Goal: Information Seeking & Learning: Find specific page/section

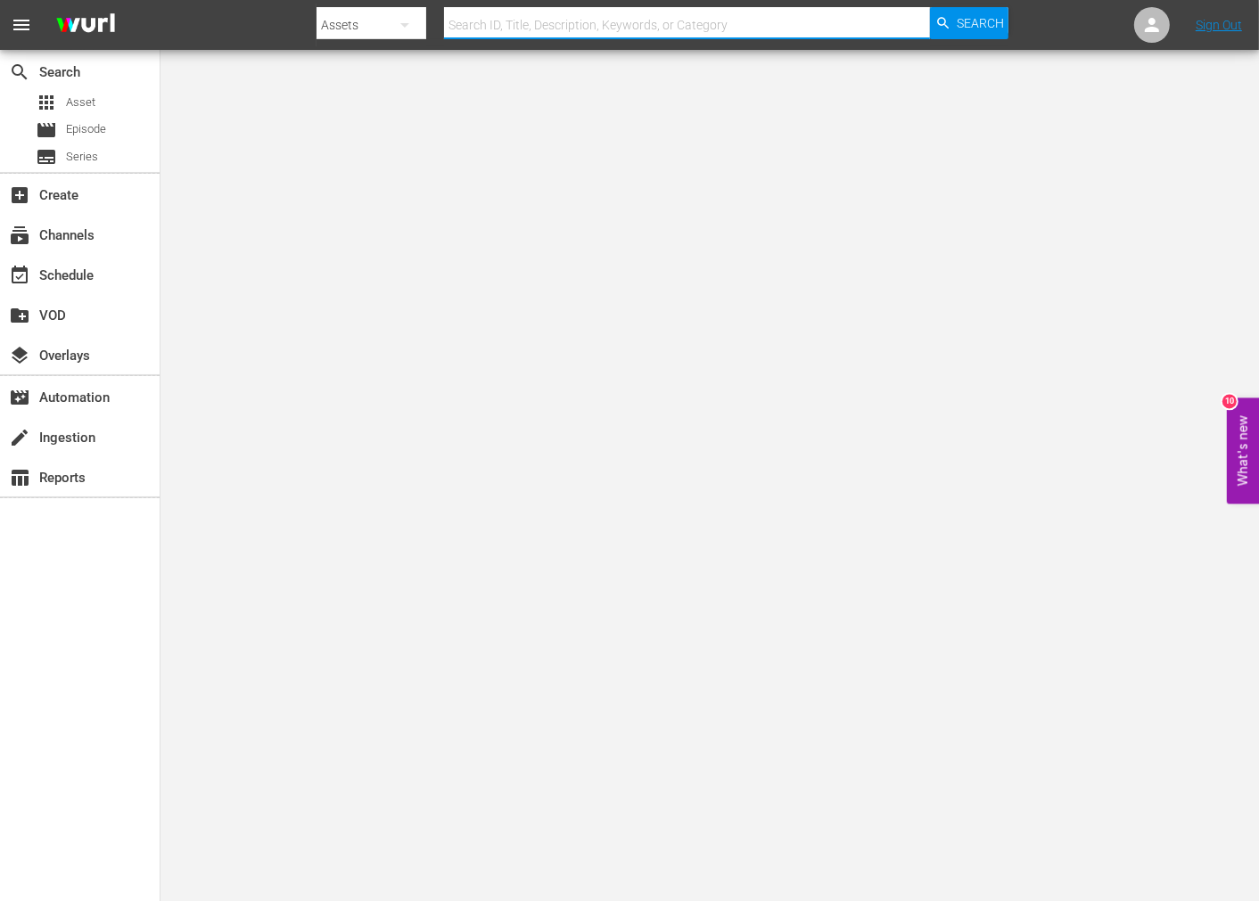
click at [660, 24] on input "text" at bounding box center [687, 25] width 486 height 43
type input "American dream"
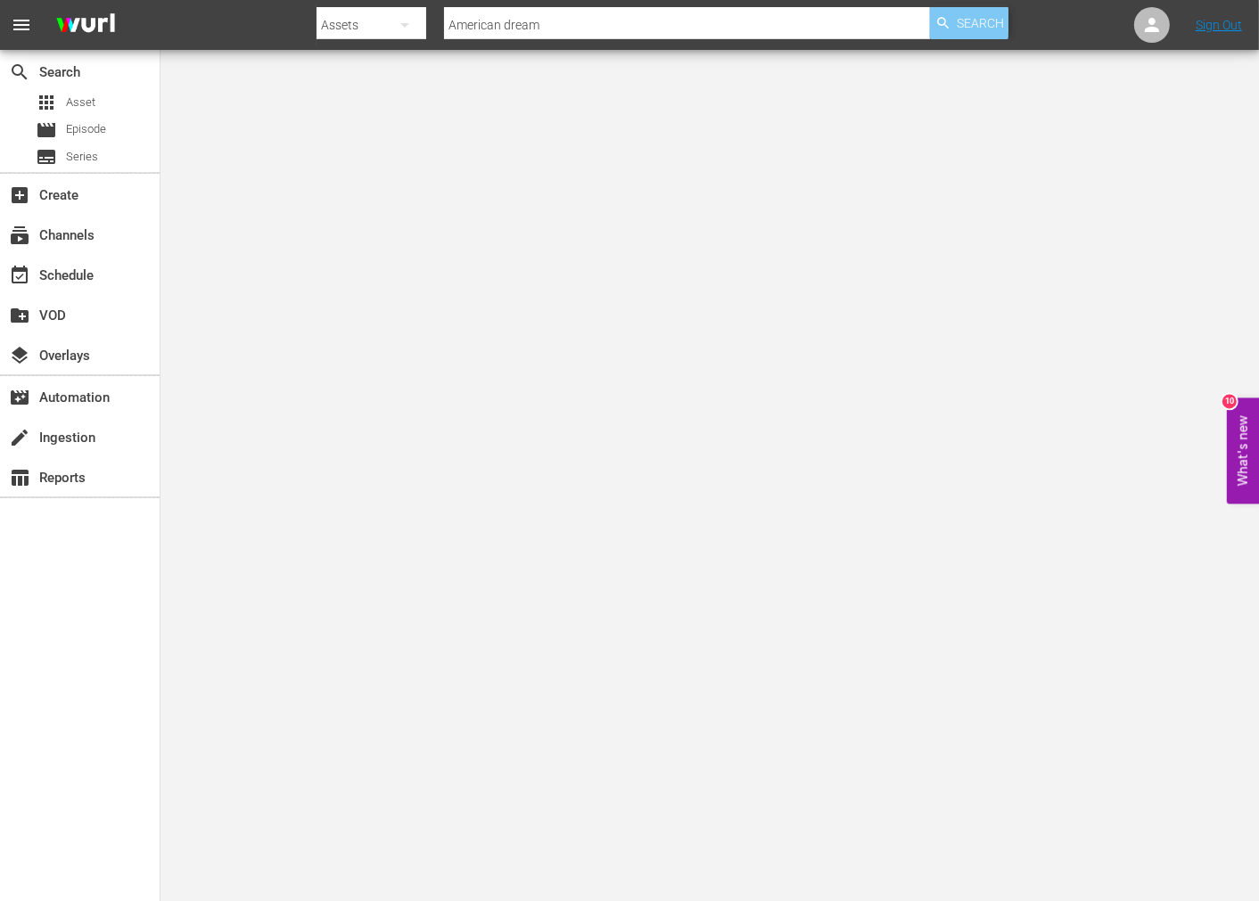
click at [954, 32] on div "Search" at bounding box center [969, 23] width 78 height 32
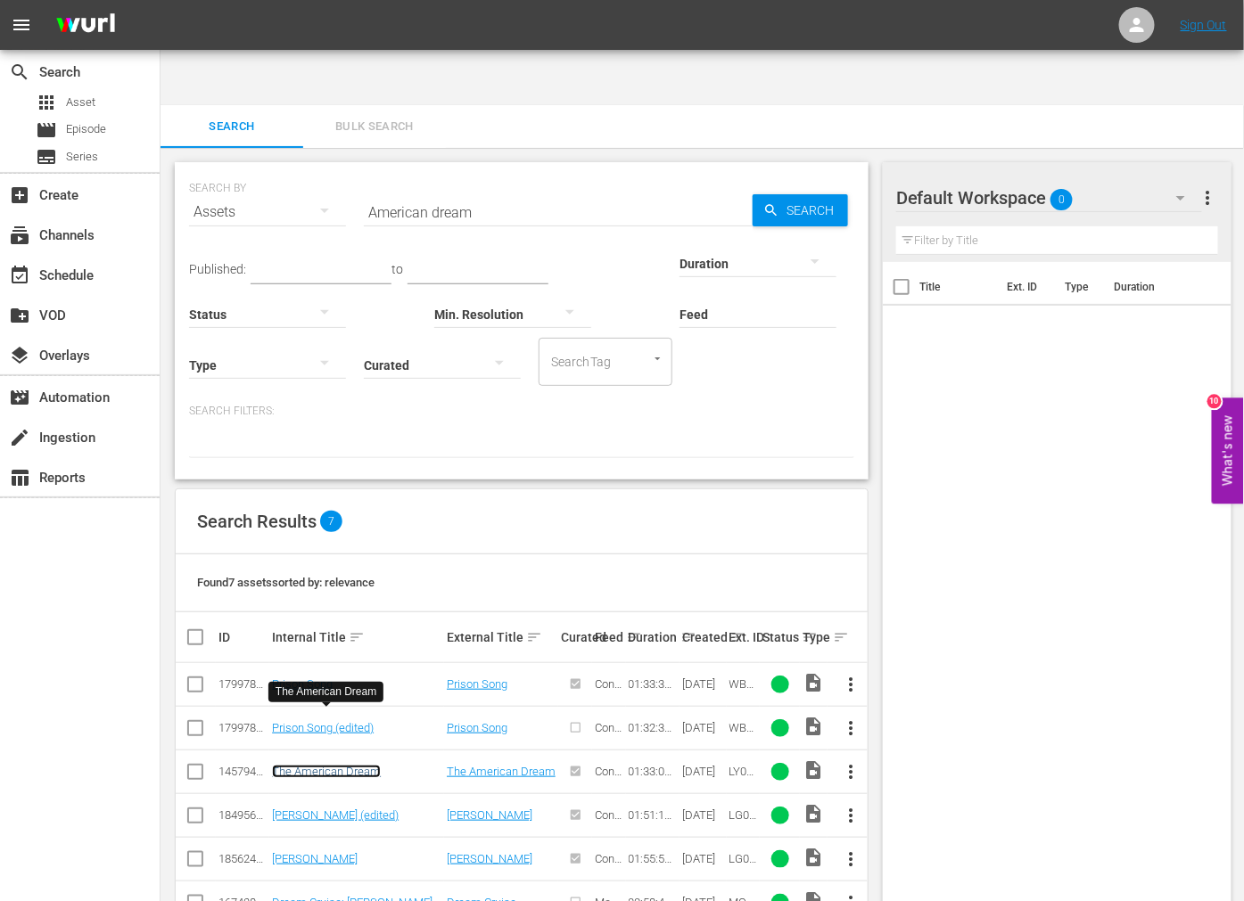
click at [357, 765] on link "The American Dream" at bounding box center [326, 771] width 109 height 13
drag, startPoint x: 522, startPoint y: 146, endPoint x: 227, endPoint y: 179, distance: 297.0
click at [227, 179] on div "SEARCH BY Search By Assets Search ID, Title, Description, Keywords, or Category…" at bounding box center [521, 201] width 665 height 64
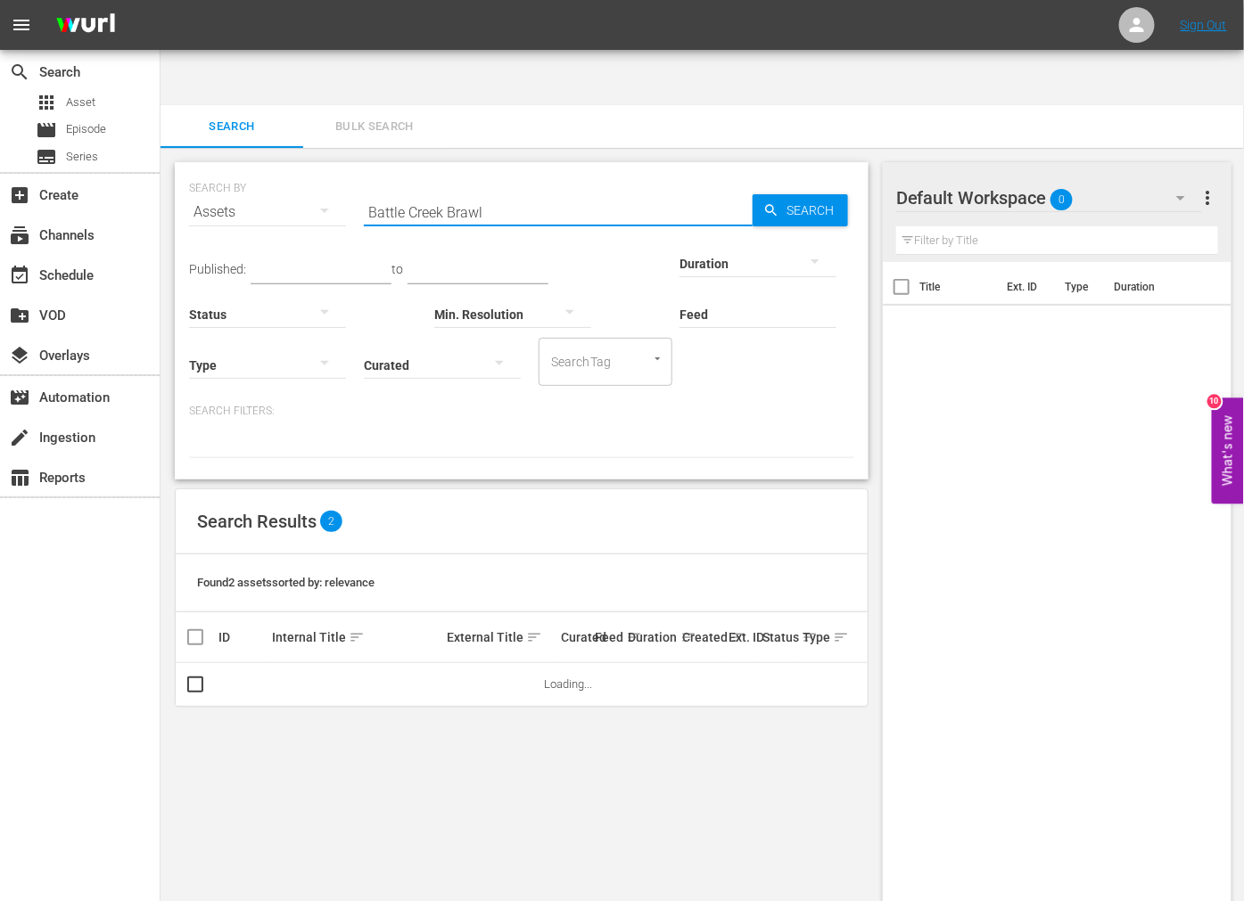
drag, startPoint x: 496, startPoint y: 157, endPoint x: 370, endPoint y: 161, distance: 125.8
click at [370, 191] on input "Battle Creek Brawl" at bounding box center [558, 212] width 389 height 43
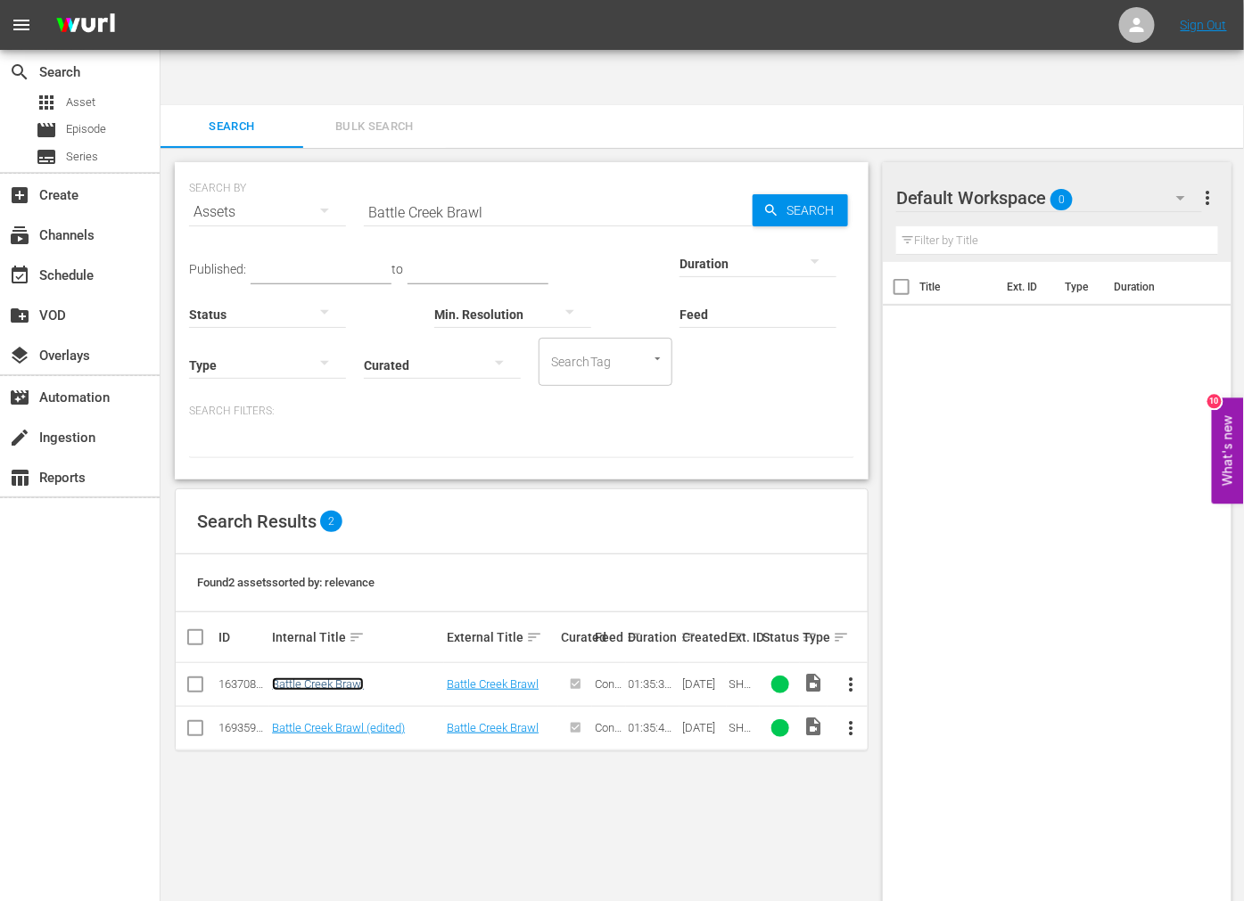
click at [318, 678] on link "Battle Creek Brawl" at bounding box center [318, 684] width 92 height 13
click at [321, 721] on link "Battle Creek Brawl (edited)" at bounding box center [338, 727] width 133 height 13
paste input "Cameroon"
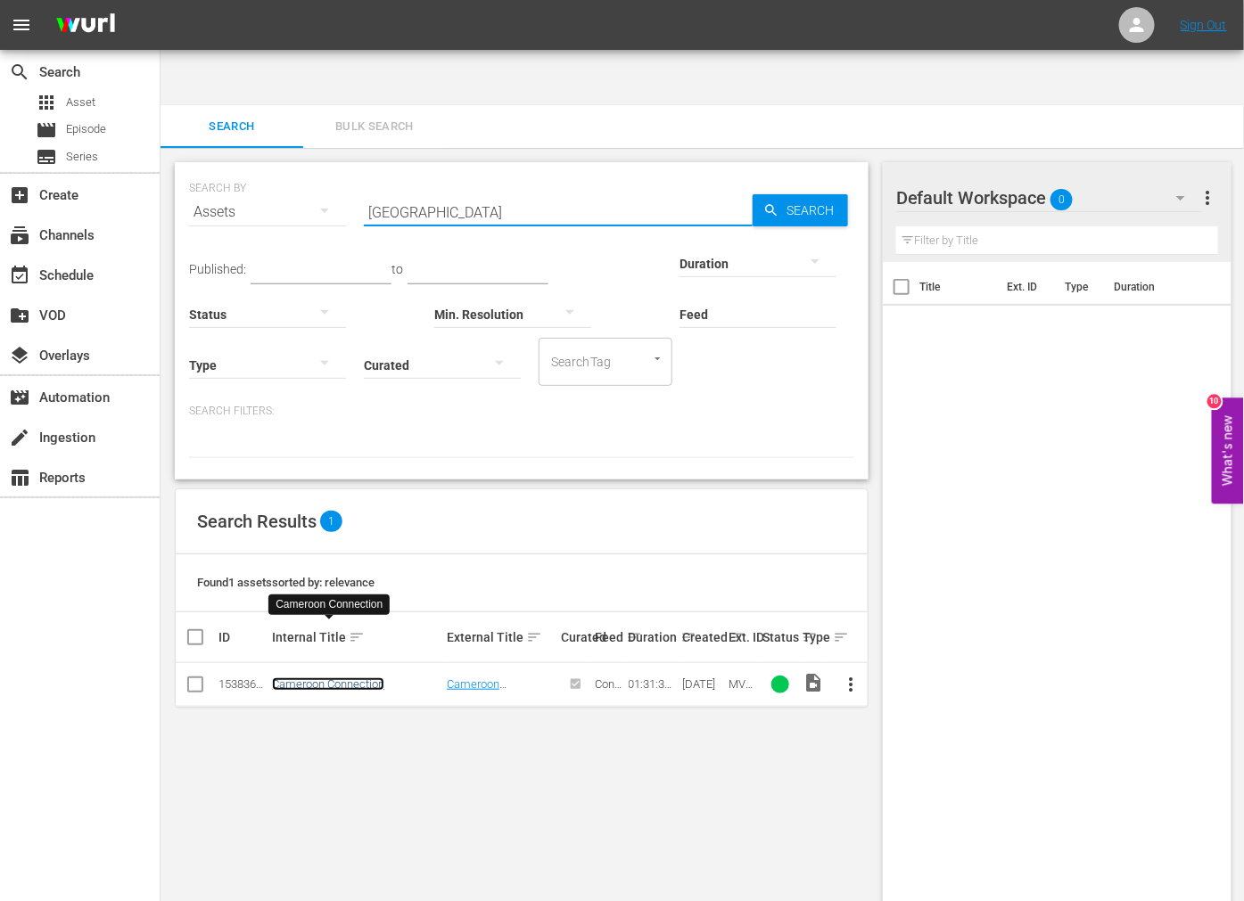
click at [305, 678] on link "Cameroon Connection" at bounding box center [328, 684] width 112 height 13
click at [343, 678] on link "Cameroon Connection" at bounding box center [328, 684] width 112 height 13
click at [417, 191] on input "Cameroon" at bounding box center [558, 212] width 389 height 43
paste input "city hunter"
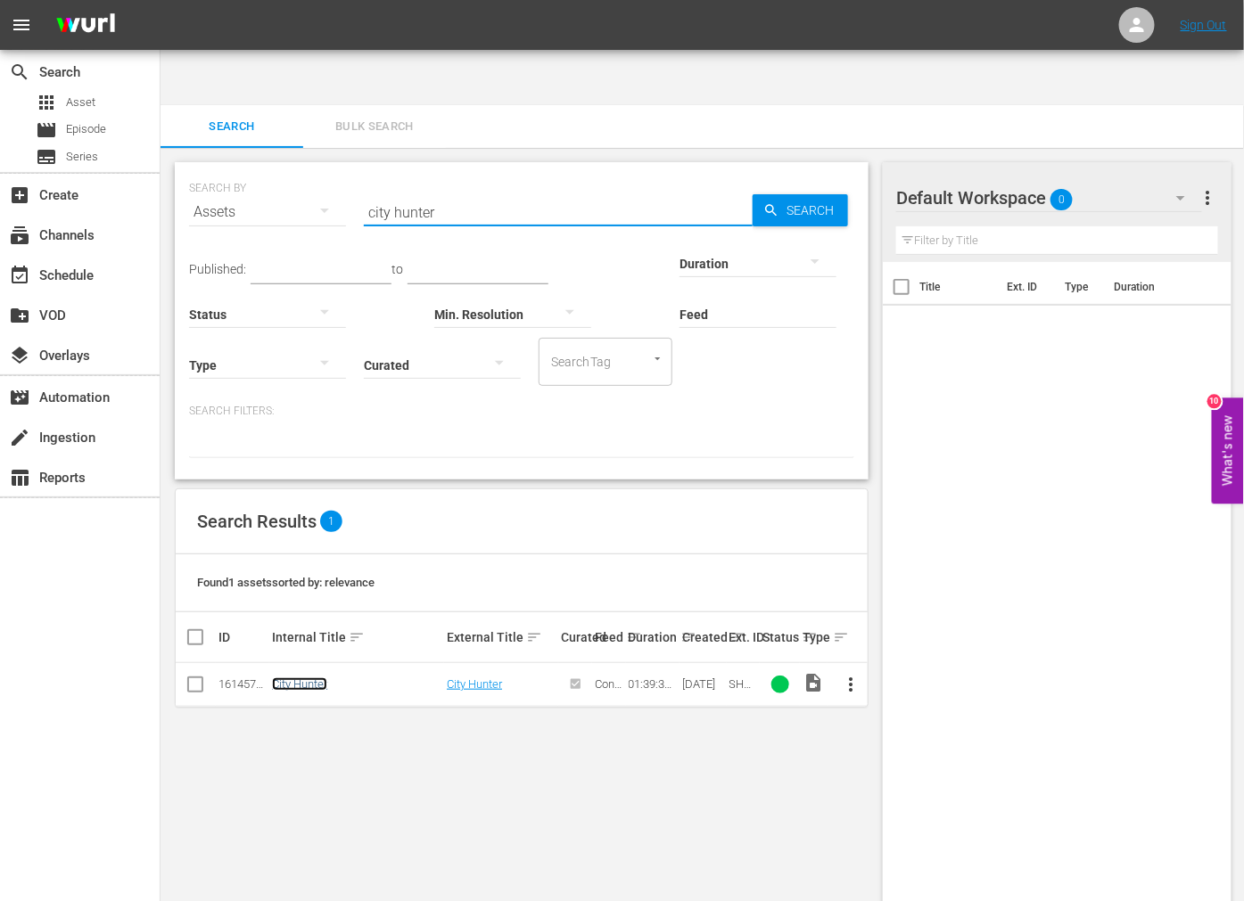
click at [296, 678] on link "City Hunter" at bounding box center [299, 684] width 55 height 13
click at [689, 719] on div "SEARCH BY Search By Assets Search ID, Title, Description, Keywords, or Category…" at bounding box center [521, 553] width 722 height 810
click at [1027, 378] on div "Title Ext. ID Type Duration" at bounding box center [1058, 599] width 350 height 675
click at [411, 191] on input "city hunter" at bounding box center [558, 212] width 389 height 43
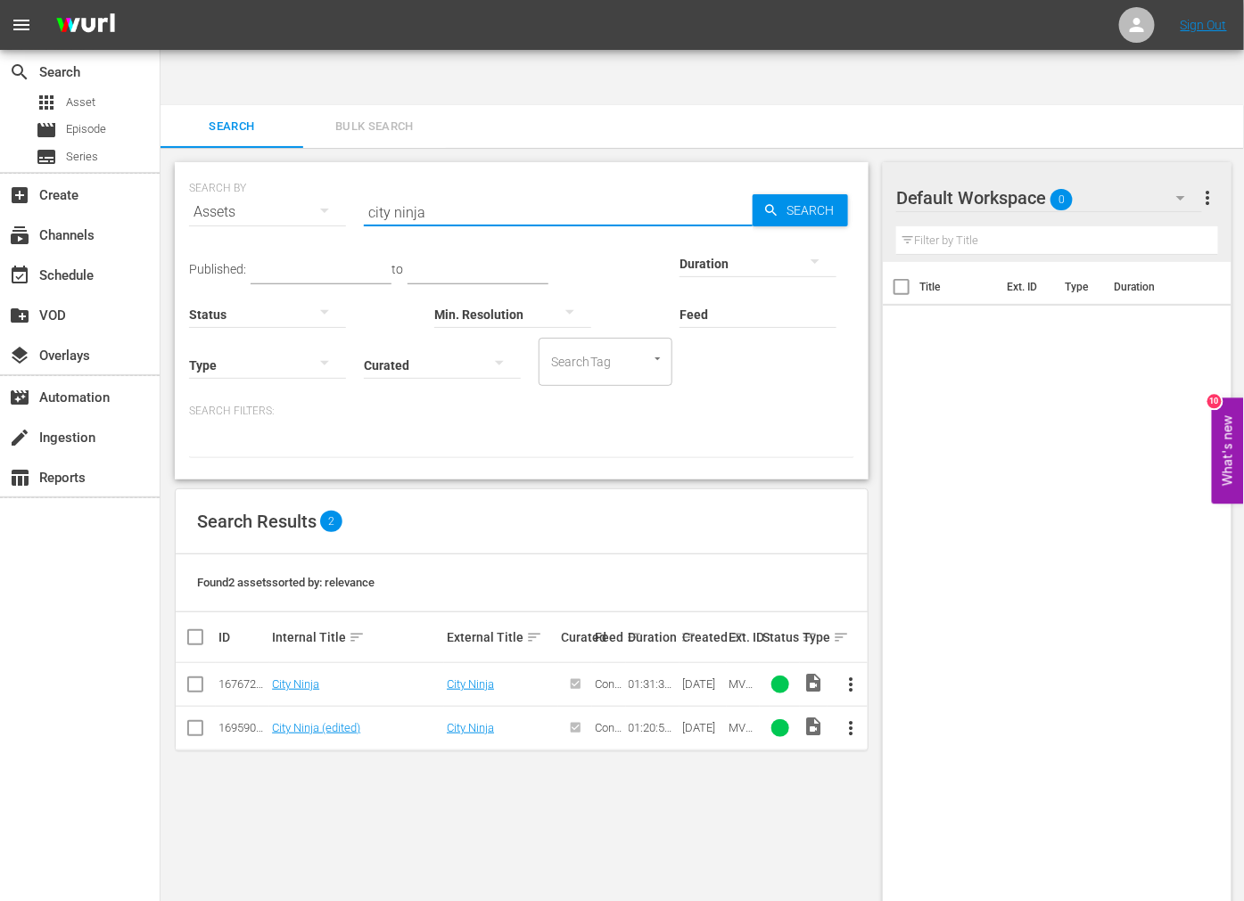
drag, startPoint x: 452, startPoint y: 157, endPoint x: 360, endPoint y: 158, distance: 91.8
click at [359, 169] on div "SEARCH BY Search By Assets Search ID, Title, Description, Keywords, or Category…" at bounding box center [521, 201] width 665 height 64
click at [301, 678] on link "City Ninja" at bounding box center [295, 684] width 47 height 13
click at [292, 721] on link "City Ninja (edited)" at bounding box center [316, 727] width 88 height 13
drag, startPoint x: 432, startPoint y: 162, endPoint x: 297, endPoint y: 153, distance: 135.8
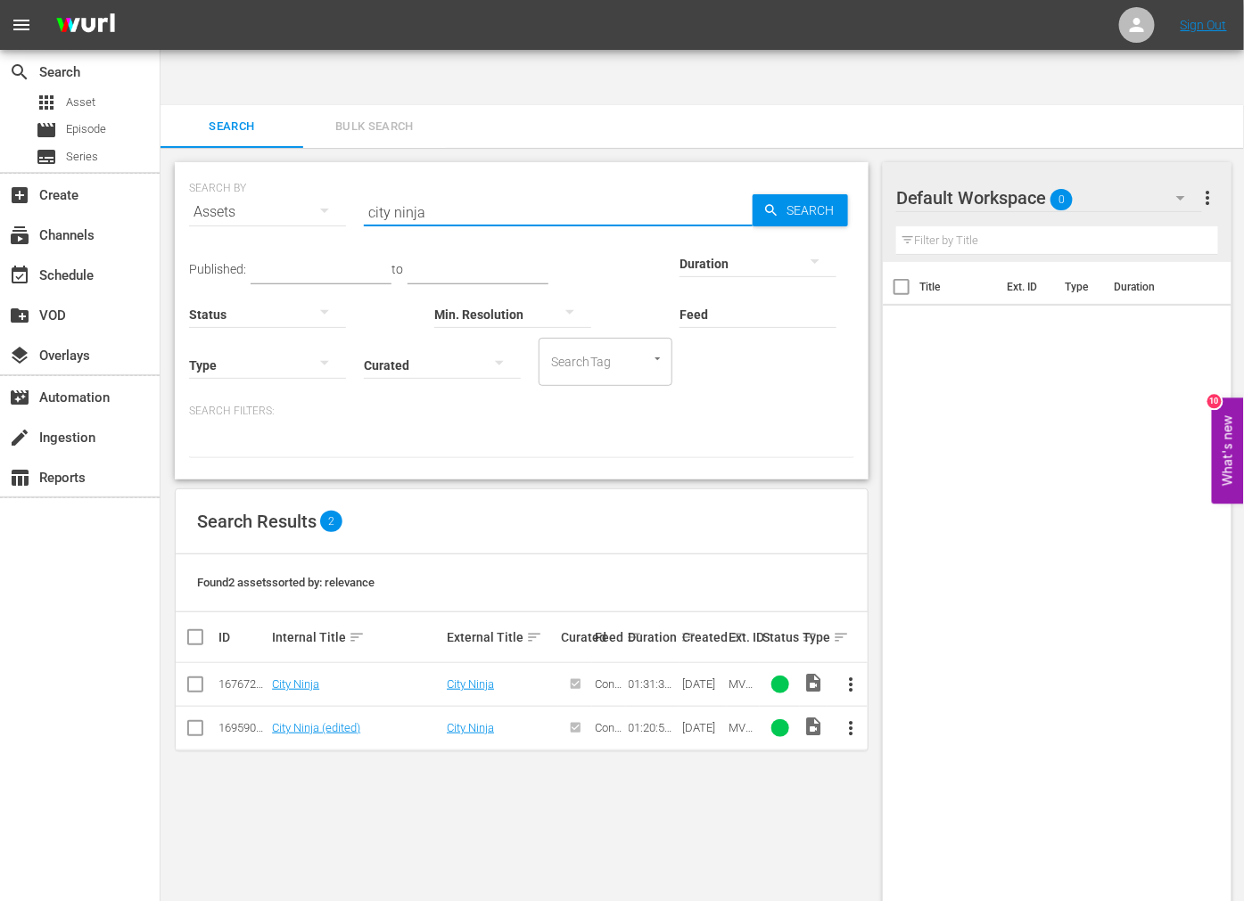
click at [297, 169] on div "SEARCH BY Search By Assets Search ID, Title, Description, Keywords, or Category…" at bounding box center [521, 201] width 665 height 64
paste input "loser to home"
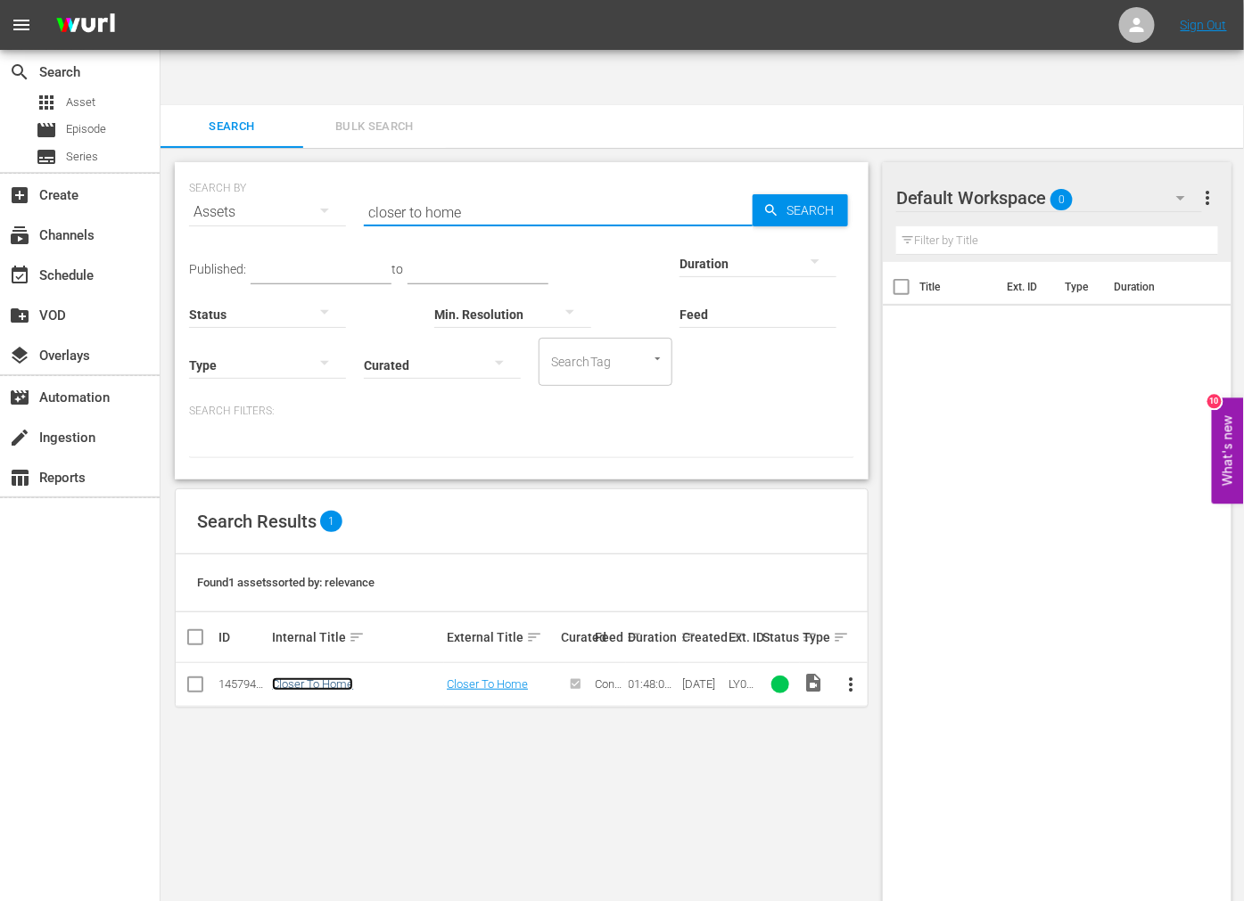
click at [300, 678] on link "Closer To Home" at bounding box center [312, 684] width 81 height 13
drag, startPoint x: 479, startPoint y: 148, endPoint x: 304, endPoint y: 160, distance: 175.2
click at [304, 169] on div "SEARCH BY Search By Assets Search ID, Title, Description, Keywords, or Category…" at bounding box center [521, 201] width 665 height 64
paste input "rime story"
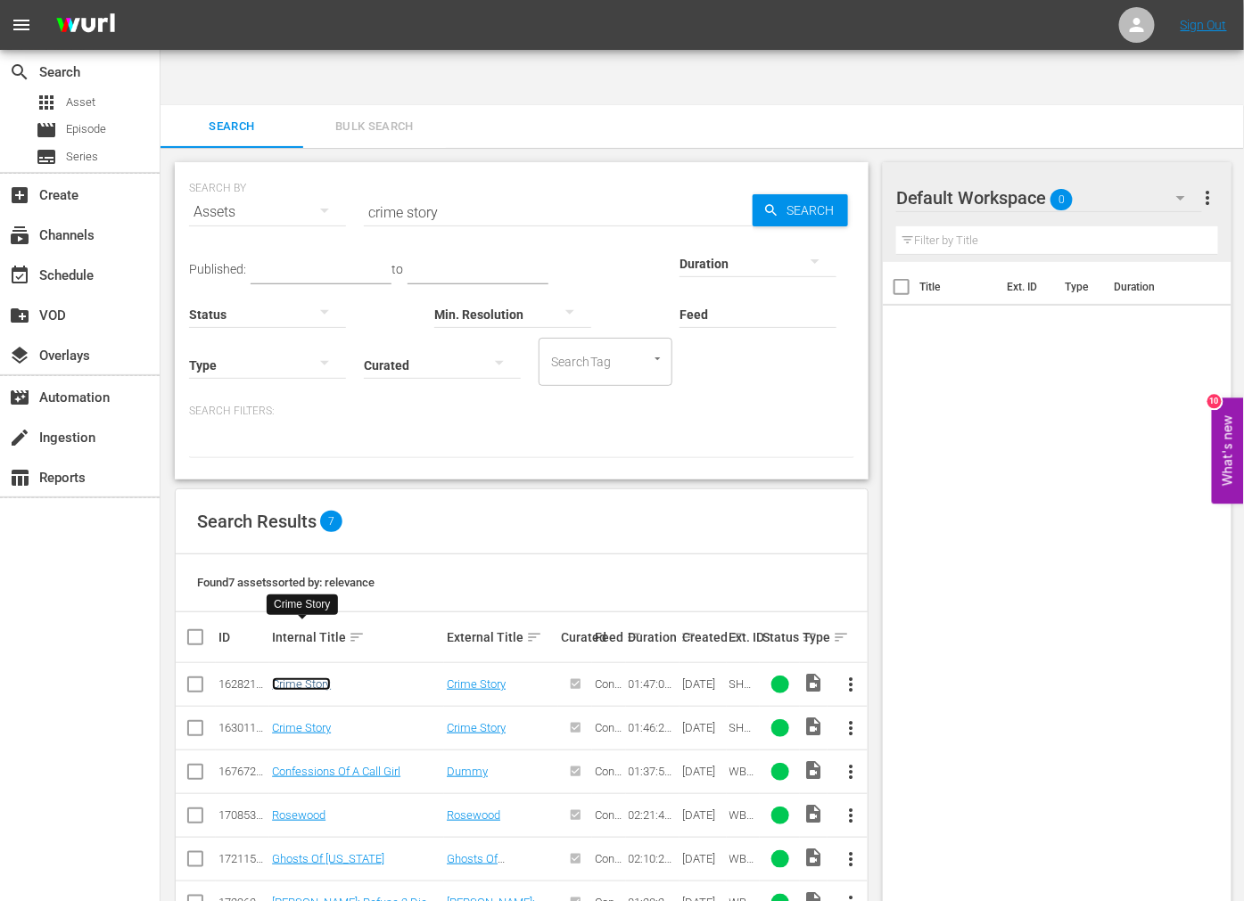
click at [297, 678] on link "Crime Story" at bounding box center [301, 684] width 59 height 13
click at [295, 721] on link "Crime Story" at bounding box center [301, 727] width 59 height 13
drag, startPoint x: 349, startPoint y: 159, endPoint x: 331, endPoint y: 140, distance: 25.9
click at [313, 169] on div "SEARCH BY Search By Assets Search ID, Title, Description, Keywords, or Category…" at bounding box center [521, 201] width 665 height 64
paste input "down n dirt"
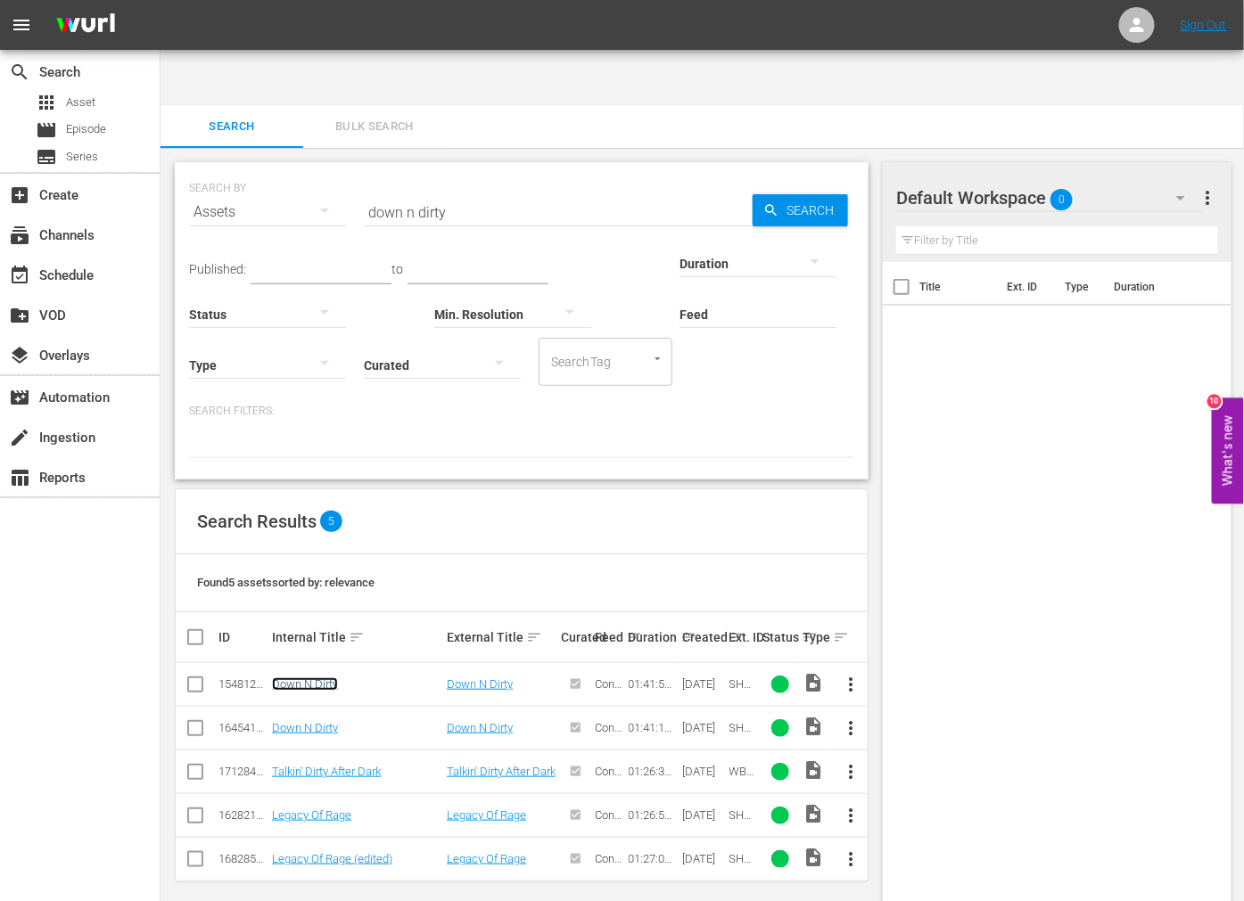
click at [314, 678] on link "Down N Dirty" at bounding box center [305, 684] width 66 height 13
click at [308, 721] on link "Down N Dirty" at bounding box center [305, 727] width 66 height 13
drag, startPoint x: 477, startPoint y: 157, endPoint x: 290, endPoint y: 163, distance: 187.3
click at [282, 169] on div "SEARCH BY Search By Assets Search ID, Title, Description, Keywords, or Category…" at bounding box center [521, 201] width 665 height 64
paste input "Infideli"
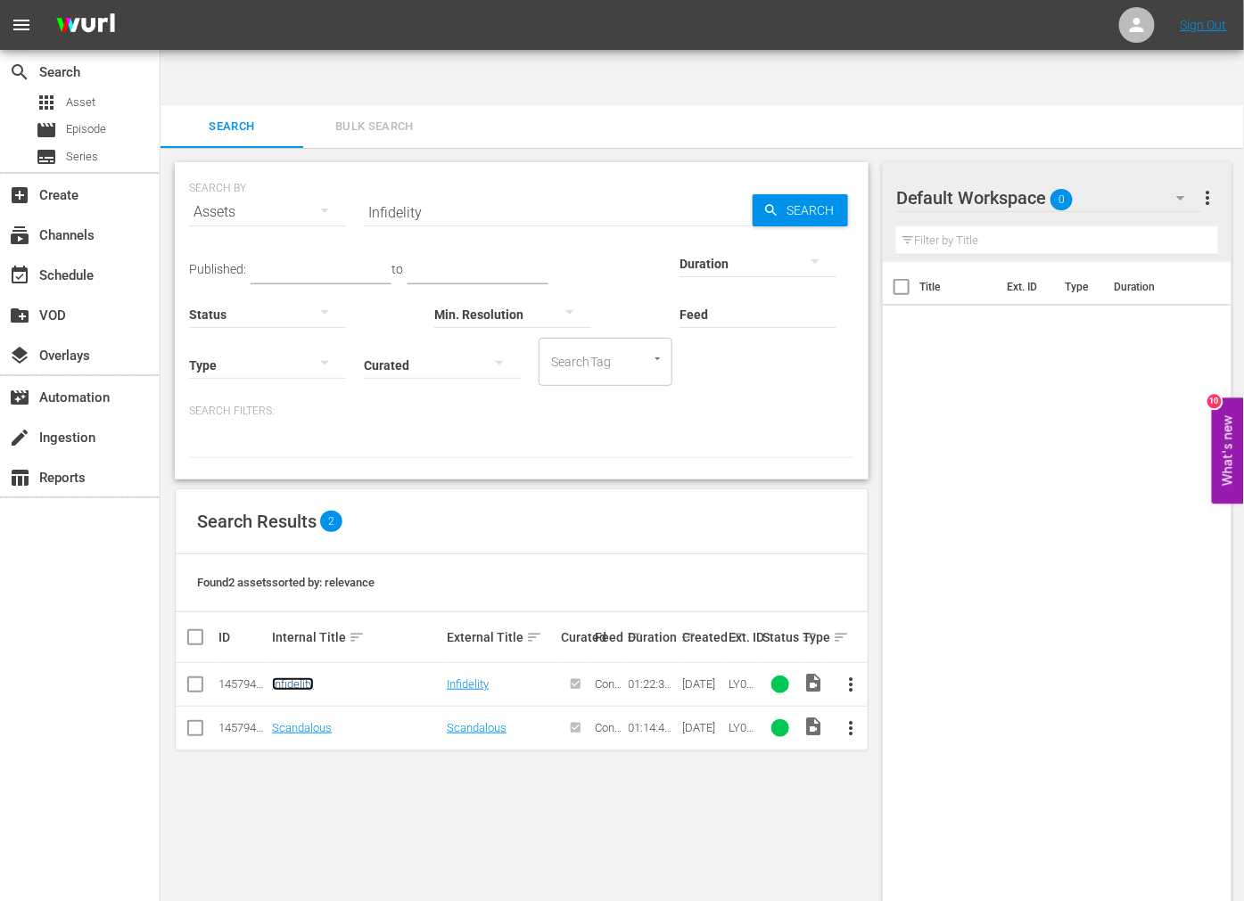
click at [284, 678] on link "Infidelity" at bounding box center [293, 684] width 42 height 13
drag, startPoint x: 438, startPoint y: 155, endPoint x: 289, endPoint y: 144, distance: 149.3
click at [292, 169] on div "SEARCH BY Search By Assets Search ID, Title, Description, Keywords, or Category…" at bounding box center [521, 201] width 665 height 64
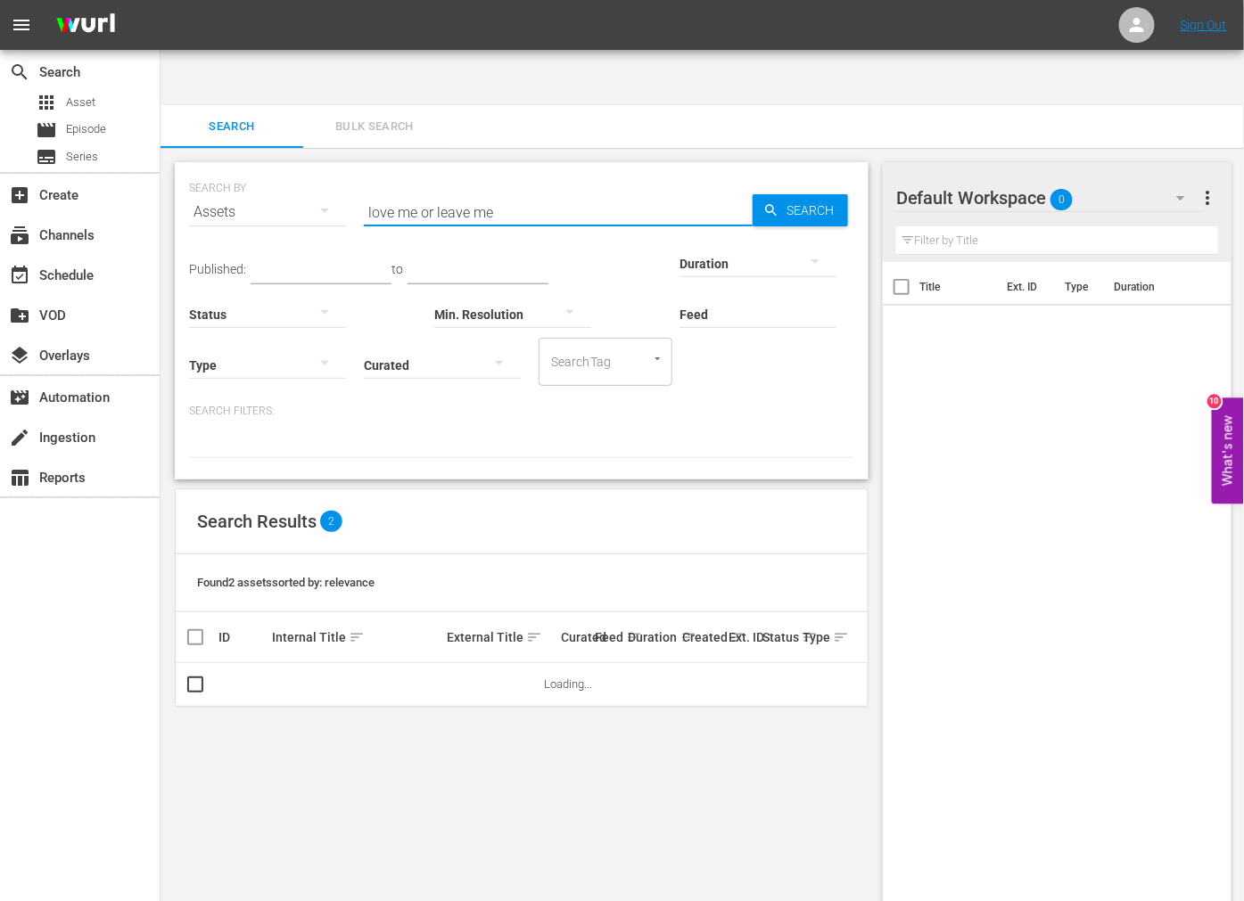
drag, startPoint x: 568, startPoint y: 159, endPoint x: 333, endPoint y: 181, distance: 236.4
click at [333, 181] on div "SEARCH BY Search By Assets Search ID, Title, Description, Keywords, or Category…" at bounding box center [521, 201] width 665 height 64
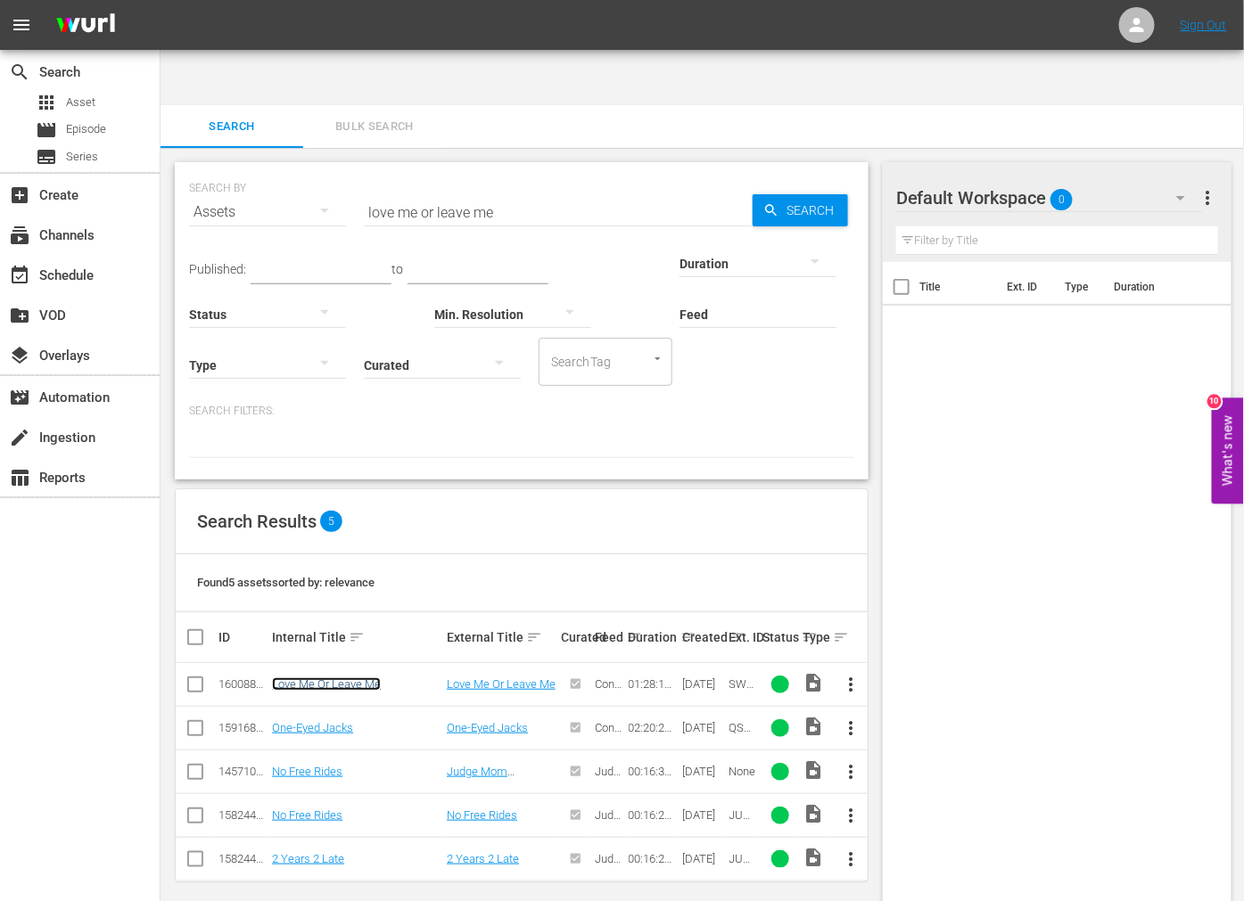
click at [332, 678] on link "Love Me Or Leave Me" at bounding box center [326, 684] width 109 height 13
paste input "Lovers and Friends"
click at [781, 194] on span "Search" at bounding box center [813, 210] width 69 height 32
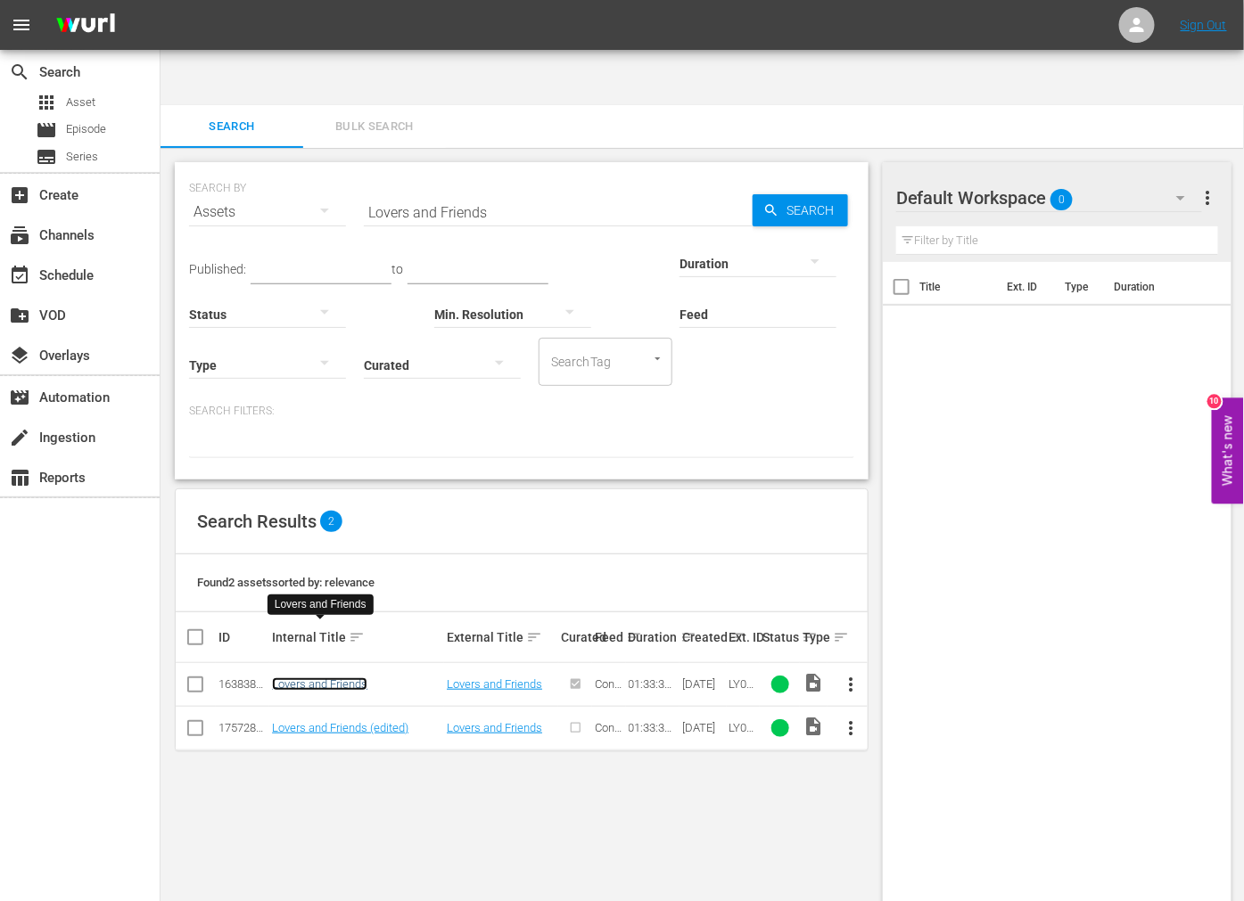
click at [337, 678] on link "Lovers and Friends" at bounding box center [319, 684] width 95 height 13
drag, startPoint x: 332, startPoint y: 672, endPoint x: 325, endPoint y: 663, distance: 11.4
click at [332, 721] on link "Lovers and Friends (edited)" at bounding box center [340, 727] width 136 height 13
drag, startPoint x: 393, startPoint y: 157, endPoint x: 741, endPoint y: 180, distance: 348.5
click at [741, 180] on div "SEARCH BY Search By Assets Search ID, Title, Description, Keywords, or Category…" at bounding box center [522, 320] width 694 height 317
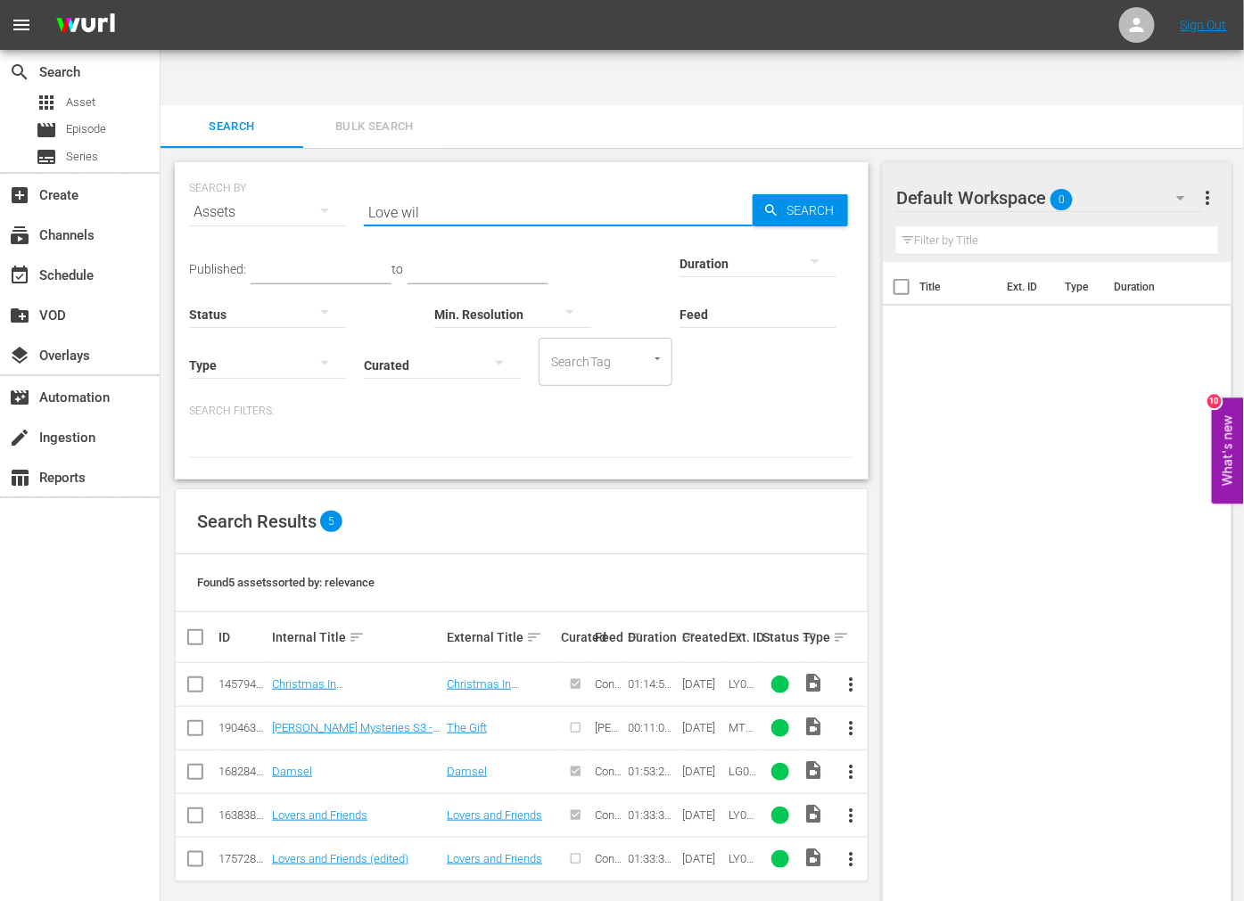
click at [553, 191] on input "Love wil" at bounding box center [558, 212] width 389 height 43
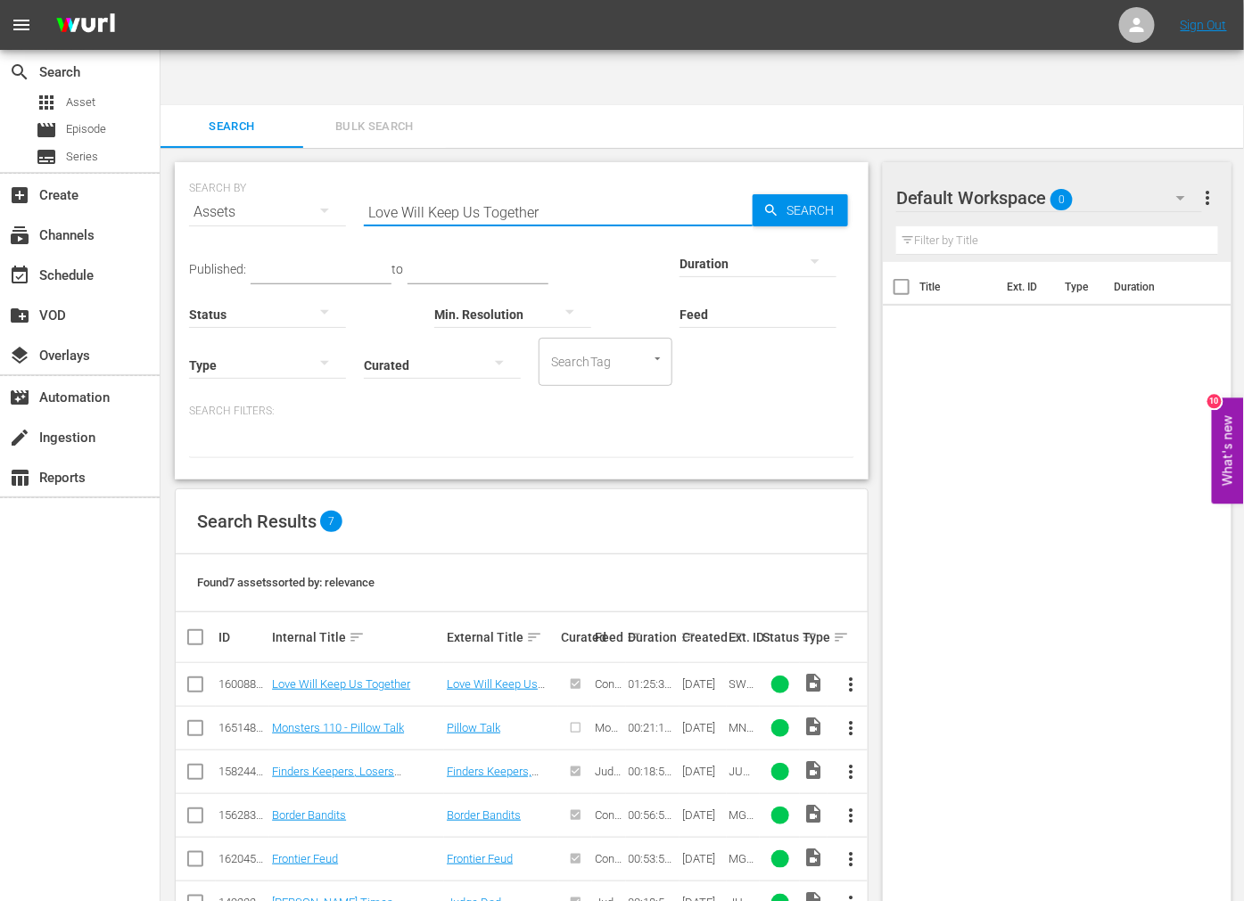
drag, startPoint x: 508, startPoint y: 152, endPoint x: 355, endPoint y: 203, distance: 161.6
click at [350, 169] on div "SEARCH BY Search By Assets Search ID, Title, Description, Keywords, or Category…" at bounding box center [521, 201] width 665 height 64
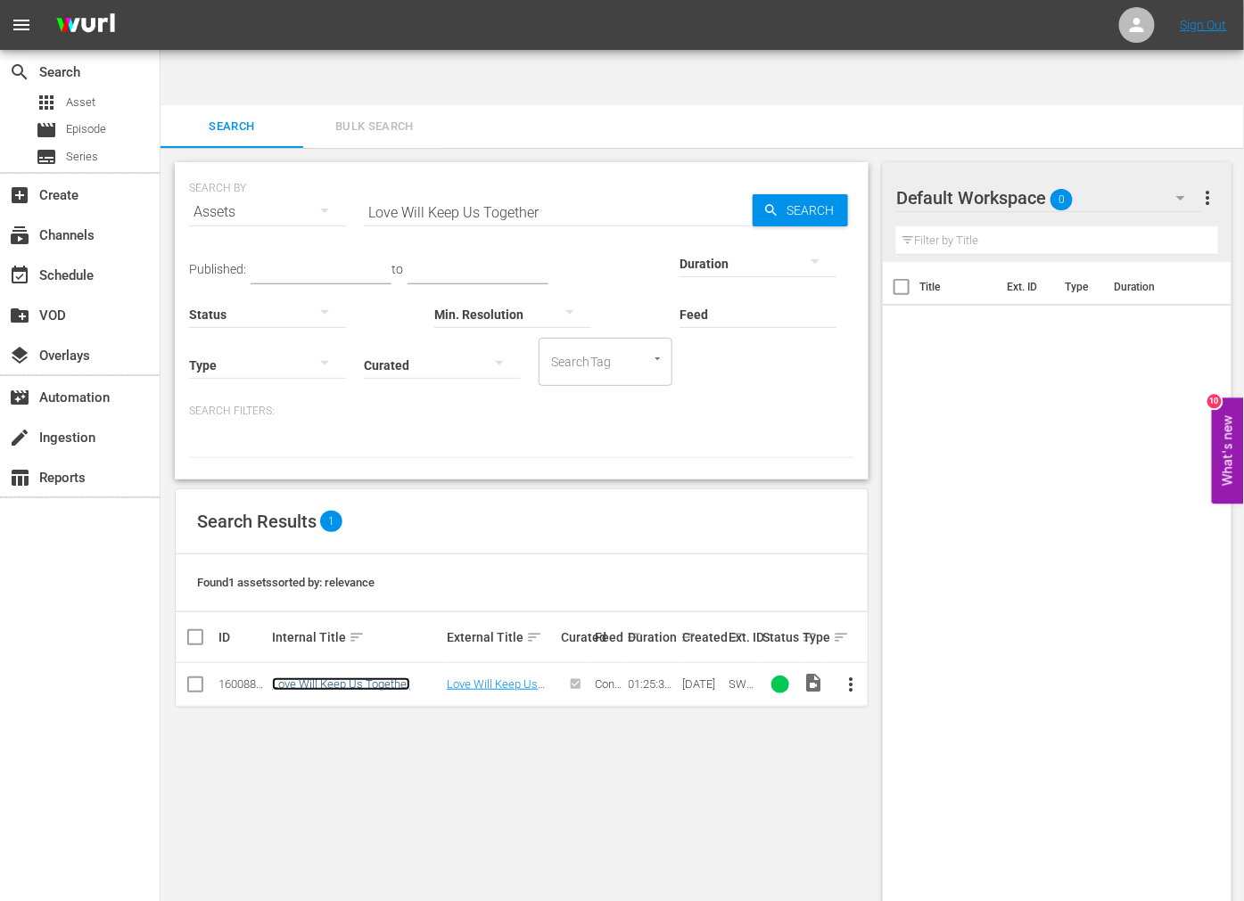
click at [318, 678] on link "Love Will Keep Us Together" at bounding box center [341, 684] width 138 height 13
paste input "lyfe"
click at [333, 678] on link "Lyfe's Journey" at bounding box center [340, 684] width 136 height 13
click at [462, 191] on input "Lyfe's Journey" at bounding box center [558, 212] width 389 height 43
paste input "Maliboot"
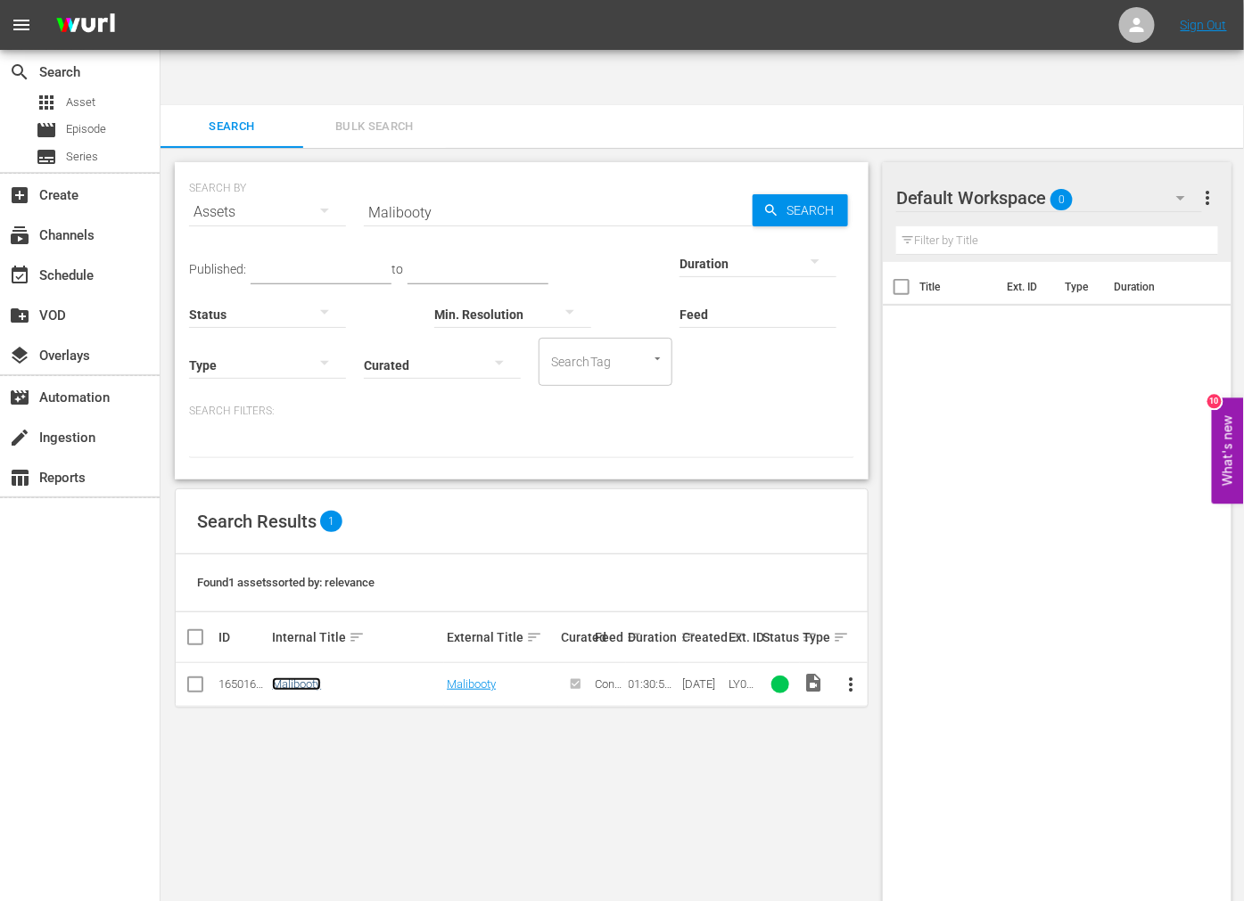
click at [306, 678] on link "Malibooty" at bounding box center [296, 684] width 49 height 13
drag, startPoint x: 467, startPoint y: 157, endPoint x: 299, endPoint y: 163, distance: 168.6
click at [299, 169] on div "SEARCH BY Search By Assets Search ID, Title, Description, Keywords, or Category…" at bounding box center [521, 201] width 665 height 64
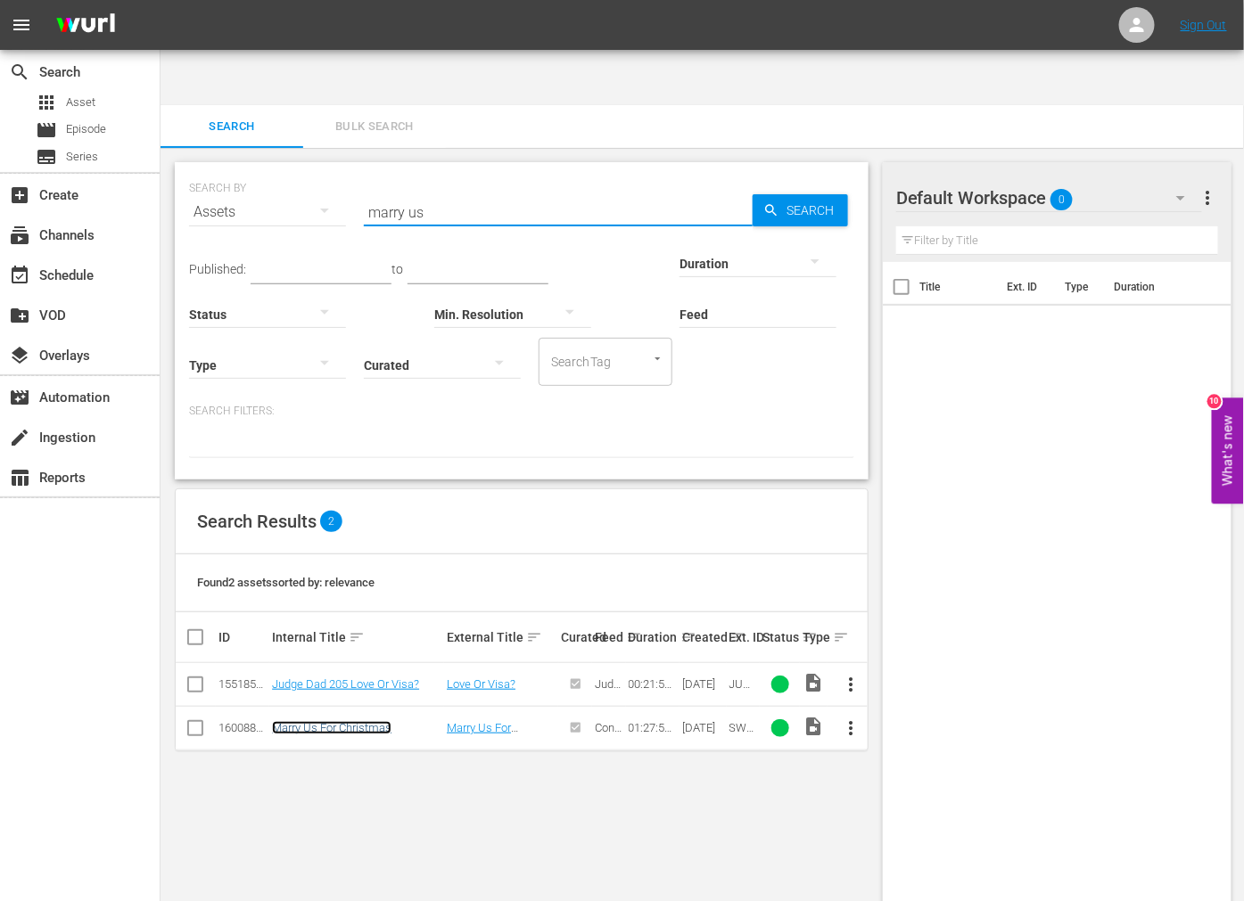
click at [379, 721] on link "Marry Us For Christmas" at bounding box center [331, 727] width 119 height 13
drag, startPoint x: 430, startPoint y: 148, endPoint x: 361, endPoint y: 160, distance: 69.8
click at [361, 169] on div "SEARCH BY Search By Assets Search ID, Title, Description, Keywords, or Category…" at bounding box center [521, 201] width 665 height 64
paste input "Miracles Are For Real"
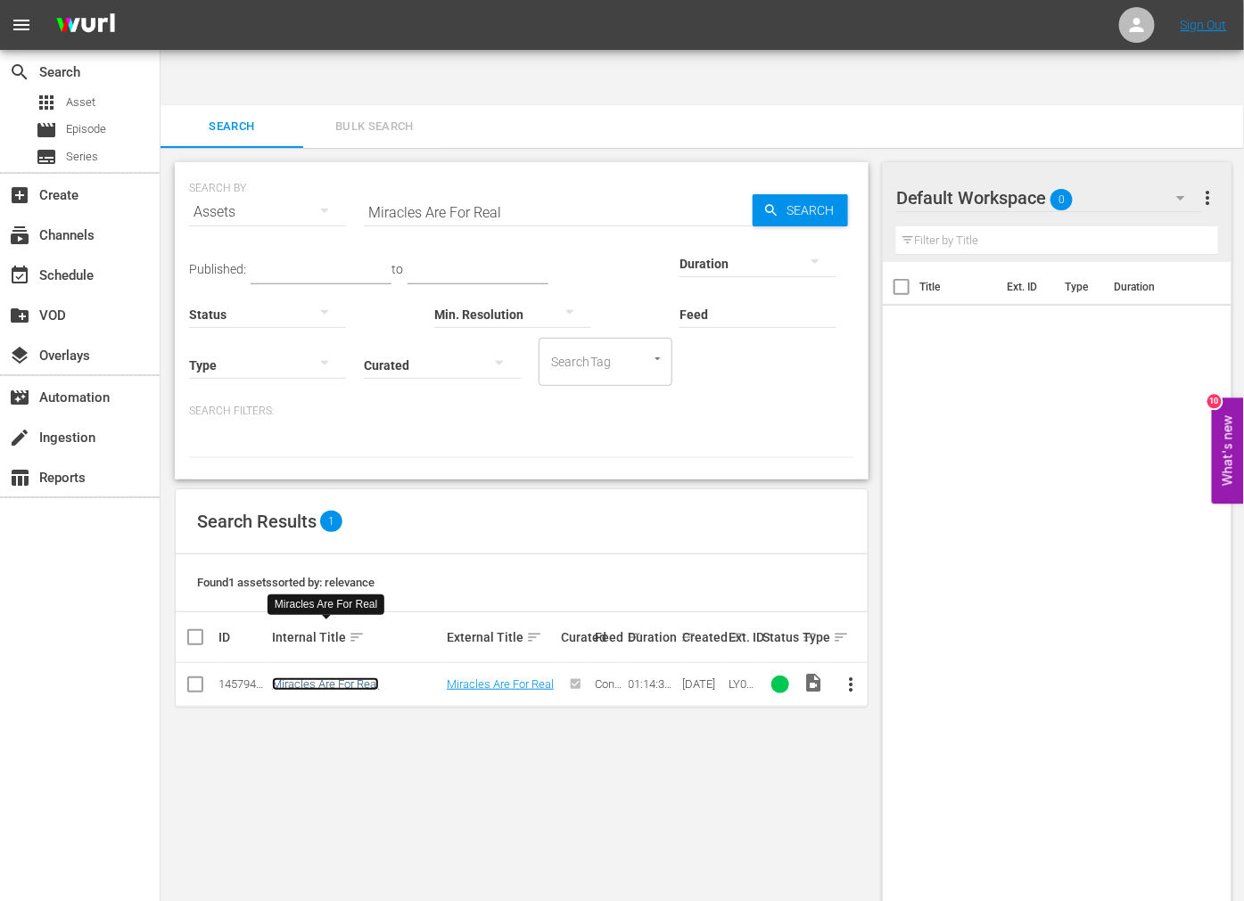
click at [351, 678] on link "Miracles Are For Real" at bounding box center [325, 684] width 107 height 13
drag, startPoint x: 527, startPoint y: 149, endPoint x: 350, endPoint y: 165, distance: 178.2
click at [350, 169] on div "SEARCH BY Search By Assets Search ID, Title, Description, Keywords, or Category…" at bounding box center [521, 201] width 665 height 64
paste input "y Online Valentine"
click at [322, 678] on link "My Online Valentine" at bounding box center [322, 684] width 100 height 13
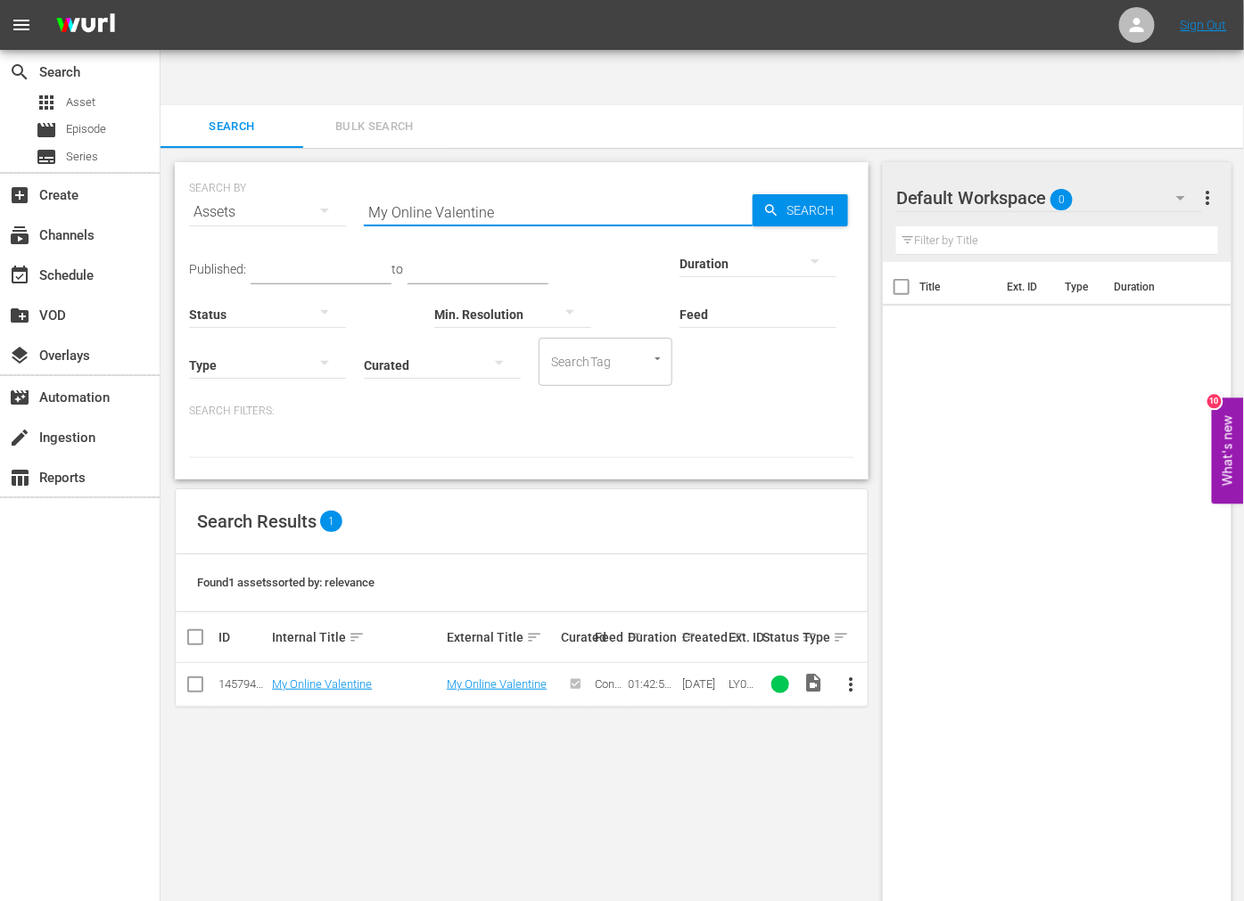
drag, startPoint x: 512, startPoint y: 157, endPoint x: 343, endPoint y: 167, distance: 168.8
click at [341, 169] on div "SEARCH BY Search By Assets Search ID, Title, Description, Keywords, or Category…" at bounding box center [521, 201] width 665 height 64
paste input "Dad's A Soccer Mom"
click at [343, 678] on link "My Dad's A Soccer Mom" at bounding box center [333, 684] width 123 height 13
drag, startPoint x: 461, startPoint y: 161, endPoint x: 501, endPoint y: 162, distance: 40.1
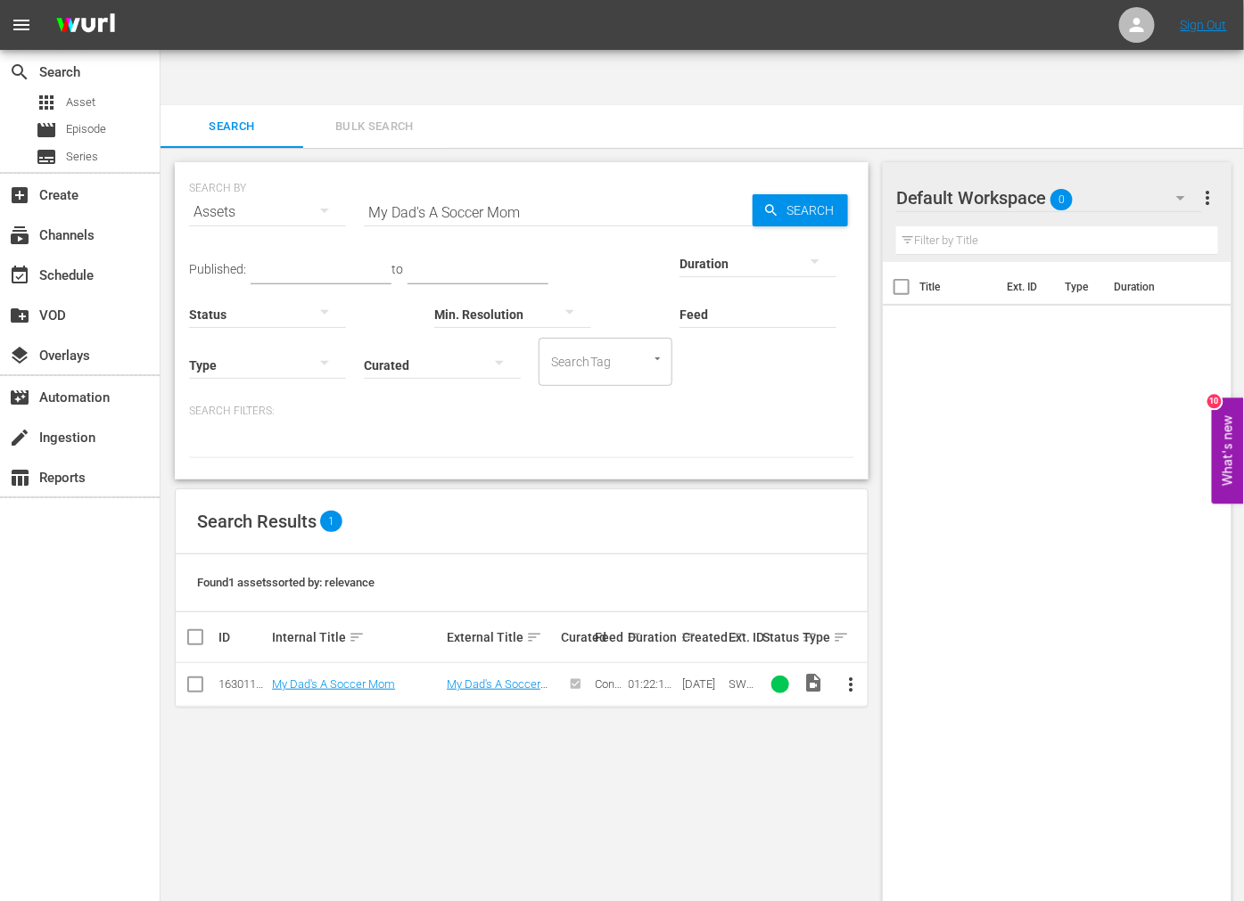
click at [462, 191] on input "My Dad's A Soccer Mom" at bounding box center [558, 212] width 389 height 43
drag, startPoint x: 539, startPoint y: 158, endPoint x: 297, endPoint y: 176, distance: 242.3
click at [301, 169] on div "SEARCH BY Search By Assets Search ID, Title, Description, Keywords, or Category…" at bounding box center [521, 201] width 665 height 64
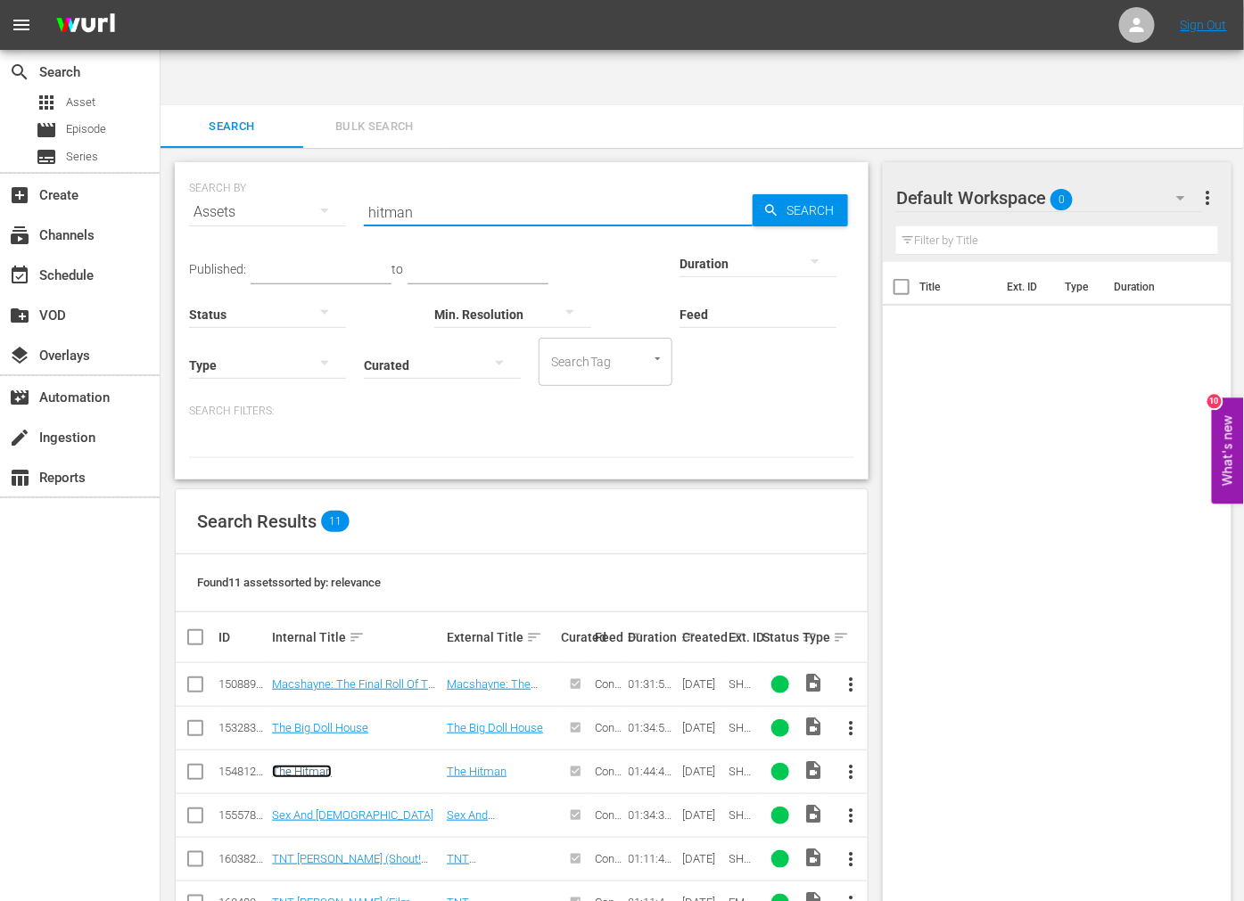
click at [312, 765] on link "The Hitman" at bounding box center [302, 771] width 60 height 13
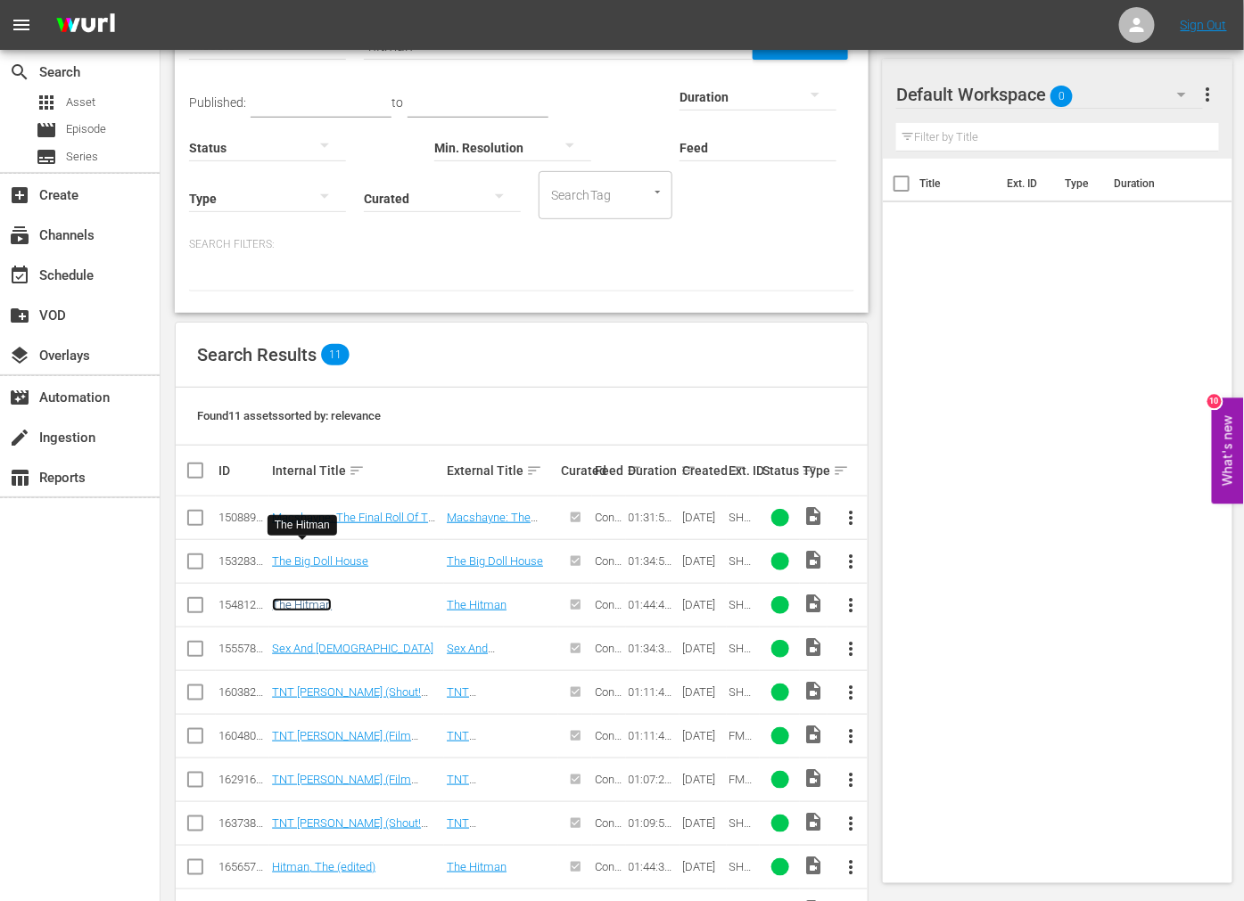
scroll to position [198, 0]
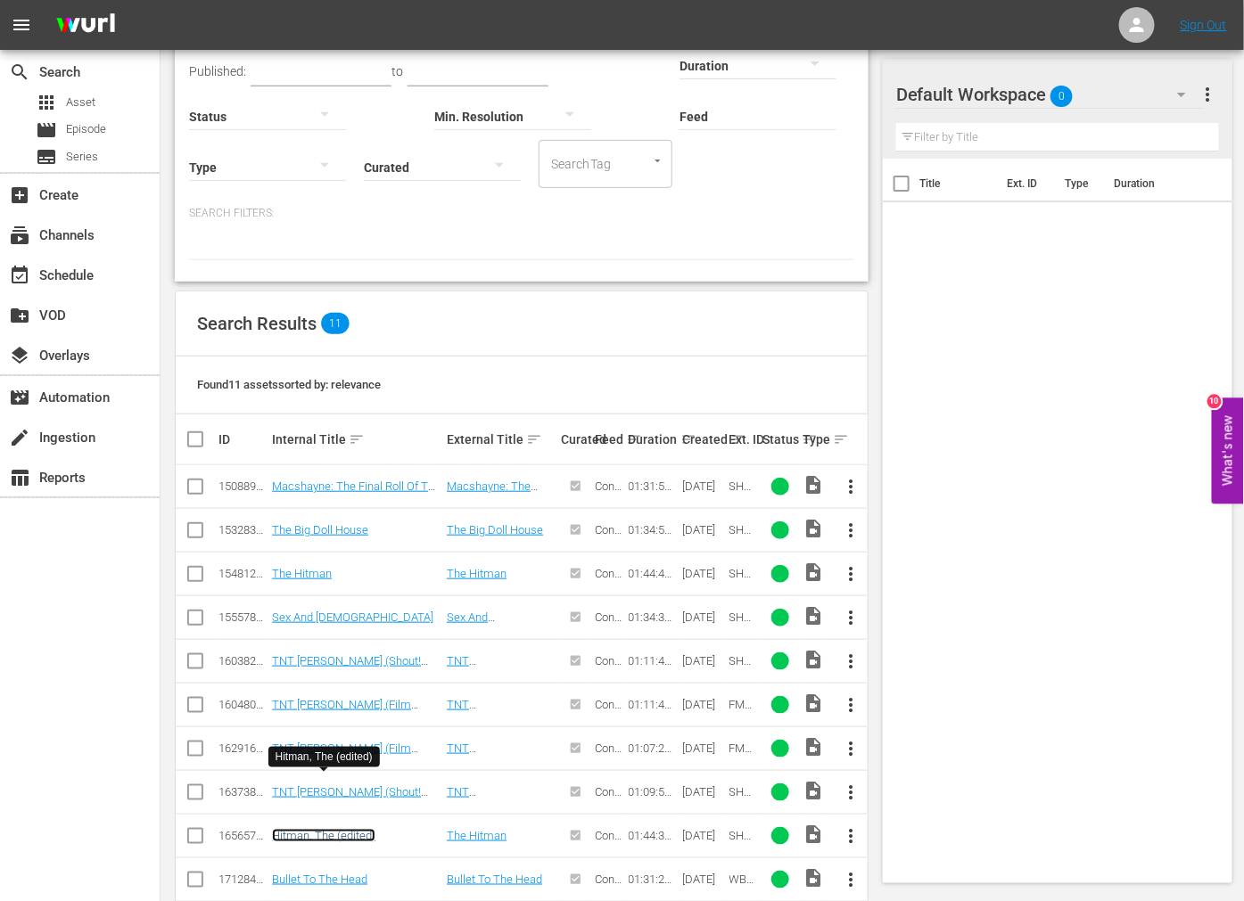
click at [308, 782] on link "Hitman, The (edited)" at bounding box center [323, 835] width 103 height 13
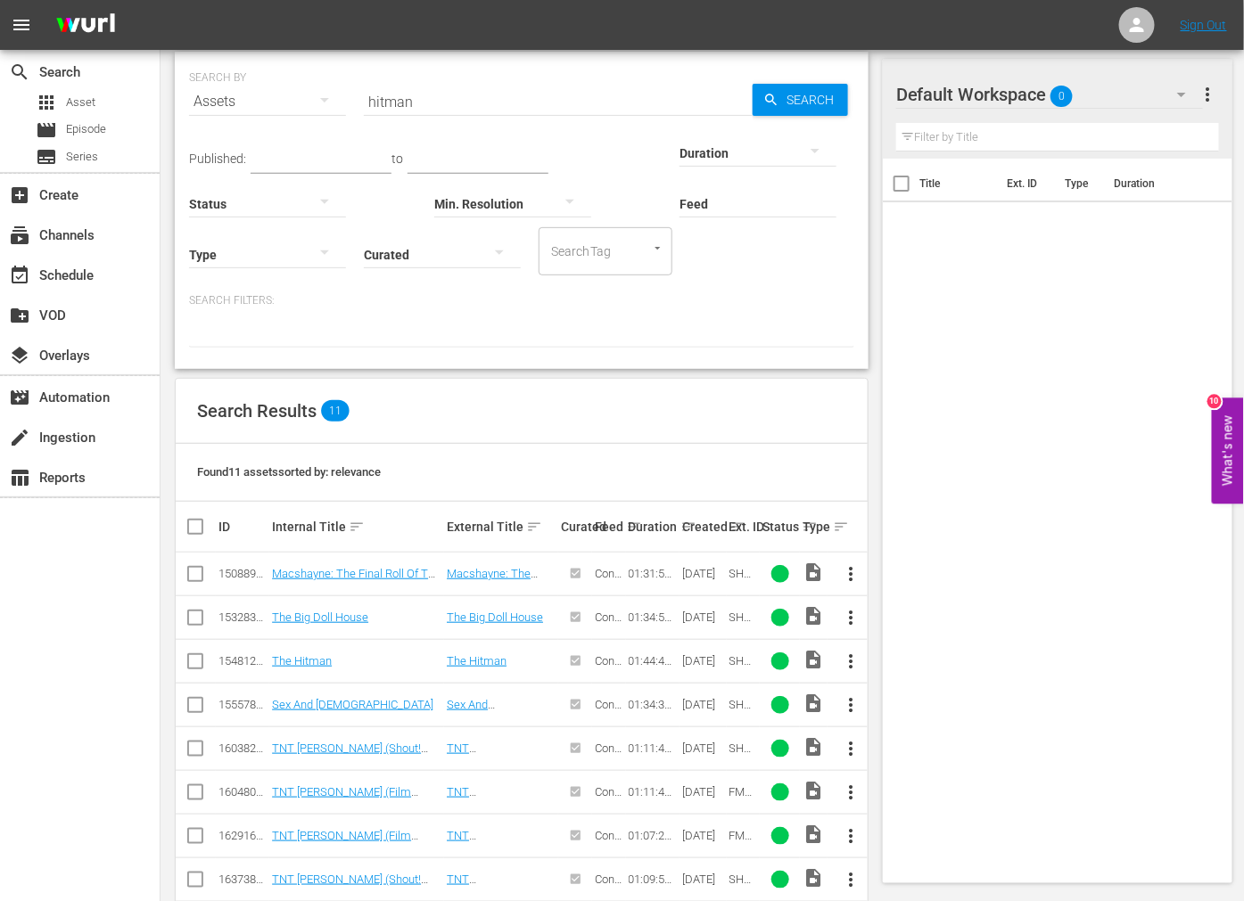
scroll to position [0, 0]
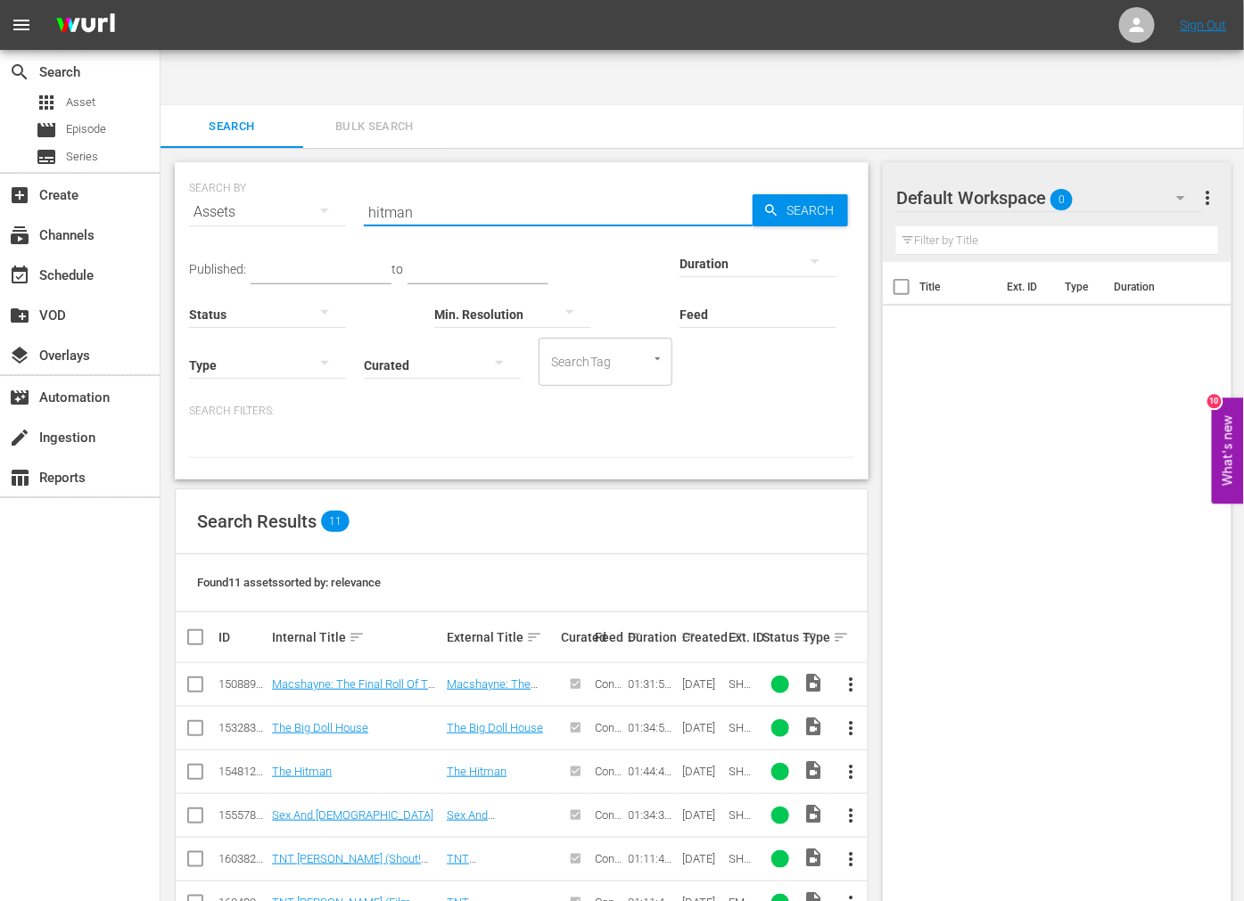
drag, startPoint x: 415, startPoint y: 163, endPoint x: 342, endPoint y: 158, distance: 72.4
click at [350, 169] on div "SEARCH BY Search By Assets Search ID, Title, Description, Keywords, or Category…" at bounding box center [521, 201] width 665 height 64
paste input "learning tree"
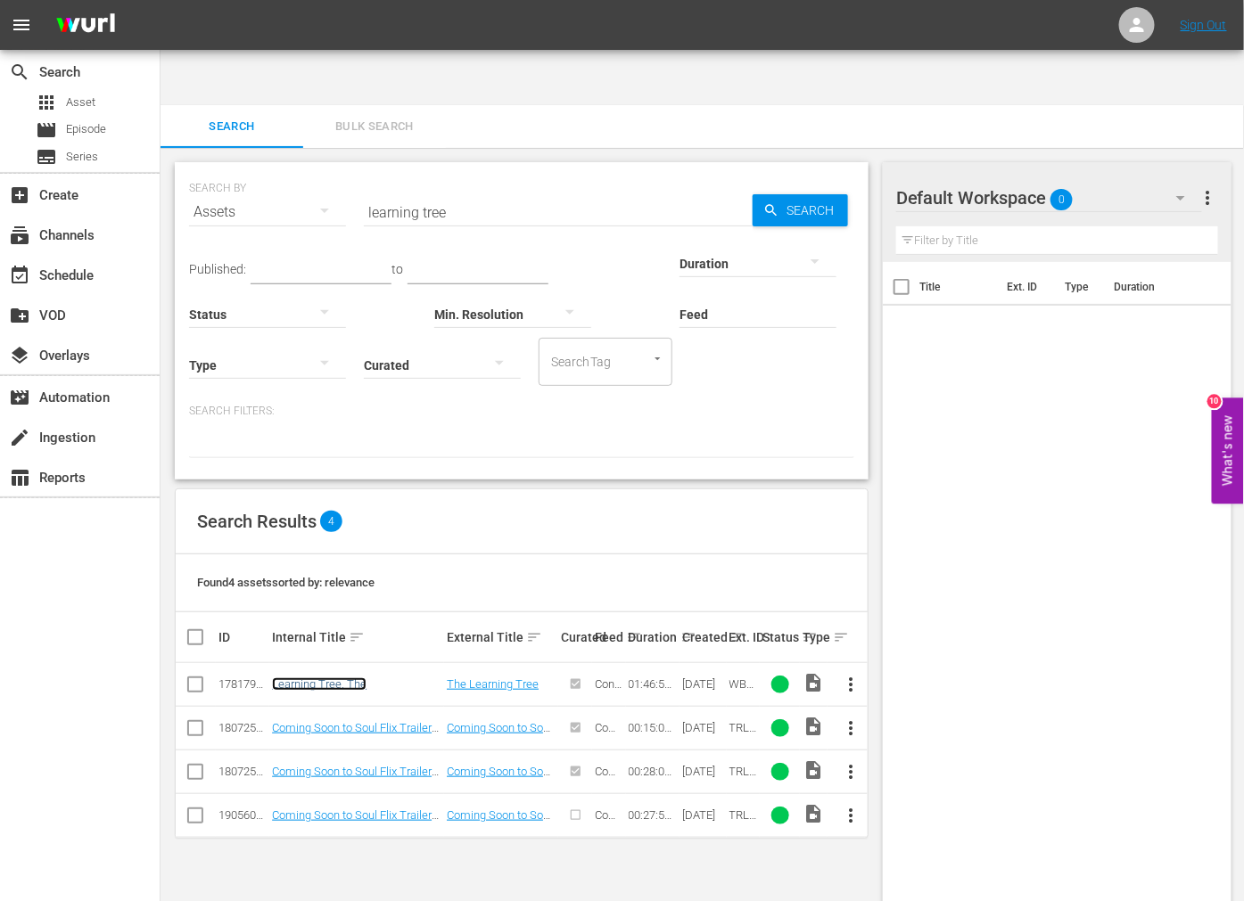
click at [325, 678] on link "Learning Tree, The" at bounding box center [319, 684] width 95 height 13
click at [328, 678] on link "Learning Tree, The" at bounding box center [319, 684] width 95 height 13
drag, startPoint x: 495, startPoint y: 153, endPoint x: 281, endPoint y: 164, distance: 214.3
click at [281, 169] on div "SEARCH BY Search By Assets Search ID, Title, Description, Keywords, or Category…" at bounding box center [521, 201] width 665 height 64
paste input "wrath of cain"
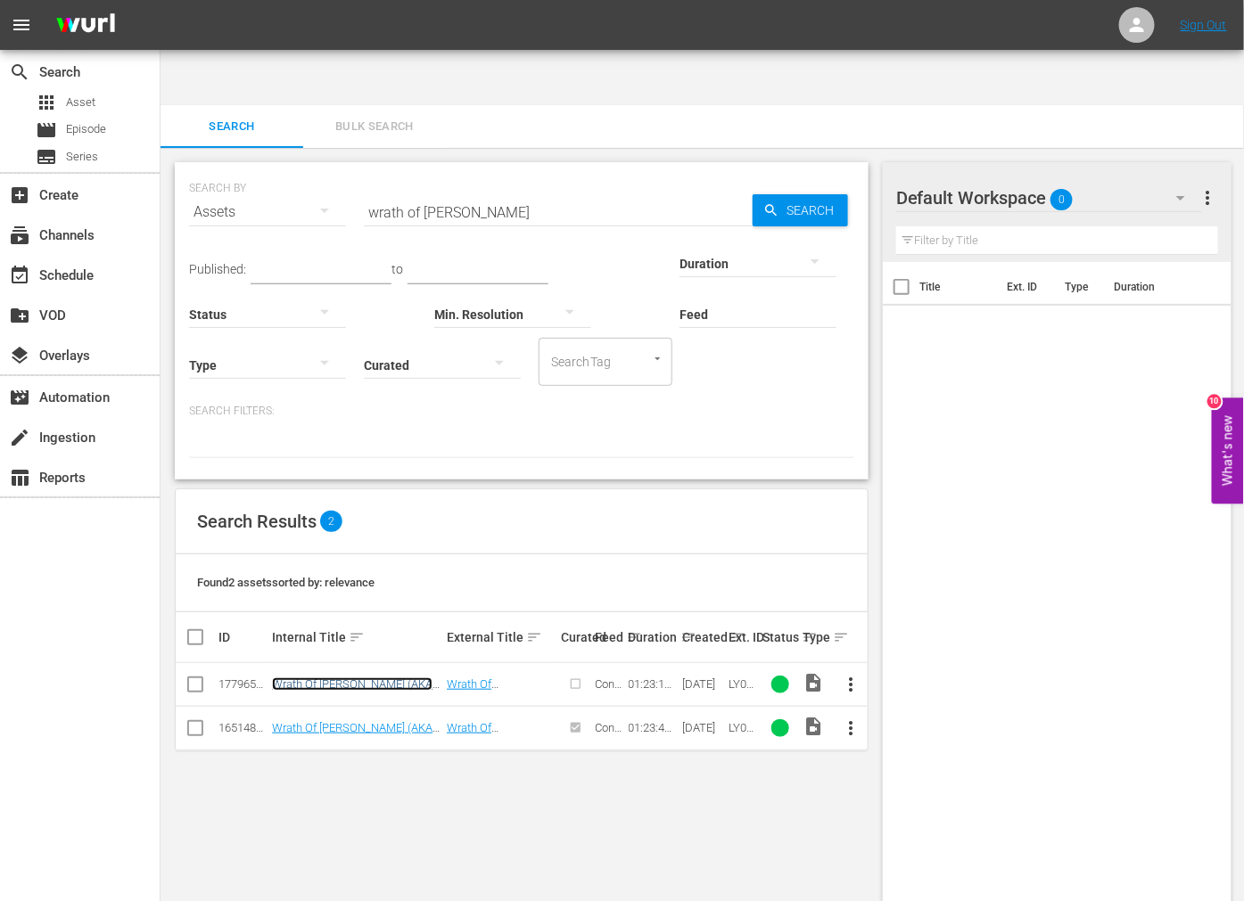
click at [323, 678] on link "Wrath Of Cain (AKA Caged Animal) (edited)" at bounding box center [352, 691] width 160 height 27
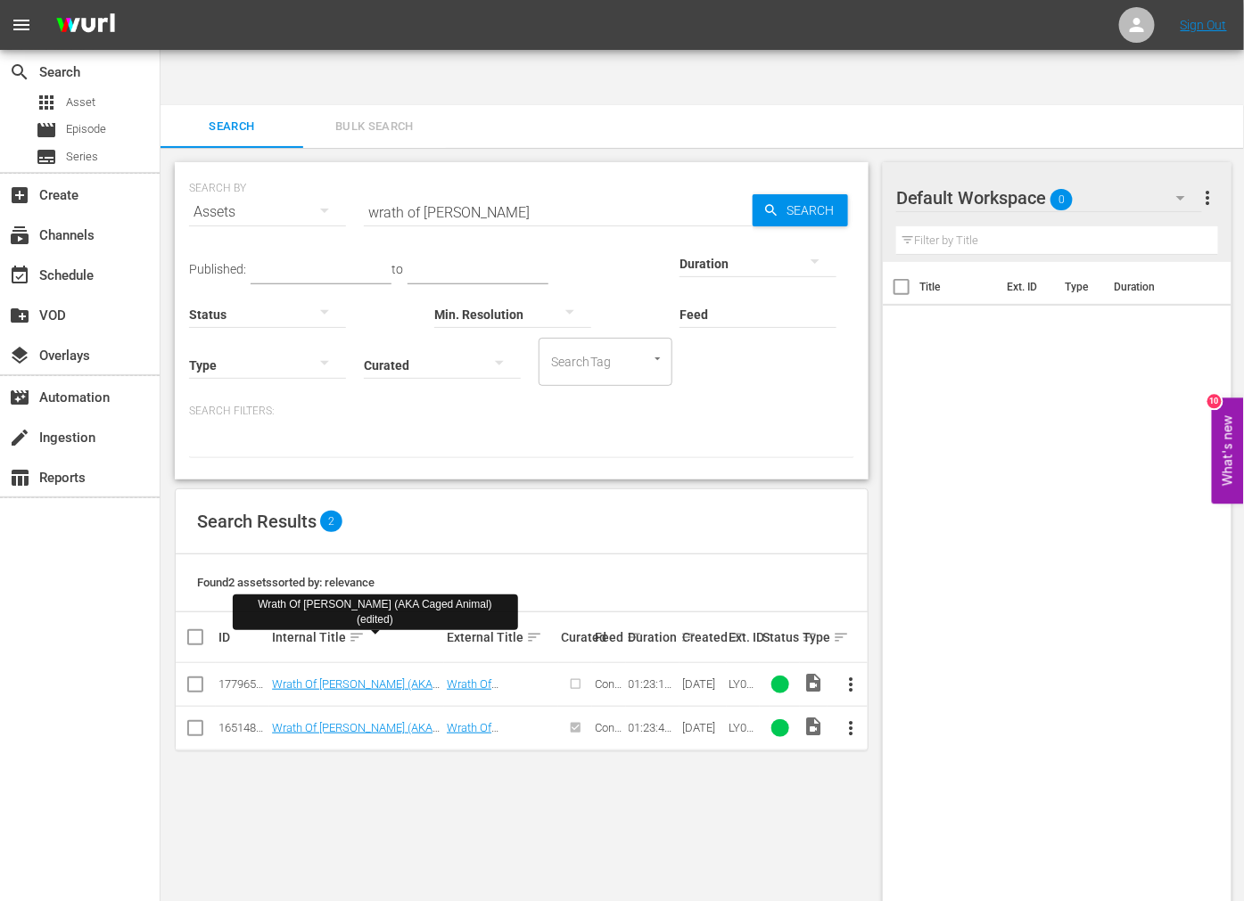
click at [317, 706] on td "Wrath Of Cain (AKA Caged Animal)" at bounding box center [356, 728] width 175 height 44
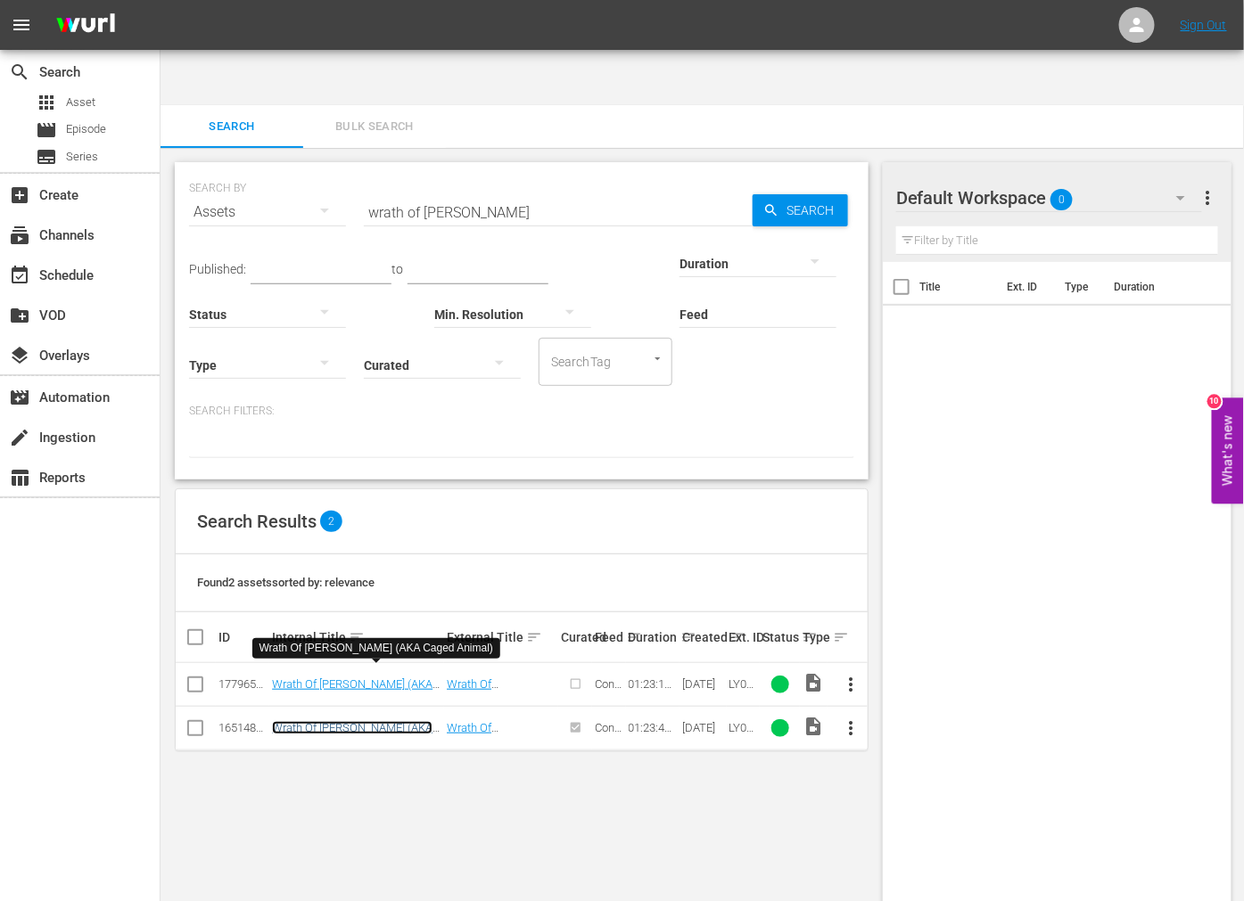
click at [326, 721] on link "Wrath Of Cain (AKA Caged Animal)" at bounding box center [352, 734] width 160 height 27
drag, startPoint x: 464, startPoint y: 164, endPoint x: 317, endPoint y: 164, distance: 146.2
click at [317, 169] on div "SEARCH BY Search By Assets Search ID, Title, Description, Keywords, or Category…" at bounding box center [521, 201] width 665 height 64
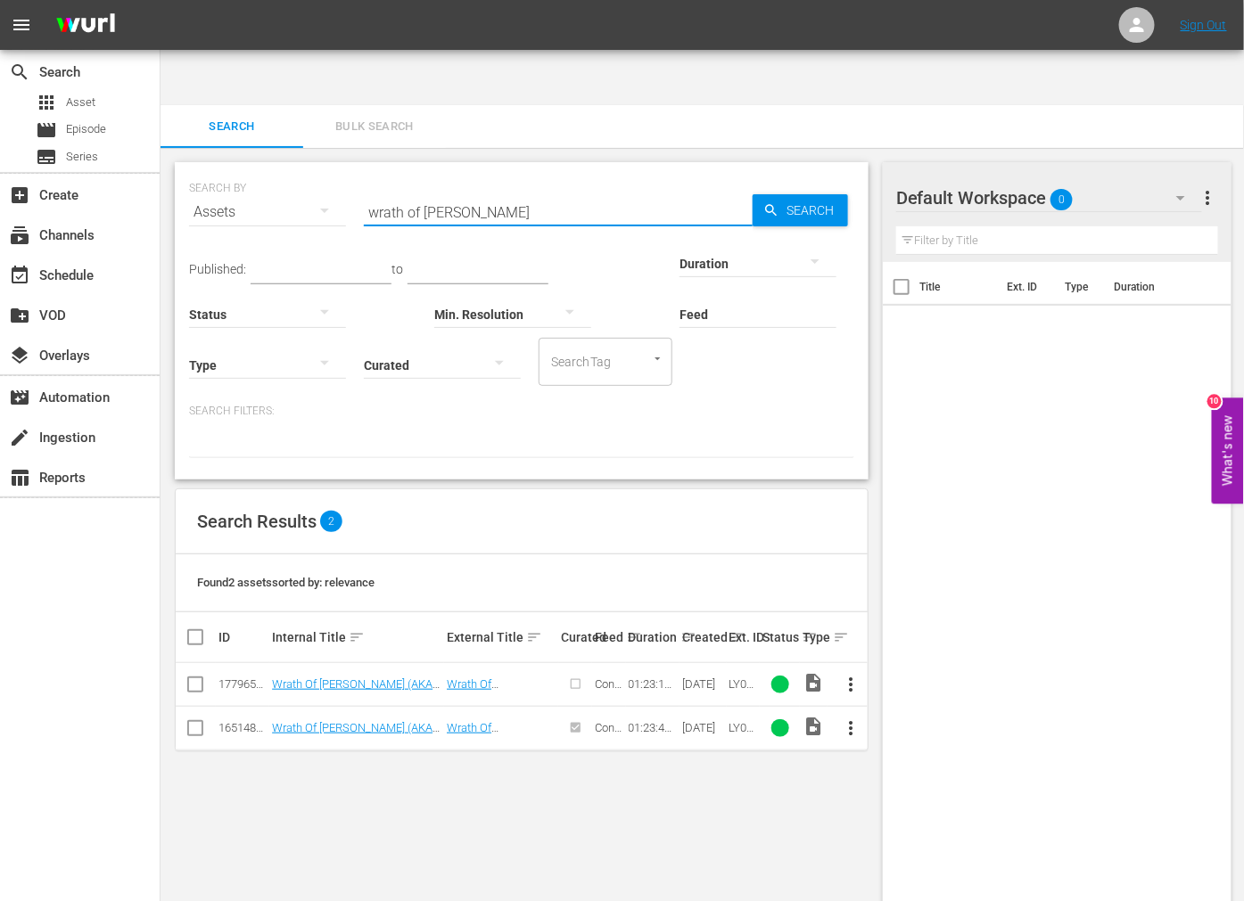
paste input "heart that orgives"
click at [797, 194] on span "Search" at bounding box center [813, 210] width 69 height 32
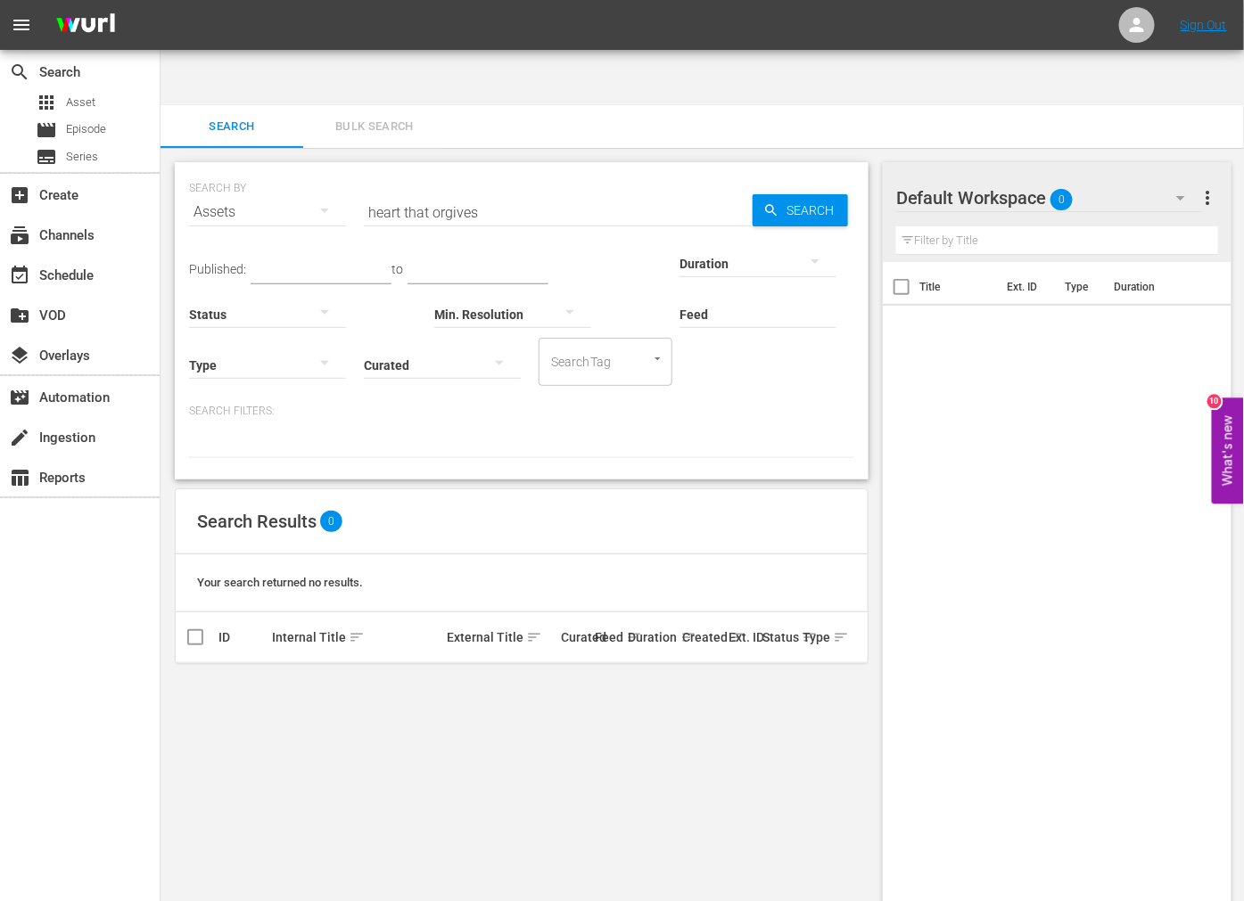
click at [450, 191] on input "heart that orgives" at bounding box center [558, 212] width 389 height 43
click at [429, 191] on input "heart that orgives" at bounding box center [558, 212] width 389 height 43
click at [333, 678] on link "Heart That Forgives, A" at bounding box center [327, 684] width 111 height 13
drag, startPoint x: 510, startPoint y: 148, endPoint x: 332, endPoint y: 136, distance: 178.7
click at [300, 169] on div "SEARCH BY Search By Assets Search ID, Title, Description, Keywords, or Category…" at bounding box center [521, 201] width 665 height 64
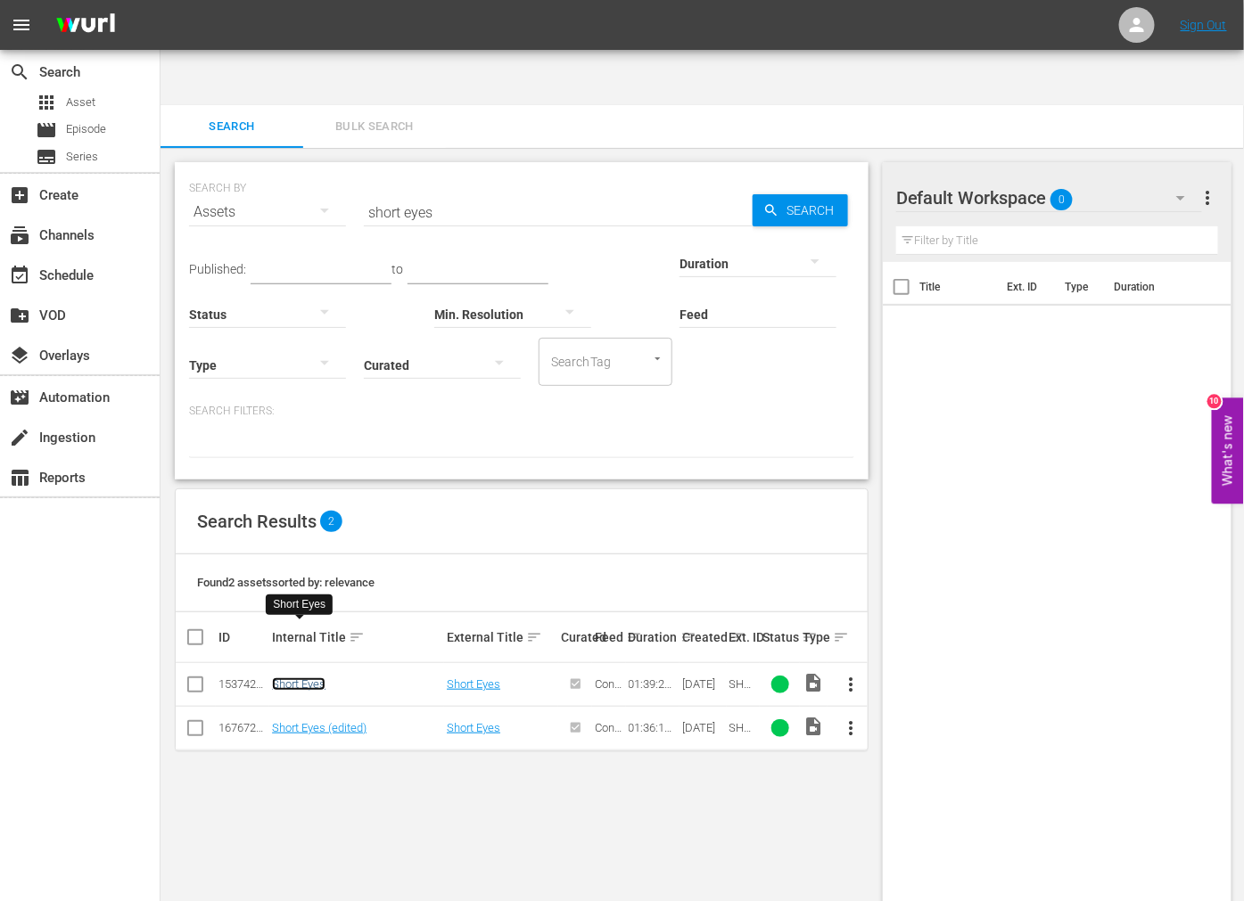
click at [308, 678] on link "Short Eyes" at bounding box center [298, 684] width 53 height 13
click at [307, 721] on link "Short Eyes (edited)" at bounding box center [319, 727] width 95 height 13
click at [714, 772] on div "SEARCH BY Search By Assets Search ID, Title, Description, Keywords, or Category…" at bounding box center [521, 553] width 722 height 810
drag, startPoint x: 431, startPoint y: 156, endPoint x: 319, endPoint y: 160, distance: 111.5
click at [317, 169] on div "SEARCH BY Search By Assets Search ID, Title, Description, Keywords, or Category…" at bounding box center [521, 201] width 665 height 64
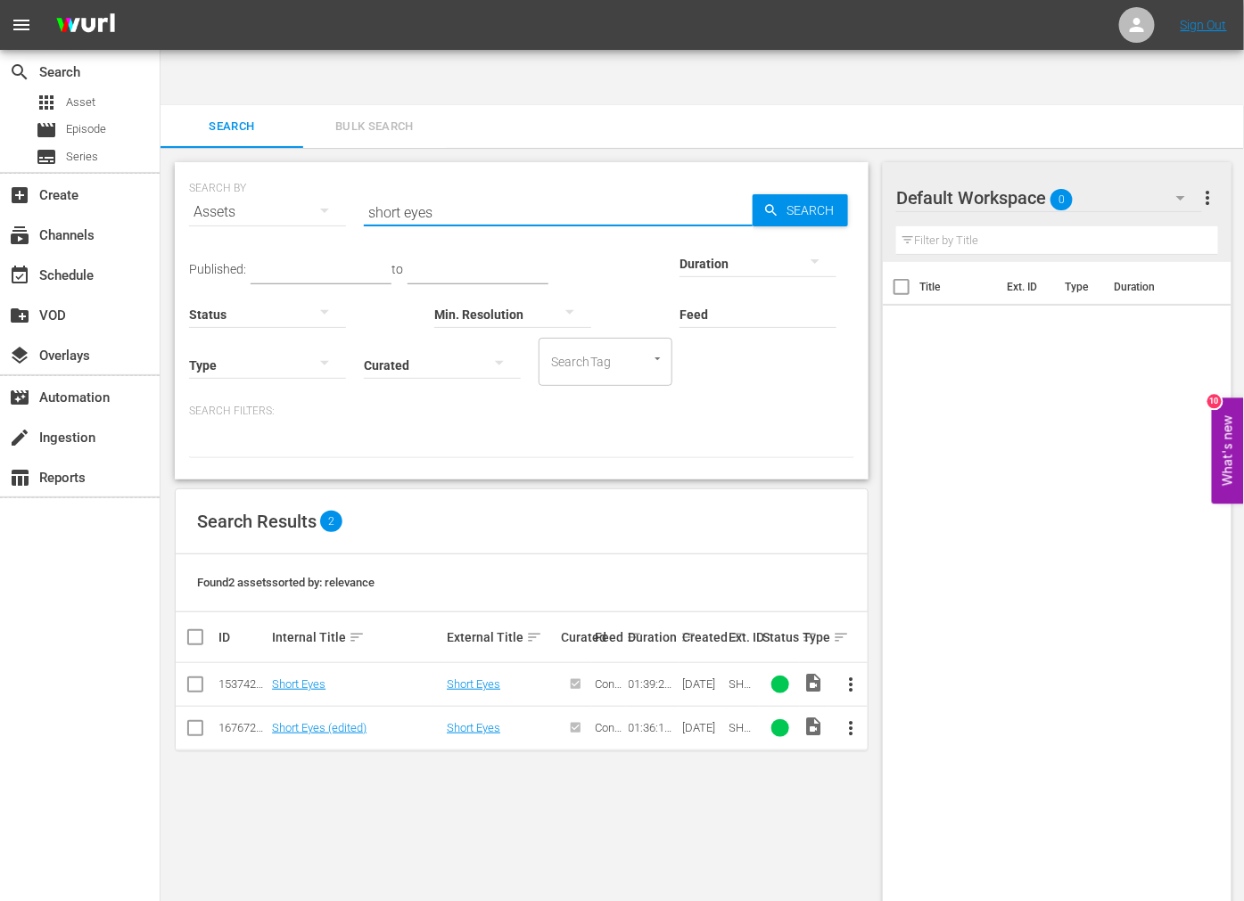
paste input "Big Bird Cage"
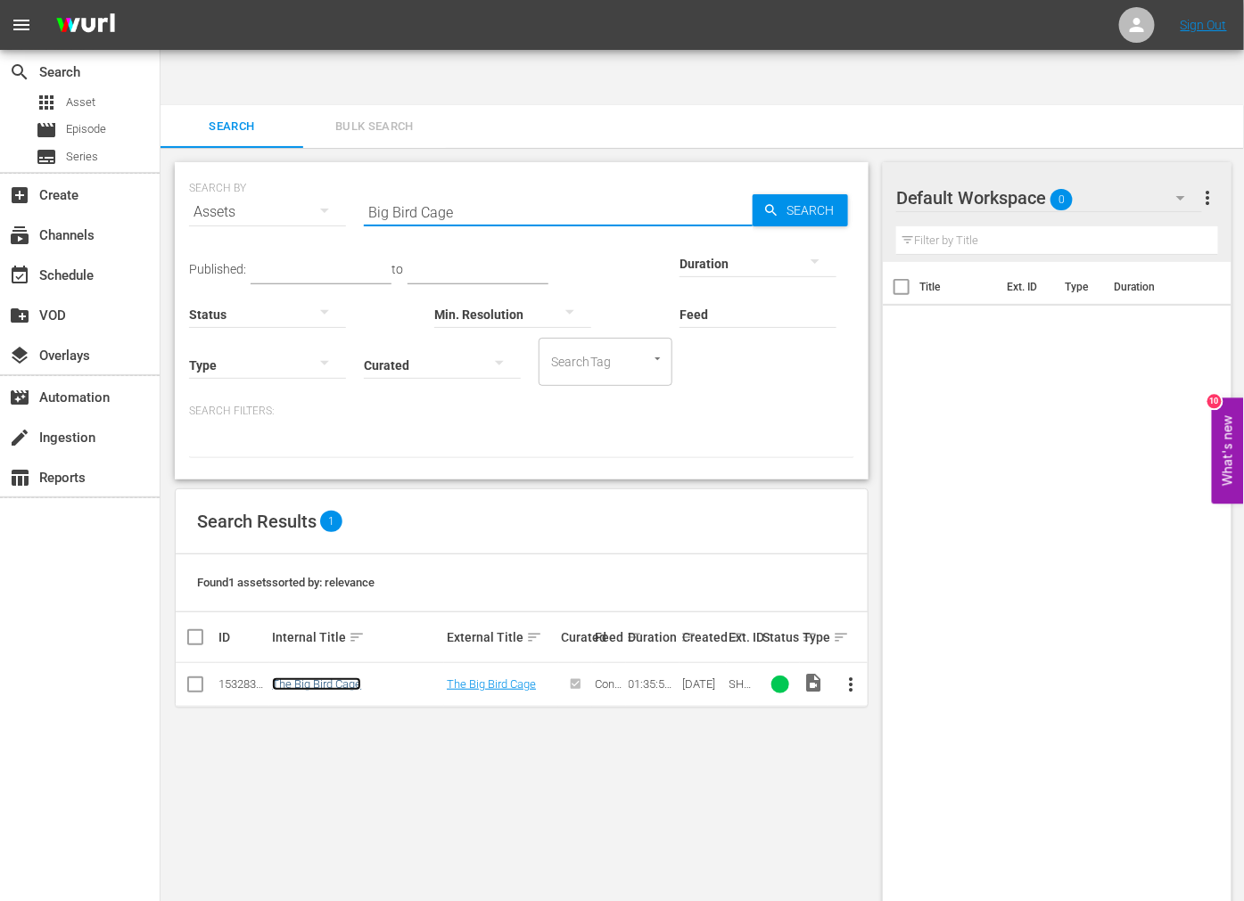
click at [316, 678] on link "The Big Bird Cage" at bounding box center [316, 684] width 89 height 13
drag, startPoint x: 363, startPoint y: 155, endPoint x: 328, endPoint y: 164, distance: 35.9
click at [322, 169] on div "SEARCH BY Search By Assets Search ID, Title, Description, Keywords, or Category…" at bounding box center [521, 201] width 665 height 64
paste input "Arena, Th"
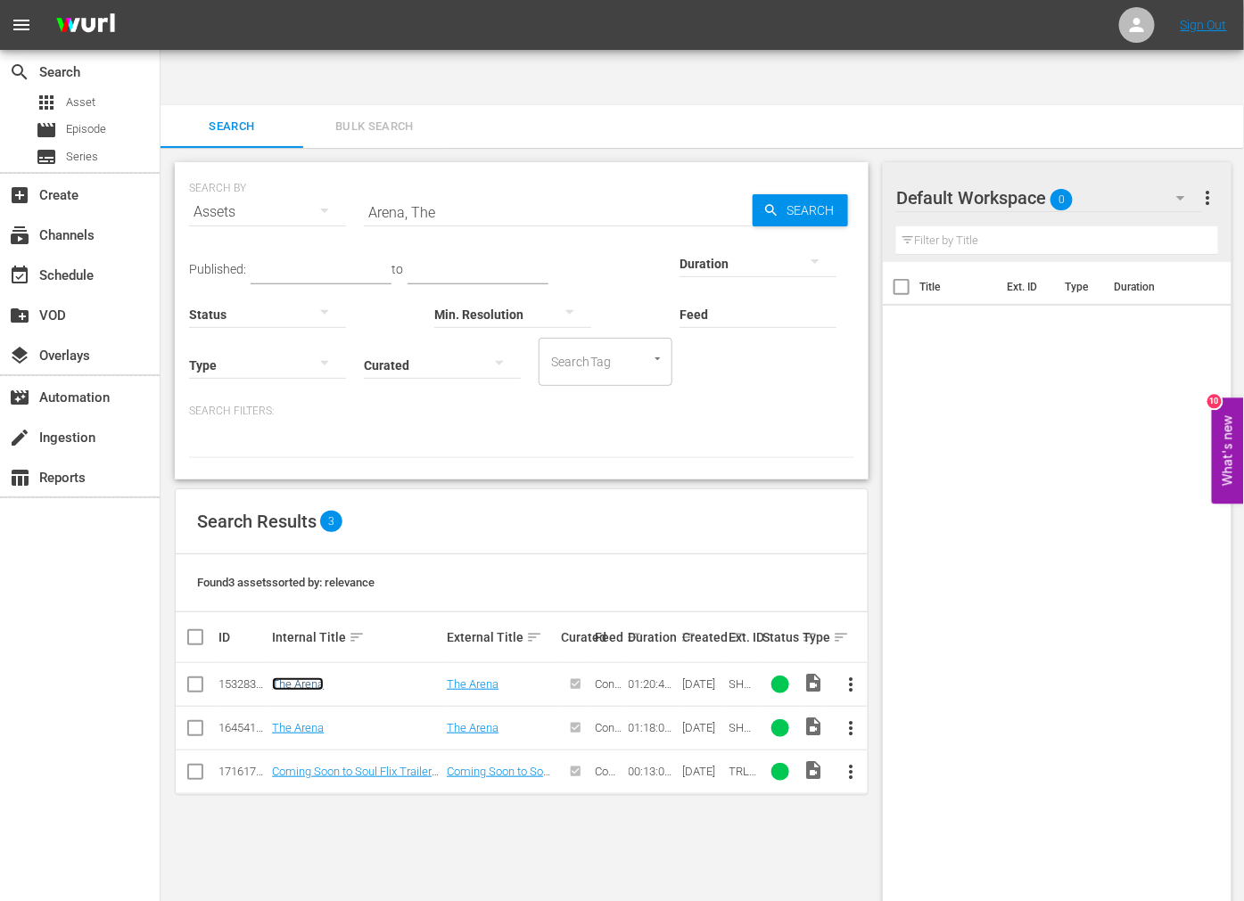
click at [308, 678] on link "The Arena" at bounding box center [298, 684] width 52 height 13
click at [300, 721] on link "The Arena" at bounding box center [298, 727] width 52 height 13
drag, startPoint x: 448, startPoint y: 157, endPoint x: 313, endPoint y: 156, distance: 134.6
click at [313, 169] on div "SEARCH BY Search By Assets Search ID, Title, Description, Keywords, or Category…" at bounding box center [521, 201] width 665 height 64
paste input "Beach Of The War Gods"
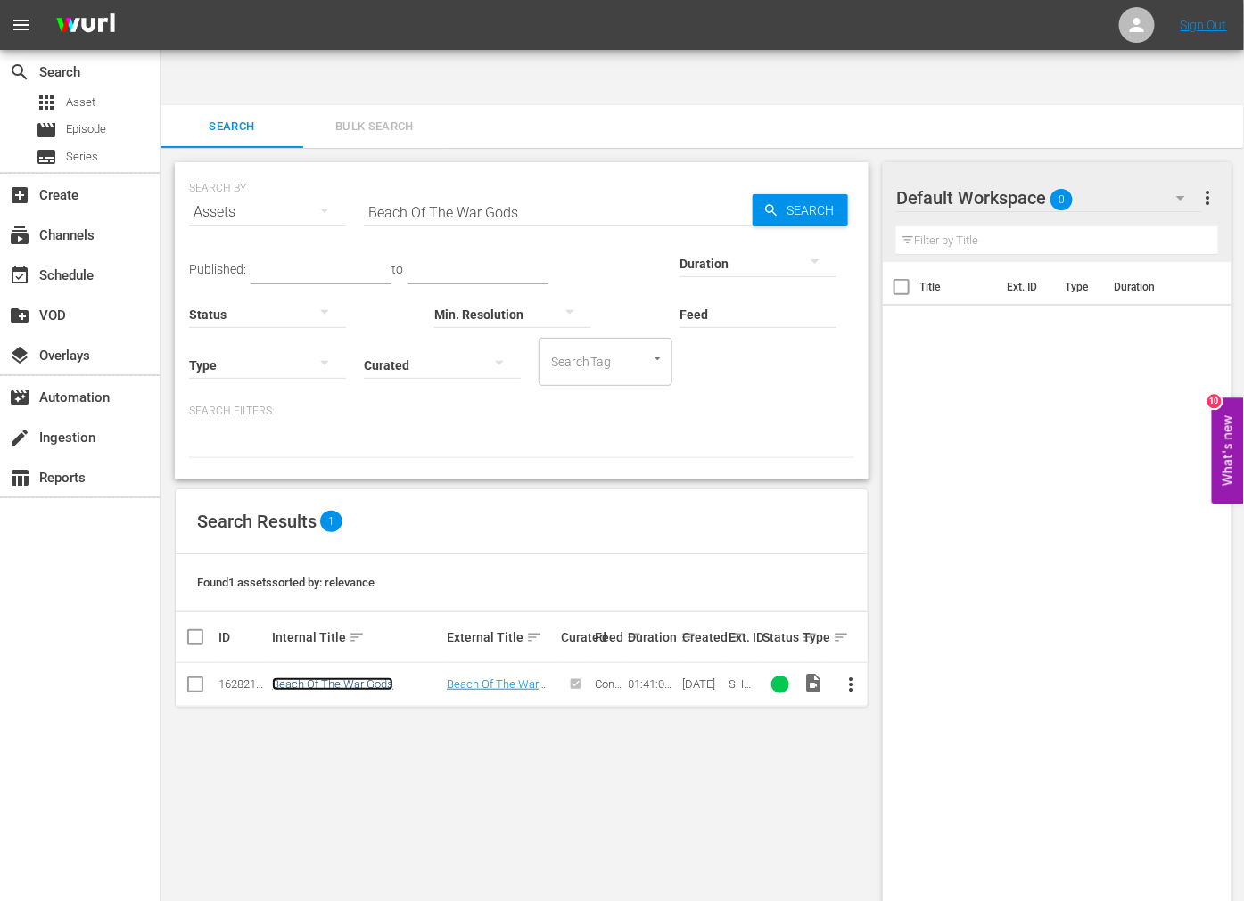
click at [360, 678] on link "Beach Of The War Gods" at bounding box center [332, 684] width 121 height 13
drag, startPoint x: 530, startPoint y: 153, endPoint x: 284, endPoint y: 159, distance: 246.1
click at [291, 169] on div "SEARCH BY Search By Assets Search ID, Title, Description, Keywords, or Category…" at bounding box center [521, 201] width 665 height 64
paste input "ig Bust Out, The"
type input "Big Bust Out, The"
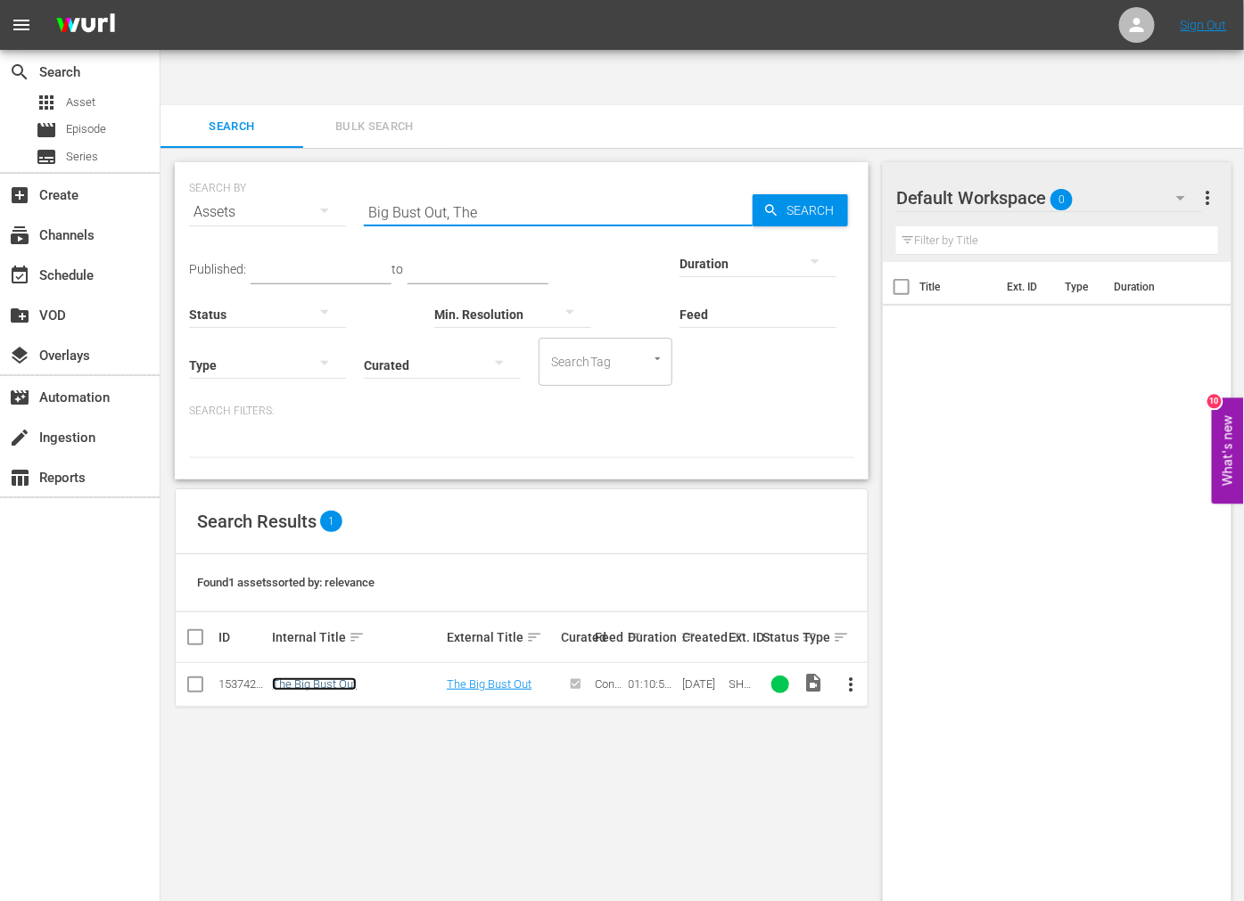
click at [355, 678] on link "The Big Bust Out" at bounding box center [314, 684] width 85 height 13
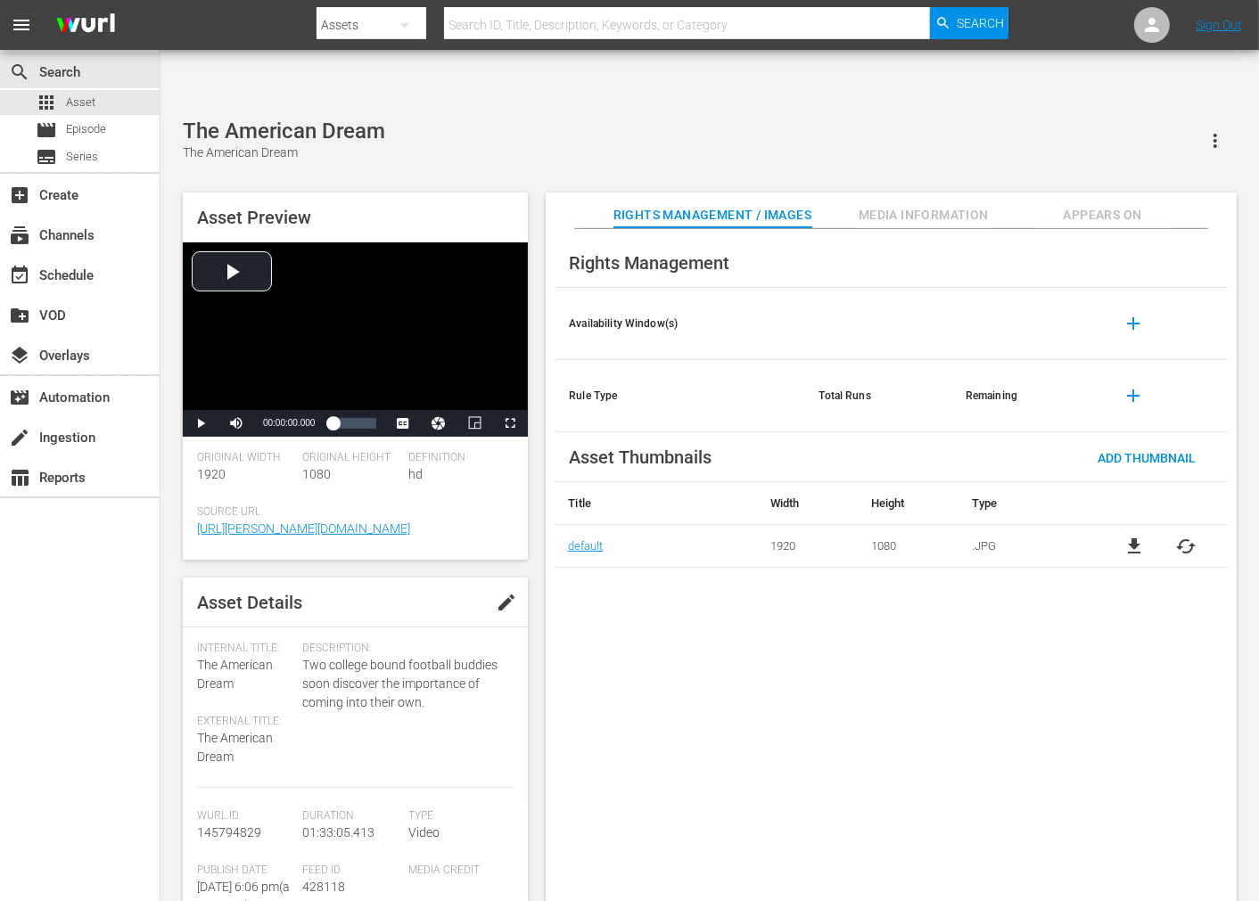
click at [1186, 536] on span "cached" at bounding box center [1186, 546] width 21 height 21
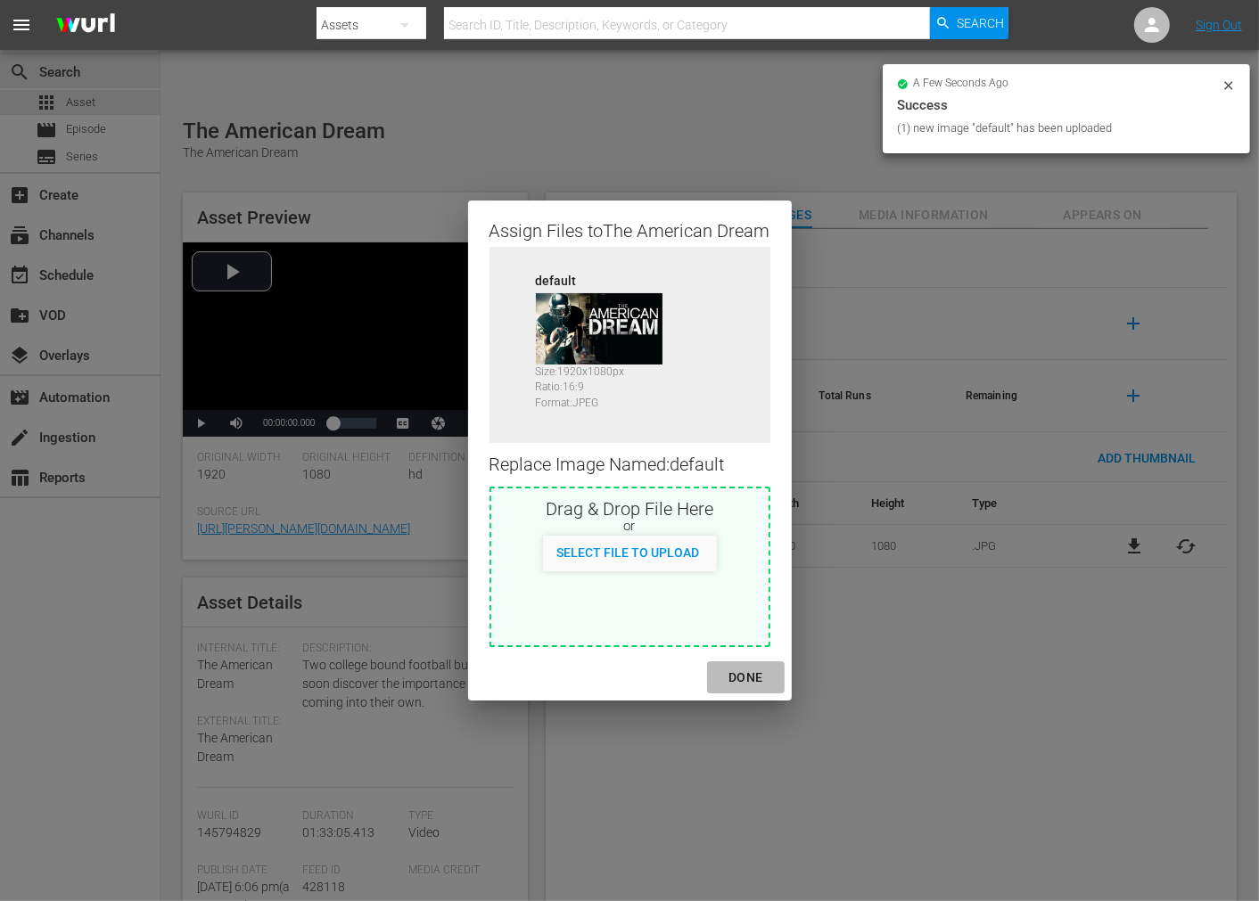
click at [745, 675] on div "DONE" at bounding box center [745, 678] width 62 height 22
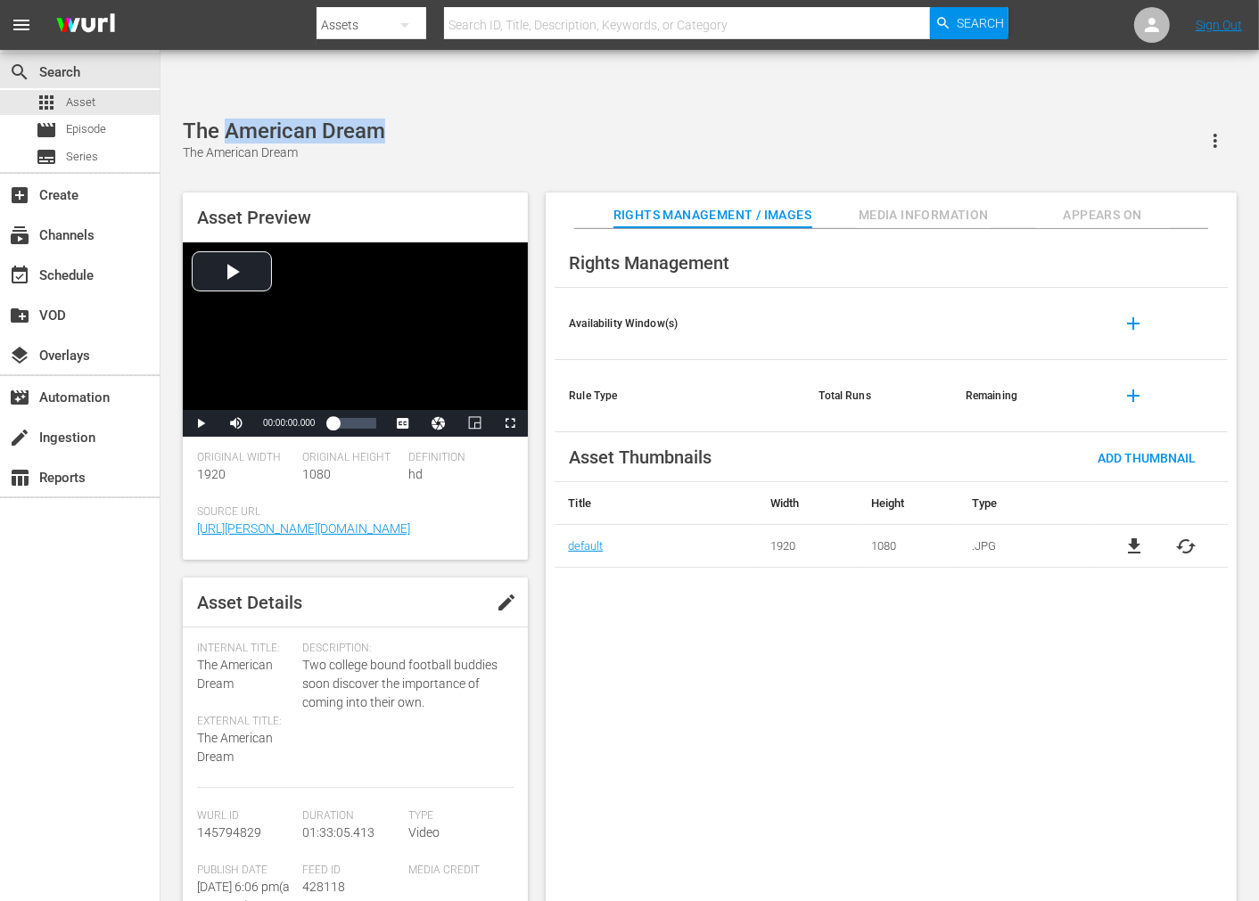
drag, startPoint x: 226, startPoint y: 77, endPoint x: 380, endPoint y: 85, distance: 154.5
click at [380, 119] on div "The American Dream" at bounding box center [284, 131] width 202 height 25
copy div "American Dream"
click at [1117, 204] on span "Appears On" at bounding box center [1103, 215] width 134 height 22
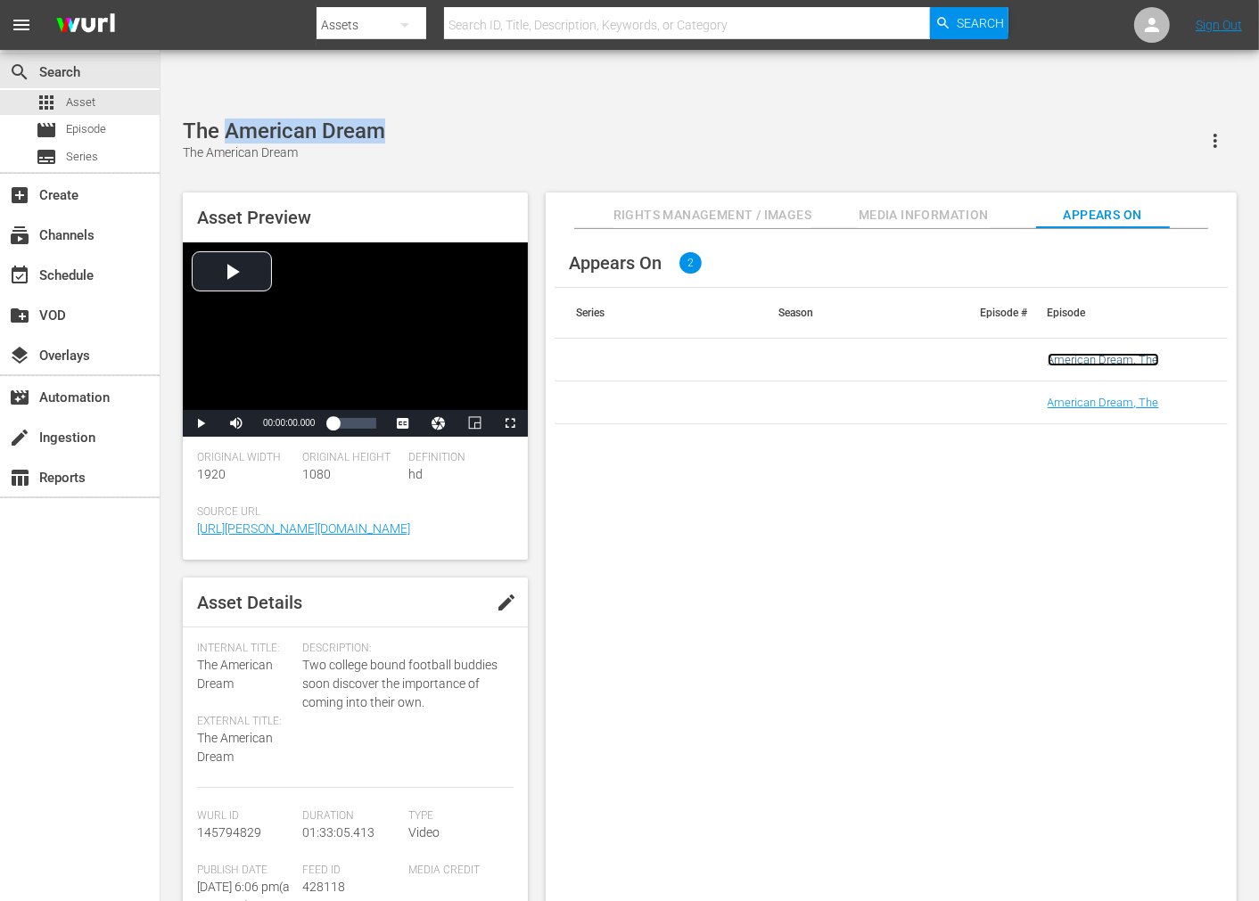
click at [1082, 353] on link "American Dream, The" at bounding box center [1103, 359] width 111 height 13
click at [1079, 396] on link "American Dream, The" at bounding box center [1103, 402] width 111 height 13
click at [754, 470] on div "Appears On 2 Series Season Episode # Episode American Dream, The American Dream…" at bounding box center [891, 580] width 691 height 702
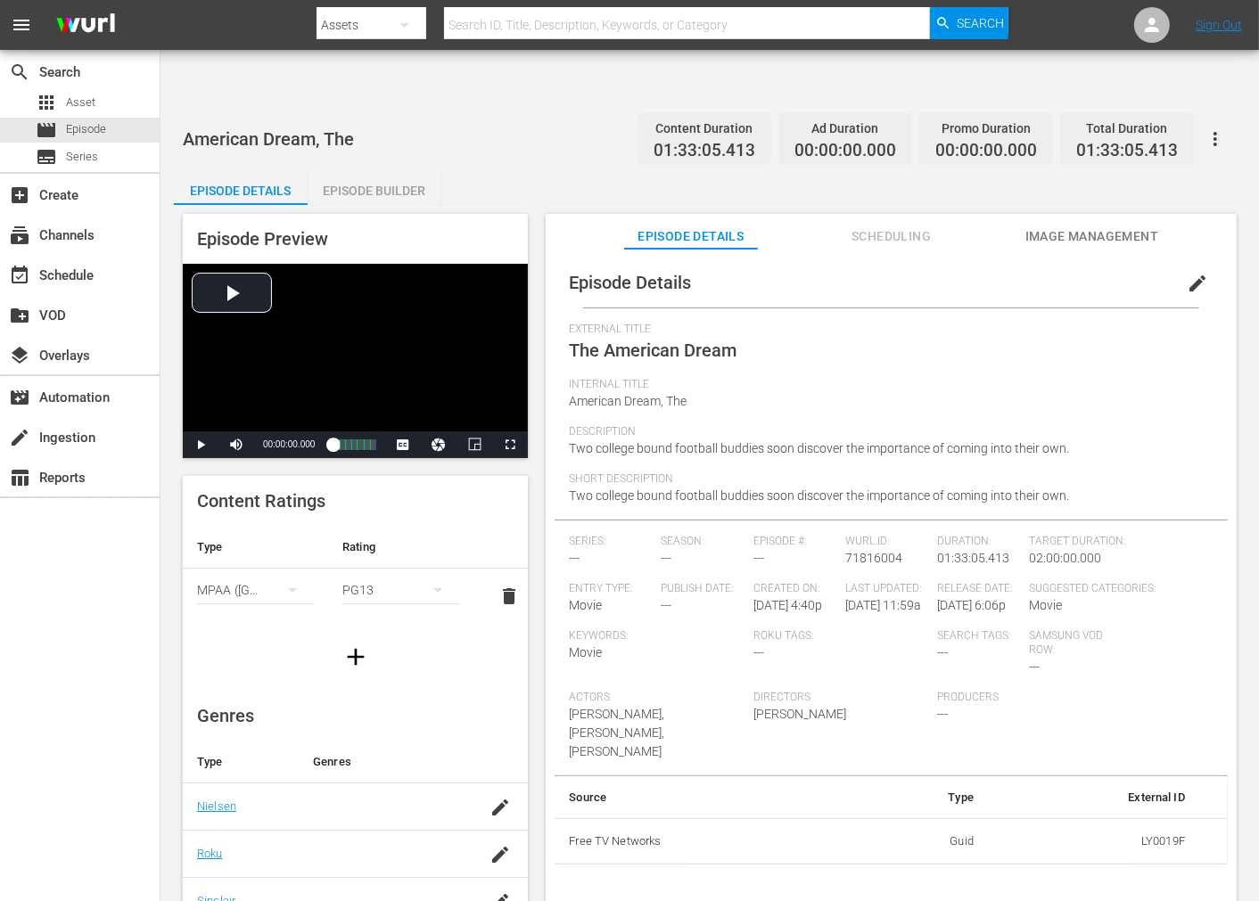
click at [1049, 226] on span "Image Management" at bounding box center [1092, 237] width 134 height 22
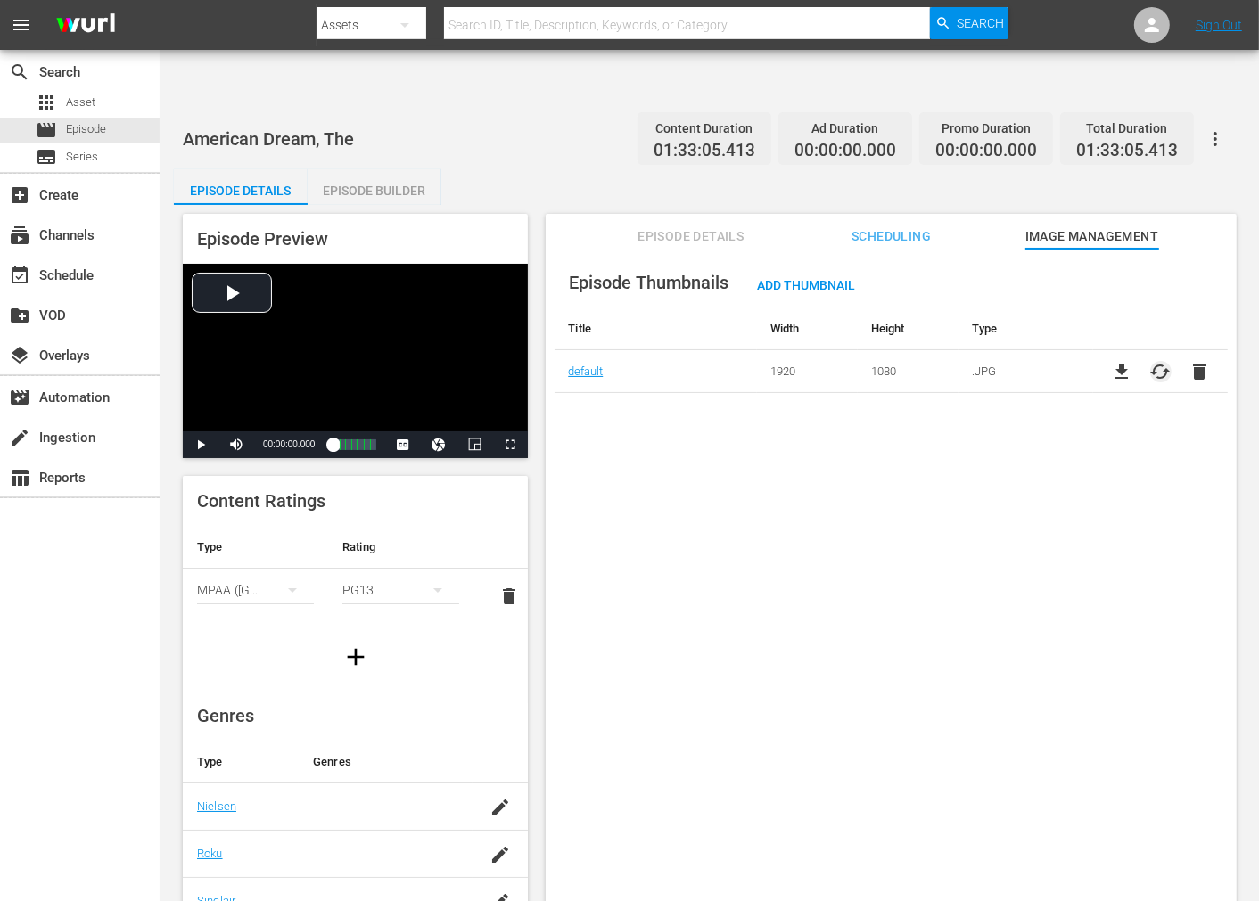
click at [1132, 361] on span "cached" at bounding box center [1160, 371] width 21 height 21
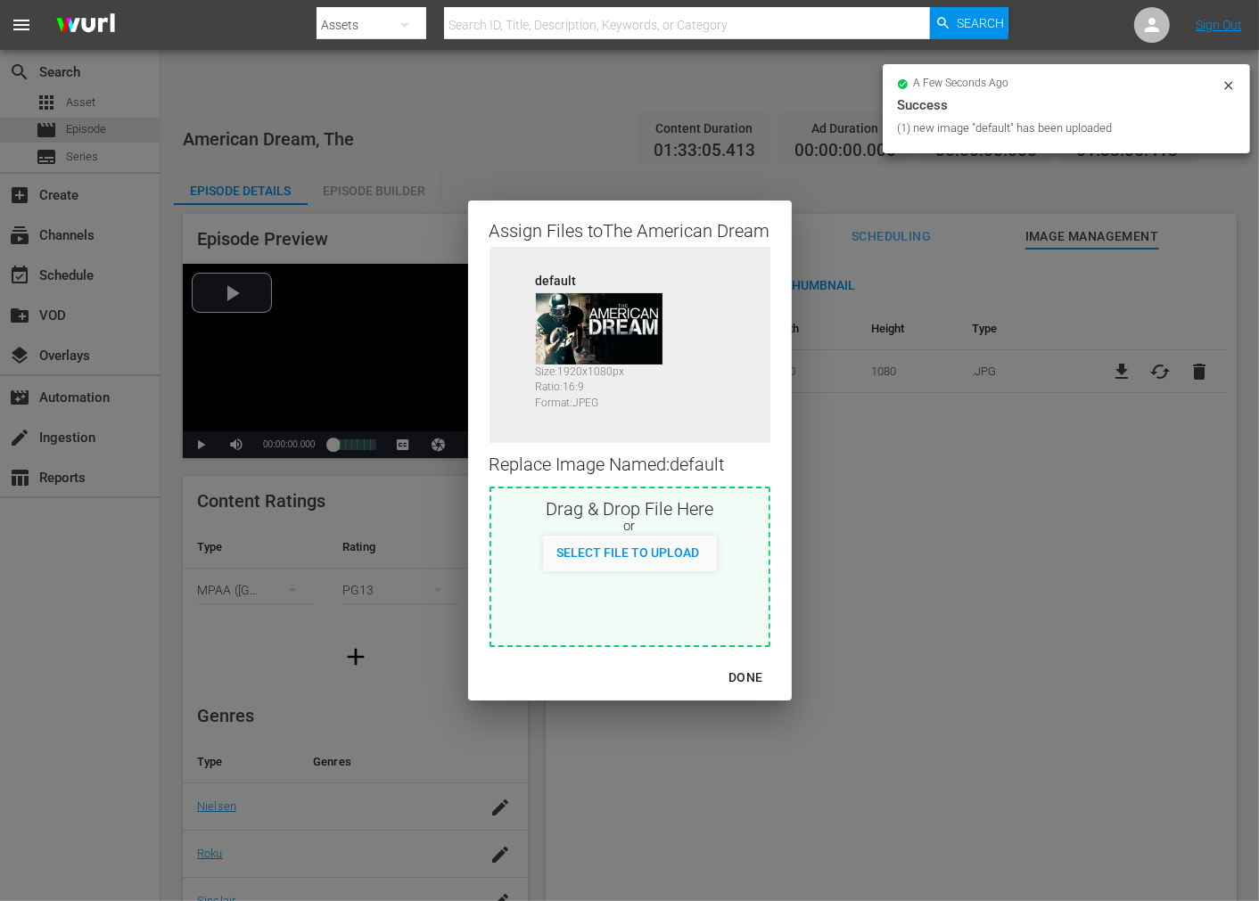
click at [752, 683] on div "DONE" at bounding box center [745, 678] width 62 height 22
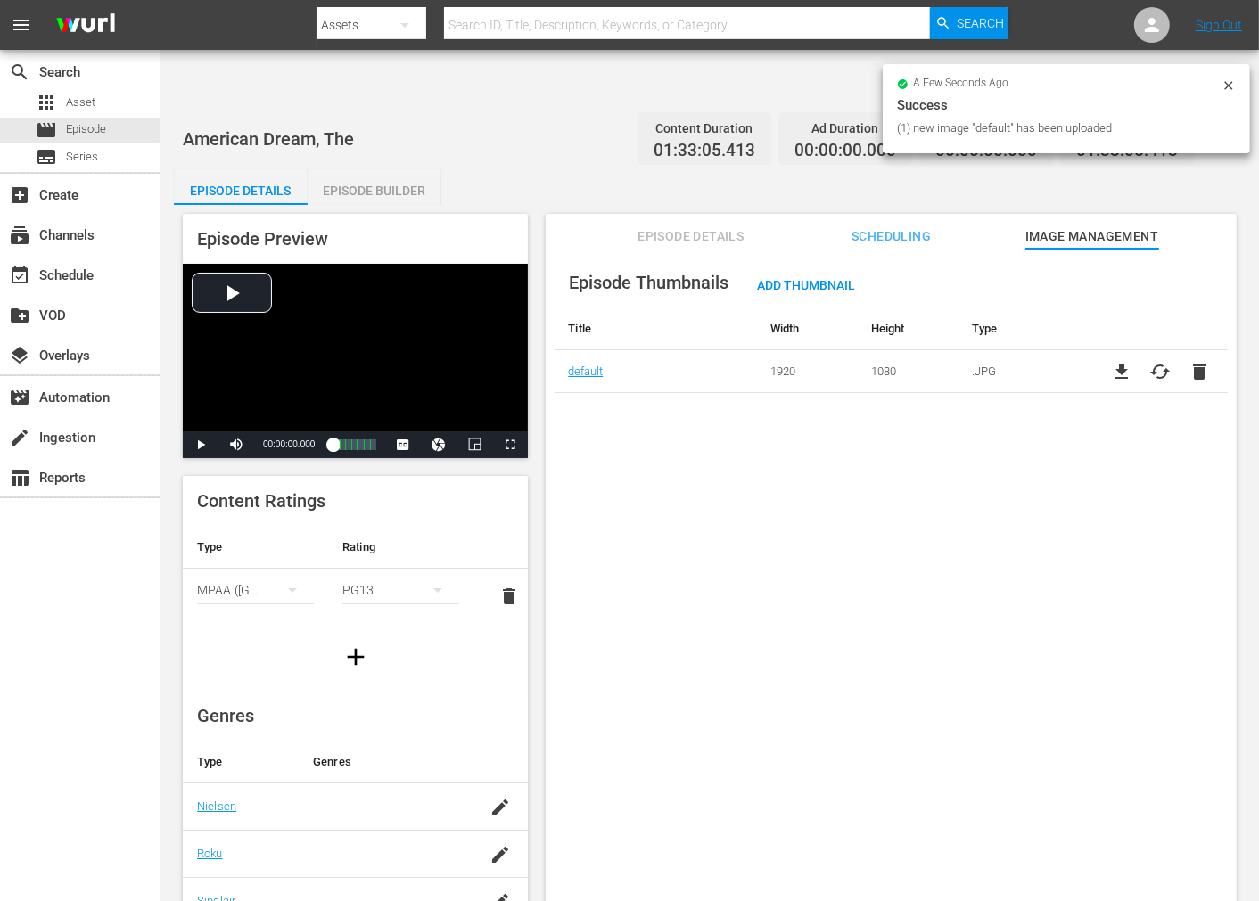
click at [866, 676] on div "Episode Thumbnails Add Thumbnail Title Width Height Type default 1920 1080 .JPG…" at bounding box center [891, 597] width 691 height 696
click at [754, 470] on div "Episode Thumbnails Add Thumbnail Title Width Height Type default 1920 1080 .JPG…" at bounding box center [891, 597] width 691 height 696
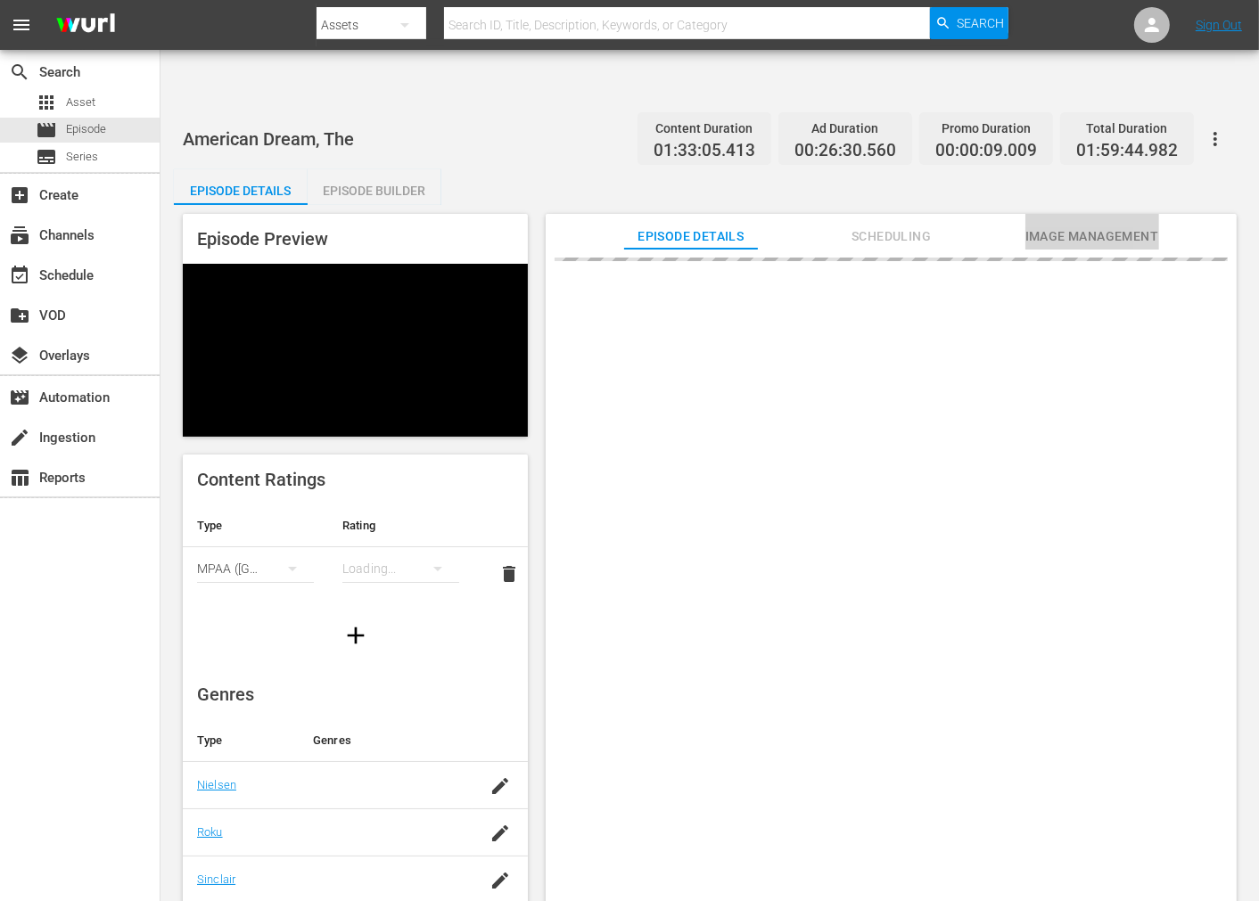
drag, startPoint x: 1109, startPoint y: 166, endPoint x: 1110, endPoint y: 175, distance: 9.0
click at [1109, 214] on button "Image Management" at bounding box center [1092, 232] width 134 height 36
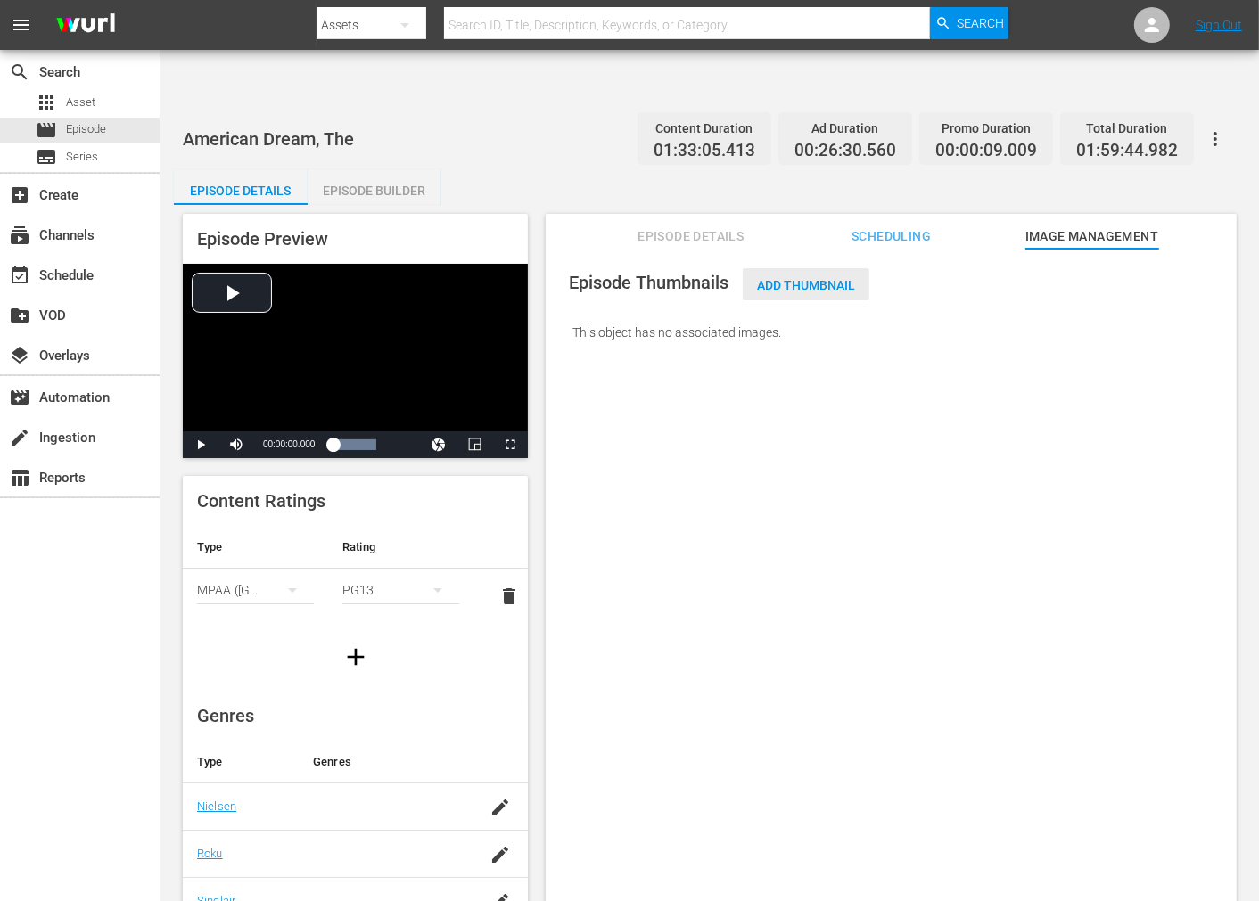
click at [840, 278] on span "Add Thumbnail" at bounding box center [806, 285] width 127 height 14
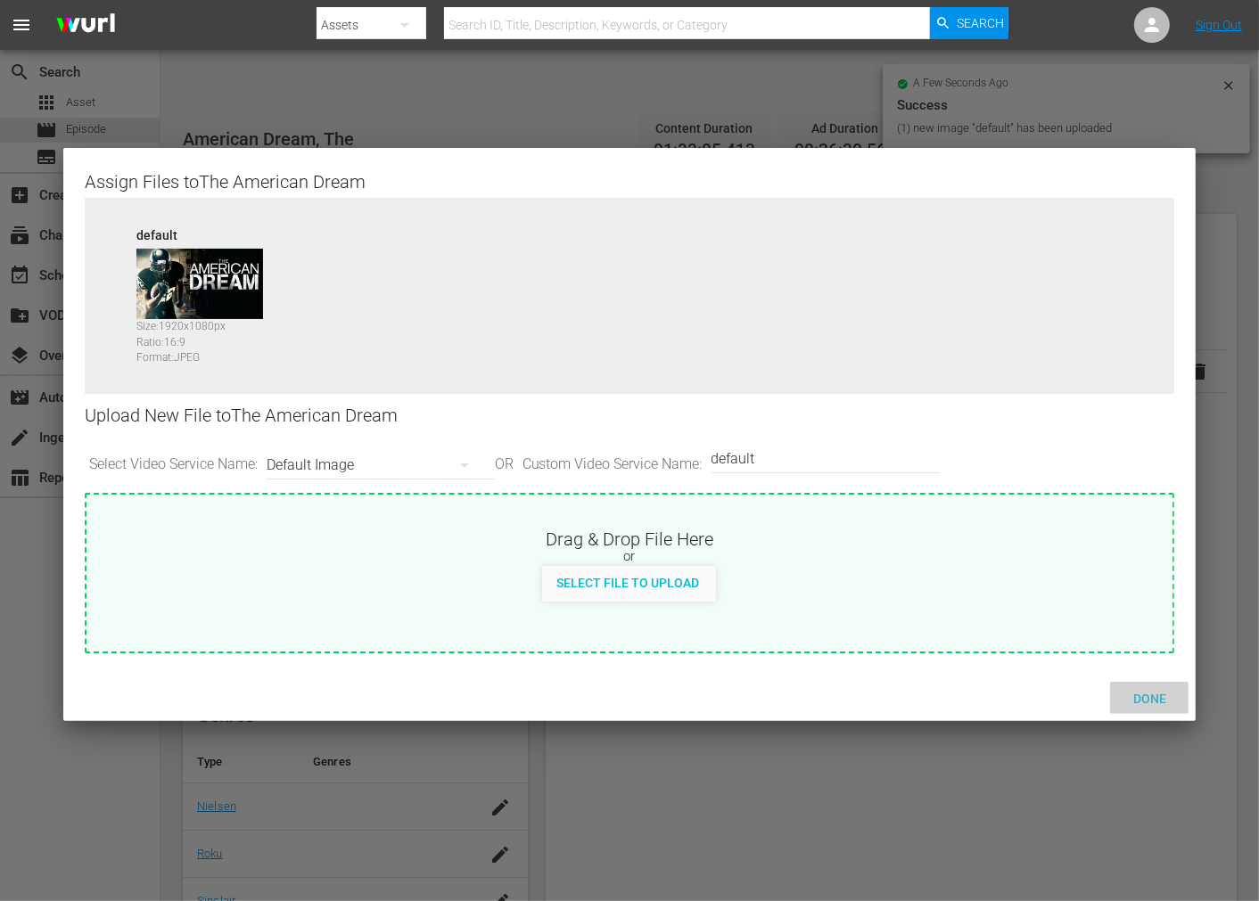
click at [1132, 696] on span "Done" at bounding box center [1150, 699] width 62 height 14
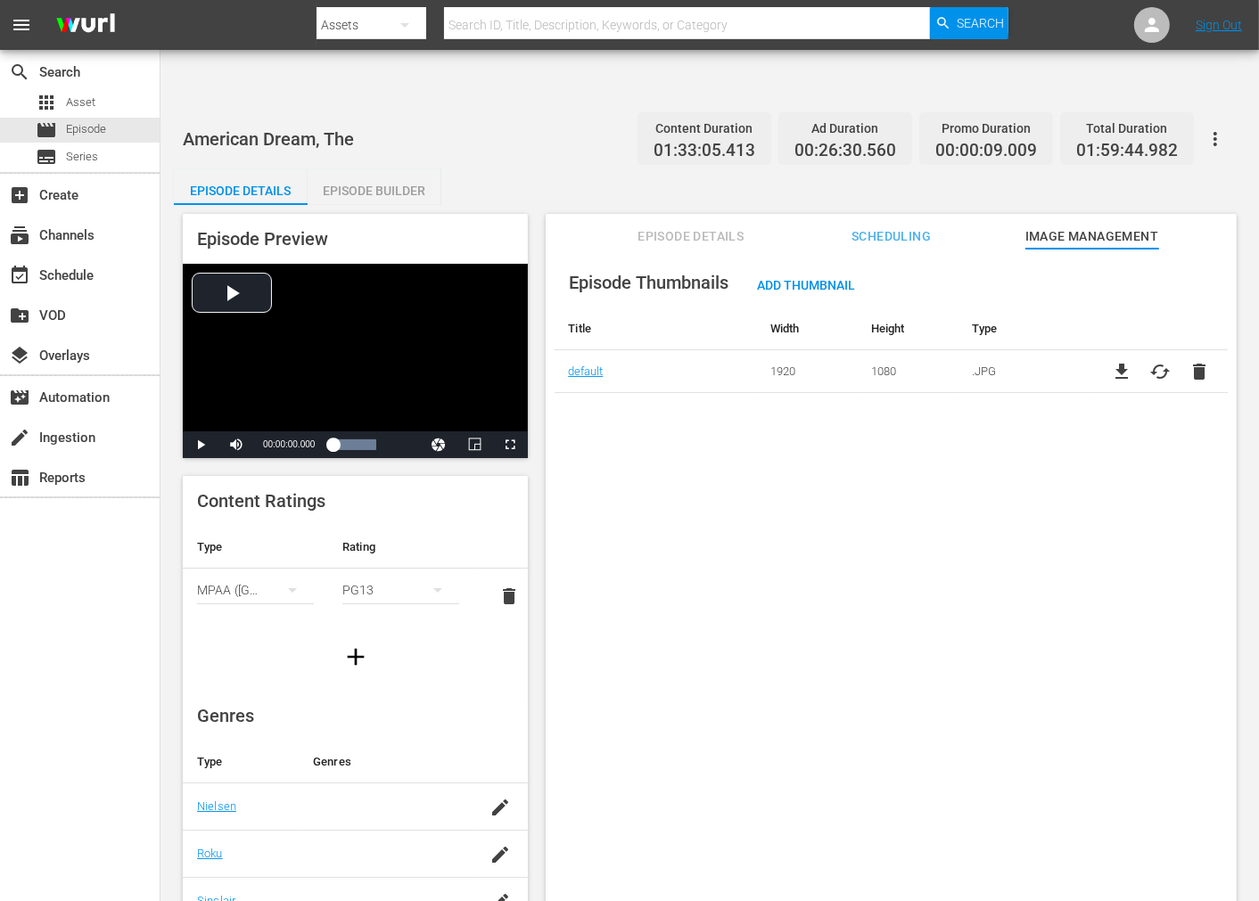
click at [1132, 760] on div "Episode Thumbnails Add Thumbnail Title Width Height Type default 1920 1080 .JPG…" at bounding box center [891, 597] width 691 height 696
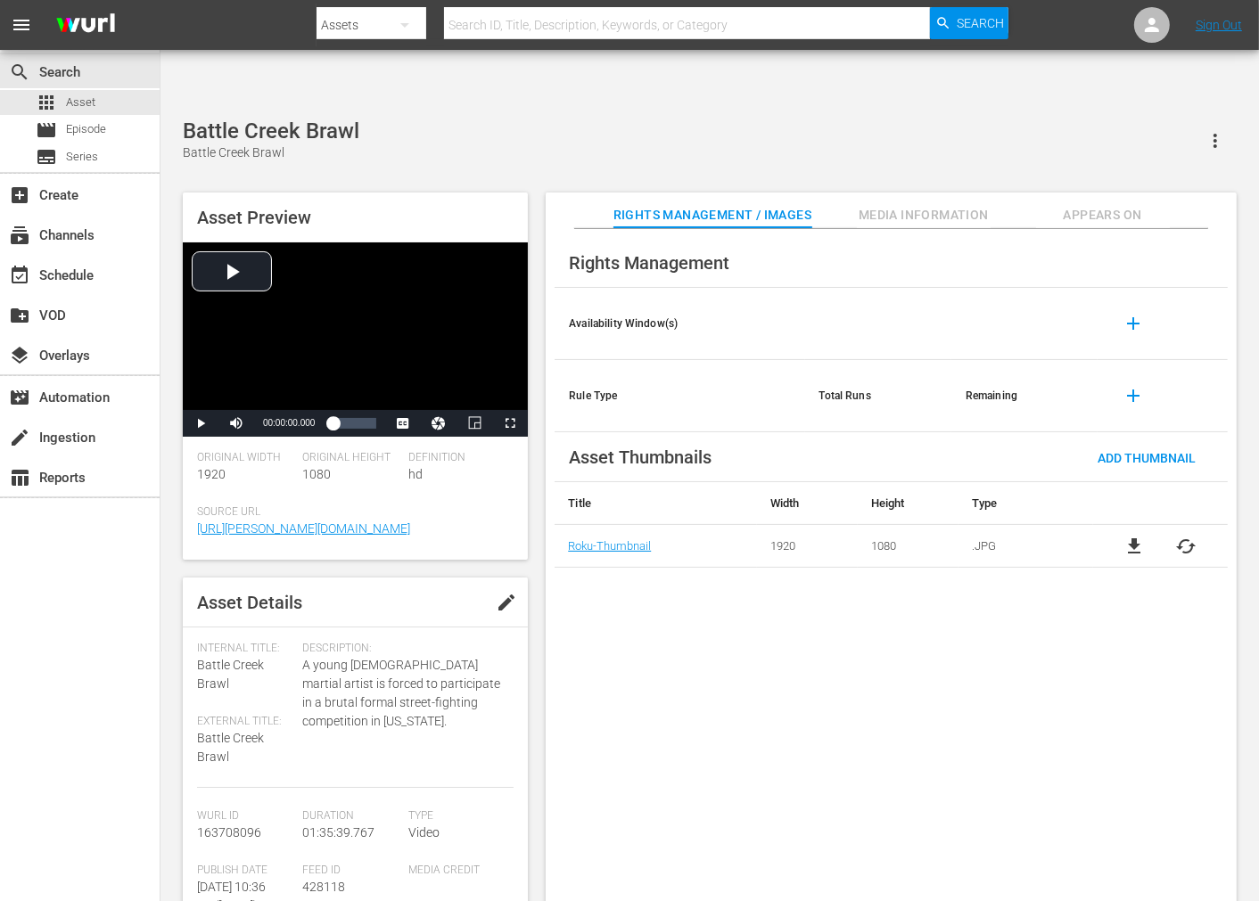
click at [1132, 536] on span "cached" at bounding box center [1186, 546] width 21 height 21
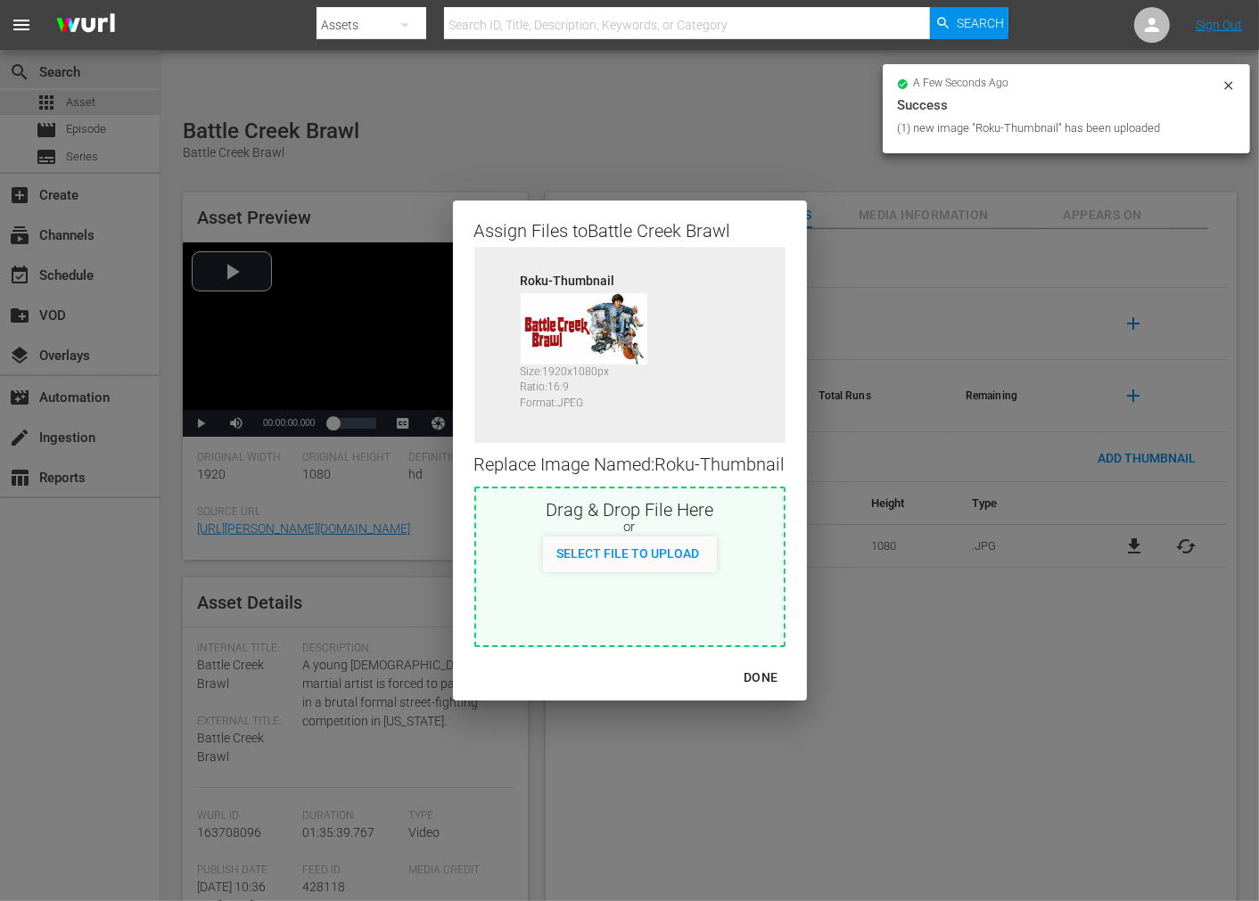
click at [763, 671] on div "DONE" at bounding box center [760, 678] width 62 height 22
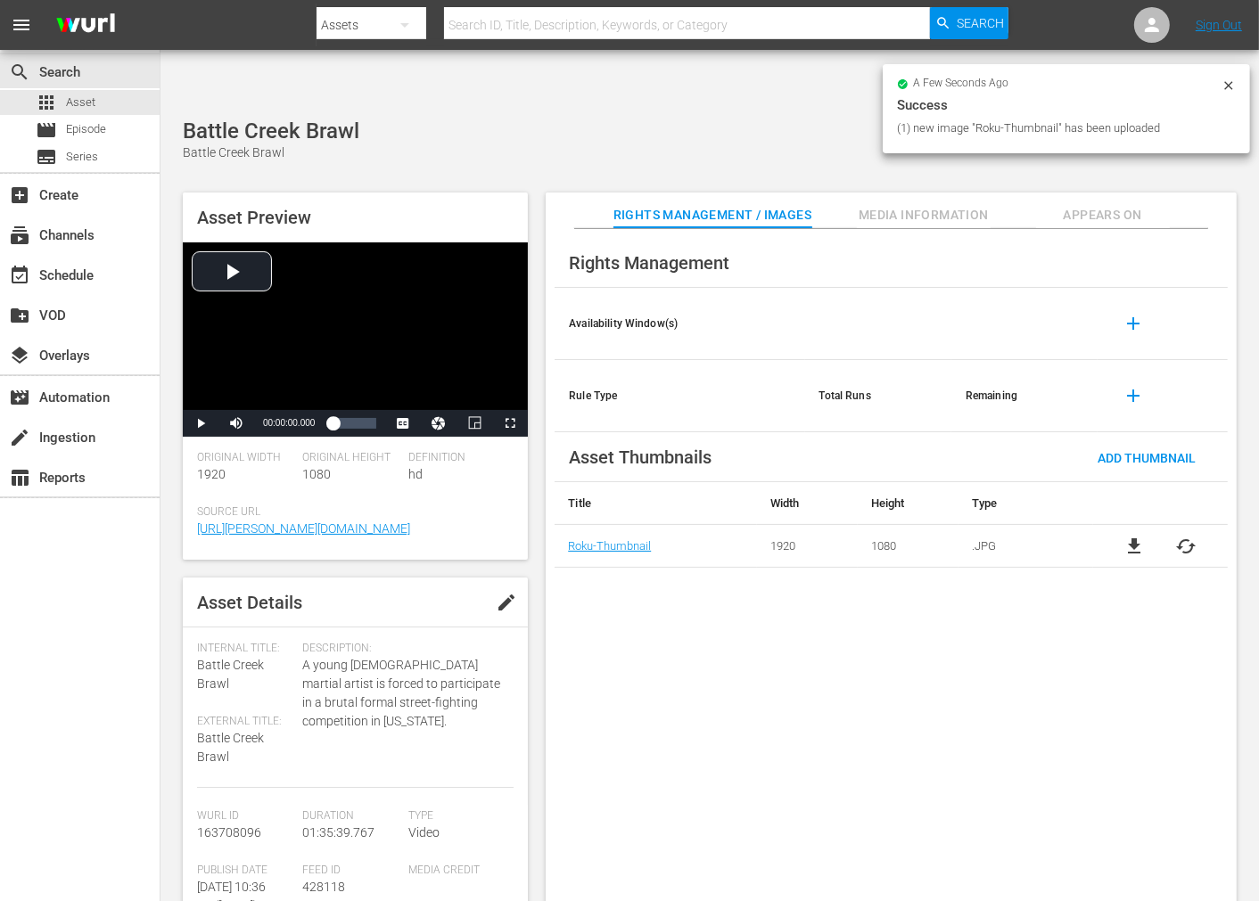
click at [865, 723] on div "Rights Management Availability Window(s) add Rule Type Total Runs Remaining add…" at bounding box center [891, 580] width 691 height 702
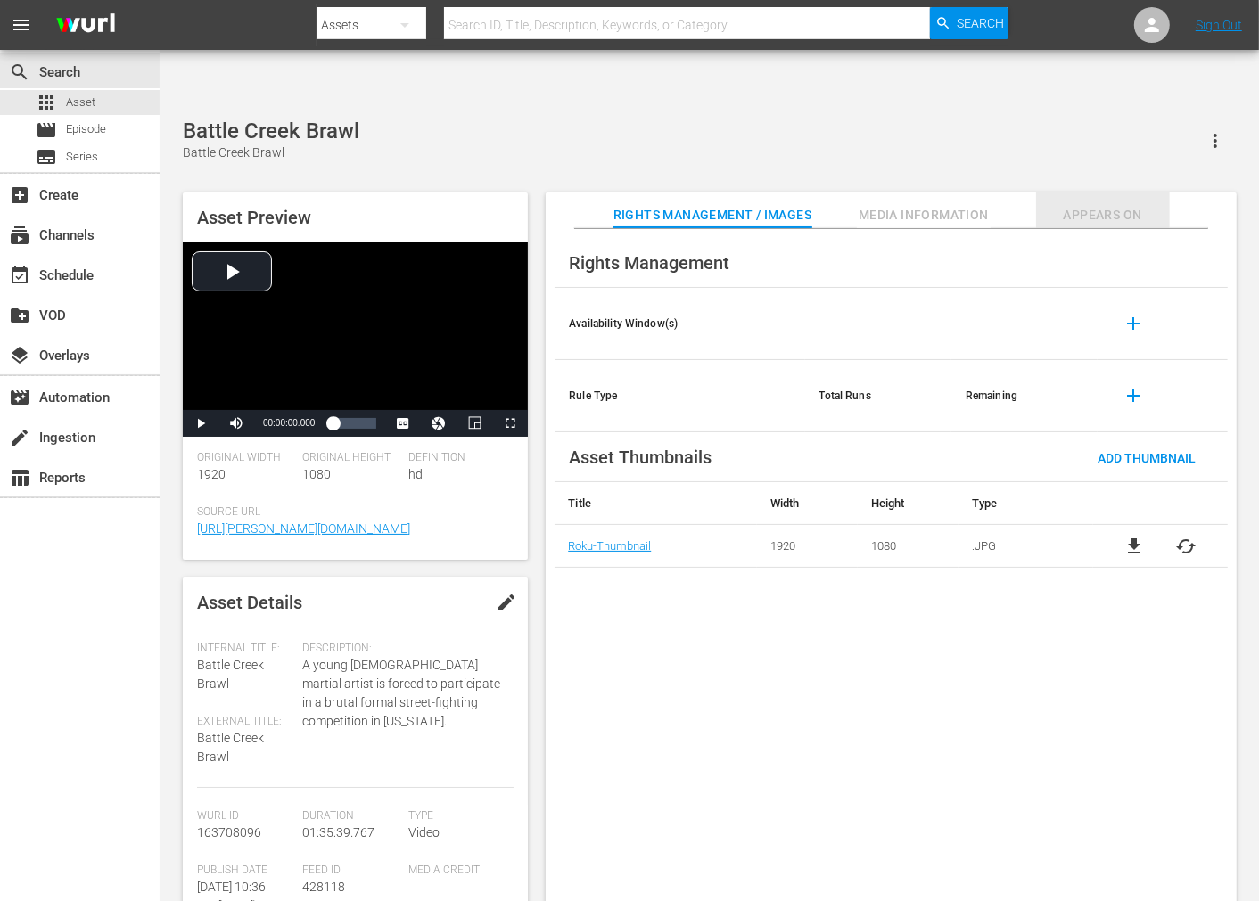
click at [1132, 204] on span "Appears On" at bounding box center [1103, 215] width 134 height 22
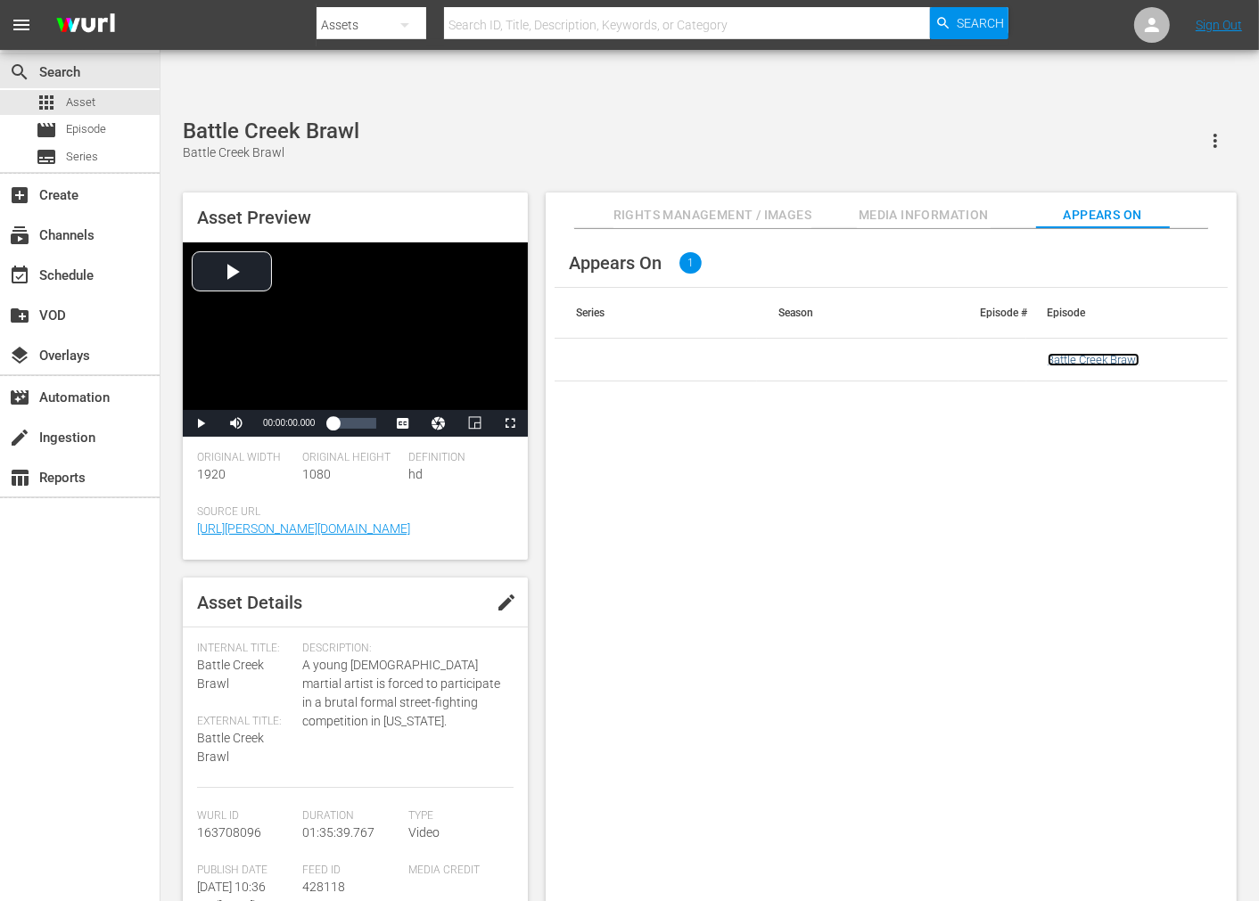
click at [1116, 353] on link "Battle Creek Brawl" at bounding box center [1094, 359] width 92 height 13
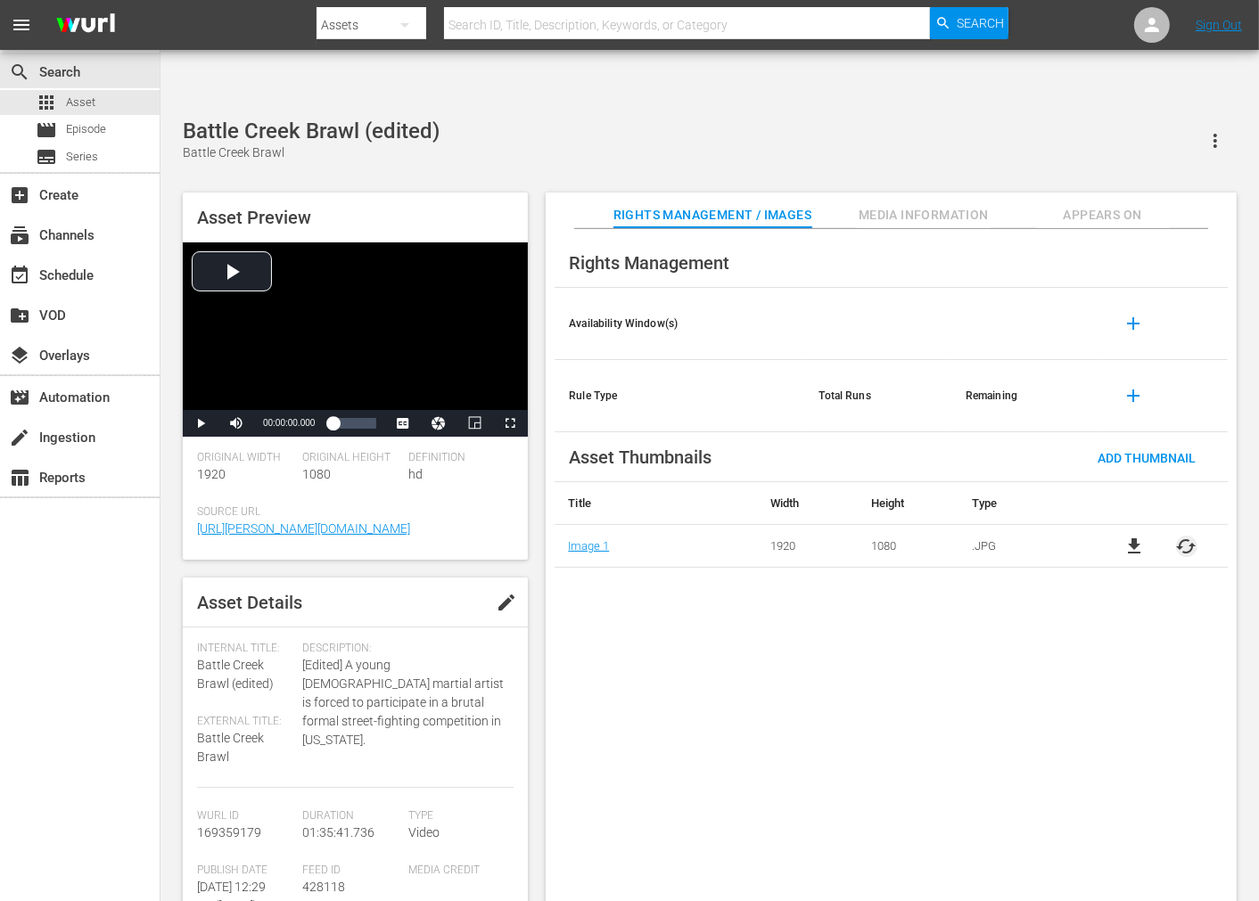
click at [1132, 536] on span "cached" at bounding box center [1186, 546] width 21 height 21
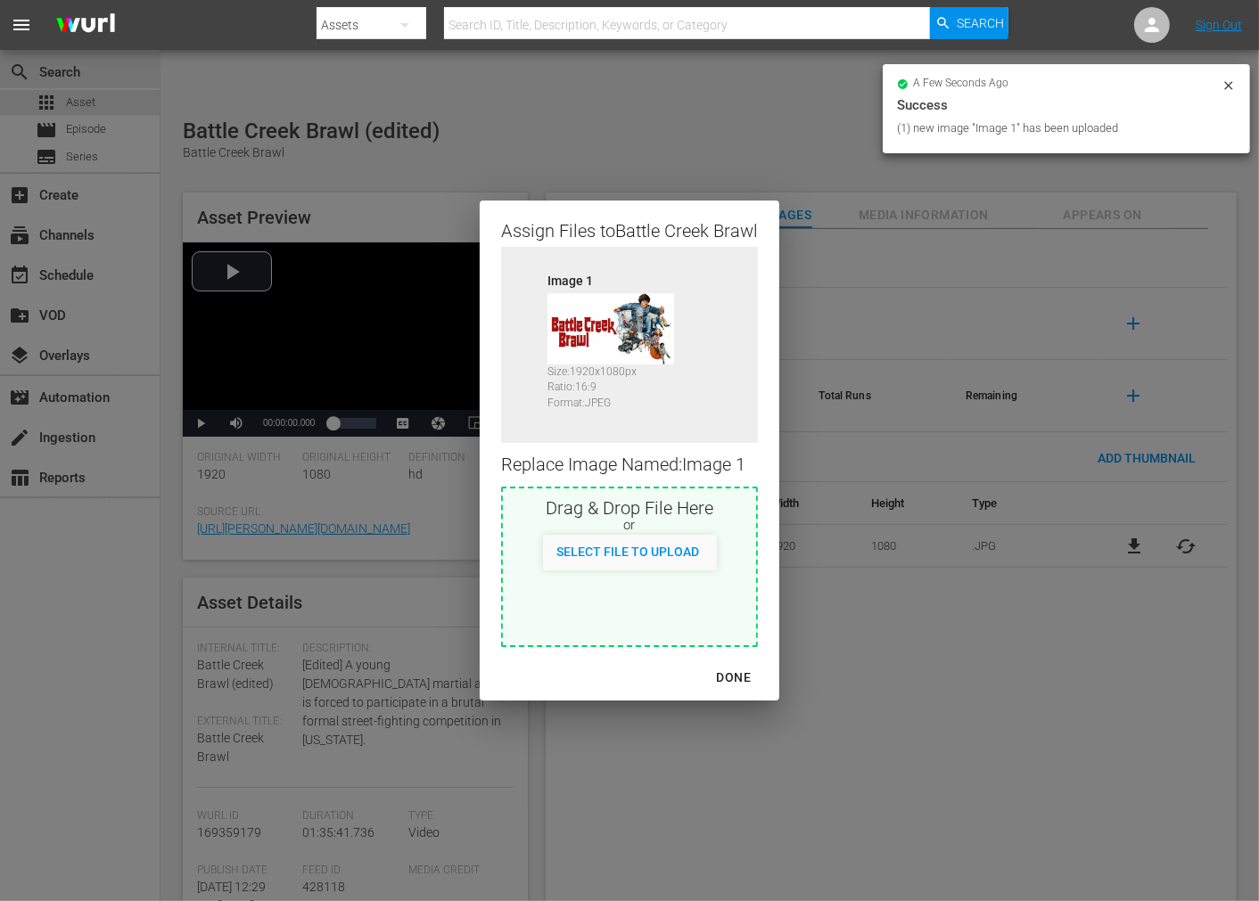
click at [732, 675] on div "DONE" at bounding box center [734, 678] width 62 height 22
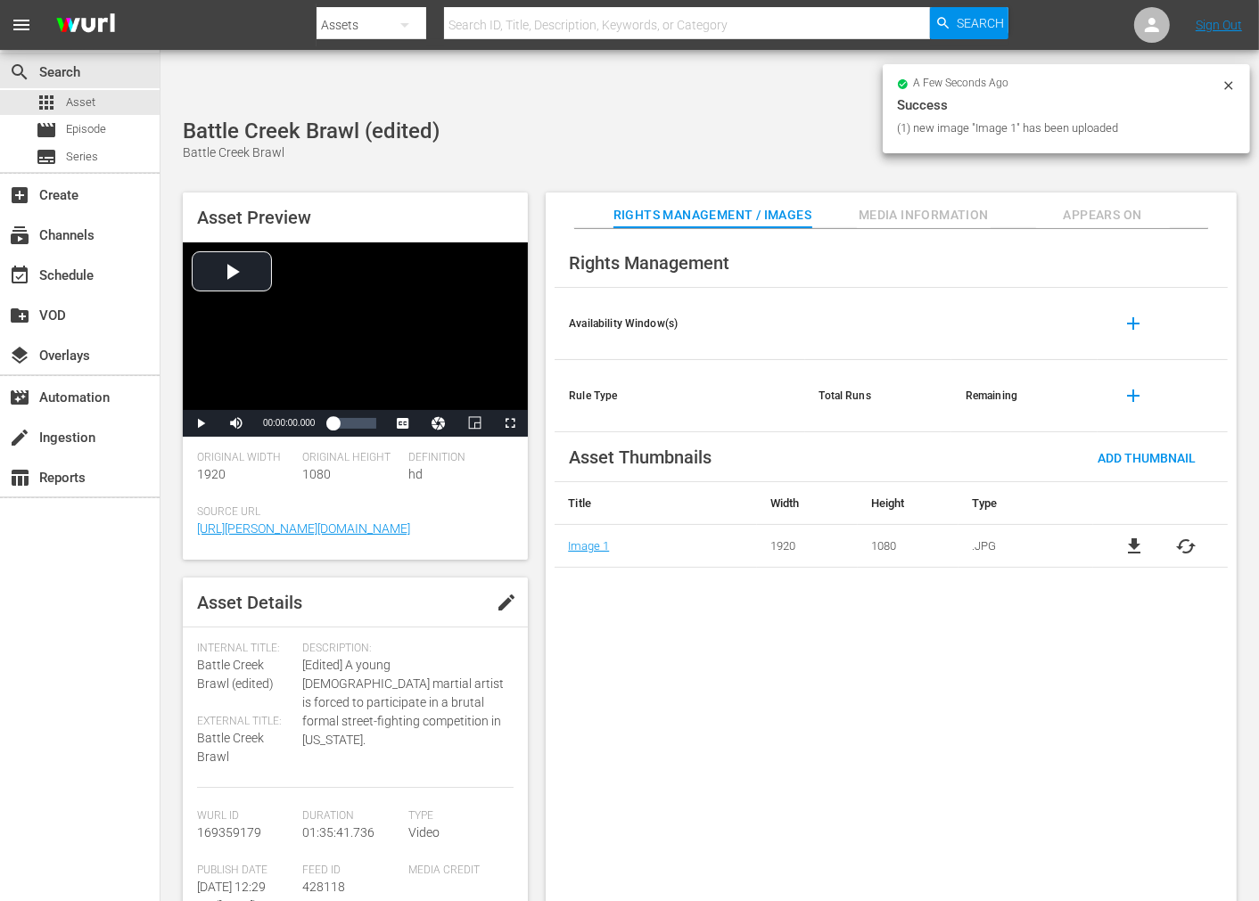
click at [843, 697] on div "Rights Management Availability Window(s) add Rule Type Total Runs Remaining add…" at bounding box center [891, 580] width 691 height 702
click at [1085, 204] on span "Appears On" at bounding box center [1103, 215] width 134 height 22
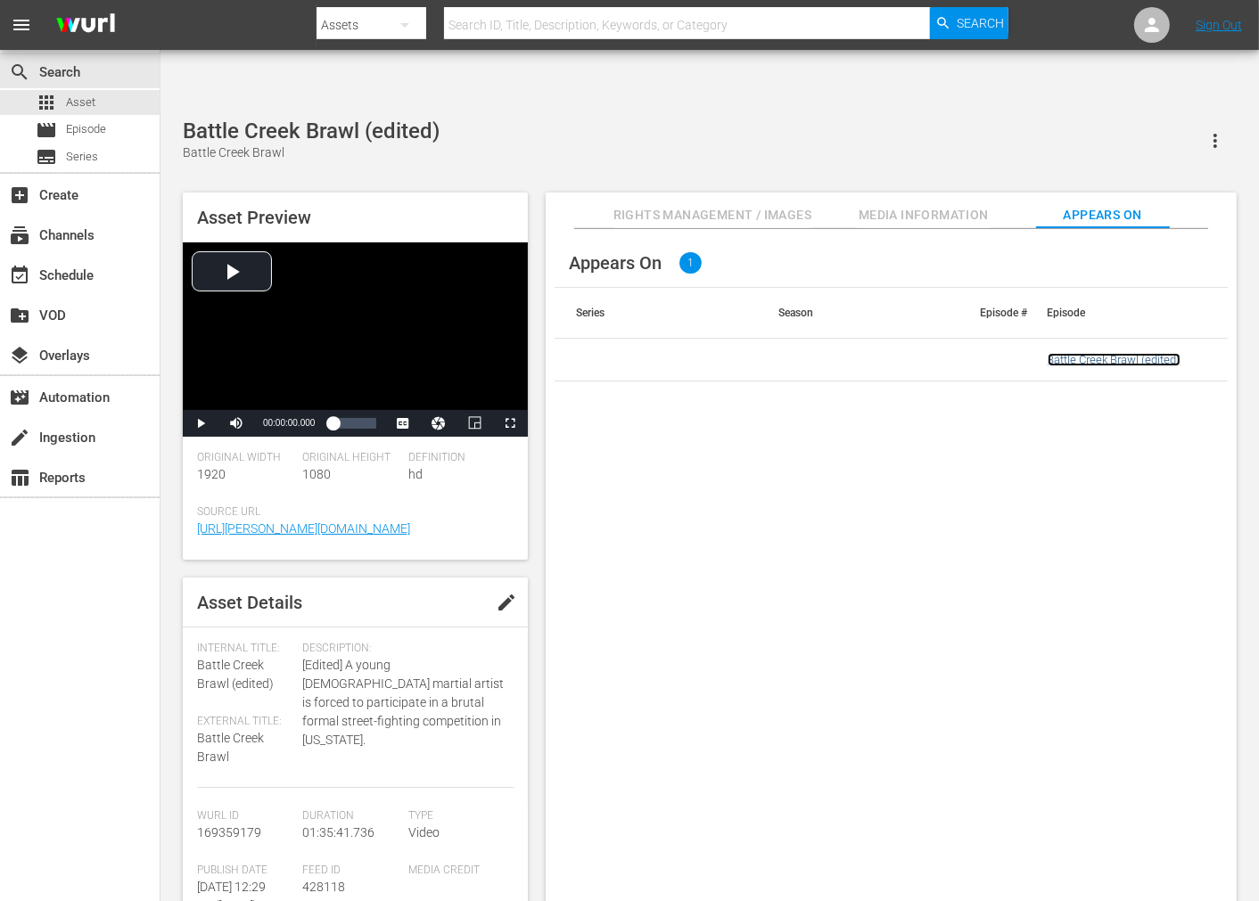
click at [1101, 353] on link "Battle Creek Brawl (edited)" at bounding box center [1114, 359] width 133 height 13
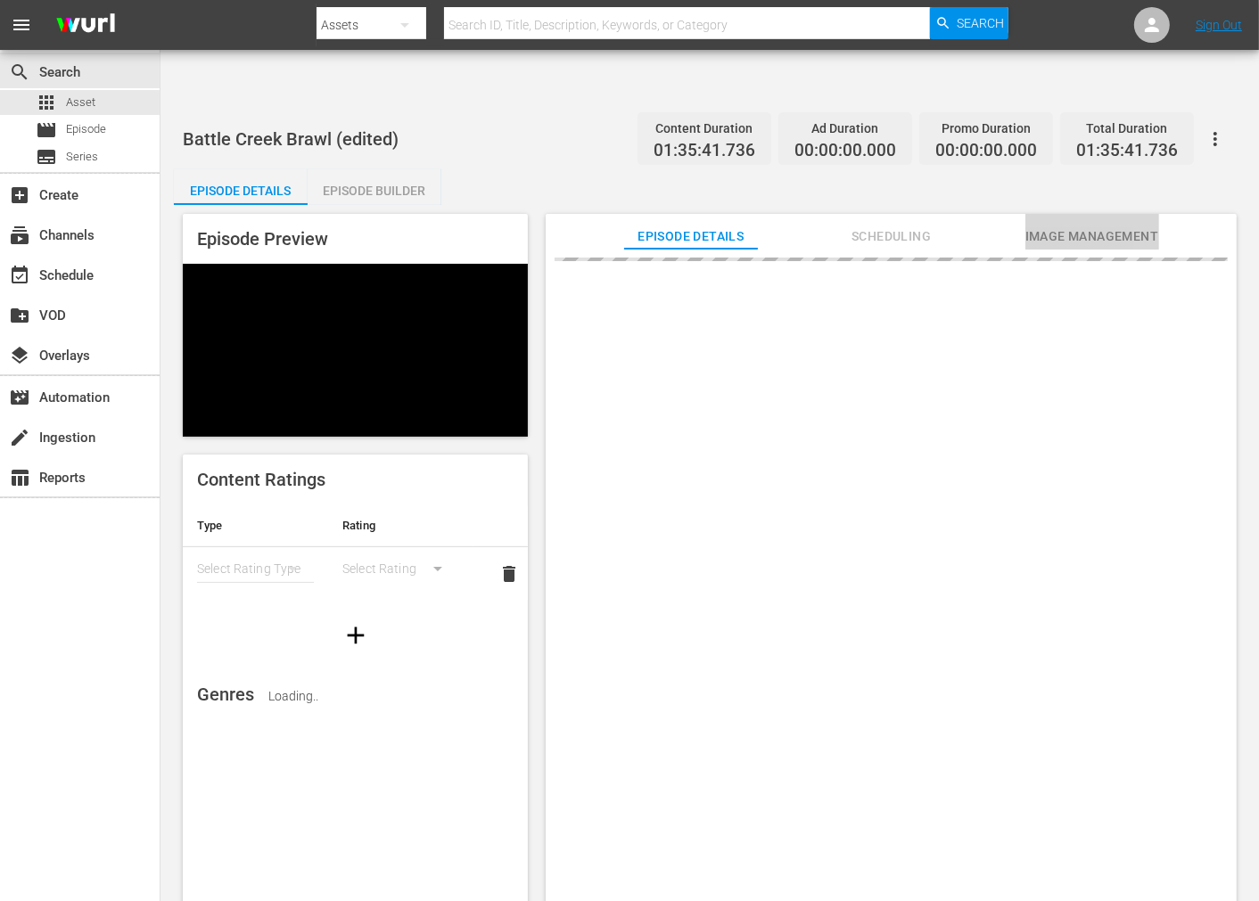
click at [1091, 226] on span "Image Management" at bounding box center [1092, 237] width 134 height 22
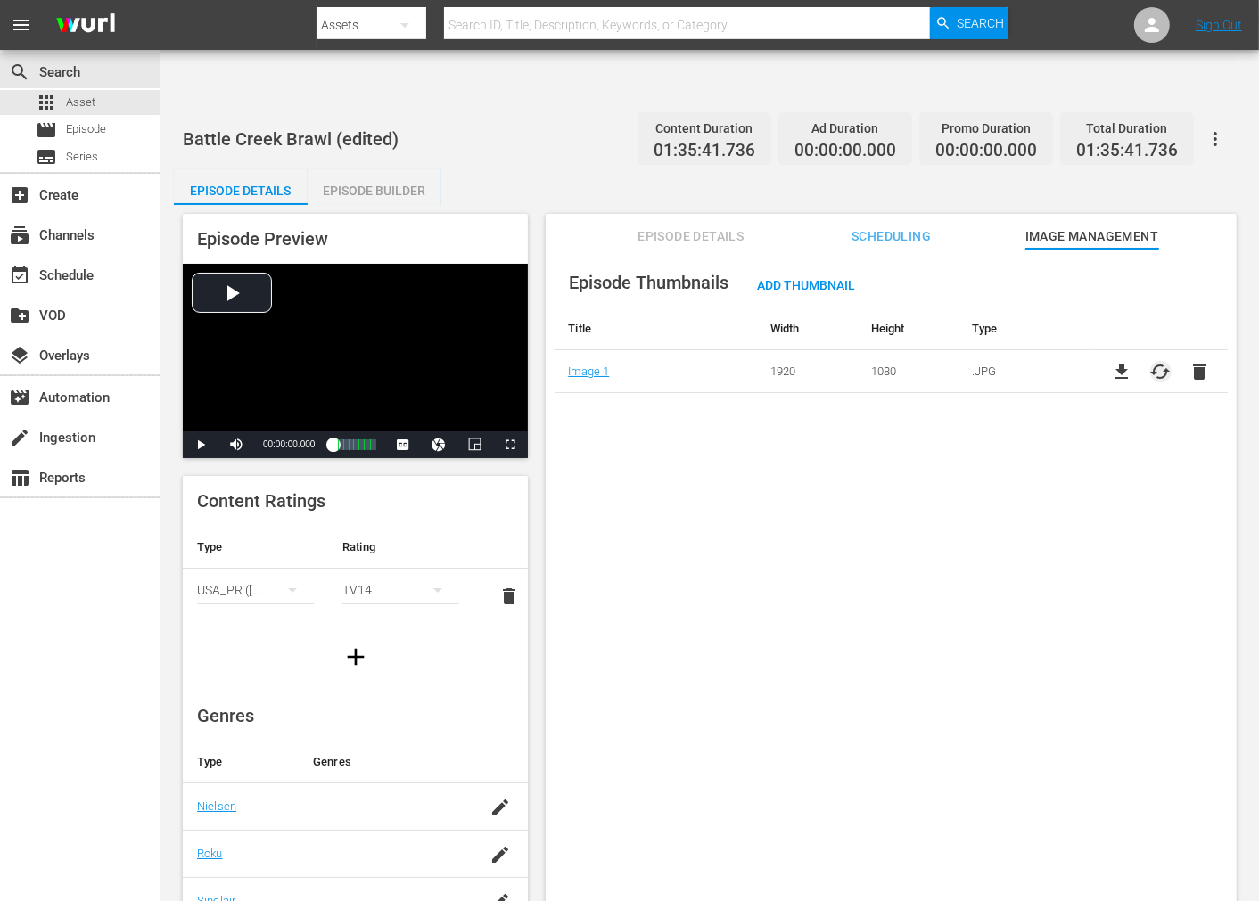
click at [1132, 361] on span "cached" at bounding box center [1160, 371] width 21 height 21
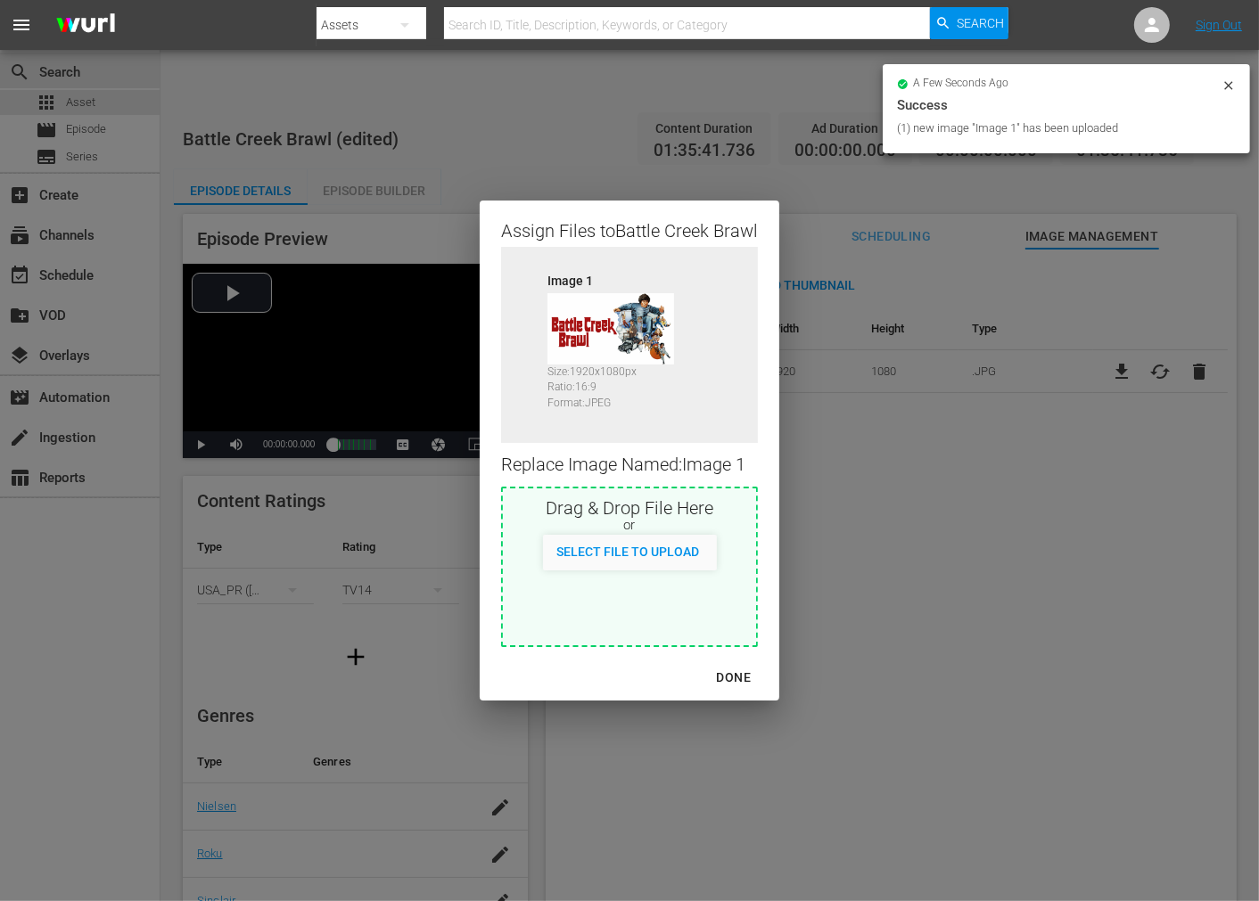
click at [729, 679] on div "DONE" at bounding box center [734, 678] width 62 height 22
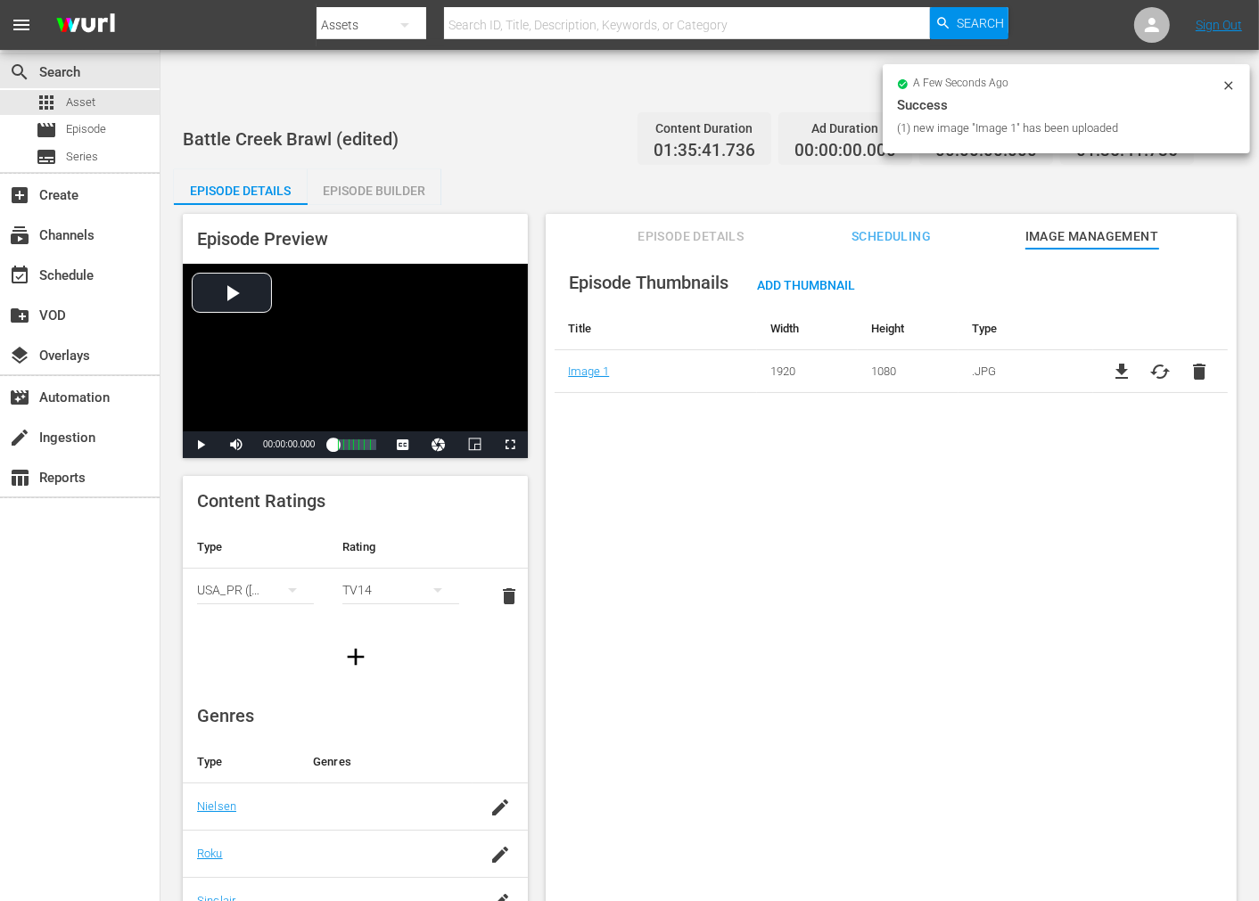
click at [771, 682] on div "Episode Thumbnails Add Thumbnail Title Width Height Type Image 1 1920 1080 .JPG…" at bounding box center [891, 597] width 691 height 696
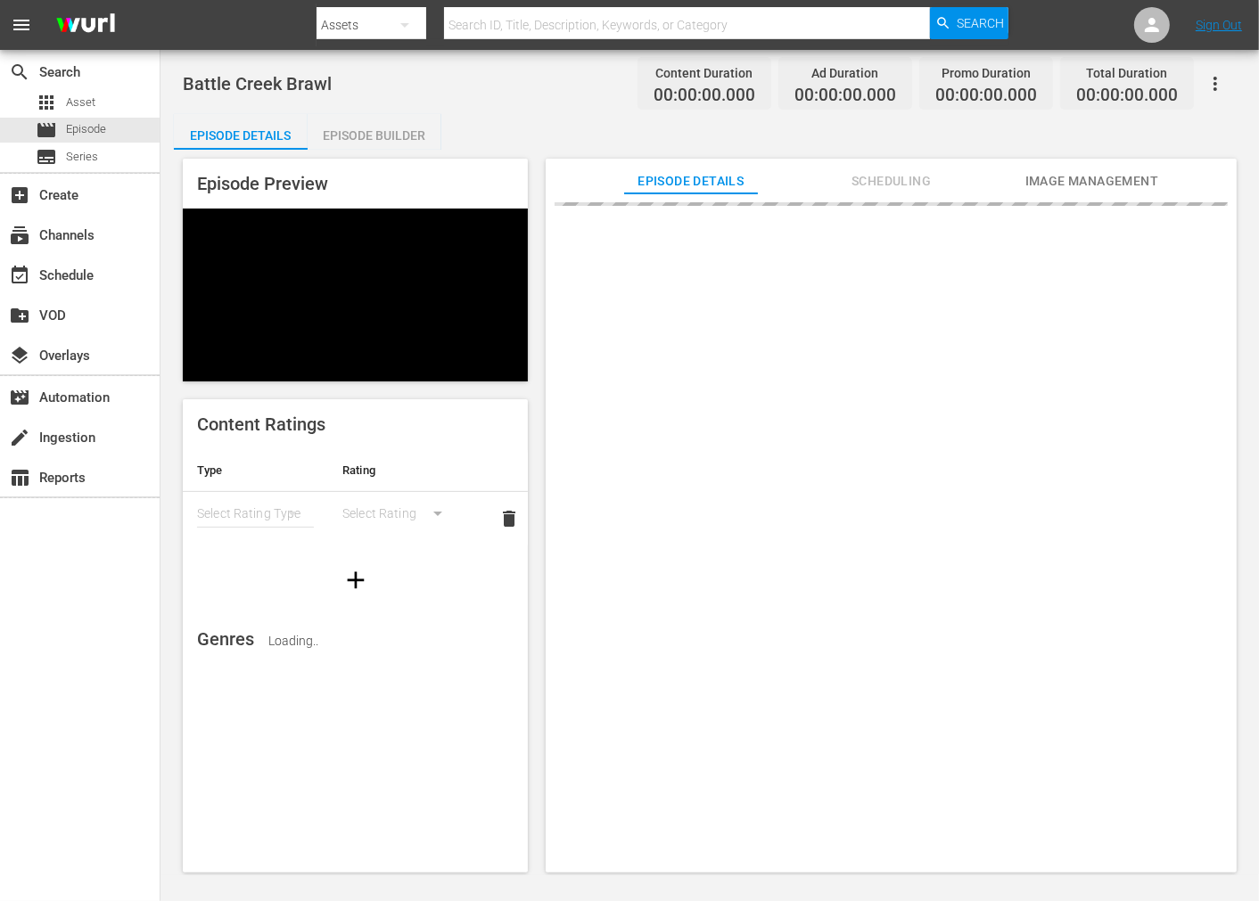
click at [1064, 176] on span "Image Management" at bounding box center [1092, 181] width 134 height 22
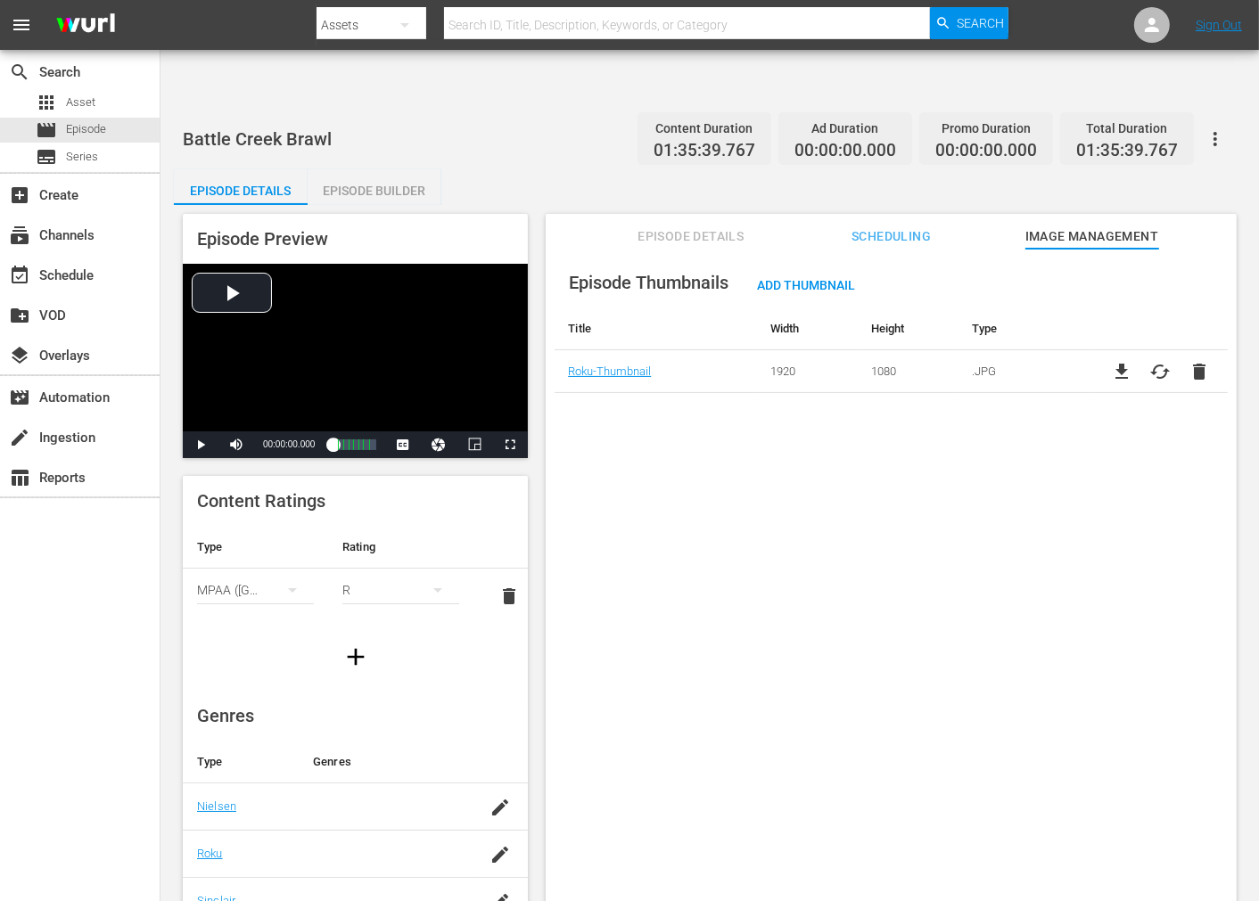
click at [1156, 361] on span "cached" at bounding box center [1160, 371] width 21 height 21
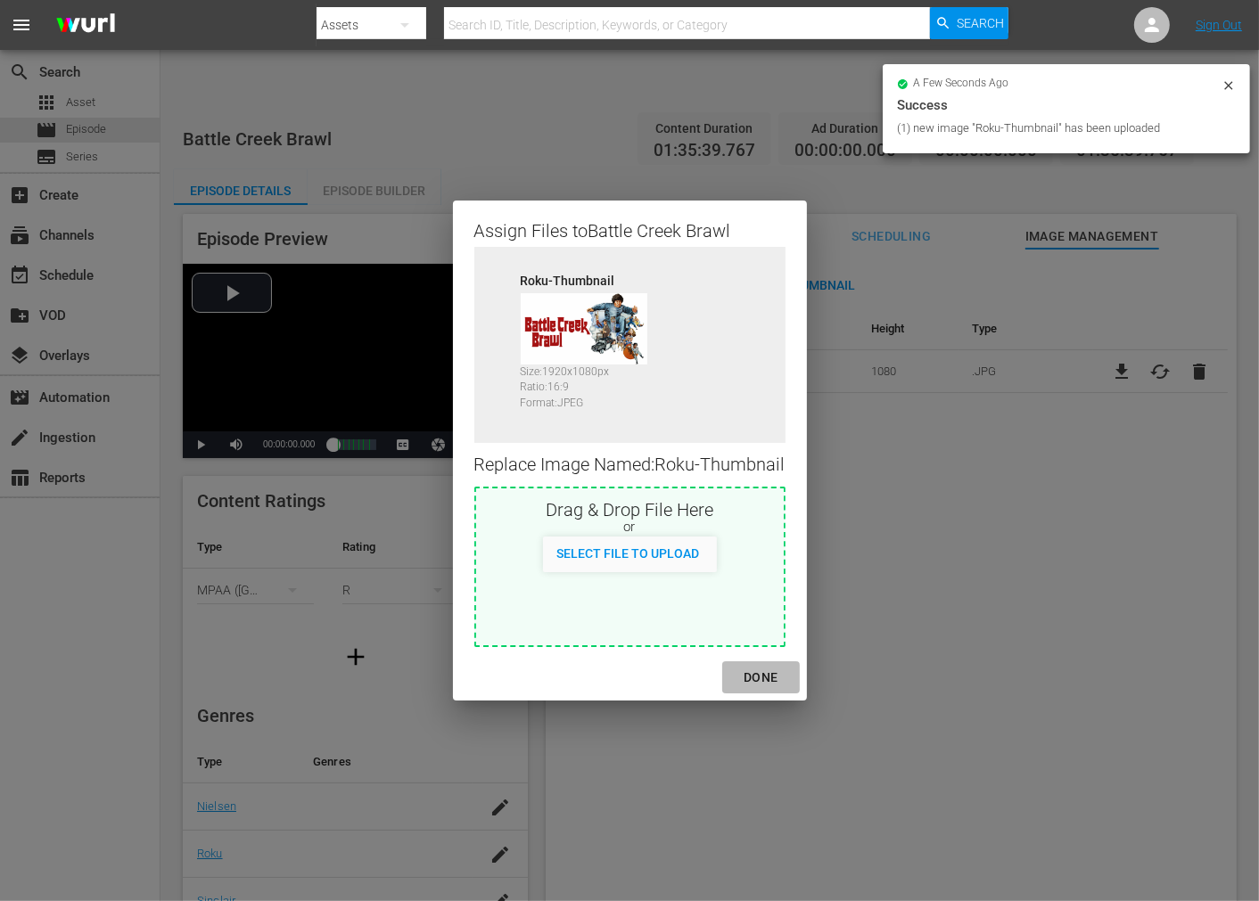
click at [762, 670] on div "DONE" at bounding box center [760, 678] width 62 height 22
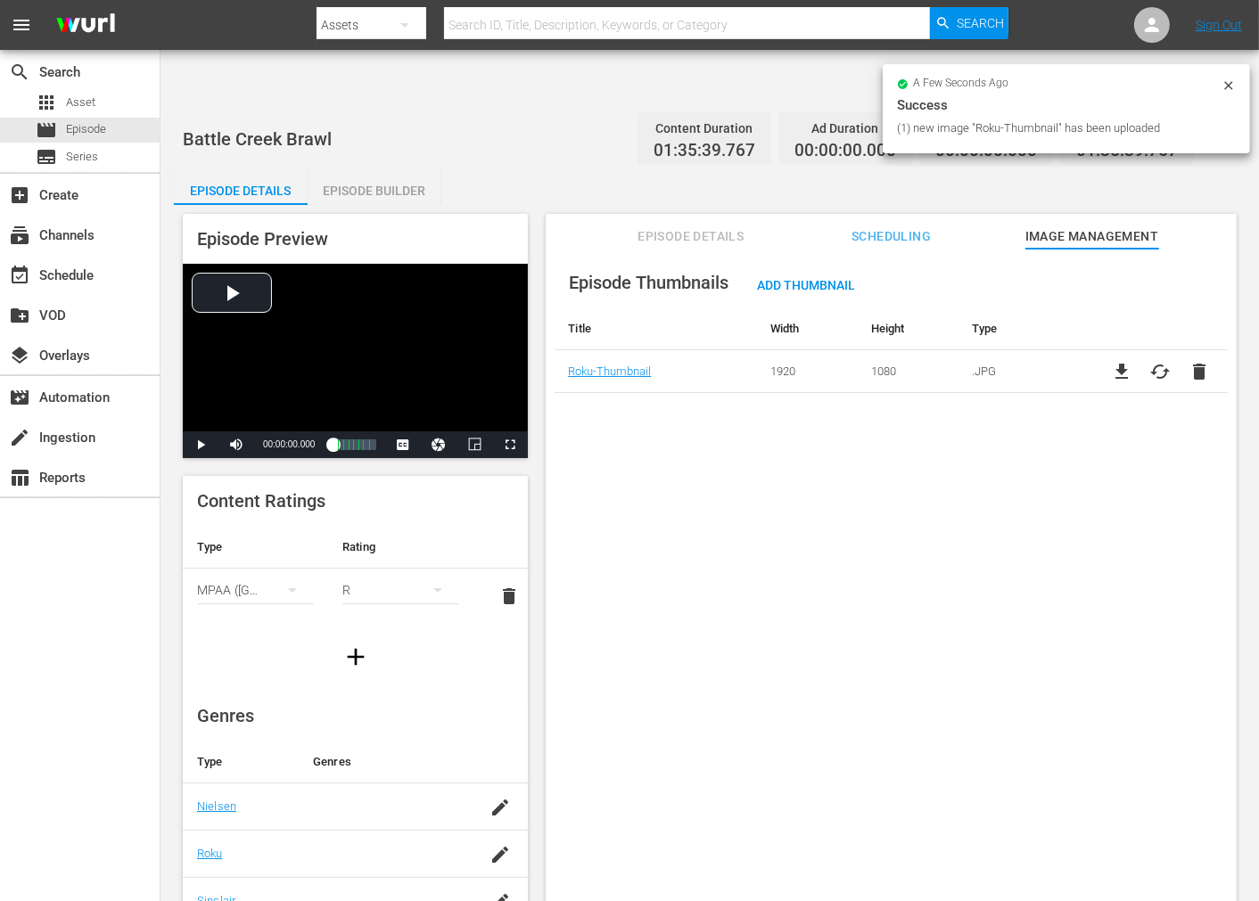
click at [853, 662] on div "Episode Thumbnails Add Thumbnail Title Width Height Type Roku-Thumbnail 1920 10…" at bounding box center [891, 597] width 691 height 696
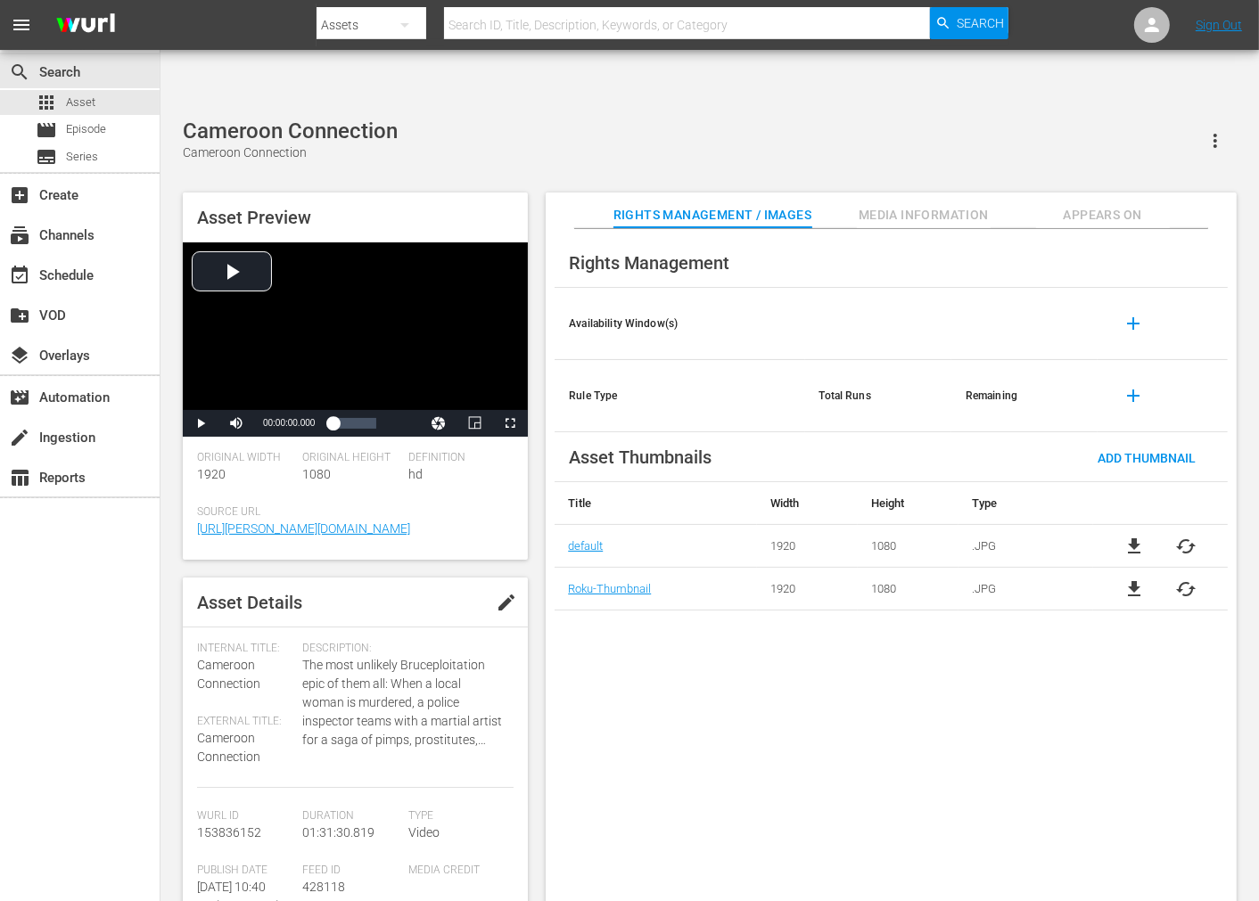
click at [1132, 579] on span "cached" at bounding box center [1186, 589] width 21 height 21
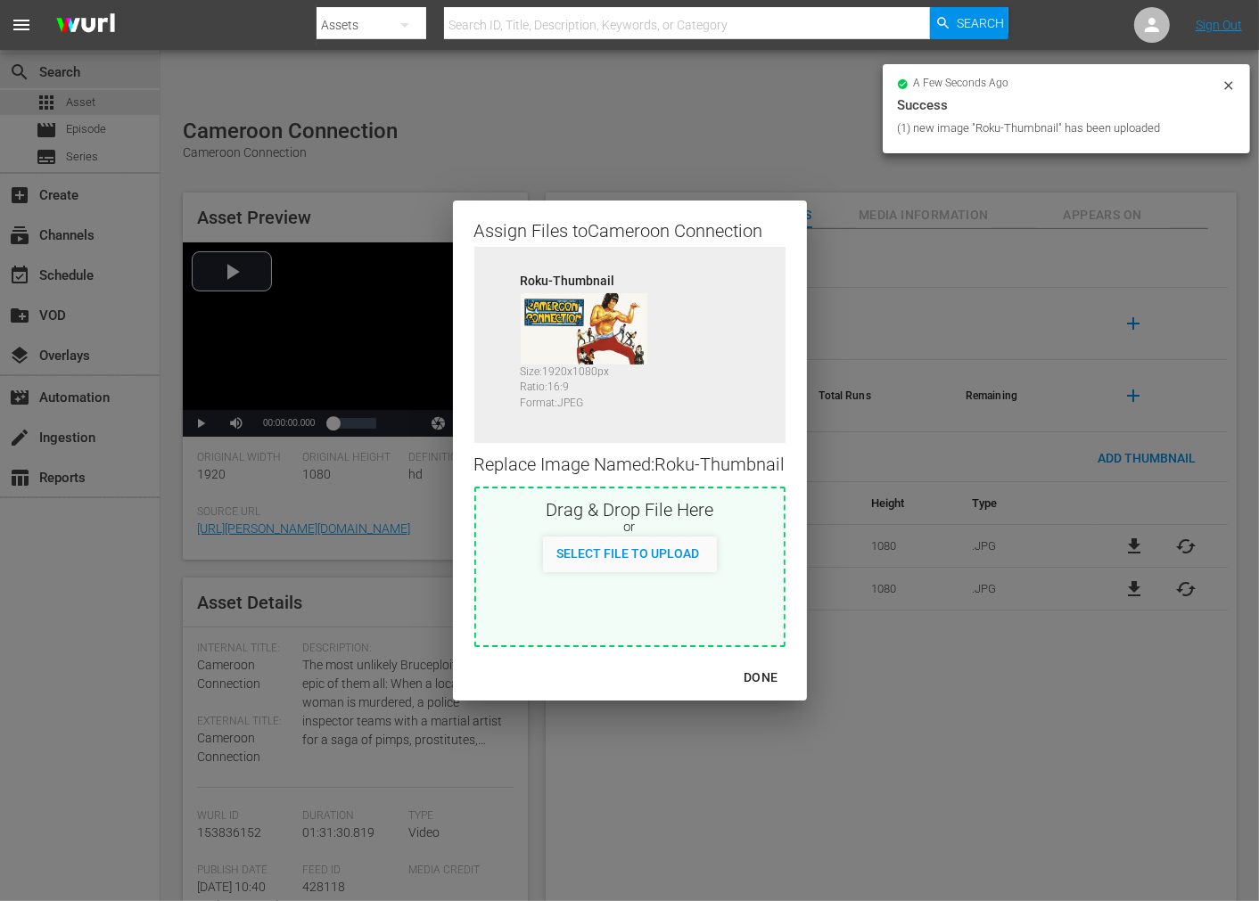
click at [772, 674] on div "DONE" at bounding box center [760, 678] width 62 height 22
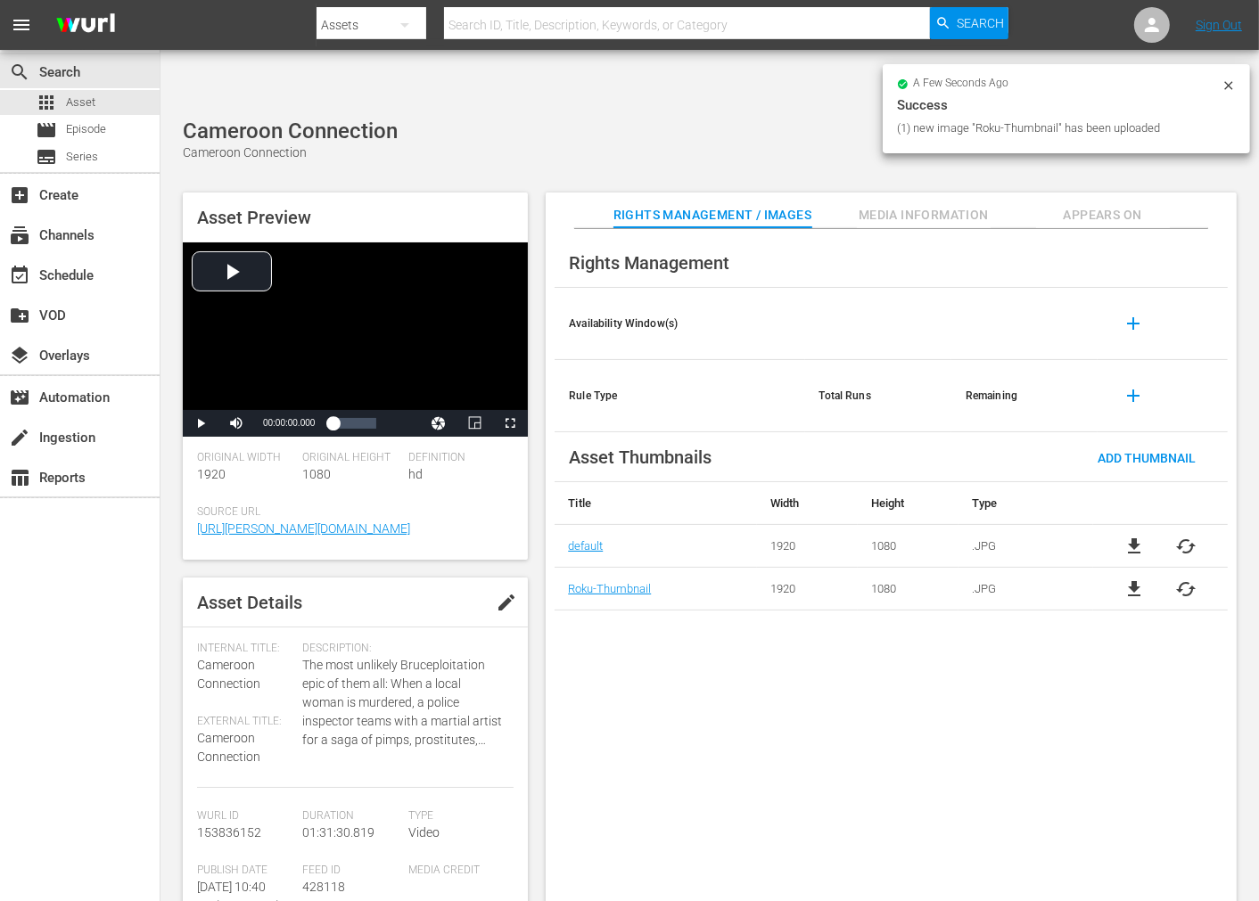
click at [1132, 536] on span "cached" at bounding box center [1186, 546] width 21 height 21
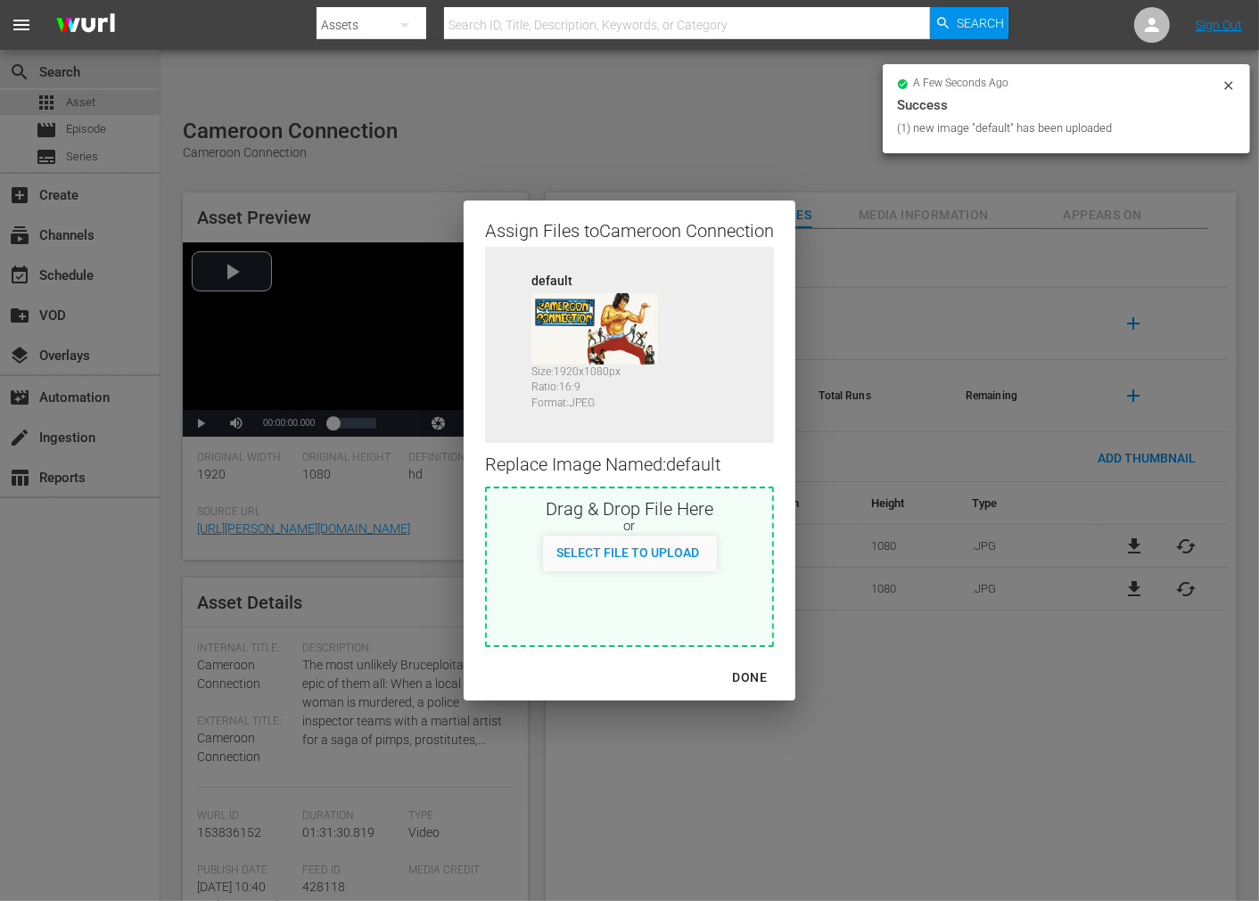
click at [756, 674] on div "DONE" at bounding box center [750, 678] width 62 height 22
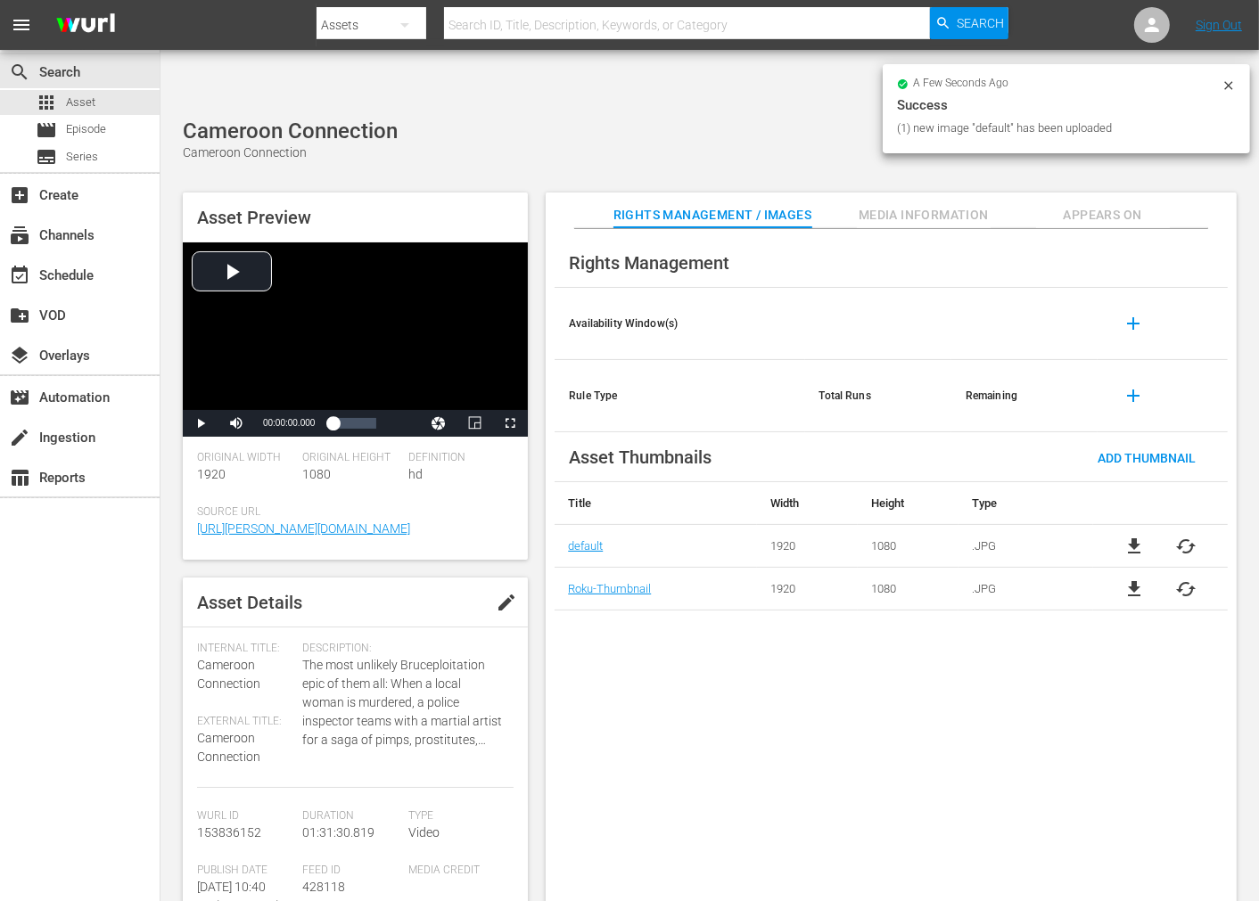
drag, startPoint x: 871, startPoint y: 685, endPoint x: 877, endPoint y: 669, distance: 17.2
click at [875, 679] on div "Rights Management Availability Window(s) add Rule Type Total Runs Remaining add…" at bounding box center [891, 580] width 691 height 702
click at [1085, 204] on span "Appears On" at bounding box center [1103, 215] width 134 height 22
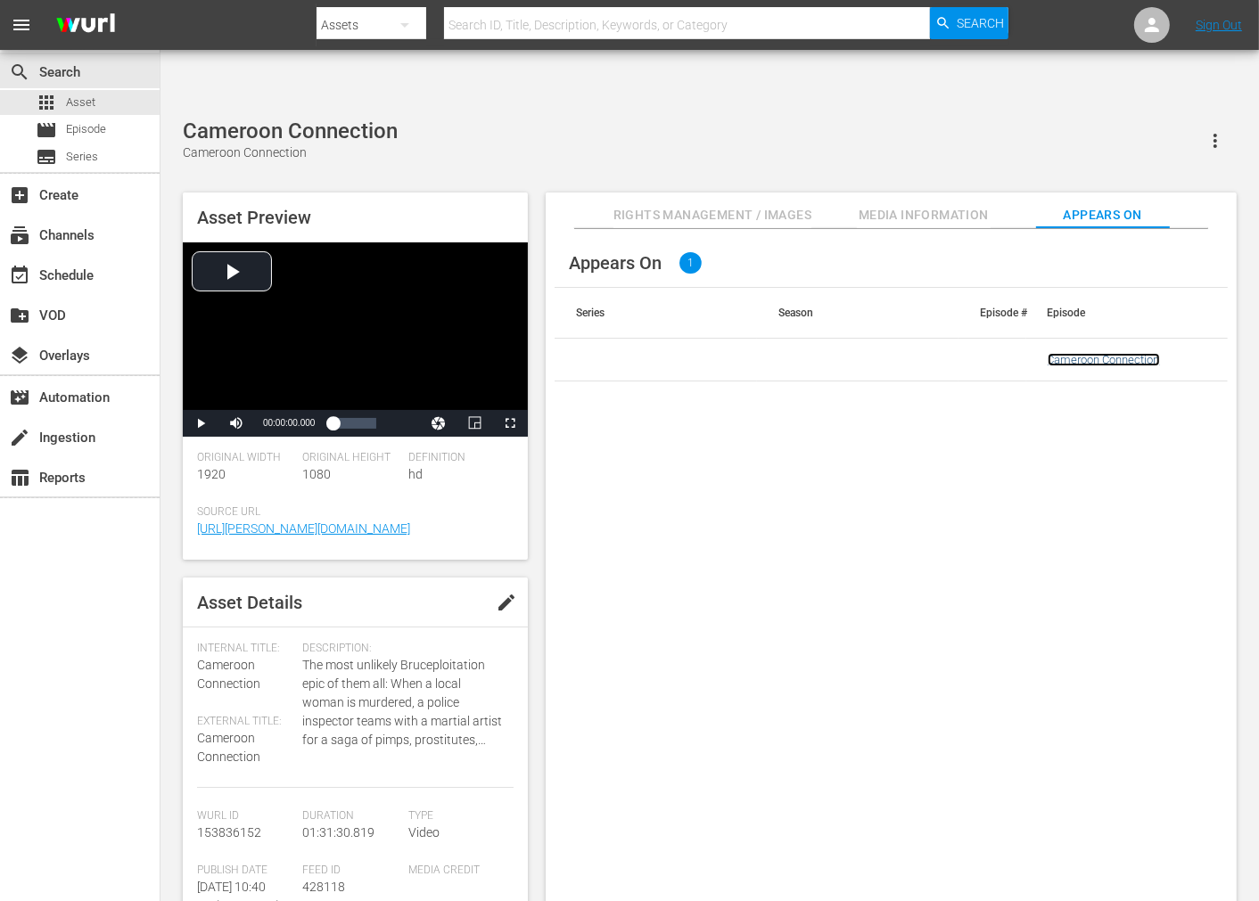
click at [1066, 353] on link "Cameroon Connection" at bounding box center [1104, 359] width 112 height 13
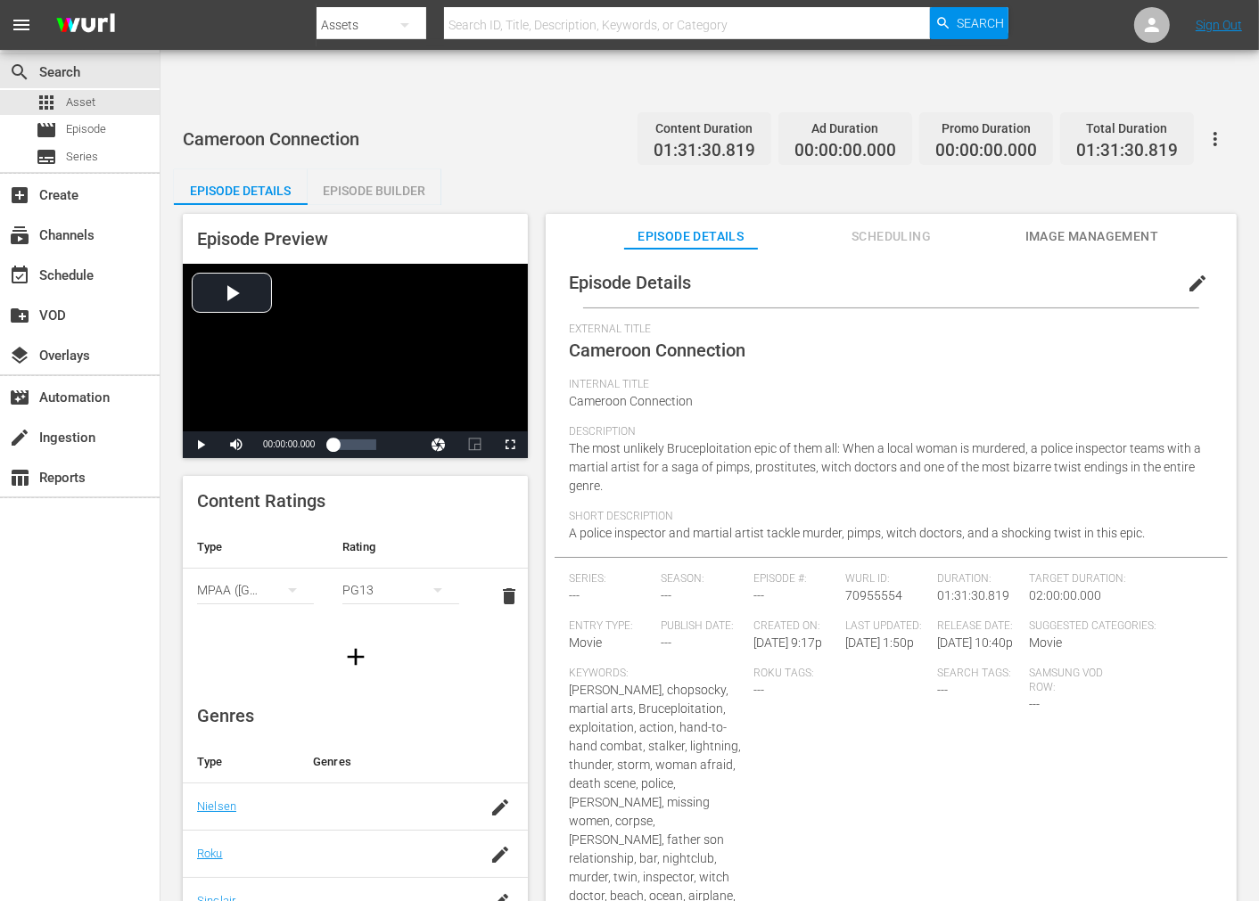
click at [1093, 226] on span "Image Management" at bounding box center [1092, 237] width 134 height 22
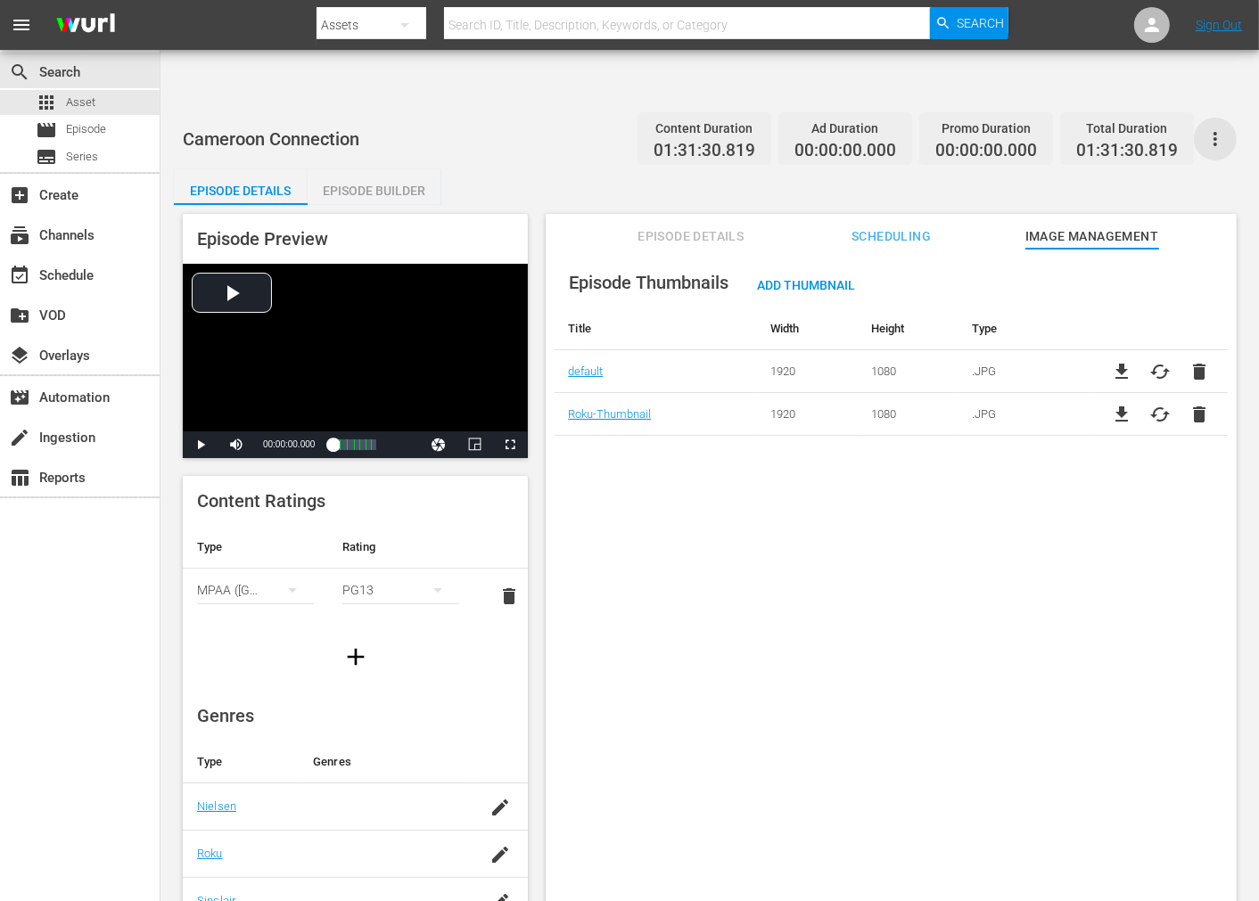
click at [1132, 128] on icon "button" at bounding box center [1215, 138] width 21 height 21
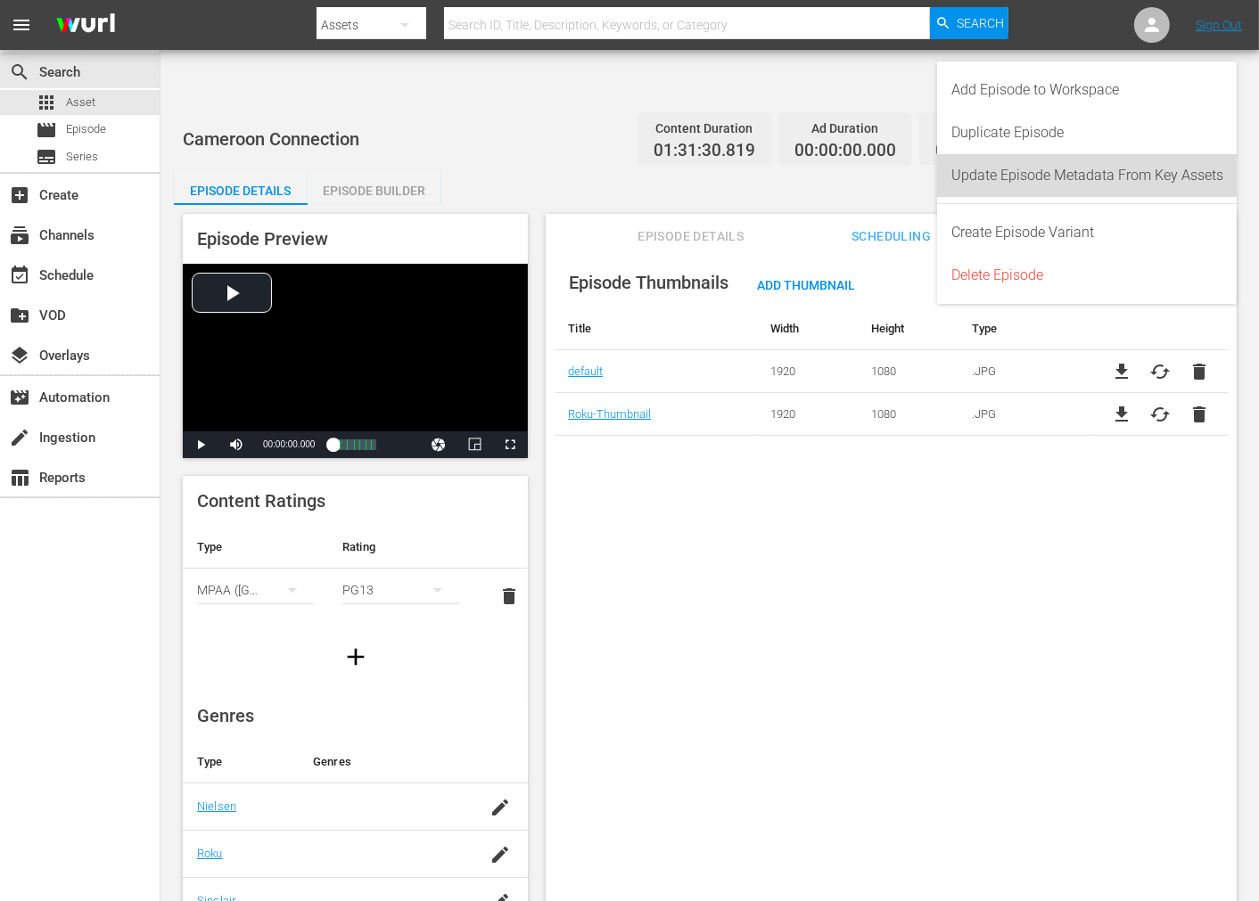
click at [1118, 162] on div "Update Episode Metadata From Key Assets" at bounding box center [1087, 175] width 272 height 43
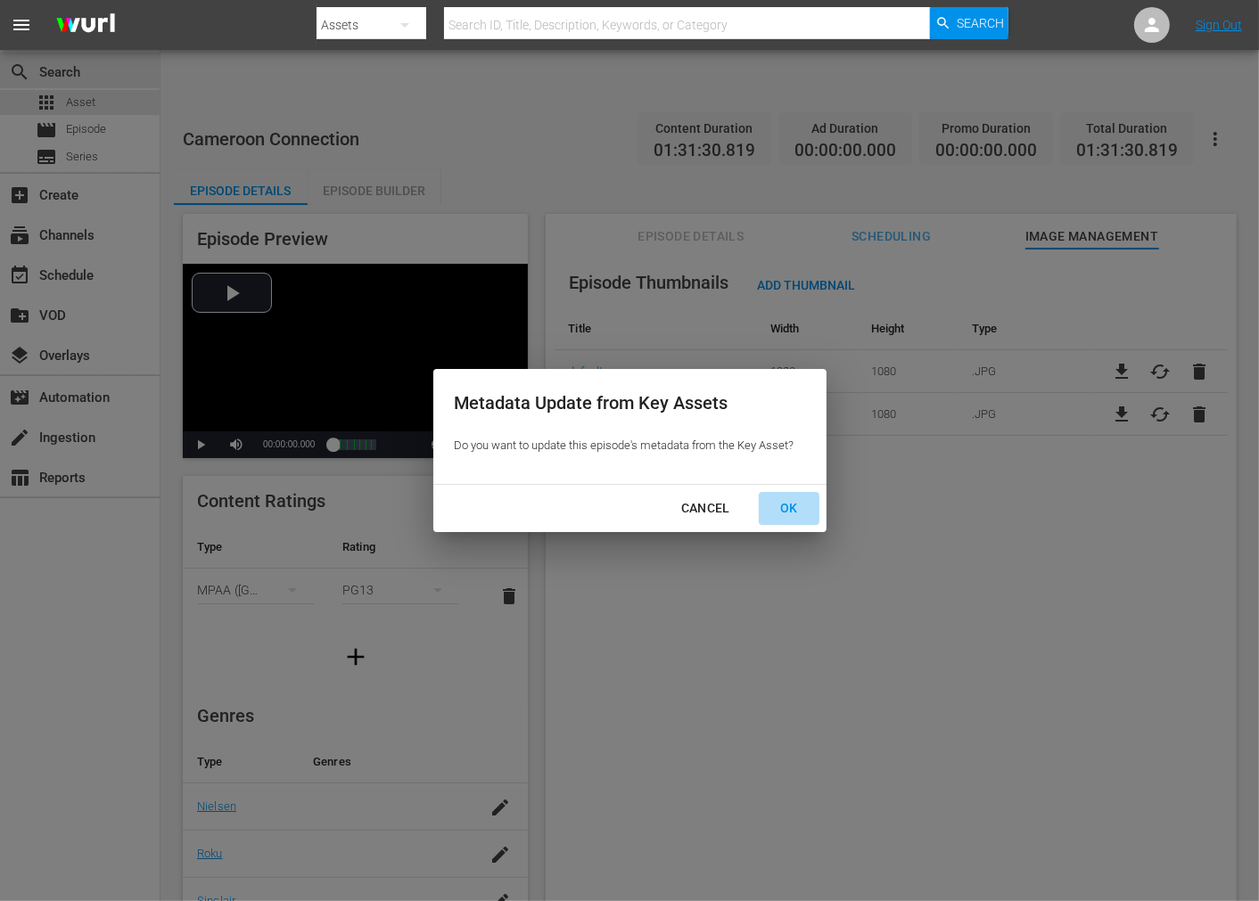
click at [790, 510] on div "OK" at bounding box center [789, 509] width 46 height 22
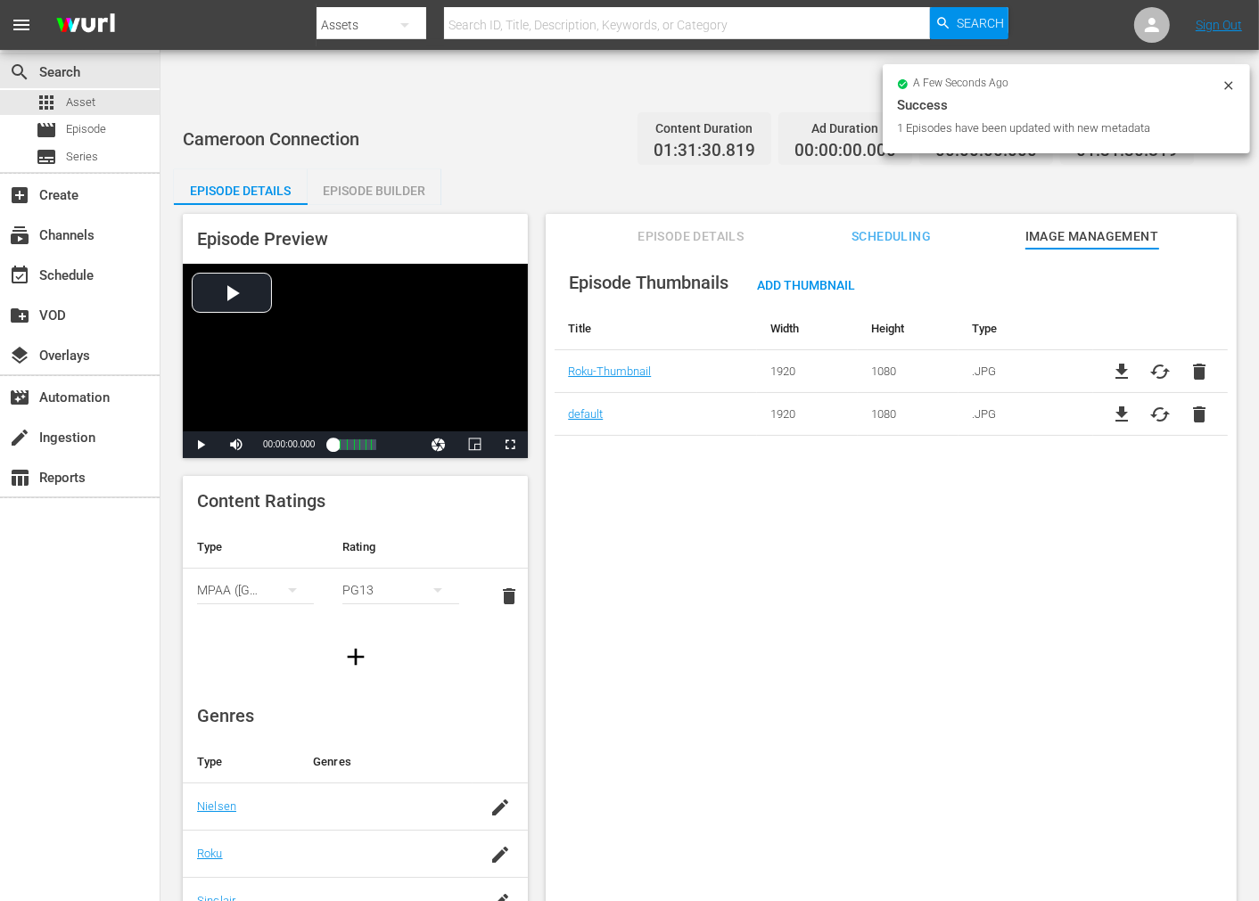
click at [654, 501] on div "Episode Thumbnails Add Thumbnail Title Width Height Type Roku-Thumbnail 1920 10…" at bounding box center [891, 597] width 691 height 696
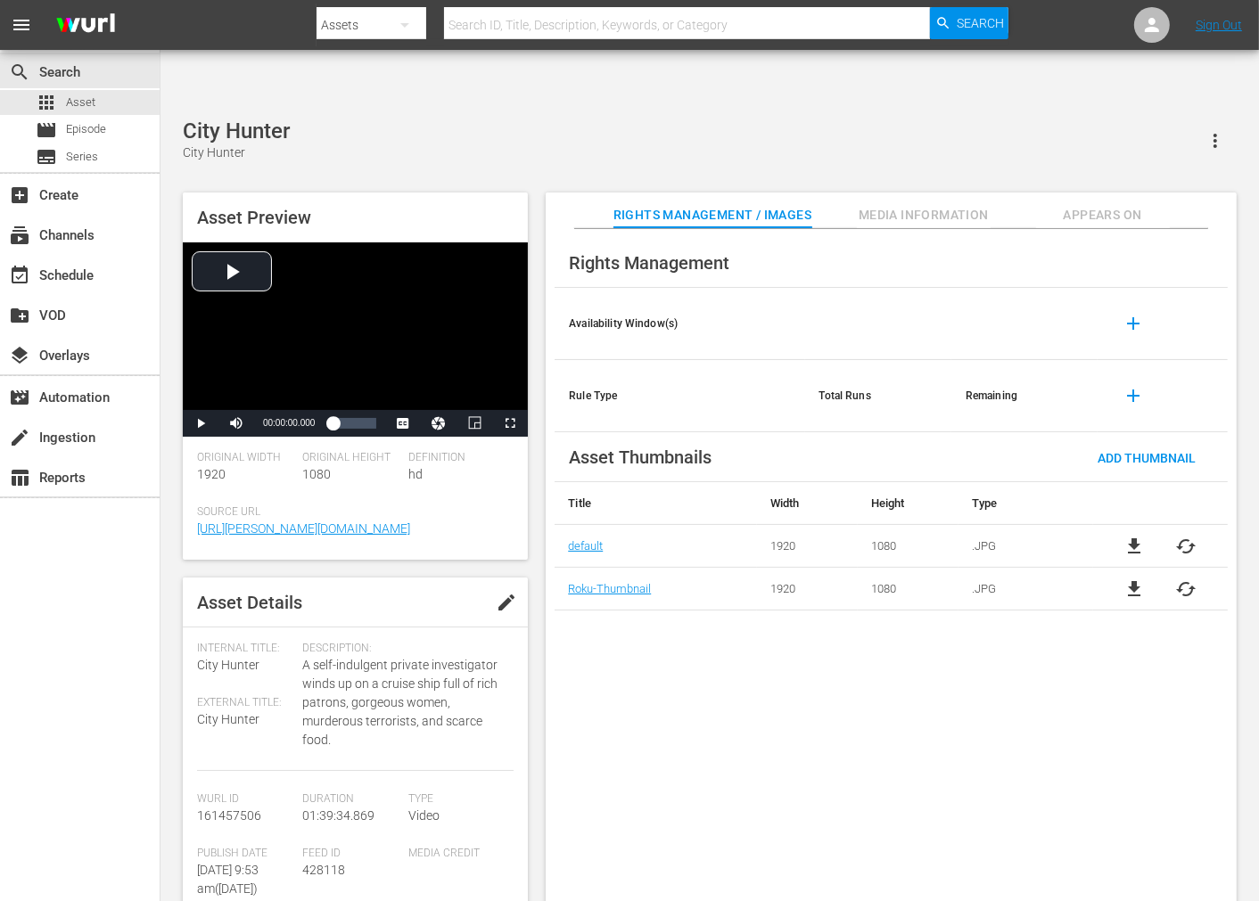
click at [1184, 579] on span "cached" at bounding box center [1186, 589] width 21 height 21
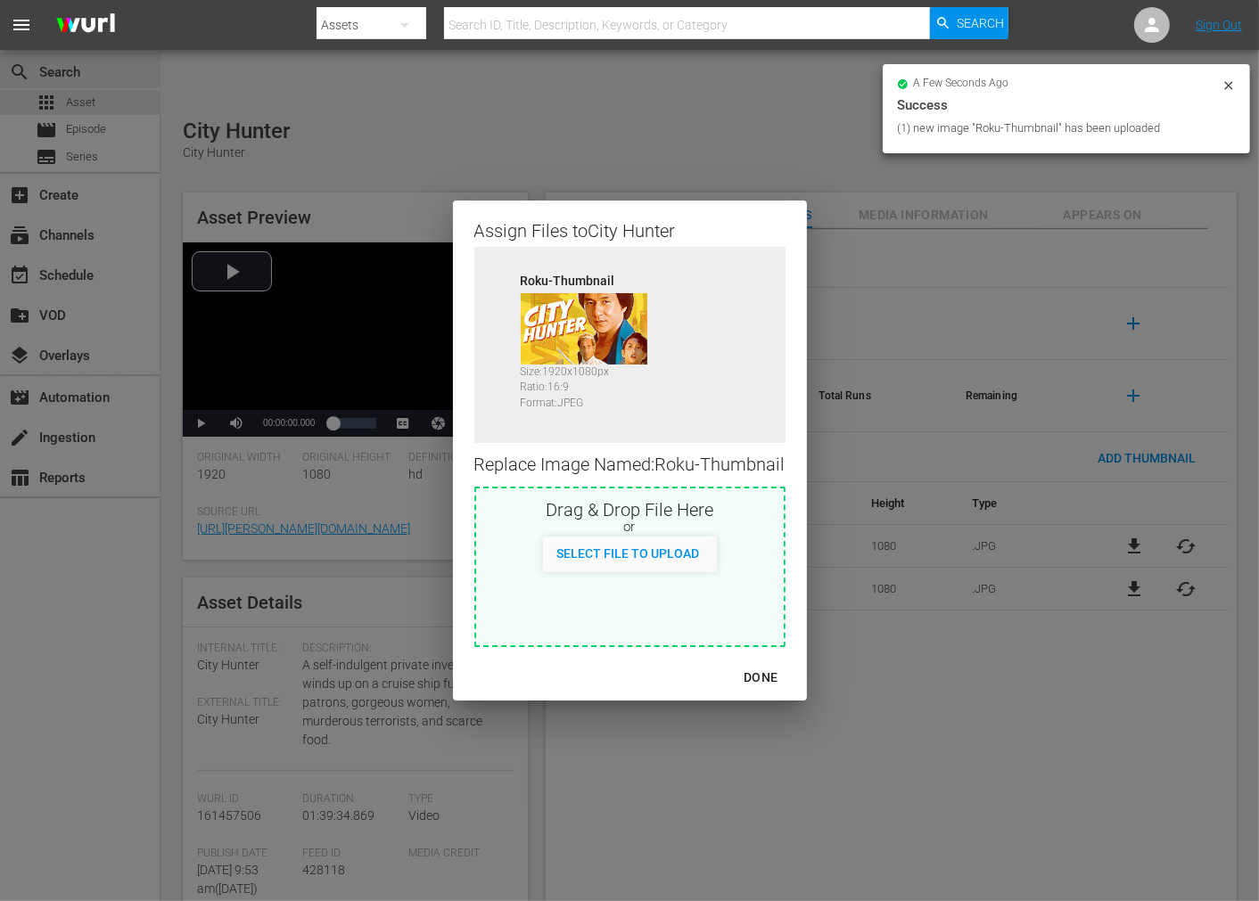
click at [763, 678] on div "DONE" at bounding box center [760, 678] width 62 height 22
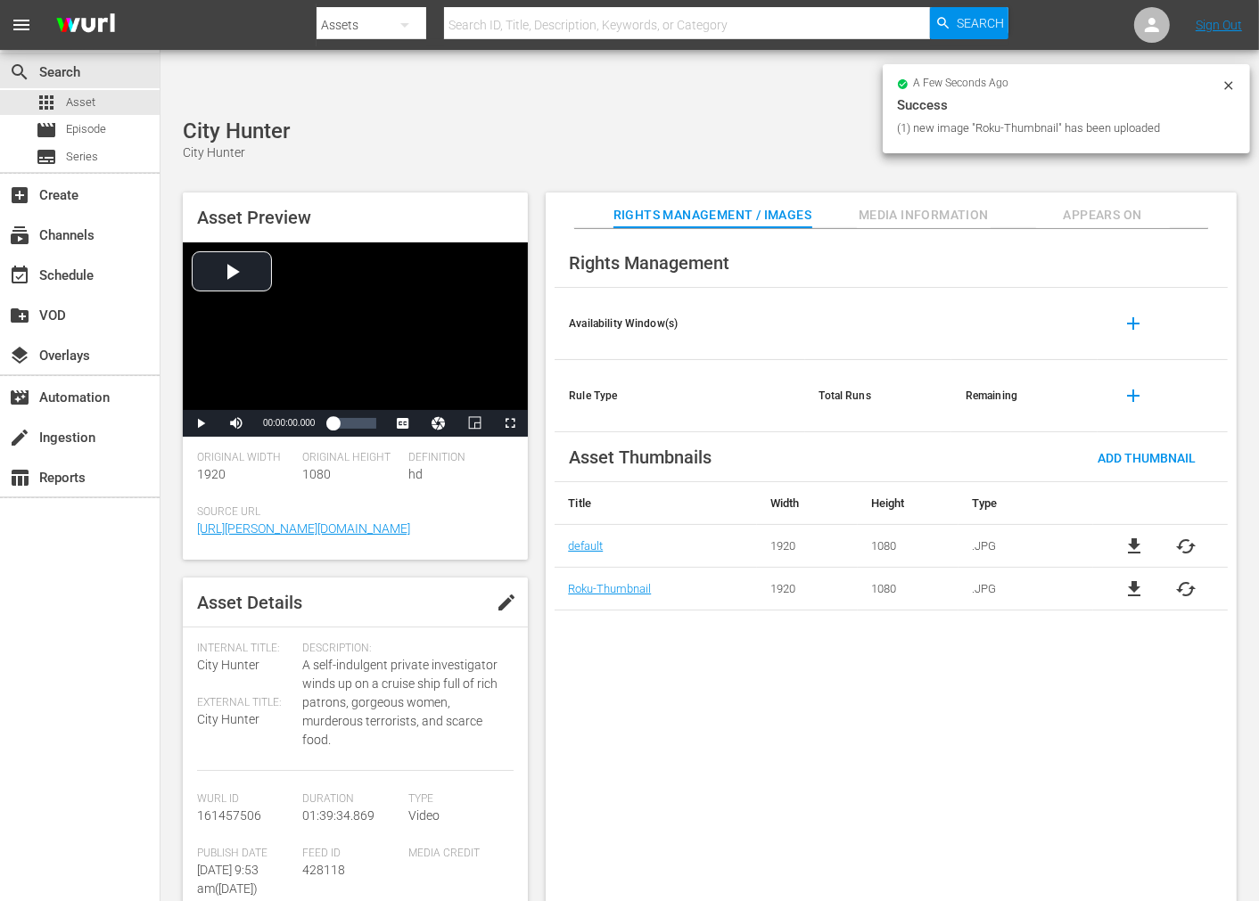
click at [1192, 536] on span "cached" at bounding box center [1186, 546] width 21 height 21
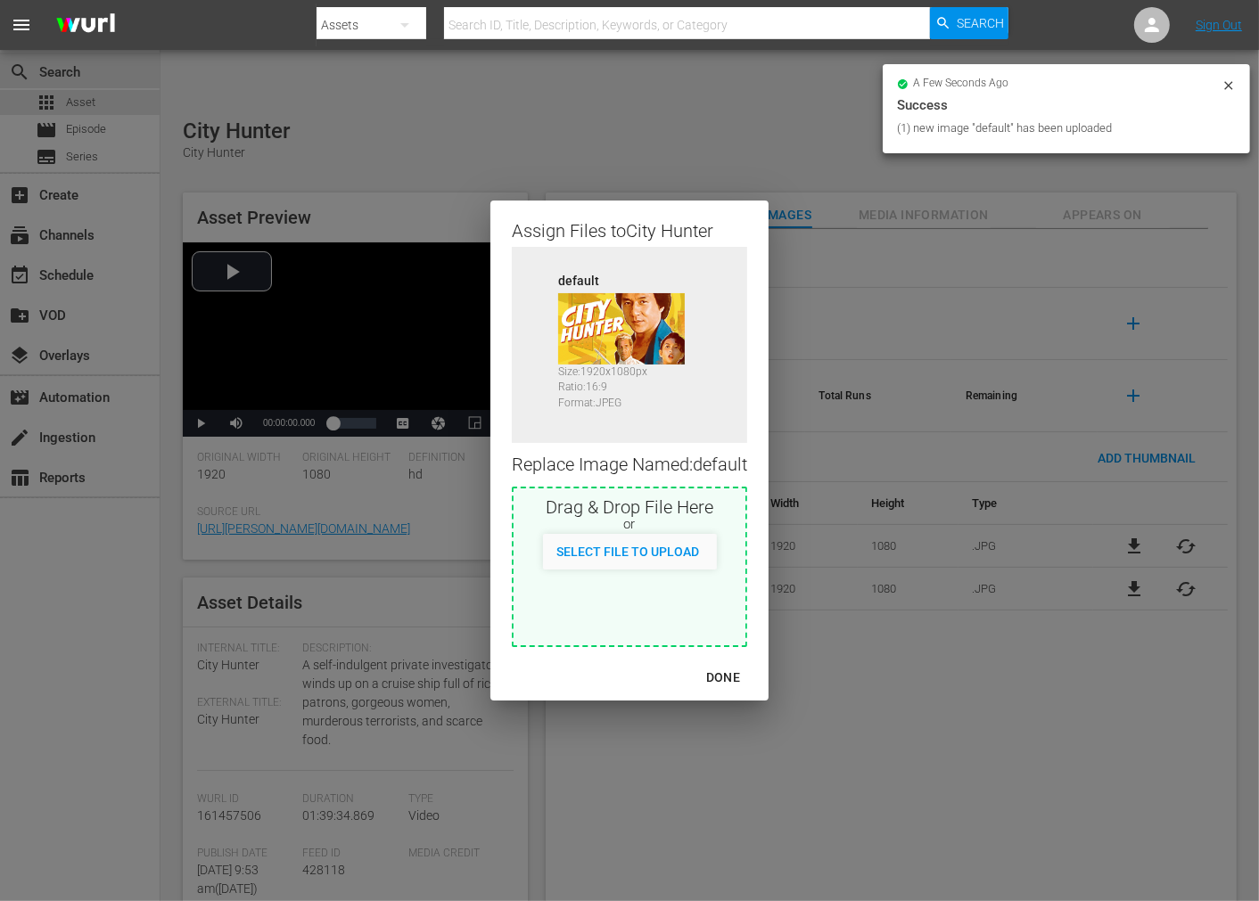
click at [728, 676] on div "DONE" at bounding box center [723, 678] width 62 height 22
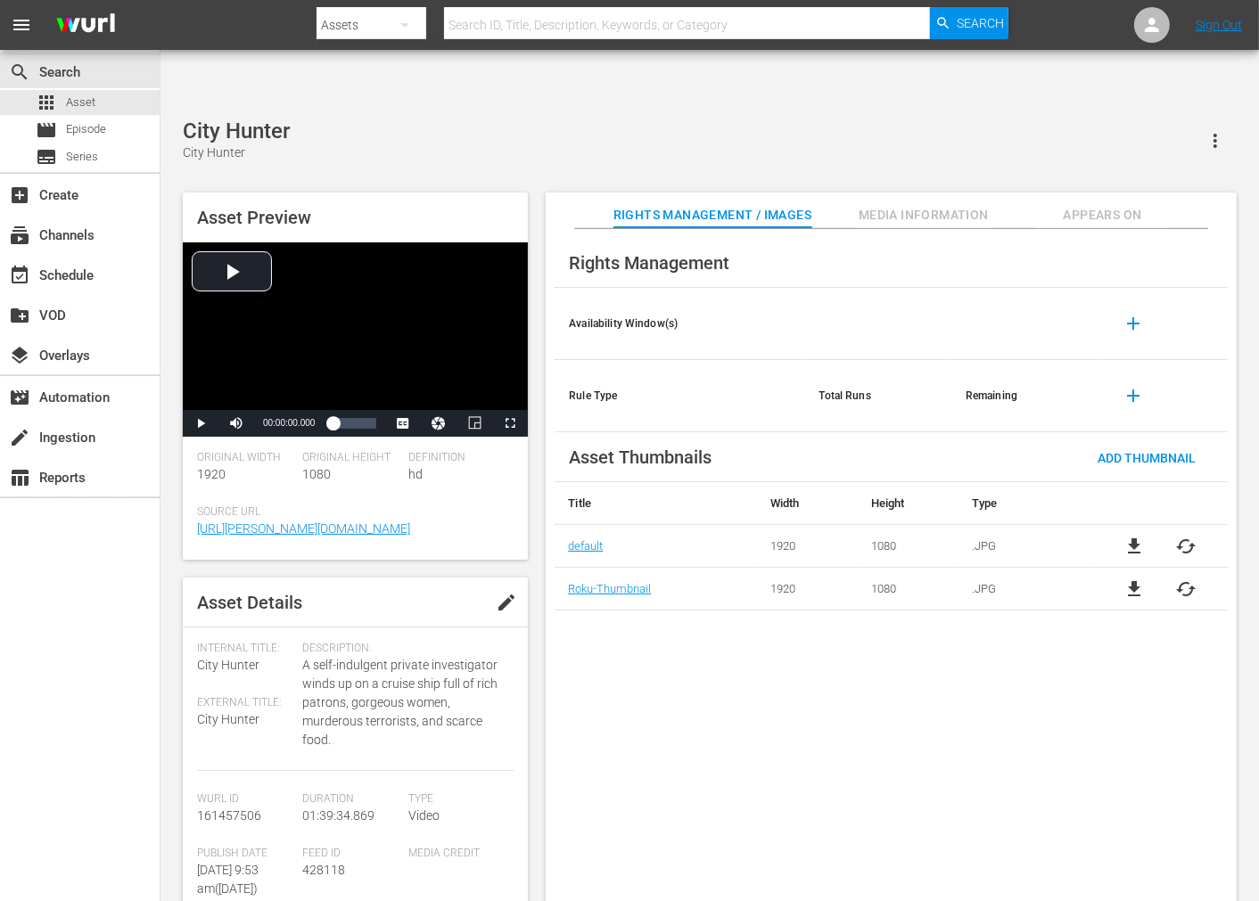
click at [1093, 204] on span "Appears On" at bounding box center [1103, 215] width 134 height 22
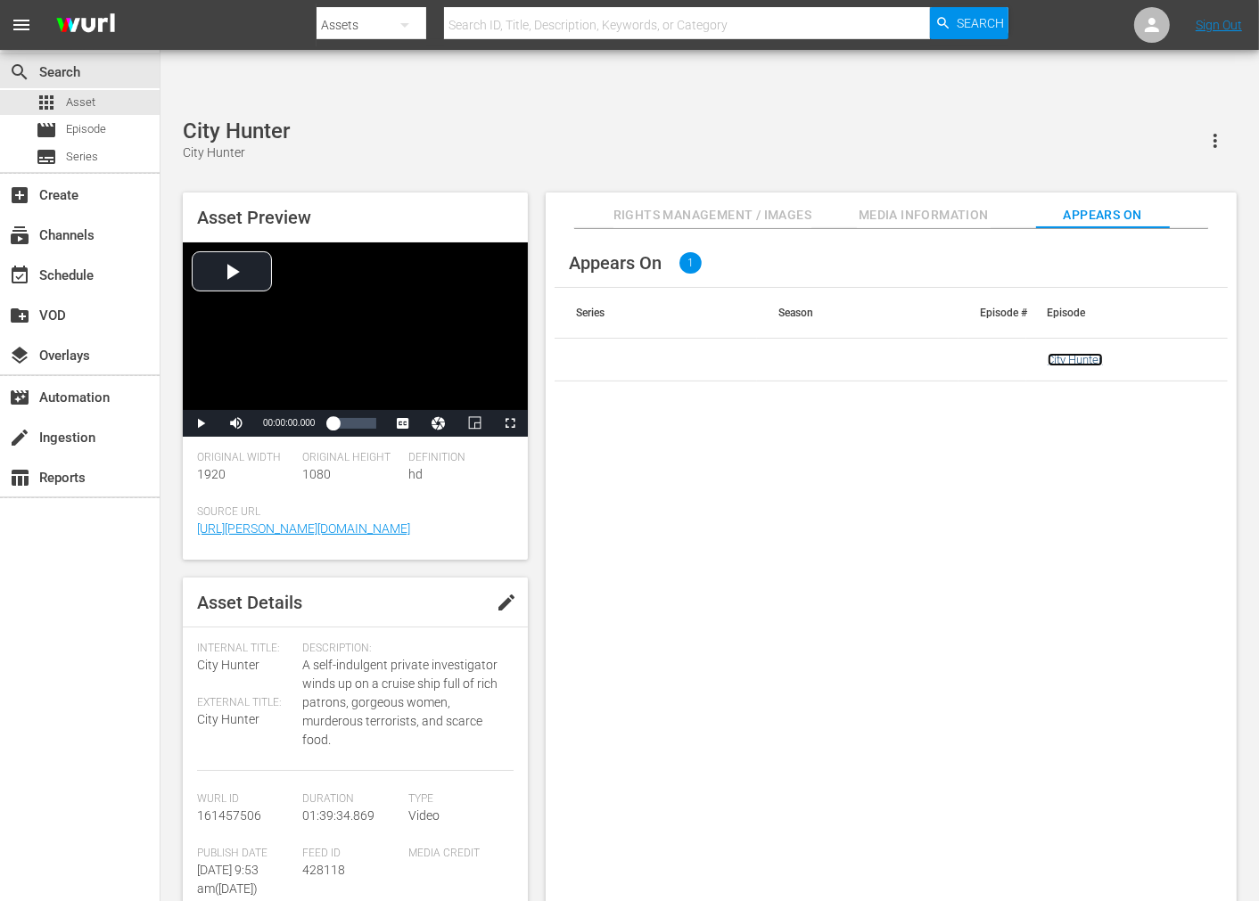
click at [1090, 353] on link "City Hunter" at bounding box center [1075, 359] width 55 height 13
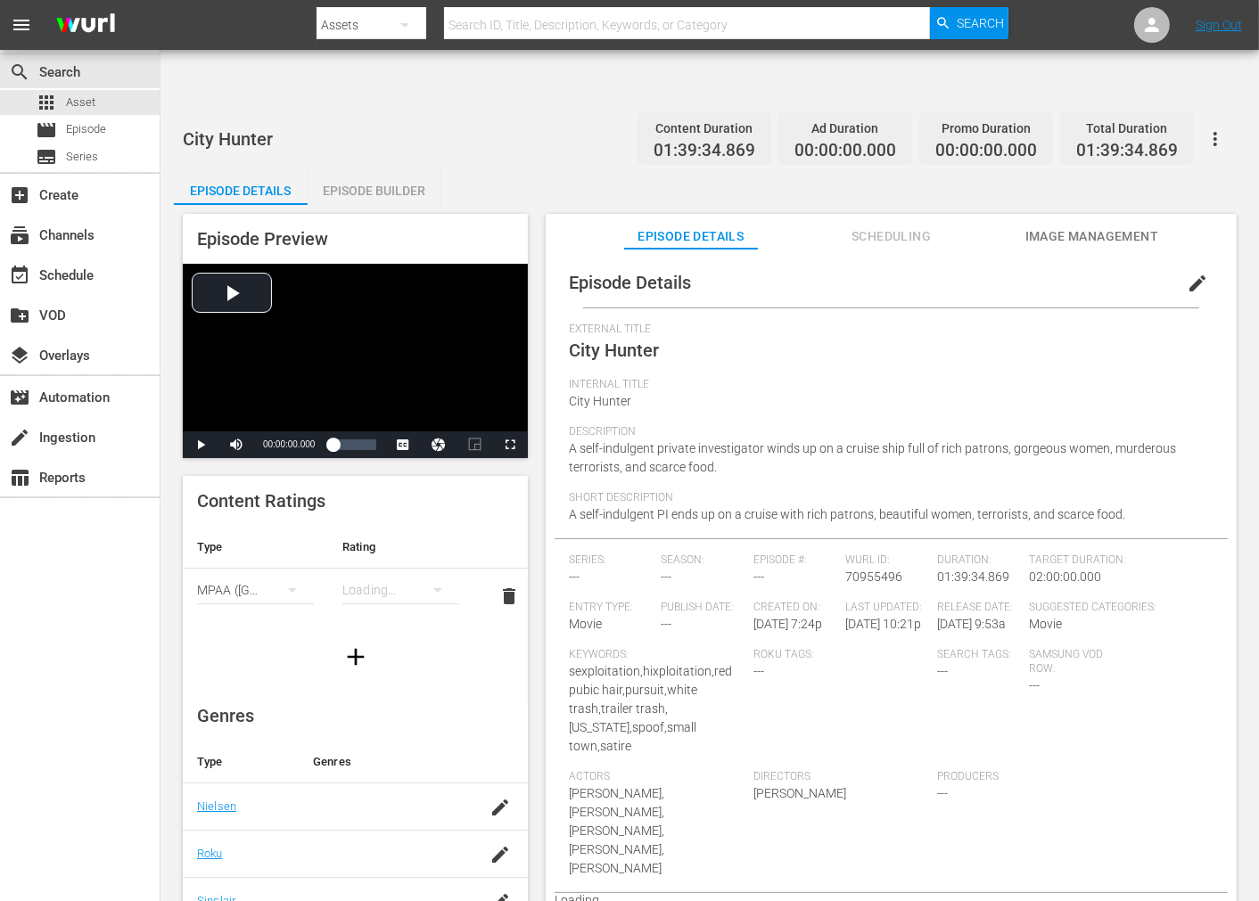
click at [1217, 128] on icon "button" at bounding box center [1215, 138] width 21 height 21
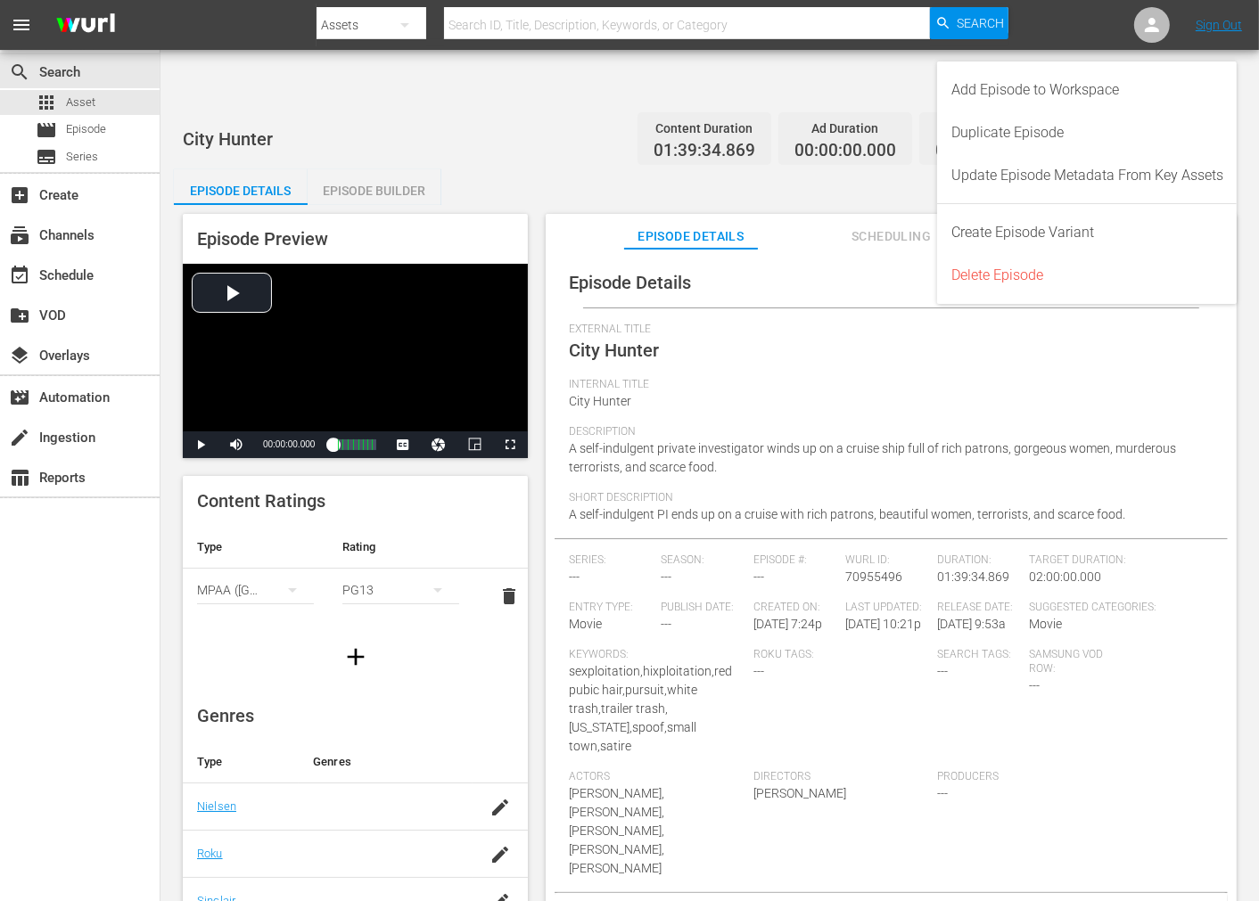
drag, startPoint x: 808, startPoint y: 318, endPoint x: 1055, endPoint y: 208, distance: 270.6
click at [810, 323] on div "External Title City Hunter" at bounding box center [891, 350] width 645 height 55
click at [992, 182] on div "Update Episode Metadata From Key Assets" at bounding box center [1087, 175] width 272 height 43
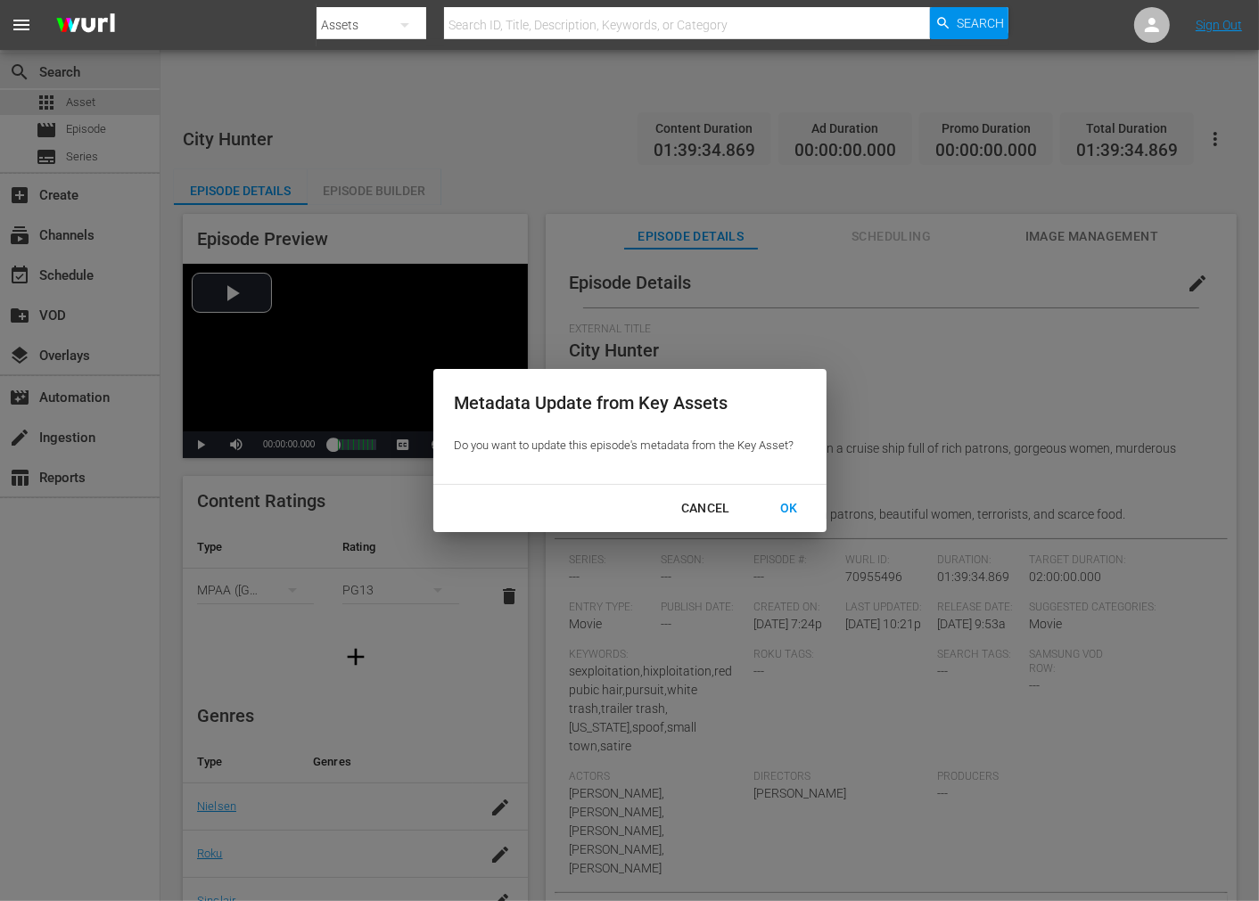
click at [794, 503] on div "OK" at bounding box center [789, 509] width 46 height 22
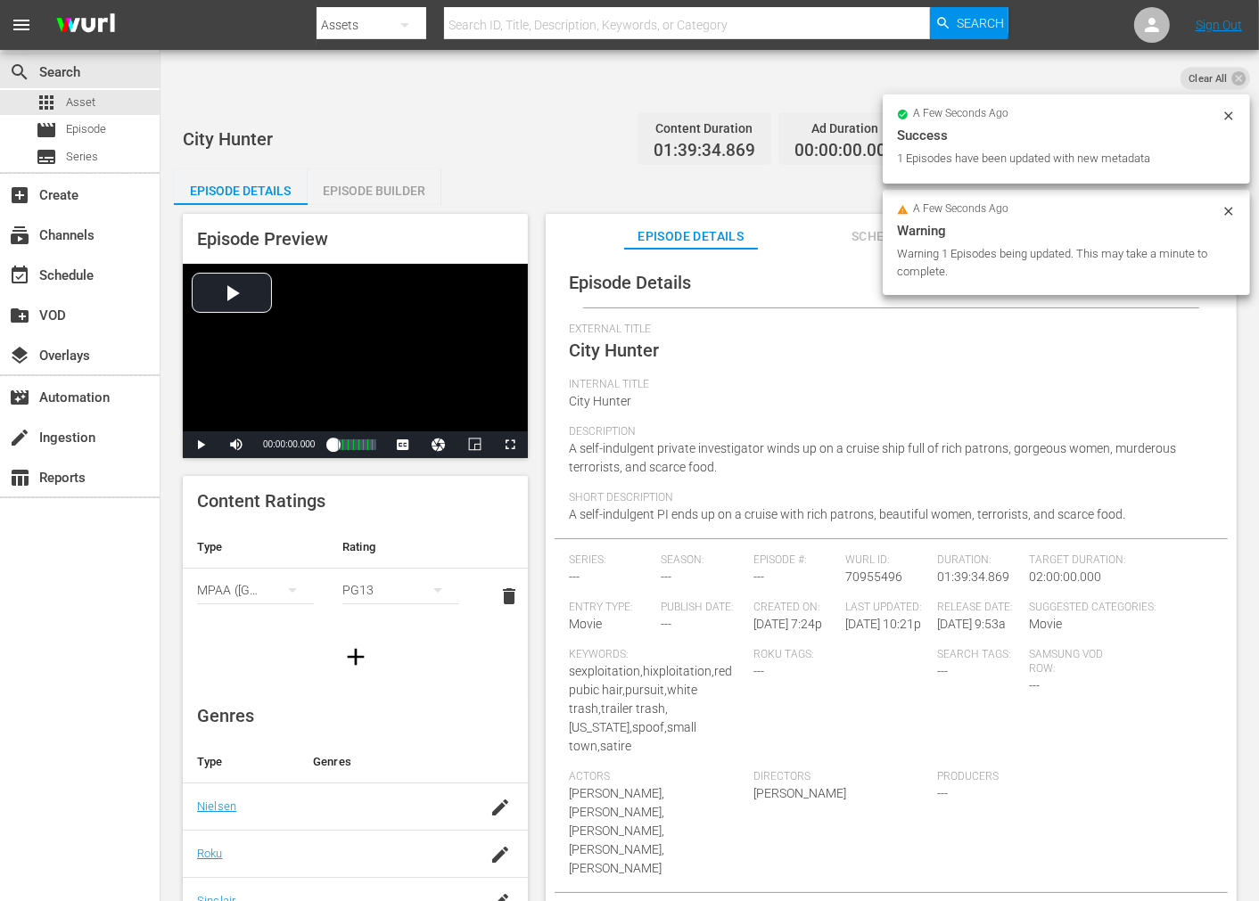
click at [1220, 204] on div "a few seconds ago" at bounding box center [1059, 210] width 325 height 12
click at [1232, 116] on icon at bounding box center [1229, 116] width 14 height 14
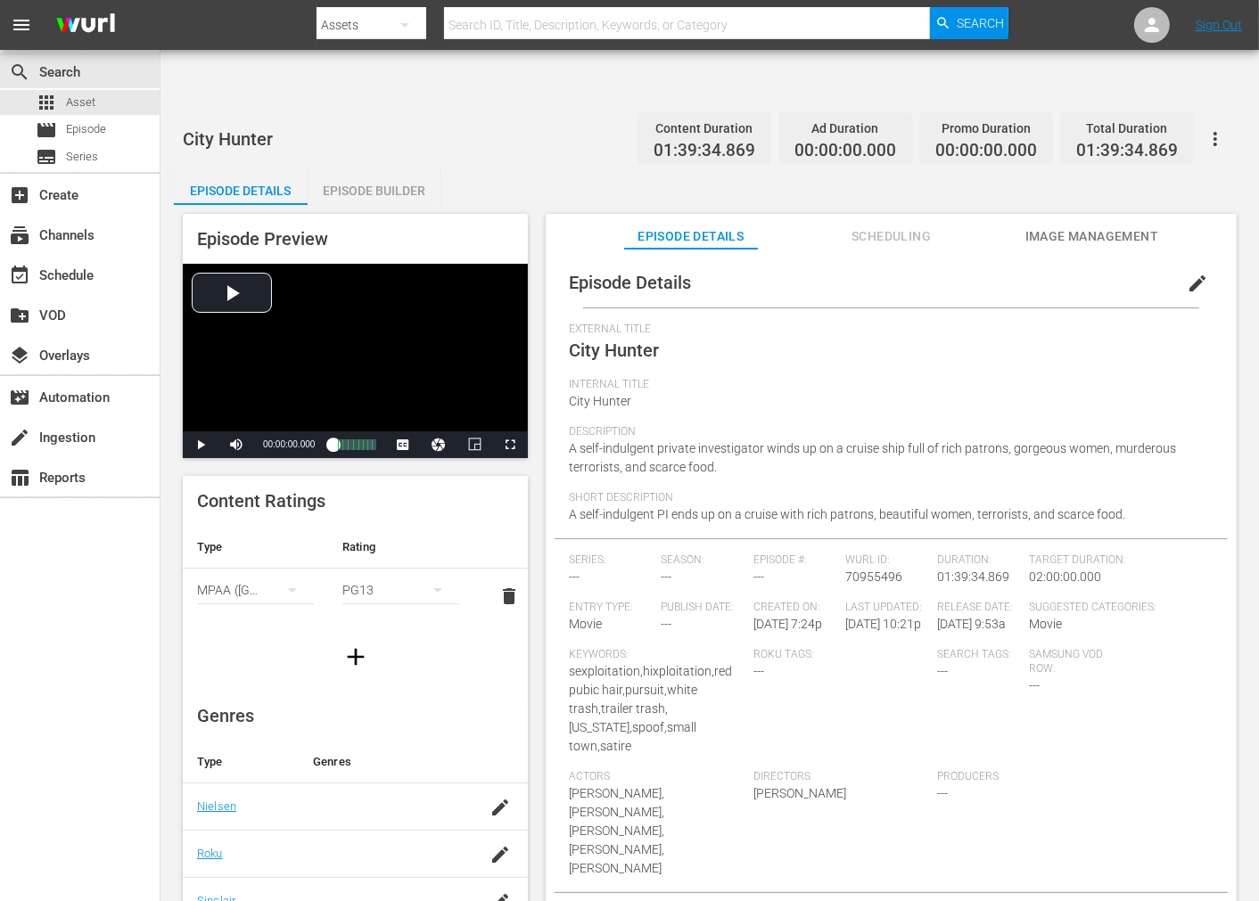
click at [1095, 226] on span "Image Management" at bounding box center [1092, 237] width 134 height 22
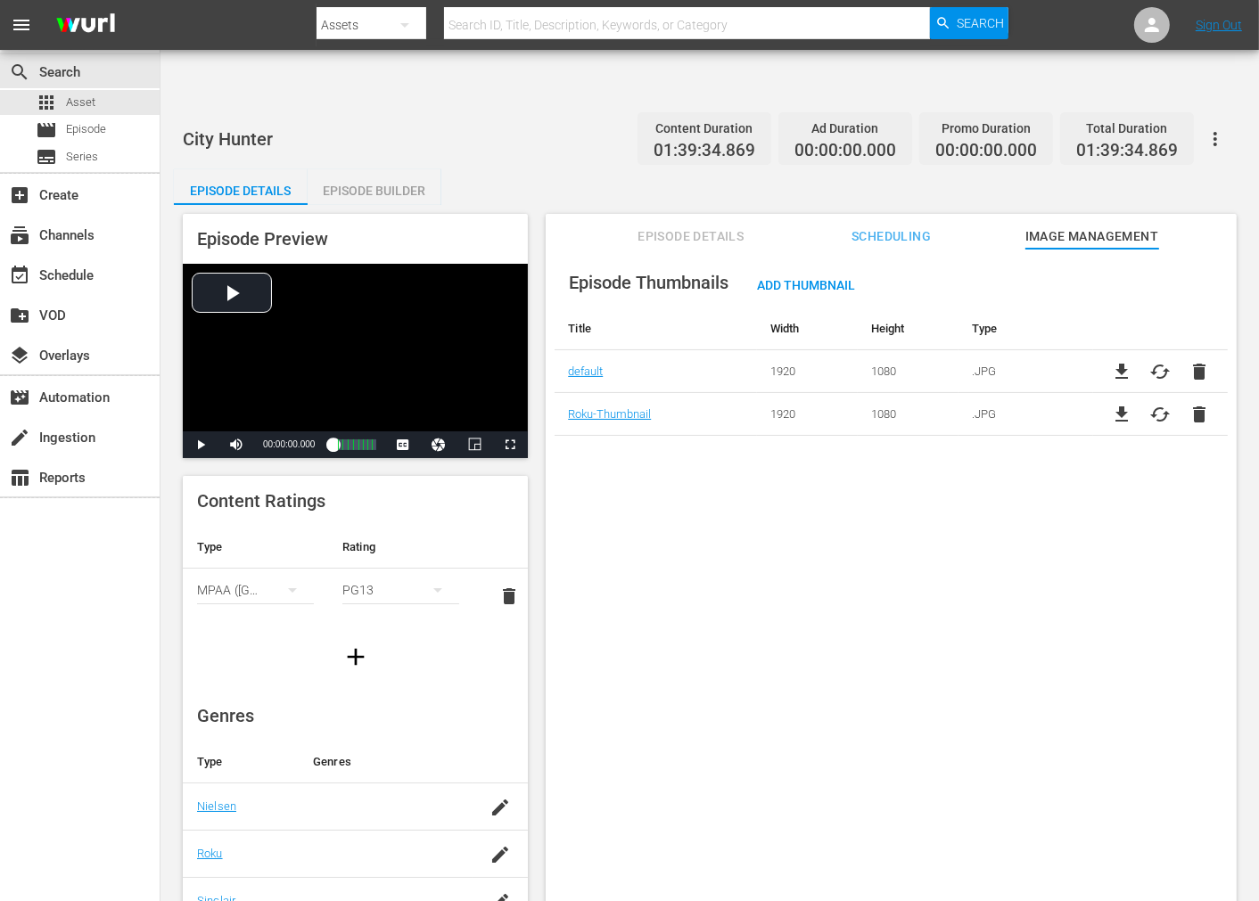
click at [763, 693] on div "Episode Thumbnails Add Thumbnail Title Width Height Type default 1920 1080 .JPG…" at bounding box center [891, 597] width 691 height 696
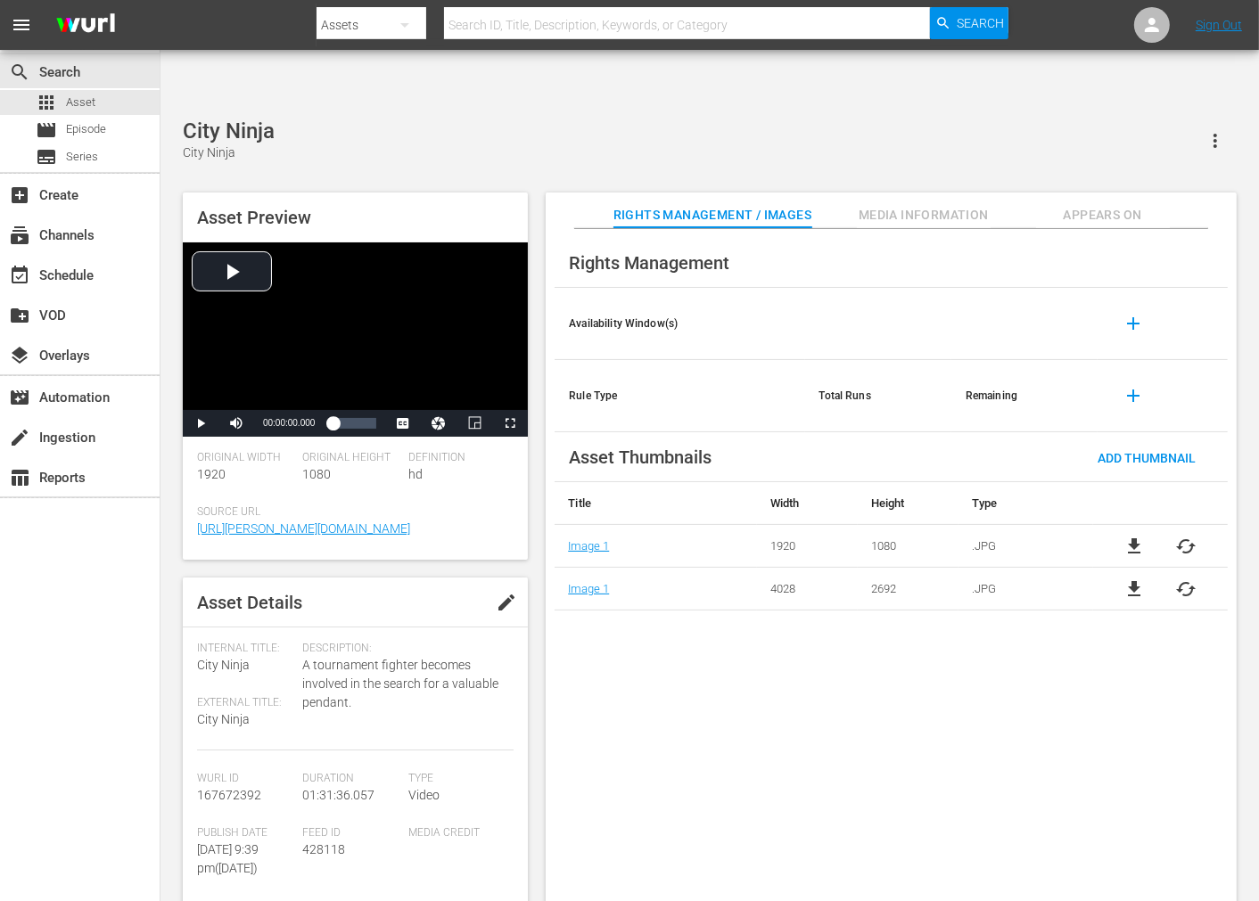
click at [1187, 536] on span "cached" at bounding box center [1186, 546] width 21 height 21
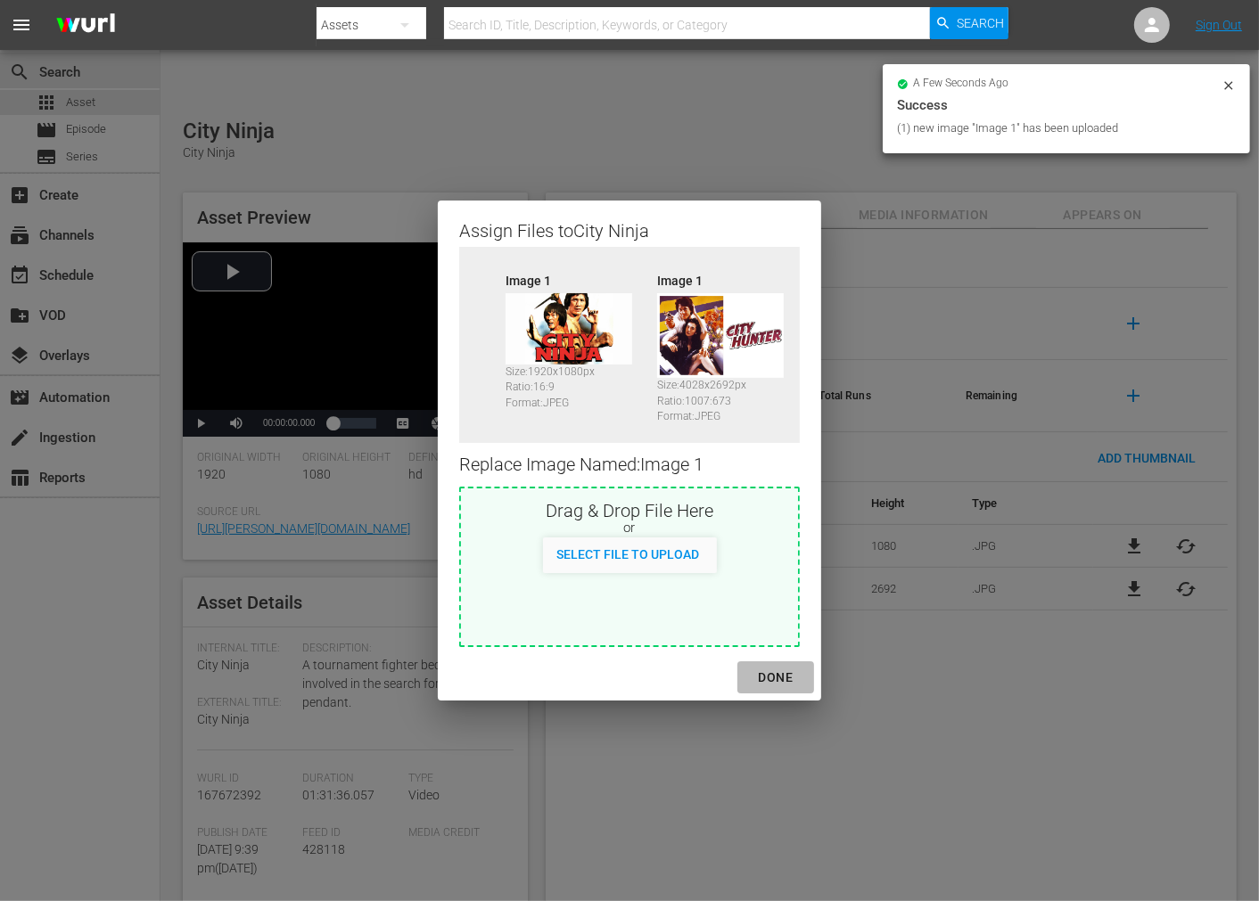
click at [783, 667] on div "DONE" at bounding box center [775, 678] width 62 height 22
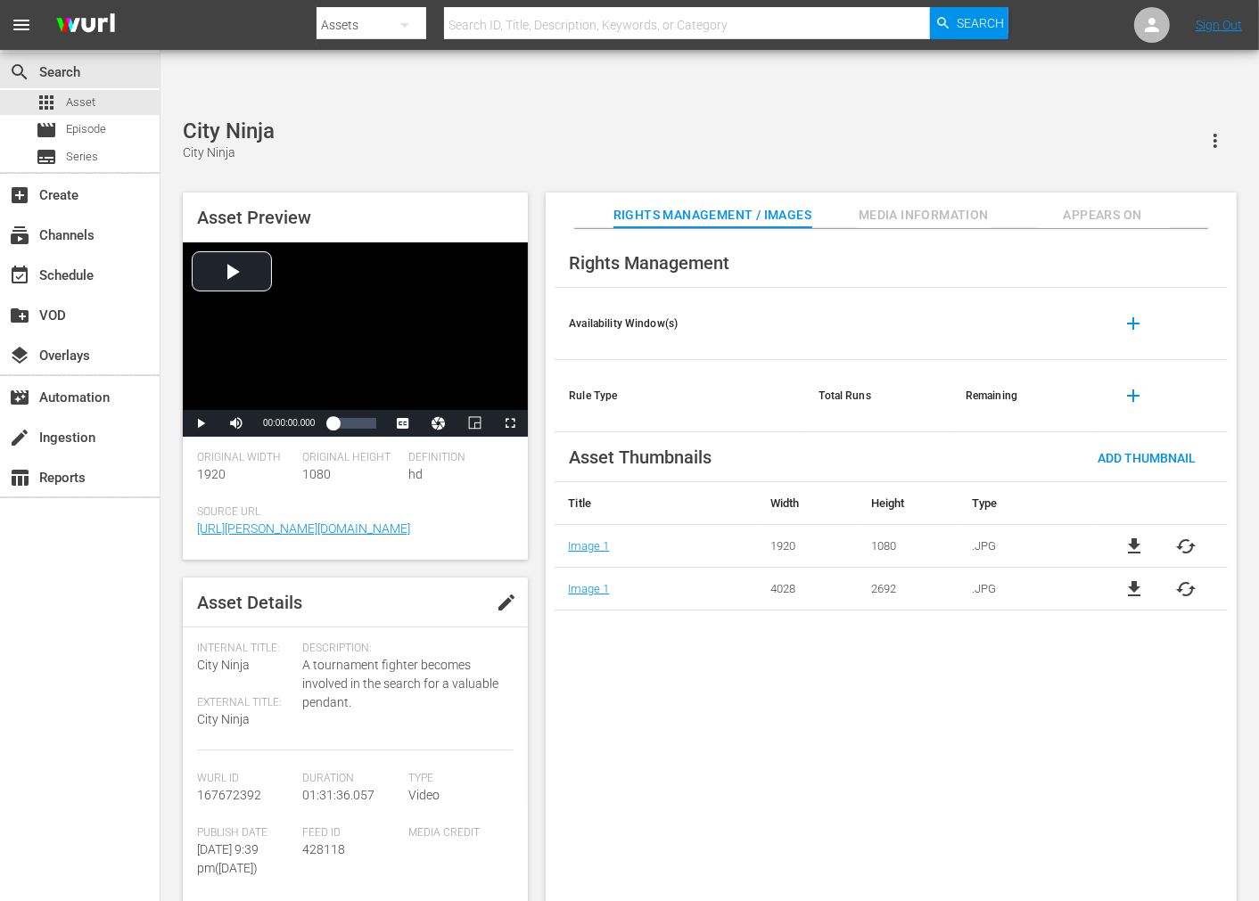
click at [1082, 204] on span "Appears On" at bounding box center [1103, 215] width 134 height 22
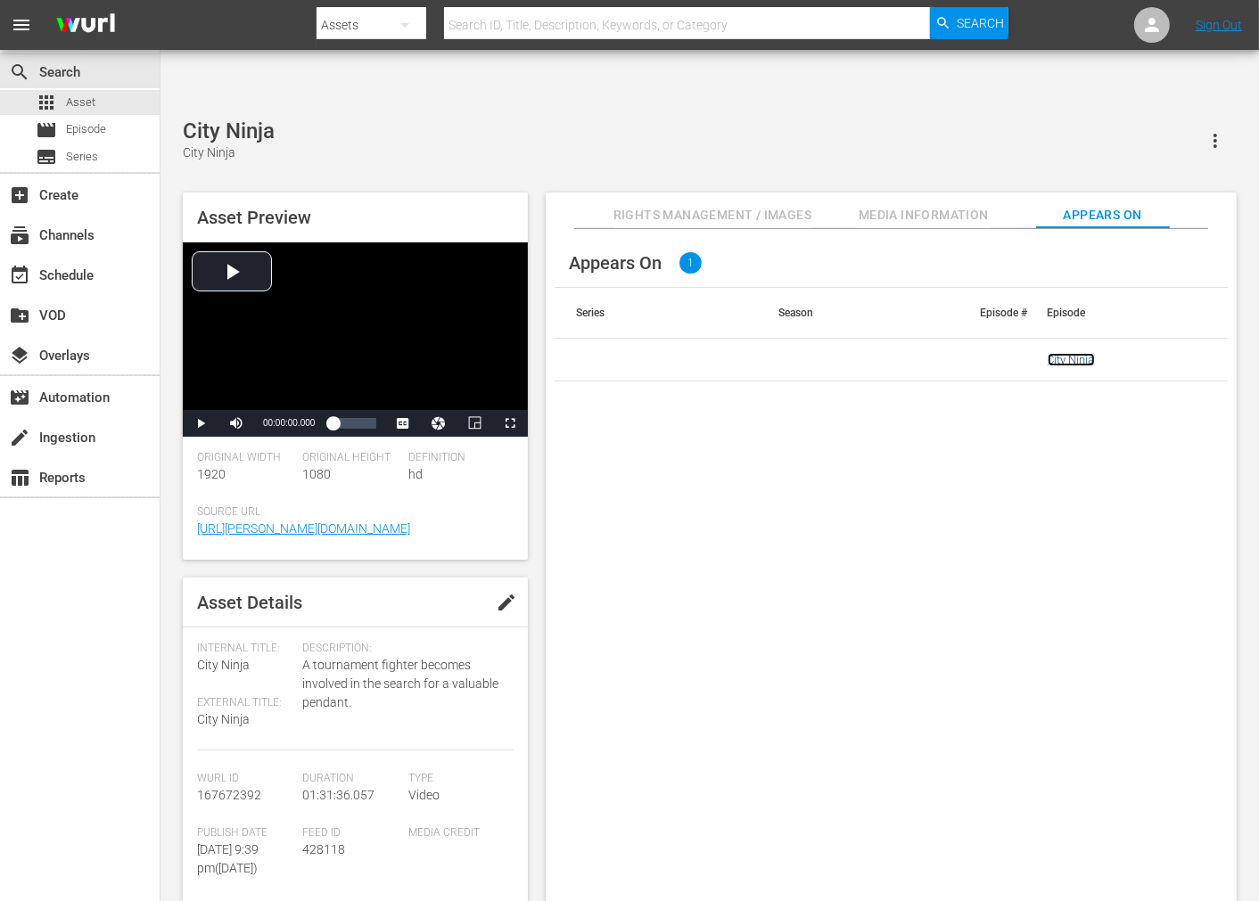
click at [1074, 353] on link "City Ninja" at bounding box center [1071, 359] width 47 height 13
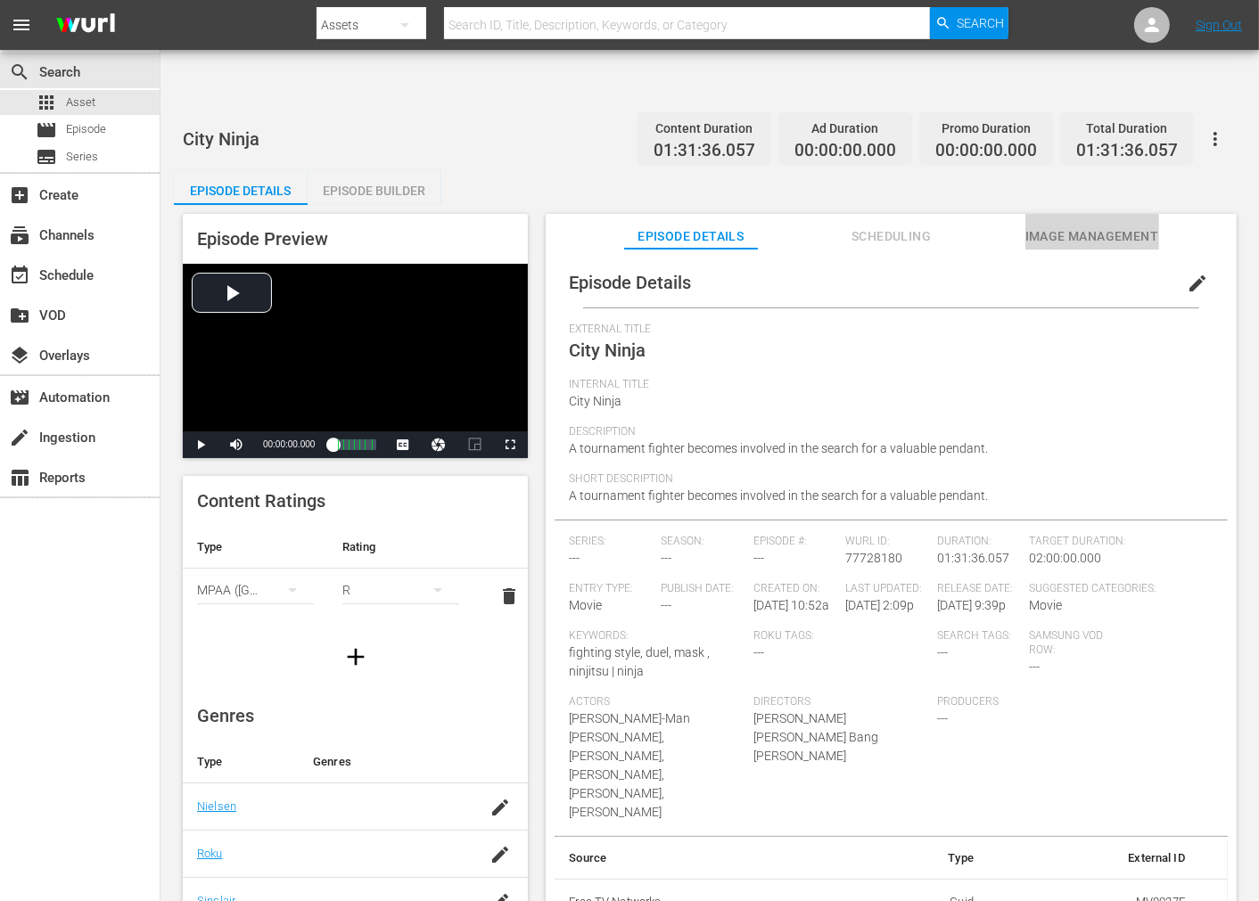
click at [1090, 226] on span "Image Management" at bounding box center [1092, 237] width 134 height 22
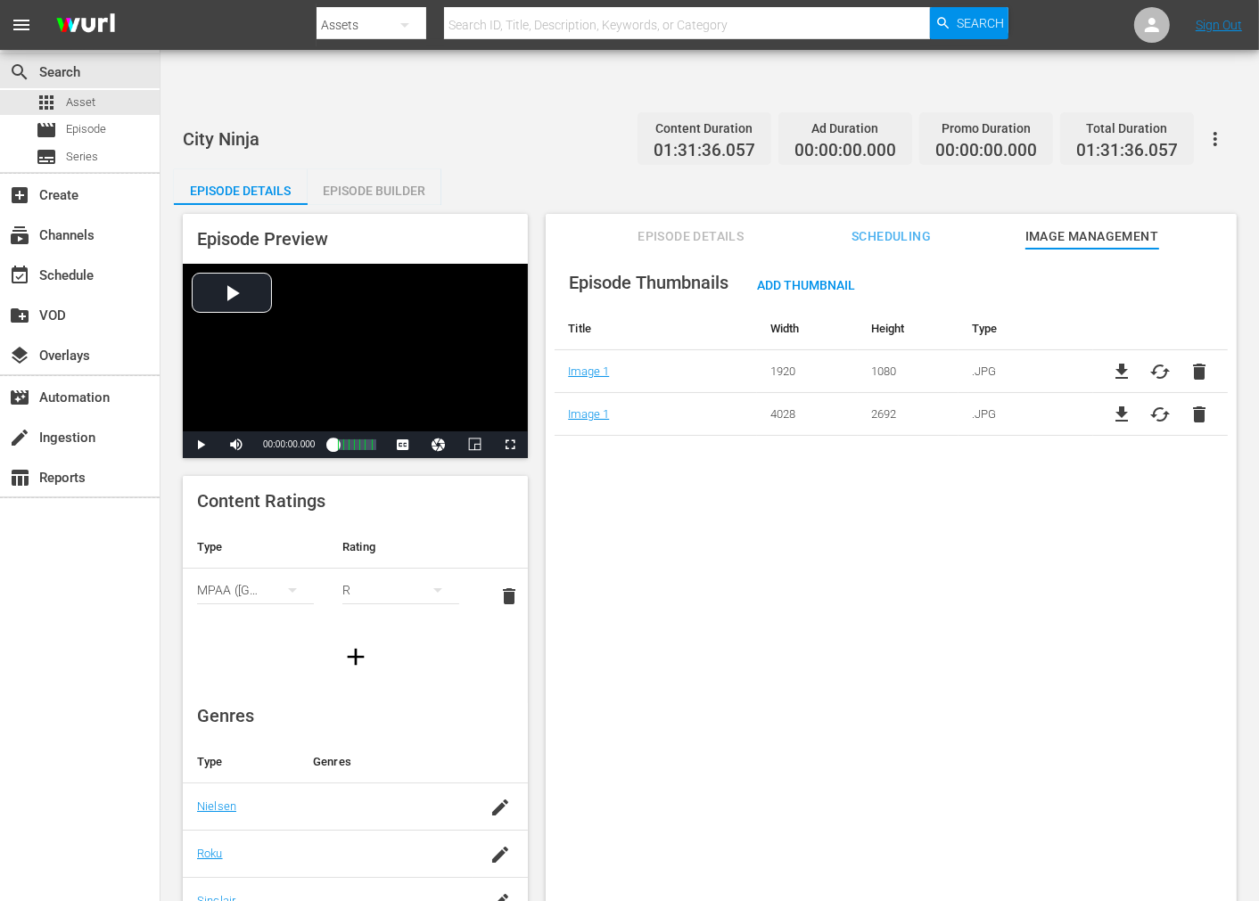
click at [1193, 361] on span "delete" at bounding box center [1199, 371] width 21 height 21
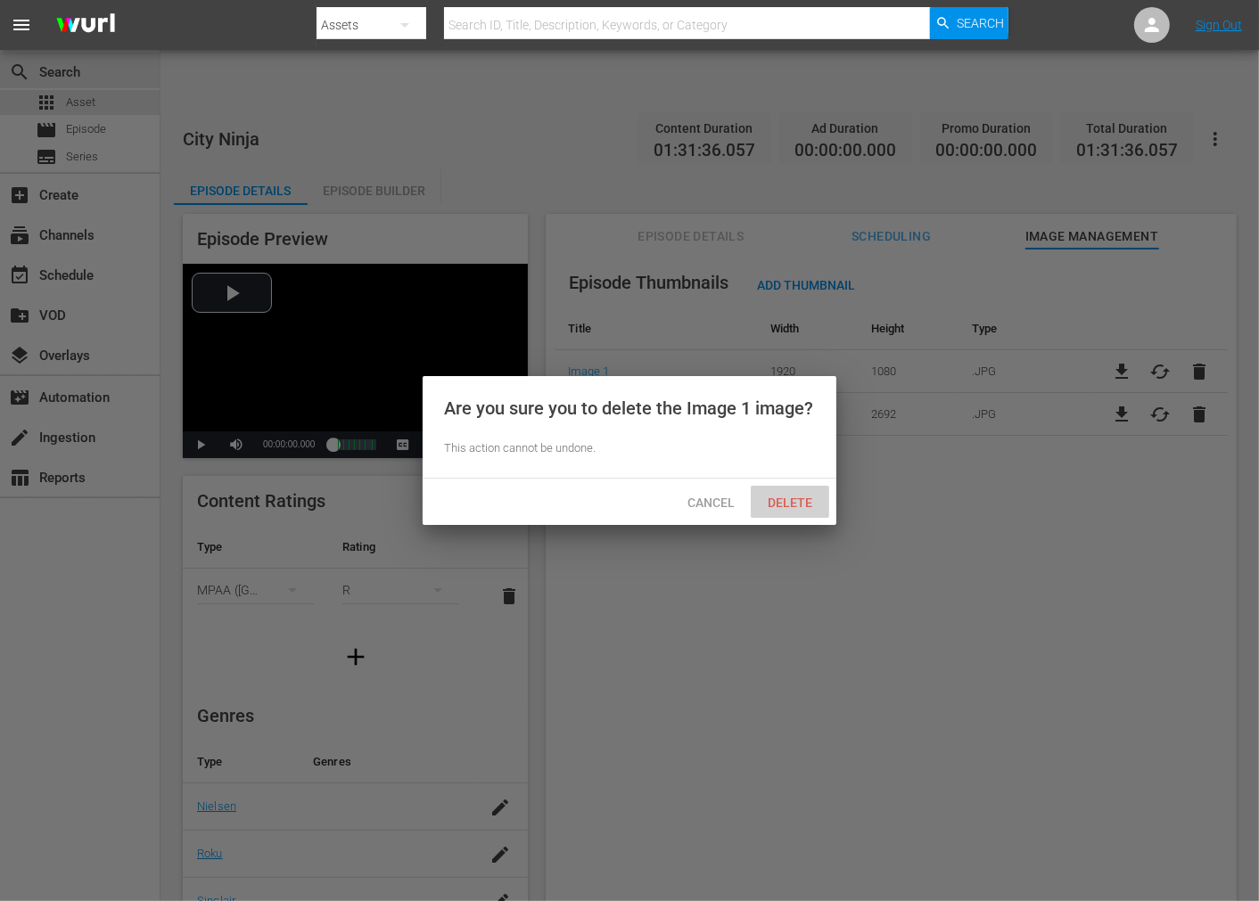
click at [801, 490] on div "Delete" at bounding box center [790, 502] width 78 height 33
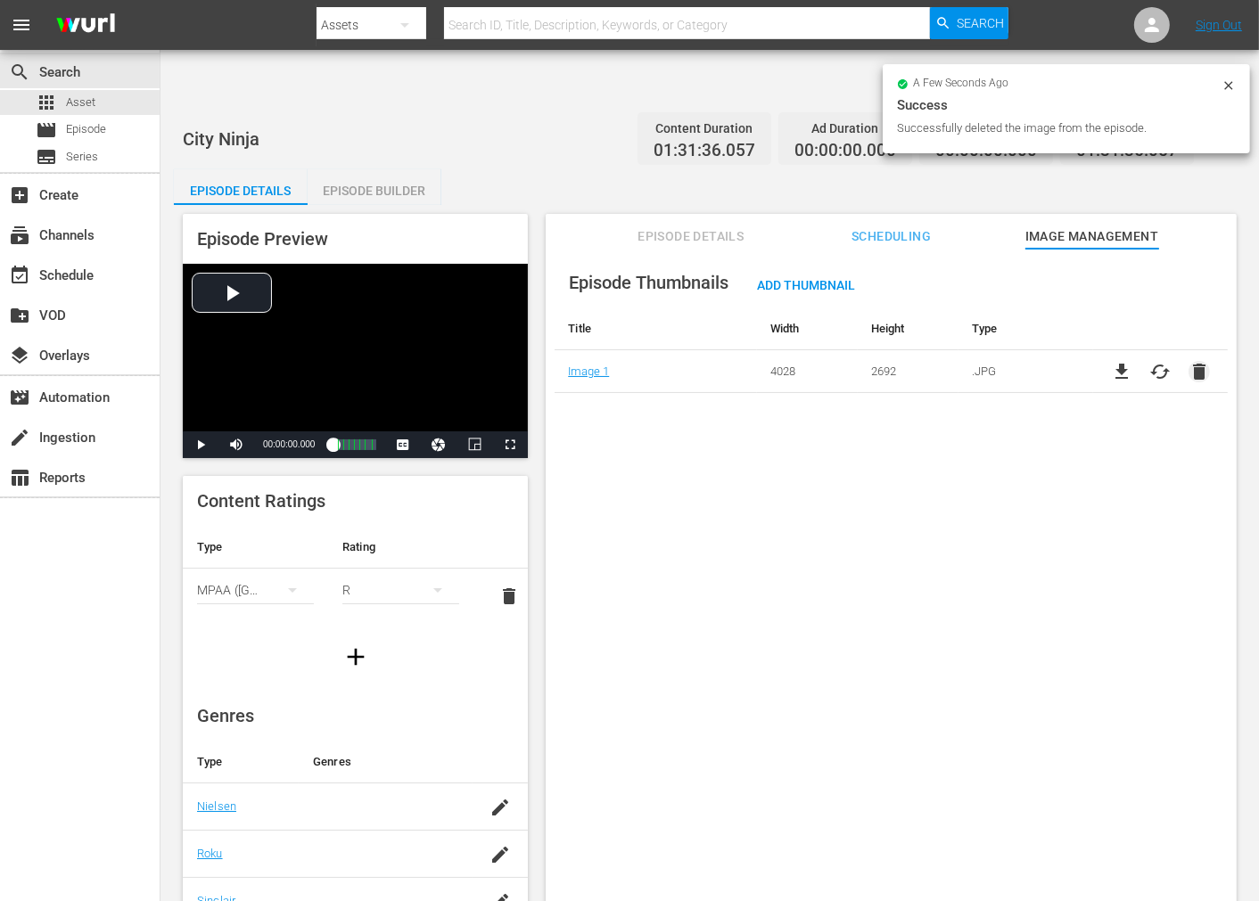
click at [1198, 361] on span "delete" at bounding box center [1199, 371] width 21 height 21
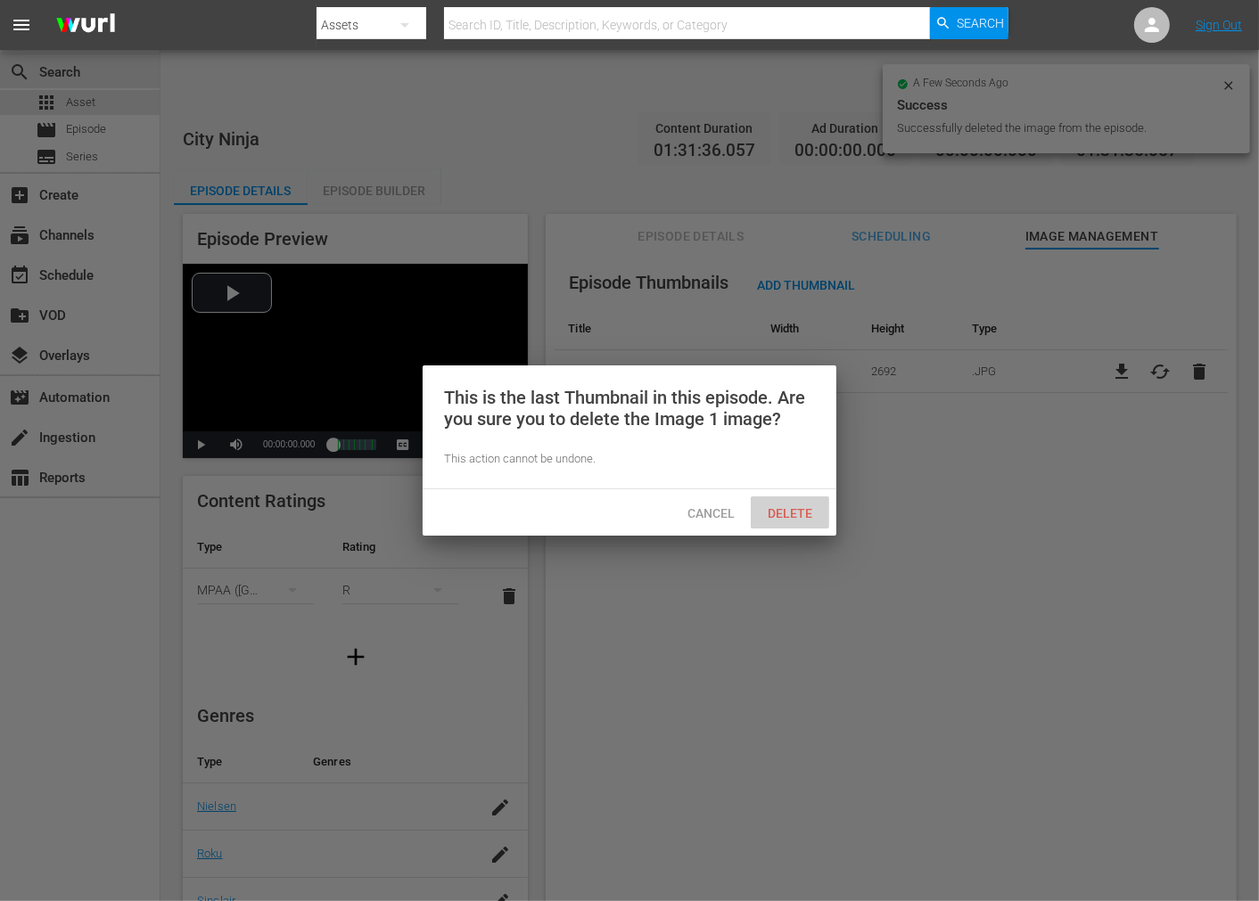
click at [785, 511] on span "Delete" at bounding box center [789, 513] width 73 height 14
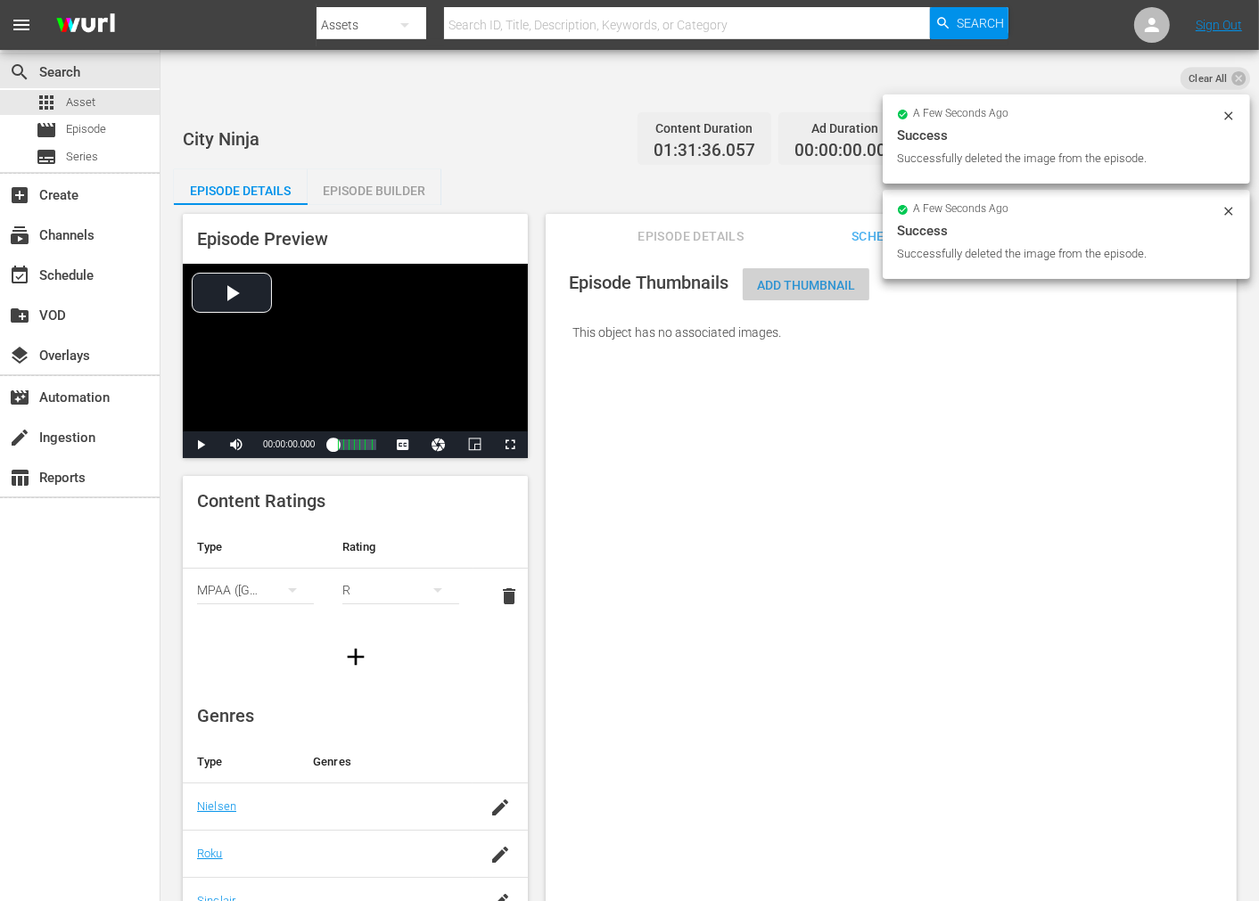
click at [781, 278] on span "Add Thumbnail" at bounding box center [806, 285] width 127 height 14
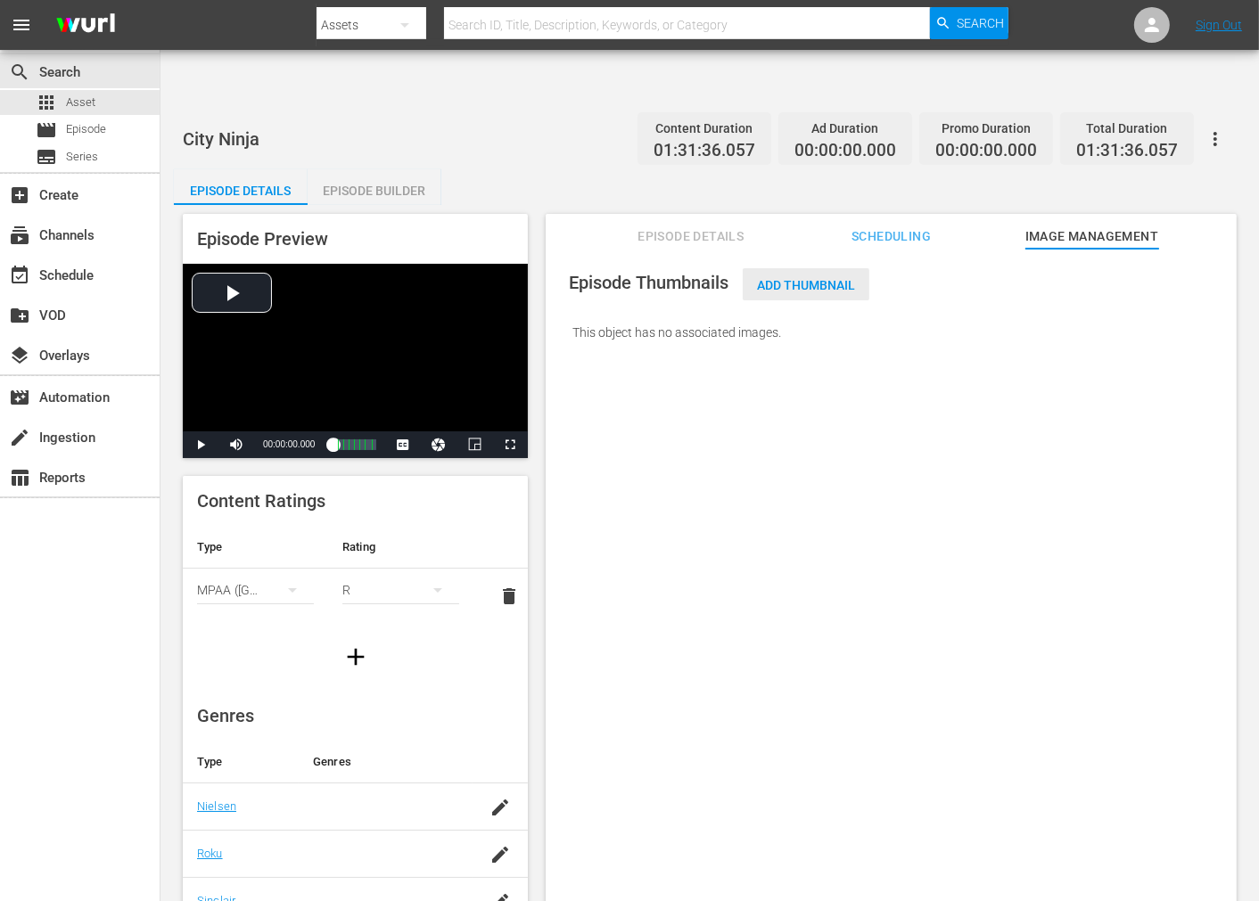
click at [831, 278] on span "Add Thumbnail" at bounding box center [806, 285] width 127 height 14
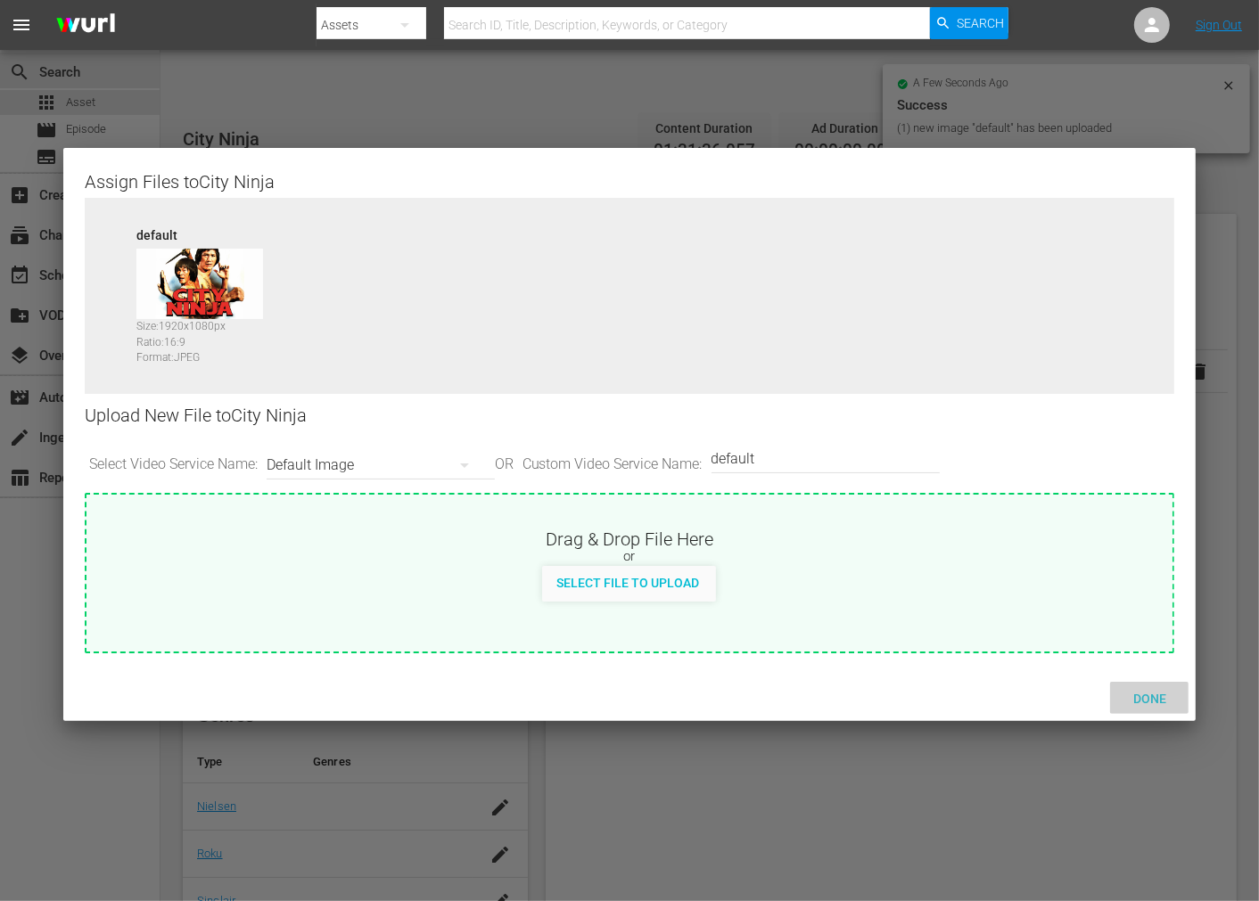
click at [1137, 685] on div "Done" at bounding box center [1149, 698] width 78 height 33
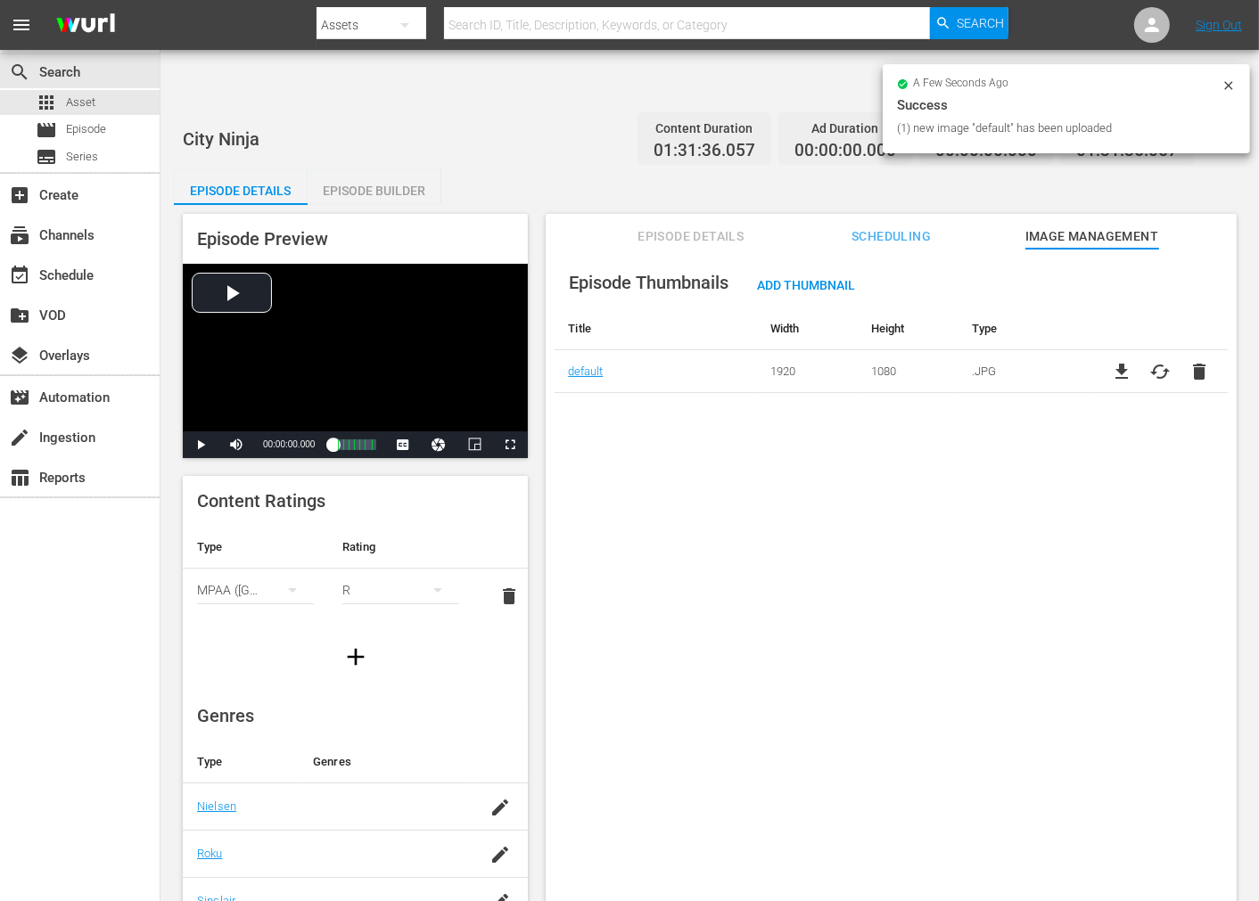
click at [1225, 128] on icon "button" at bounding box center [1215, 138] width 21 height 21
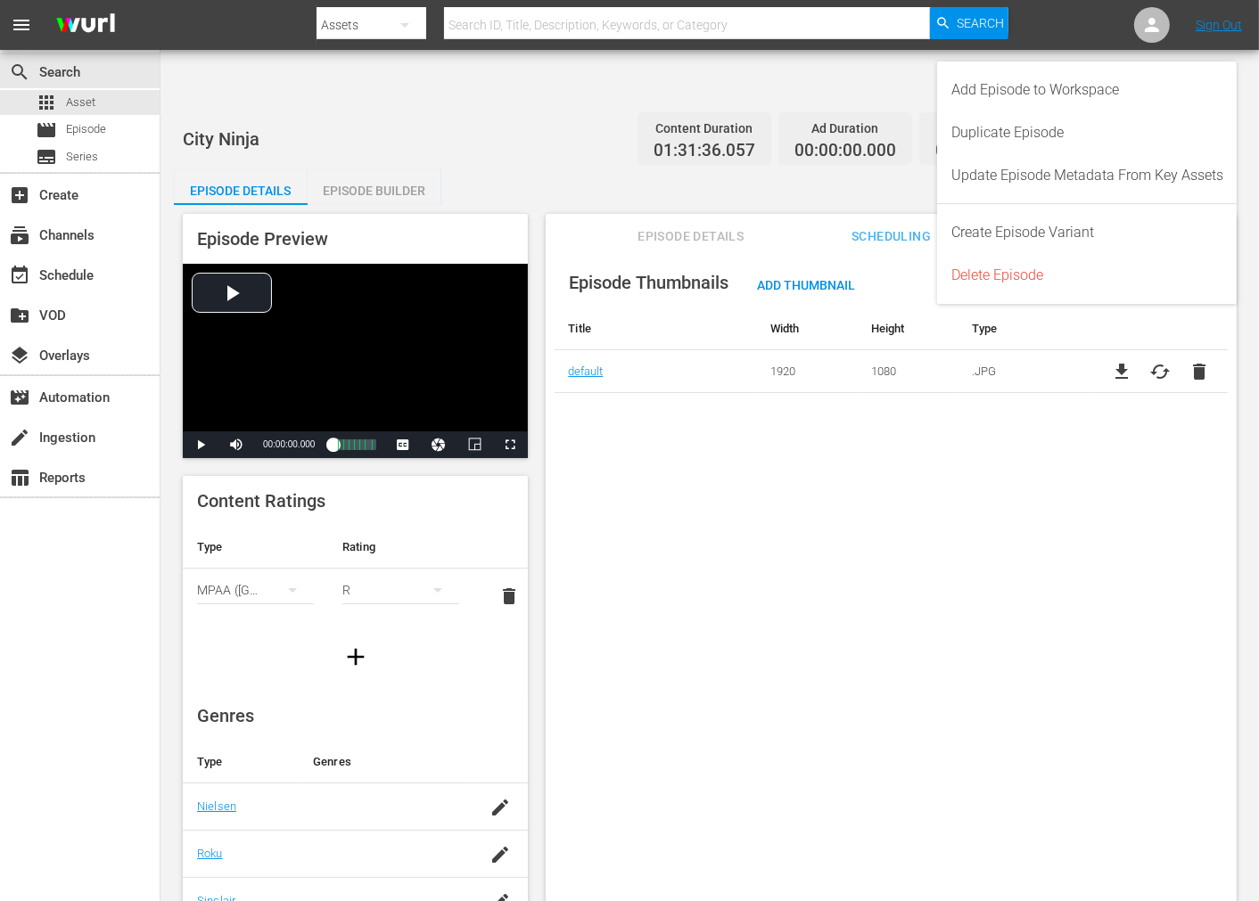
click at [860, 645] on div "Episode Thumbnails Add Thumbnail Title Width Height Type default 1920 1080 .JPG…" at bounding box center [891, 597] width 691 height 696
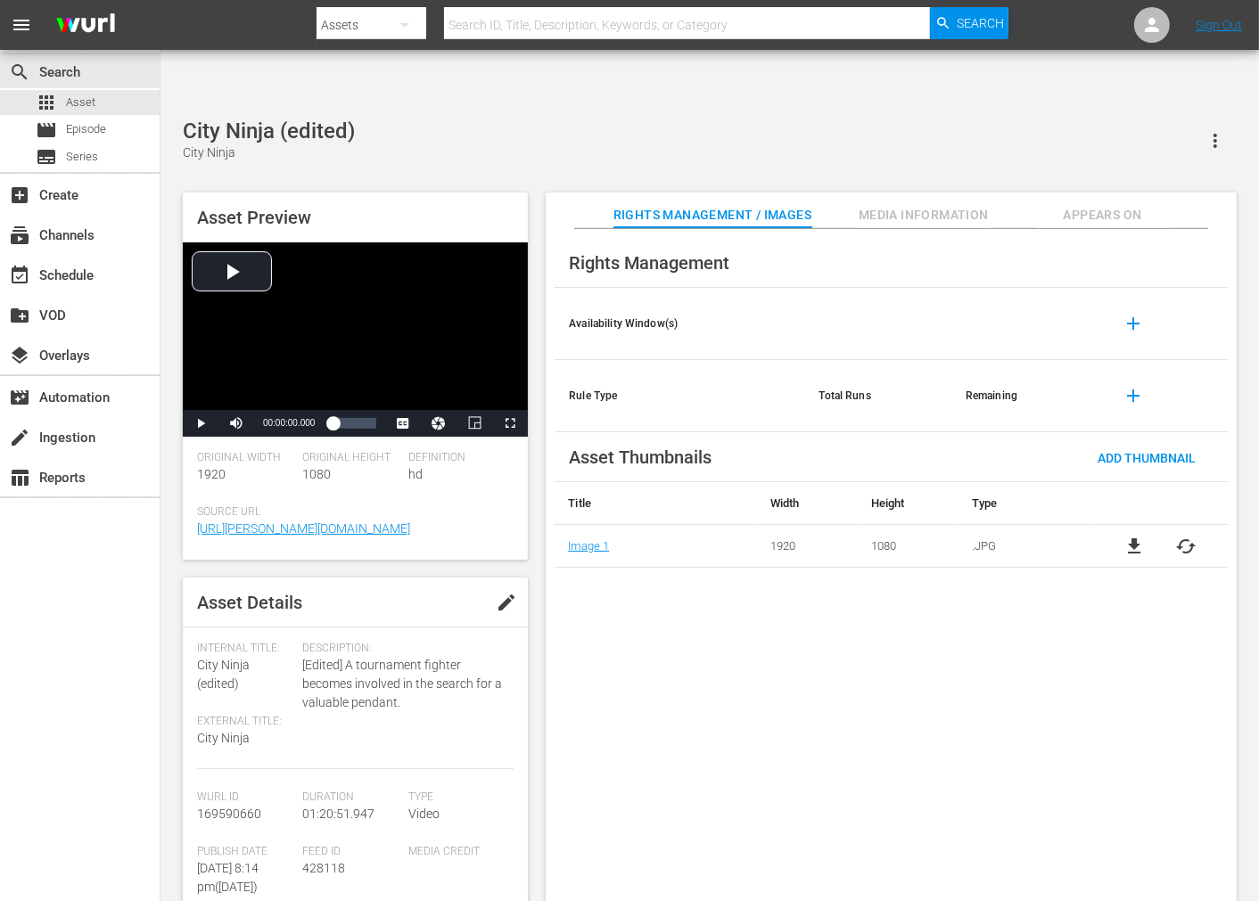
click at [1132, 536] on span "cached" at bounding box center [1186, 546] width 21 height 21
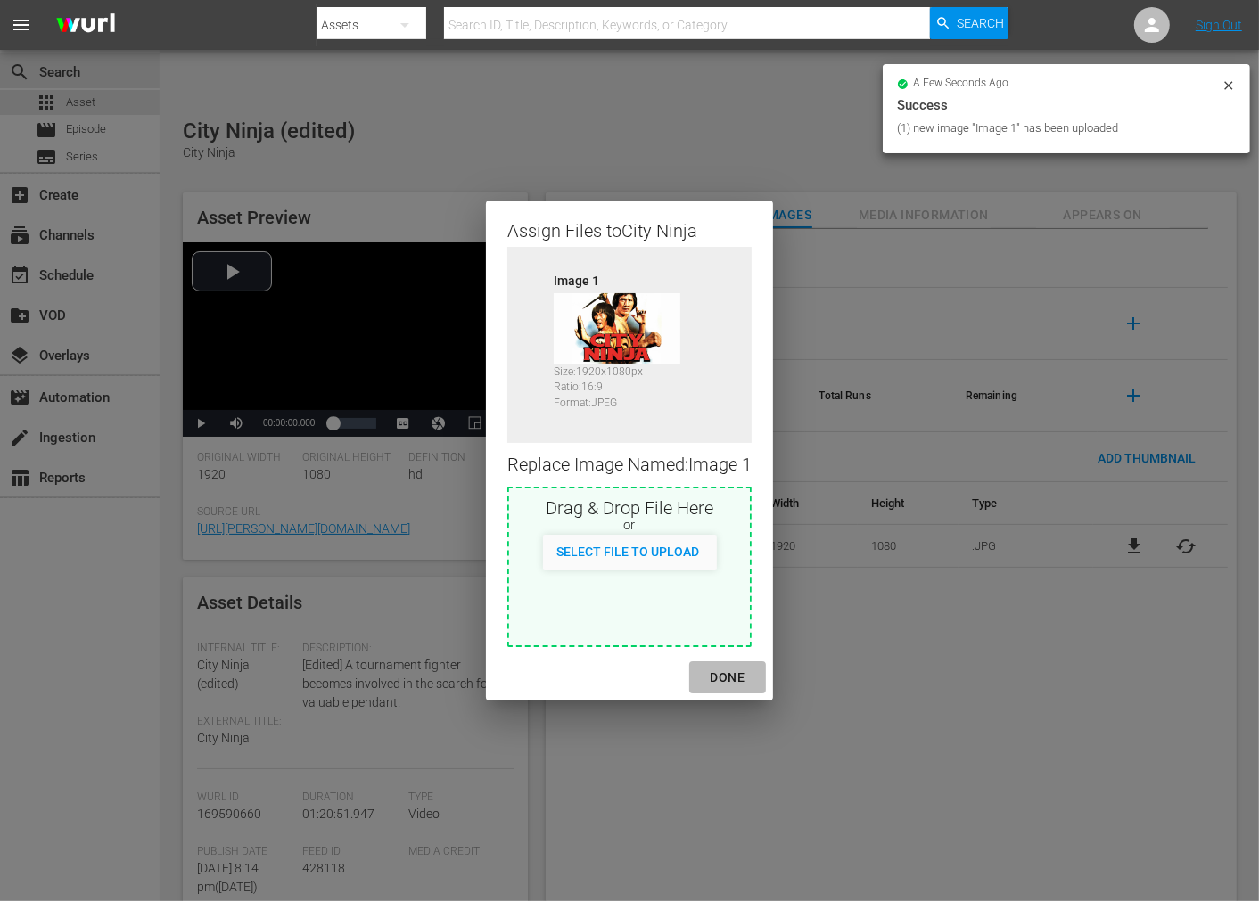
click at [733, 676] on div "DONE" at bounding box center [727, 678] width 62 height 22
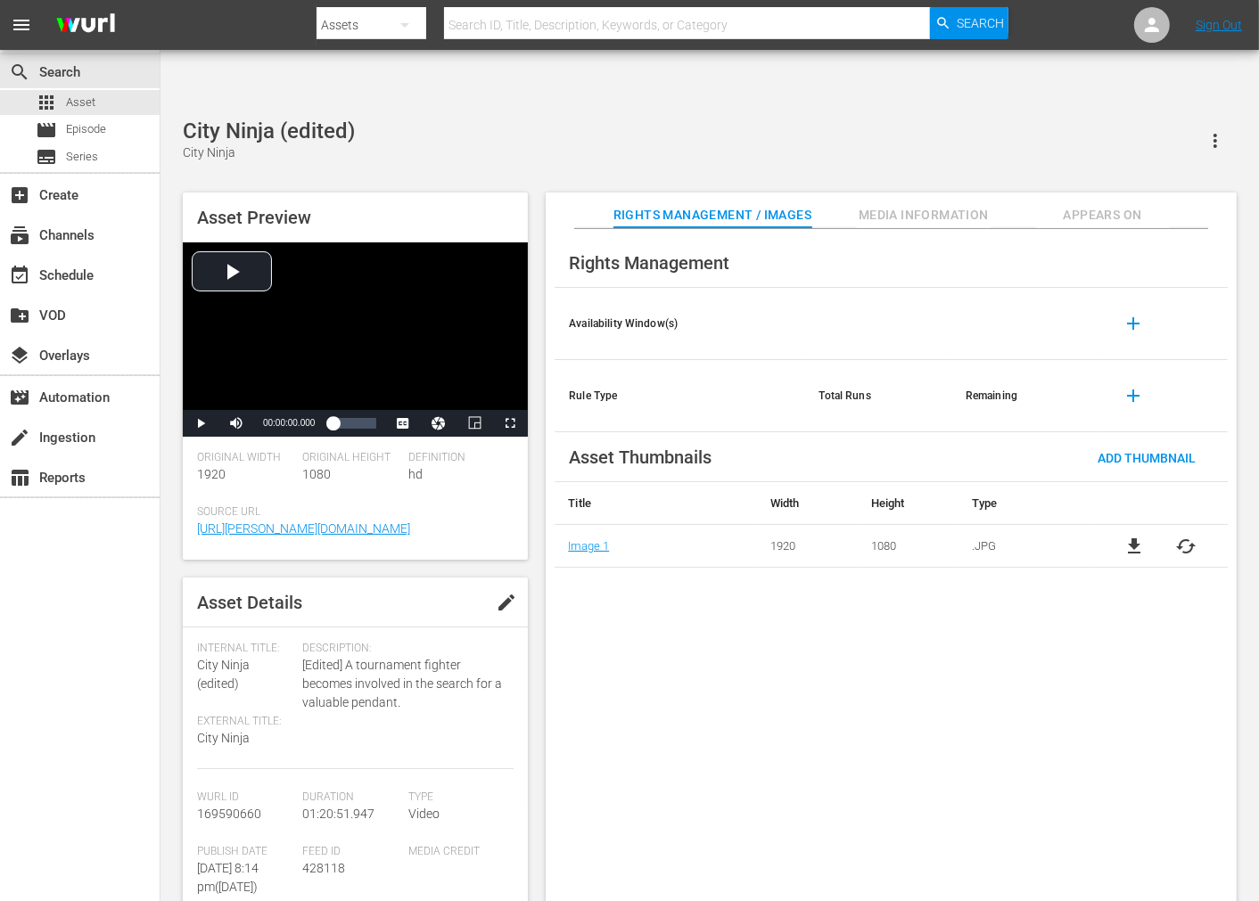
click at [1093, 204] on span "Appears On" at bounding box center [1103, 215] width 134 height 22
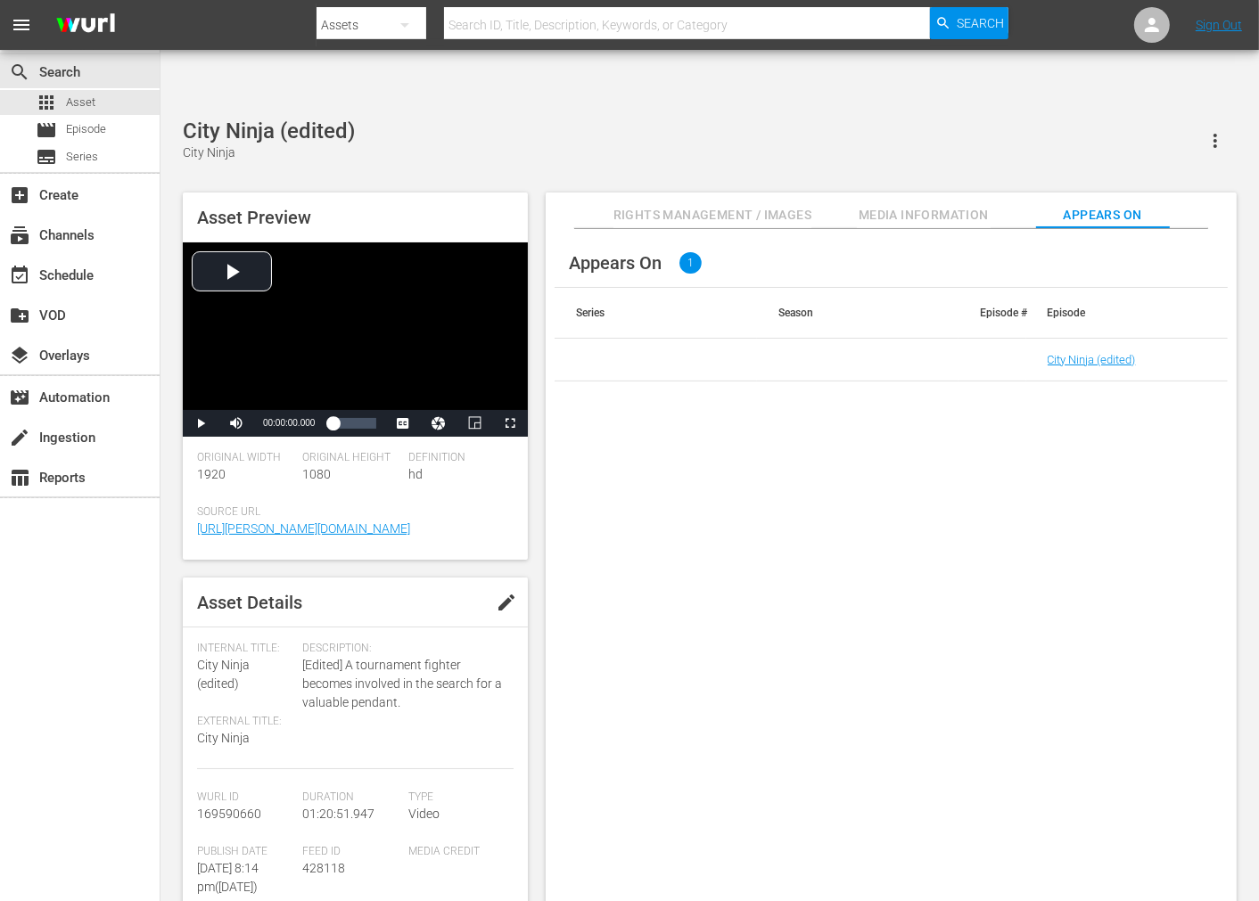
click at [911, 602] on div "Appears On 1 Series Season Episode # Episode City Ninja (edited)" at bounding box center [891, 580] width 691 height 702
click at [1066, 353] on link "City Ninja (edited)" at bounding box center [1092, 359] width 88 height 13
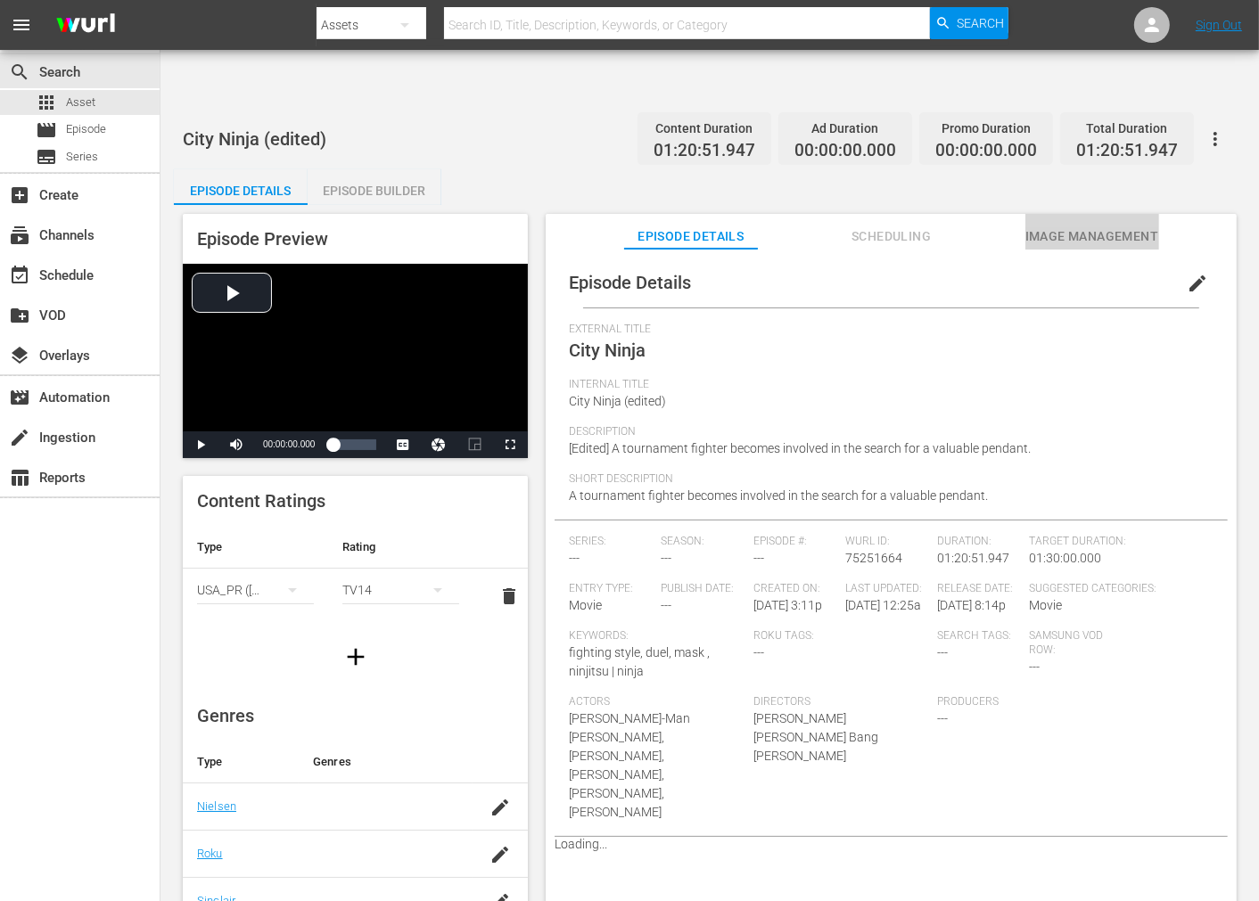
click at [1074, 226] on span "Image Management" at bounding box center [1092, 237] width 134 height 22
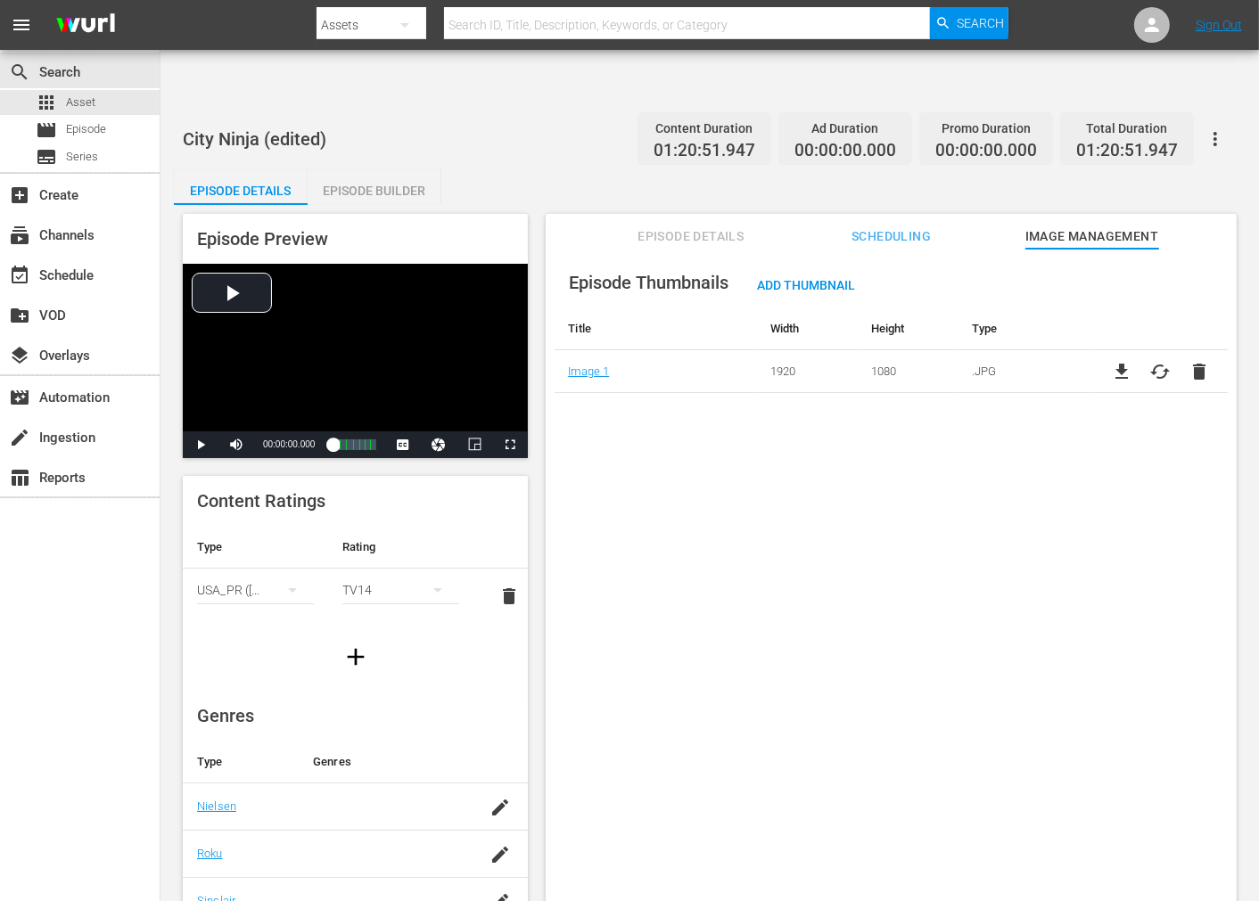
click at [1132, 361] on span "cached" at bounding box center [1160, 371] width 21 height 21
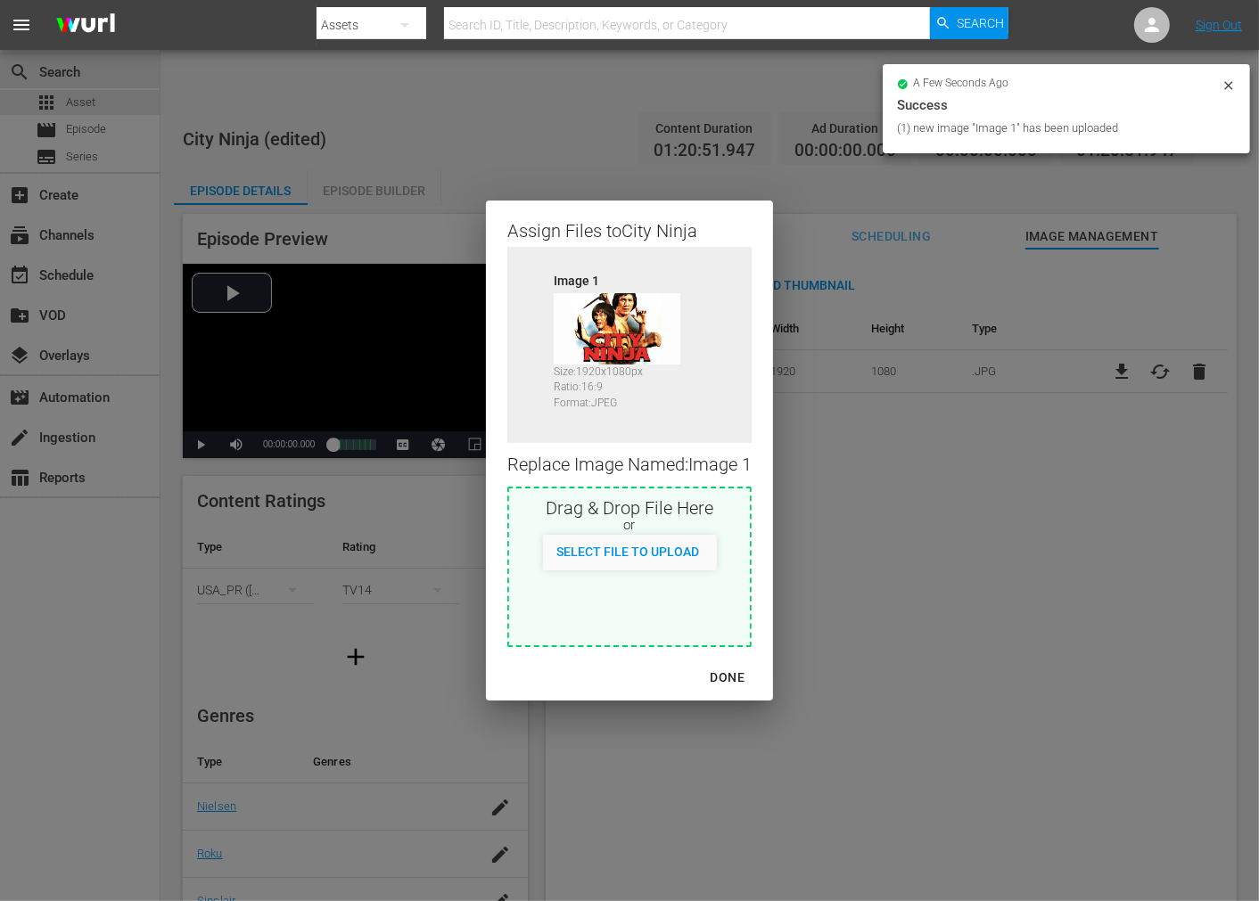
click at [743, 680] on div "DONE" at bounding box center [727, 678] width 62 height 22
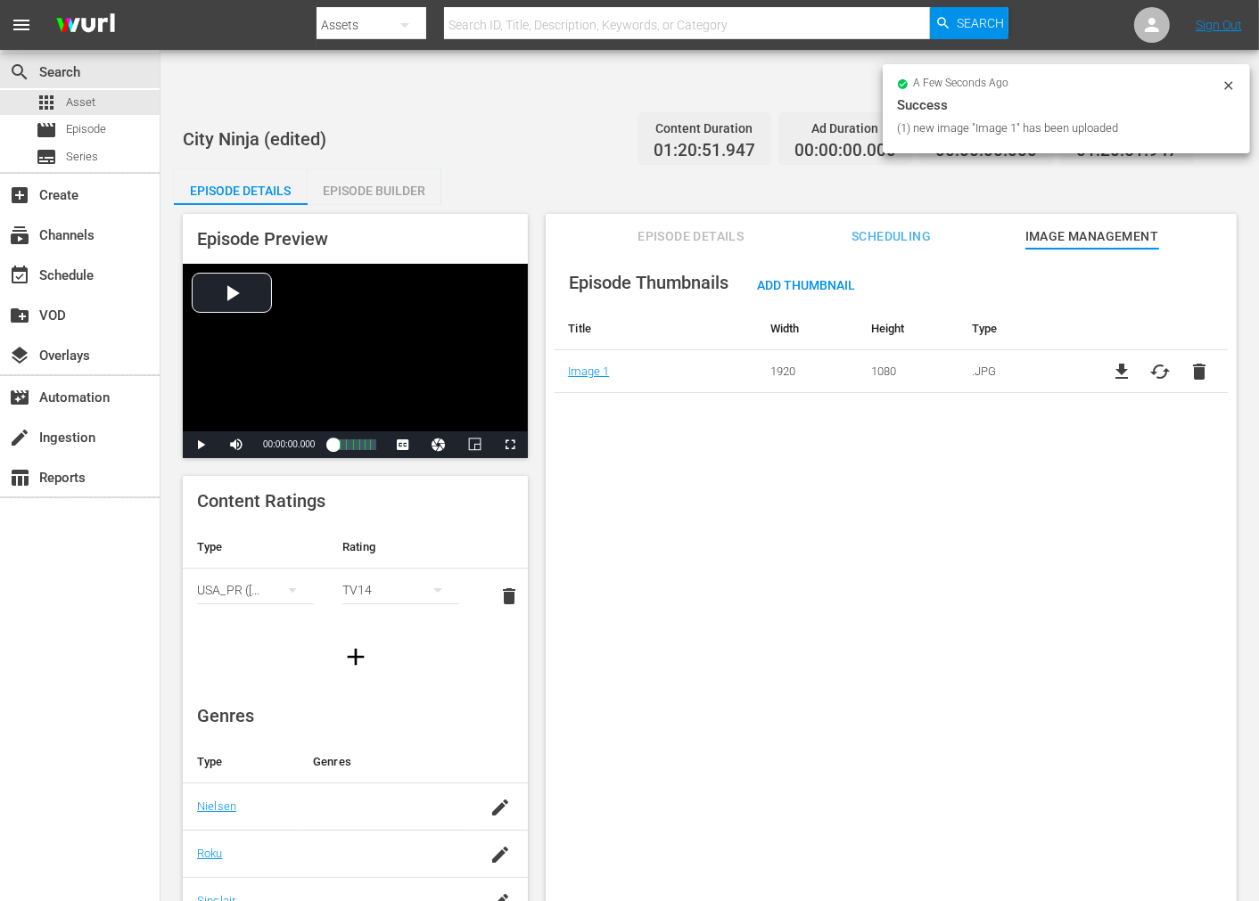
drag, startPoint x: 795, startPoint y: 678, endPoint x: 810, endPoint y: 679, distance: 14.3
click at [809, 679] on div "Episode Thumbnails Add Thumbnail Title Width Height Type Image 1 1920 1080 .JPG…" at bounding box center [891, 597] width 691 height 696
click at [987, 452] on div "Episode Thumbnails Add Thumbnail Title Width Height Type Image 1 1920 1080 .JPG…" at bounding box center [891, 597] width 691 height 696
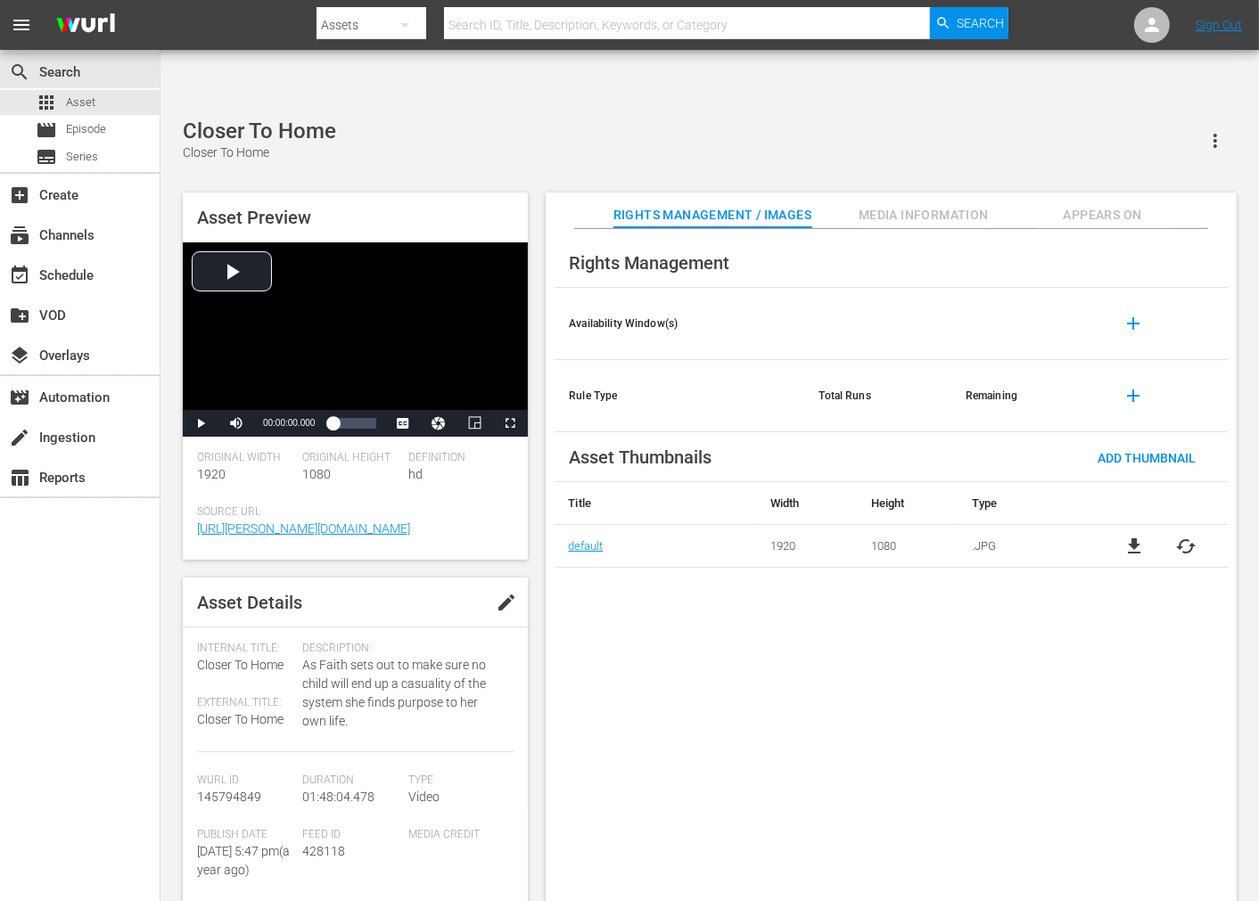
click at [1197, 536] on span "cached" at bounding box center [1186, 546] width 21 height 21
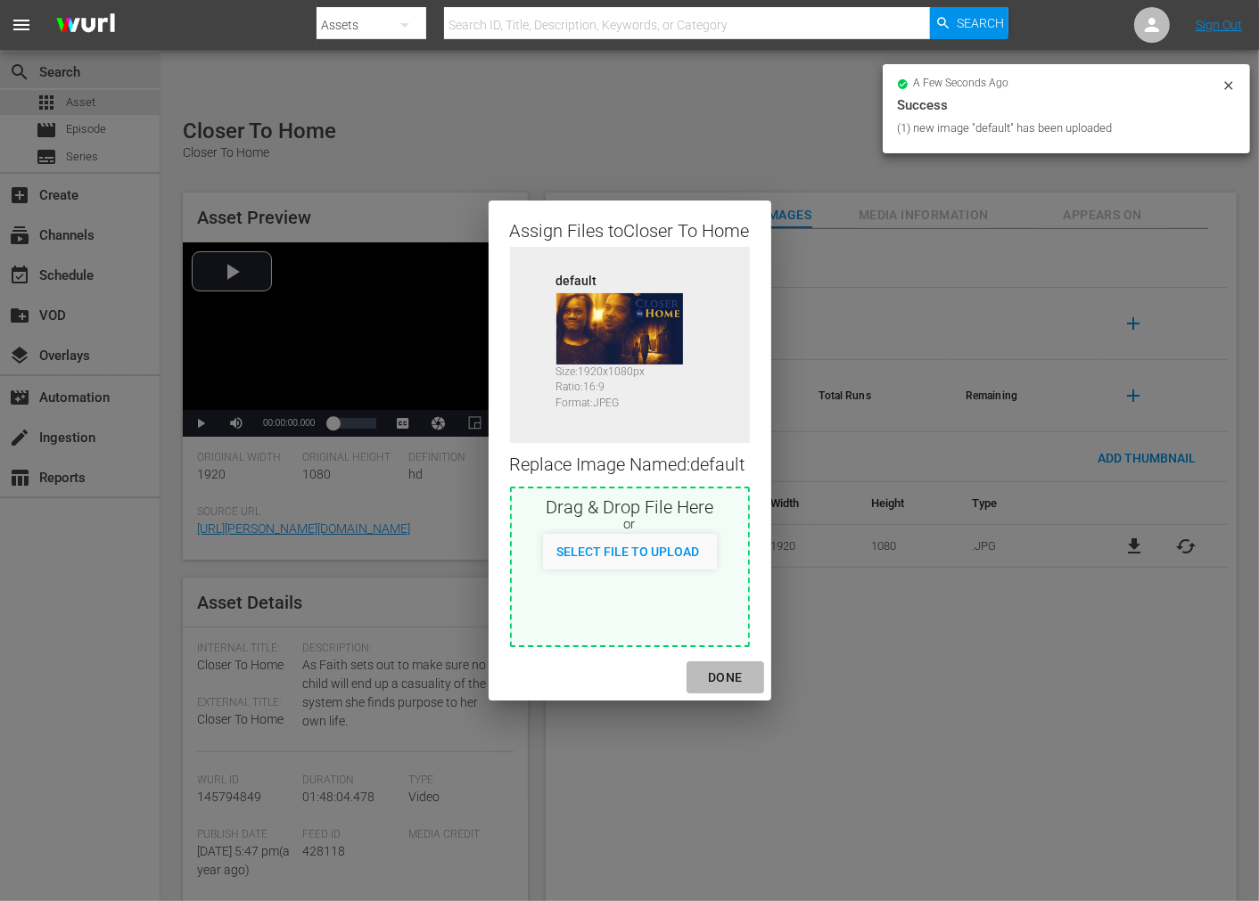
click at [731, 672] on div "DONE" at bounding box center [725, 678] width 62 height 22
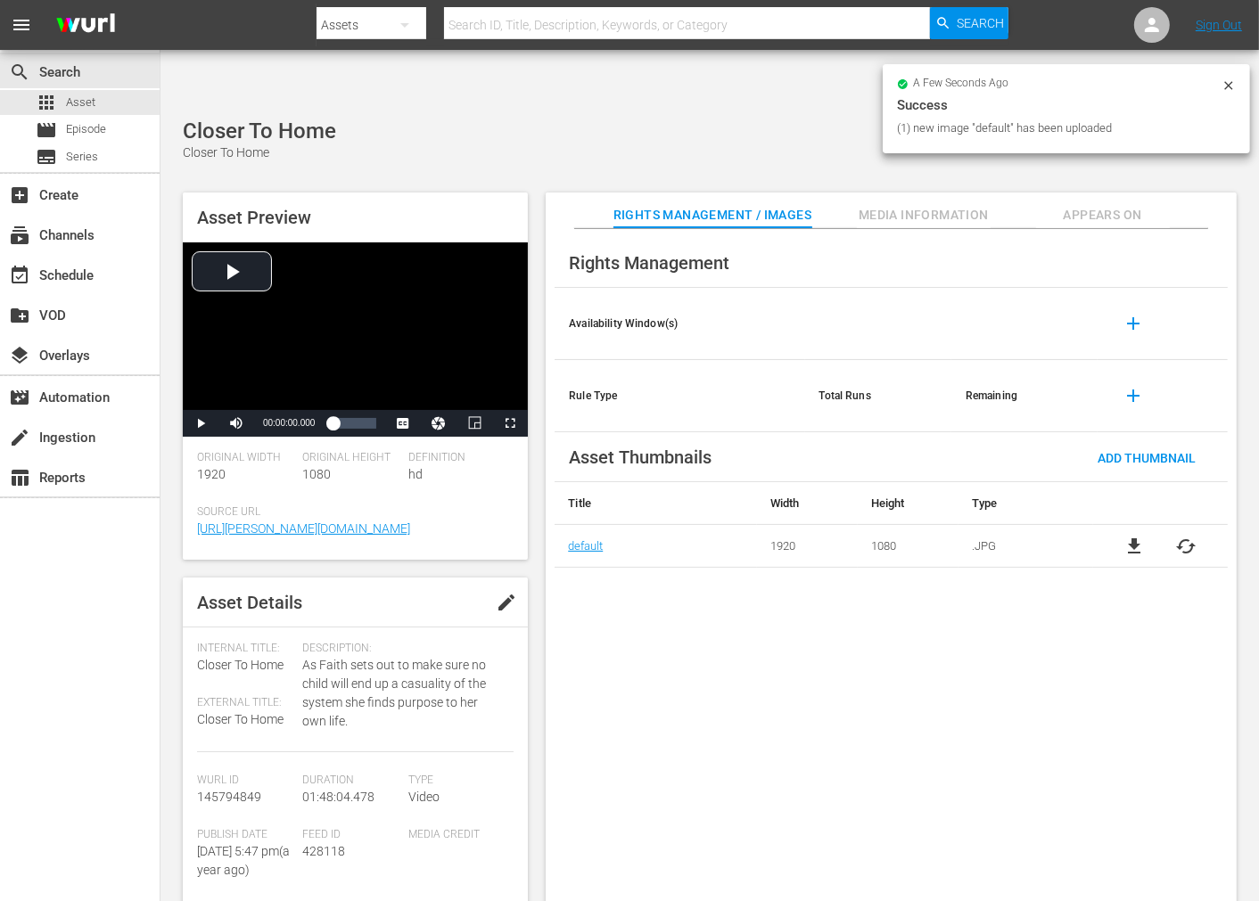
click at [860, 736] on div "Rights Management Availability Window(s) add Rule Type Total Runs Remaining add…" at bounding box center [891, 580] width 691 height 702
click at [1101, 204] on span "Appears On" at bounding box center [1103, 215] width 134 height 22
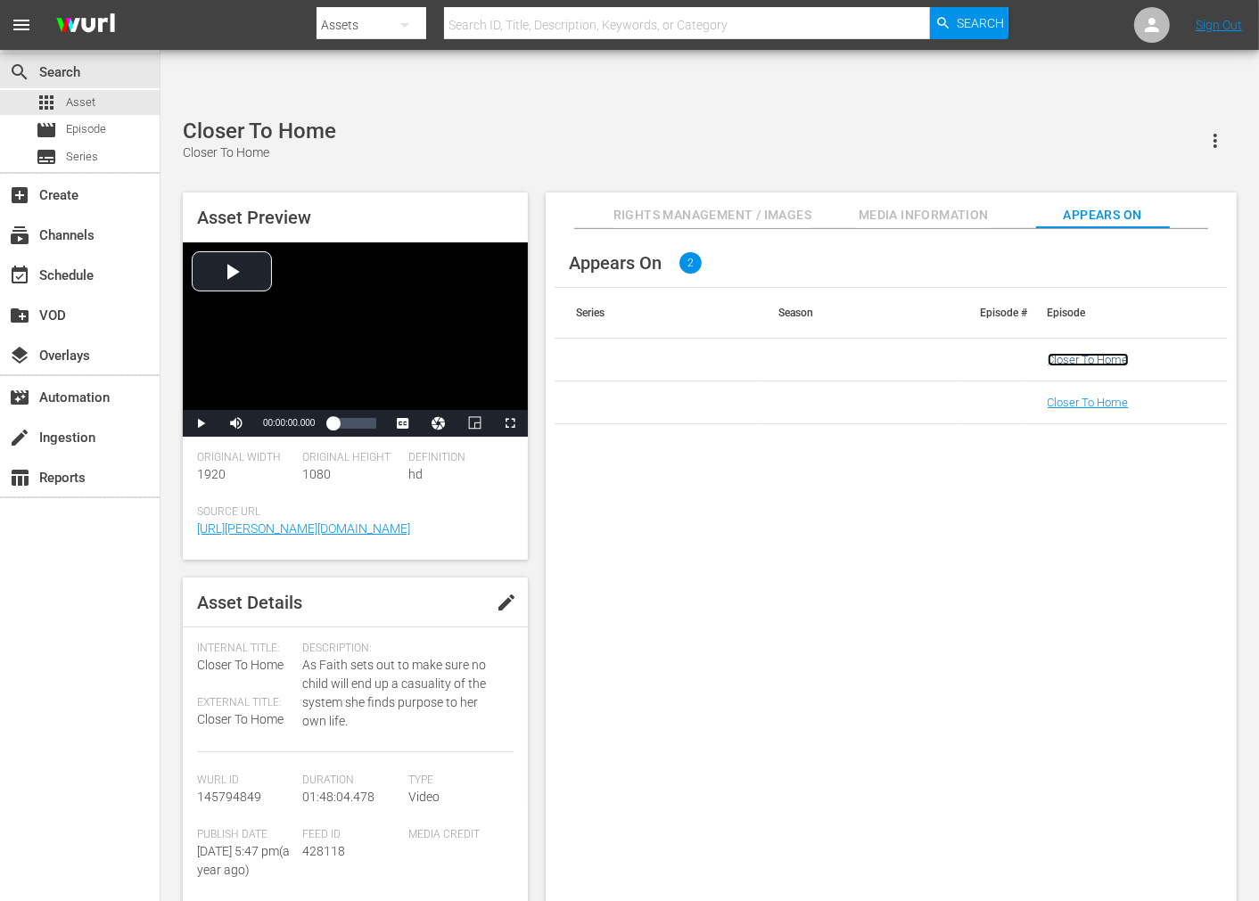
click at [1089, 353] on link "Closer To Home" at bounding box center [1088, 359] width 81 height 13
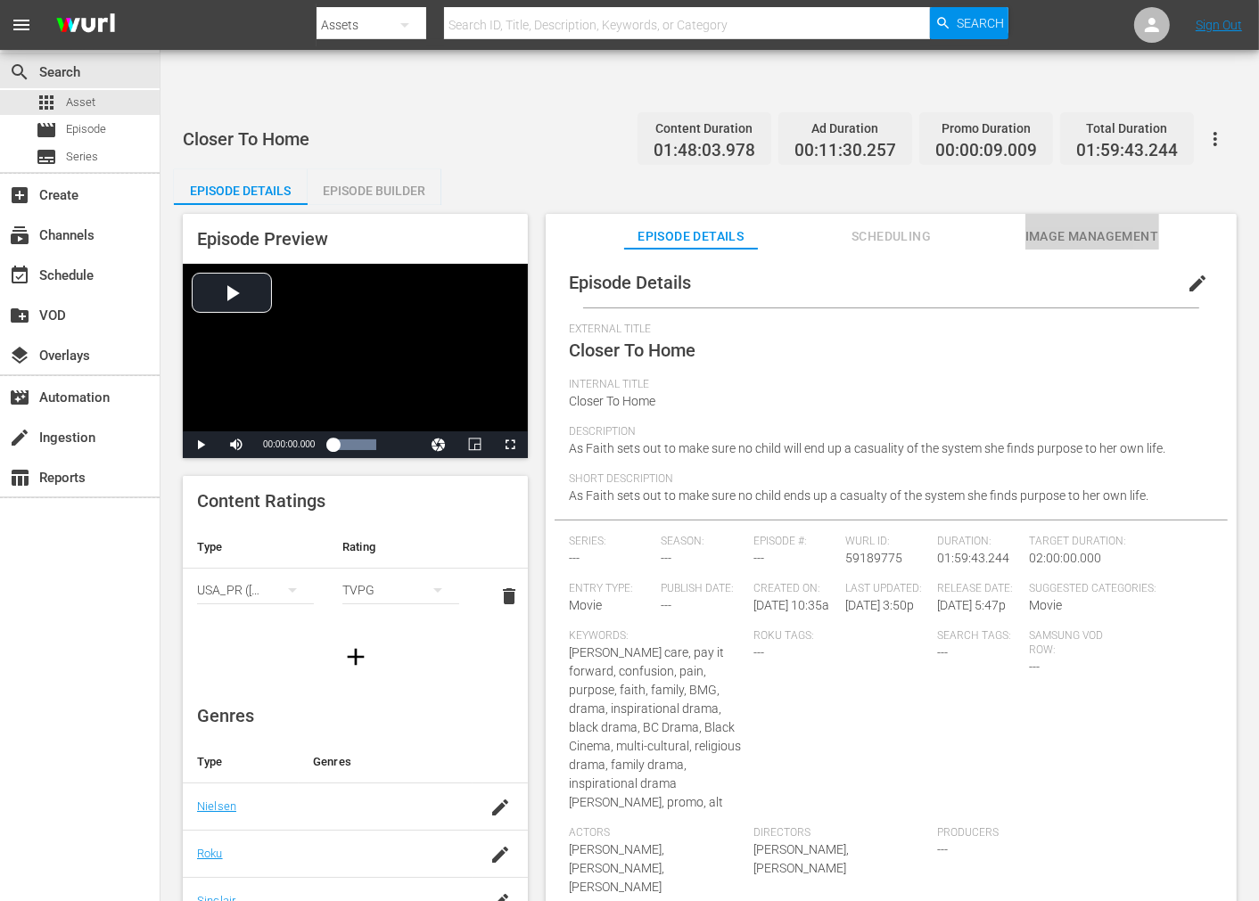
click at [1062, 226] on span "Image Management" at bounding box center [1092, 237] width 134 height 22
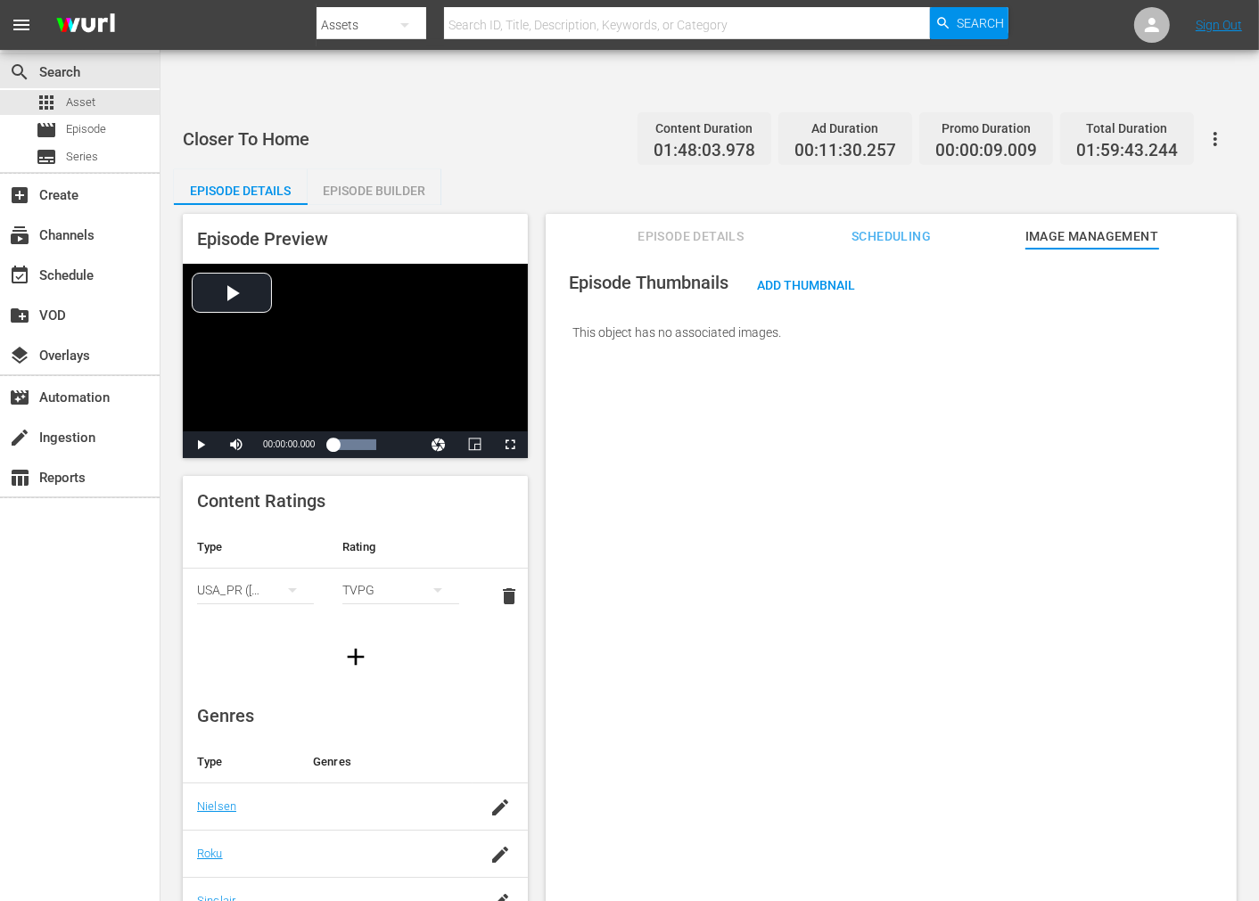
click at [1199, 118] on button "button" at bounding box center [1215, 139] width 43 height 43
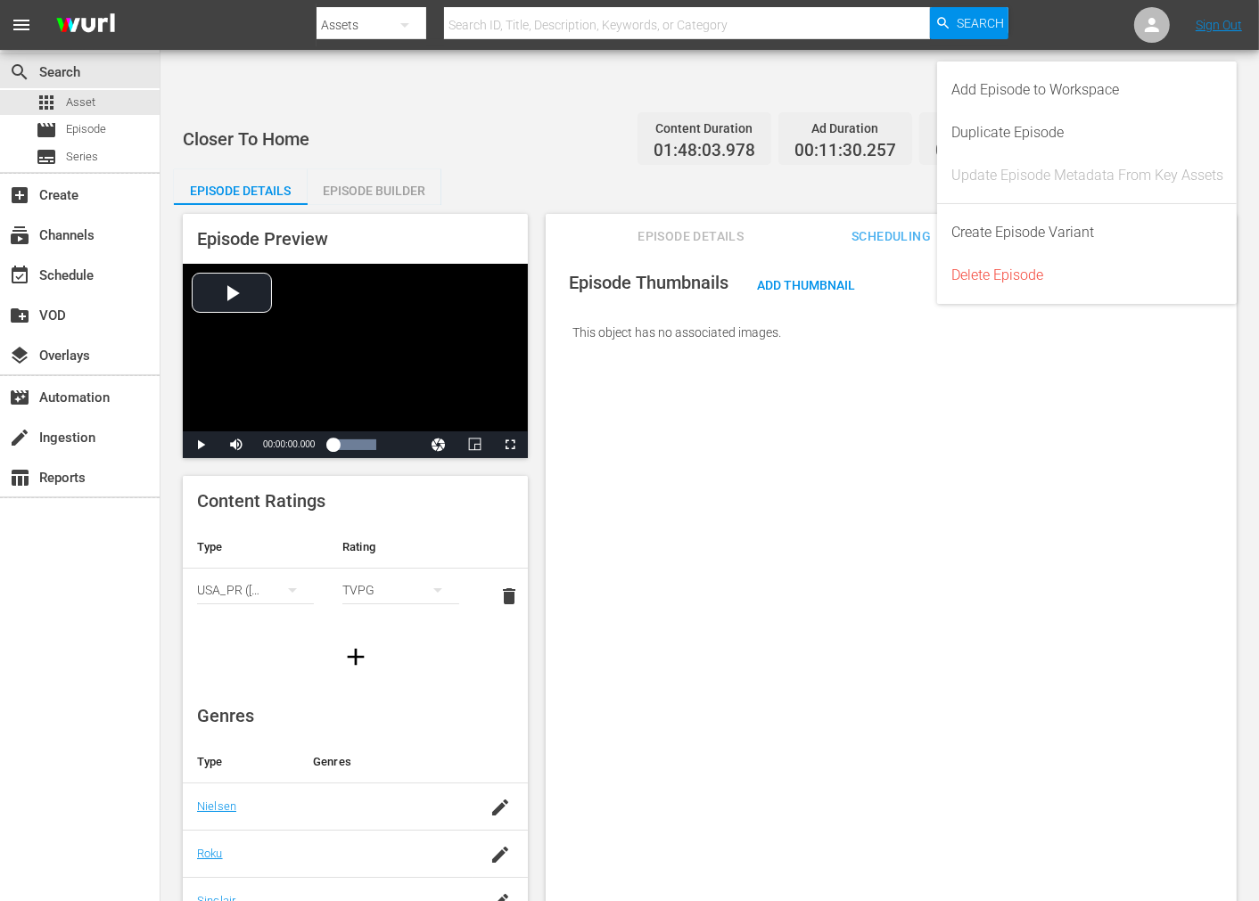
click at [1134, 168] on div "Update Episode Metadata From Key Assets" at bounding box center [1087, 175] width 272 height 43
drag, startPoint x: 761, startPoint y: 589, endPoint x: 786, endPoint y: 411, distance: 180.1
click at [771, 565] on div "Episode Thumbnails Add Thumbnail This object has no associated images." at bounding box center [891, 597] width 691 height 696
click at [786, 278] on span "Add Thumbnail" at bounding box center [806, 285] width 127 height 14
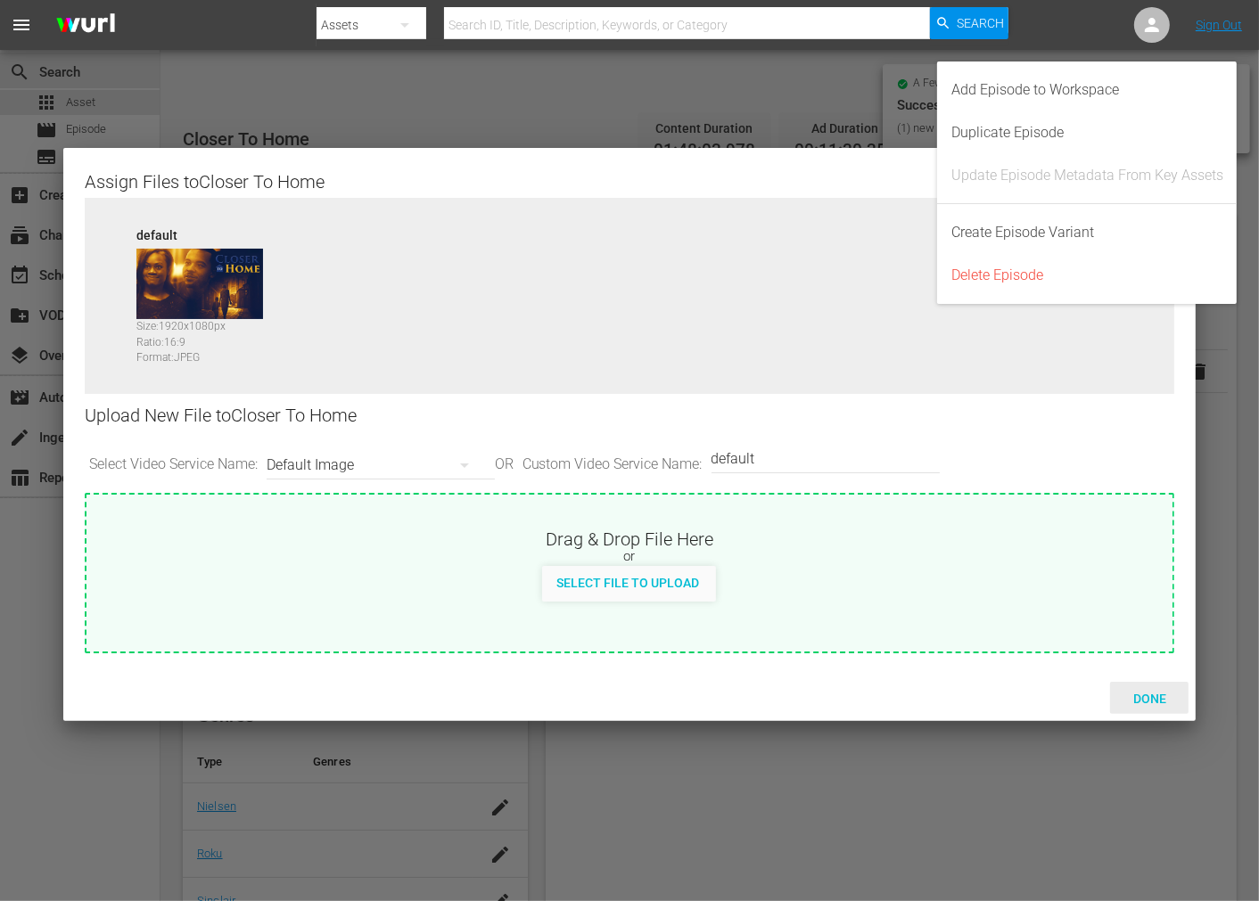
click at [1150, 697] on span "Done" at bounding box center [1150, 699] width 62 height 14
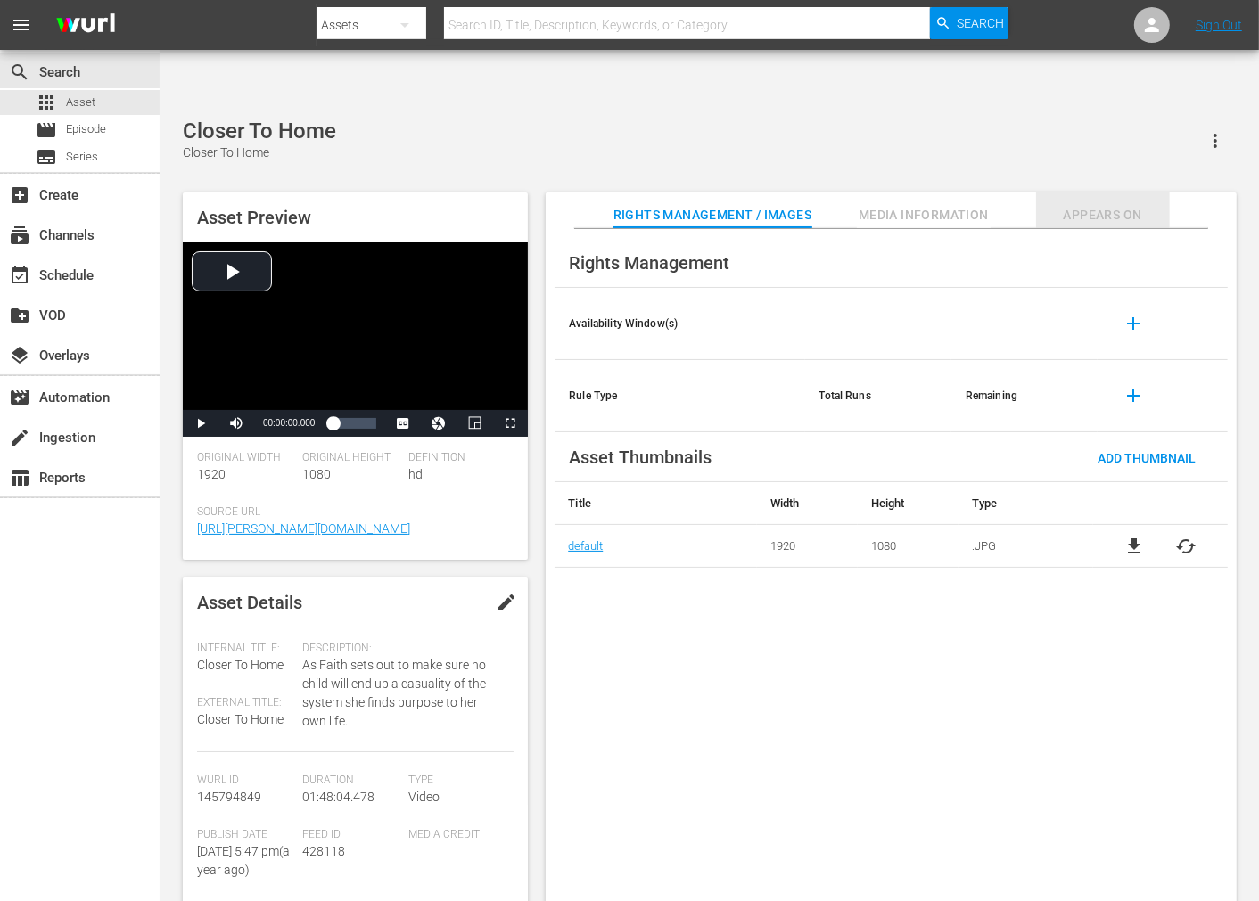
click at [1073, 204] on span "Appears On" at bounding box center [1103, 215] width 134 height 22
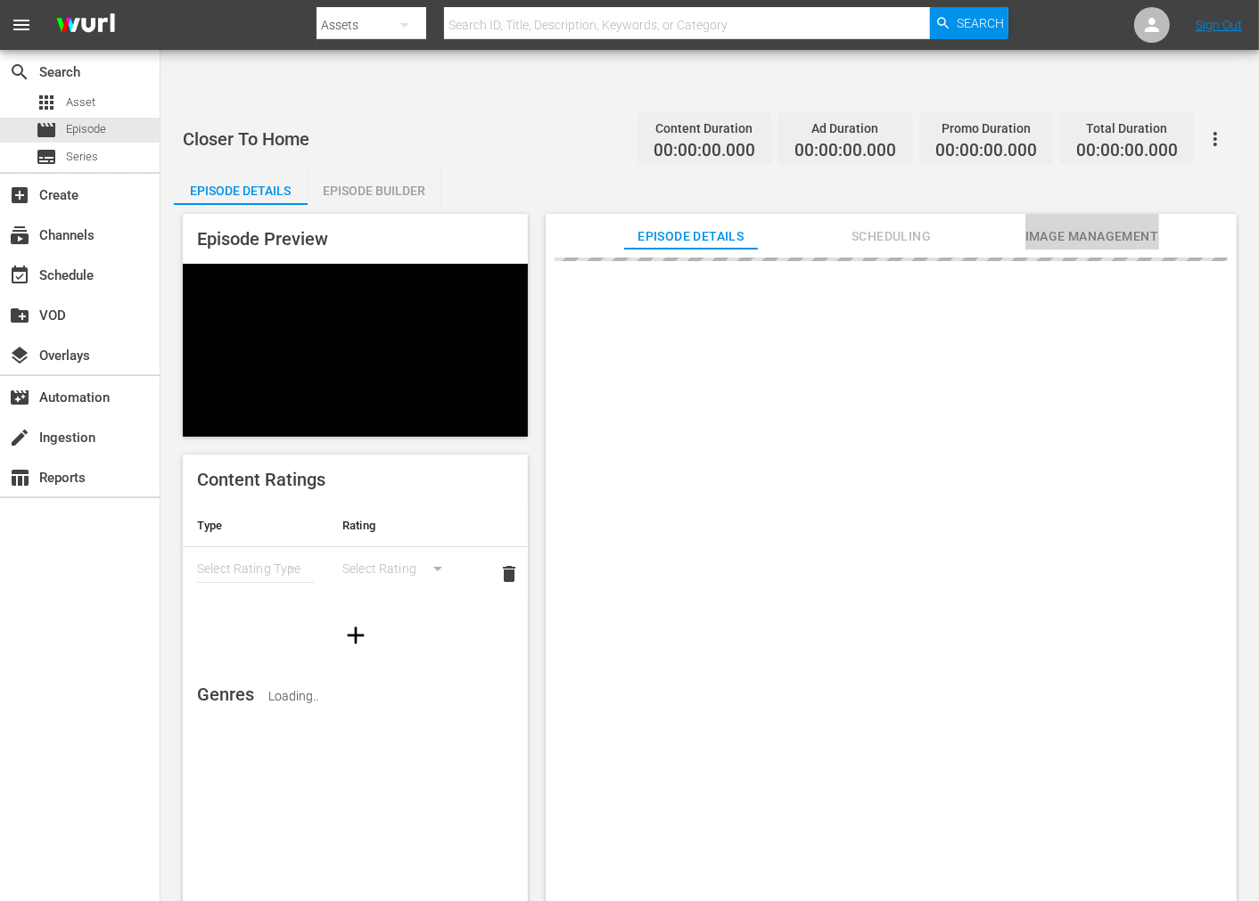
click at [1092, 226] on span "Image Management" at bounding box center [1092, 237] width 134 height 22
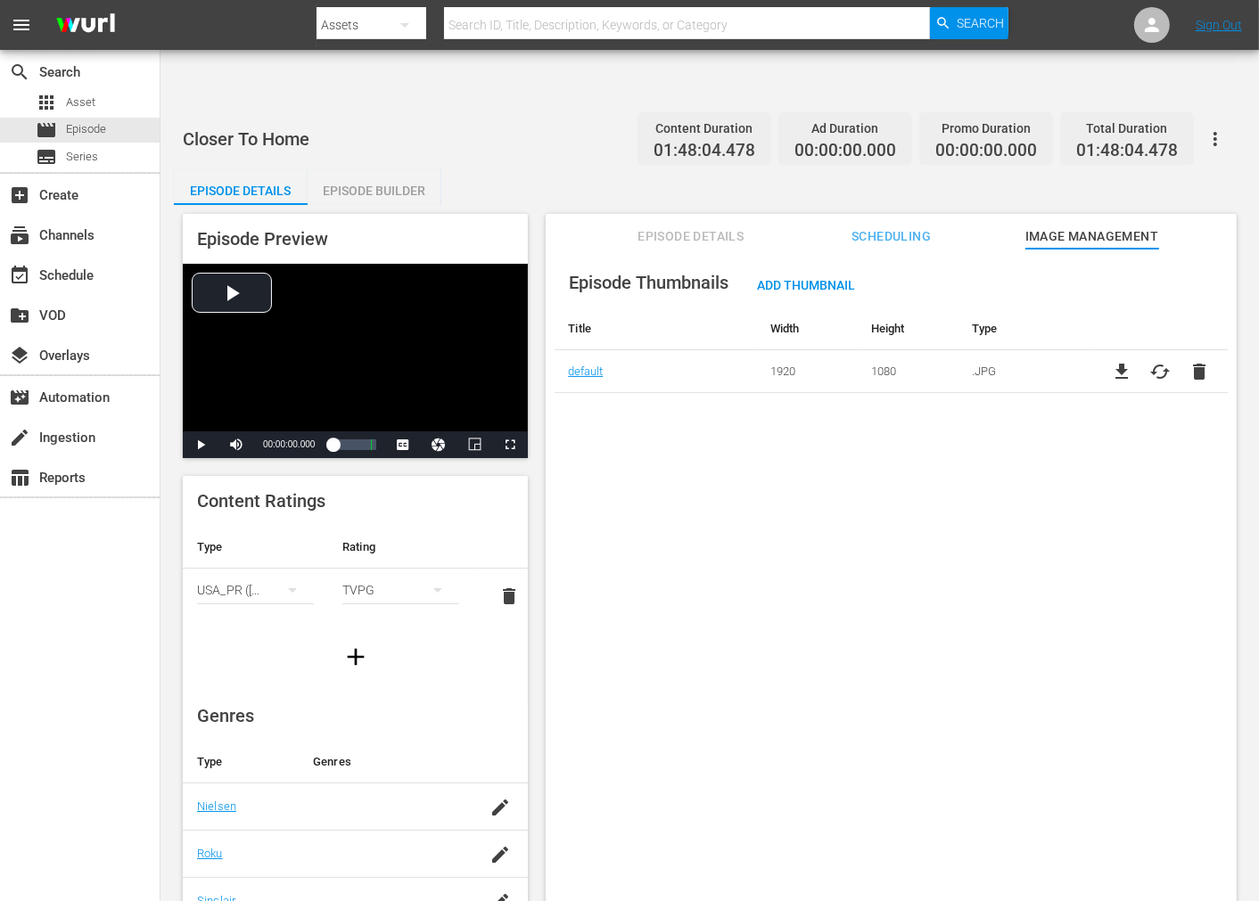
click at [1222, 128] on icon "button" at bounding box center [1215, 138] width 21 height 21
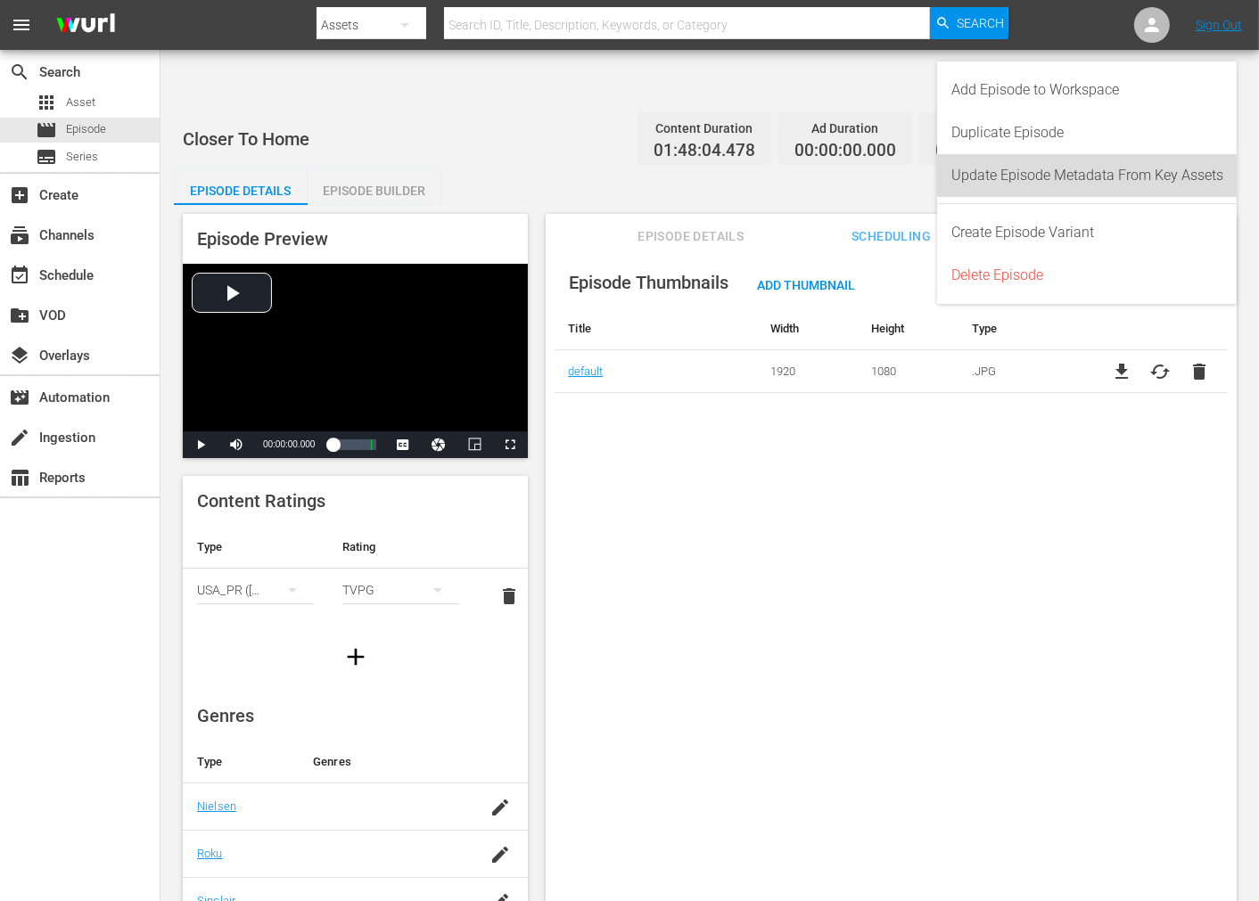
click at [1164, 170] on div "Update Episode Metadata From Key Assets" at bounding box center [1087, 175] width 272 height 43
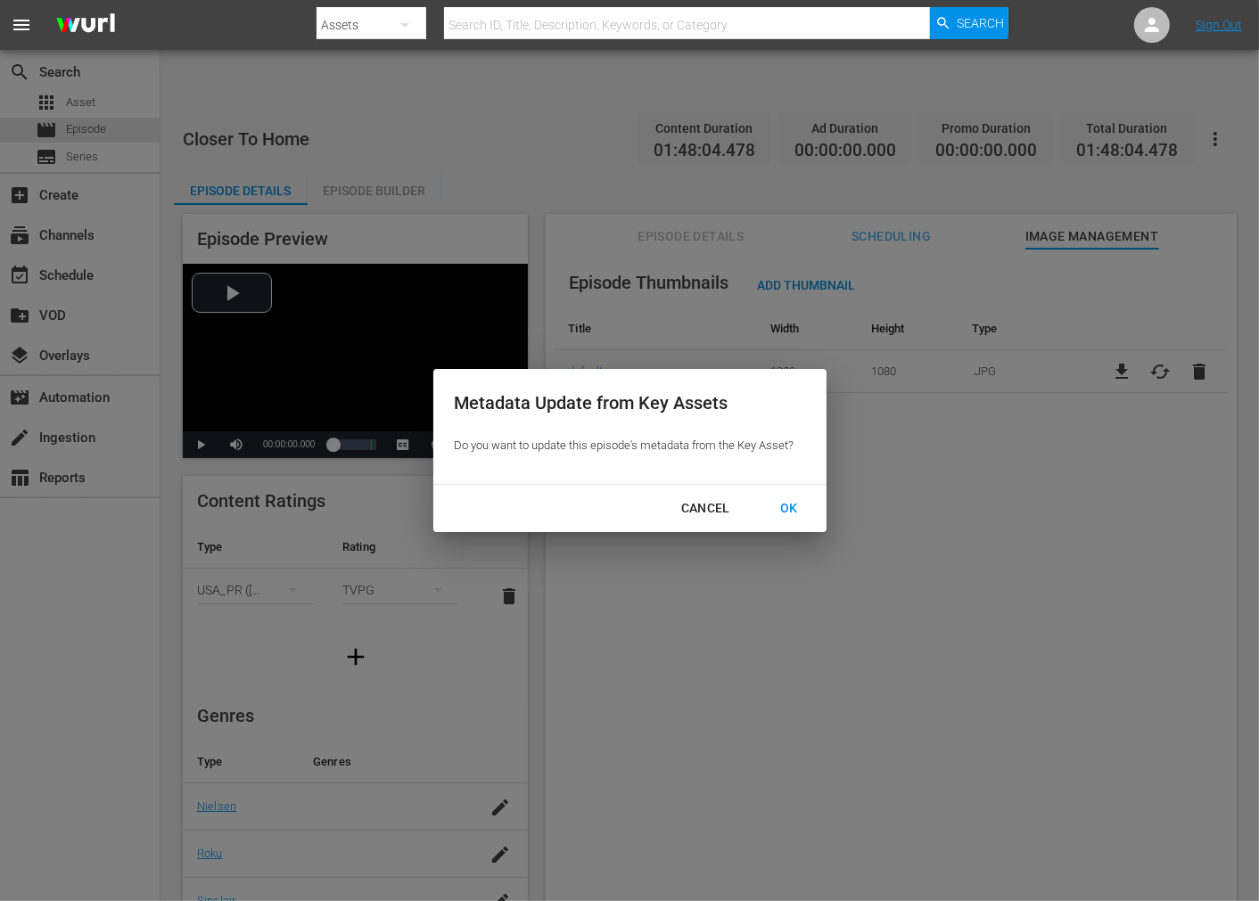
click at [802, 500] on div "OK" at bounding box center [789, 509] width 46 height 22
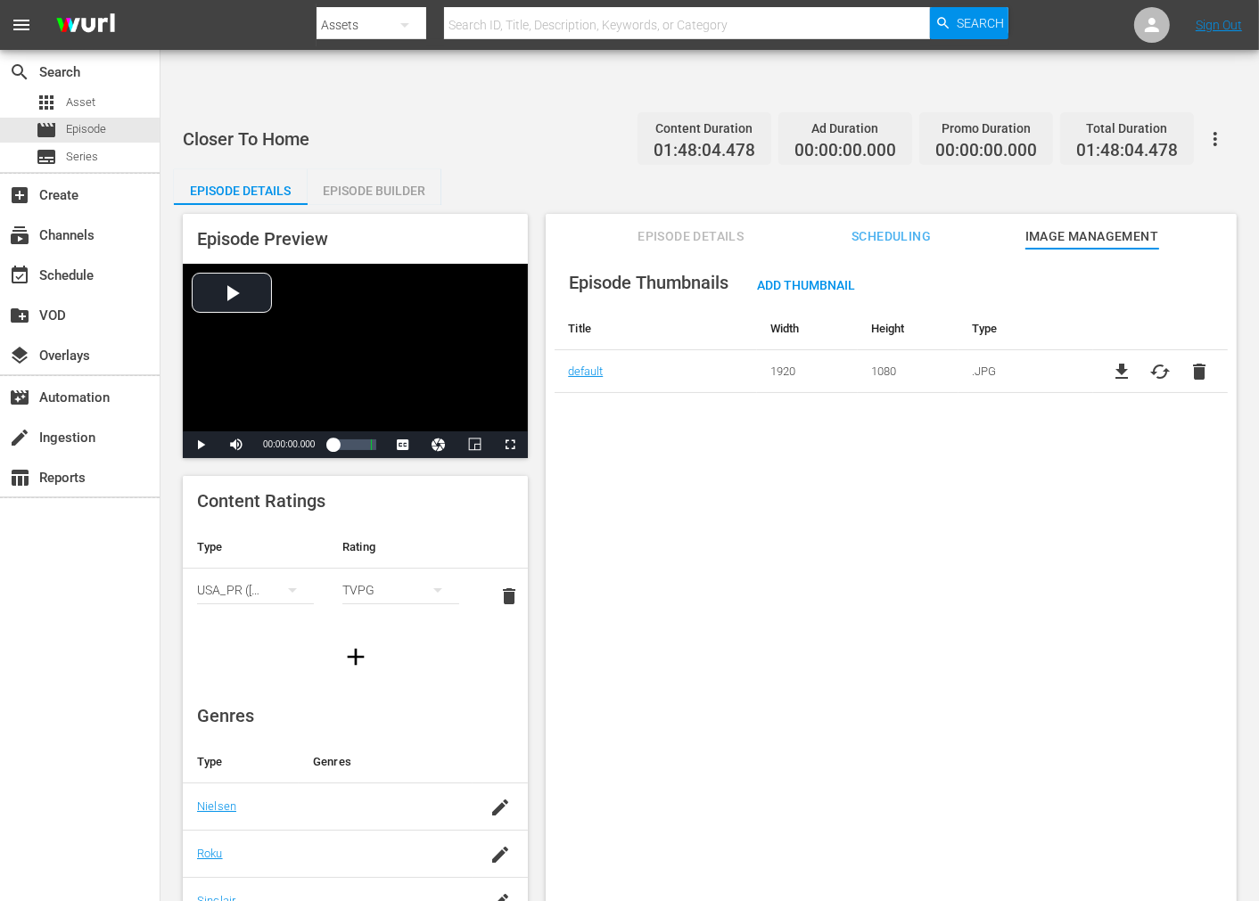
drag, startPoint x: 883, startPoint y: 772, endPoint x: 894, endPoint y: 777, distance: 12.8
click at [893, 777] on div "Episode Thumbnails Add Thumbnail Title Width Height Type default 1920 1080 .JPG…" at bounding box center [891, 597] width 691 height 696
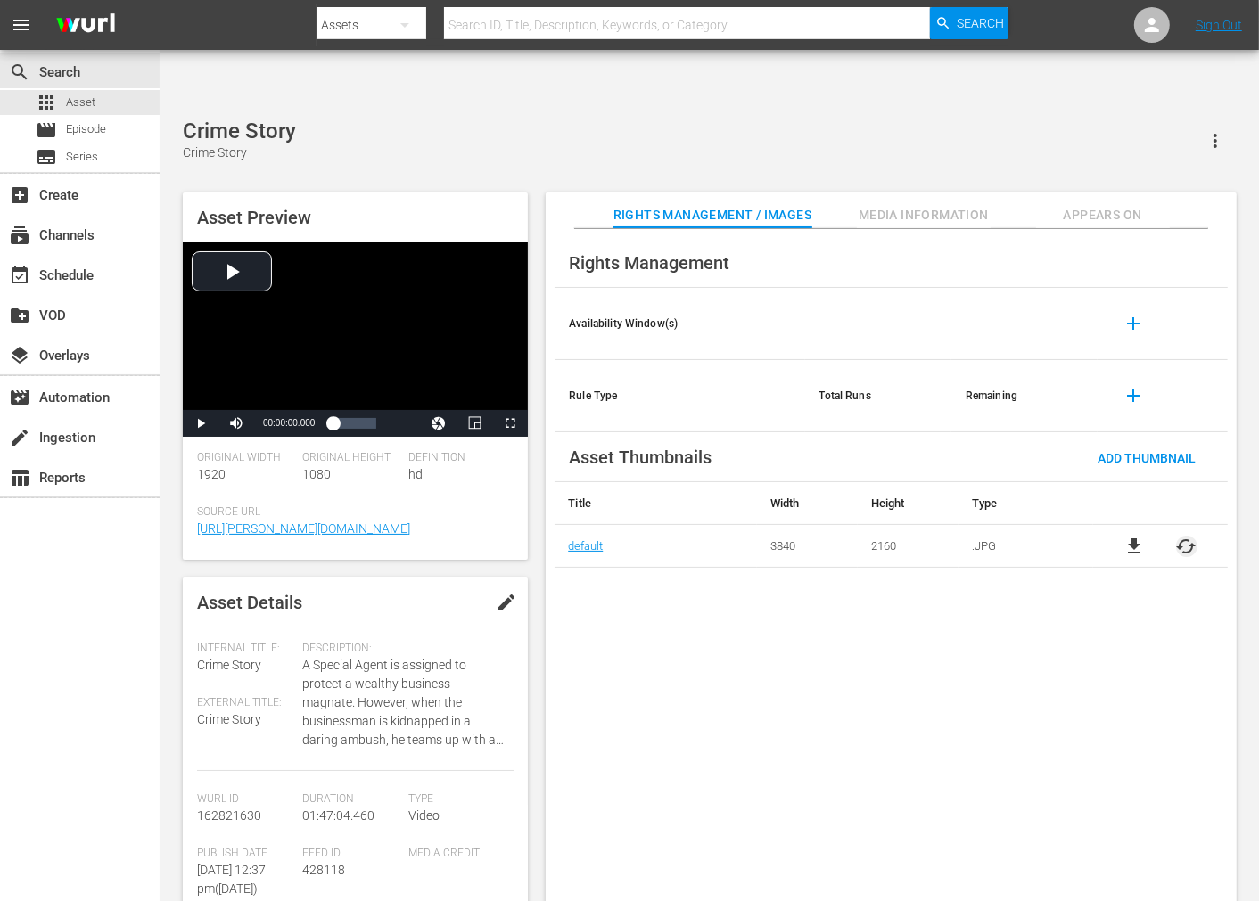
click at [1132, 536] on span "cached" at bounding box center [1186, 546] width 21 height 21
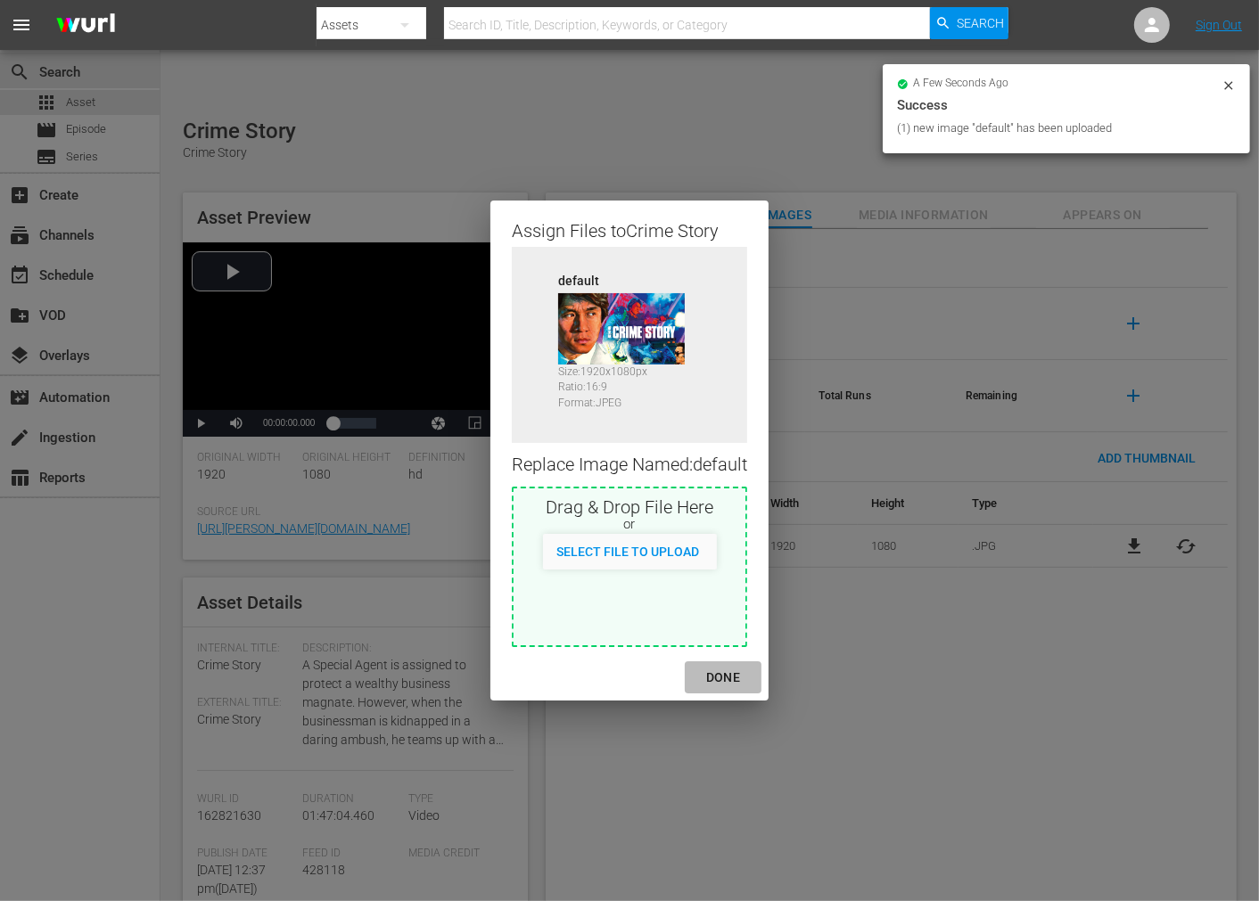
click at [728, 679] on div "DONE" at bounding box center [723, 678] width 62 height 22
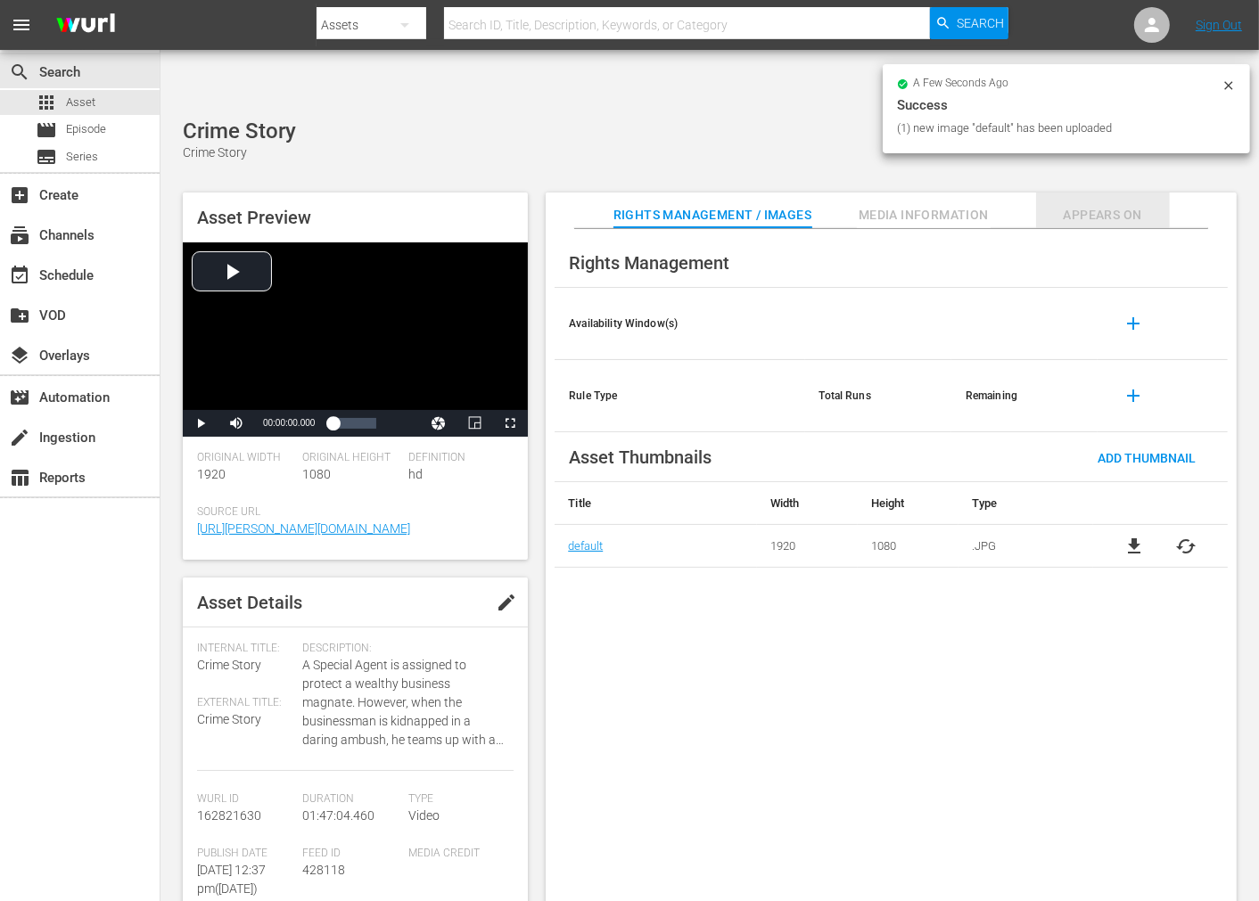
click at [1098, 204] on span "Appears On" at bounding box center [1103, 215] width 134 height 22
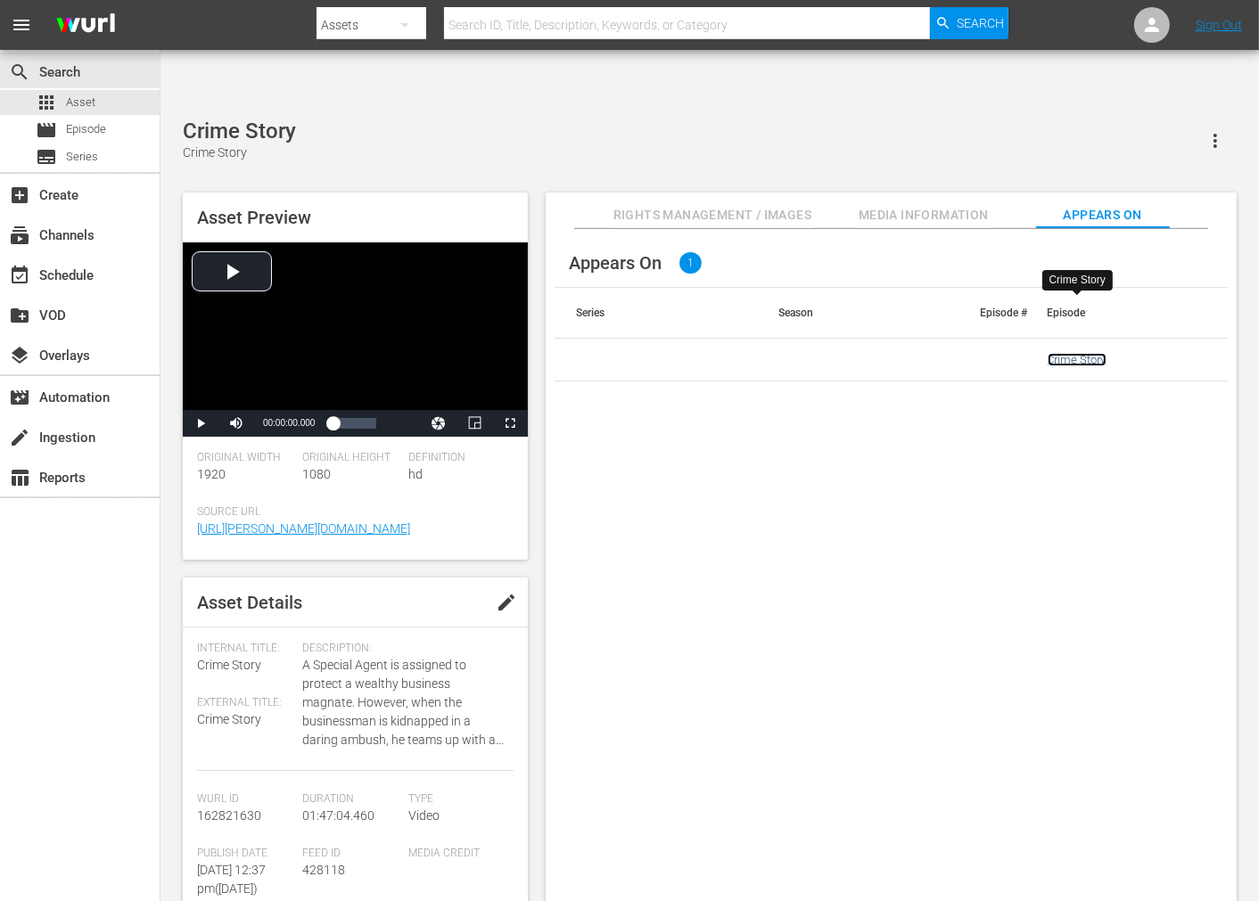
click at [1057, 353] on link "Crime Story" at bounding box center [1077, 359] width 59 height 13
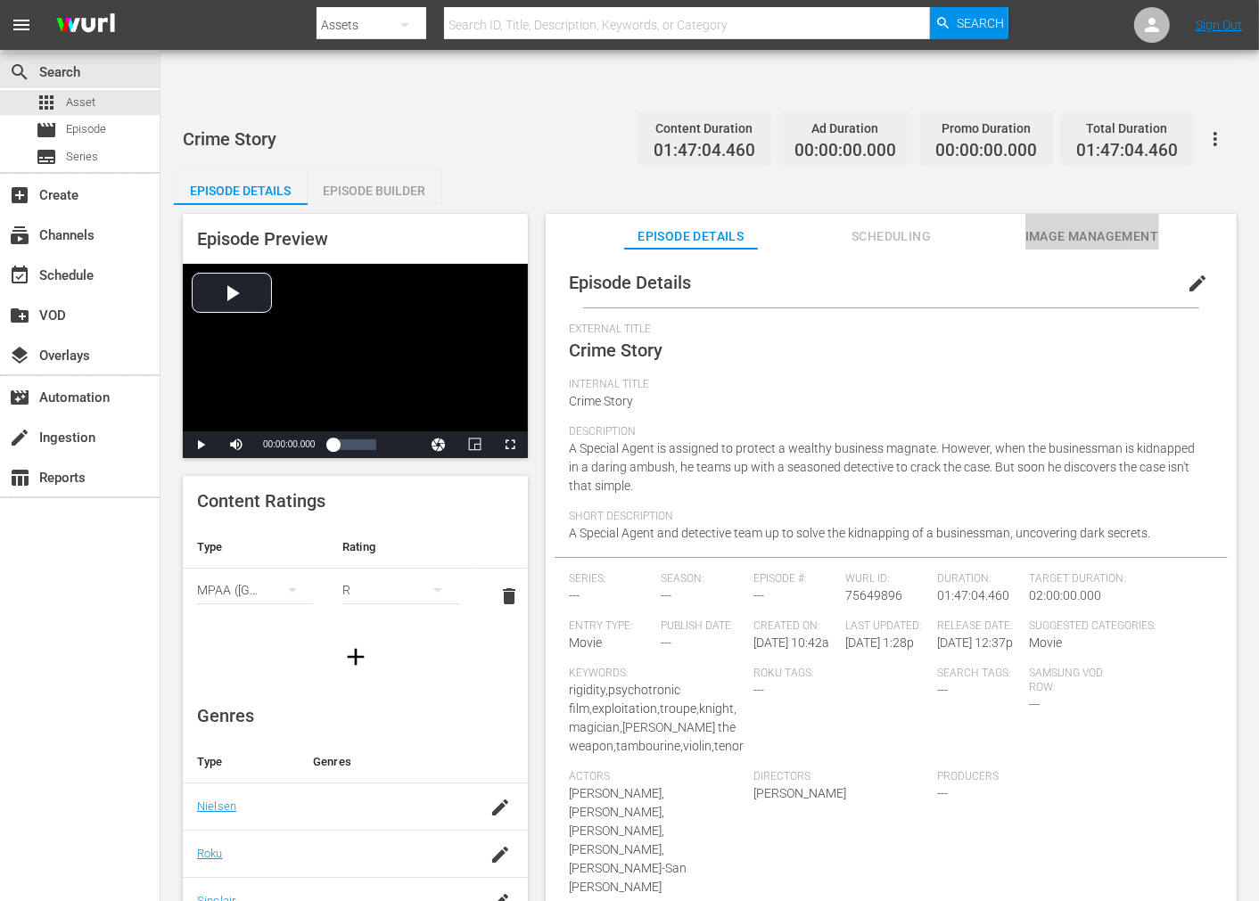
click at [1099, 226] on span "Image Management" at bounding box center [1092, 237] width 134 height 22
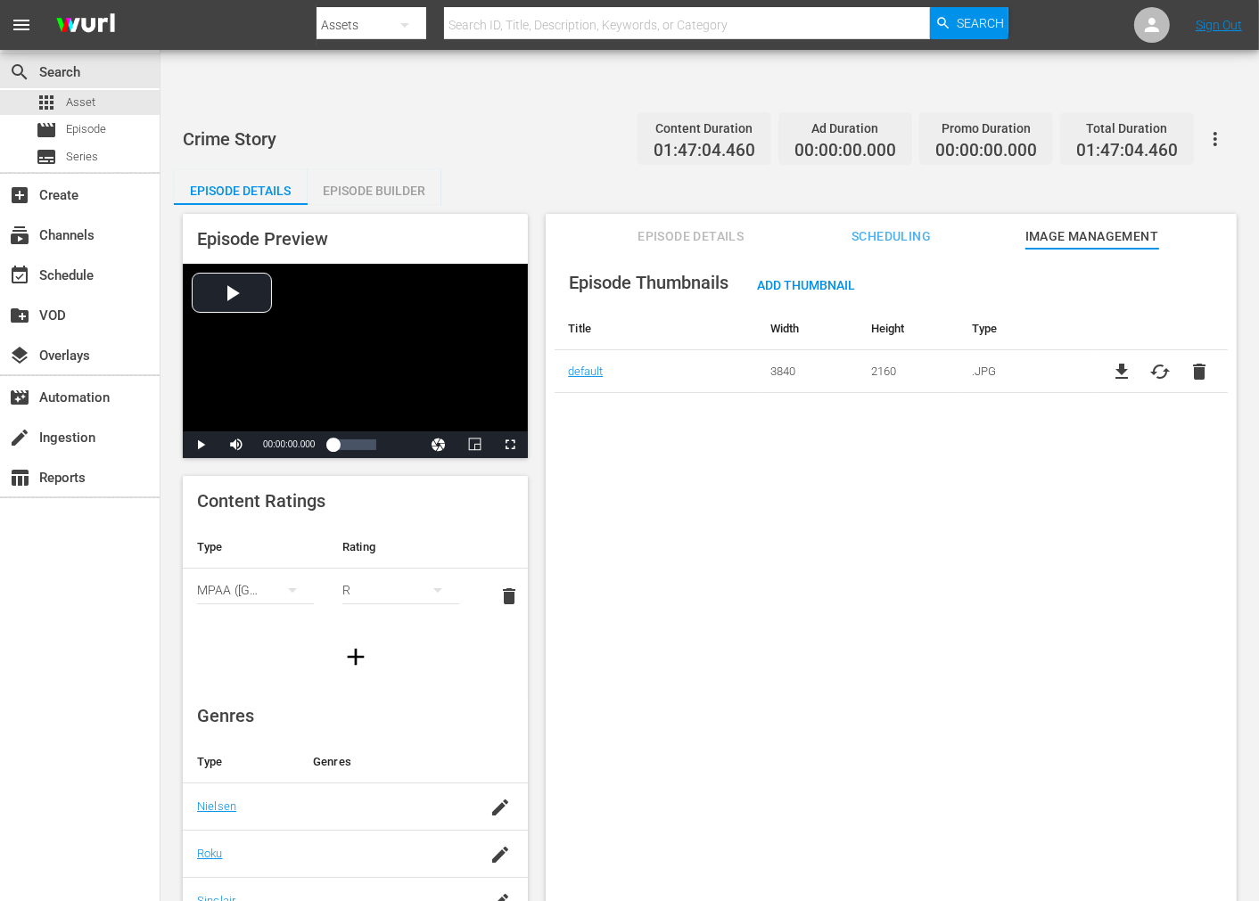
click at [1132, 118] on button "button" at bounding box center [1215, 139] width 43 height 43
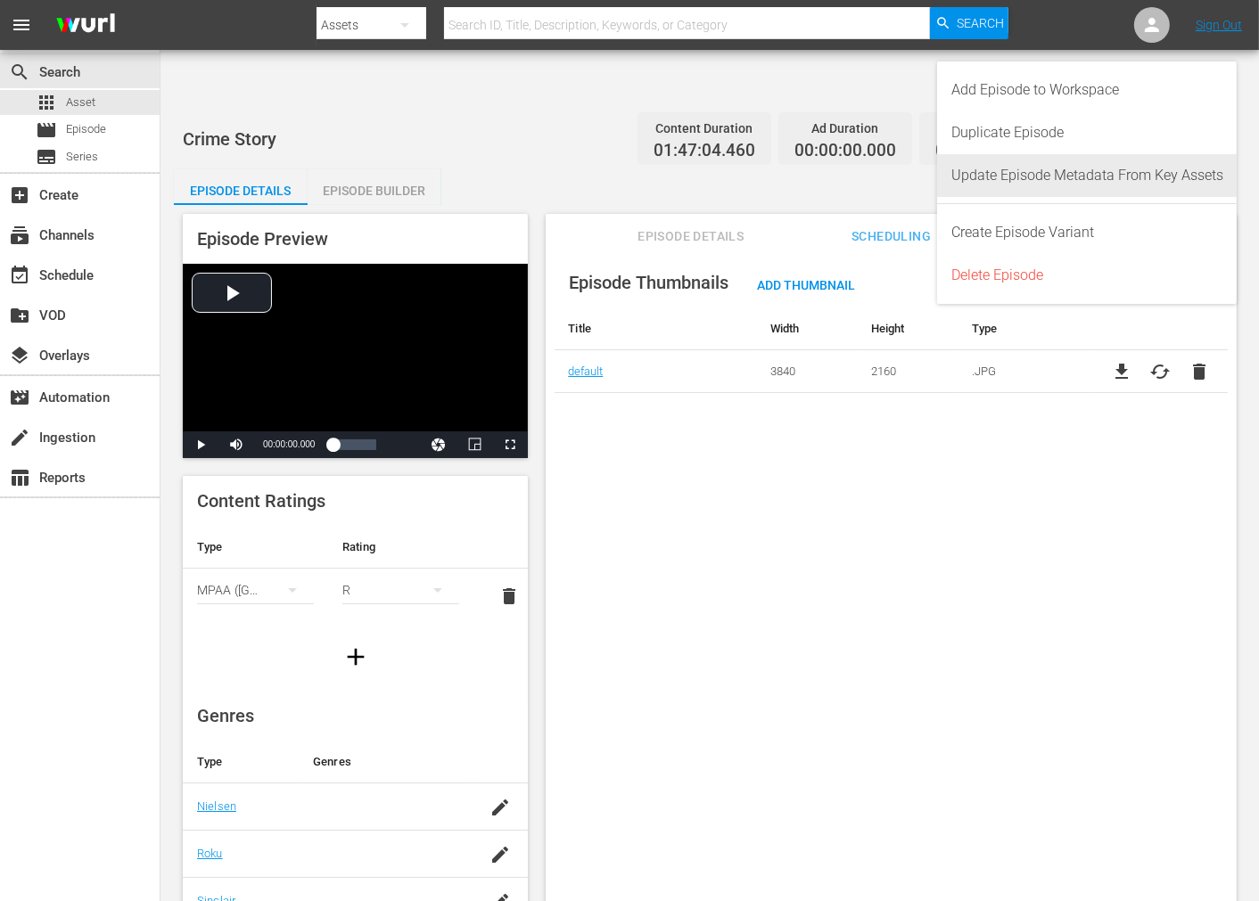
click at [1074, 179] on div "Update Episode Metadata From Key Assets" at bounding box center [1087, 175] width 272 height 43
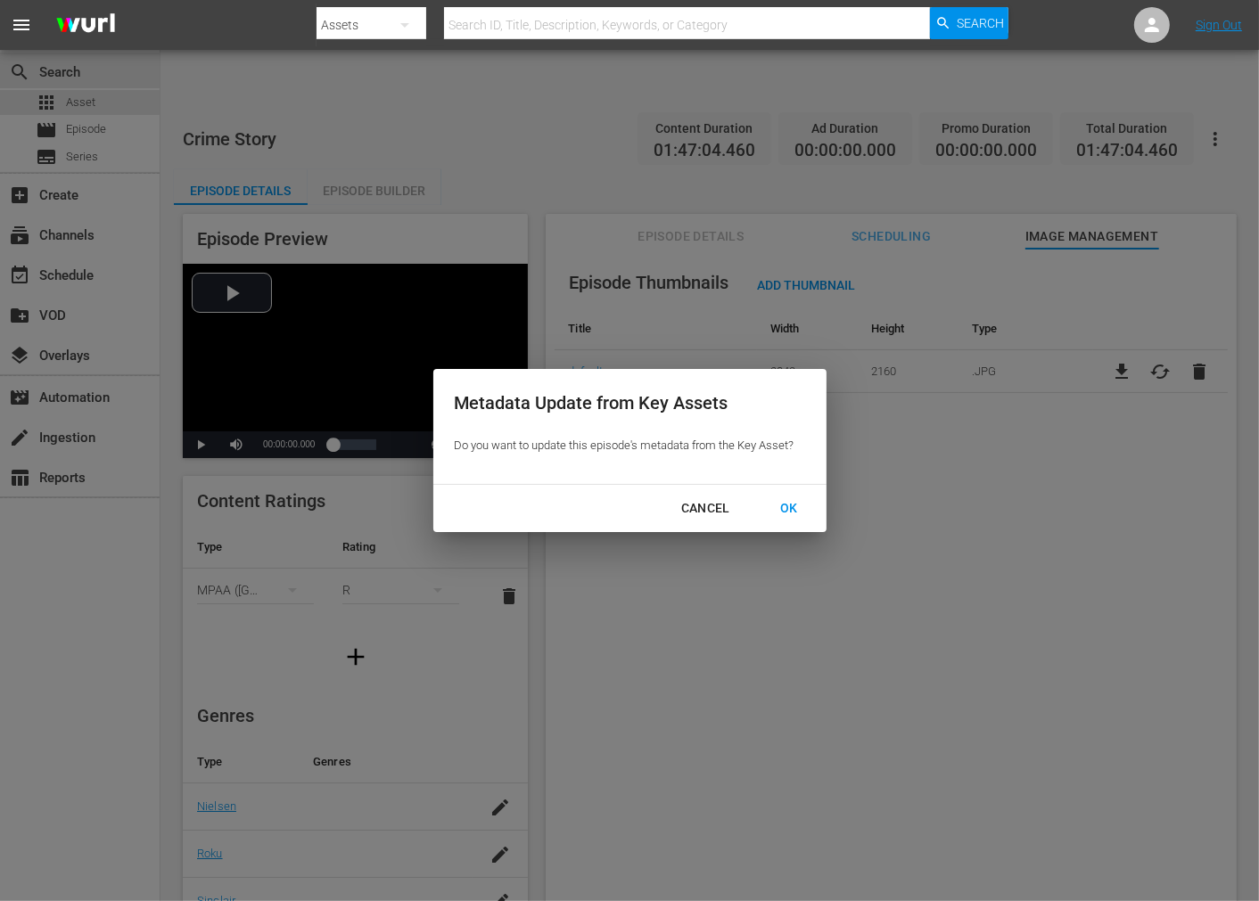
click at [780, 508] on div "OK" at bounding box center [789, 509] width 46 height 22
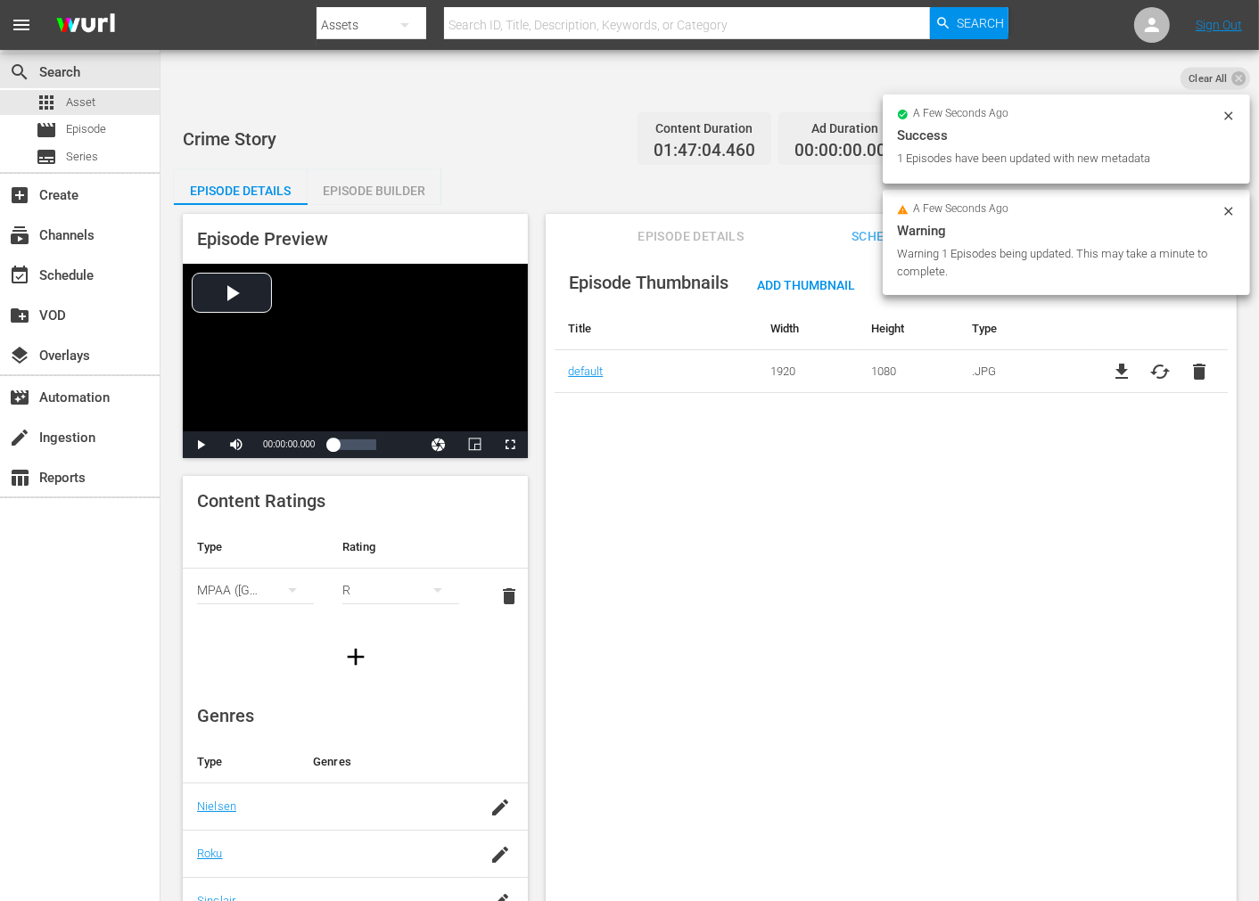
drag, startPoint x: 670, startPoint y: 439, endPoint x: 680, endPoint y: 443, distance: 11.6
click at [671, 439] on div "Episode Thumbnails Add Thumbnail Title Width Height Type default 1920 1080 .JPG…" at bounding box center [891, 597] width 691 height 696
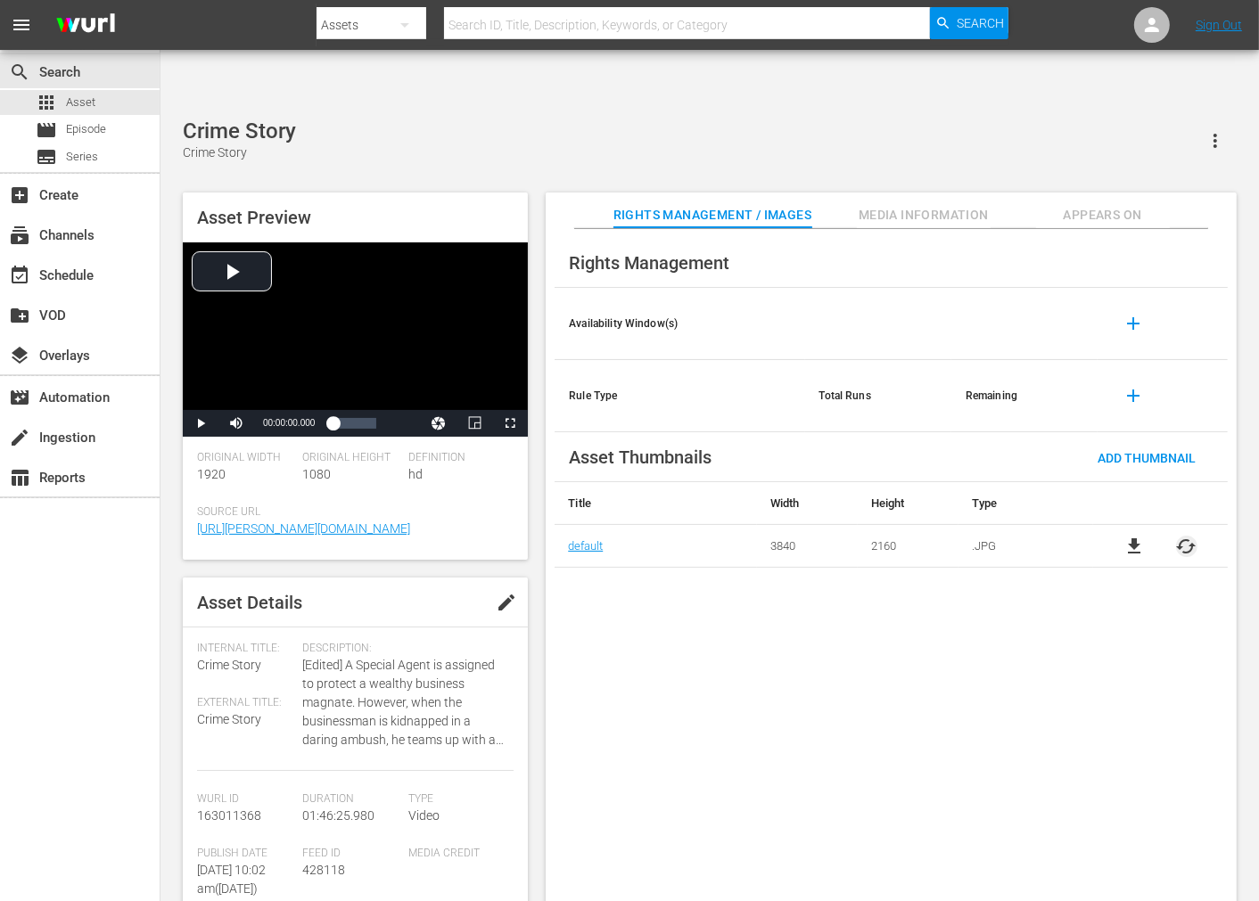
click at [1132, 536] on span "cached" at bounding box center [1186, 546] width 21 height 21
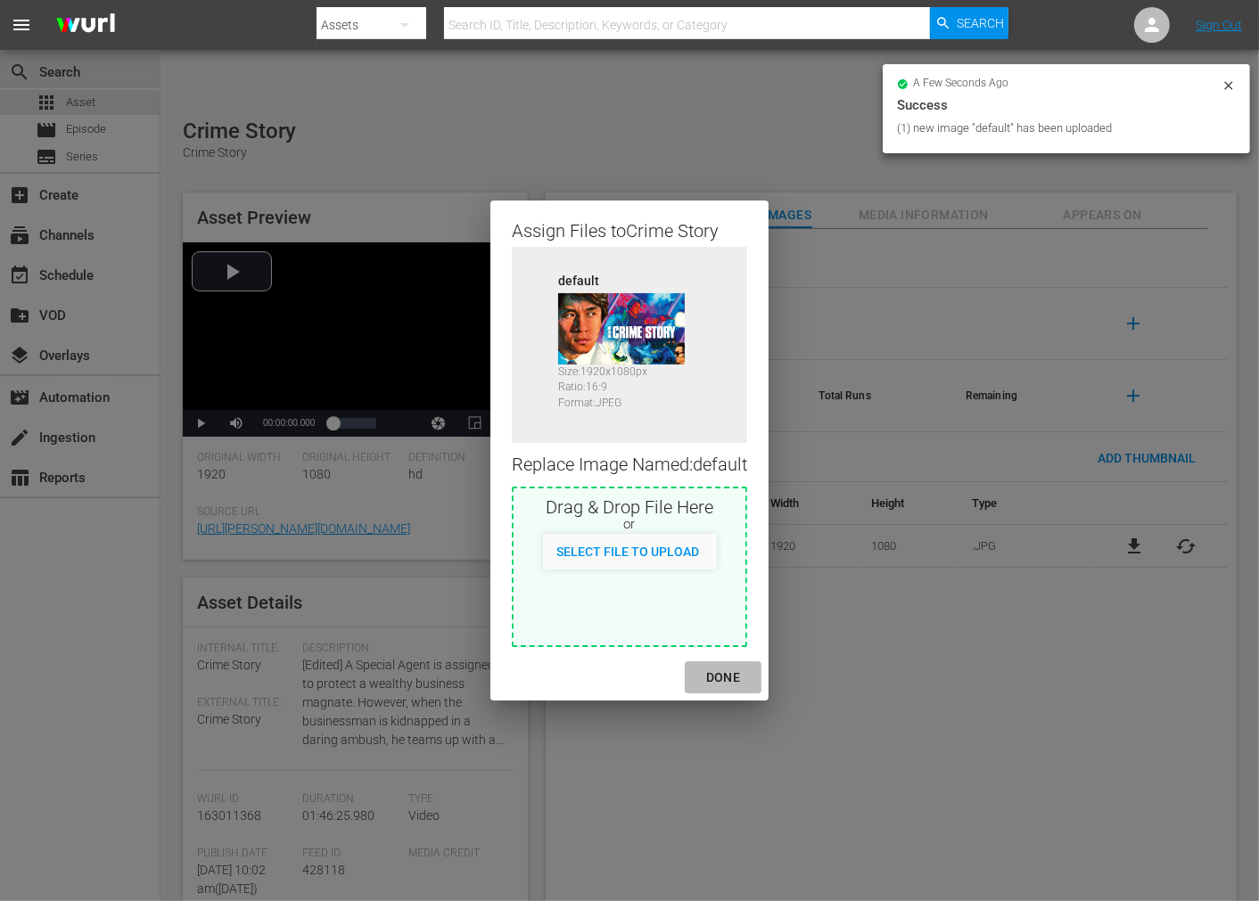
click at [734, 671] on div "DONE" at bounding box center [723, 678] width 62 height 22
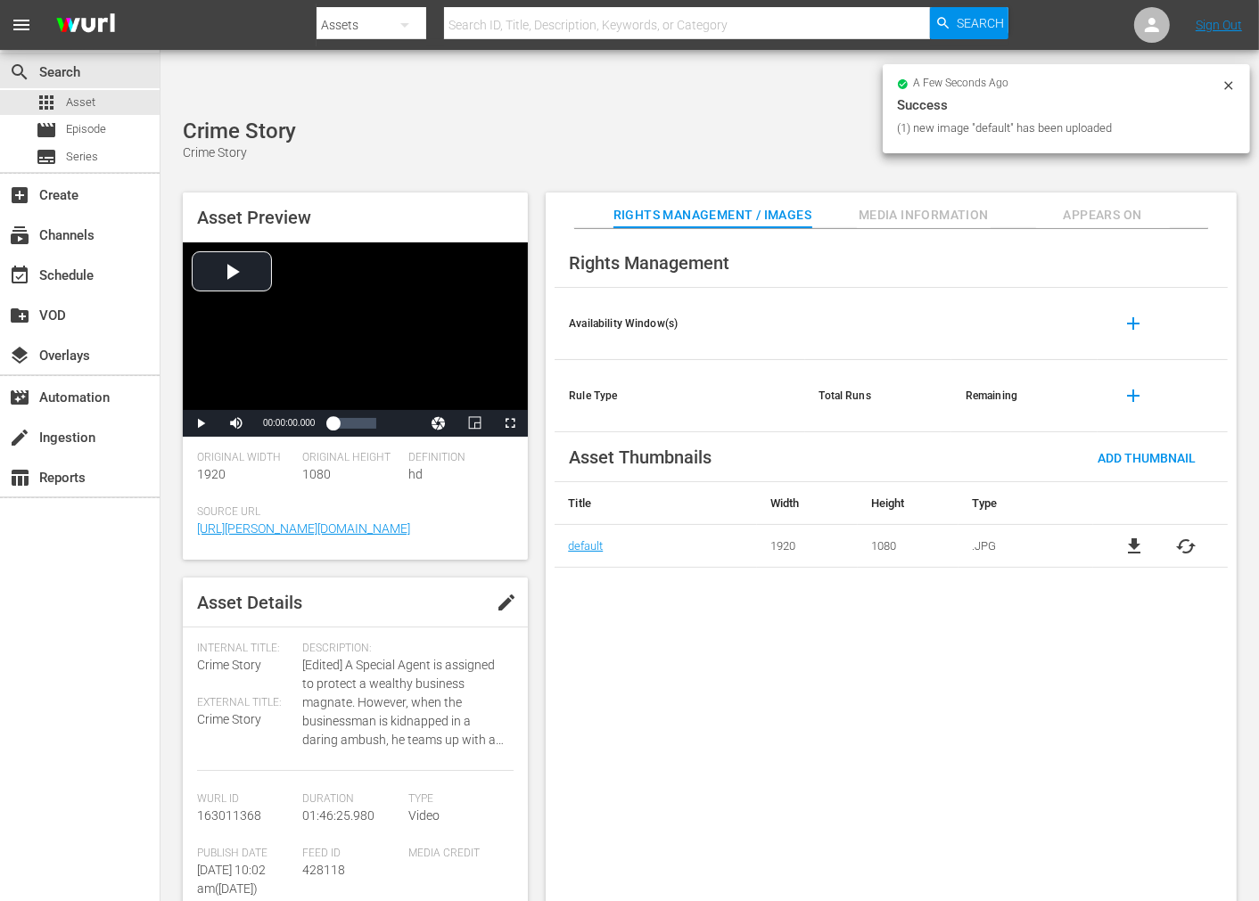
click at [1090, 153] on div "a few seconds ago Success (1) new image "default" has been uploaded" at bounding box center [1066, 111] width 367 height 95
click at [1084, 204] on span "Appears On" at bounding box center [1103, 215] width 134 height 22
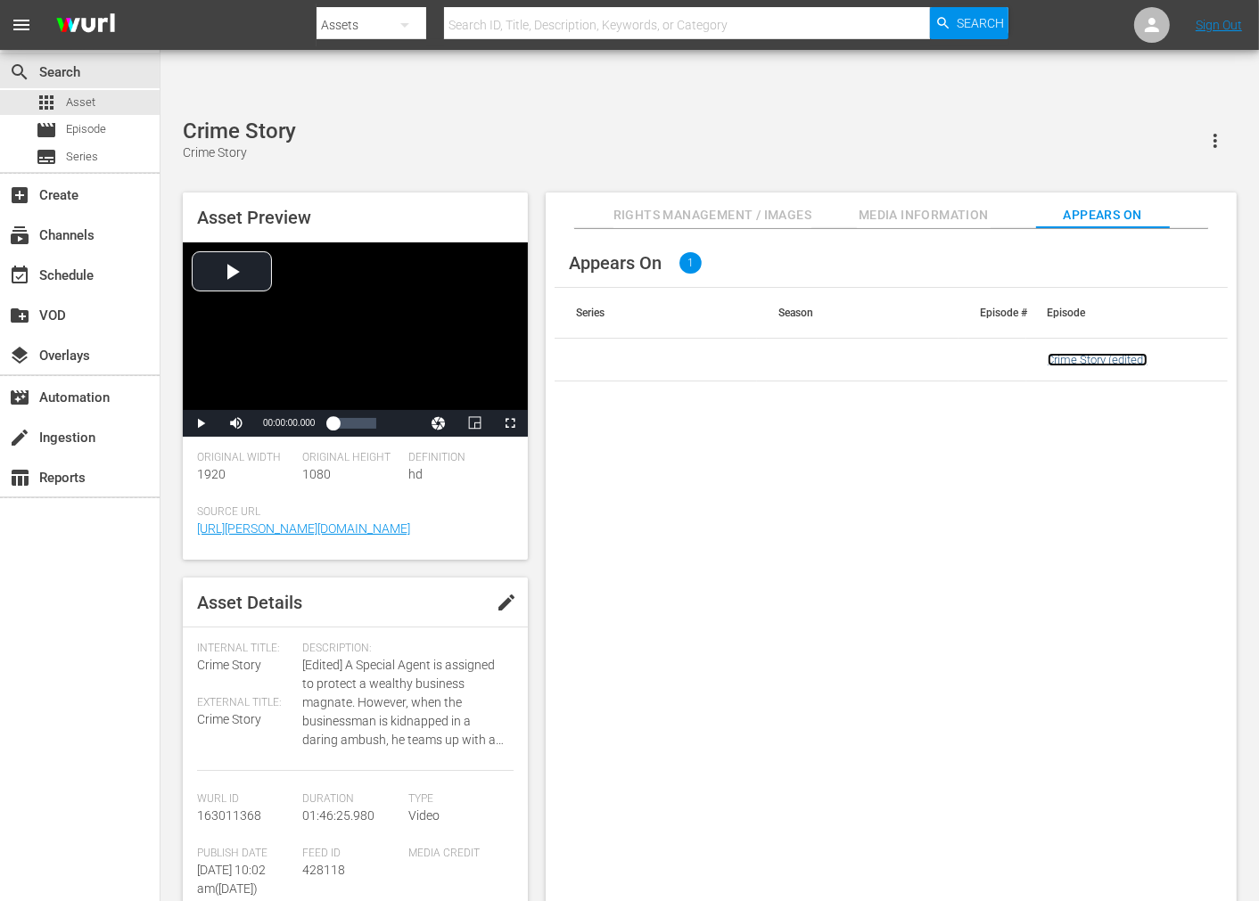
click at [1088, 353] on link "Crime Story (edited)" at bounding box center [1098, 359] width 100 height 13
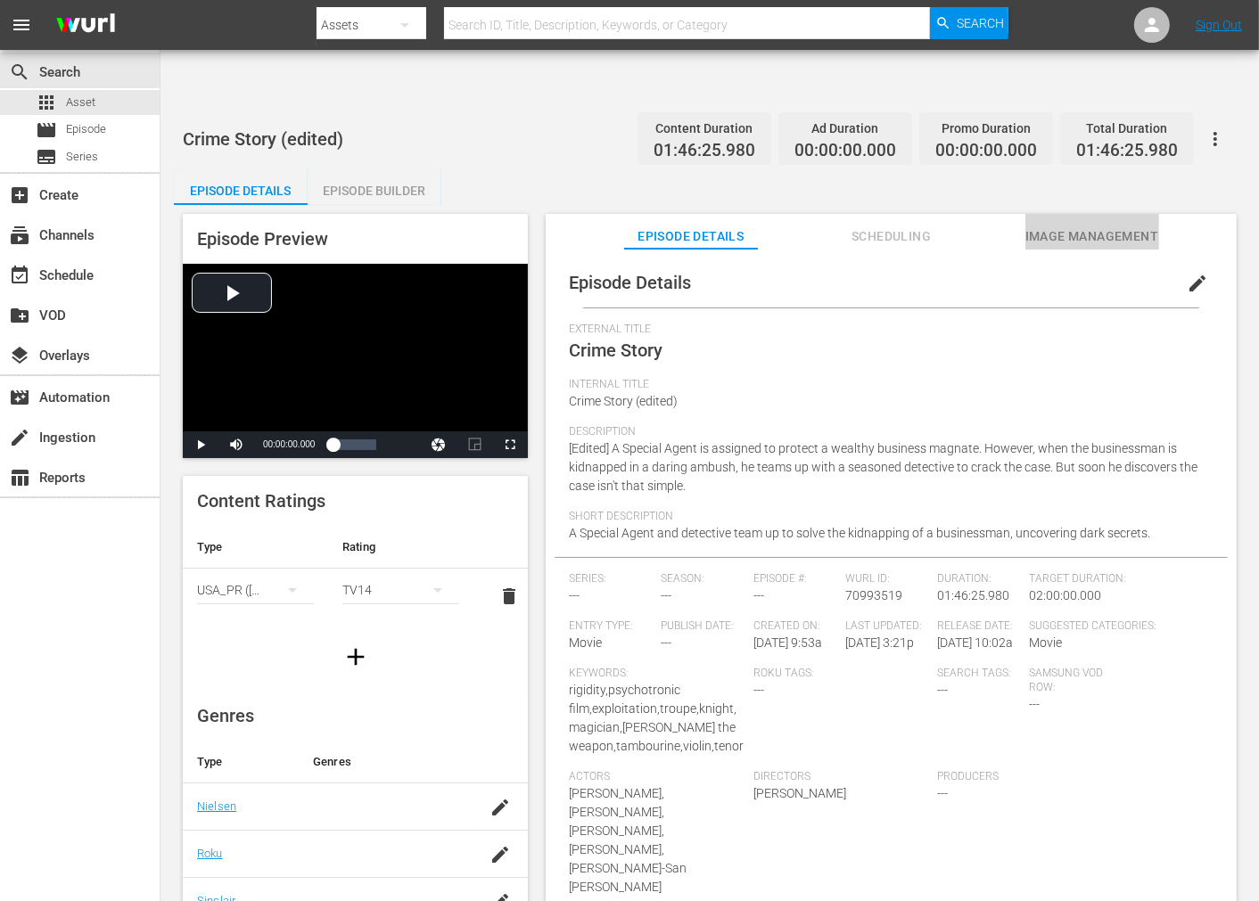
click at [1082, 226] on span "Image Management" at bounding box center [1092, 237] width 134 height 22
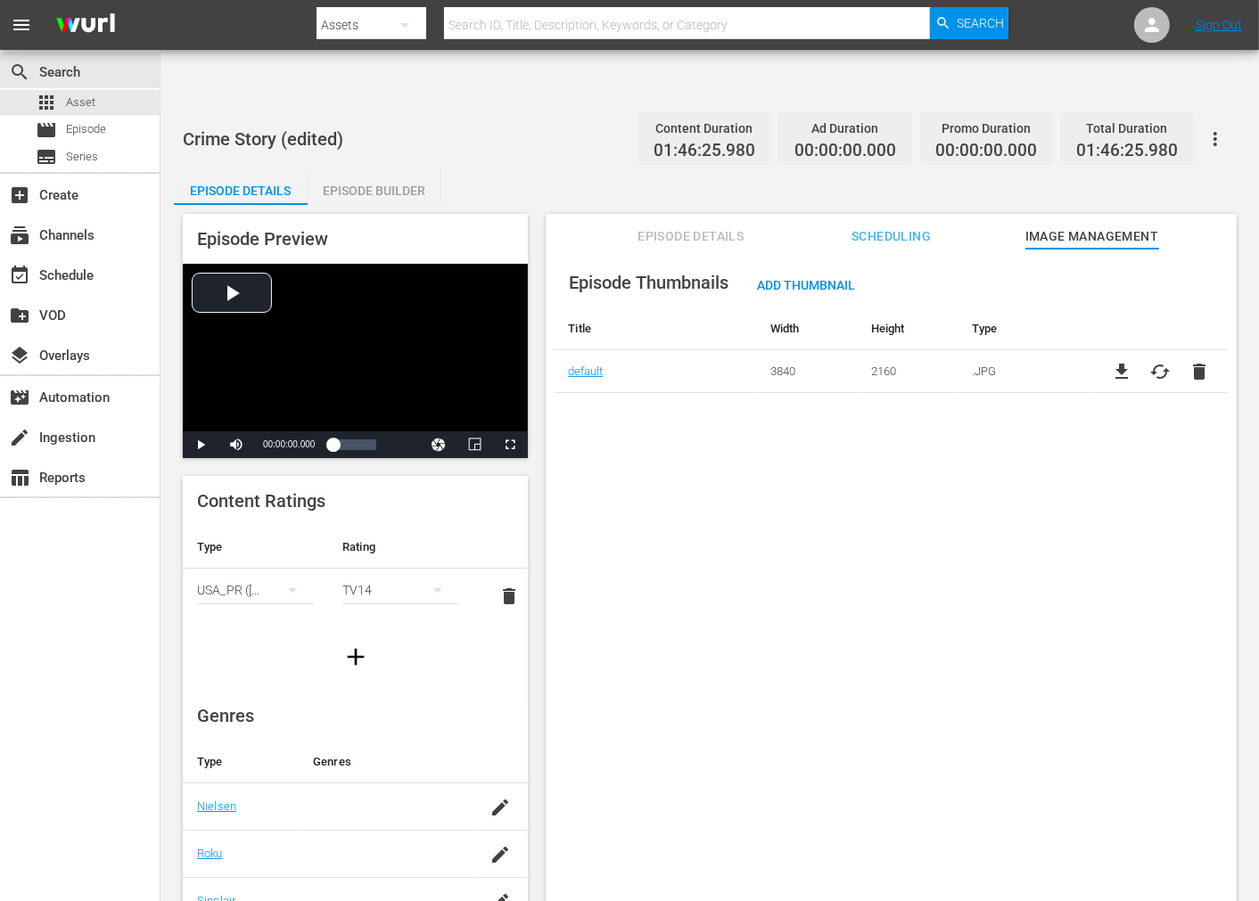
click at [1132, 118] on button "button" at bounding box center [1215, 139] width 43 height 43
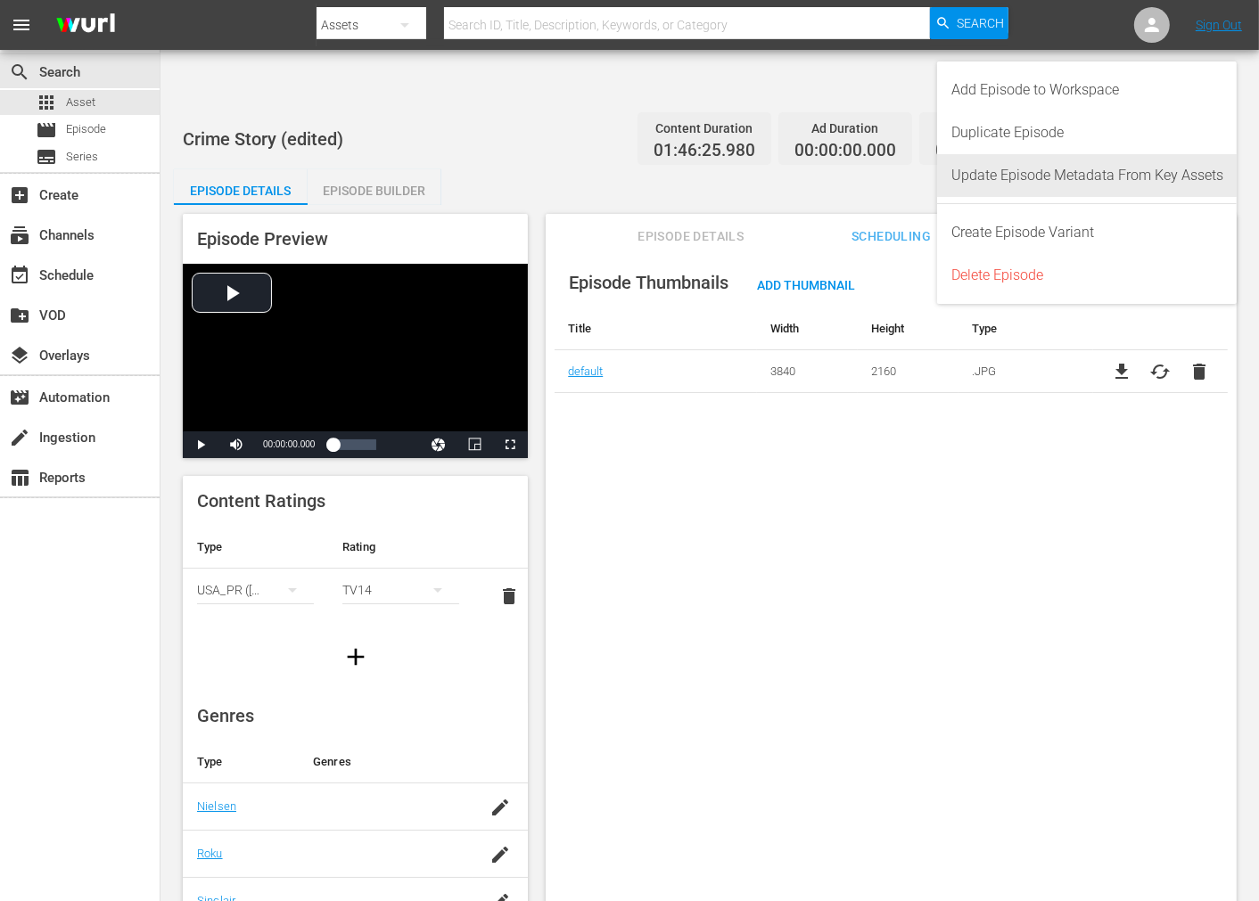
click at [1109, 187] on div "Update Episode Metadata From Key Assets" at bounding box center [1087, 175] width 272 height 43
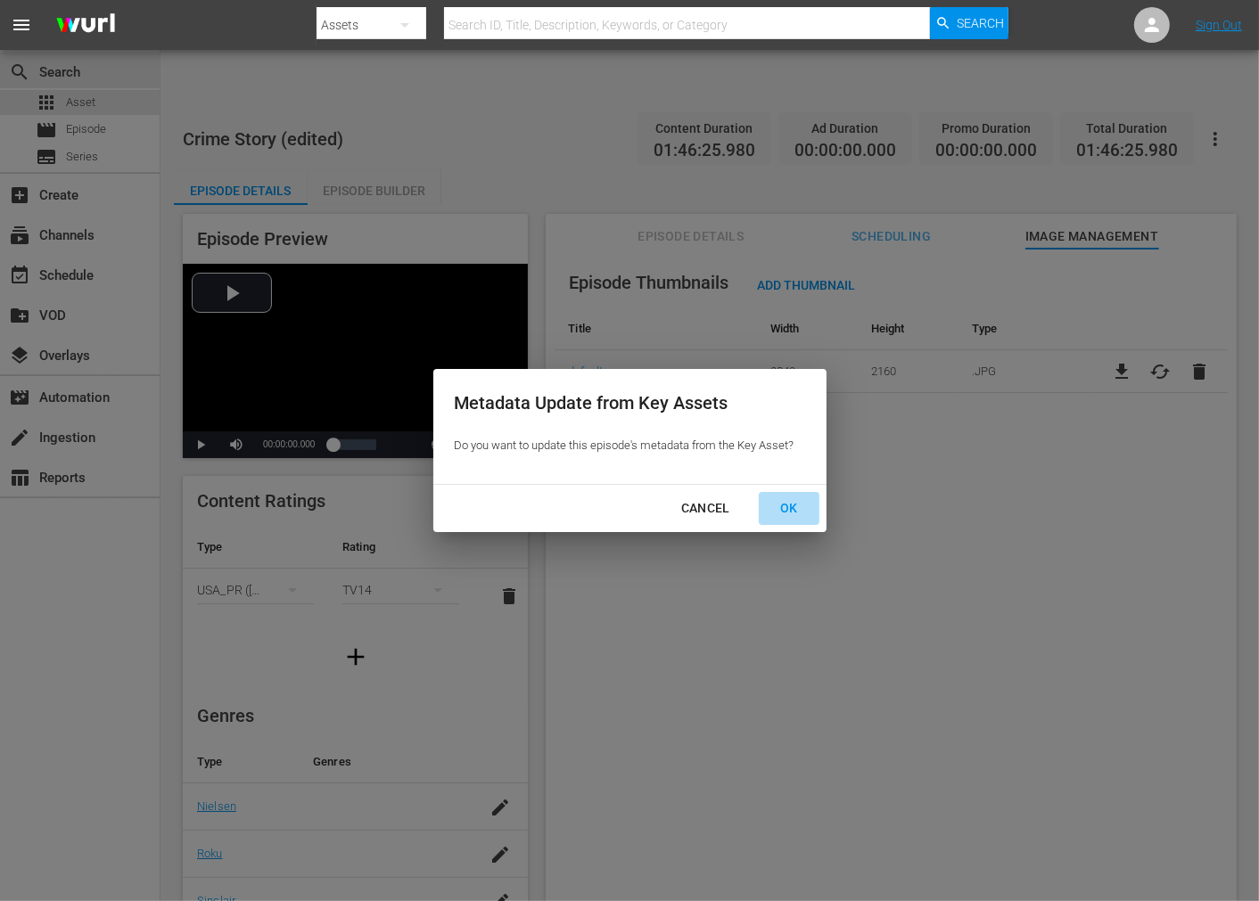
click at [794, 514] on div "OK" at bounding box center [789, 509] width 46 height 22
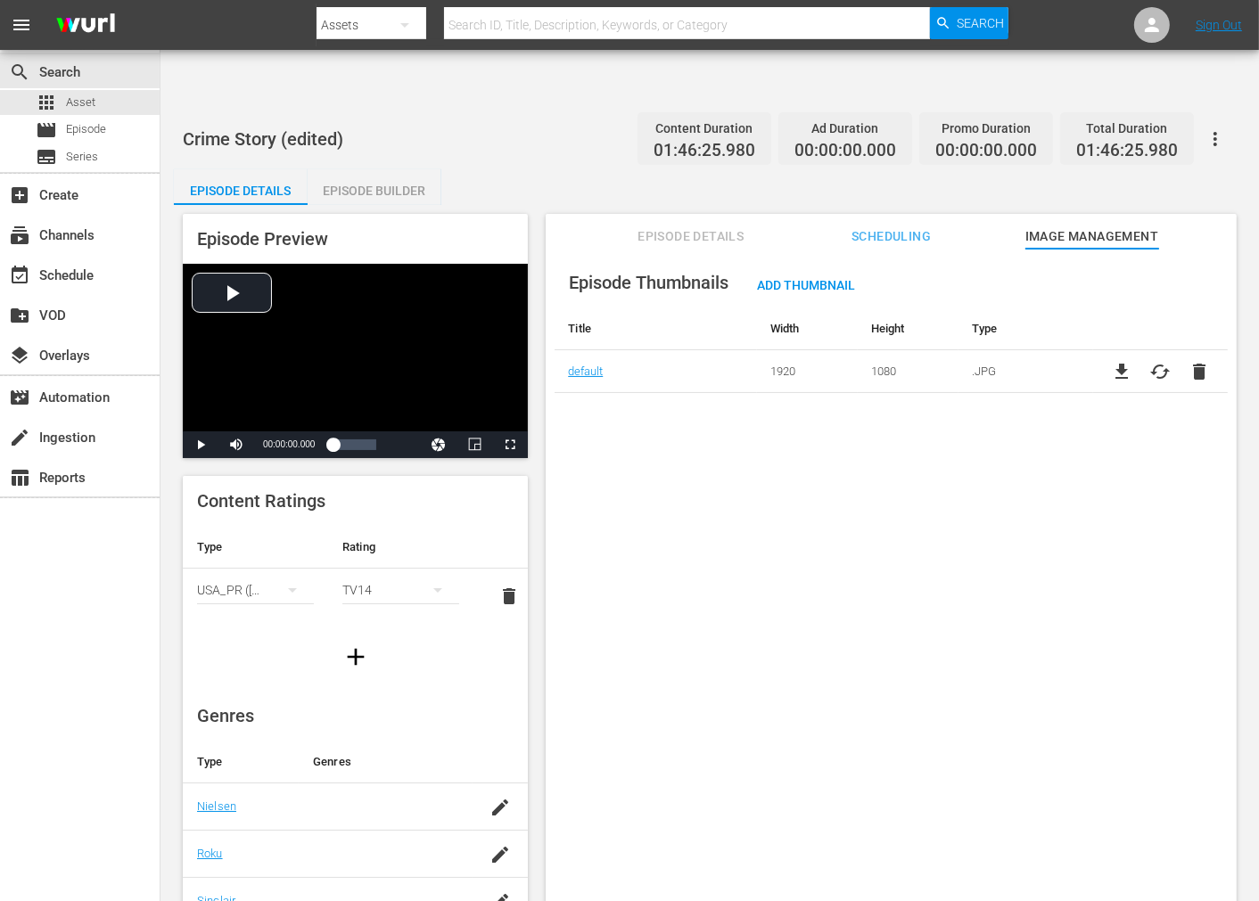
click at [553, 205] on div "Episode Preview Video Player is loading. Play Video Play Mute Current Time 00:0…" at bounding box center [710, 573] width 1072 height 737
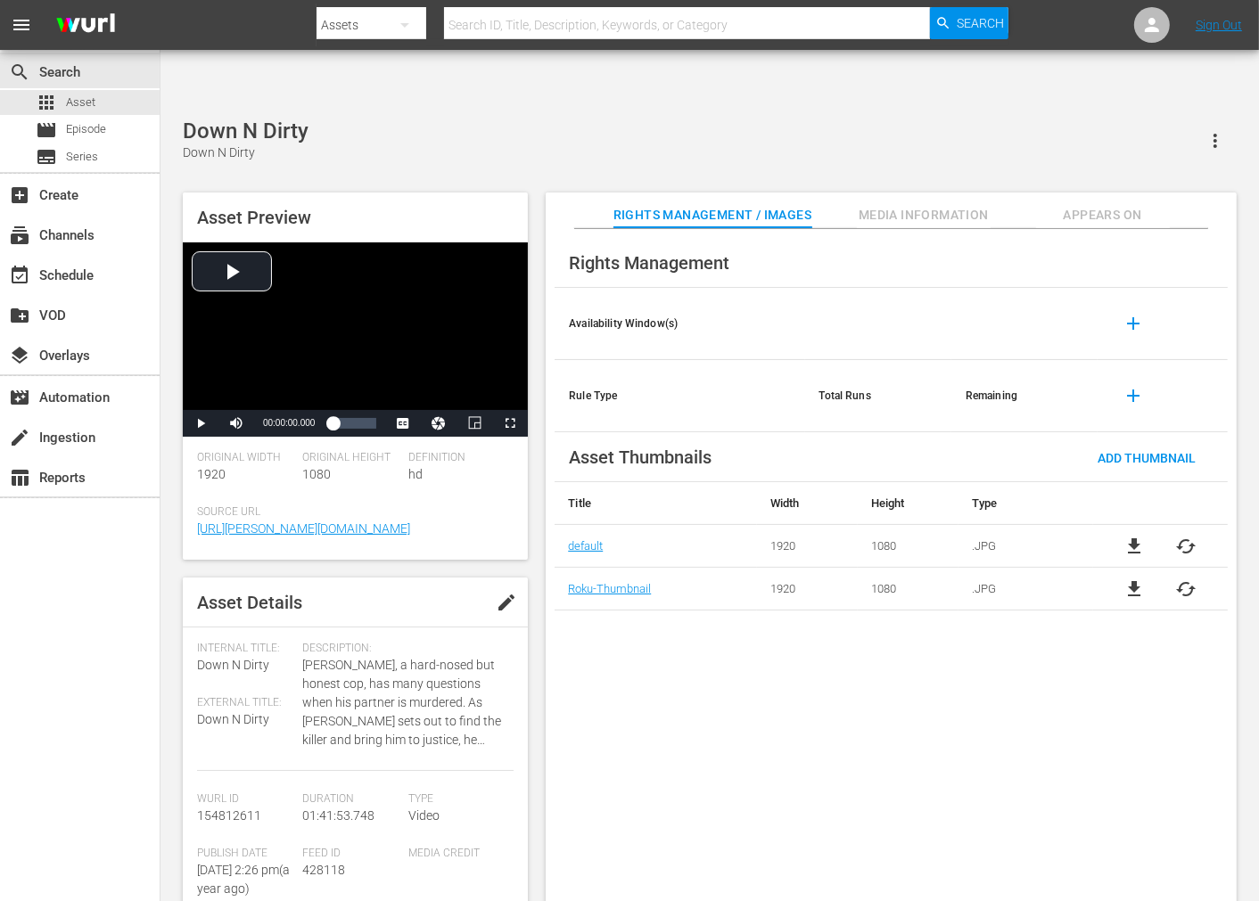
drag, startPoint x: 746, startPoint y: 644, endPoint x: 772, endPoint y: 639, distance: 26.2
click at [749, 644] on div "Rights Management Availability Window(s) add Rule Type Total Runs Remaining add…" at bounding box center [891, 580] width 691 height 702
click at [1132, 579] on span "cached" at bounding box center [1186, 589] width 21 height 21
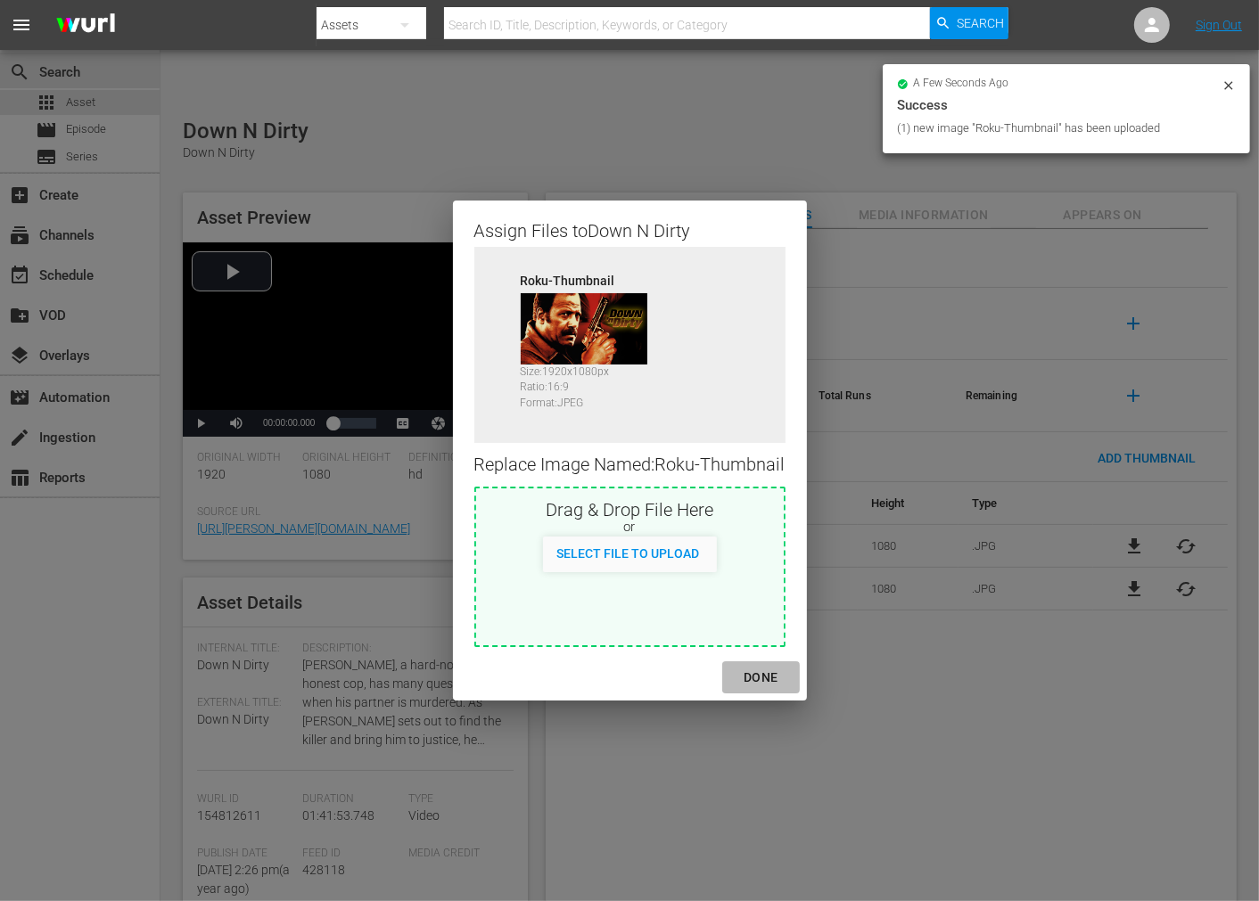
click at [771, 678] on div "DONE" at bounding box center [760, 678] width 62 height 22
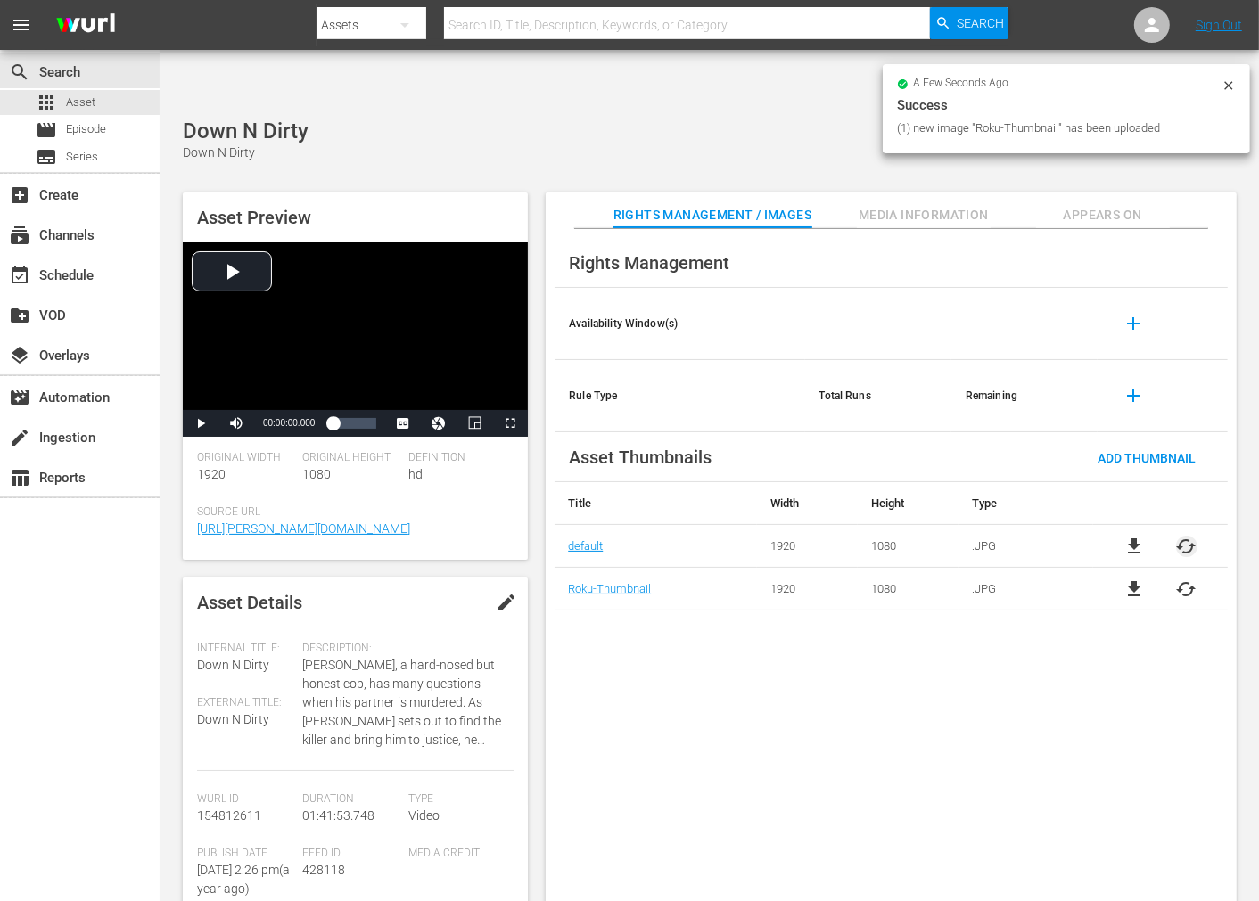
click at [1132, 536] on span "cached" at bounding box center [1186, 546] width 21 height 21
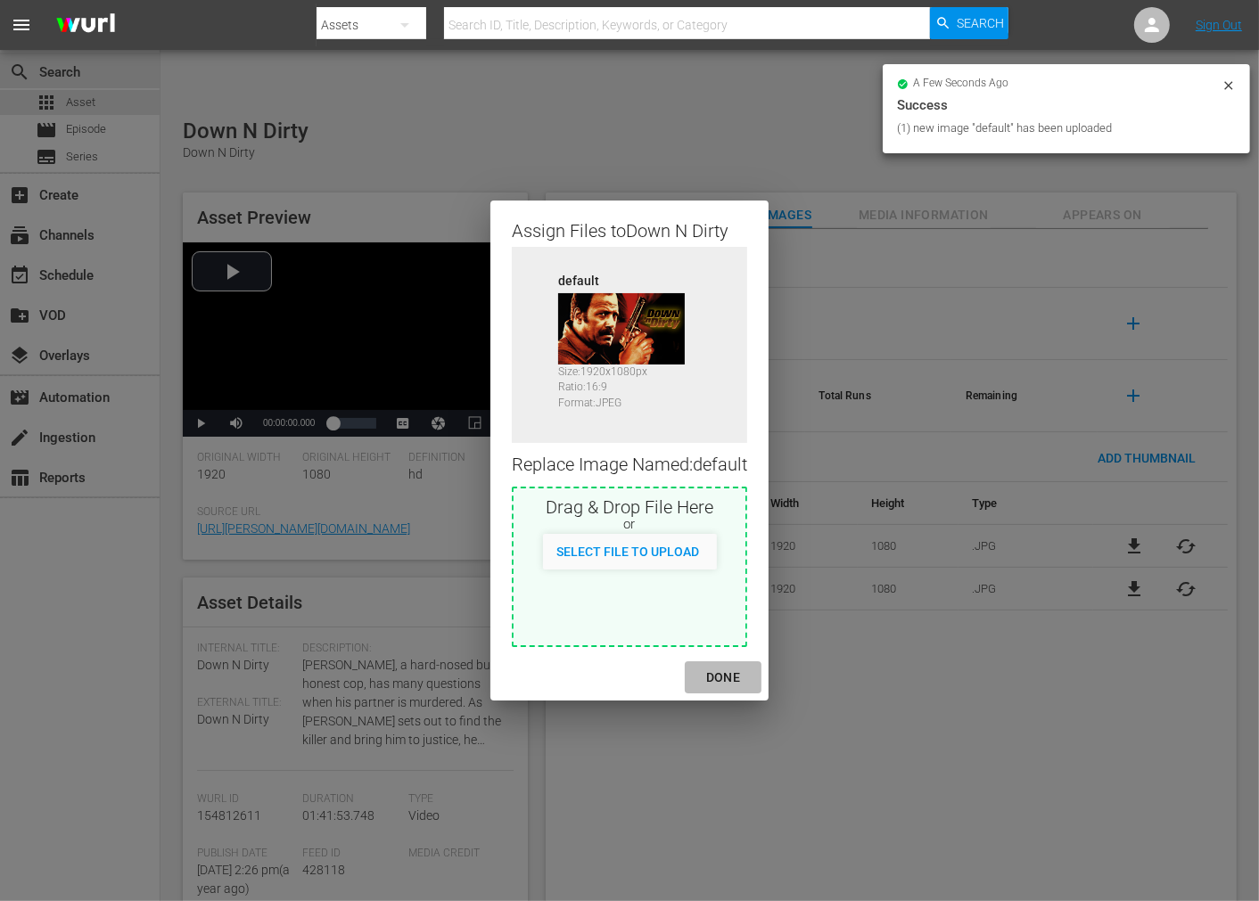
click at [720, 675] on div "DONE" at bounding box center [723, 678] width 62 height 22
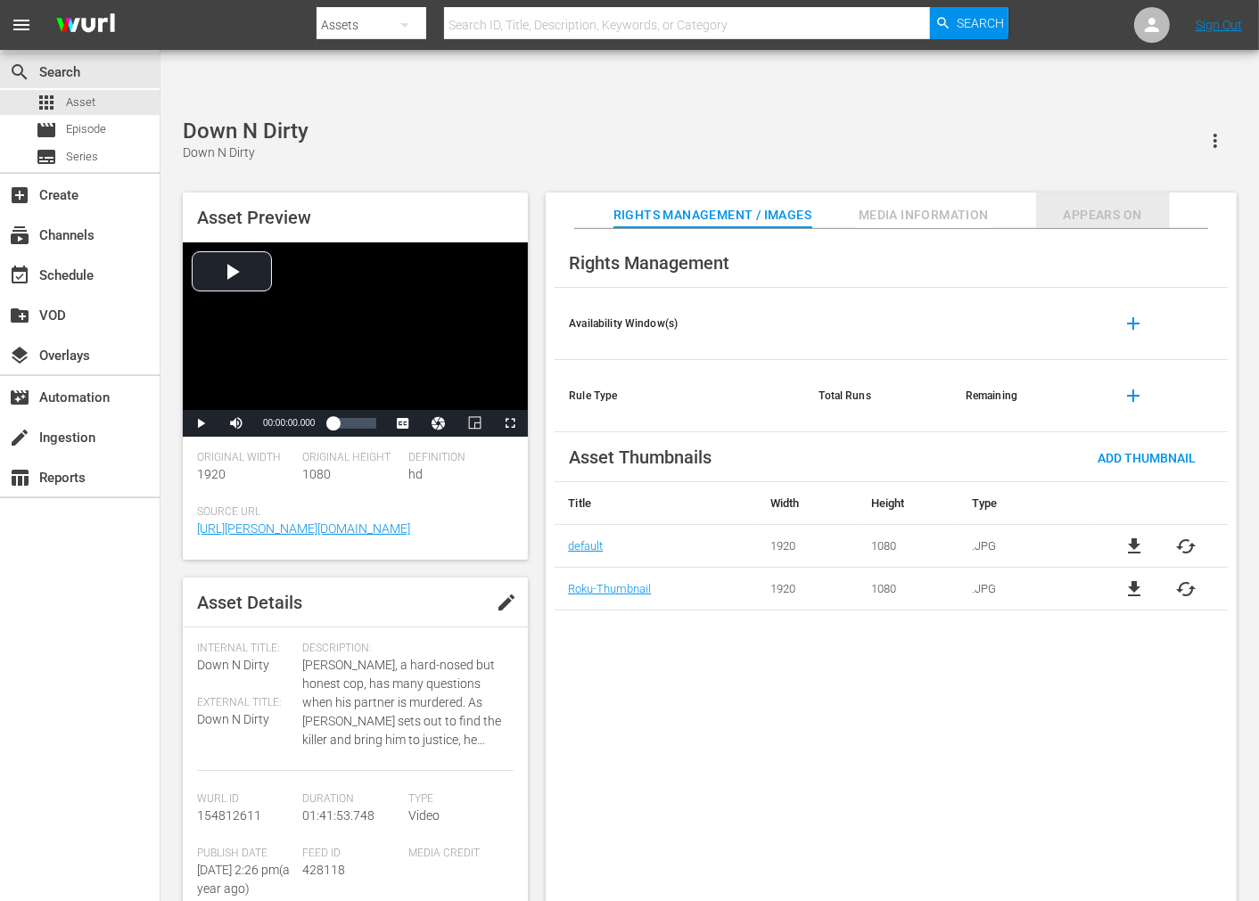
click at [1113, 204] on span "Appears On" at bounding box center [1103, 215] width 134 height 22
click at [1132, 536] on span "cached" at bounding box center [1186, 546] width 21 height 21
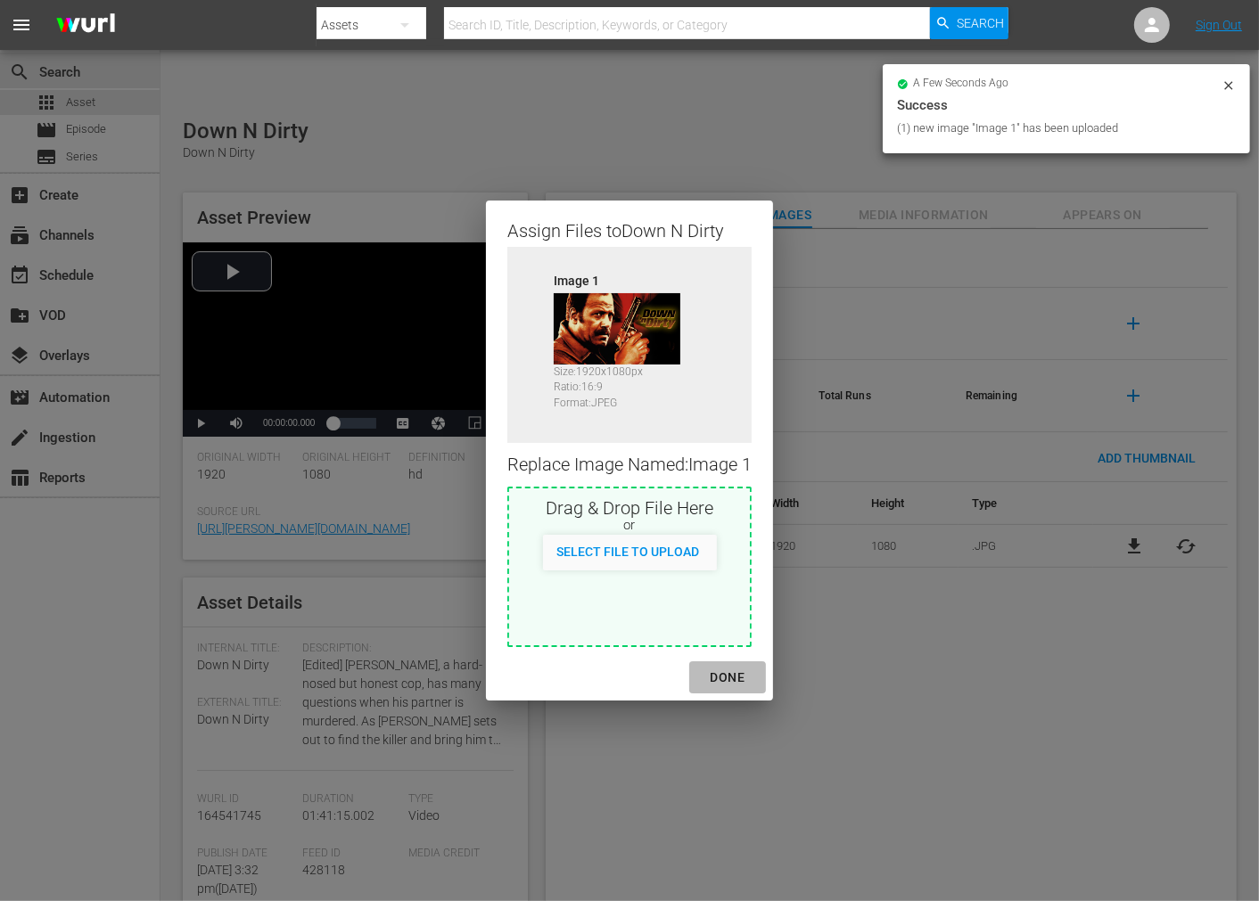
click at [744, 679] on div "DONE" at bounding box center [727, 678] width 62 height 22
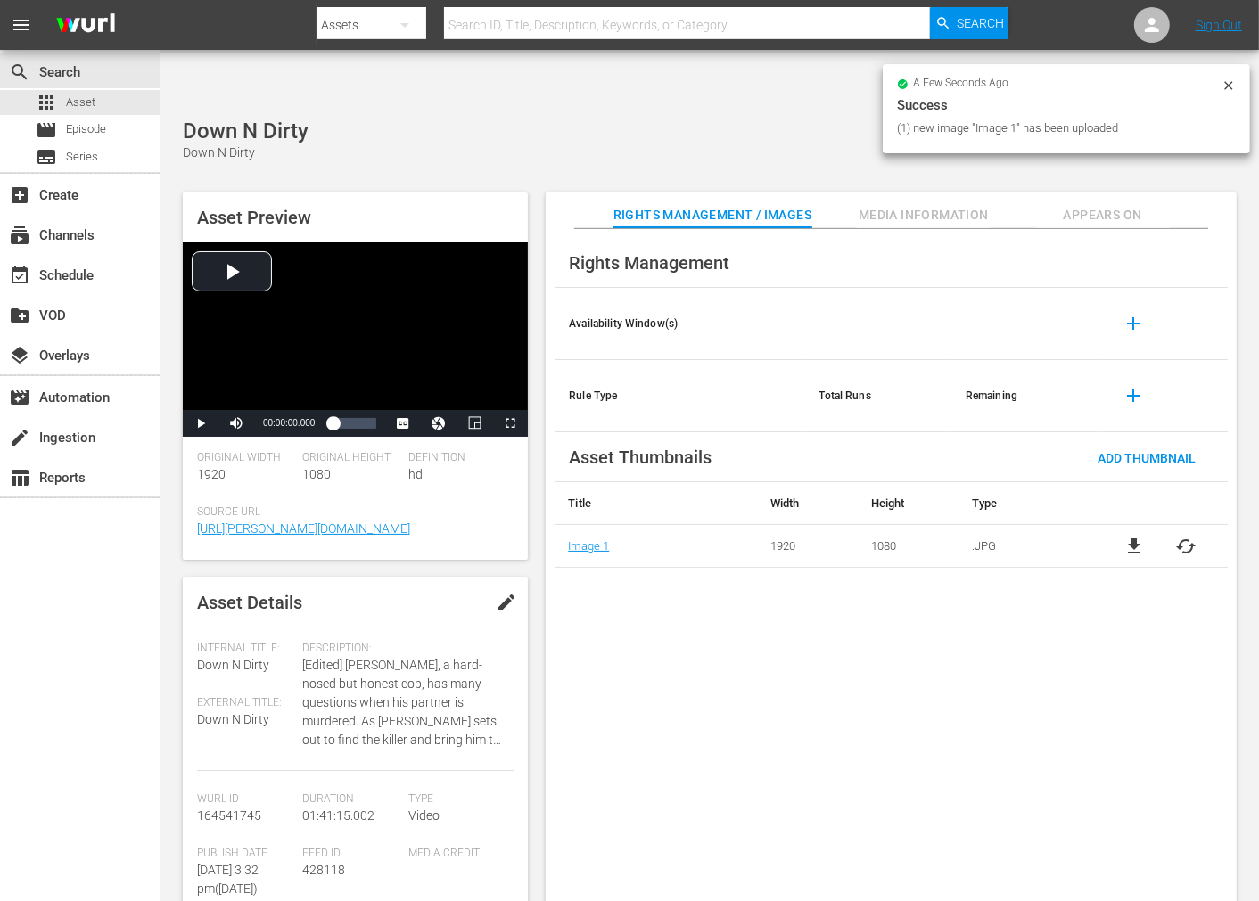
click at [1097, 159] on div "a few seconds ago Success (1) new image "Image 1" has been uploaded" at bounding box center [1066, 111] width 367 height 95
click at [1090, 204] on span "Appears On" at bounding box center [1103, 215] width 134 height 22
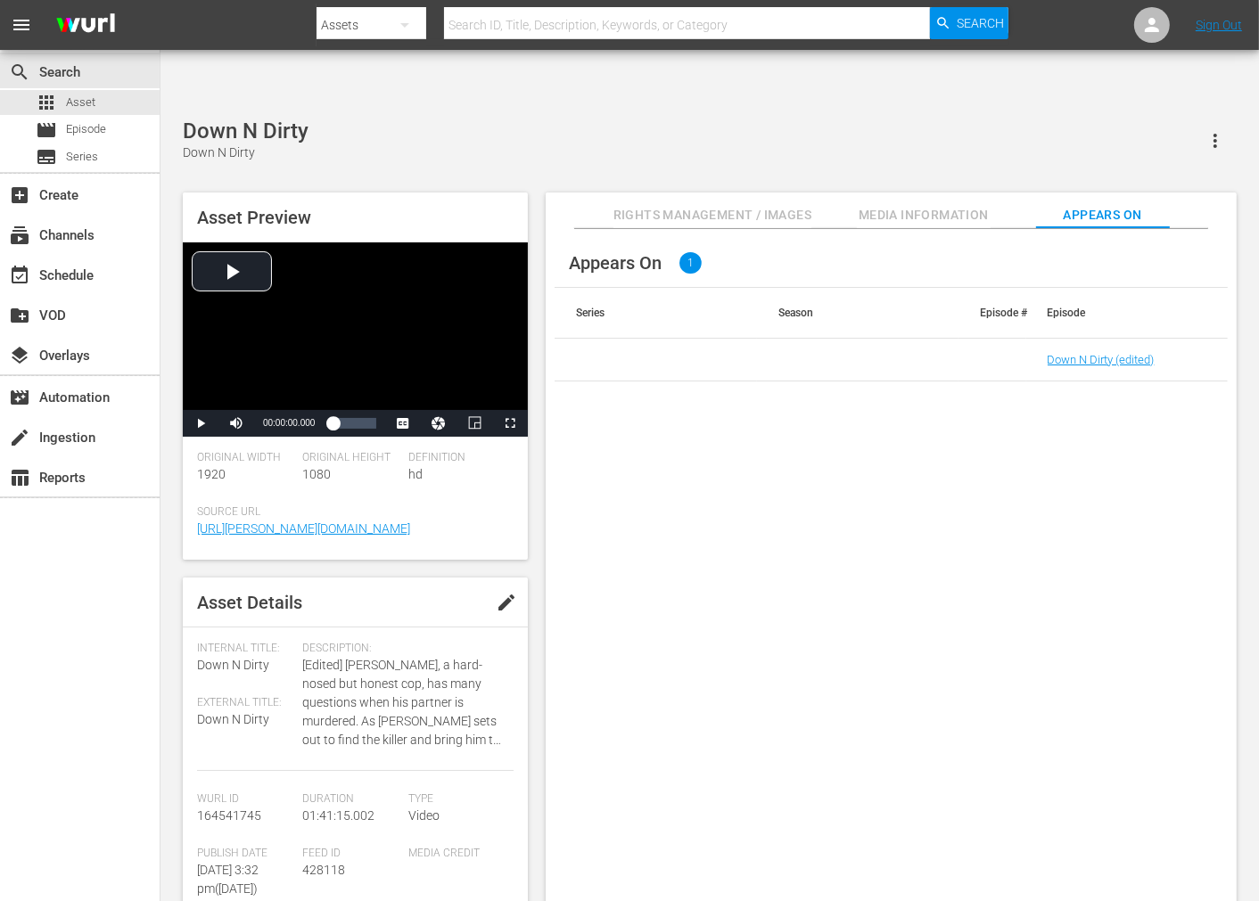
drag, startPoint x: 1075, startPoint y: 313, endPoint x: 1080, endPoint y: 301, distance: 12.4
click at [1075, 339] on td "Down N Dirty (edited)" at bounding box center [1127, 360] width 202 height 43
click at [1074, 353] on link "Down N Dirty (edited)" at bounding box center [1101, 359] width 107 height 13
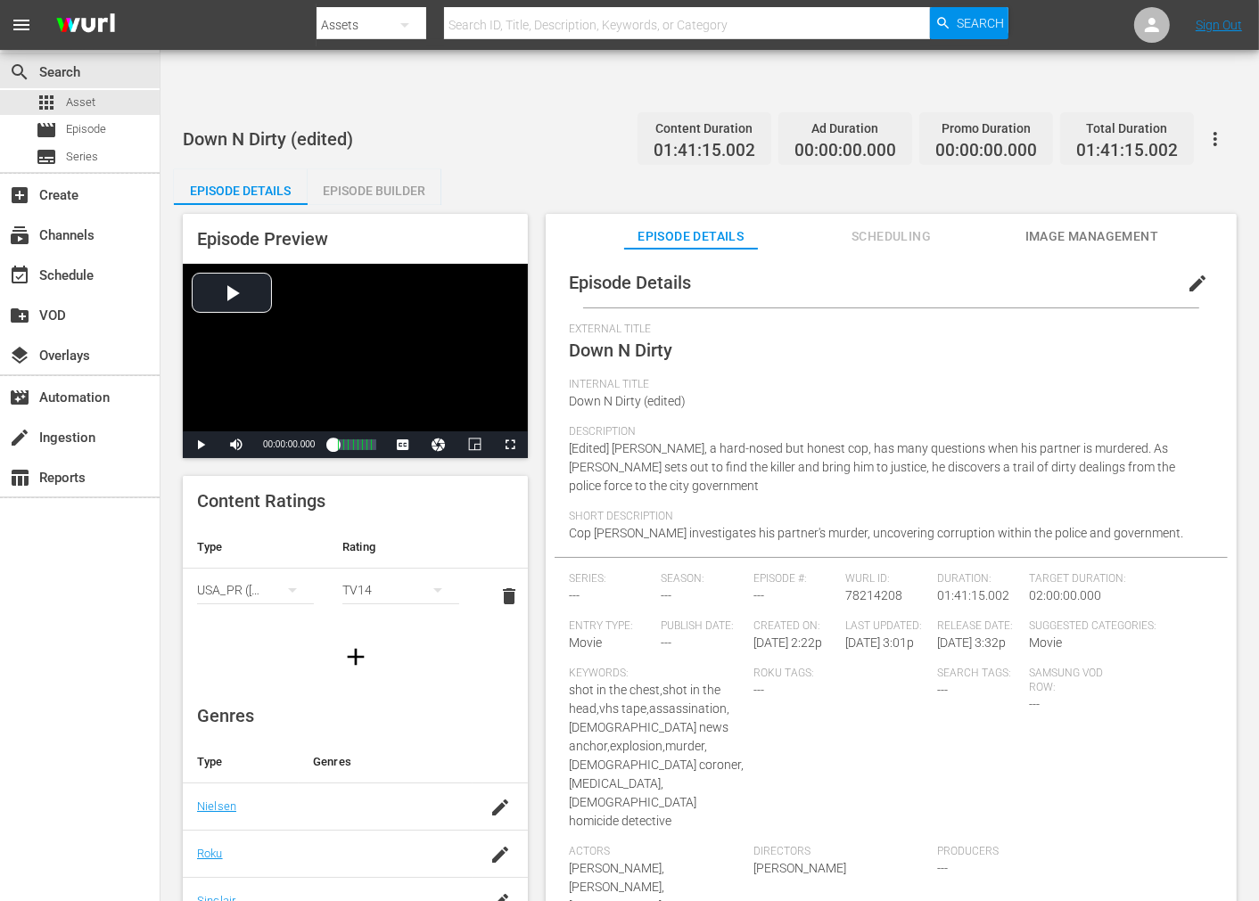
click at [1082, 226] on span "Image Management" at bounding box center [1092, 237] width 134 height 22
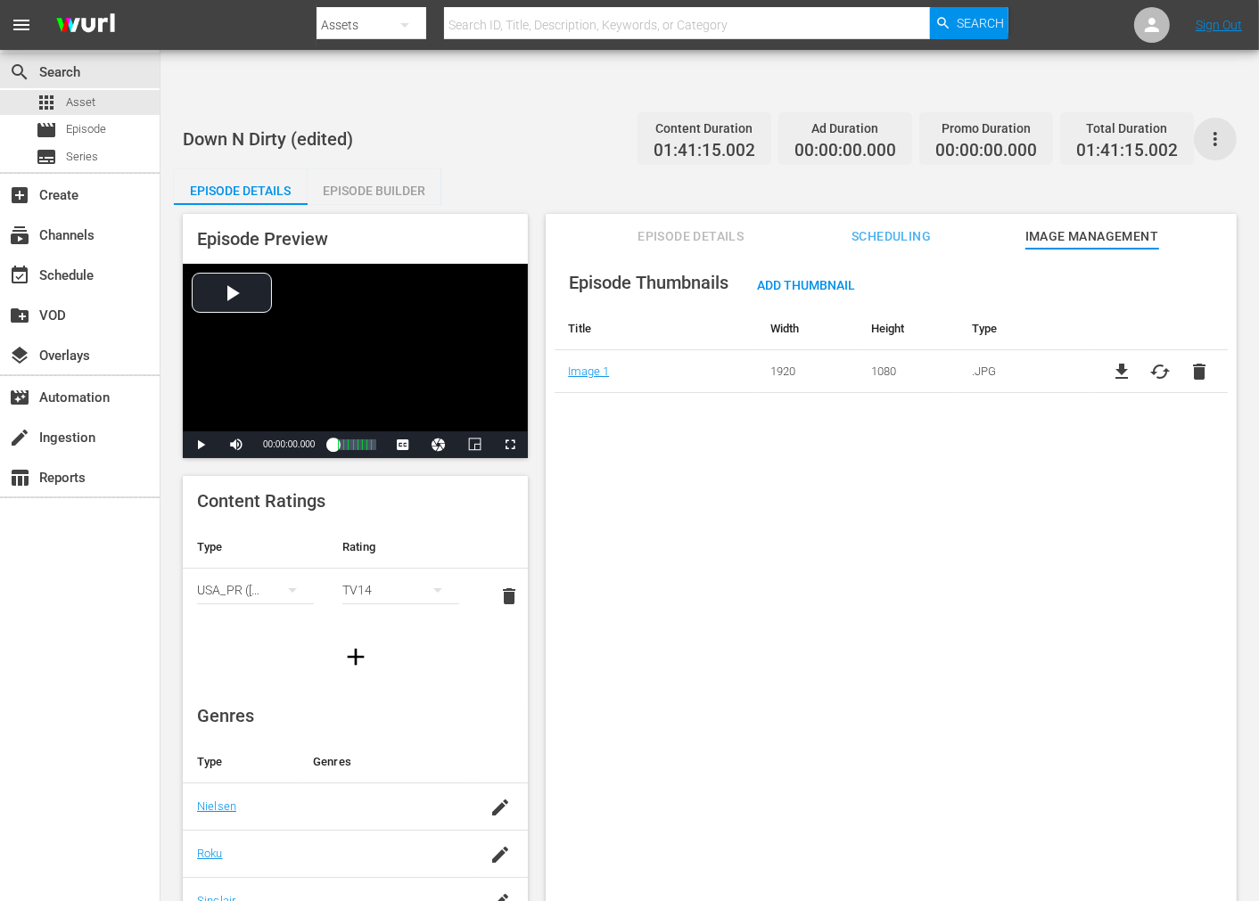
click at [1132, 128] on icon "button" at bounding box center [1215, 138] width 21 height 21
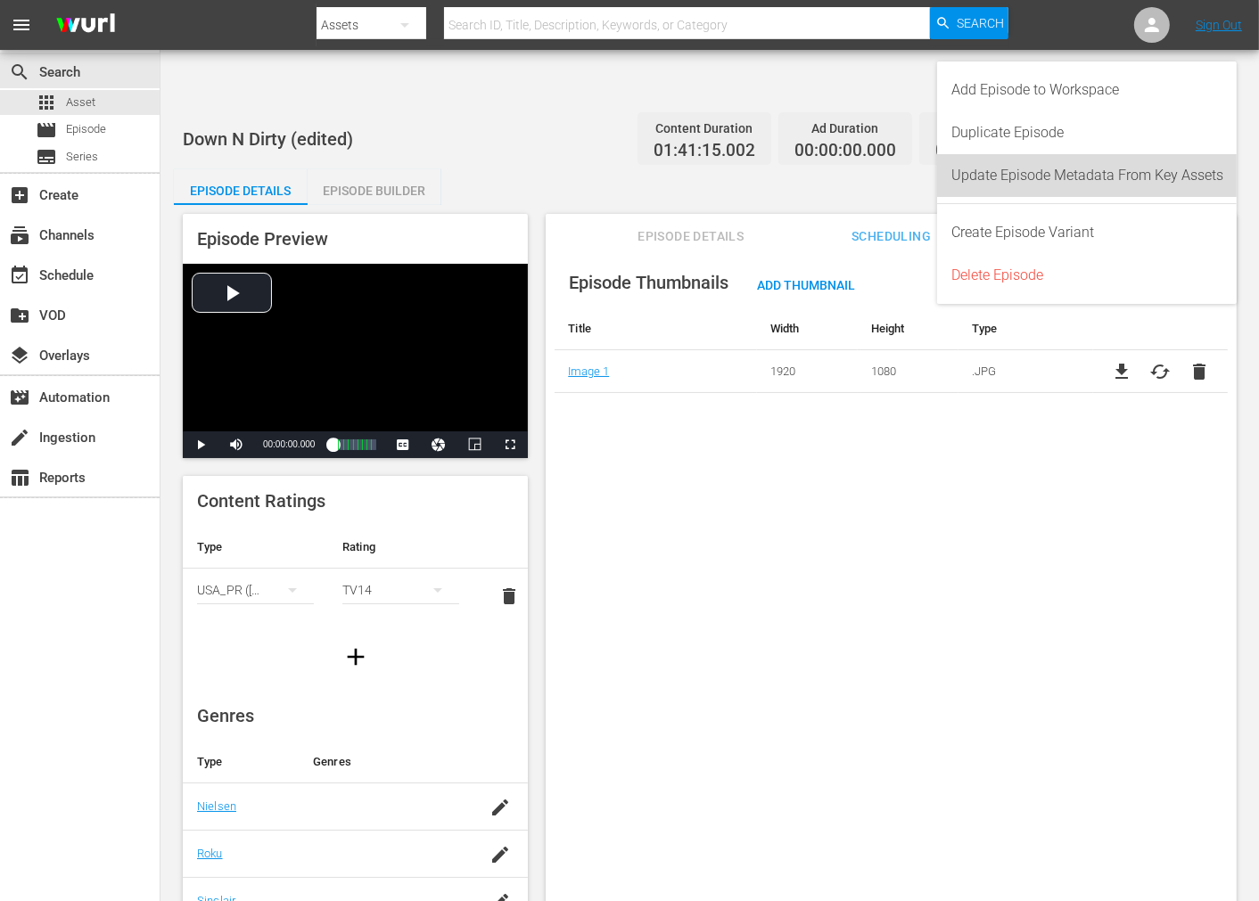
drag, startPoint x: 1162, startPoint y: 162, endPoint x: 1146, endPoint y: 183, distance: 26.0
click at [1132, 163] on div "Update Episode Metadata From Key Assets" at bounding box center [1087, 175] width 272 height 43
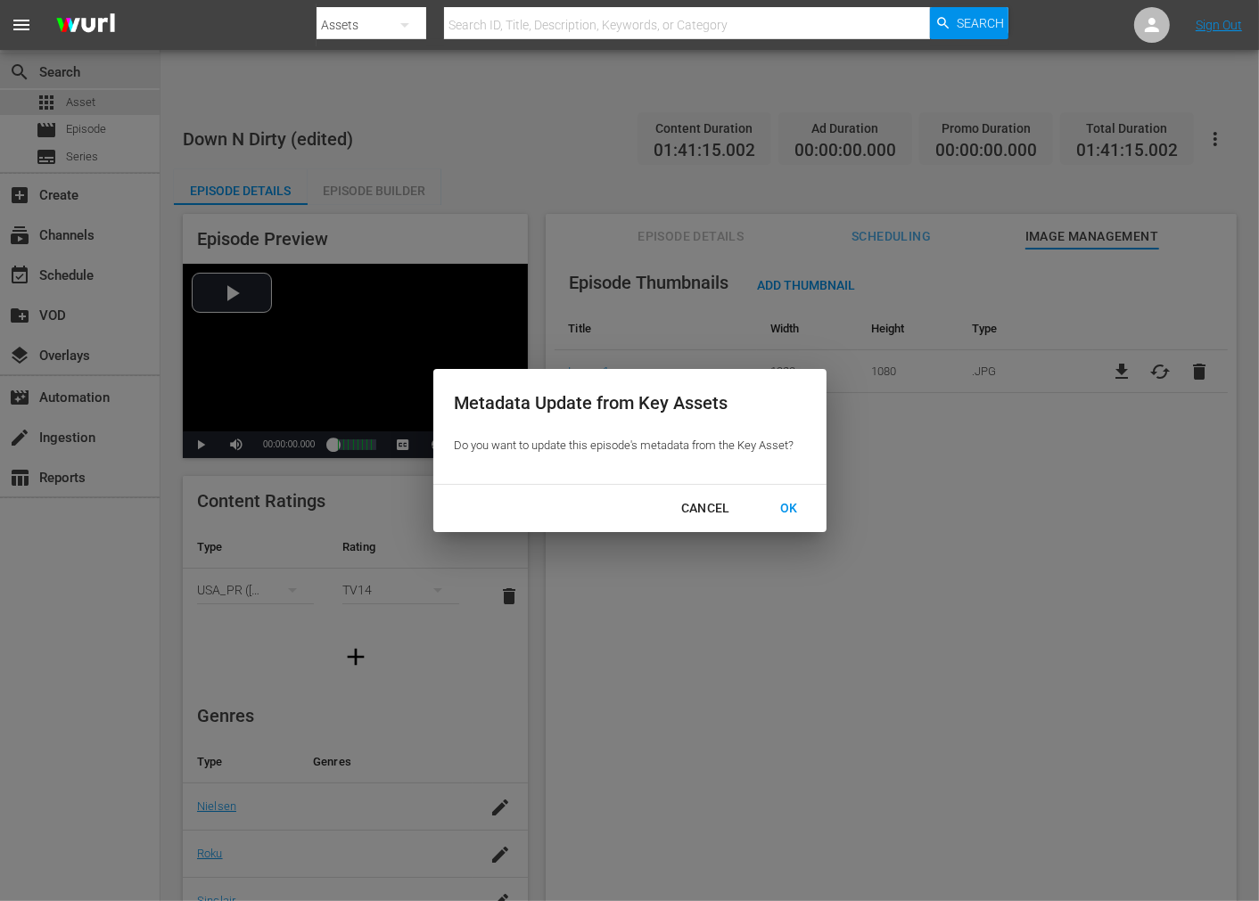
click at [798, 508] on div "OK" at bounding box center [789, 509] width 46 height 22
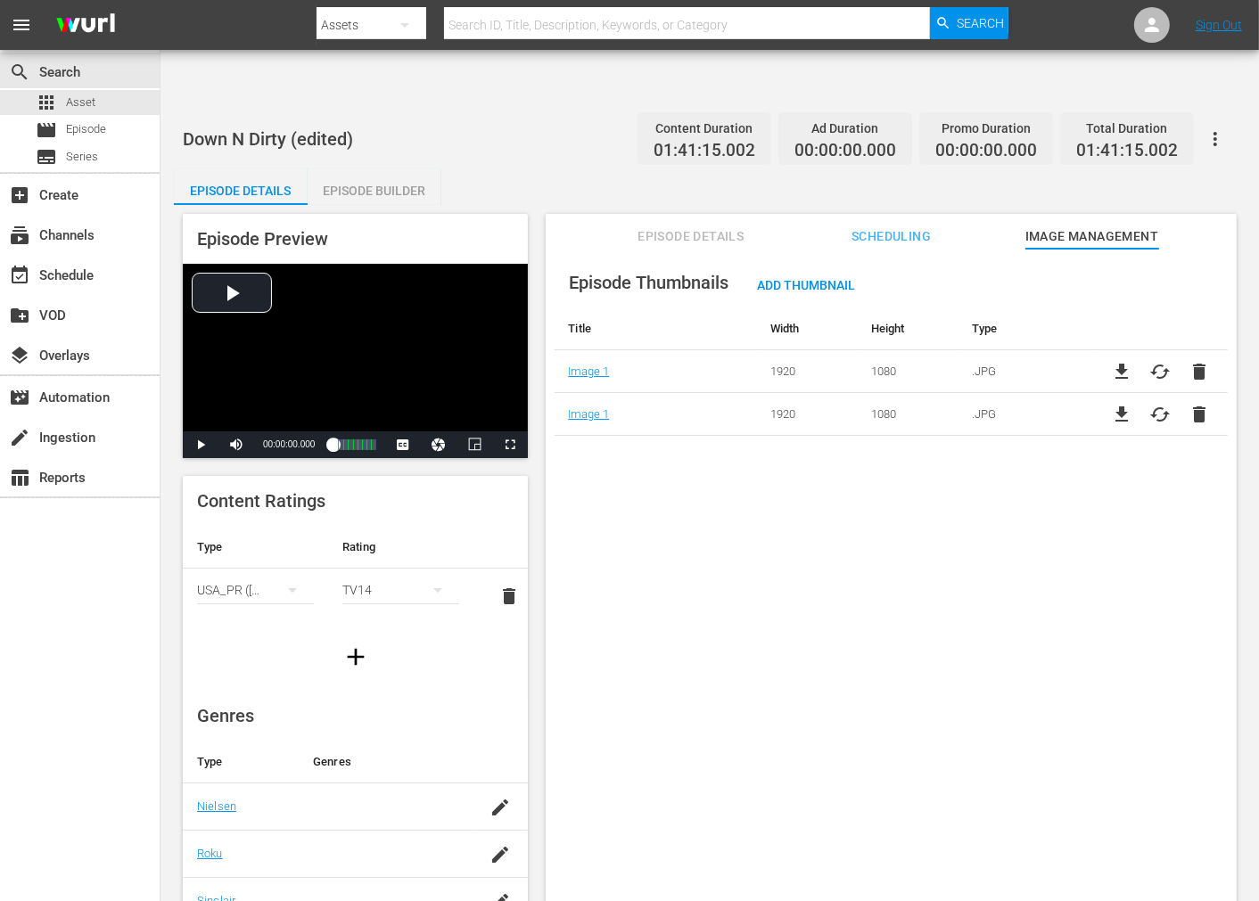
click at [1132, 361] on span "delete" at bounding box center [1199, 371] width 21 height 21
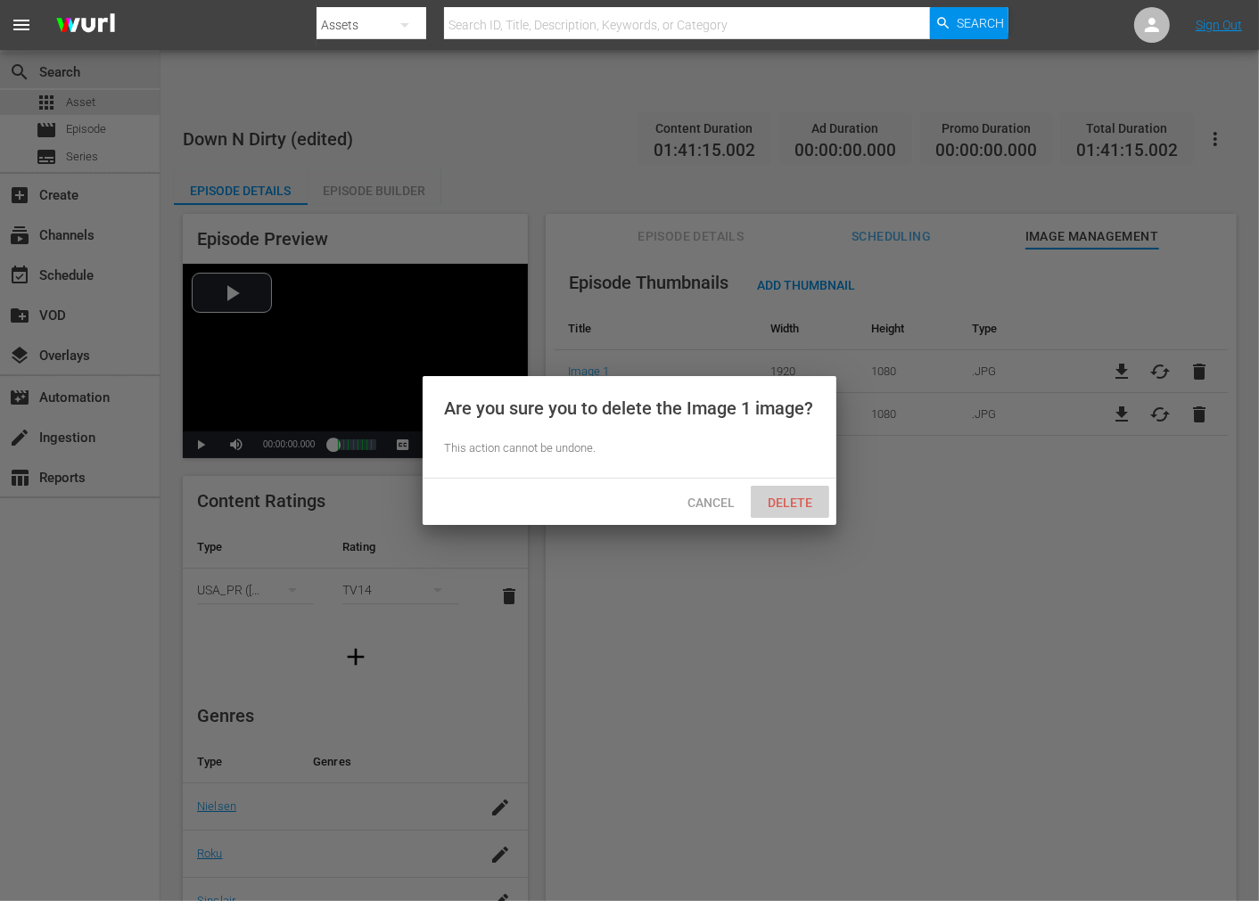
click at [796, 504] on span "Delete" at bounding box center [789, 503] width 73 height 14
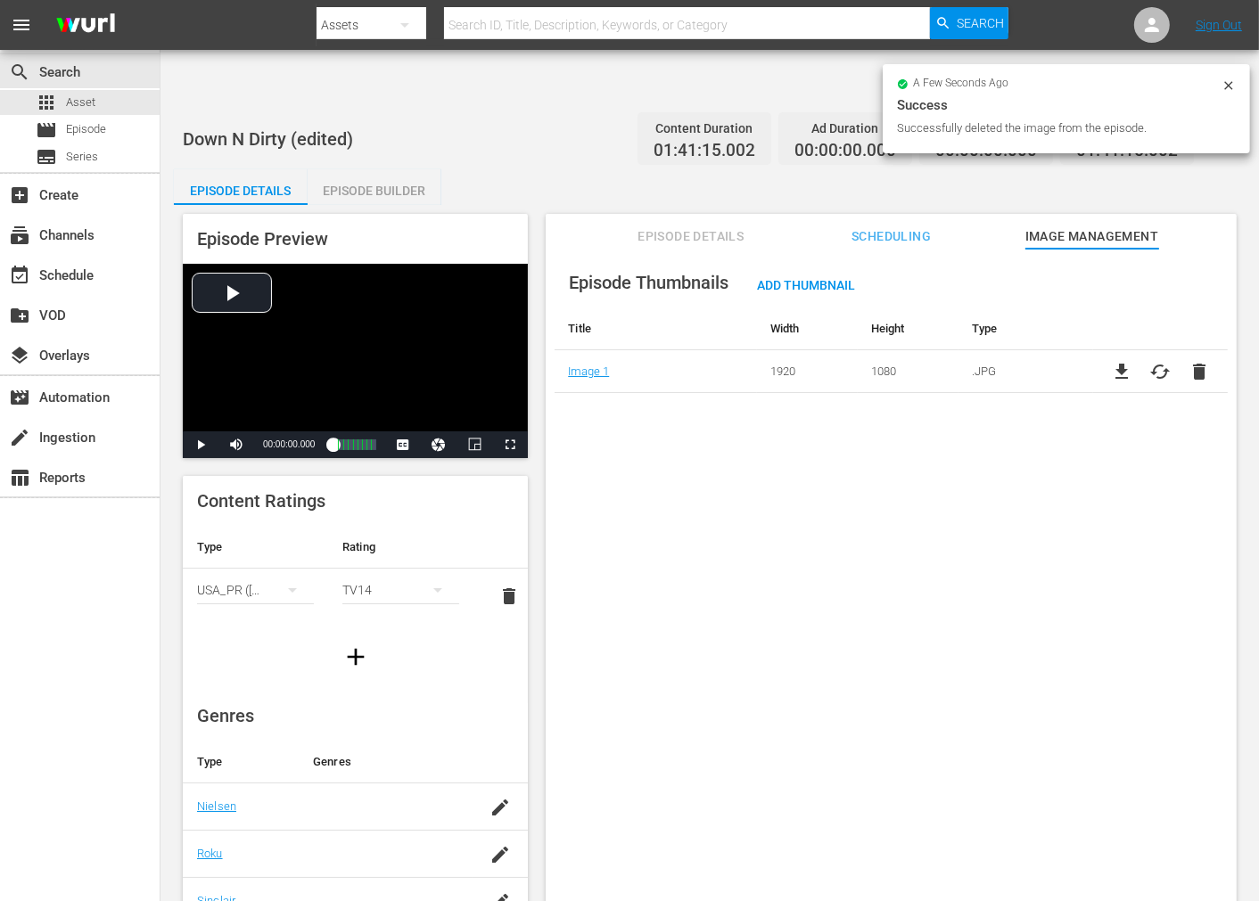
click at [803, 522] on div "Episode Thumbnails Add Thumbnail Title Width Height Type Image 1 1920 1080 .JPG…" at bounding box center [891, 597] width 691 height 696
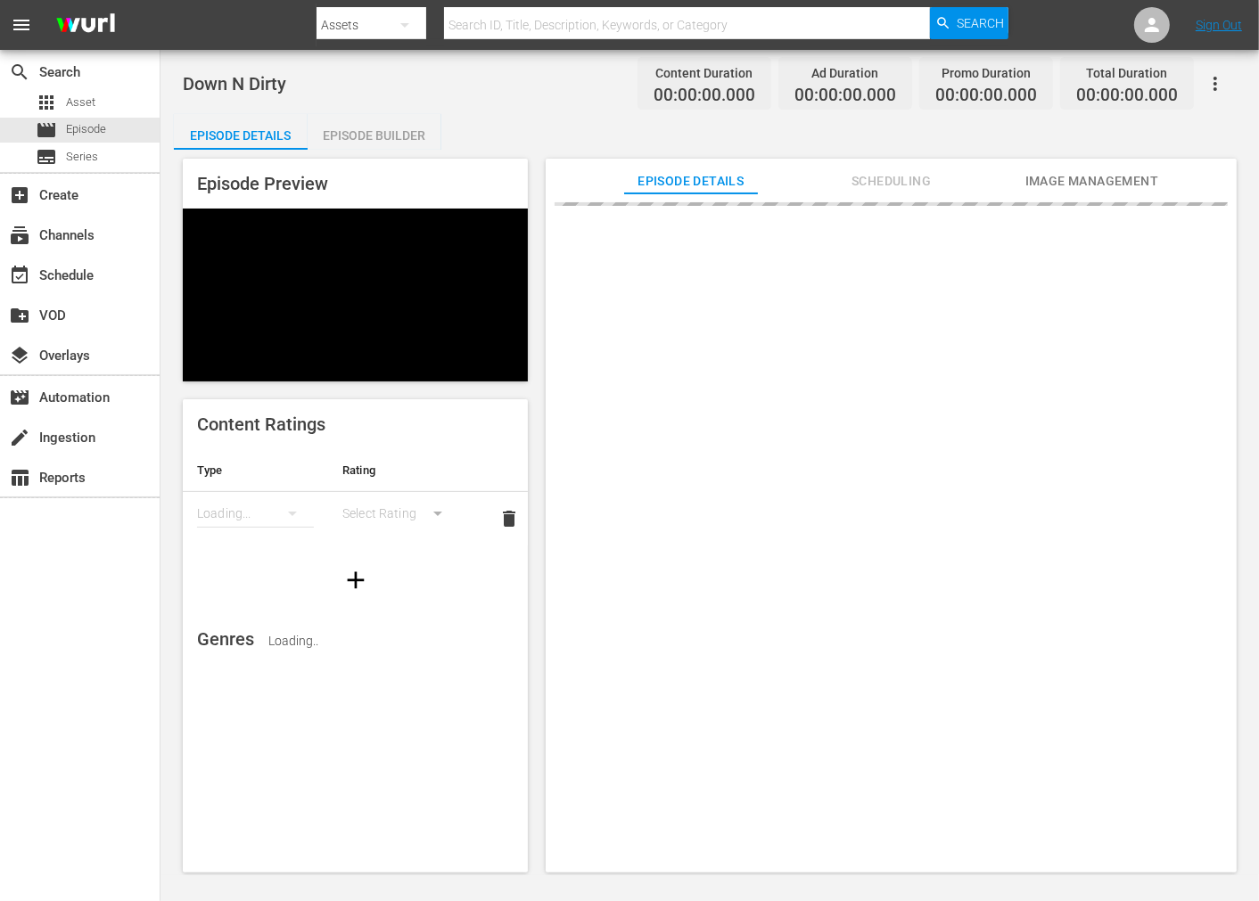
click at [1088, 183] on span "Image Management" at bounding box center [1092, 181] width 134 height 22
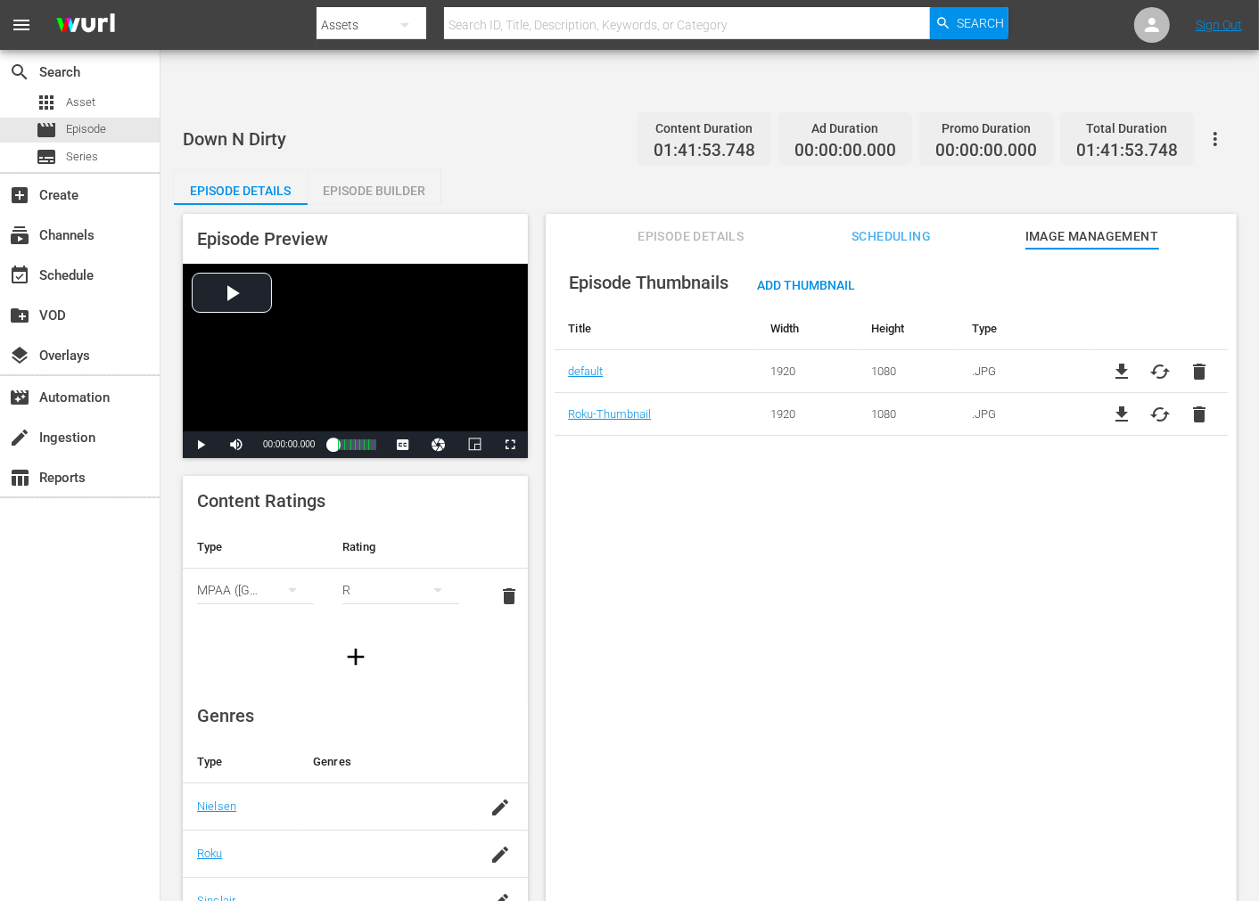
click at [1199, 118] on button "button" at bounding box center [1215, 139] width 43 height 43
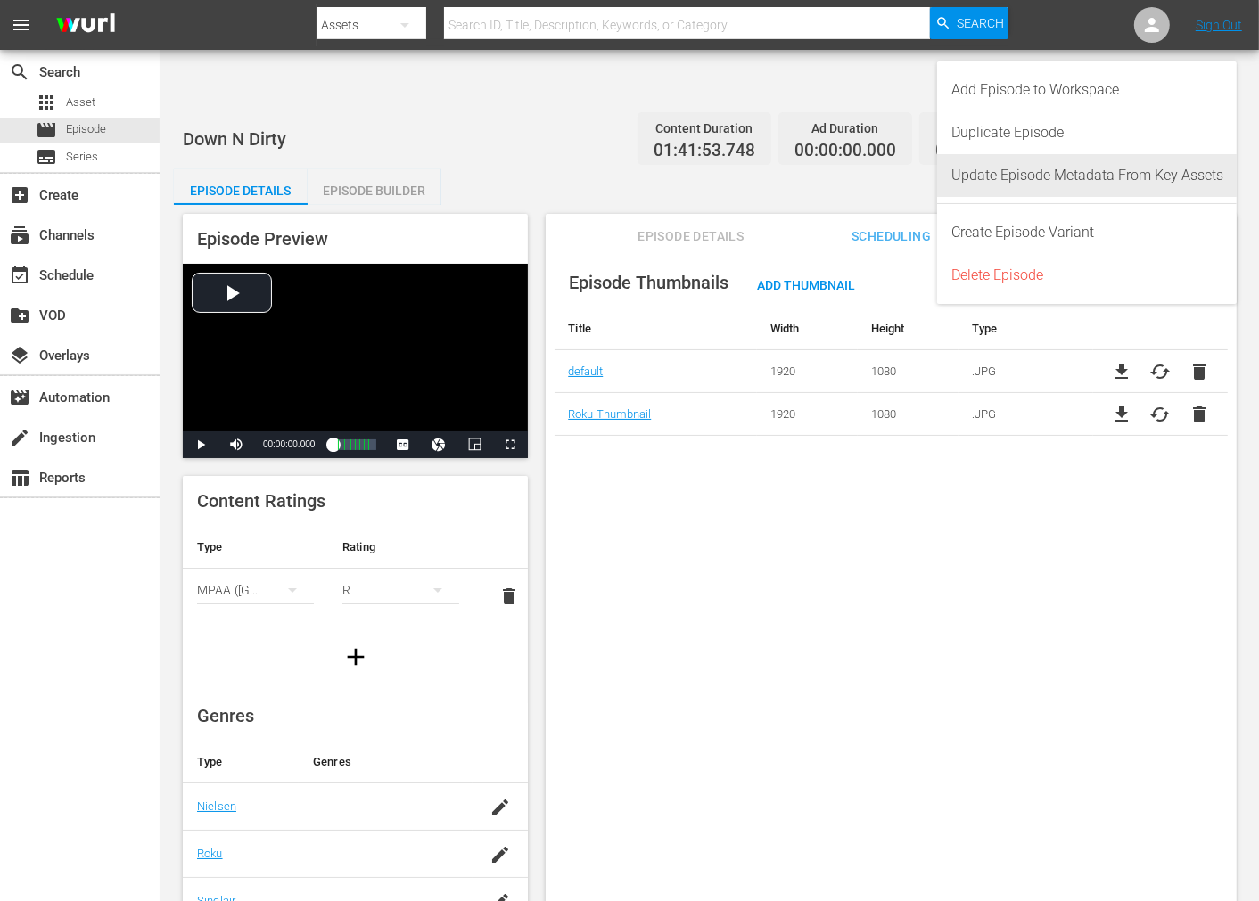
click at [1156, 171] on div "Update Episode Metadata From Key Assets" at bounding box center [1087, 175] width 272 height 43
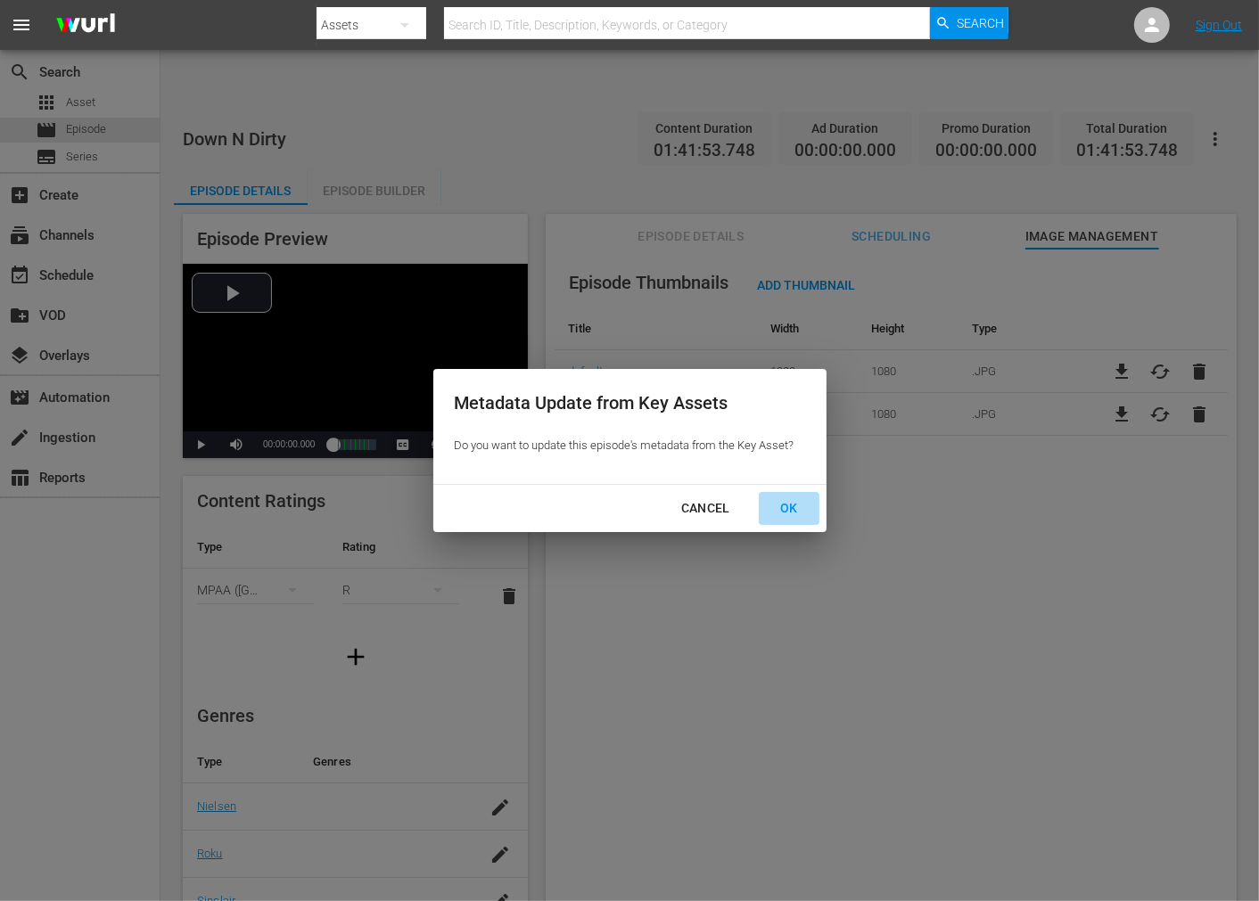
click at [799, 501] on div "OK" at bounding box center [789, 509] width 46 height 22
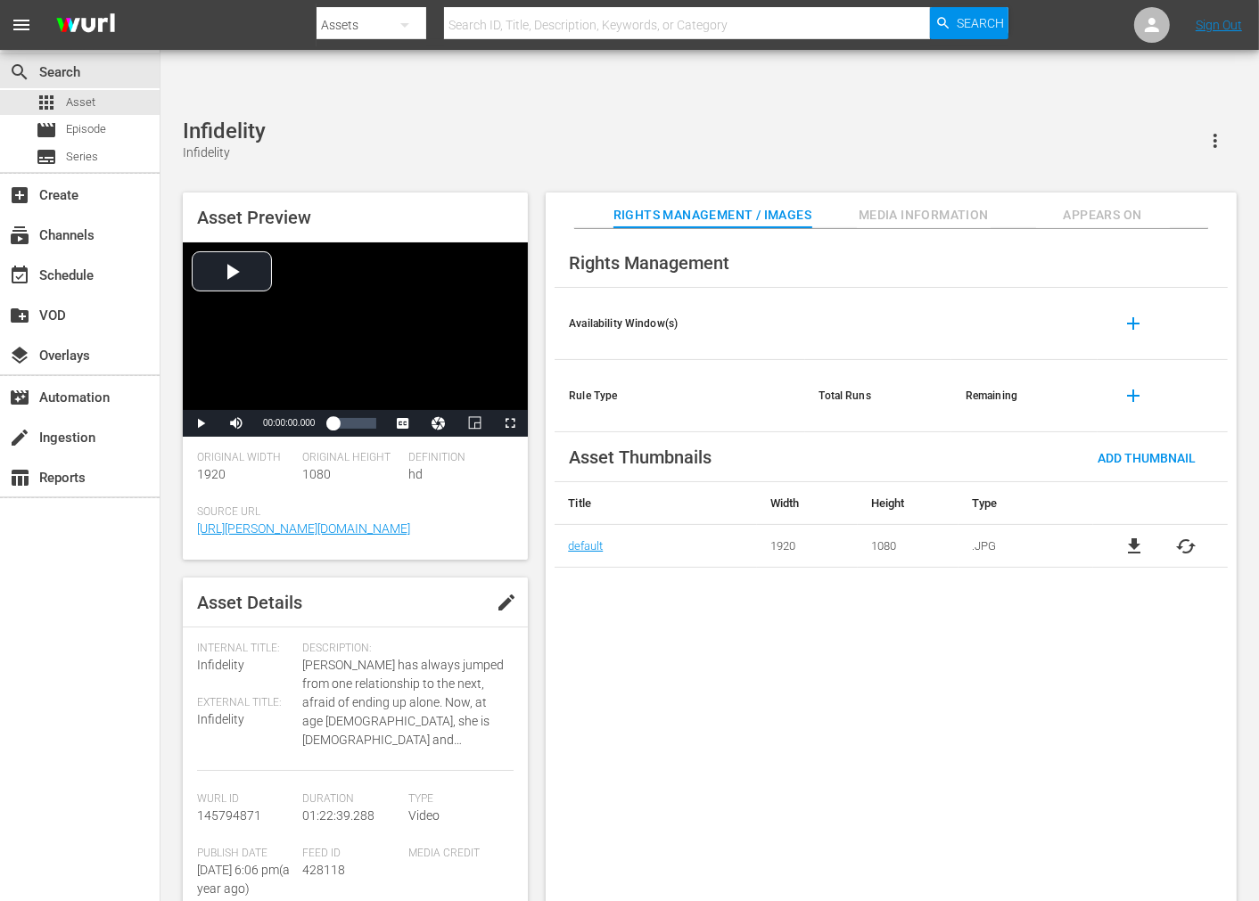
click at [1132, 536] on span "cached" at bounding box center [1186, 546] width 21 height 21
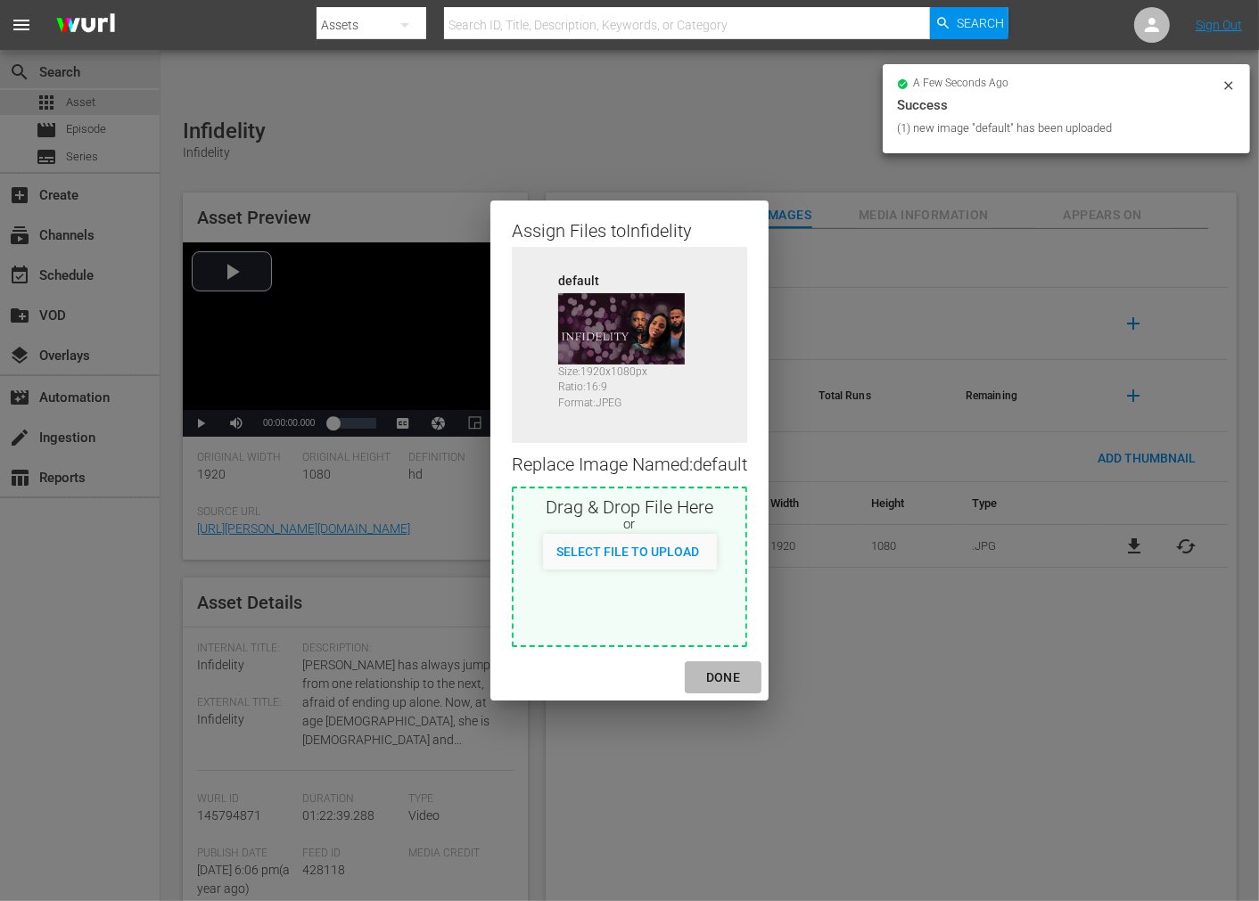
click at [731, 680] on div "DONE" at bounding box center [723, 678] width 62 height 22
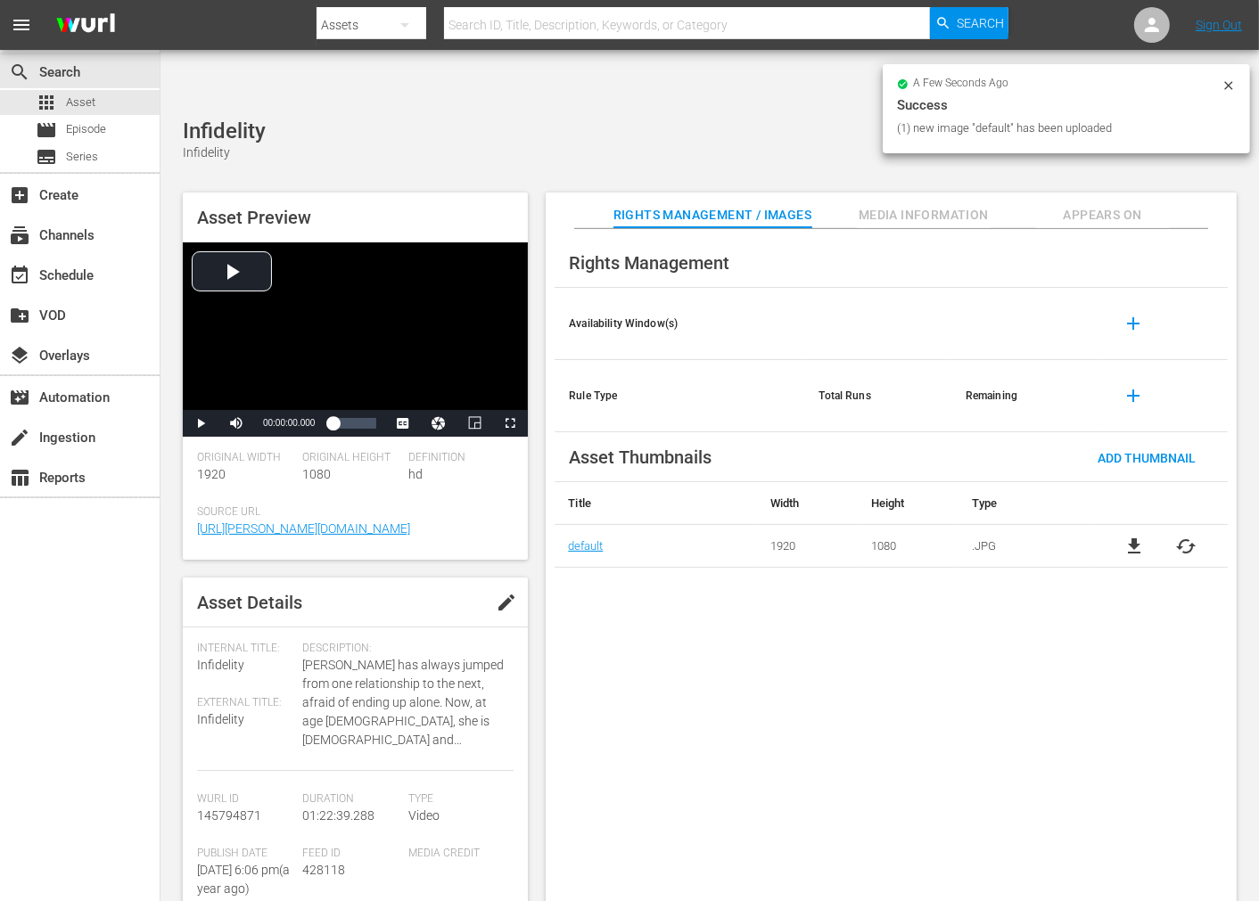
drag, startPoint x: 794, startPoint y: 702, endPoint x: 795, endPoint y: 688, distance: 13.4
click at [795, 693] on div "Rights Management Availability Window(s) add Rule Type Total Runs Remaining add…" at bounding box center [891, 580] width 691 height 702
click at [1095, 193] on button "Appears On" at bounding box center [1103, 211] width 134 height 36
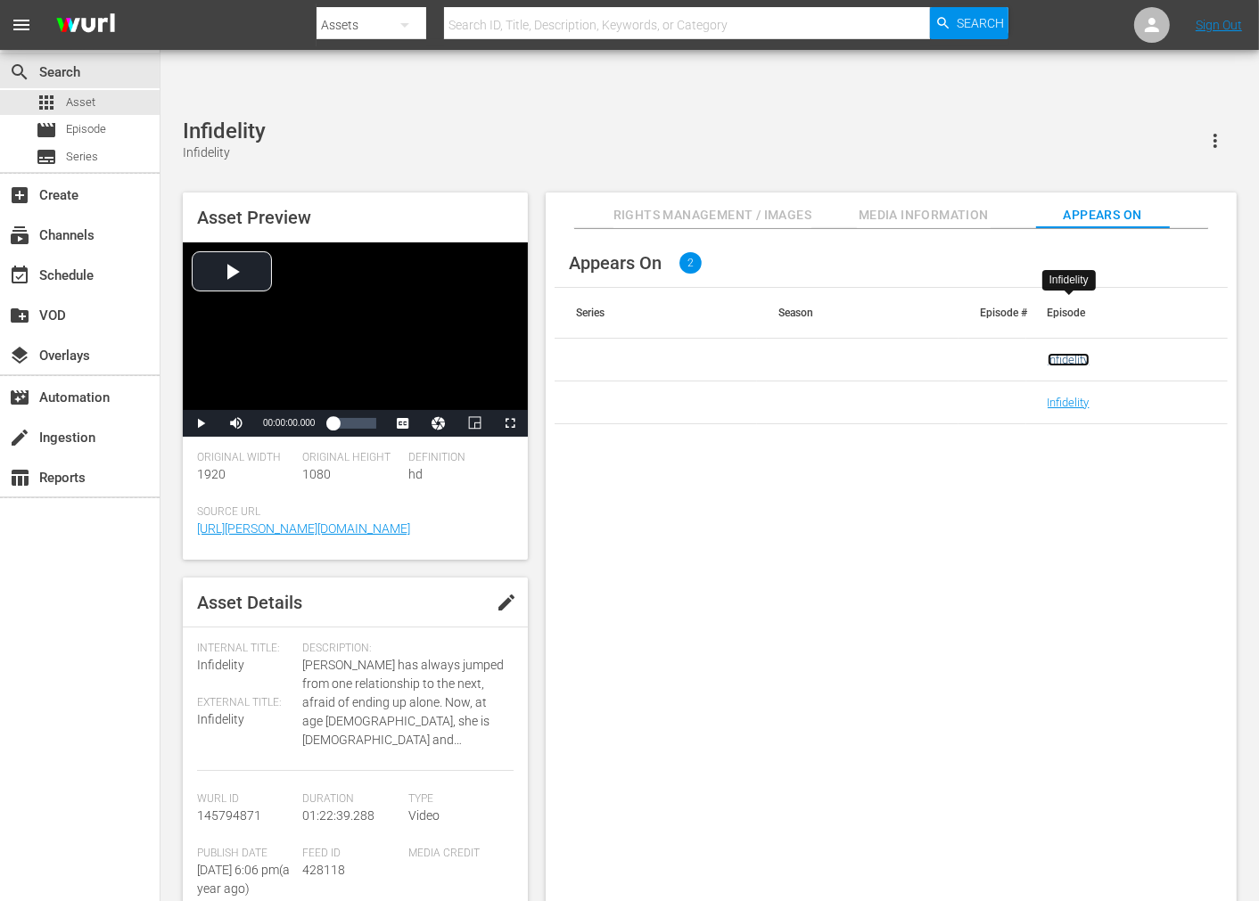
click at [1072, 353] on link "Infidelity" at bounding box center [1069, 359] width 42 height 13
click at [1064, 396] on link "Infidelity" at bounding box center [1069, 402] width 42 height 13
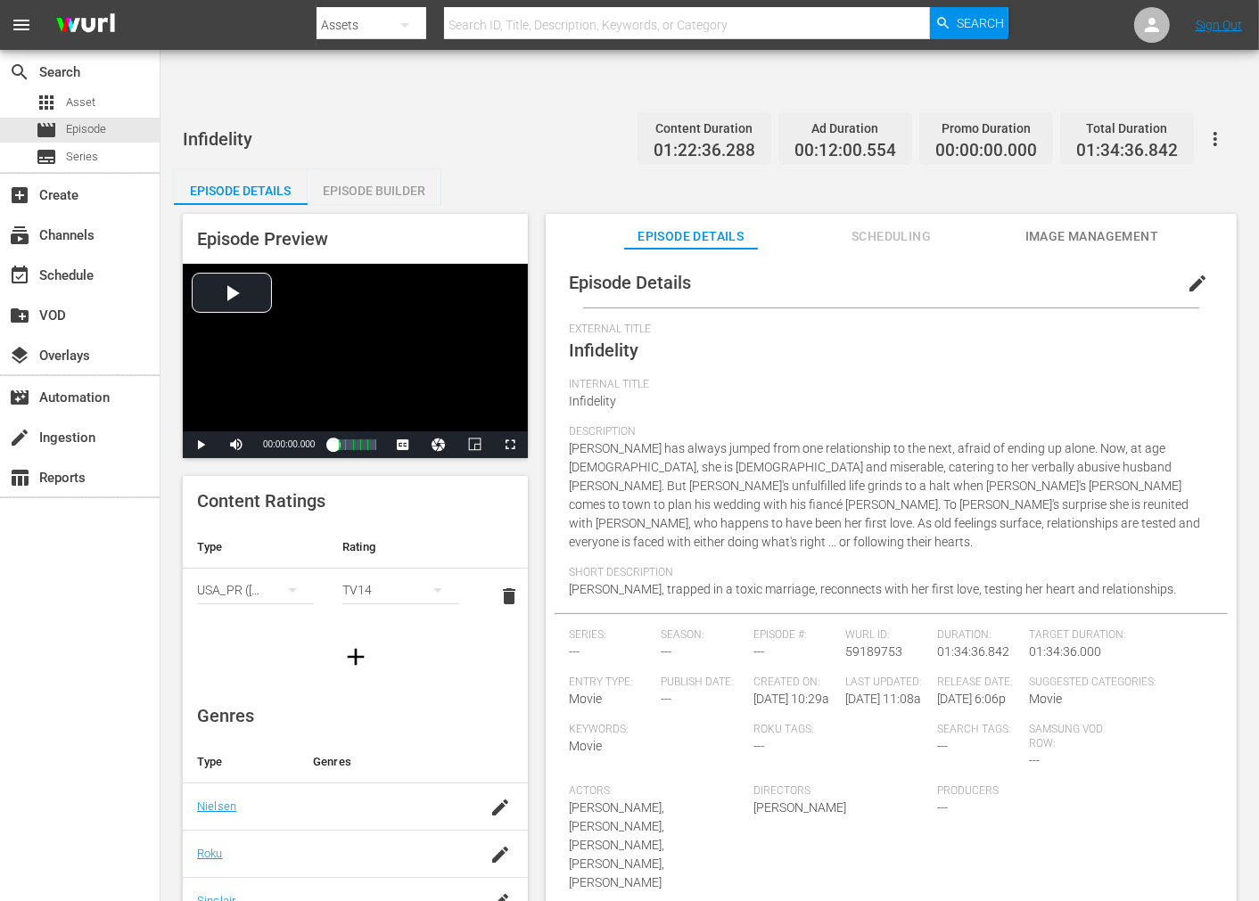
click at [1077, 226] on span "Image Management" at bounding box center [1092, 237] width 134 height 22
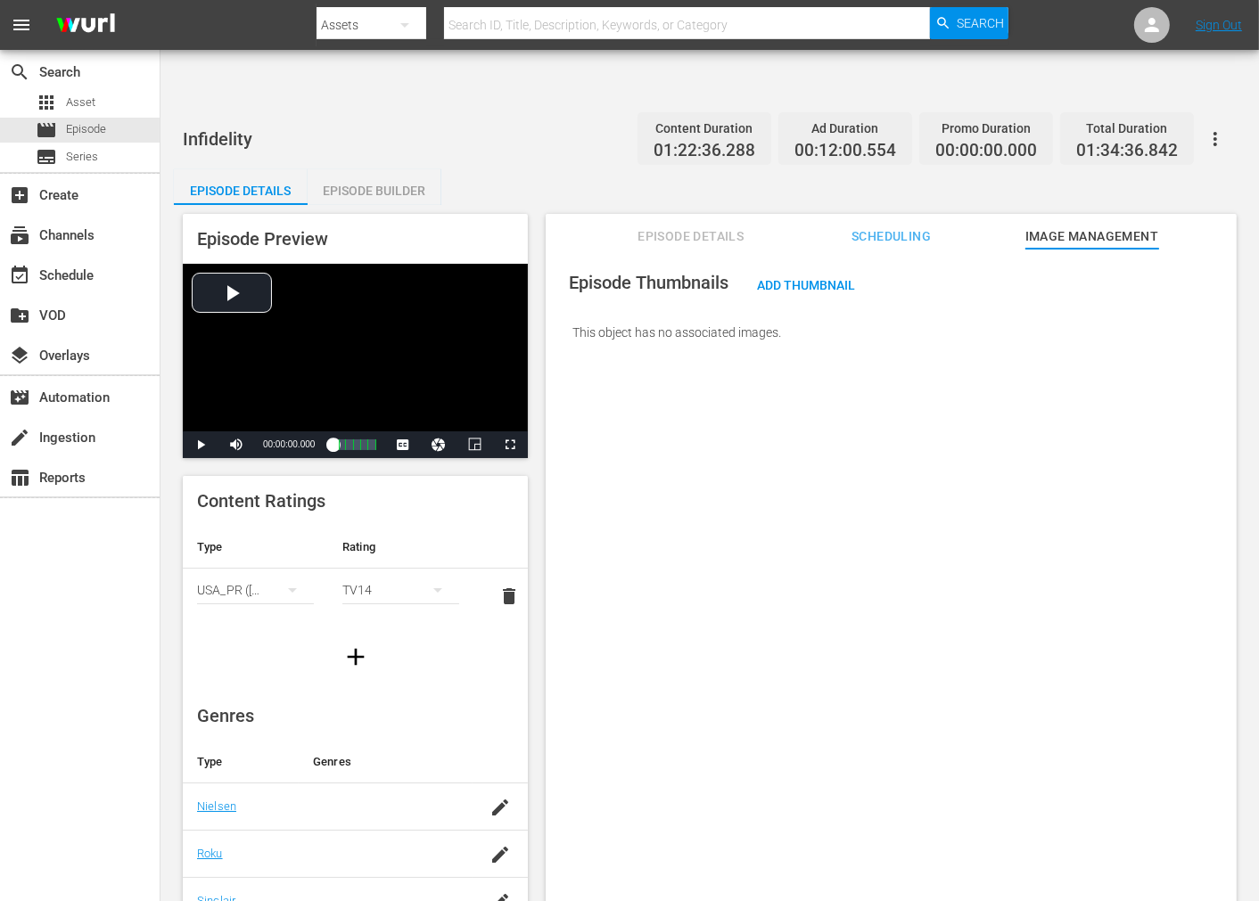
click at [1208, 128] on icon "button" at bounding box center [1215, 138] width 21 height 21
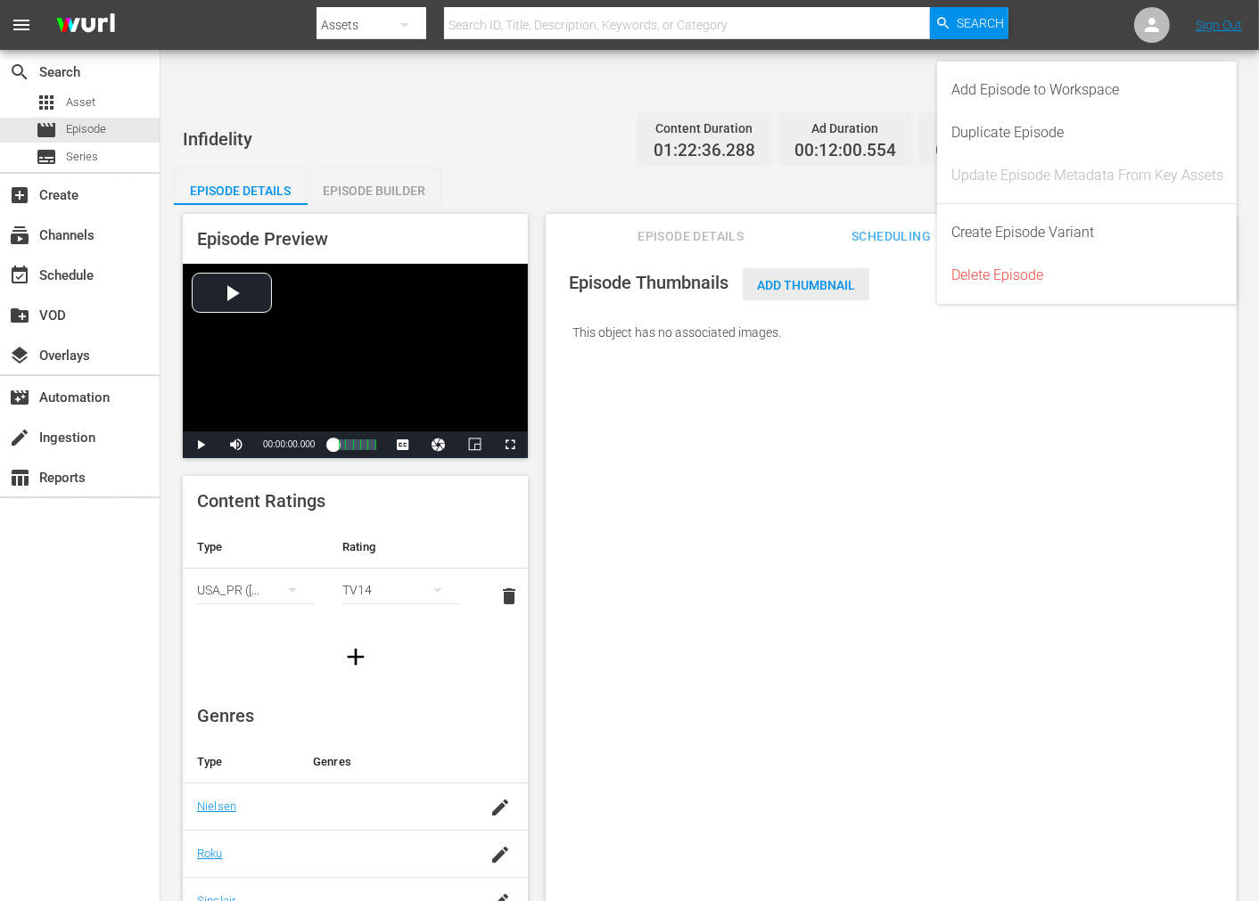
click at [827, 278] on span "Add Thumbnail" at bounding box center [806, 285] width 127 height 14
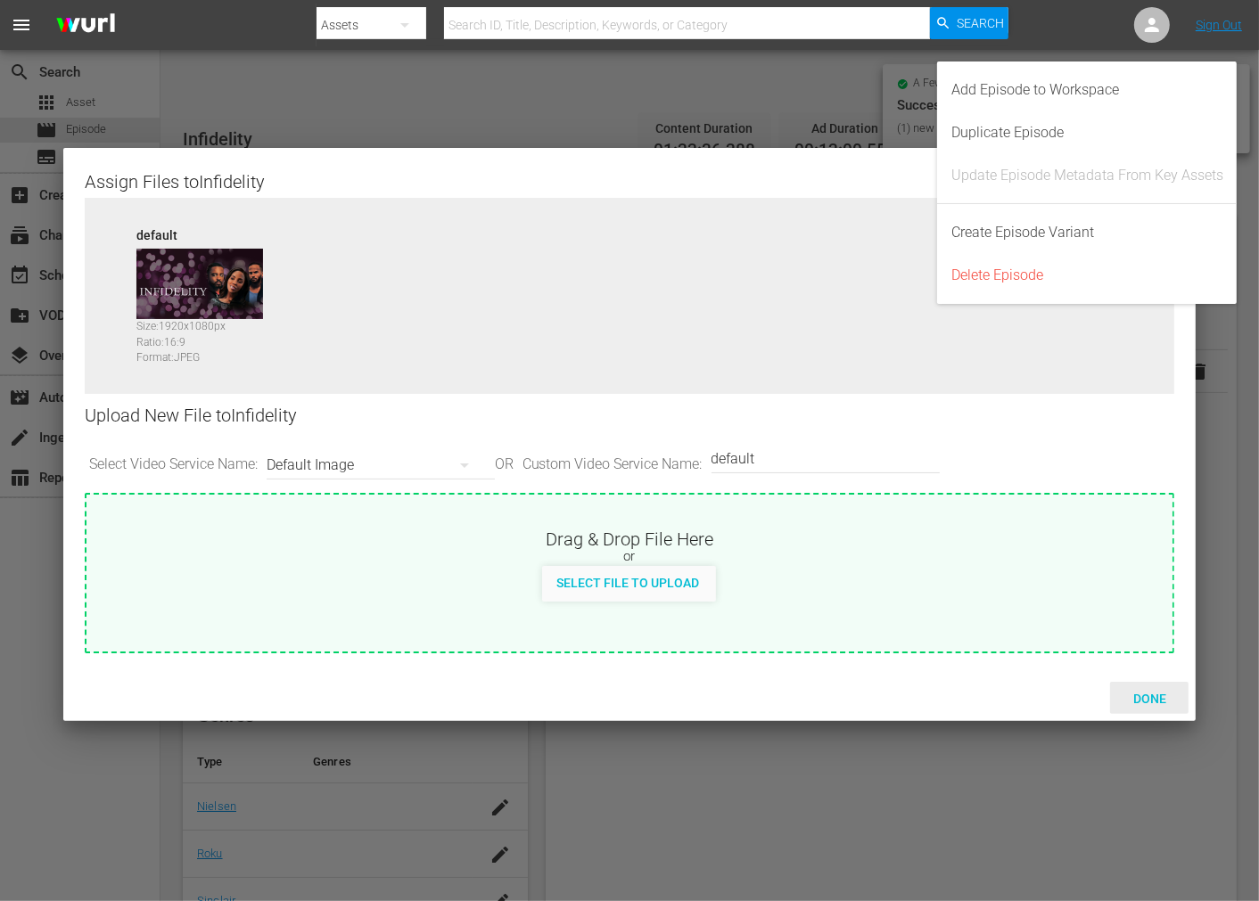
click at [1152, 696] on span "Done" at bounding box center [1150, 699] width 62 height 14
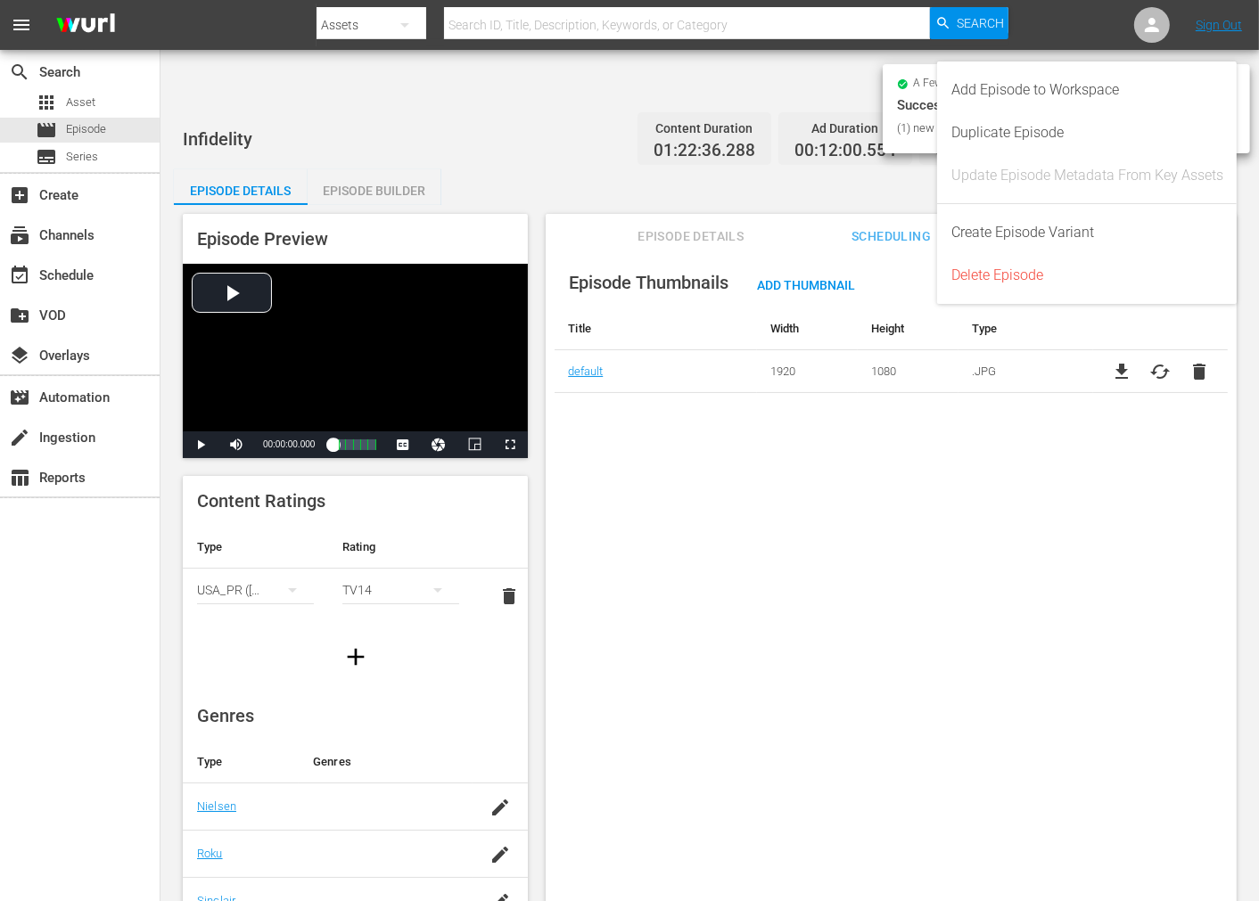
click at [1085, 576] on div "Episode Thumbnails Add Thumbnail Title Width Height Type default 1920 1080 .JPG…" at bounding box center [891, 597] width 691 height 696
click at [975, 503] on div "Episode Thumbnails Add Thumbnail Title Width Height Type default 1920 1080 .JPG…" at bounding box center [891, 597] width 691 height 696
click at [810, 521] on div "Episode Thumbnails Add Thumbnail Title Width Height Type default 1920 1080 .JPG…" at bounding box center [891, 597] width 691 height 696
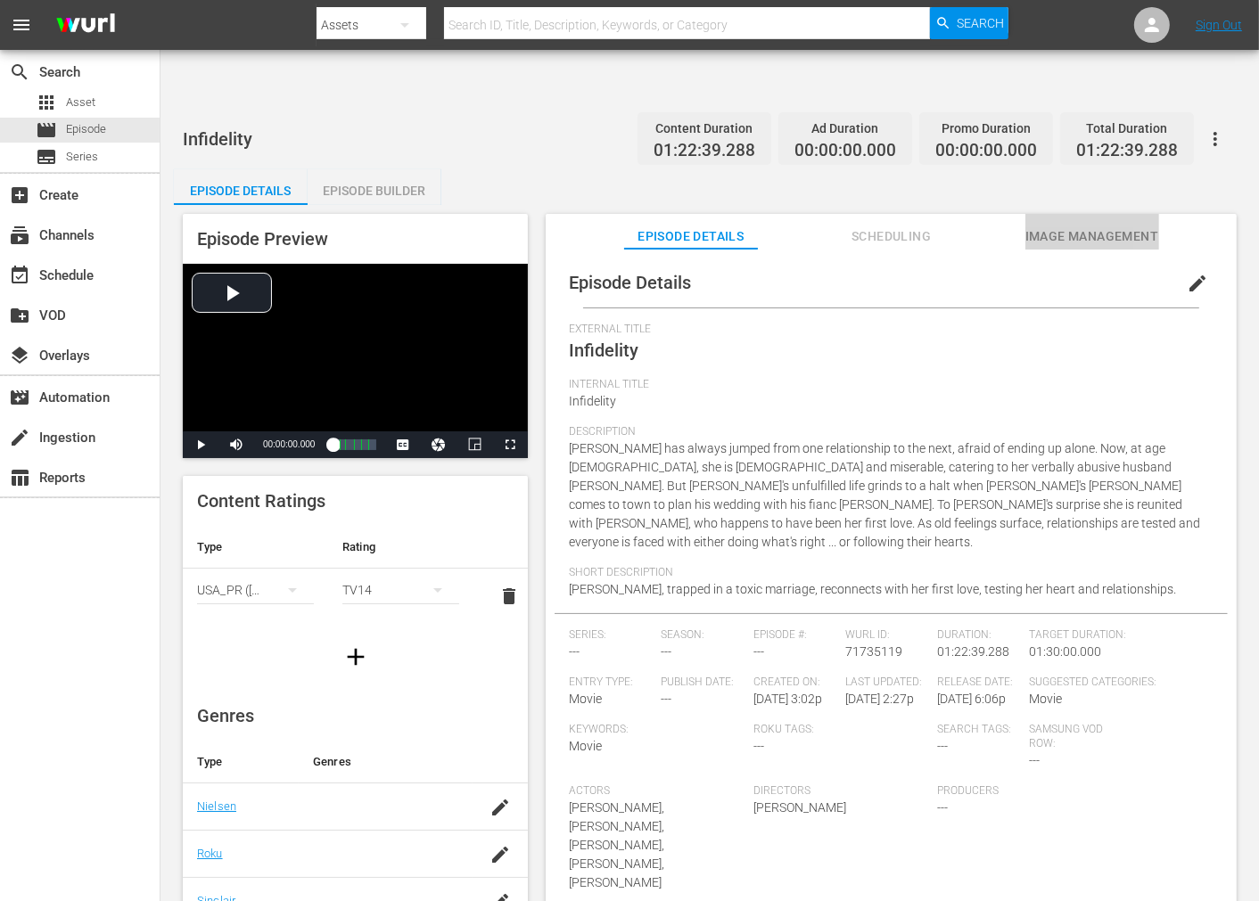
click at [1090, 226] on span "Image Management" at bounding box center [1092, 237] width 134 height 22
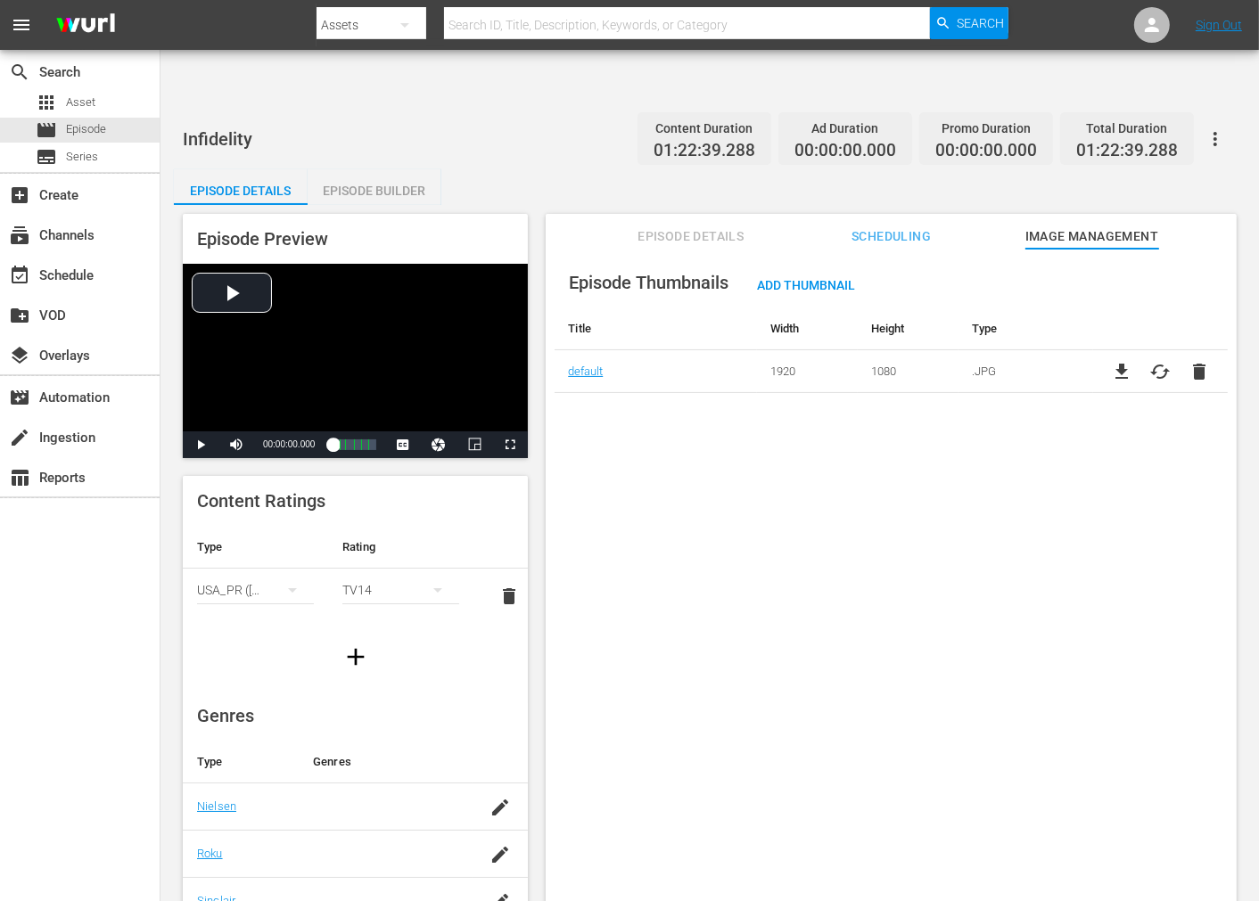
click at [1132, 128] on icon "button" at bounding box center [1215, 138] width 21 height 21
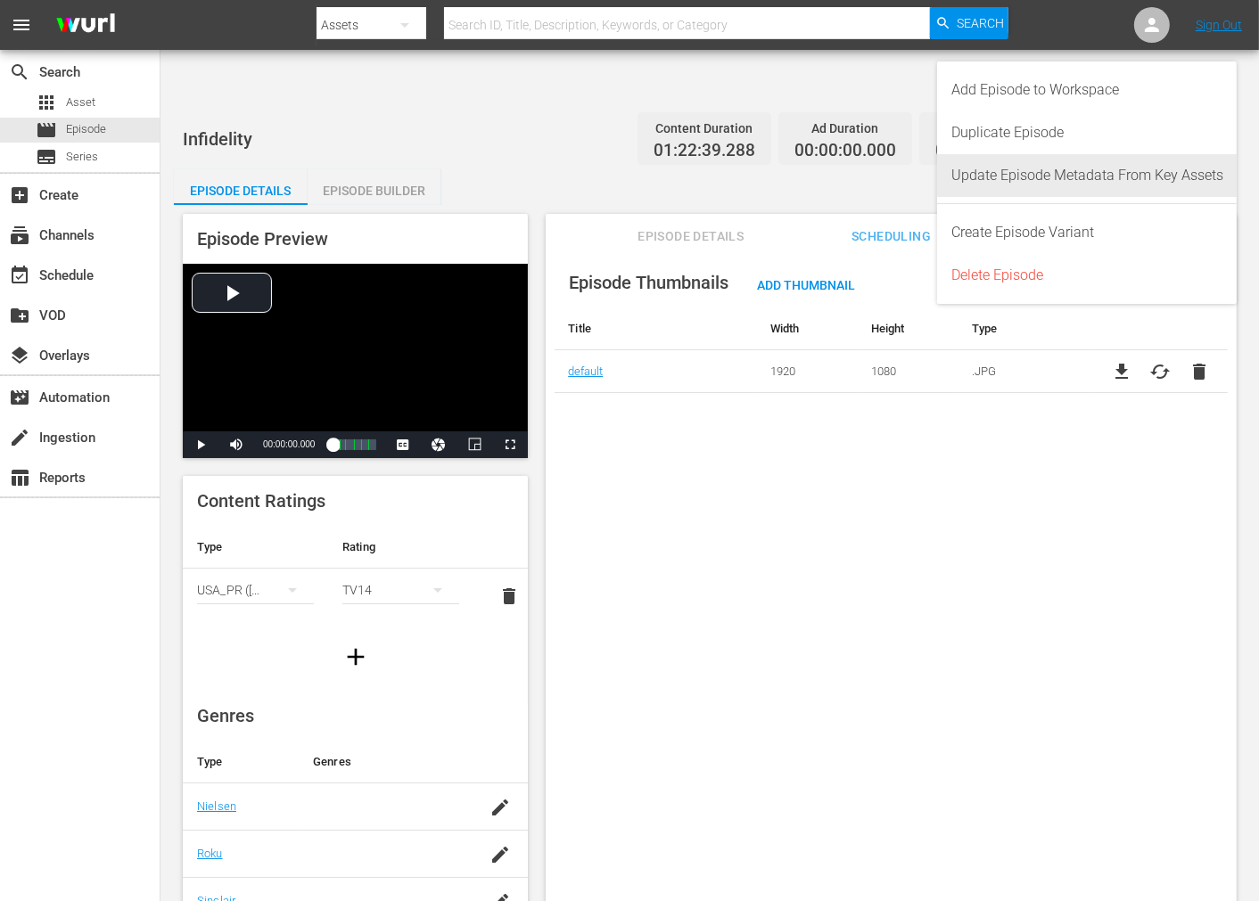
click at [1132, 171] on div "Update Episode Metadata From Key Assets" at bounding box center [1087, 175] width 272 height 43
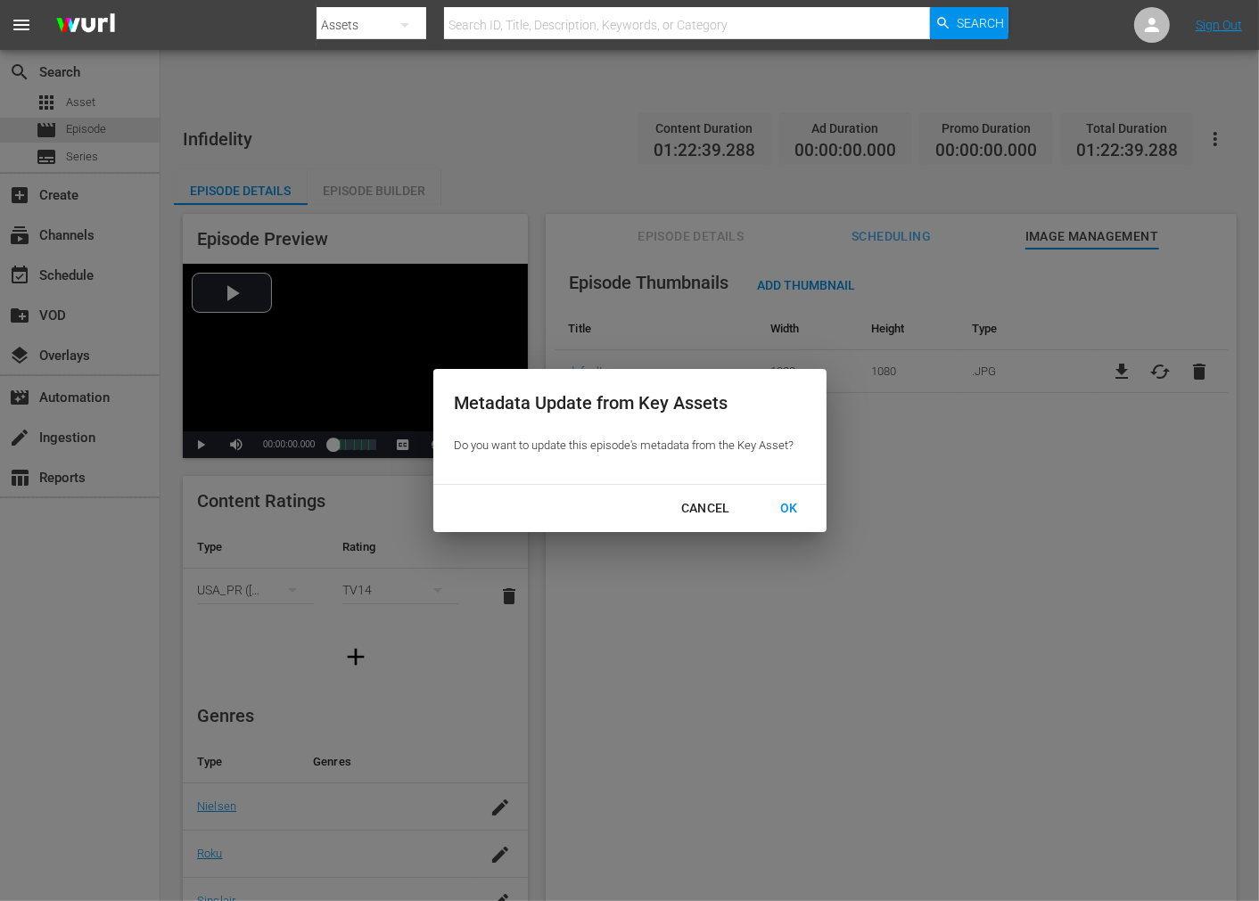
click at [786, 508] on div "OK" at bounding box center [789, 509] width 46 height 22
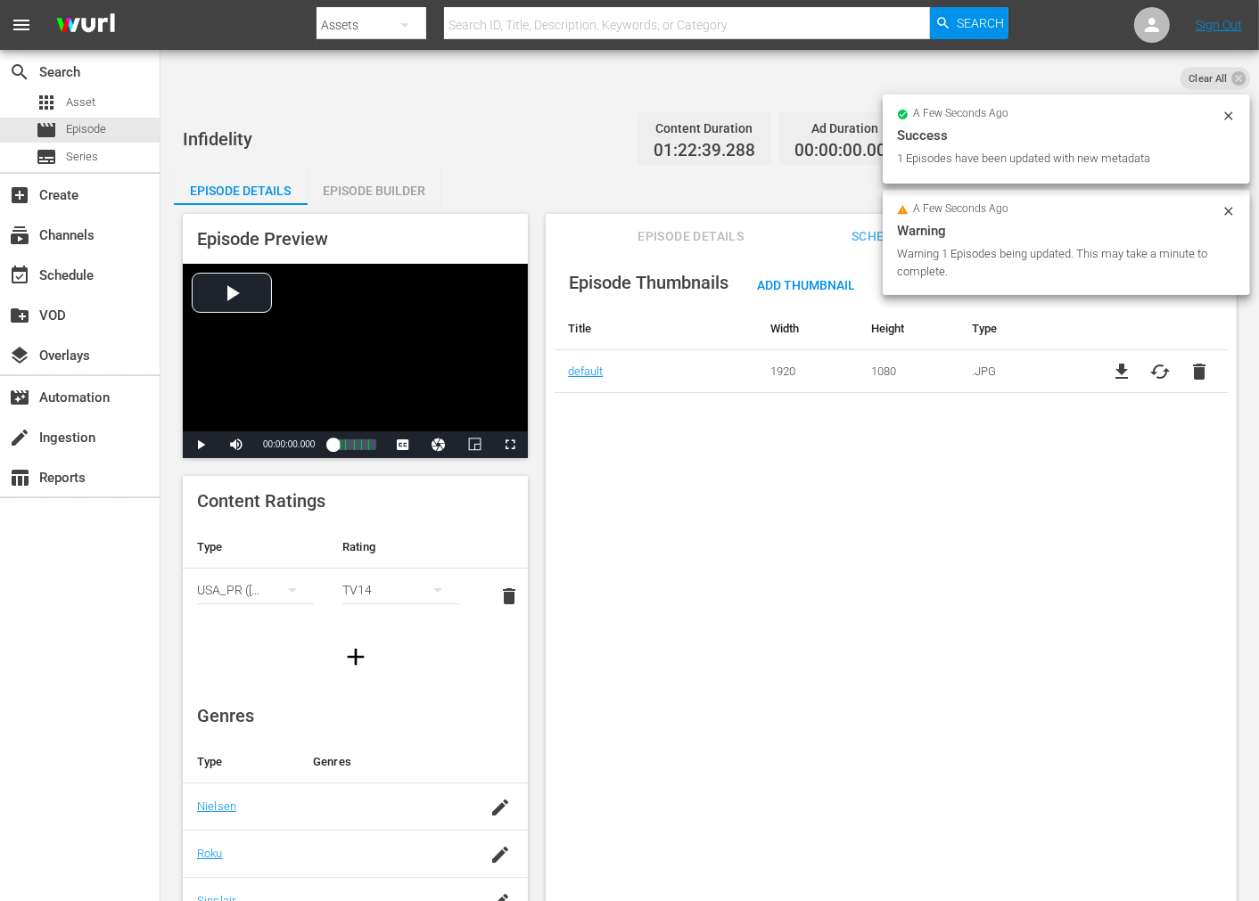
click at [747, 557] on div "Episode Thumbnails Add Thumbnail Title Width Height Type default 1920 1080 .JPG…" at bounding box center [891, 597] width 691 height 696
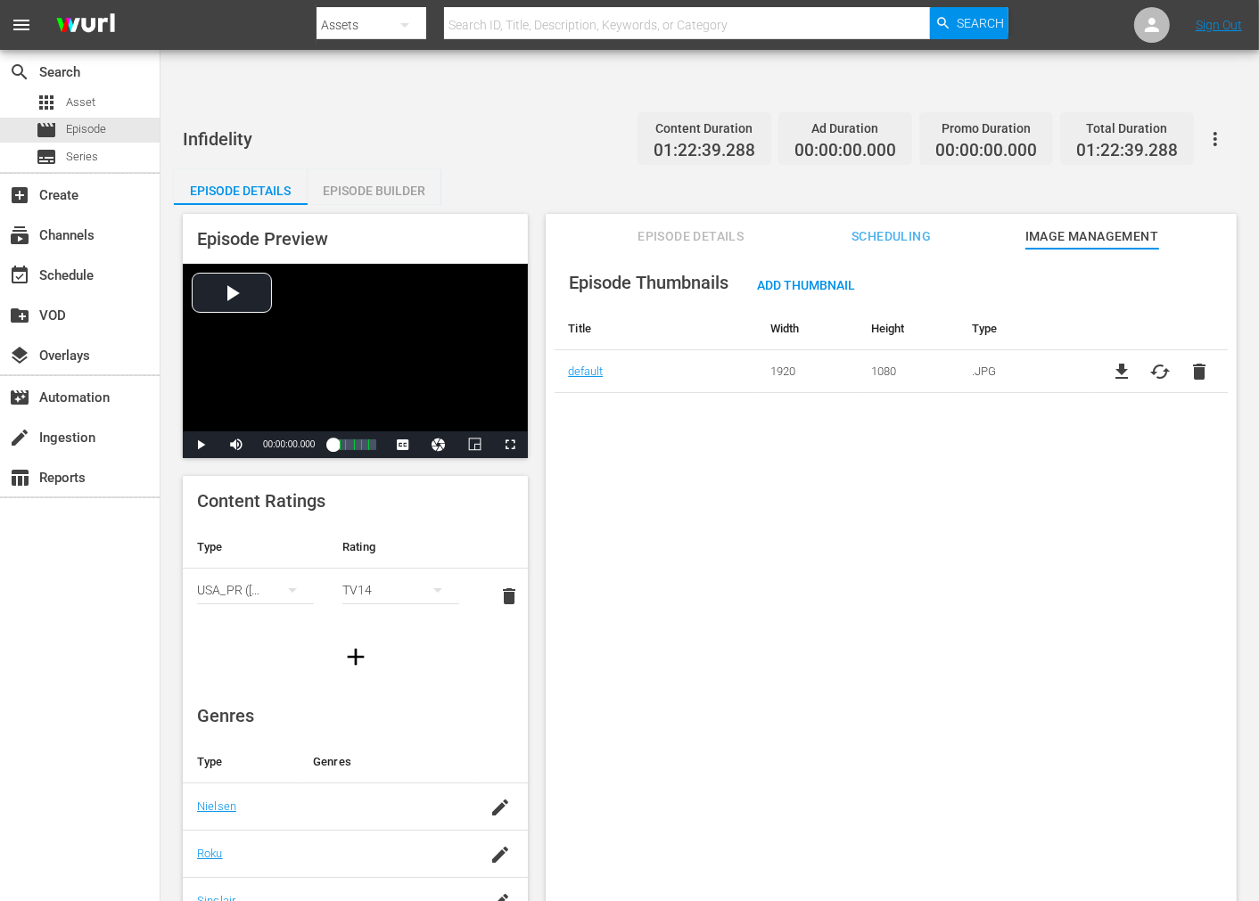
click at [542, 110] on div "Infidelity Content Duration 01:22:39.288 Ad Duration 00:00:00.000 Promo Duratio…" at bounding box center [709, 518] width 1098 height 826
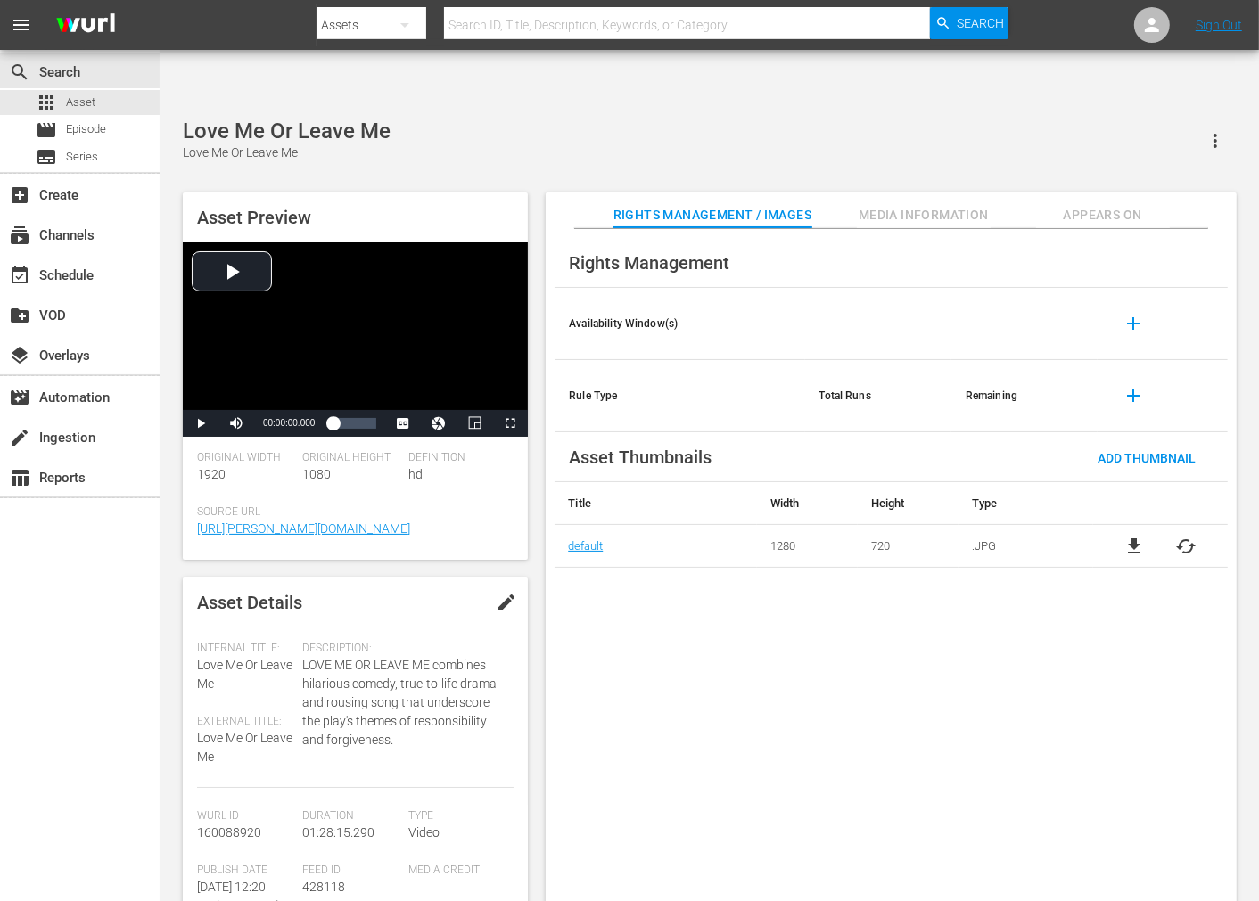
click at [1187, 536] on span "cached" at bounding box center [1186, 546] width 21 height 21
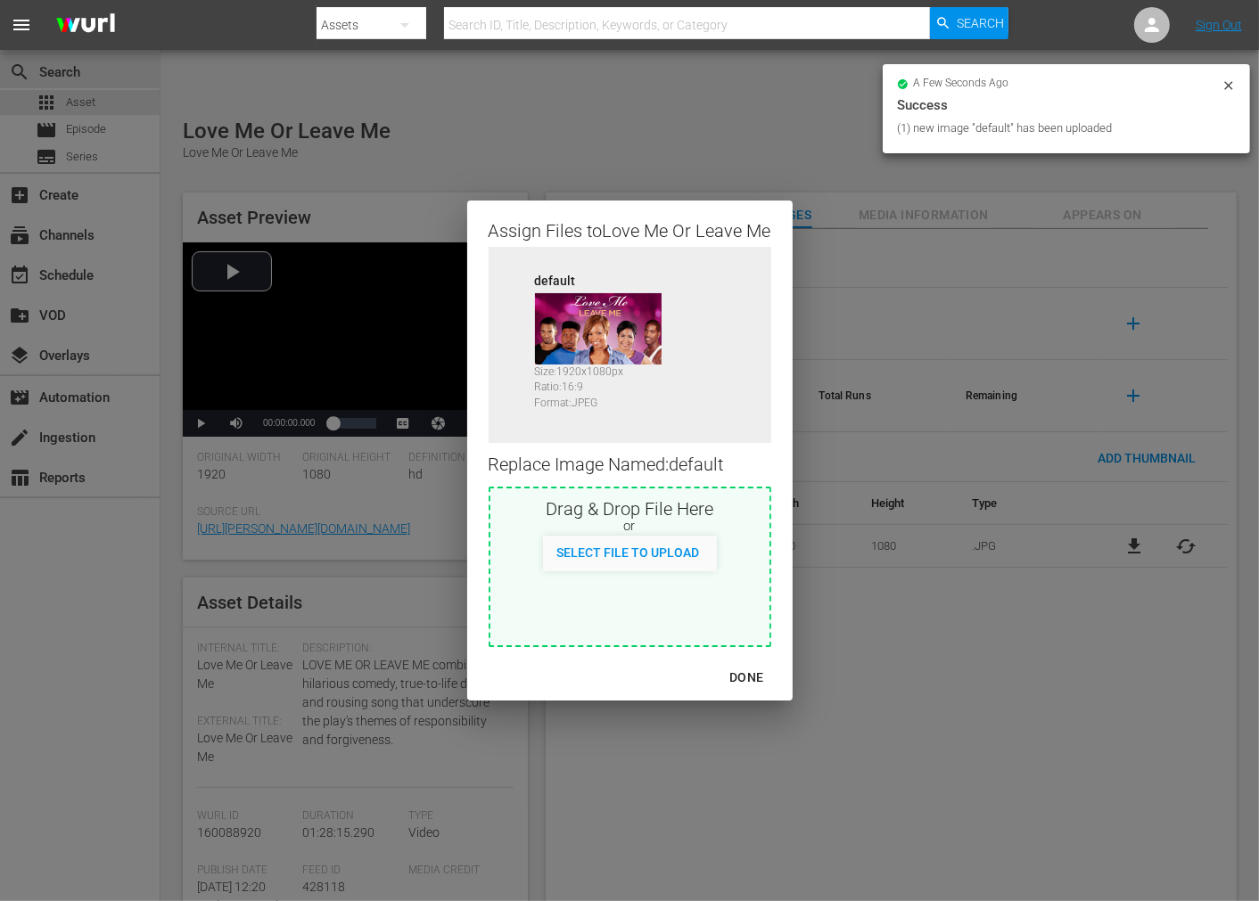
click at [749, 673] on div "DONE" at bounding box center [746, 678] width 62 height 22
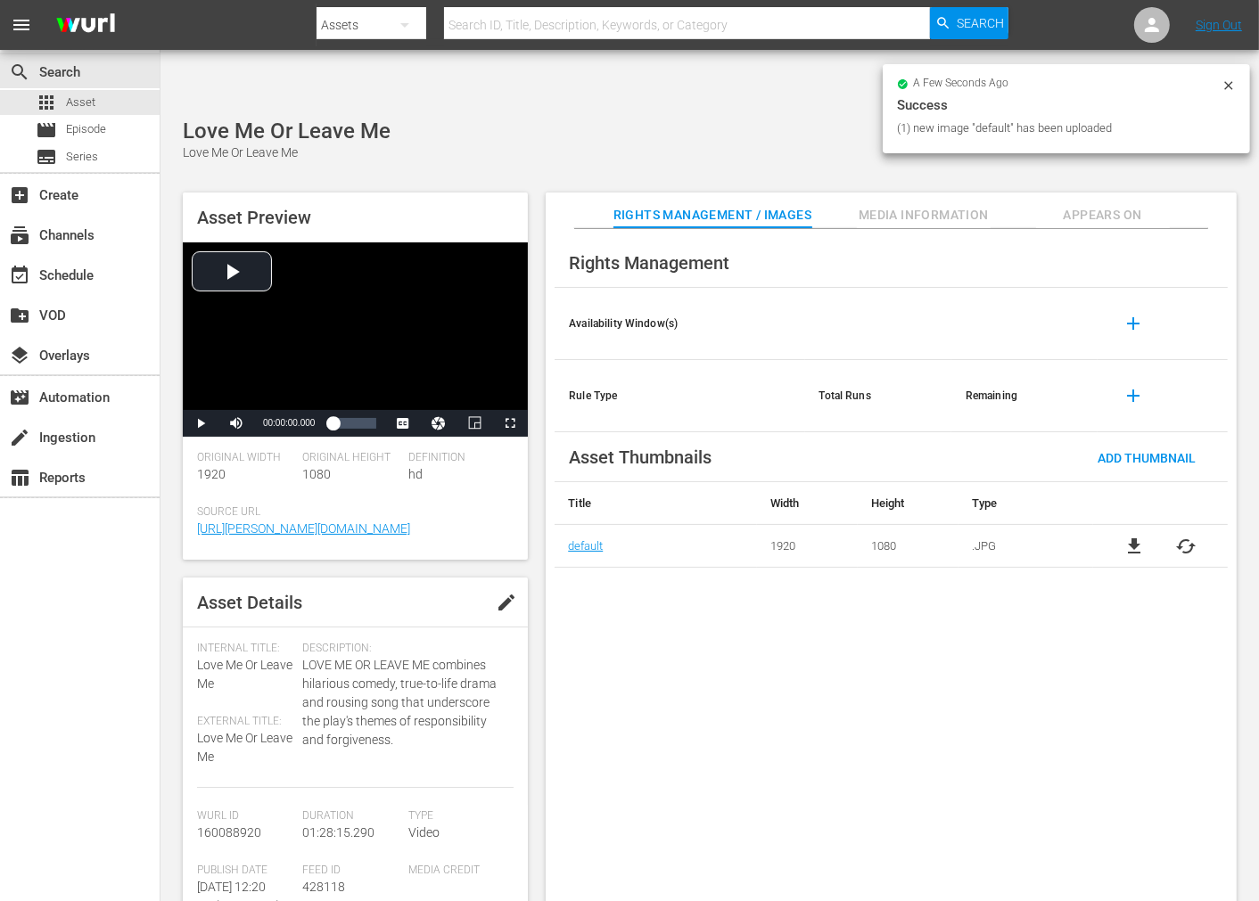
drag, startPoint x: 827, startPoint y: 736, endPoint x: 840, endPoint y: 738, distance: 13.5
click at [839, 738] on div "Rights Management Availability Window(s) add Rule Type Total Runs Remaining add…" at bounding box center [891, 580] width 691 height 702
click at [1119, 204] on span "Appears On" at bounding box center [1103, 215] width 134 height 22
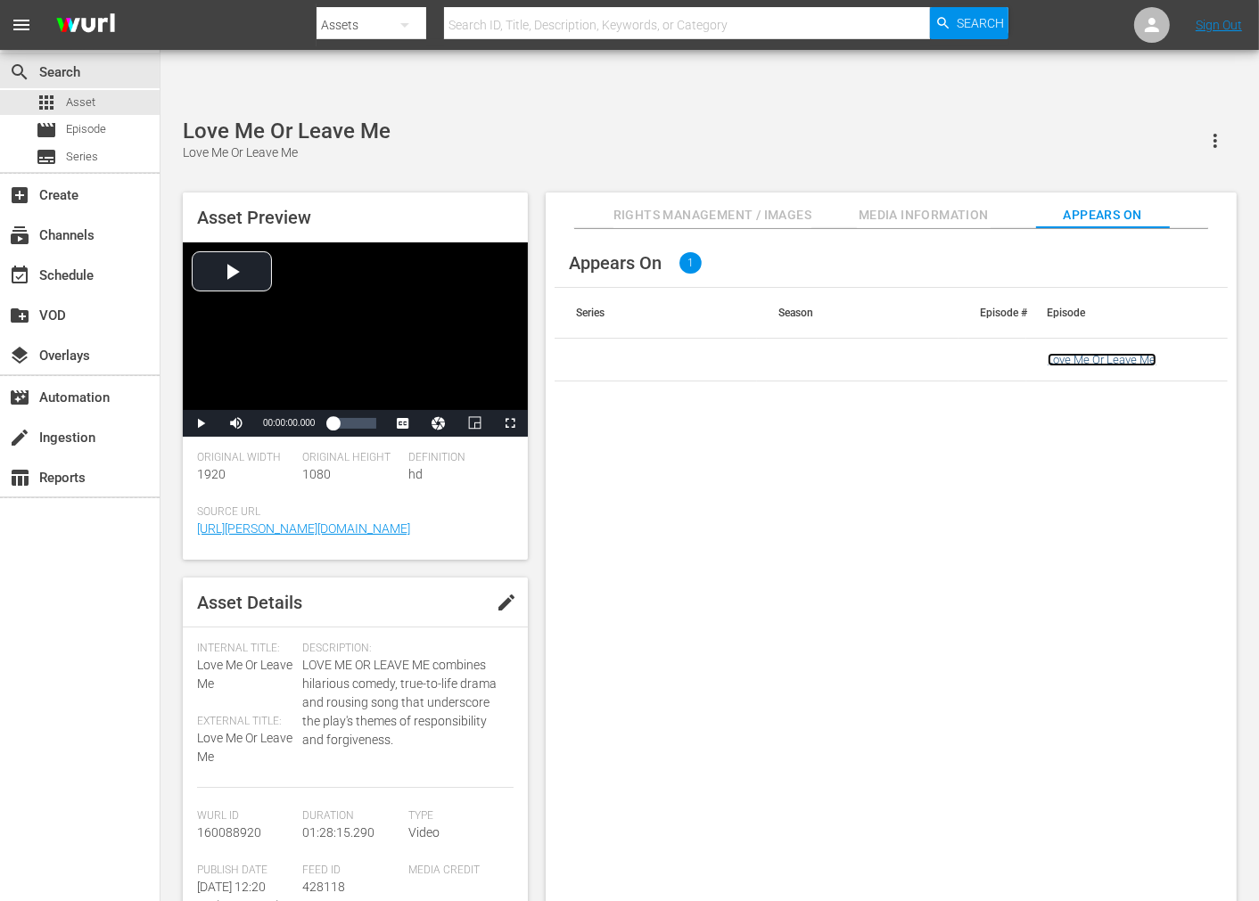
click at [1061, 353] on link "Love Me Or Leave Me" at bounding box center [1102, 359] width 109 height 13
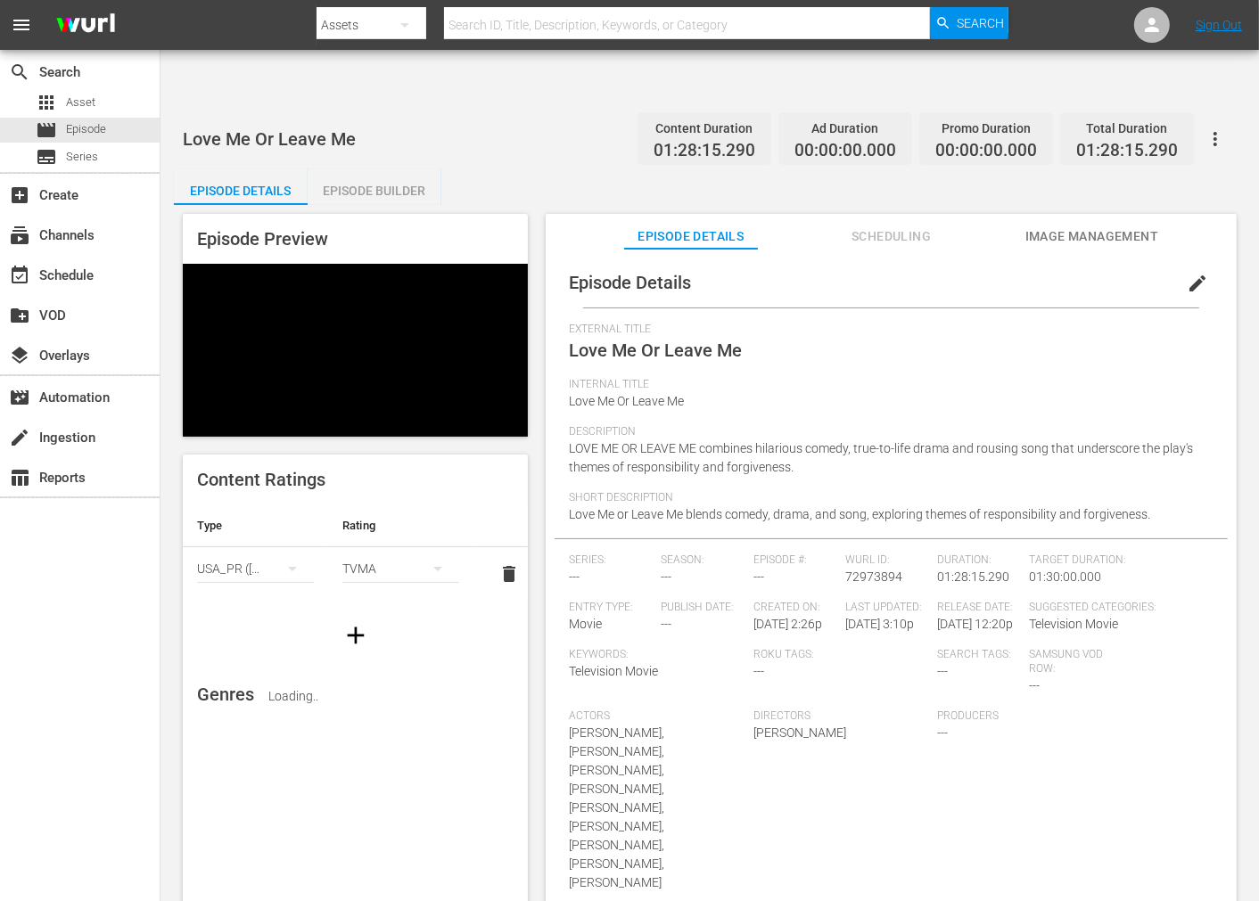
click at [1075, 226] on span "Image Management" at bounding box center [1092, 237] width 134 height 22
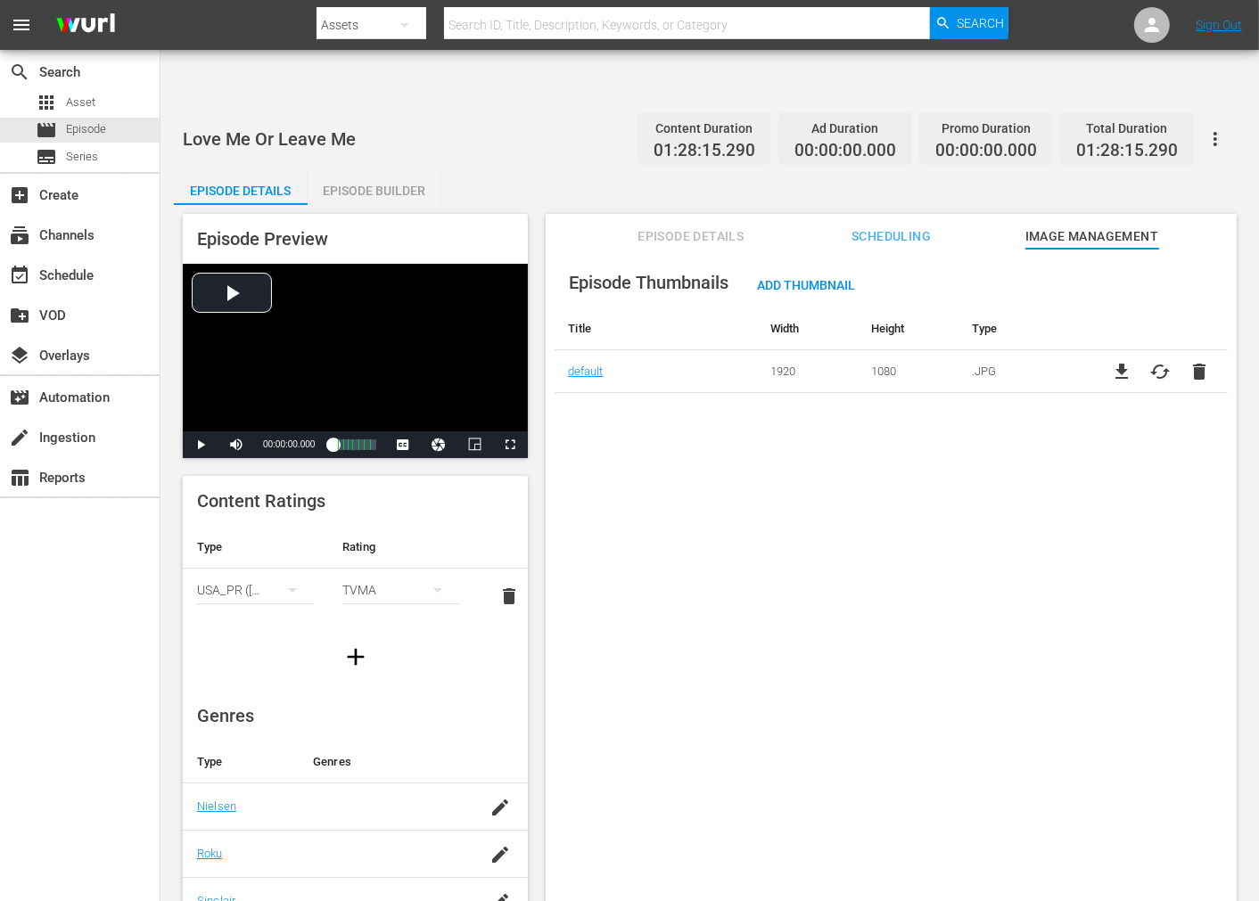
click at [1132, 361] on span "cached" at bounding box center [1160, 371] width 21 height 21
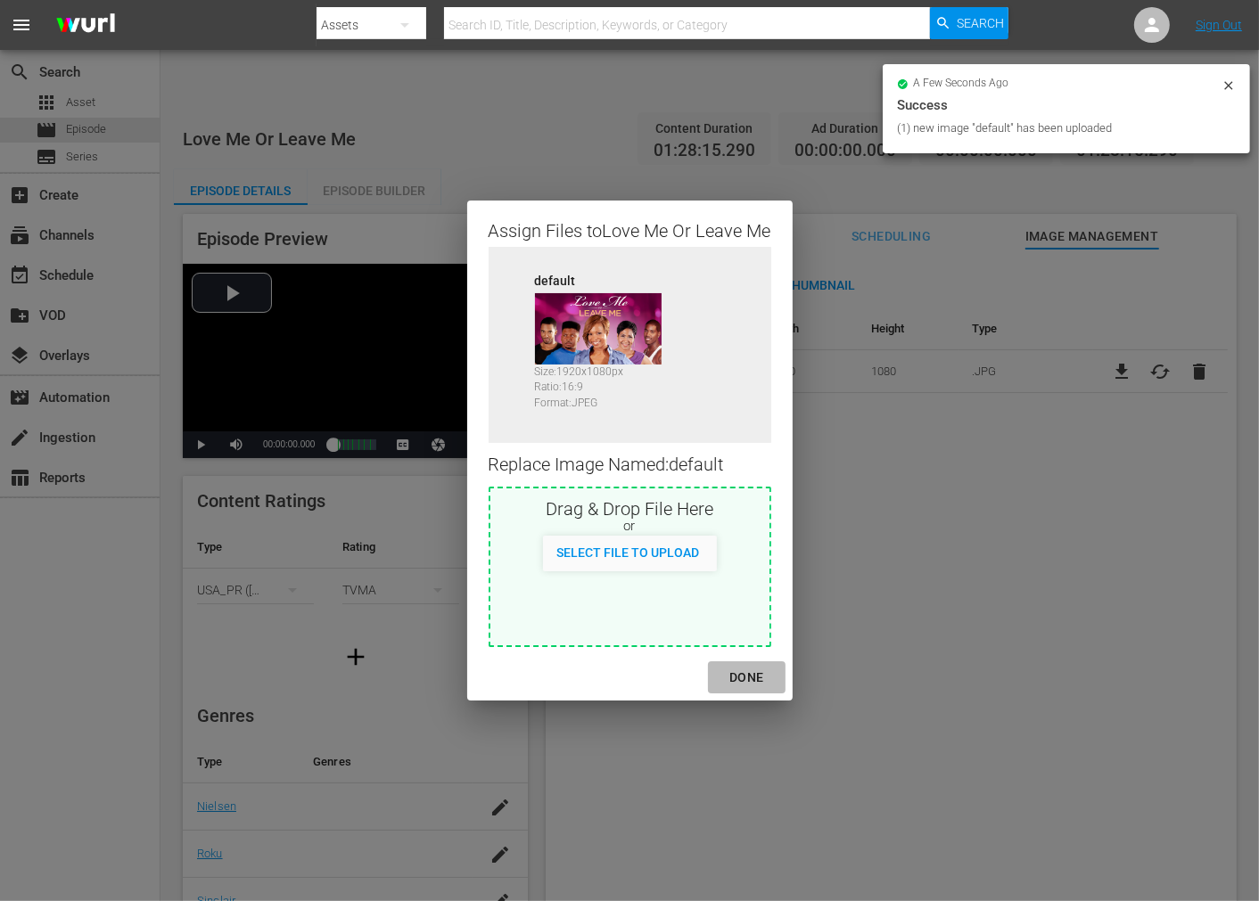
click at [751, 674] on div "DONE" at bounding box center [746, 678] width 62 height 22
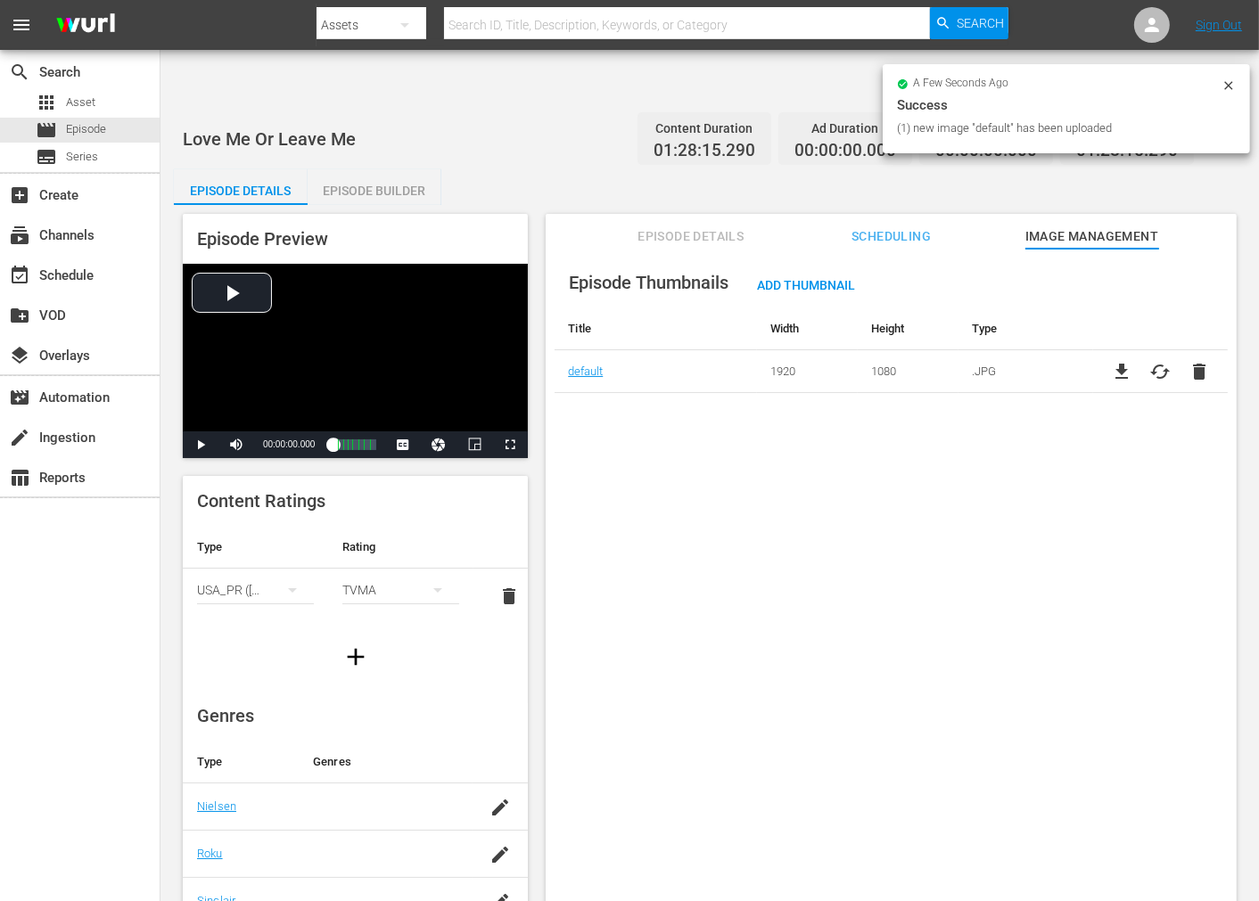
drag, startPoint x: 907, startPoint y: 676, endPoint x: 909, endPoint y: 662, distance: 14.5
click at [909, 662] on div "Episode Thumbnails Add Thumbnail Title Width Height Type default 1920 1080 .JPG…" at bounding box center [891, 597] width 691 height 696
drag, startPoint x: 1235, startPoint y: 81, endPoint x: 1181, endPoint y: 169, distance: 103.2
click at [1132, 81] on icon at bounding box center [1229, 85] width 14 height 14
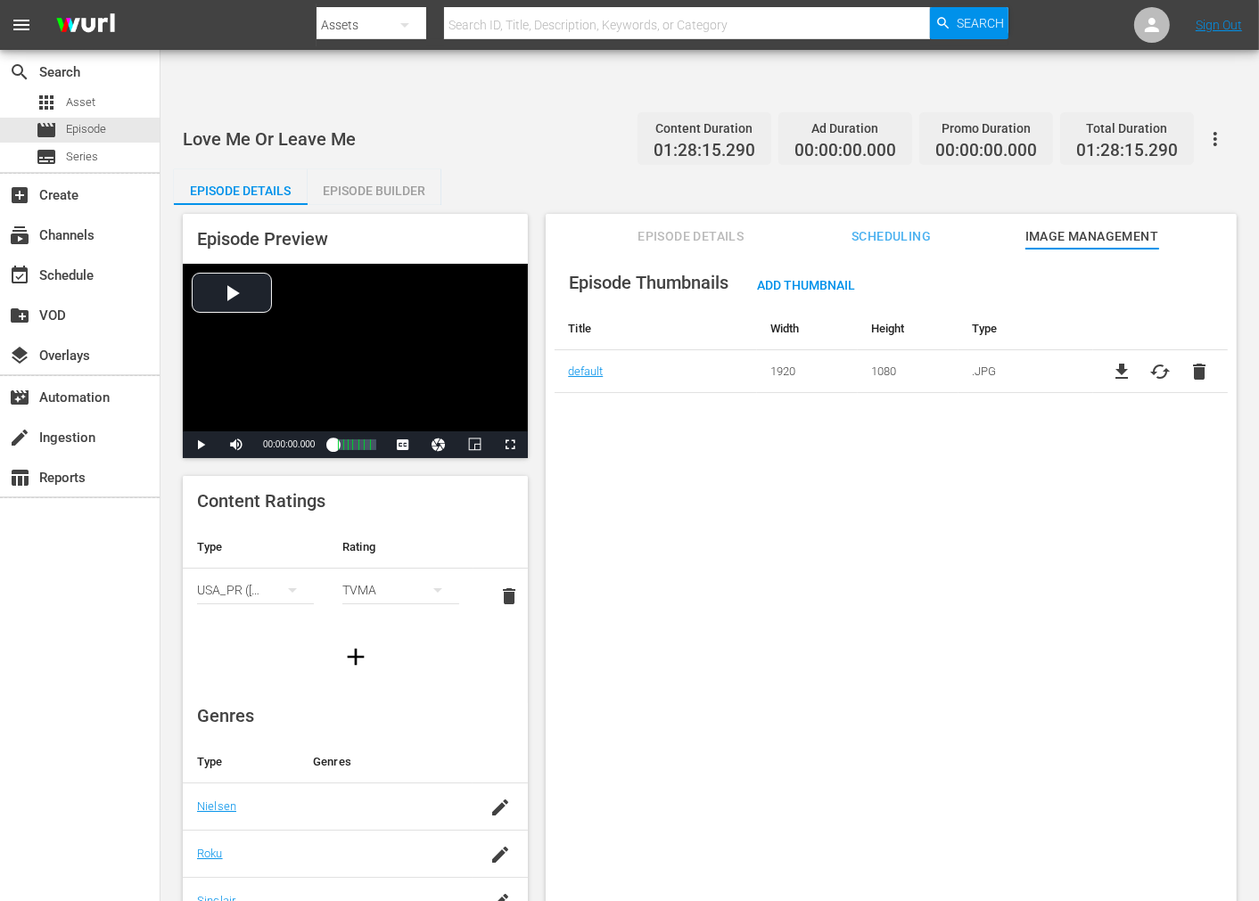
click at [965, 476] on div "Episode Thumbnails Add Thumbnail Title Width Height Type default 1920 1080 .JPG…" at bounding box center [891, 597] width 691 height 696
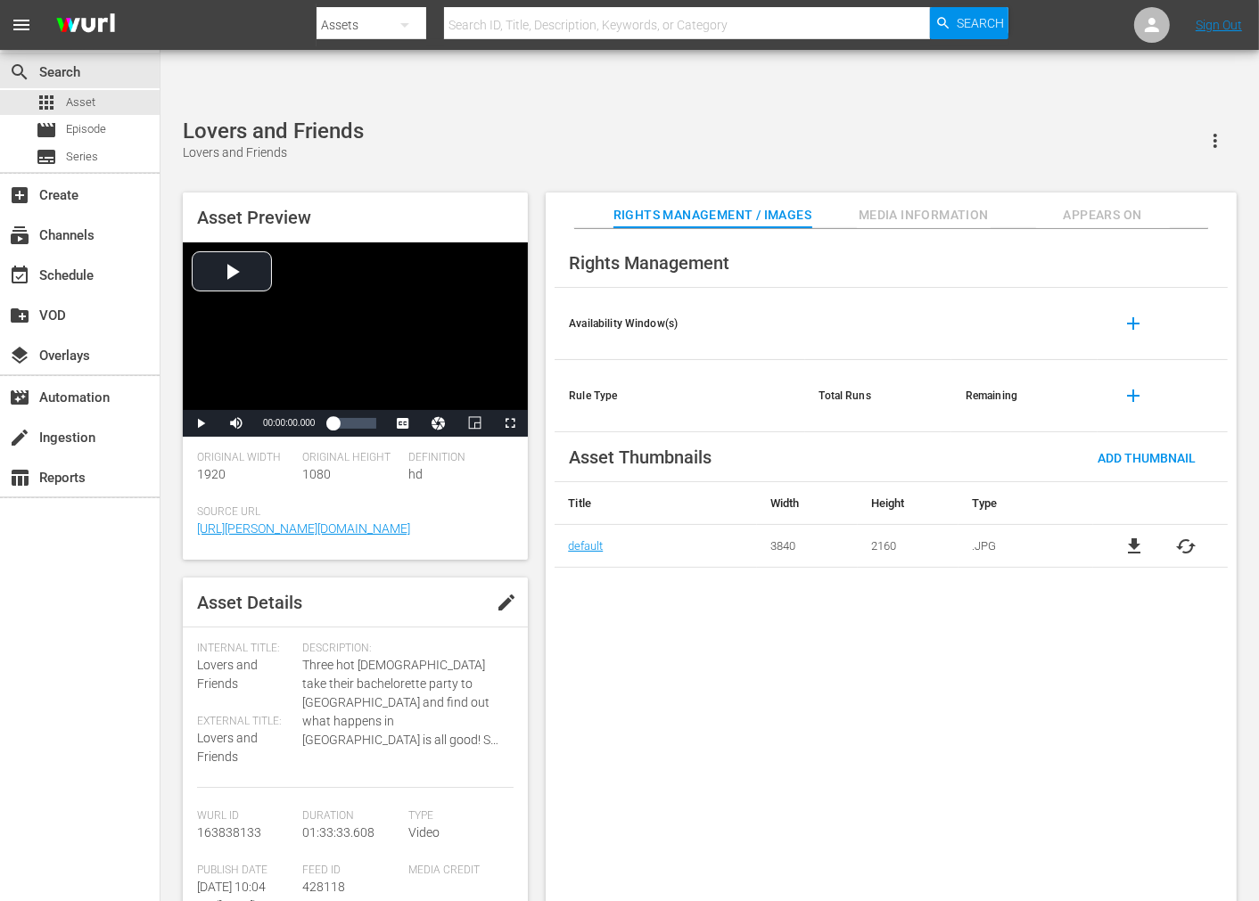
click at [1192, 536] on span "cached" at bounding box center [1186, 546] width 21 height 21
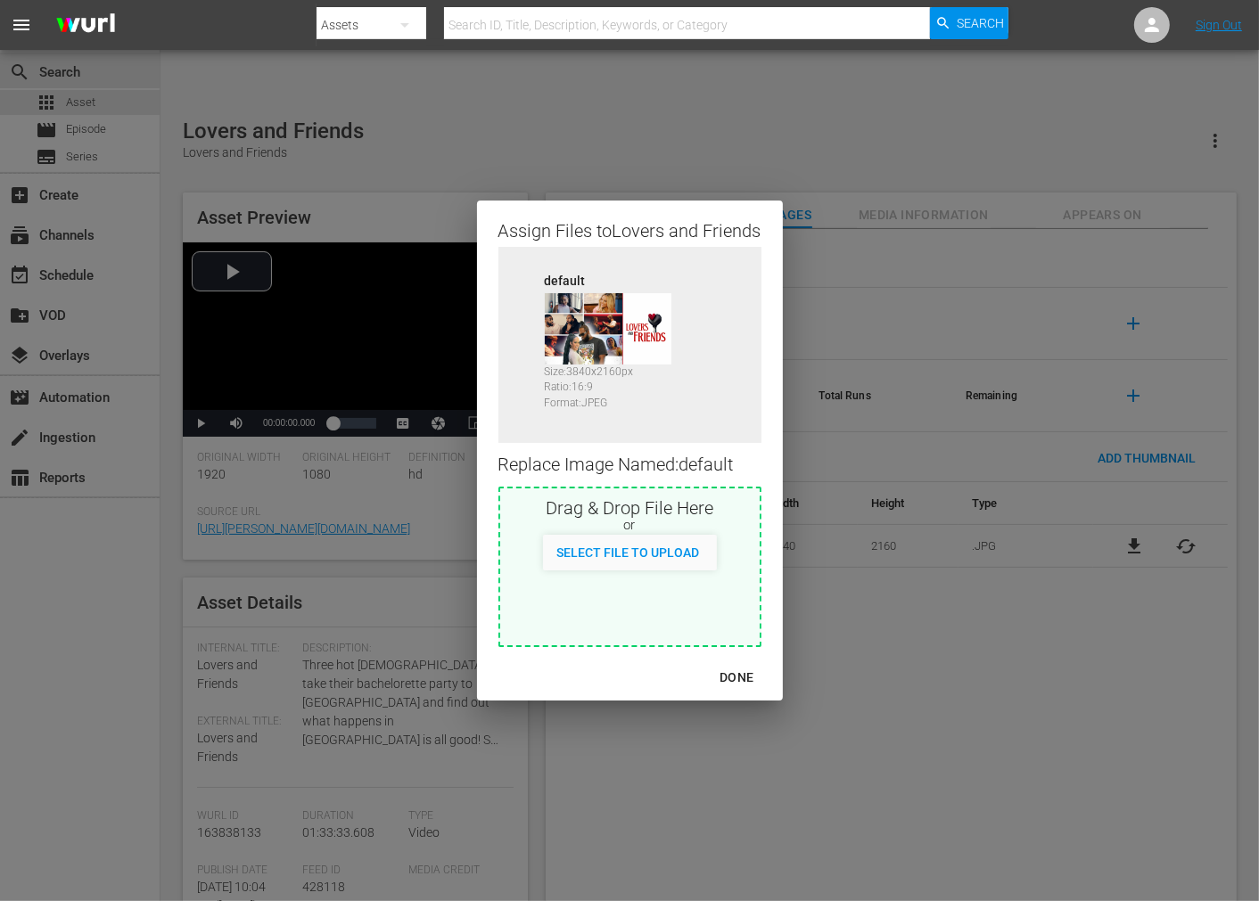
click at [736, 679] on div "DONE" at bounding box center [736, 678] width 62 height 22
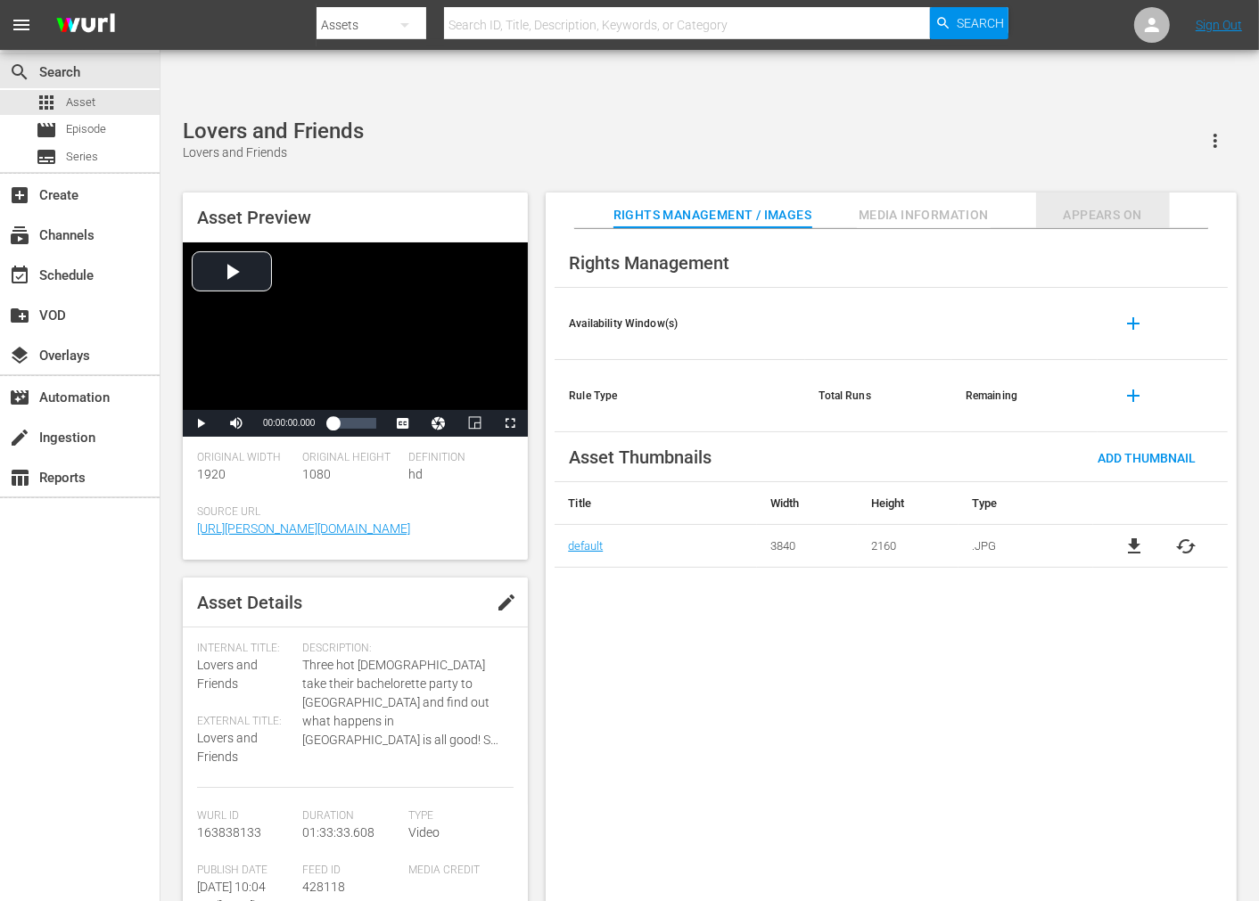
click at [1115, 204] on span "Appears On" at bounding box center [1103, 215] width 134 height 22
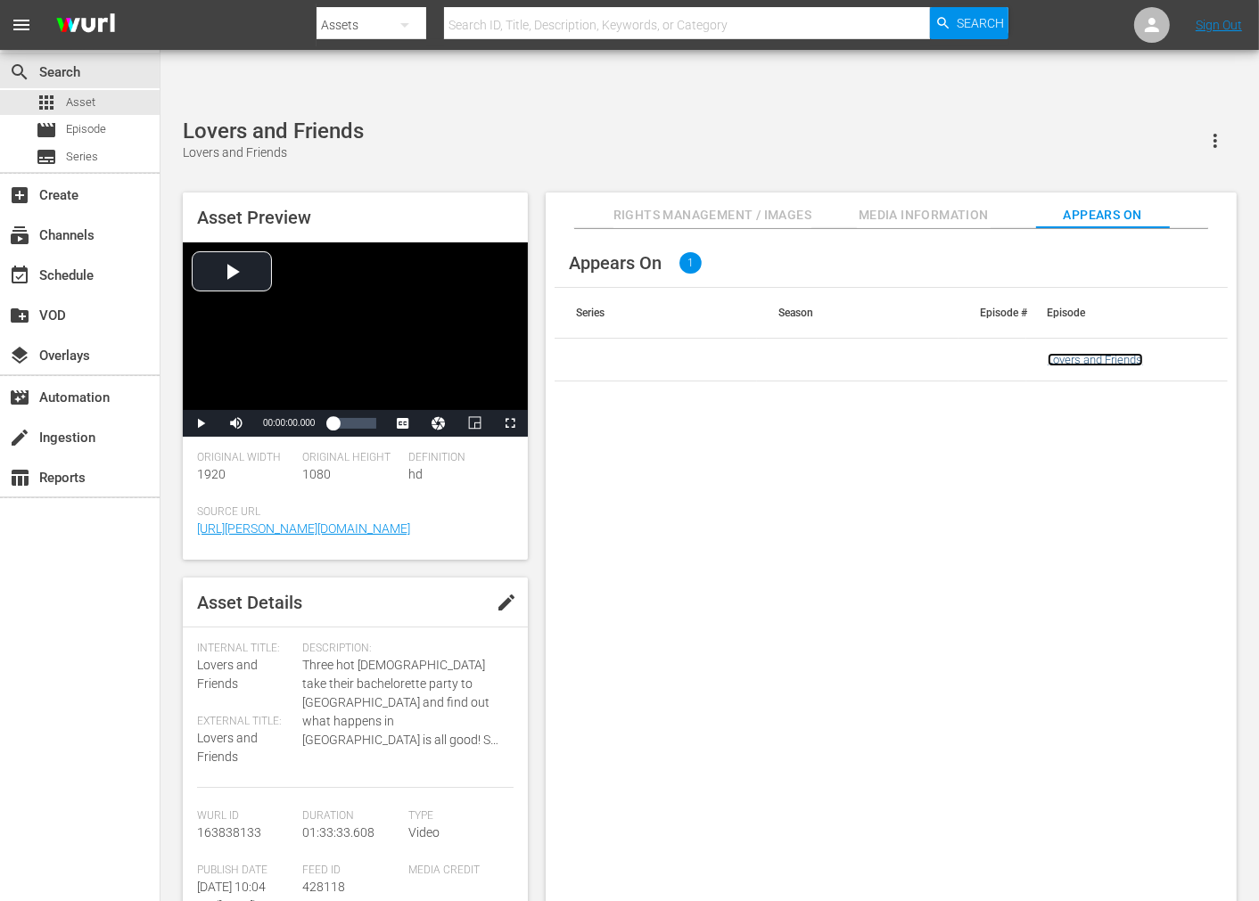
click at [1085, 353] on link "Lovers and Friends" at bounding box center [1095, 359] width 95 height 13
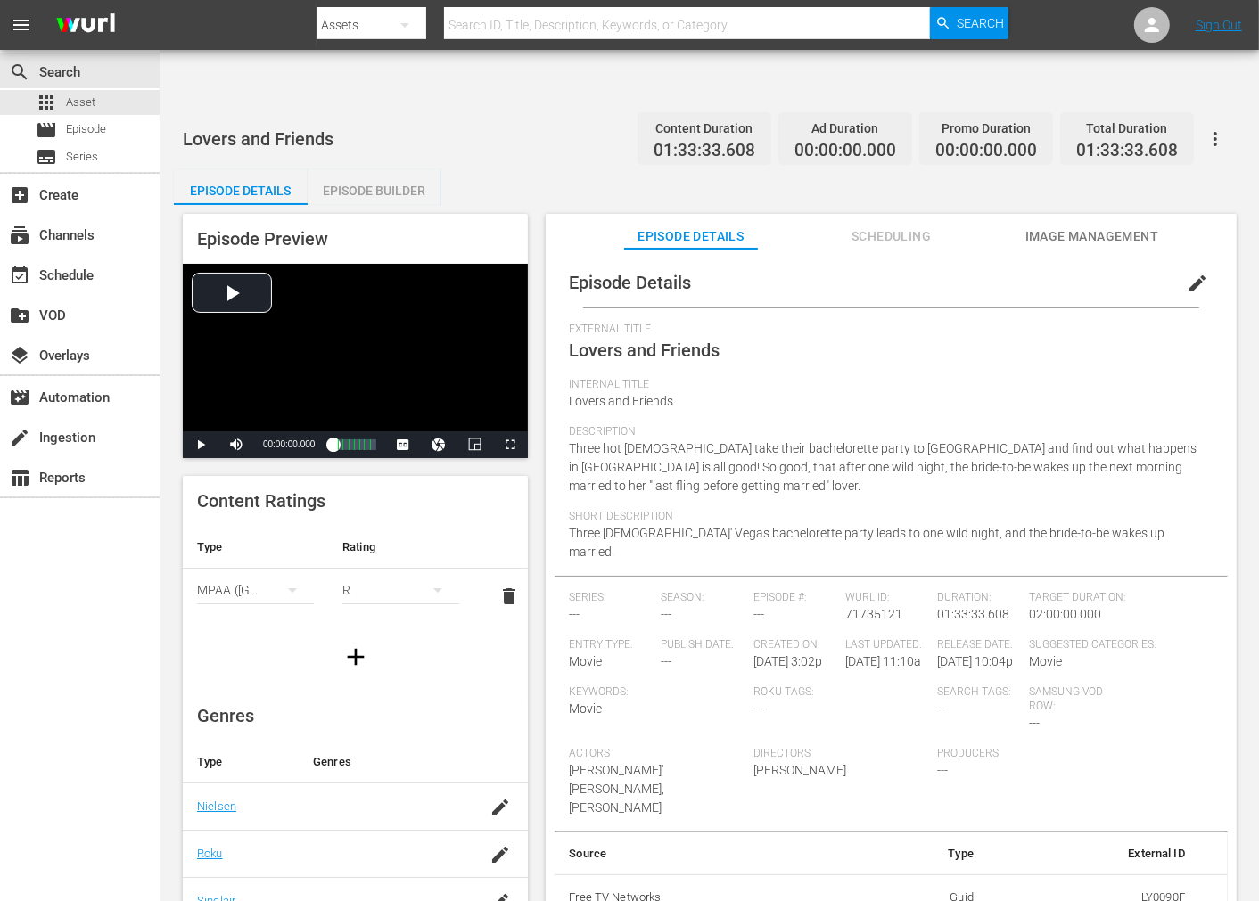
click at [1075, 226] on span "Image Management" at bounding box center [1092, 237] width 134 height 22
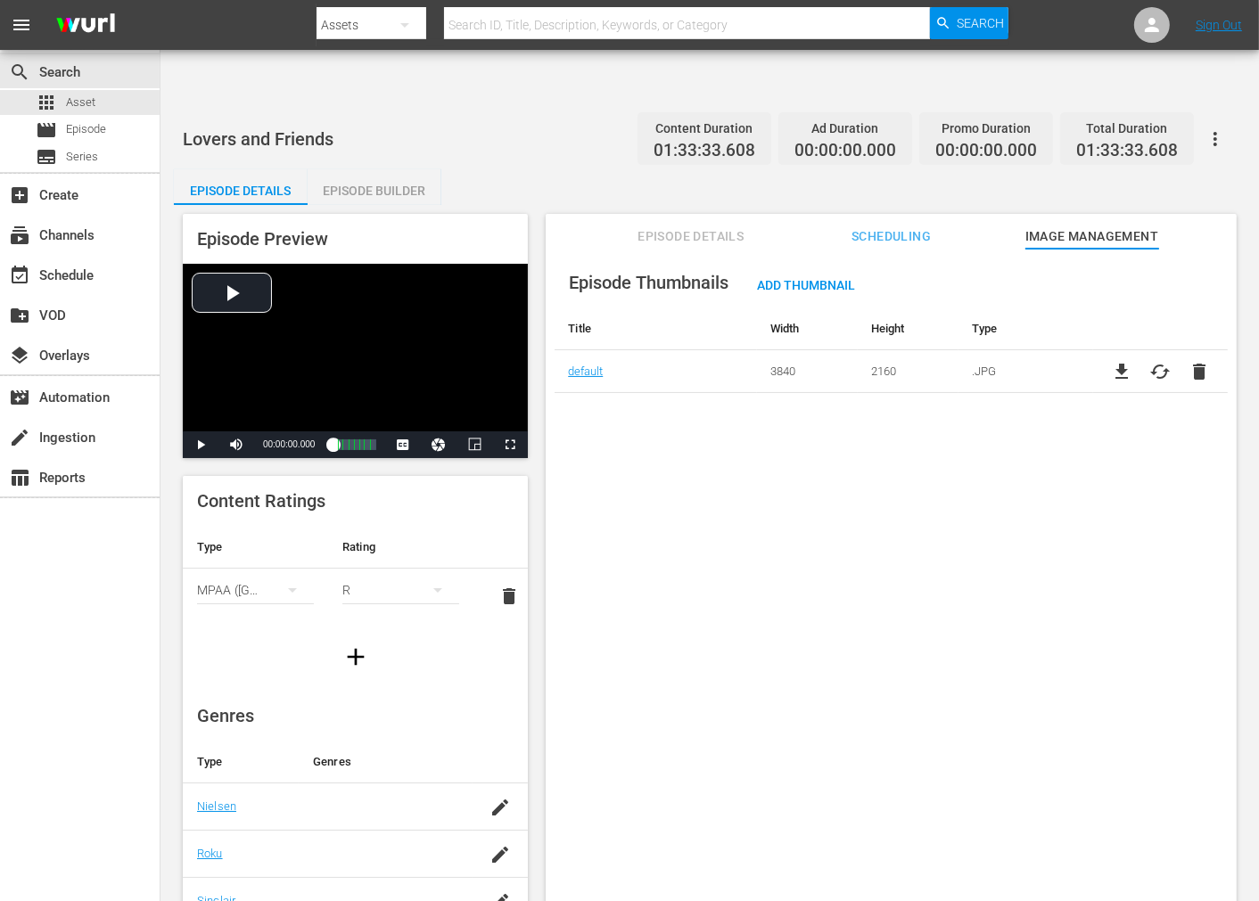
click at [1152, 361] on span "cached" at bounding box center [1160, 371] width 21 height 21
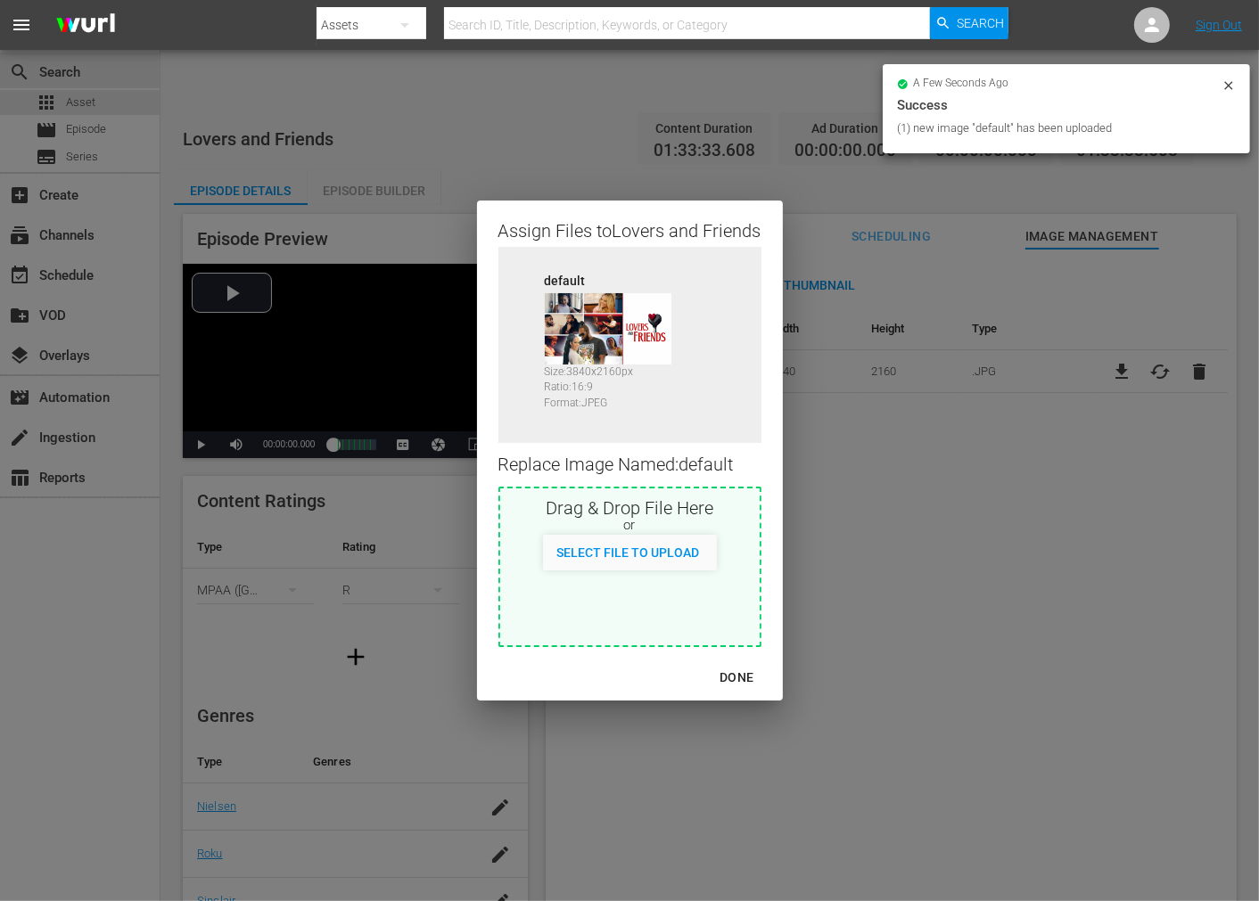
click at [734, 676] on div "DONE" at bounding box center [736, 678] width 62 height 22
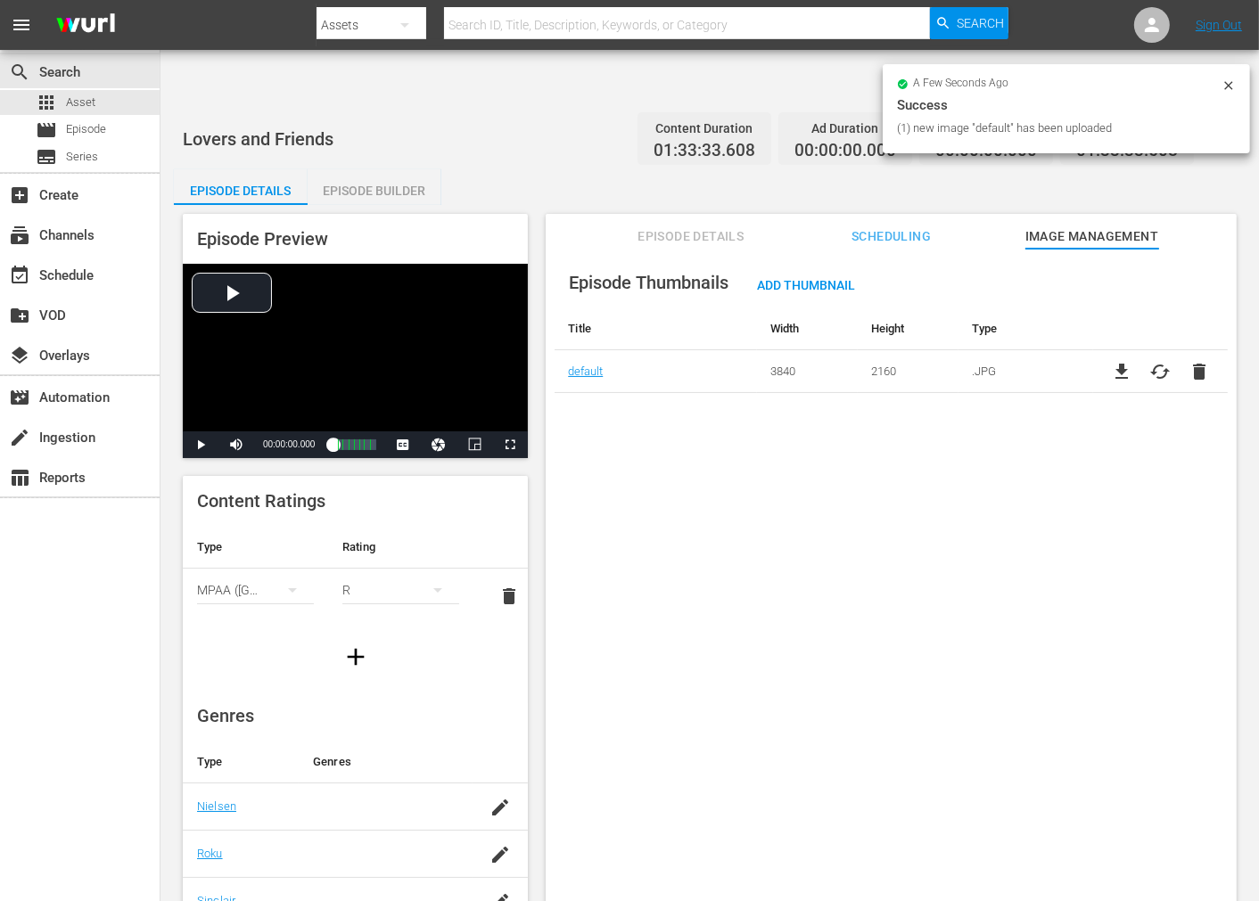
click at [785, 723] on div "Episode Thumbnails Add Thumbnail Title Width Height Type default 3840 2160 .JPG…" at bounding box center [891, 597] width 691 height 696
click at [1115, 361] on span "file_download" at bounding box center [1121, 371] width 21 height 21
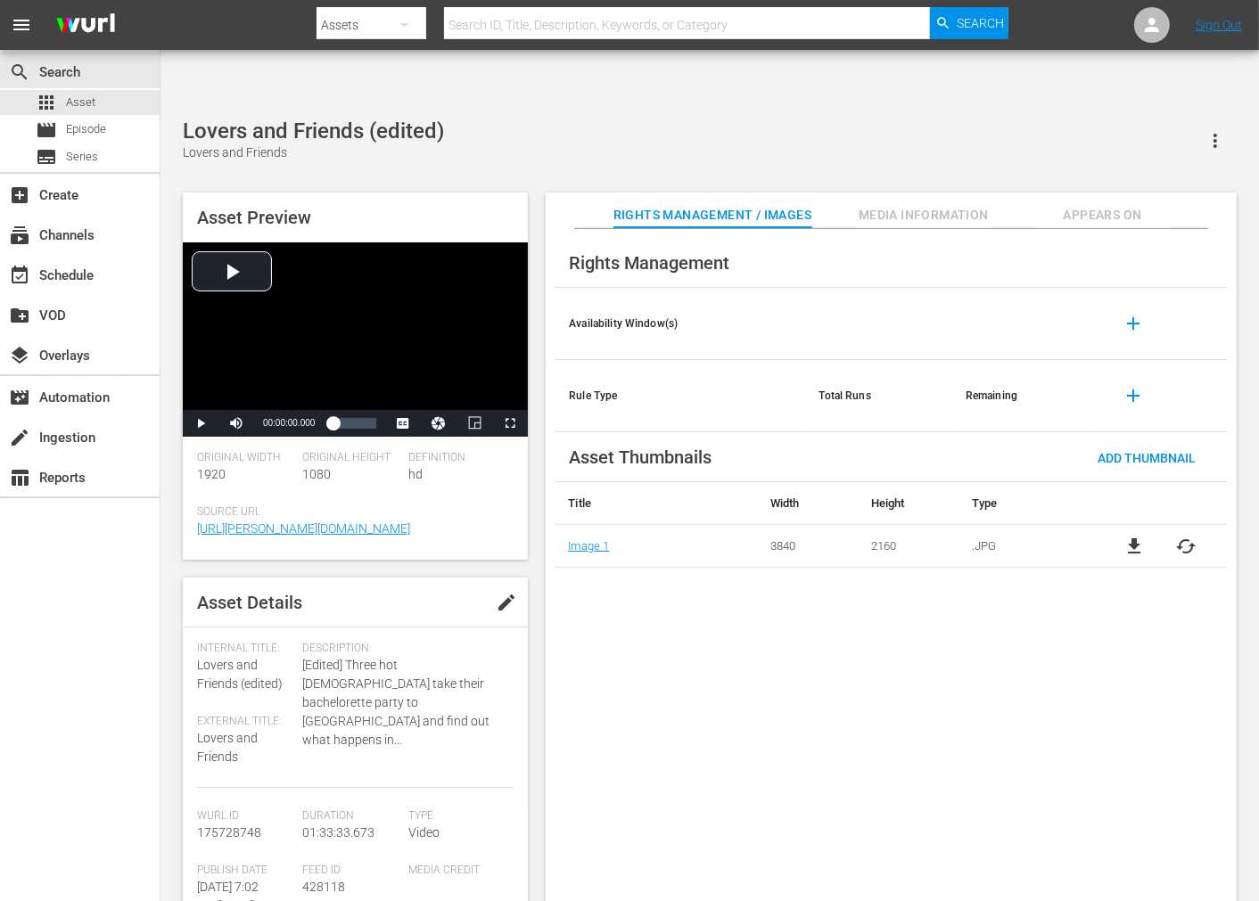
drag, startPoint x: 881, startPoint y: 779, endPoint x: 876, endPoint y: 763, distance: 16.7
click at [881, 780] on div "Rights Management Availability Window(s) add Rule Type Total Runs Remaining add…" at bounding box center [891, 580] width 691 height 702
click at [1132, 525] on td "file_download cached" at bounding box center [1160, 546] width 135 height 43
click at [1132, 536] on span "cached" at bounding box center [1186, 546] width 21 height 21
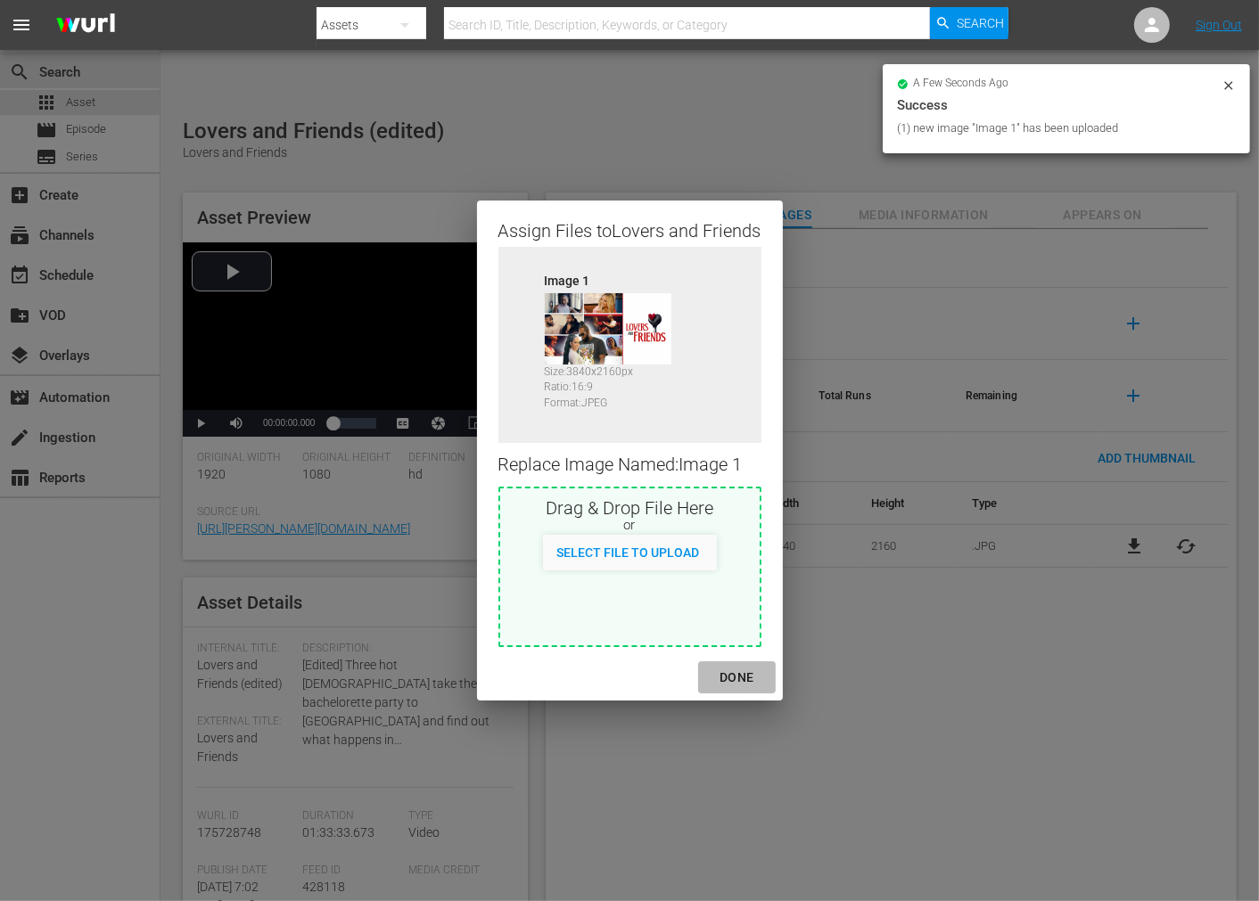
click at [744, 682] on div "DONE" at bounding box center [736, 678] width 62 height 22
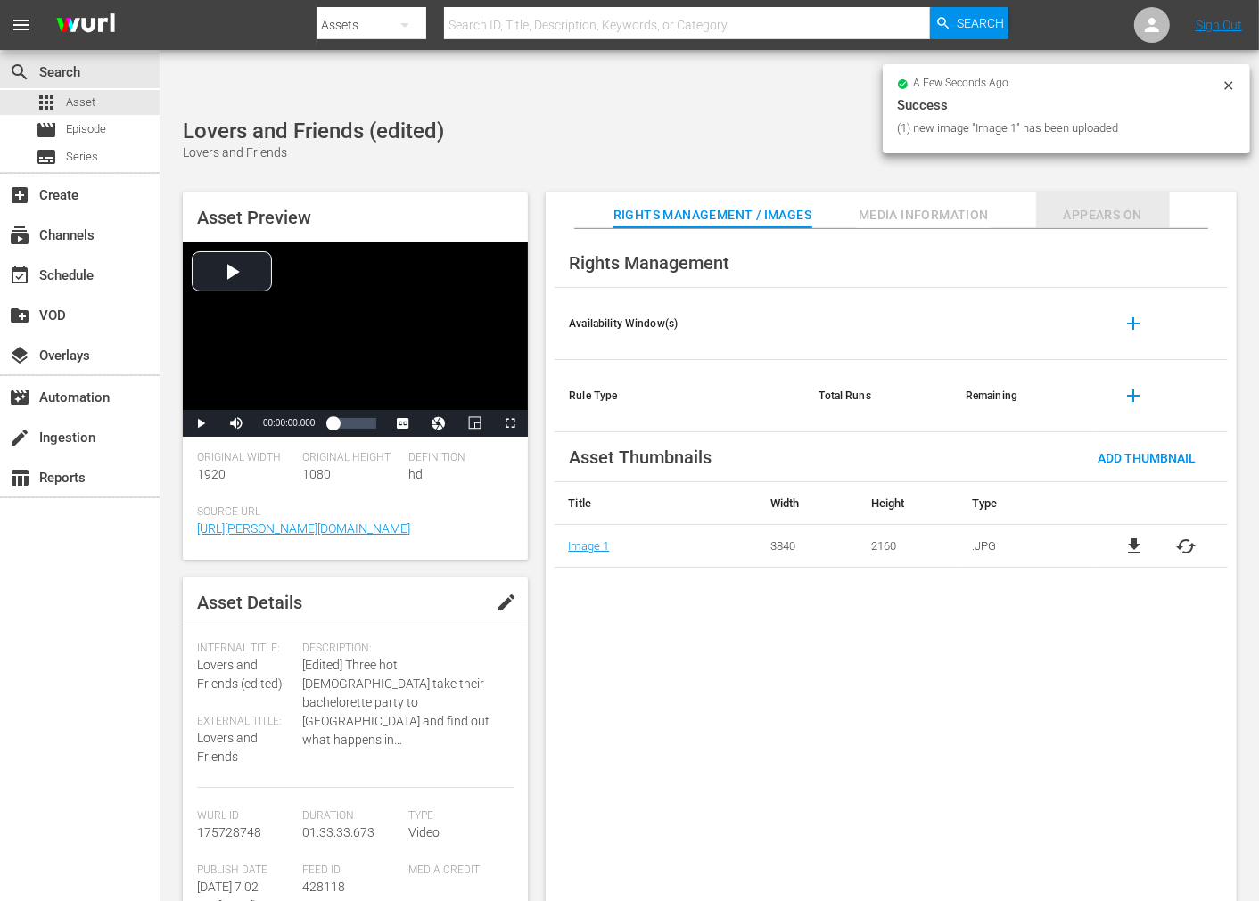
click at [1098, 204] on span "Appears On" at bounding box center [1103, 215] width 134 height 22
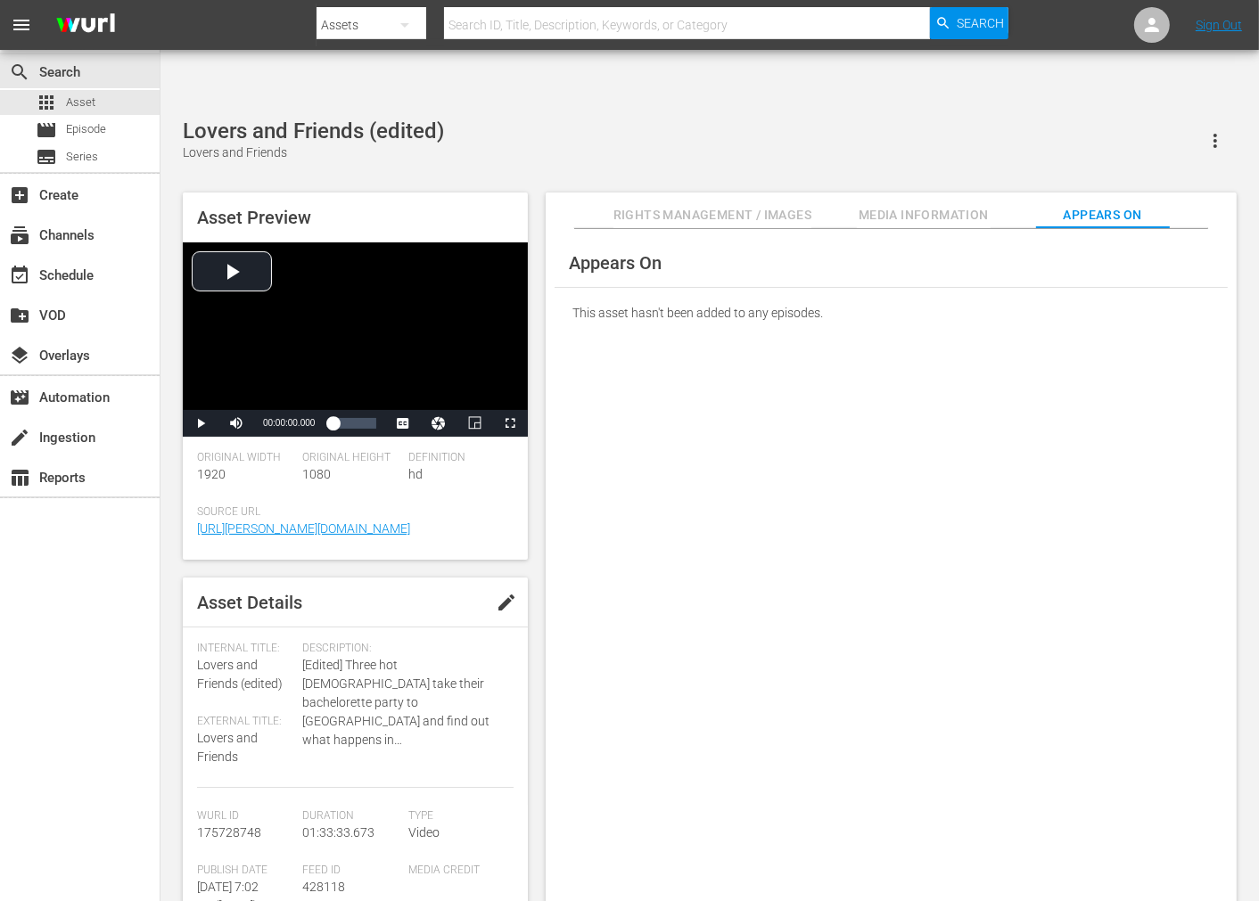
click at [1111, 428] on div "Appears On This asset hasn't been added to any episodes." at bounding box center [891, 580] width 691 height 702
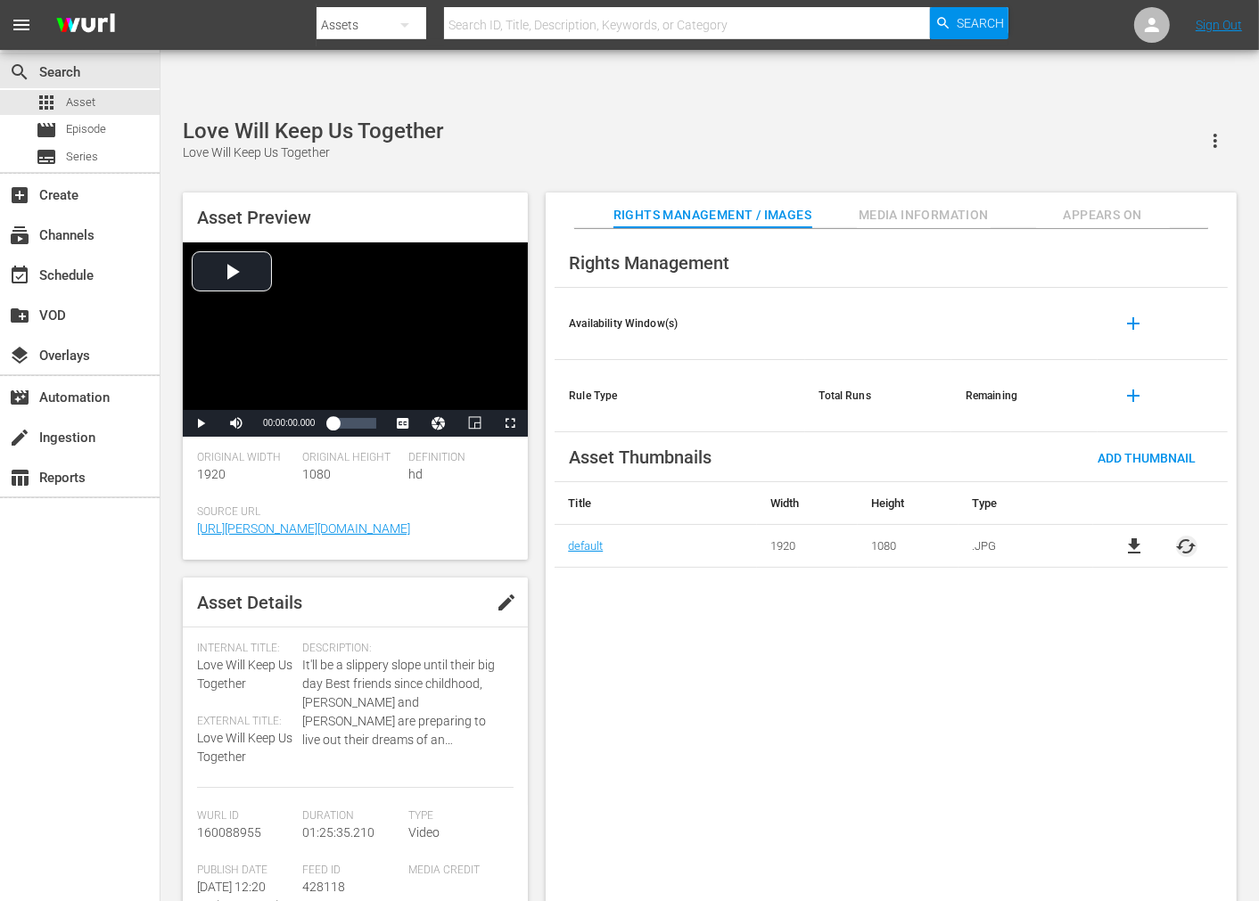
click at [1132, 536] on span "cached" at bounding box center [1186, 546] width 21 height 21
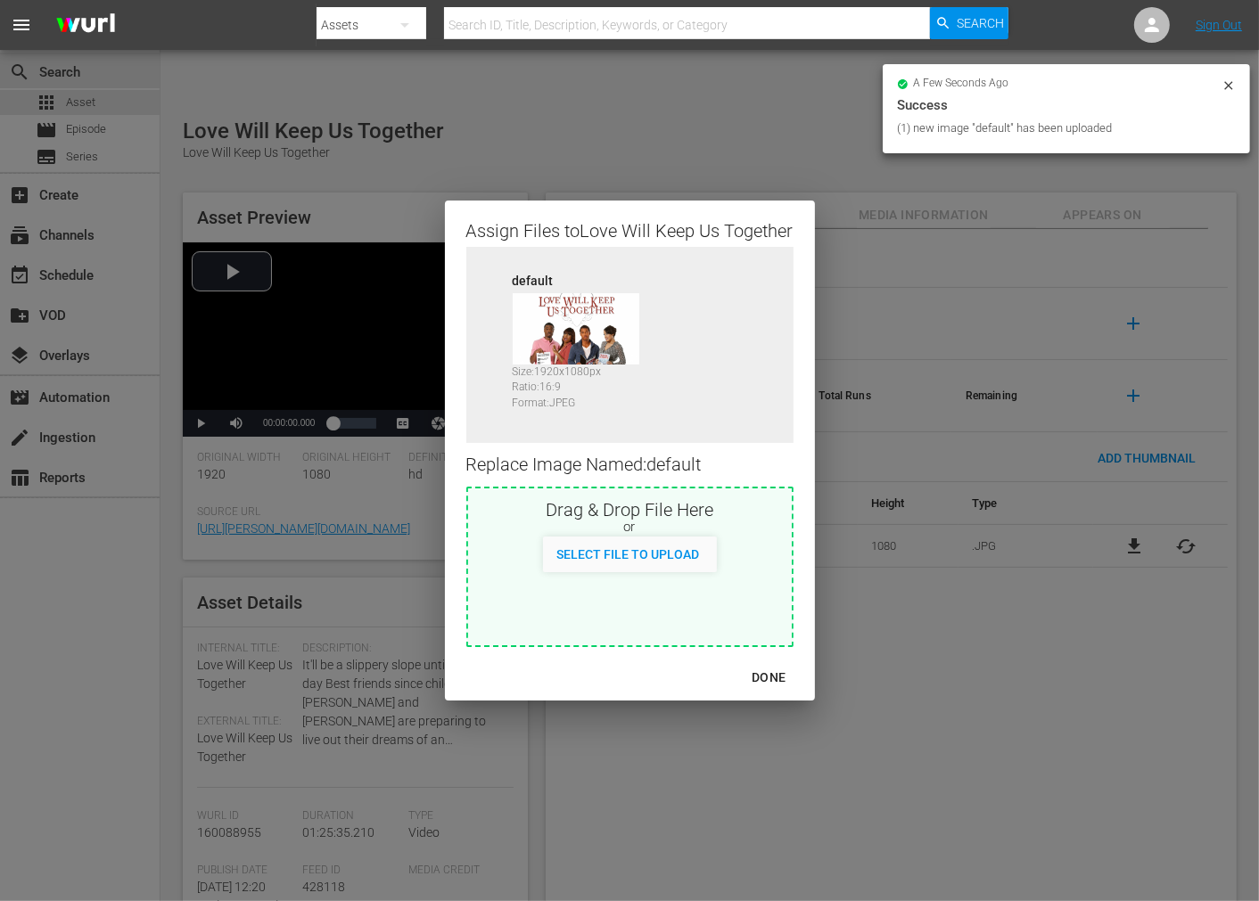
click at [772, 672] on div "DONE" at bounding box center [768, 678] width 62 height 22
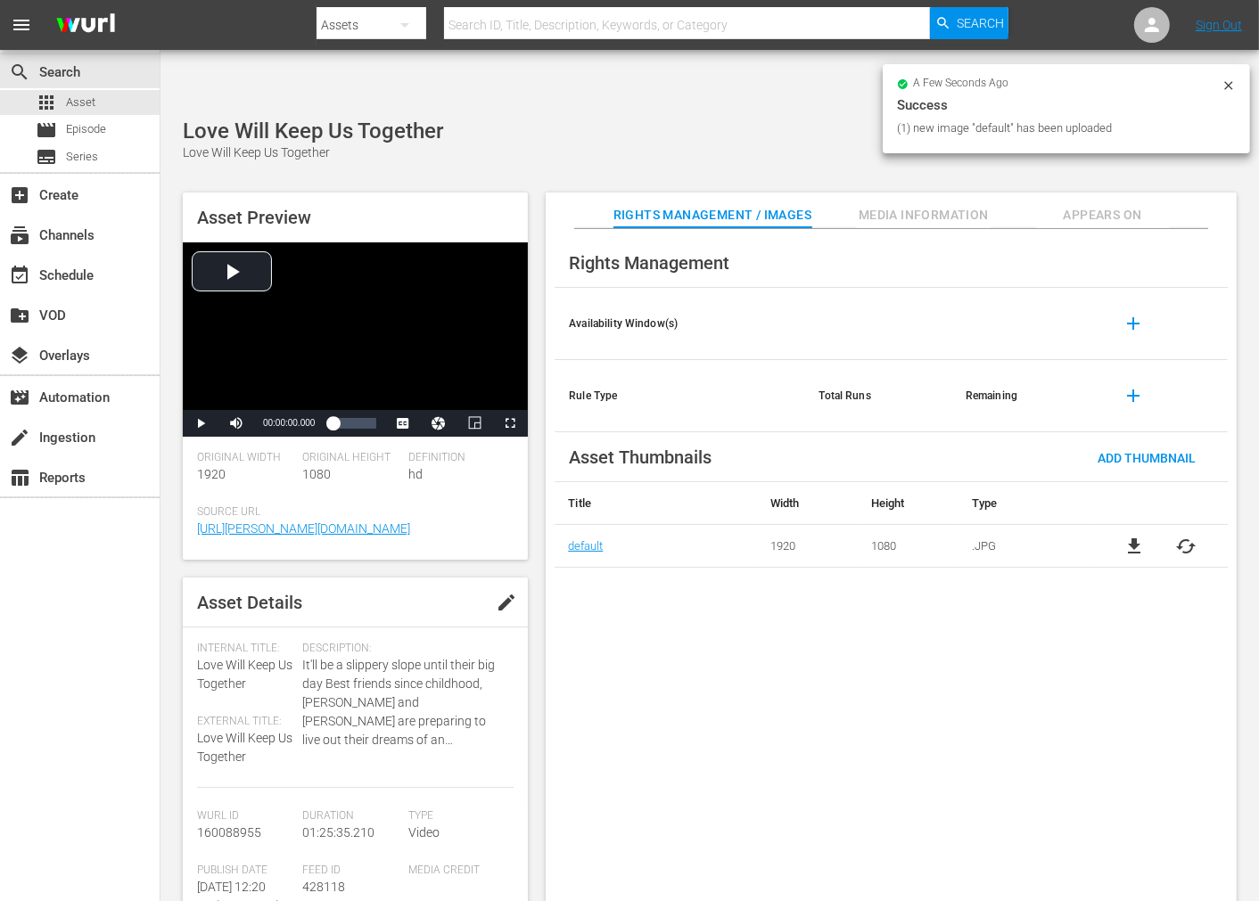
click at [861, 747] on div "Rights Management Availability Window(s) add Rule Type Total Runs Remaining add…" at bounding box center [891, 580] width 691 height 702
click at [1132, 83] on icon at bounding box center [1229, 85] width 14 height 14
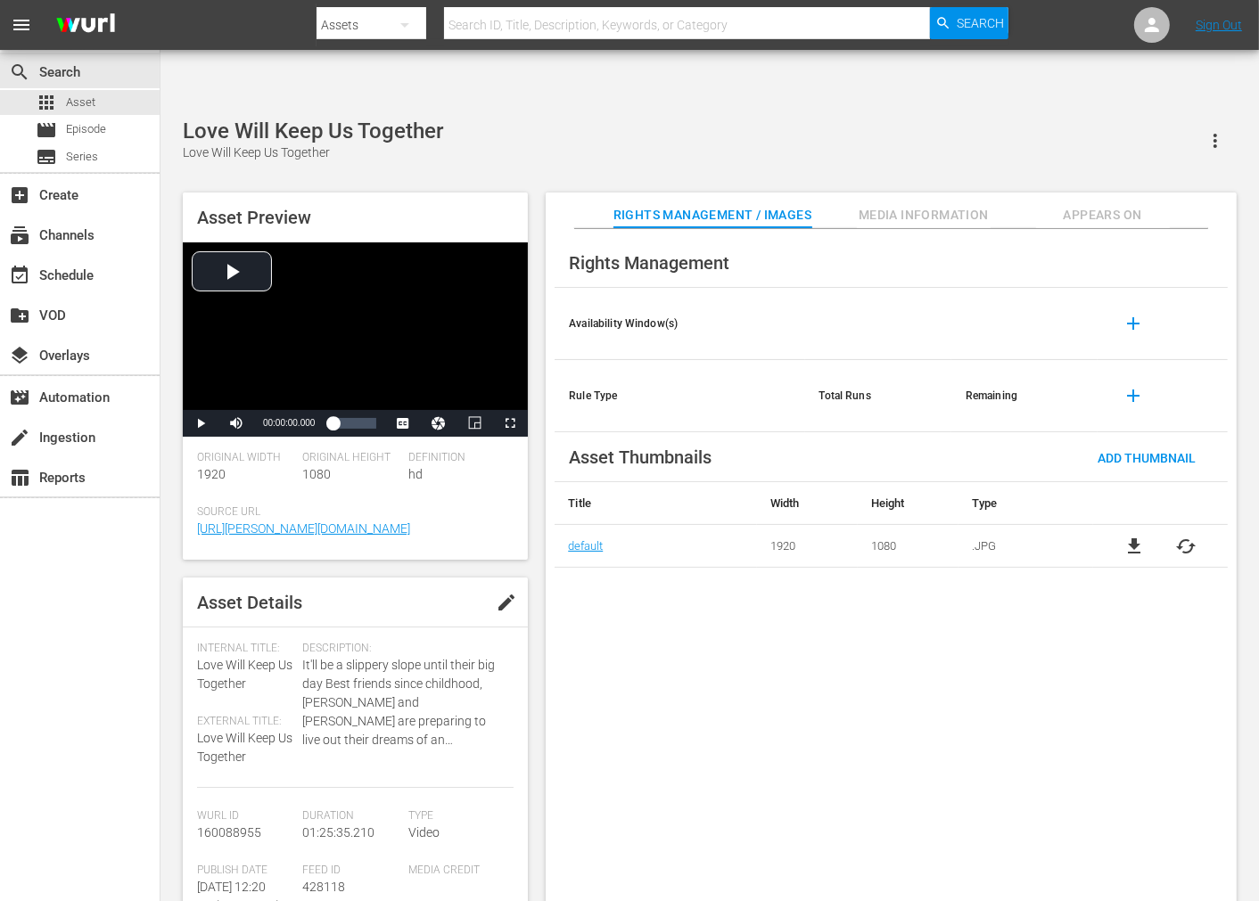
click at [1132, 204] on span "Appears On" at bounding box center [1103, 215] width 134 height 22
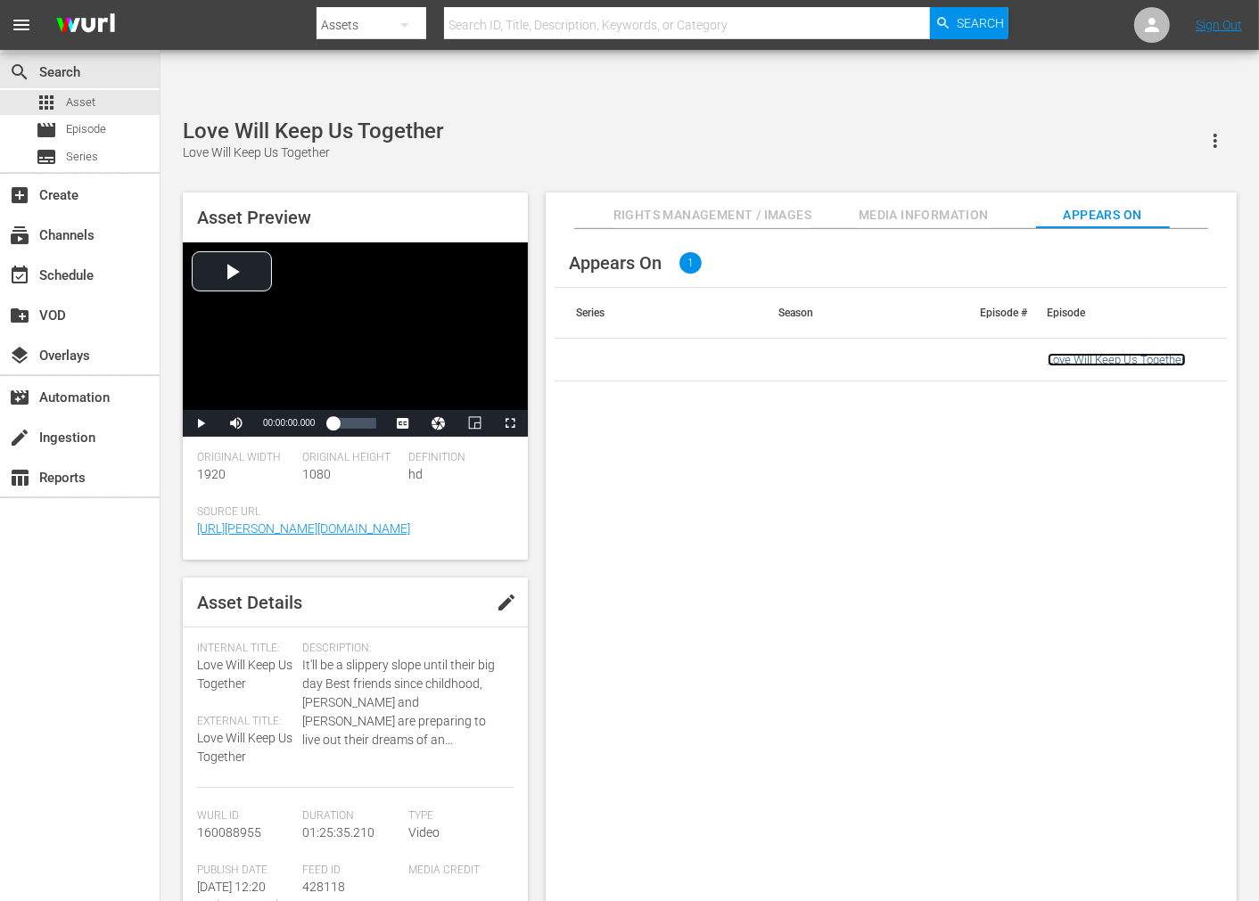
click at [1101, 353] on link "Love Will Keep Us Together" at bounding box center [1117, 359] width 138 height 13
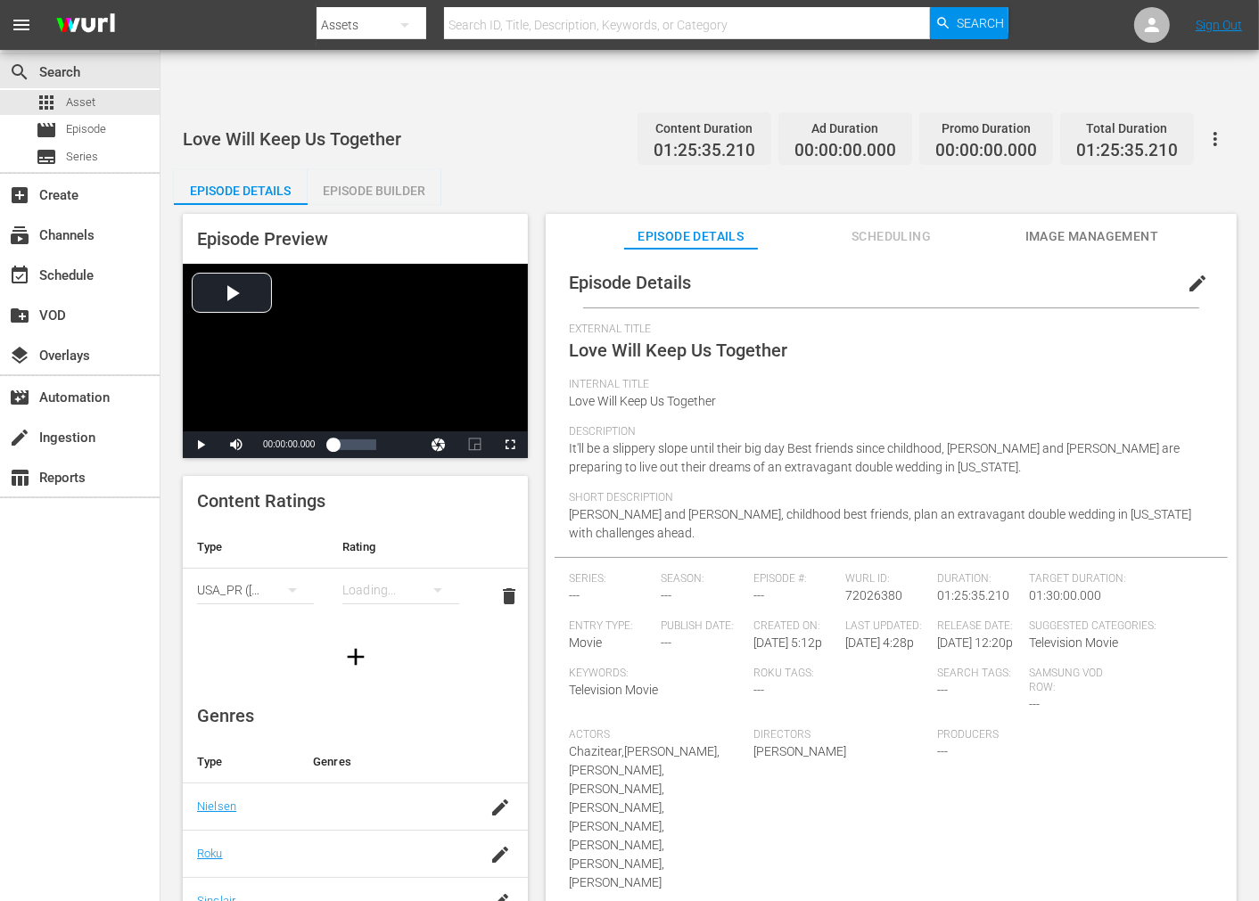
click at [1132, 132] on icon "button" at bounding box center [1215, 139] width 4 height 14
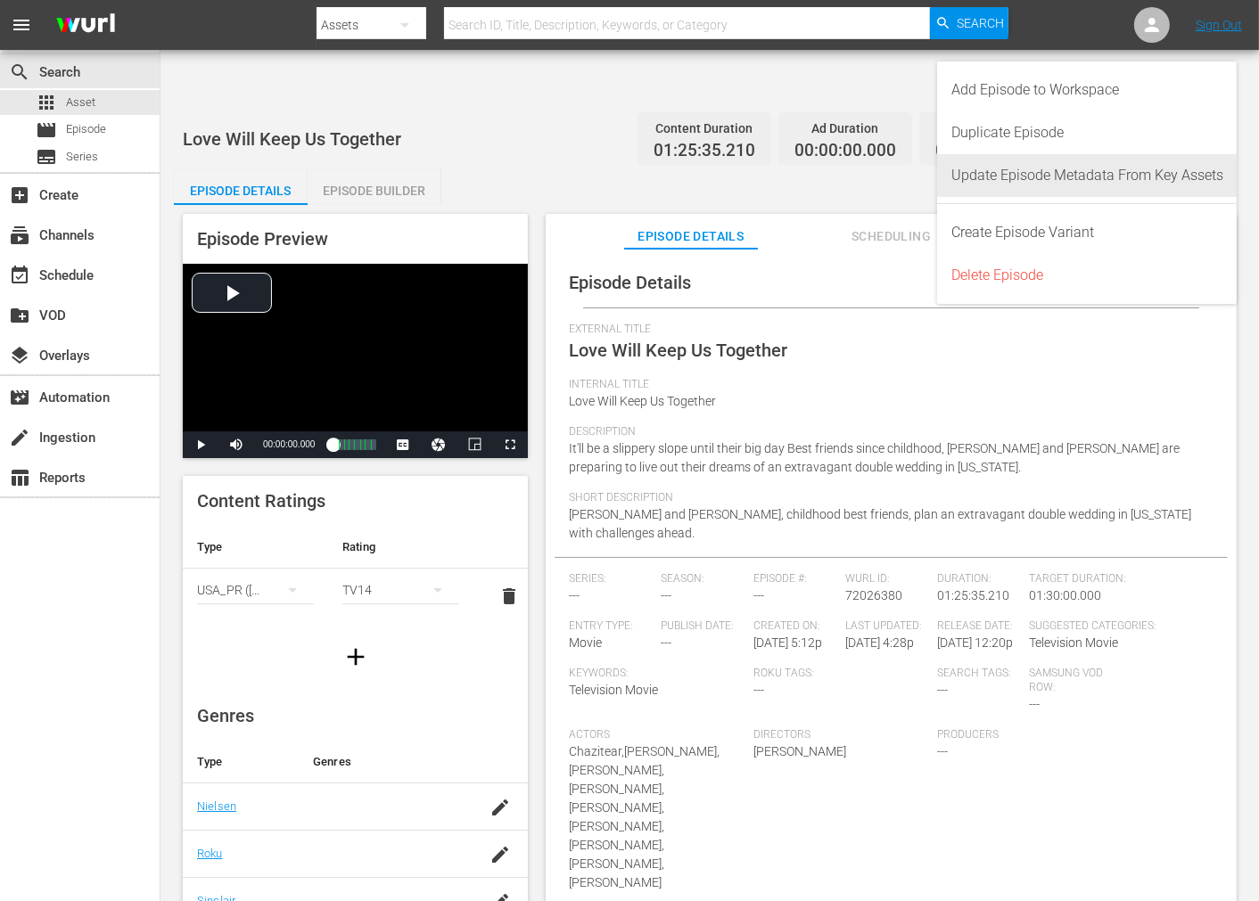
click at [1132, 175] on div "Update Episode Metadata From Key Assets" at bounding box center [1087, 175] width 272 height 43
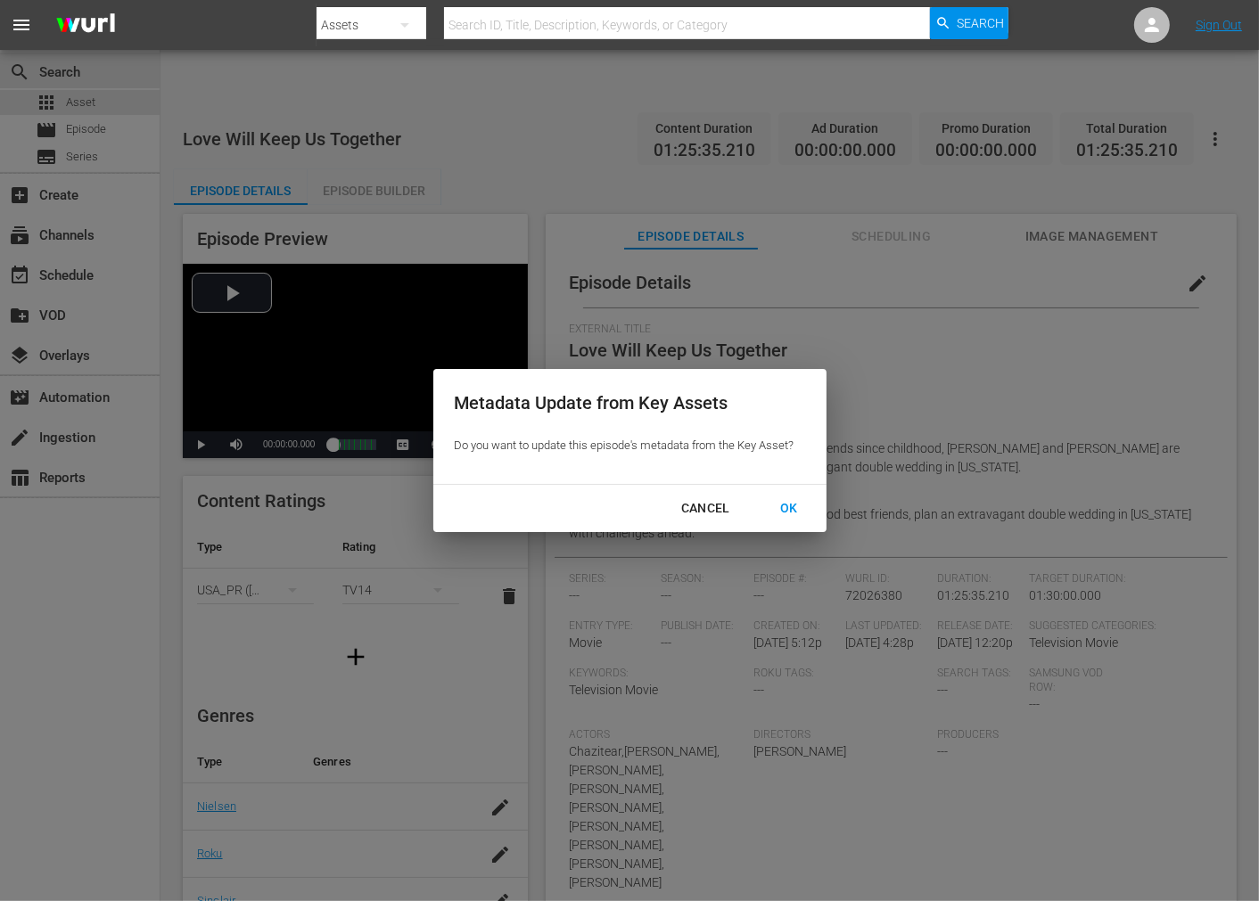
click at [785, 504] on div "OK" at bounding box center [789, 509] width 46 height 22
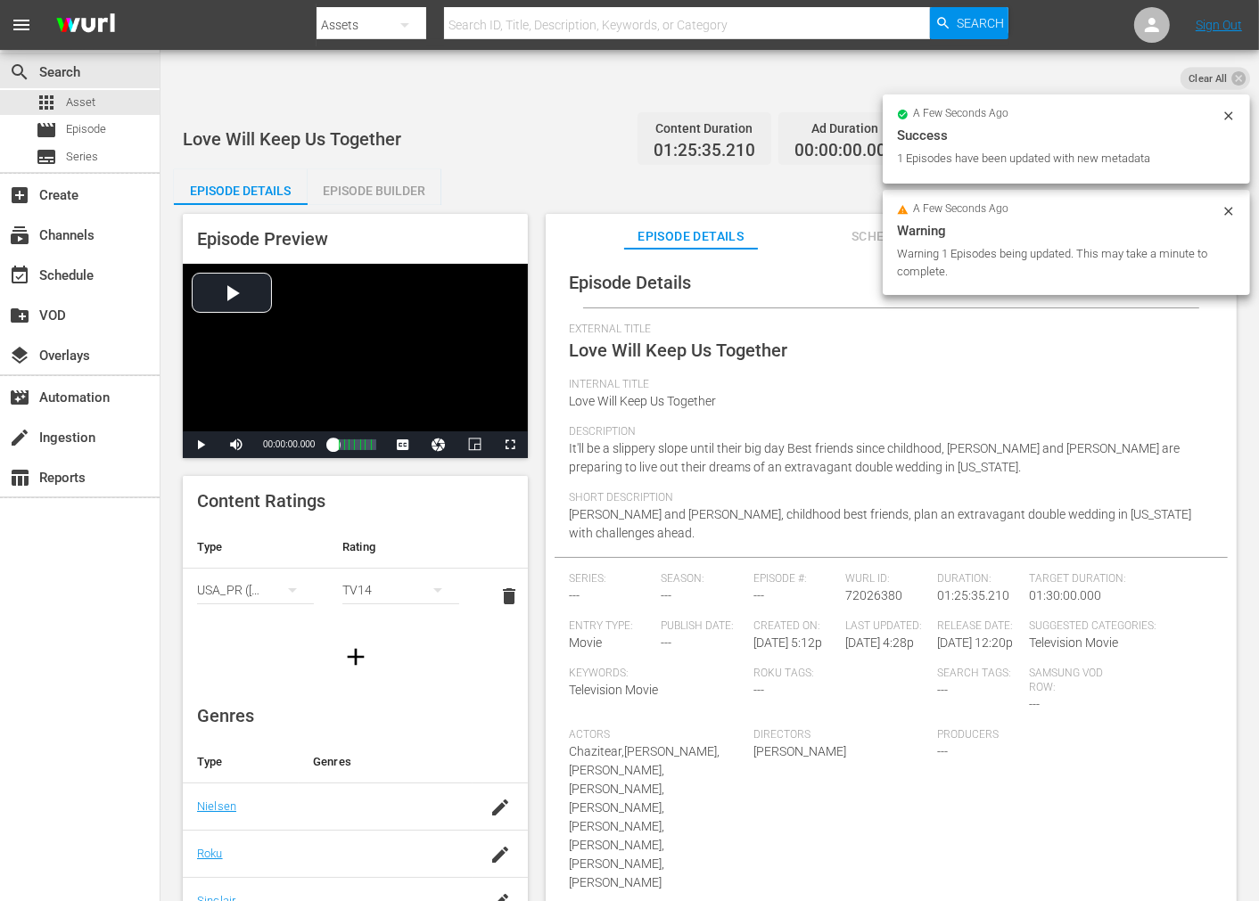
click at [1132, 111] on icon at bounding box center [1229, 116] width 14 height 14
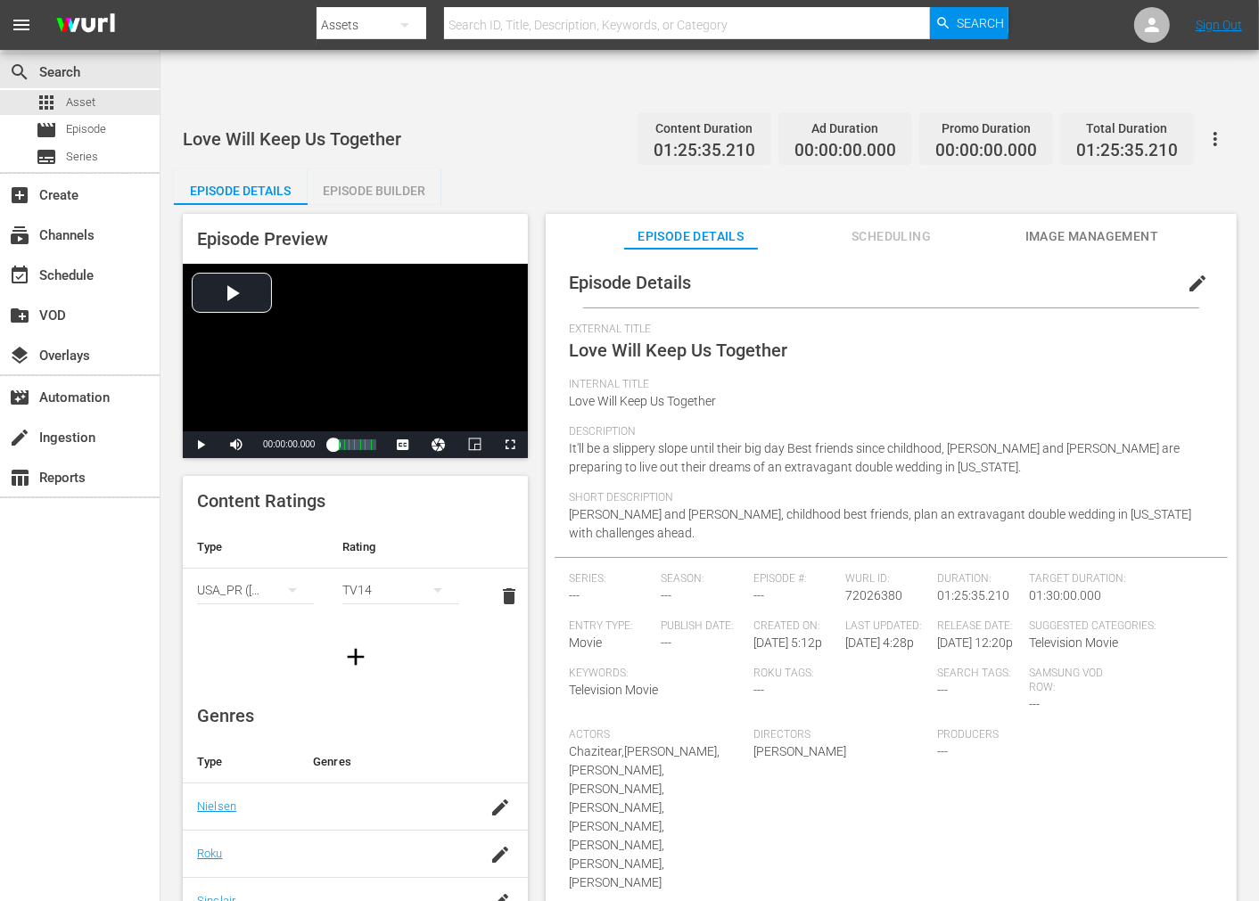
click at [1132, 226] on span "Image Management" at bounding box center [1092, 237] width 134 height 22
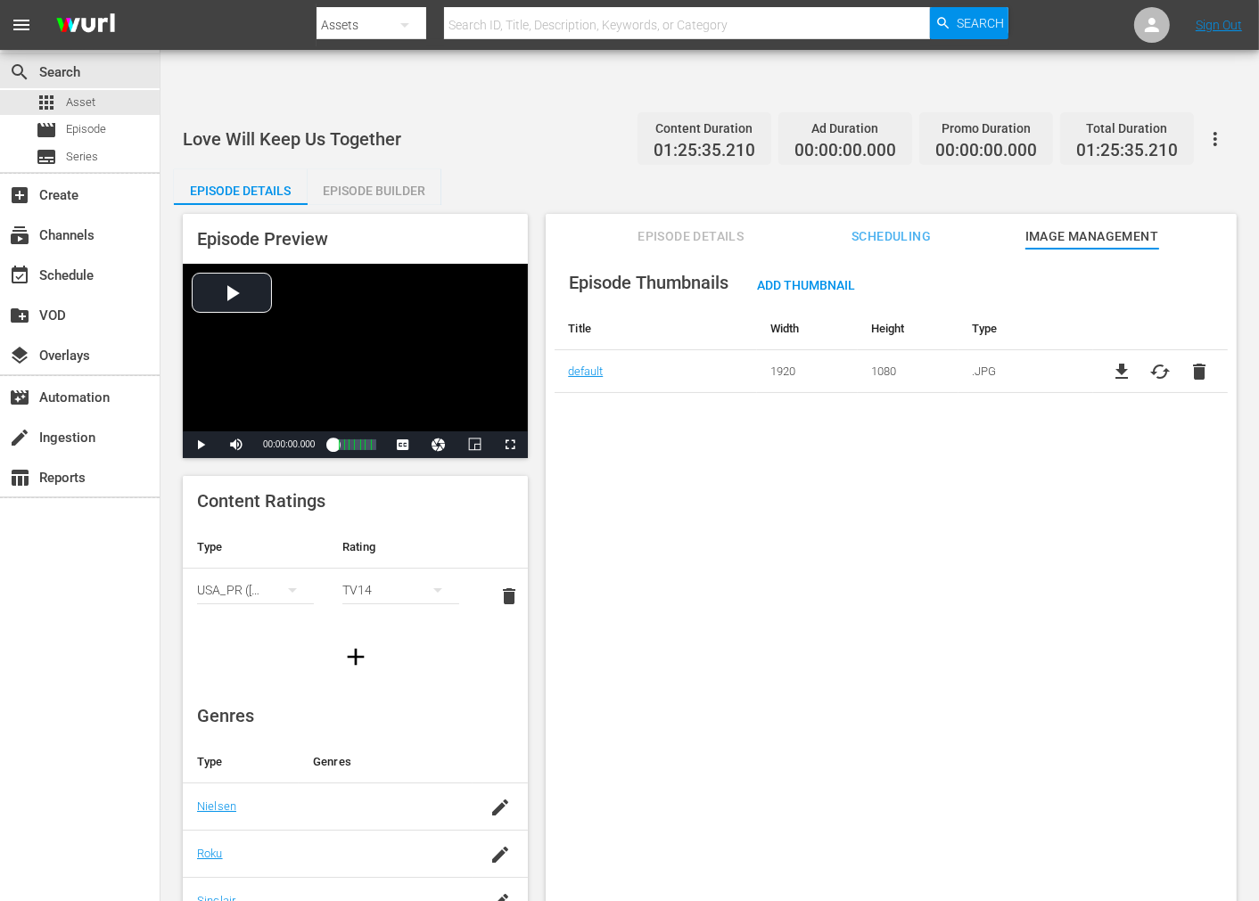
click at [791, 671] on div "Episode Thumbnails Add Thumbnail Title Width Height Type default 1920 1080 .JPG…" at bounding box center [891, 597] width 691 height 696
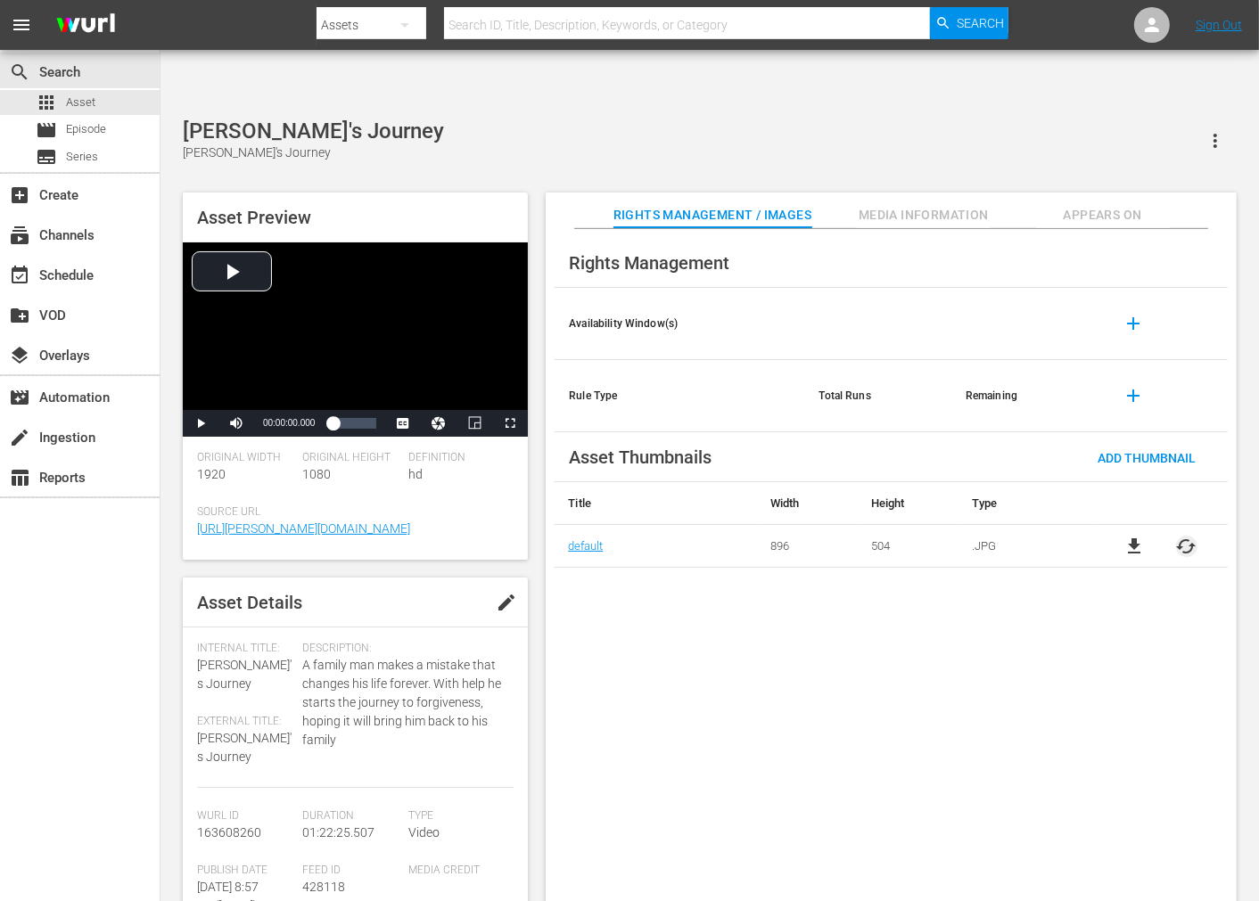
click at [1184, 536] on span "cached" at bounding box center [1186, 546] width 21 height 21
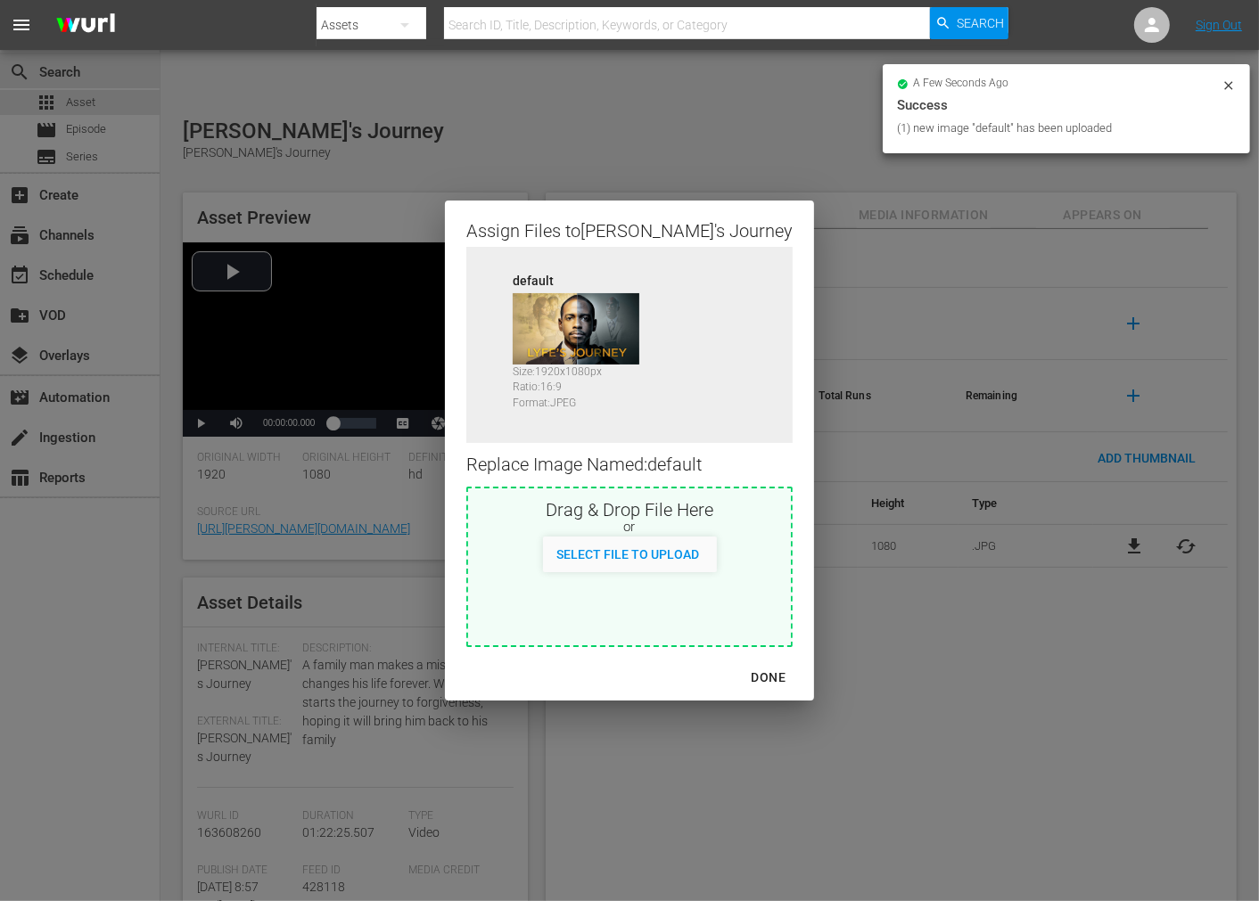
click at [737, 672] on div "DONE" at bounding box center [768, 678] width 62 height 22
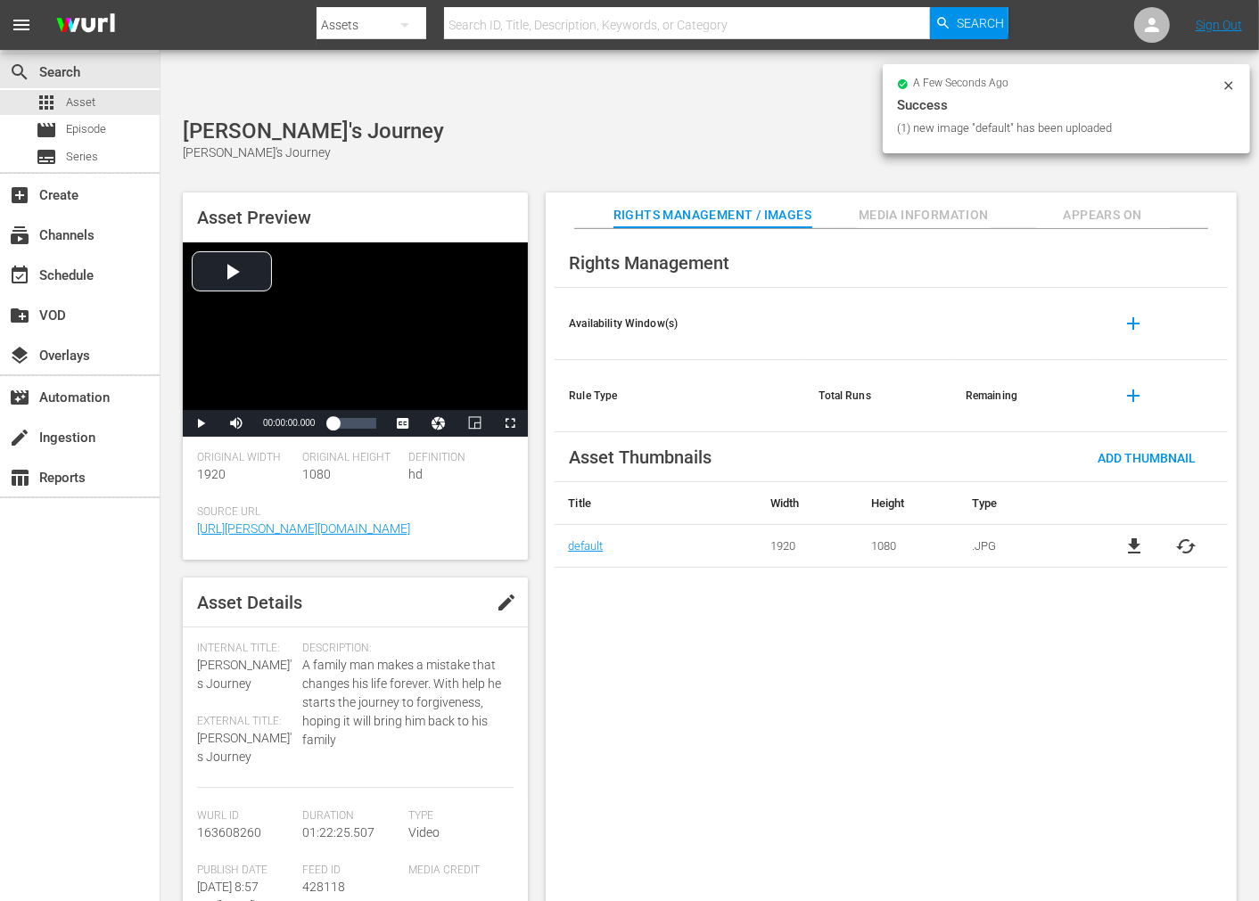
click at [777, 693] on div "Rights Management Availability Window(s) add Rule Type Total Runs Remaining add…" at bounding box center [891, 580] width 691 height 702
click at [1090, 204] on span "Appears On" at bounding box center [1103, 215] width 134 height 22
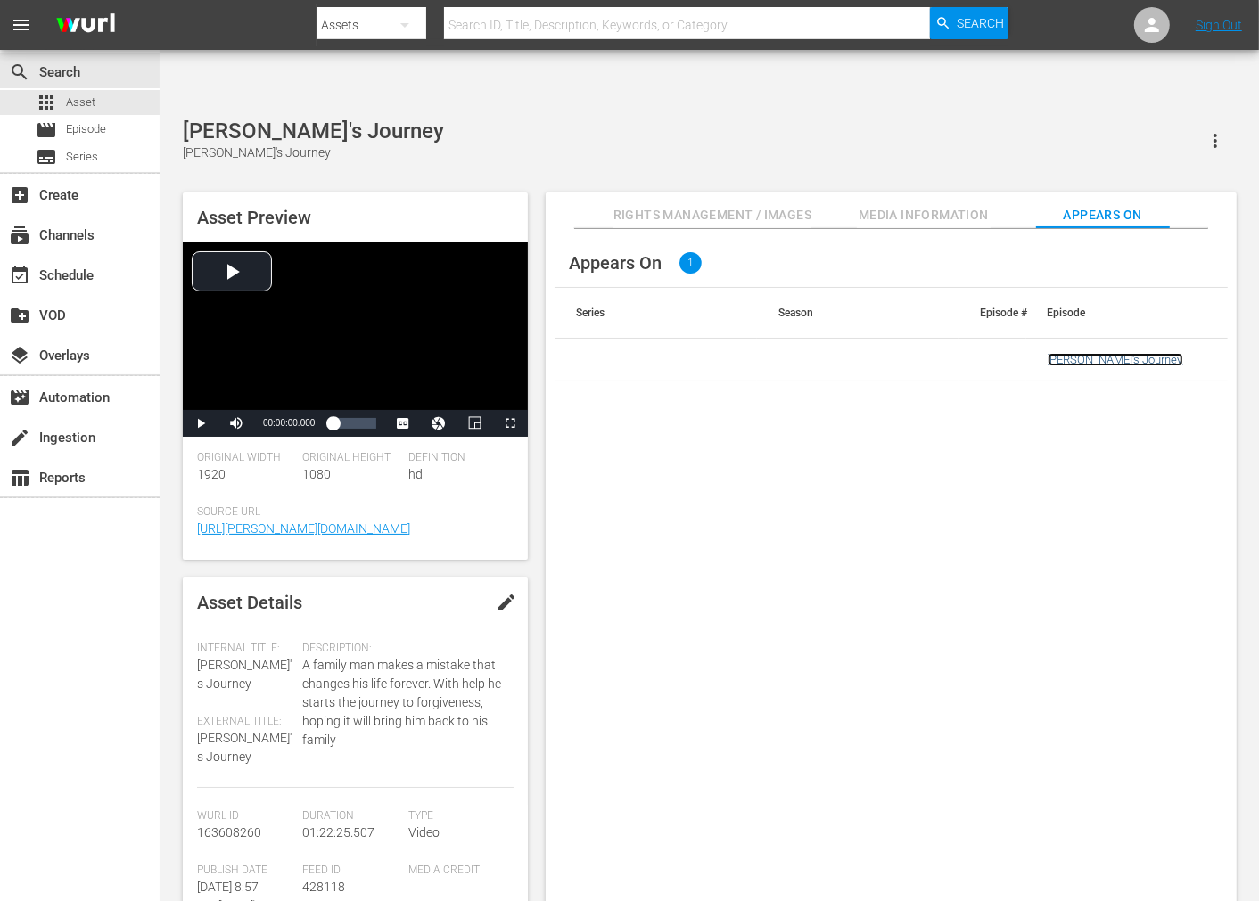
click at [1074, 353] on link "[PERSON_NAME]'s Journey" at bounding box center [1116, 359] width 136 height 13
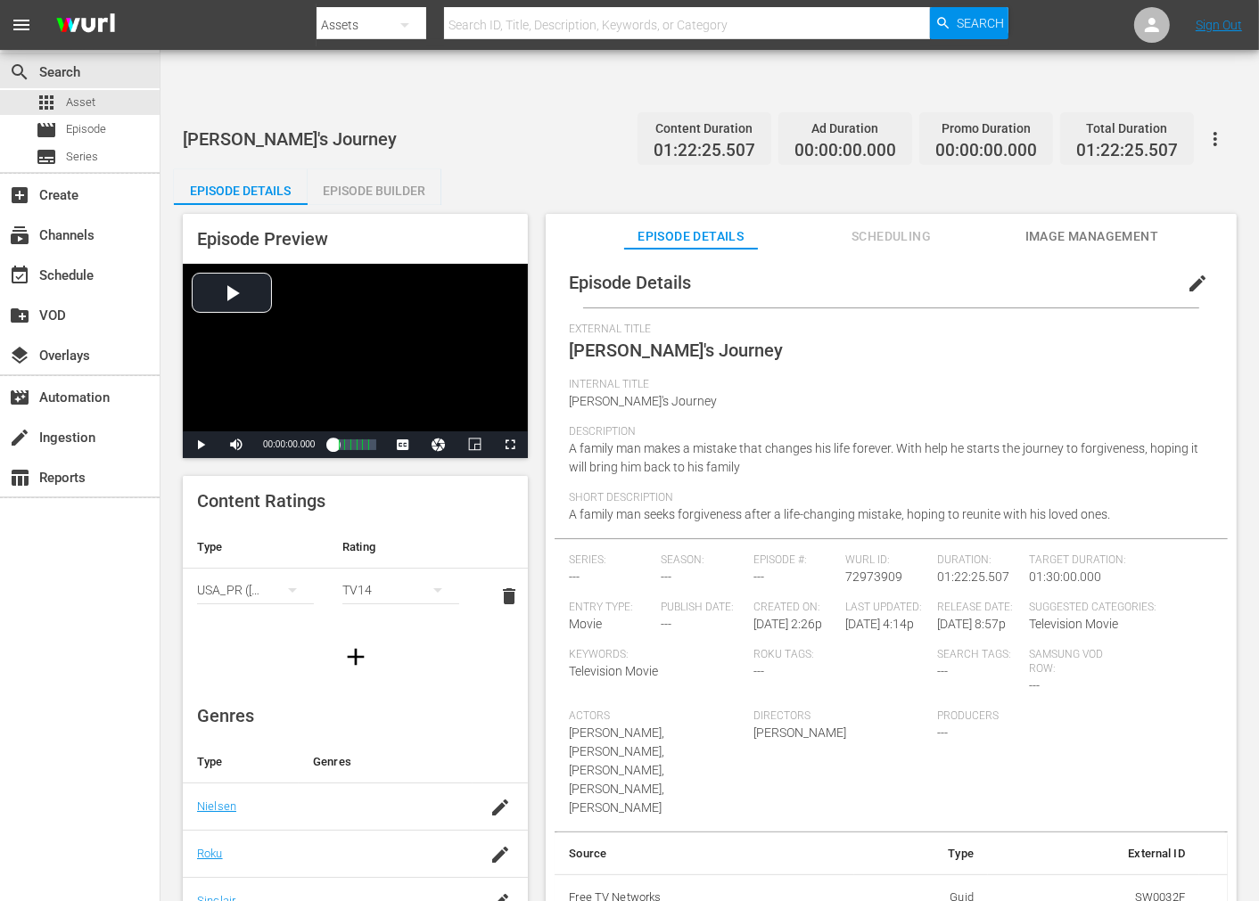
click at [1098, 226] on span "Image Management" at bounding box center [1092, 237] width 134 height 22
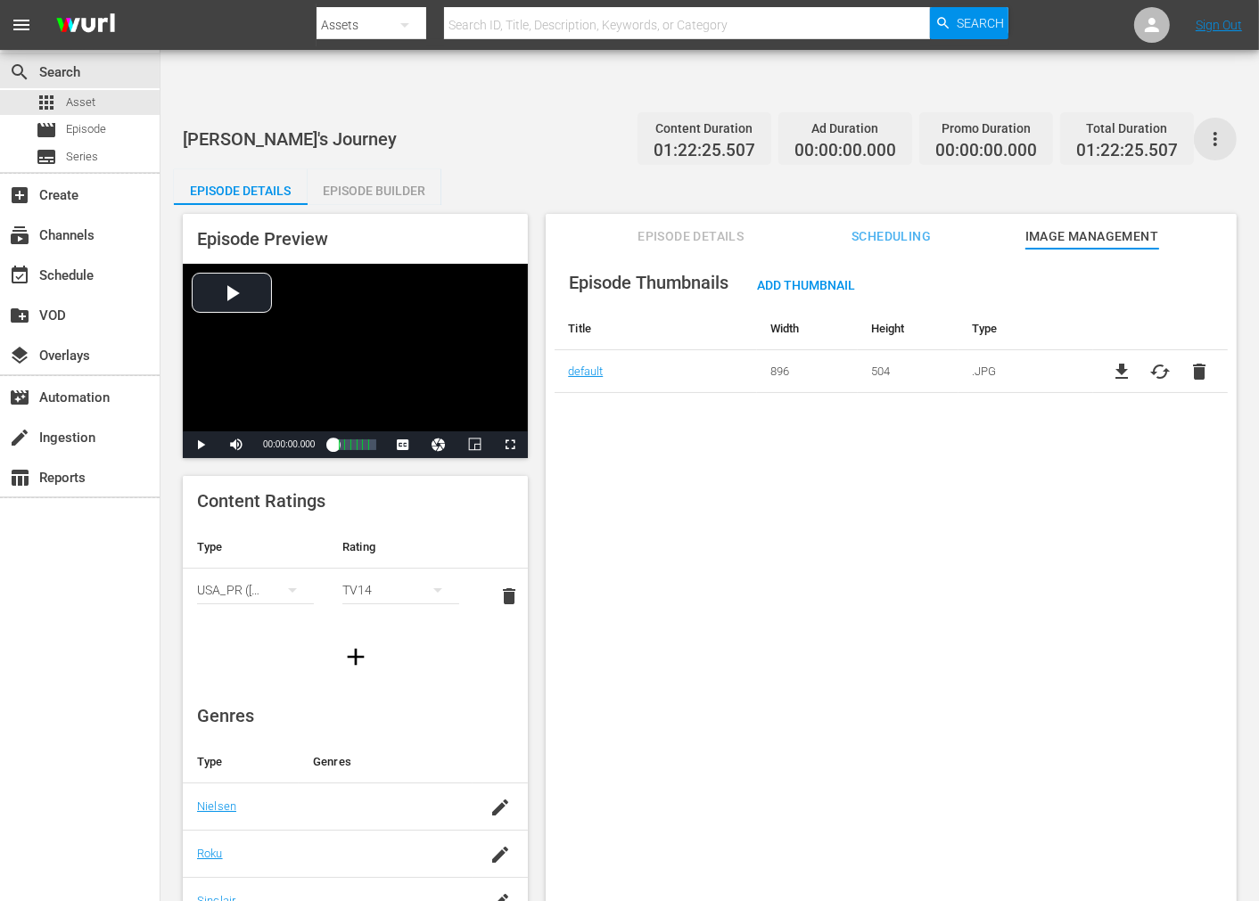
click at [1222, 128] on icon "button" at bounding box center [1215, 138] width 21 height 21
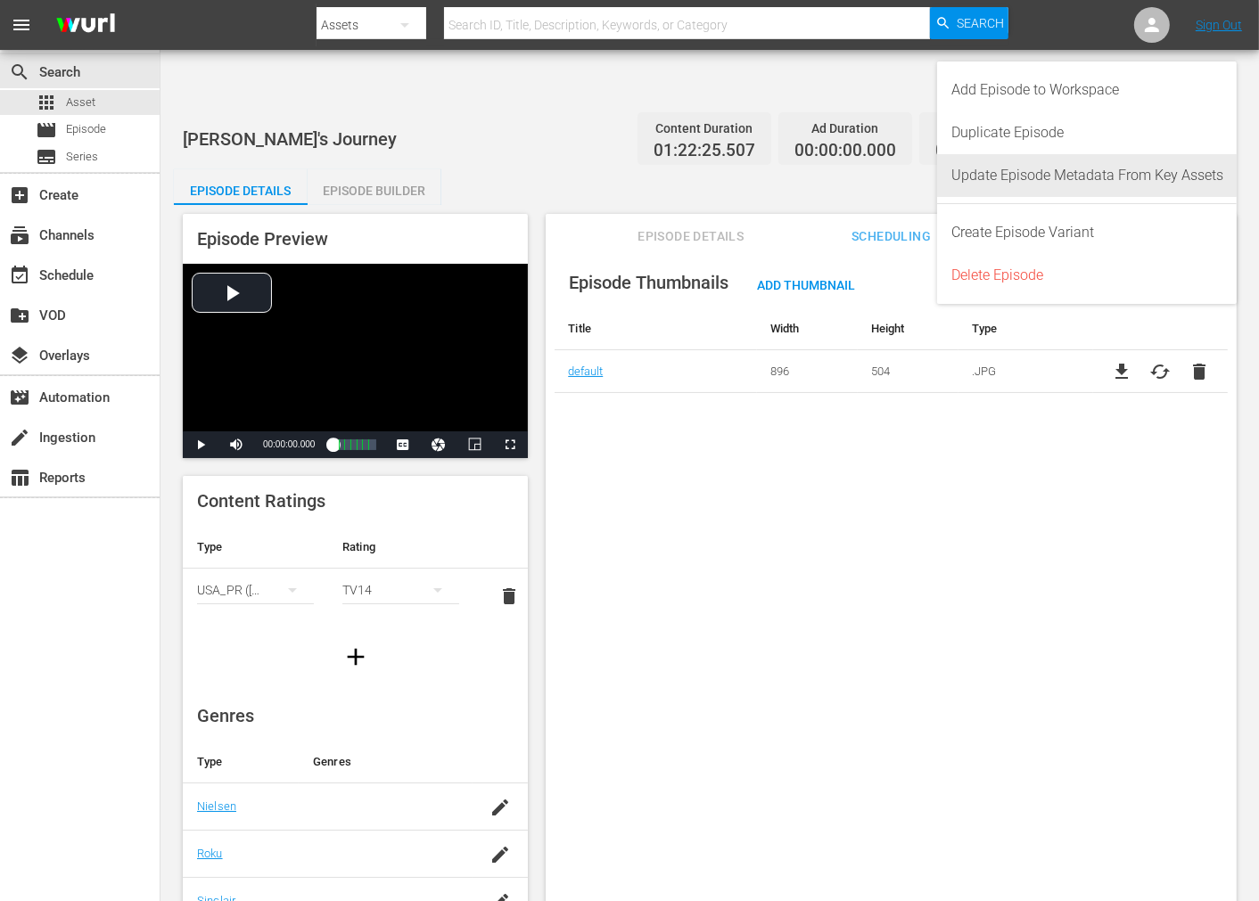
click at [1152, 172] on div "Update Episode Metadata From Key Assets" at bounding box center [1087, 175] width 272 height 43
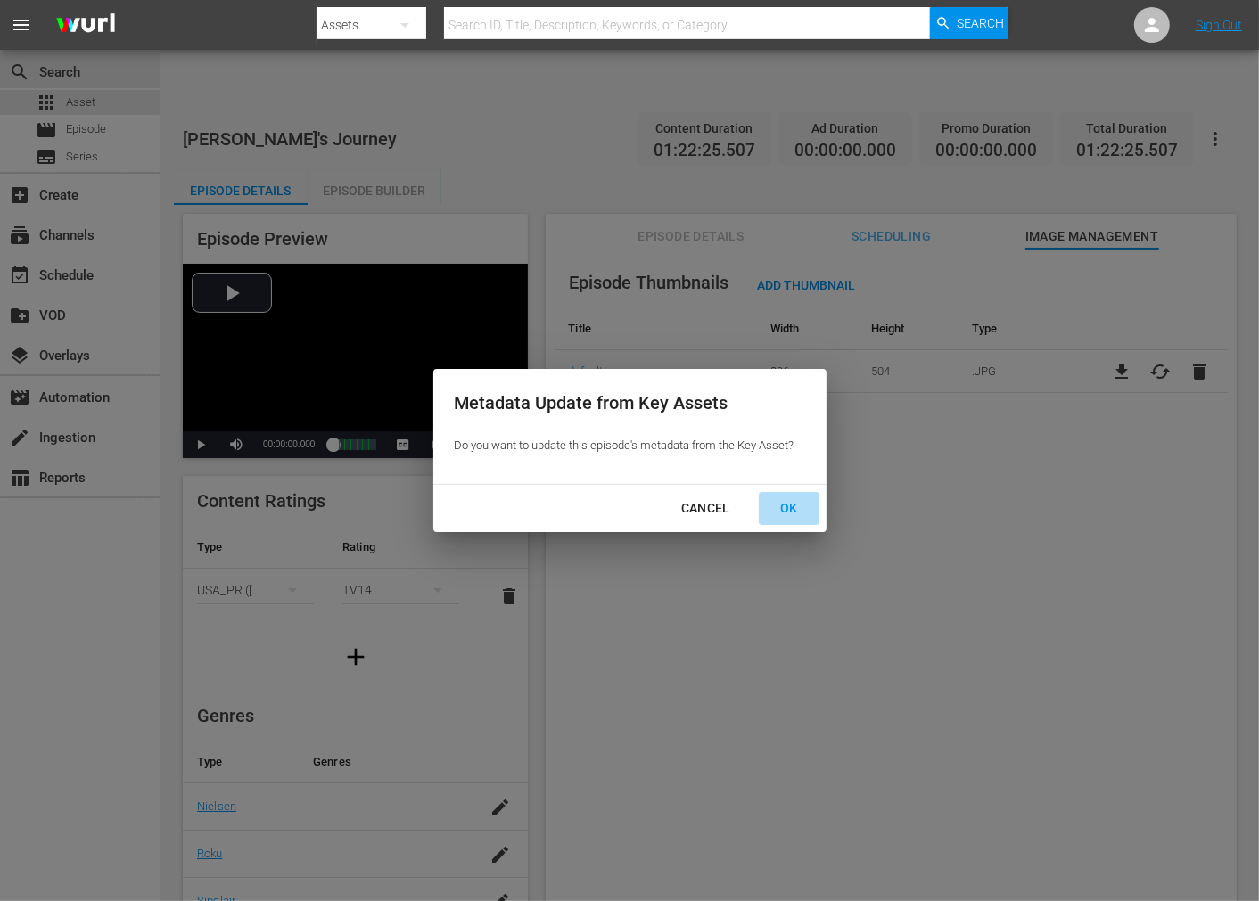
click at [781, 503] on div "OK" at bounding box center [789, 509] width 46 height 22
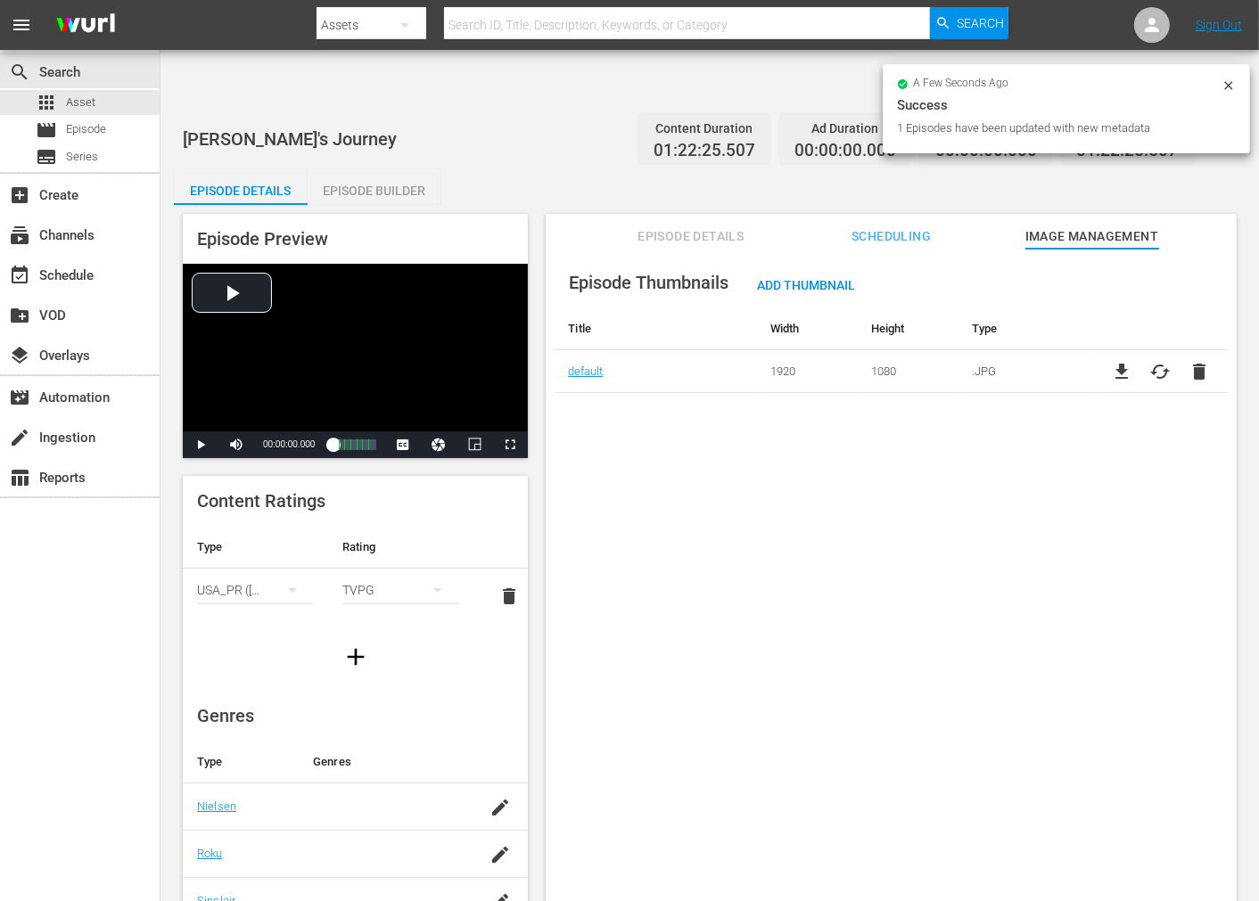
click at [716, 581] on div "Episode Thumbnails Add Thumbnail Title Width Height Type default 1920 1080 .JPG…" at bounding box center [891, 597] width 691 height 696
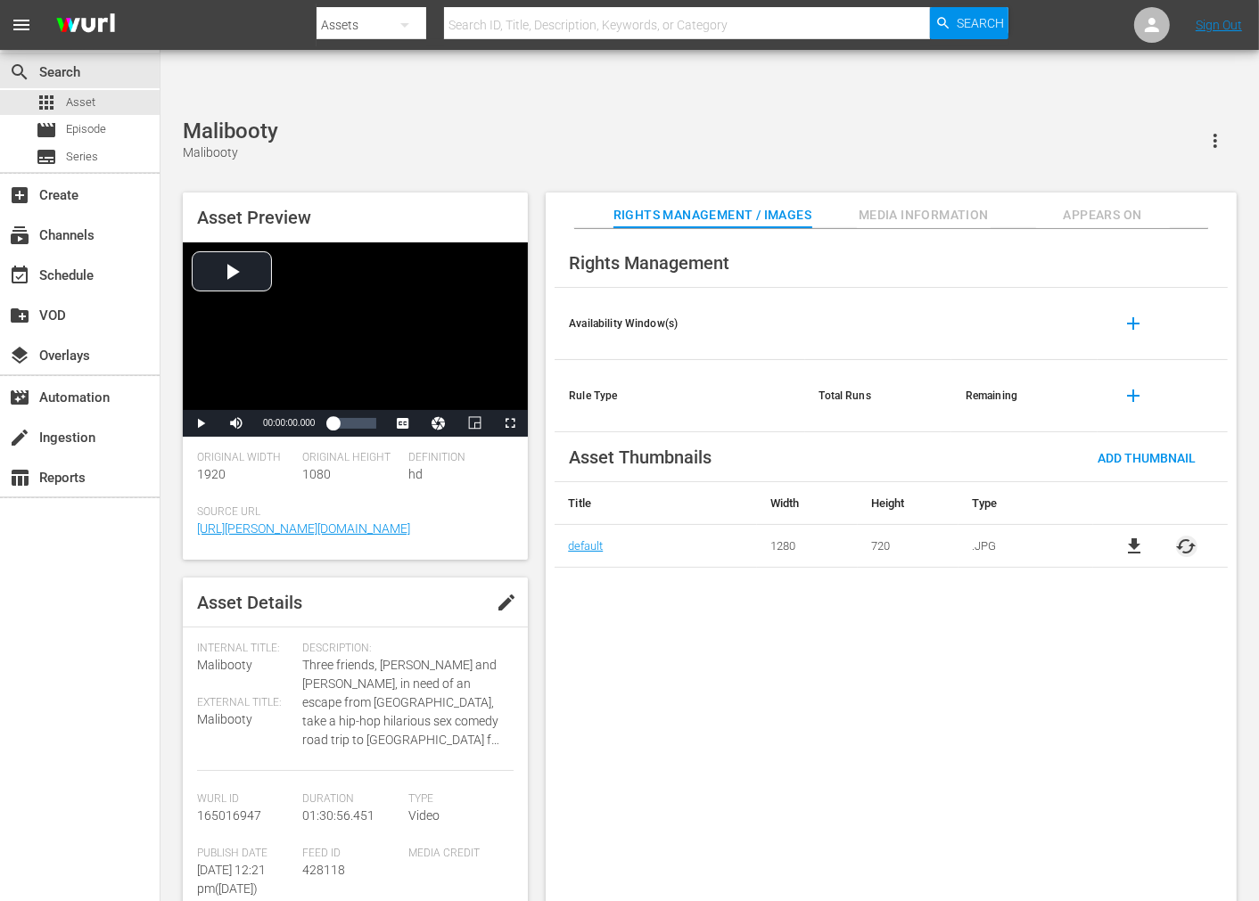
click at [1178, 536] on span "cached" at bounding box center [1186, 546] width 21 height 21
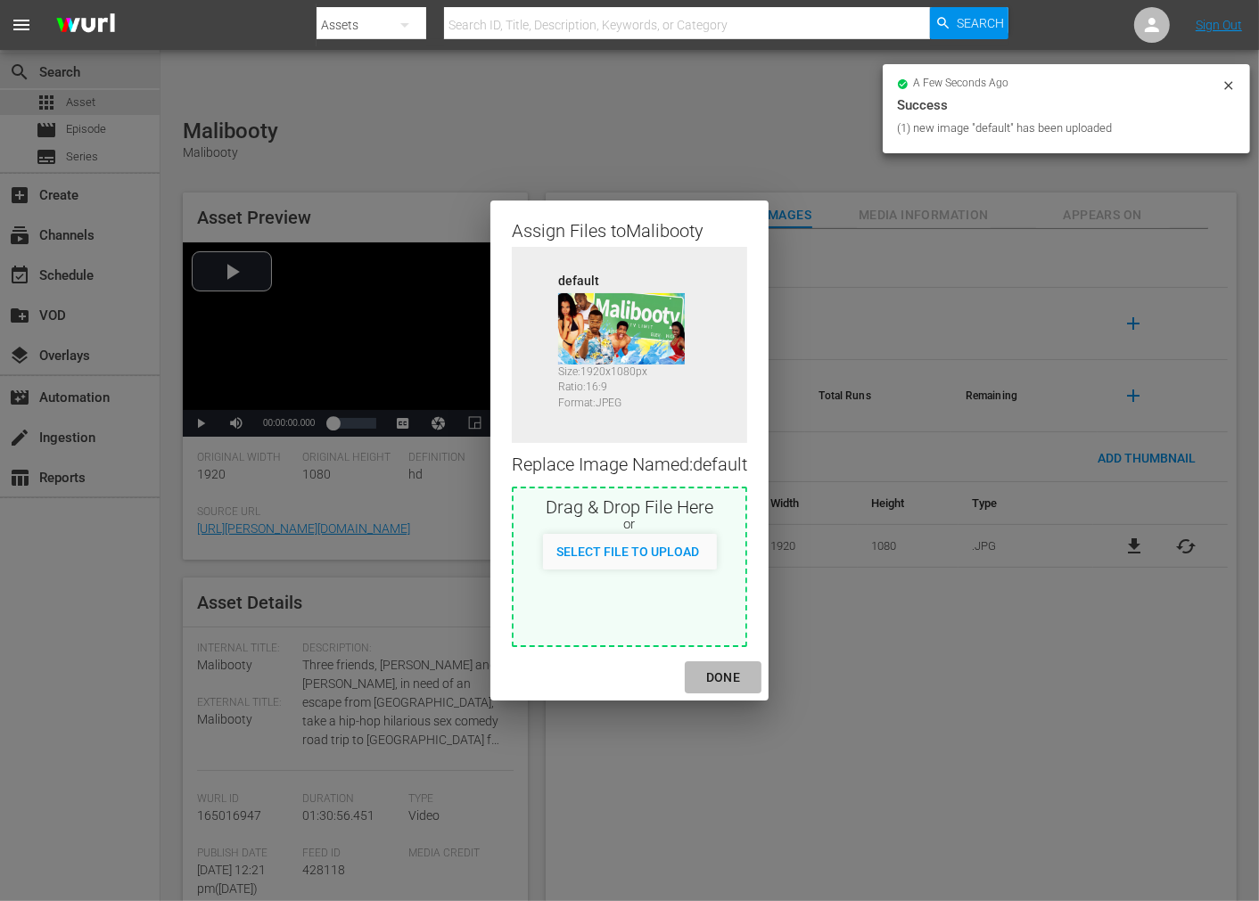
click at [733, 675] on div "DONE" at bounding box center [723, 678] width 62 height 22
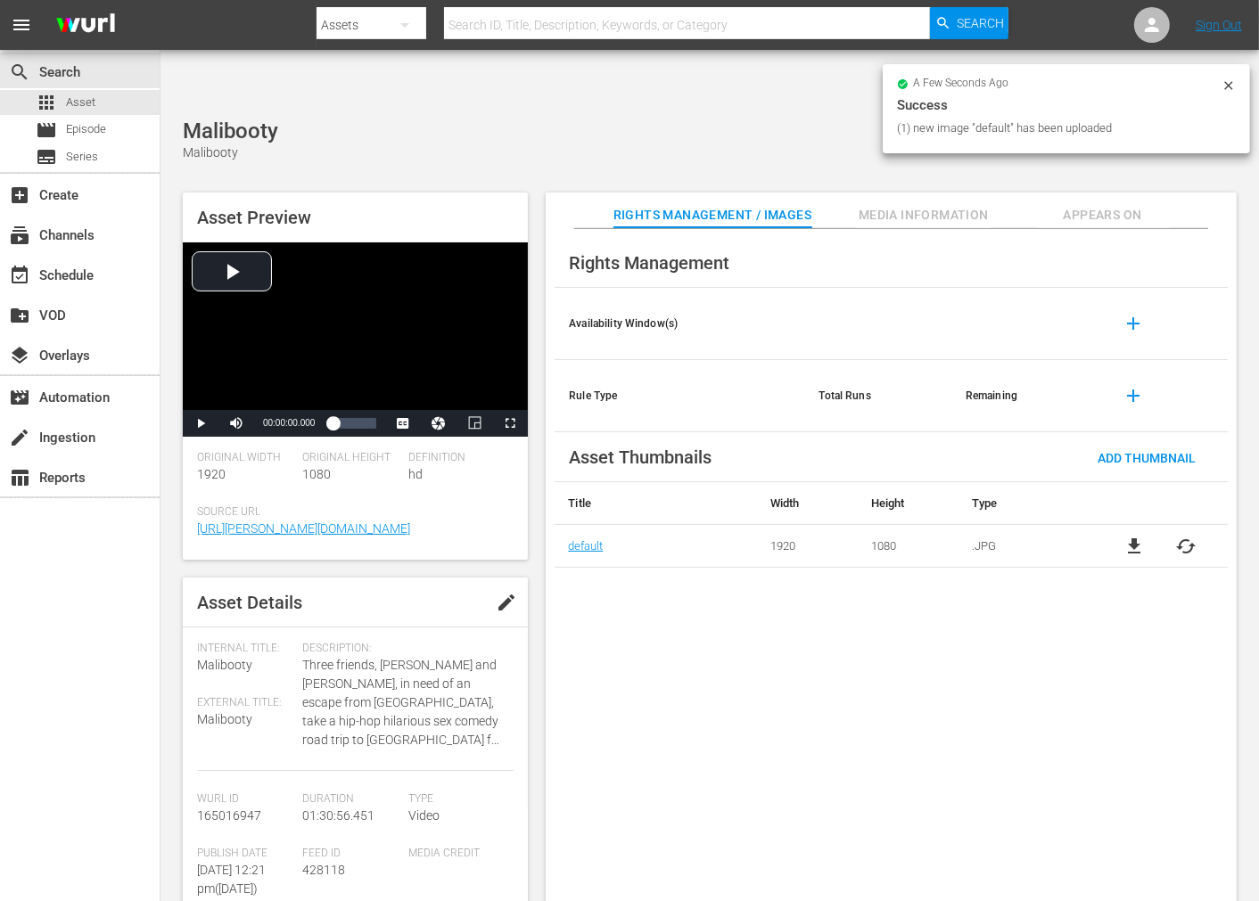
drag, startPoint x: 777, startPoint y: 693, endPoint x: 794, endPoint y: 696, distance: 17.3
click at [782, 696] on div "Rights Management Availability Window(s) add Rule Type Total Runs Remaining add…" at bounding box center [891, 580] width 691 height 702
click at [1074, 204] on span "Appears On" at bounding box center [1103, 215] width 134 height 22
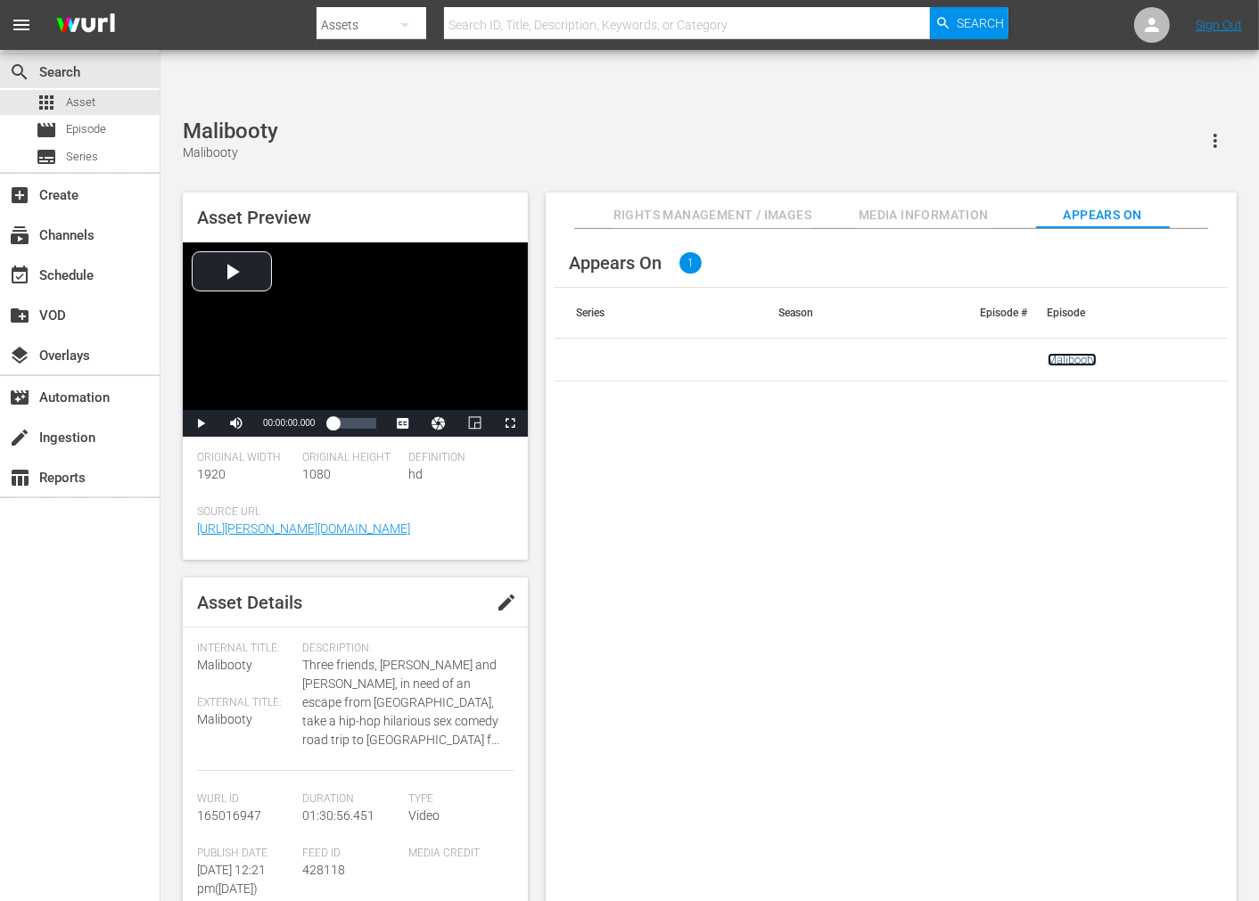
click at [1062, 353] on link "Malibooty" at bounding box center [1072, 359] width 49 height 13
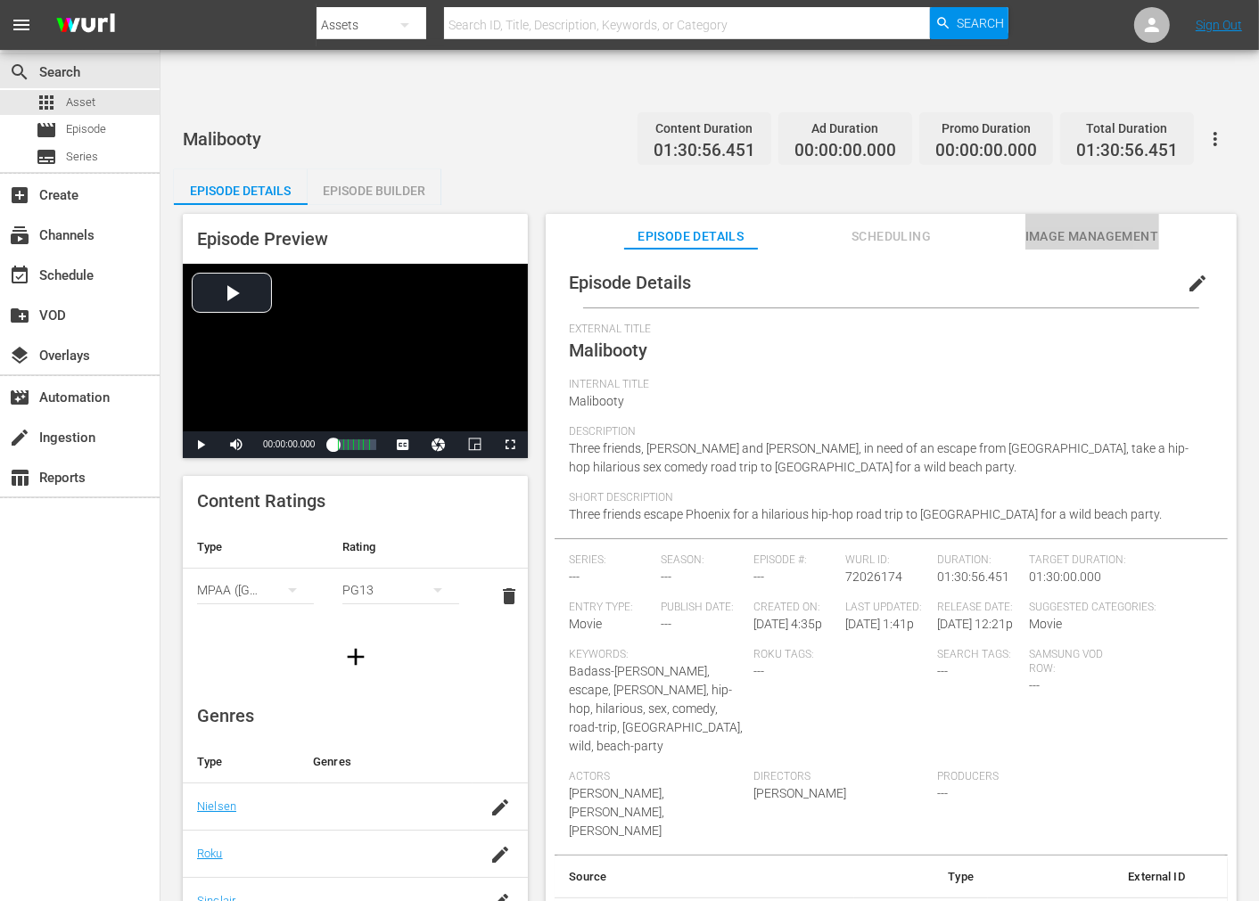
click at [1082, 226] on span "Image Management" at bounding box center [1092, 237] width 134 height 22
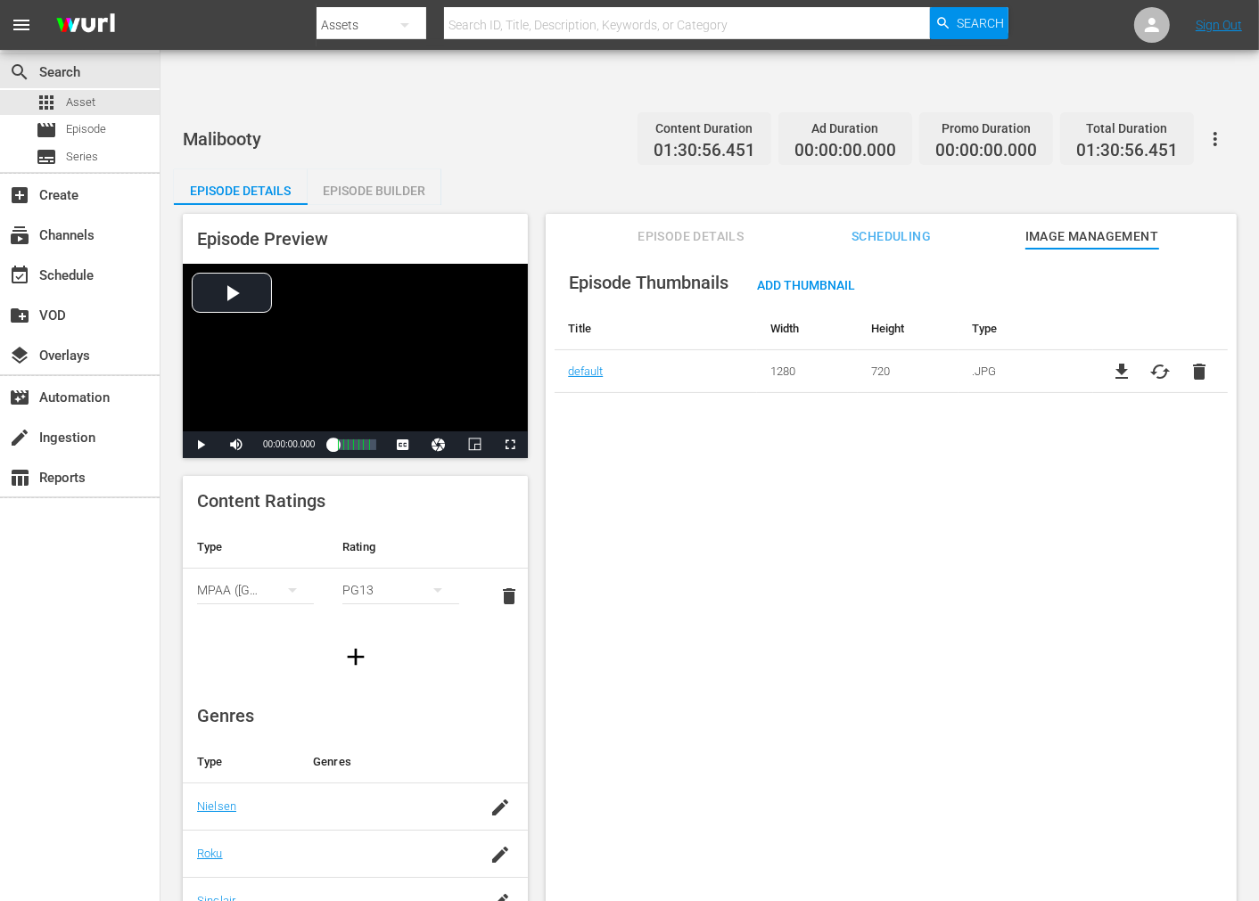
click at [1213, 128] on icon "button" at bounding box center [1215, 138] width 21 height 21
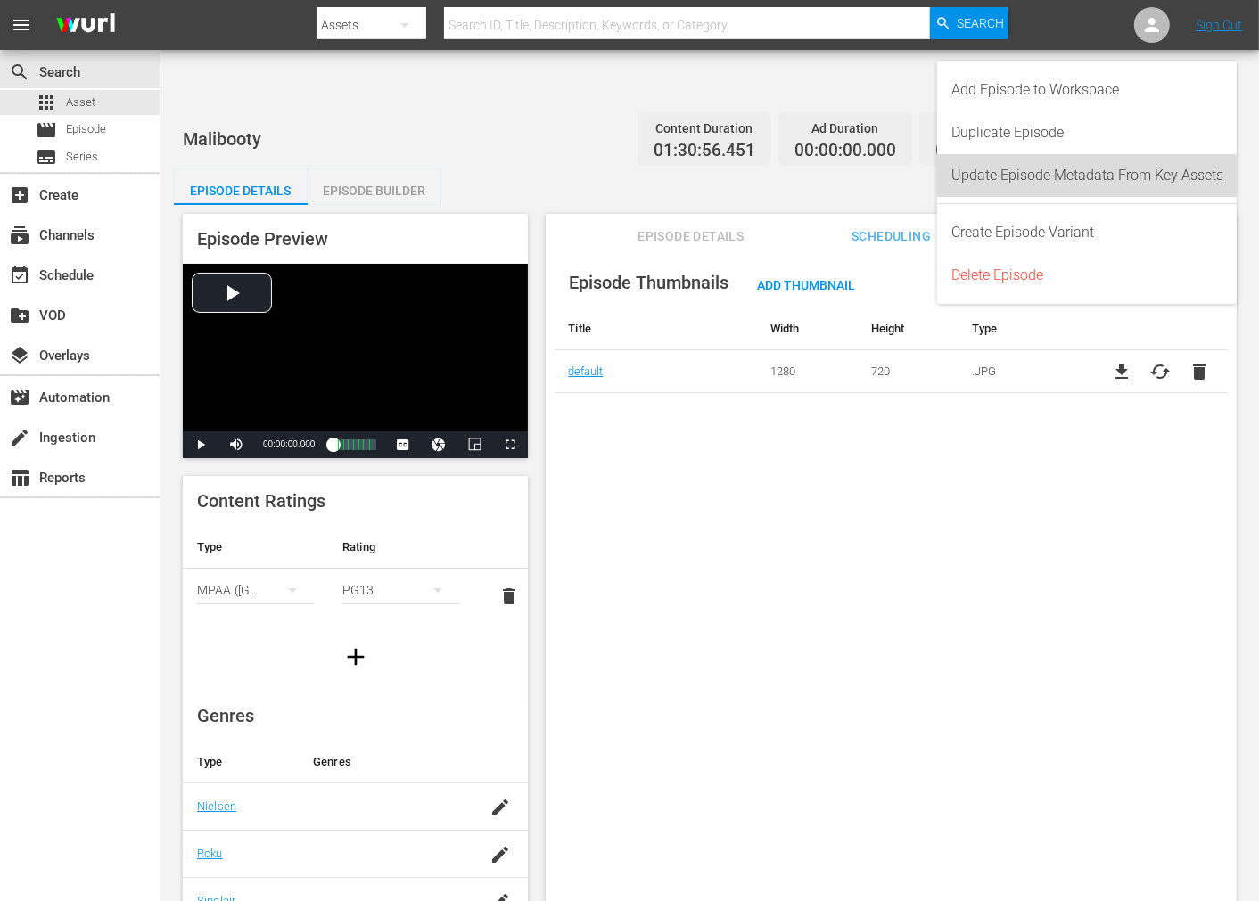
click at [1147, 174] on div "Update Episode Metadata From Key Assets" at bounding box center [1087, 175] width 272 height 43
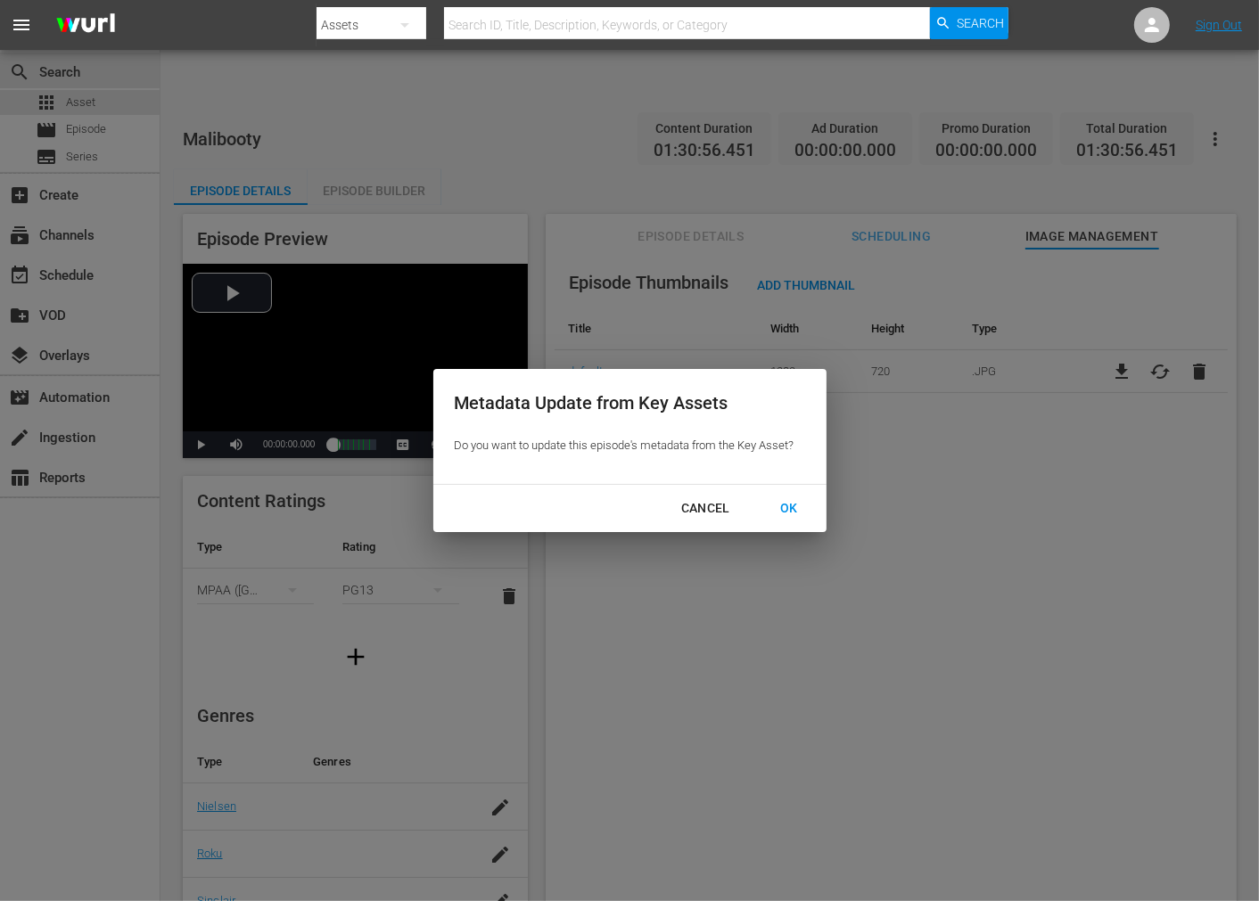
click at [791, 502] on div "OK" at bounding box center [789, 509] width 46 height 22
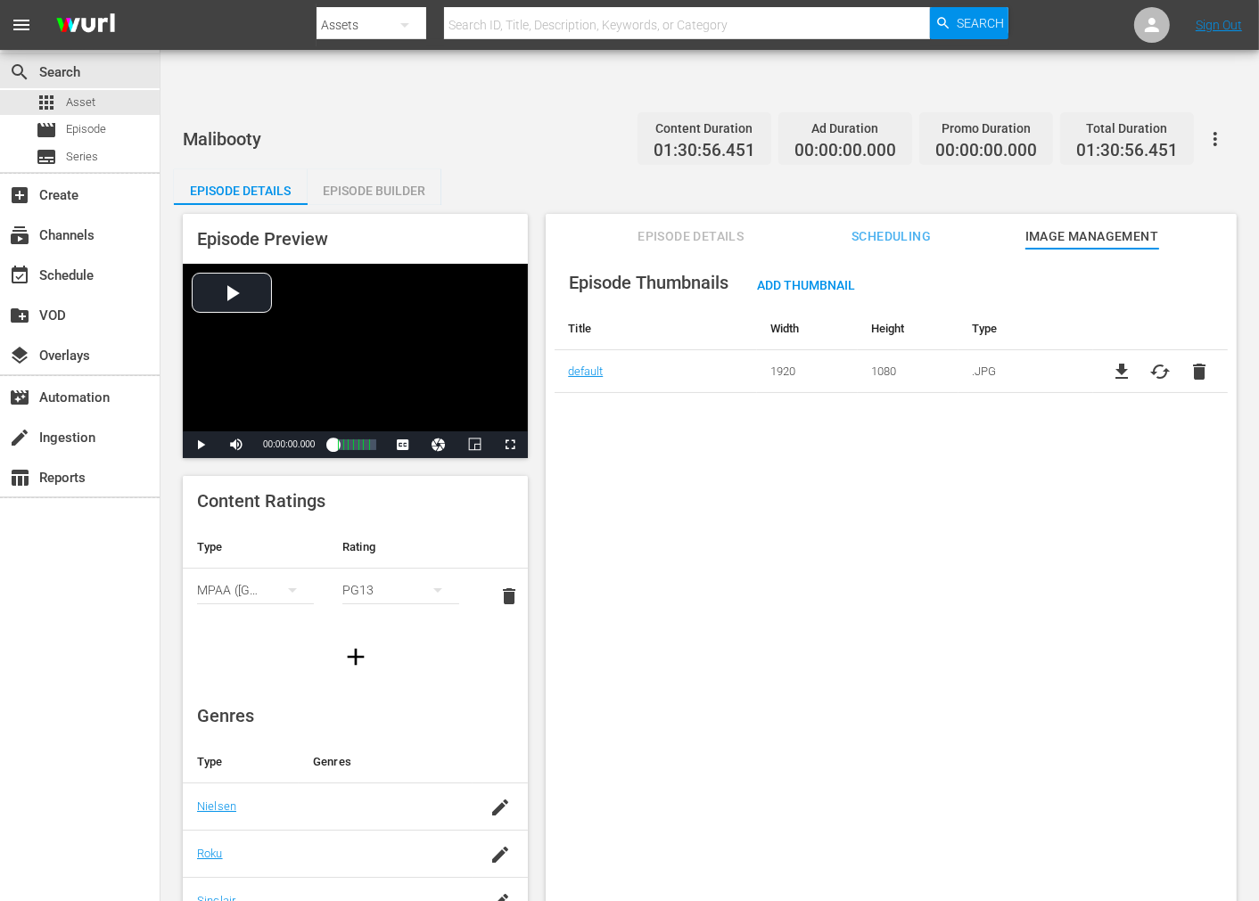
click at [840, 479] on div "Episode Thumbnails Add Thumbnail Title Width Height Type default 1920 1080 .JPG…" at bounding box center [891, 597] width 691 height 696
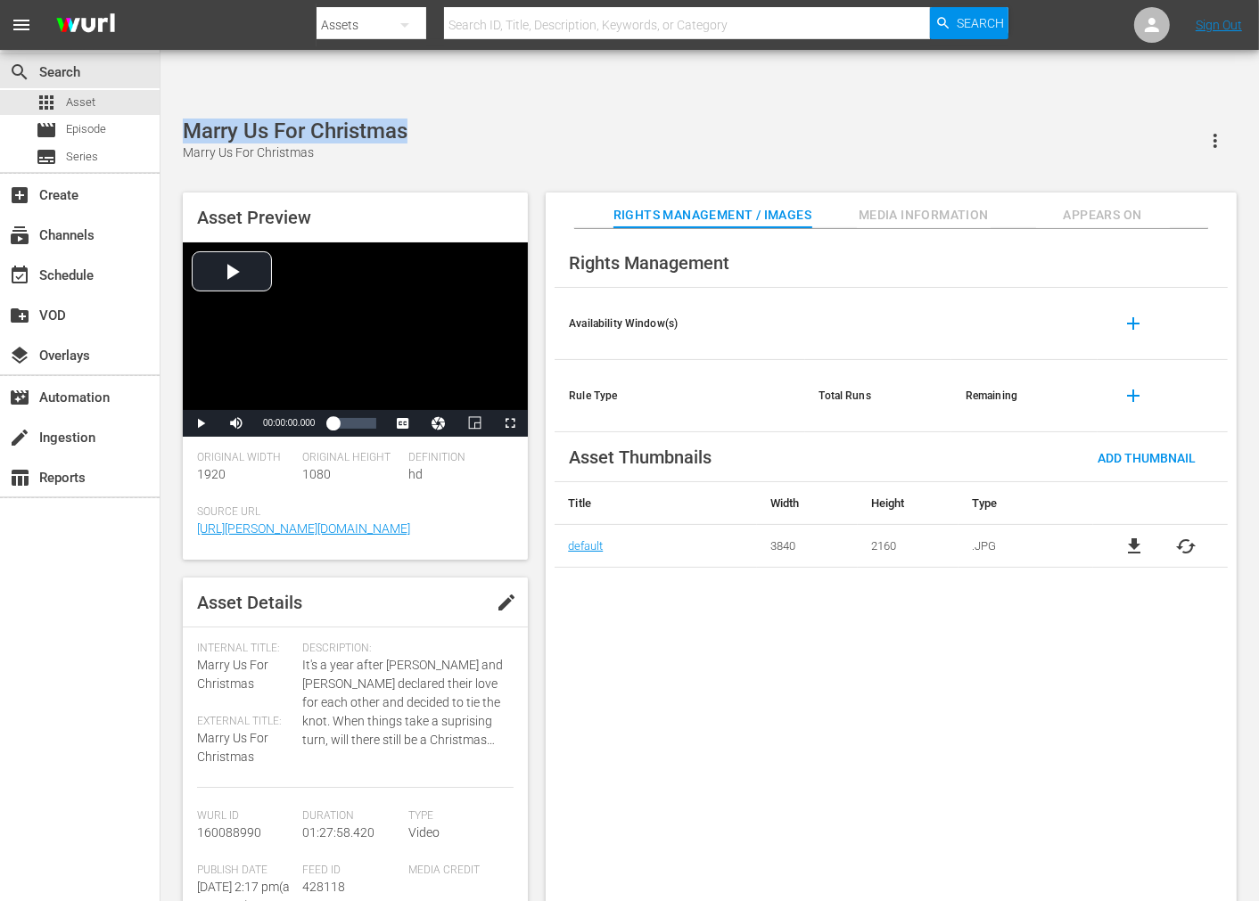
drag, startPoint x: 362, startPoint y: 69, endPoint x: 153, endPoint y: 147, distance: 222.9
click at [181, 119] on div "Marry Us For Christmas Marry Us For Christmas Asset Preview Video Player is loa…" at bounding box center [710, 520] width 1072 height 802
copy div "Marry Us For Christmas"
click at [1189, 536] on span "cached" at bounding box center [1186, 546] width 21 height 21
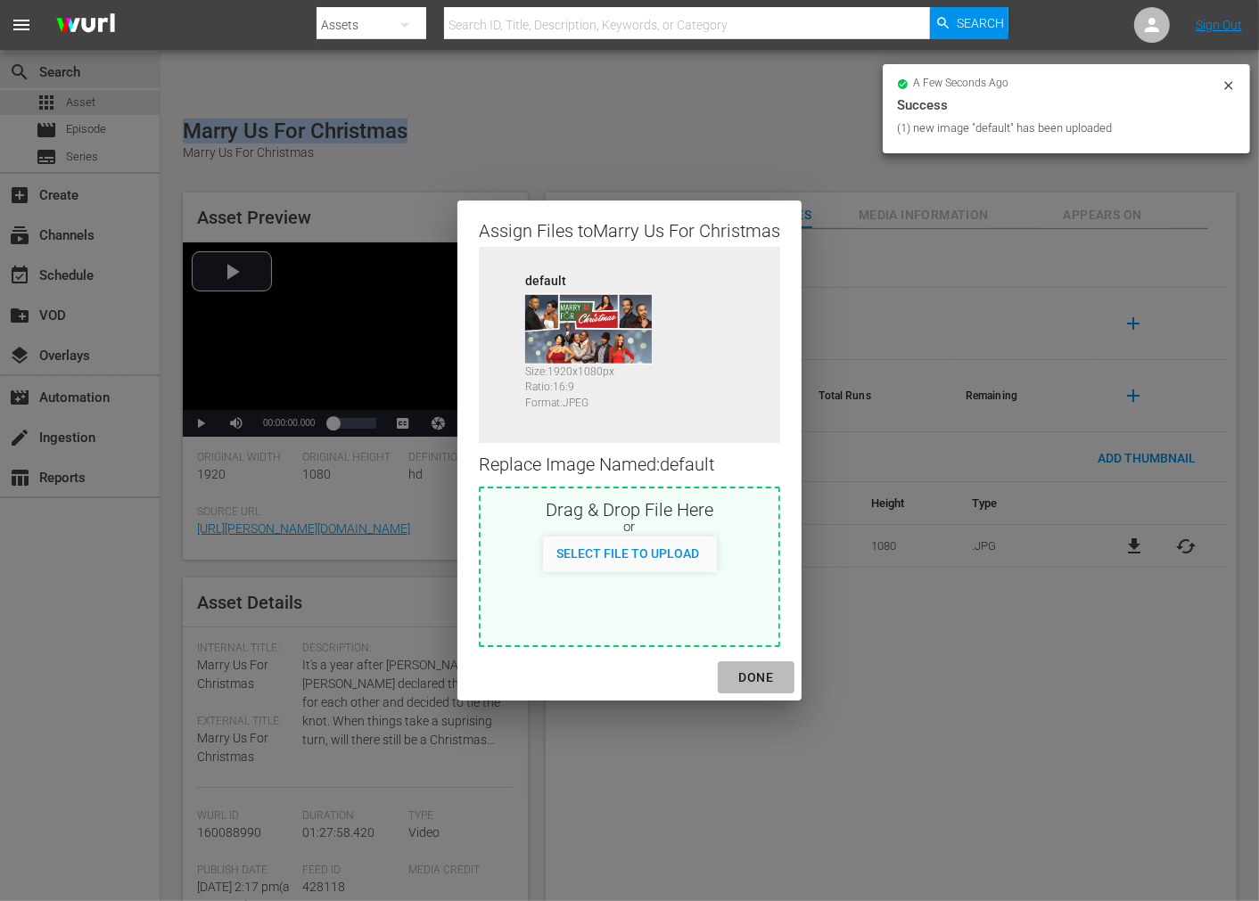
click at [761, 679] on div "DONE" at bounding box center [756, 678] width 62 height 22
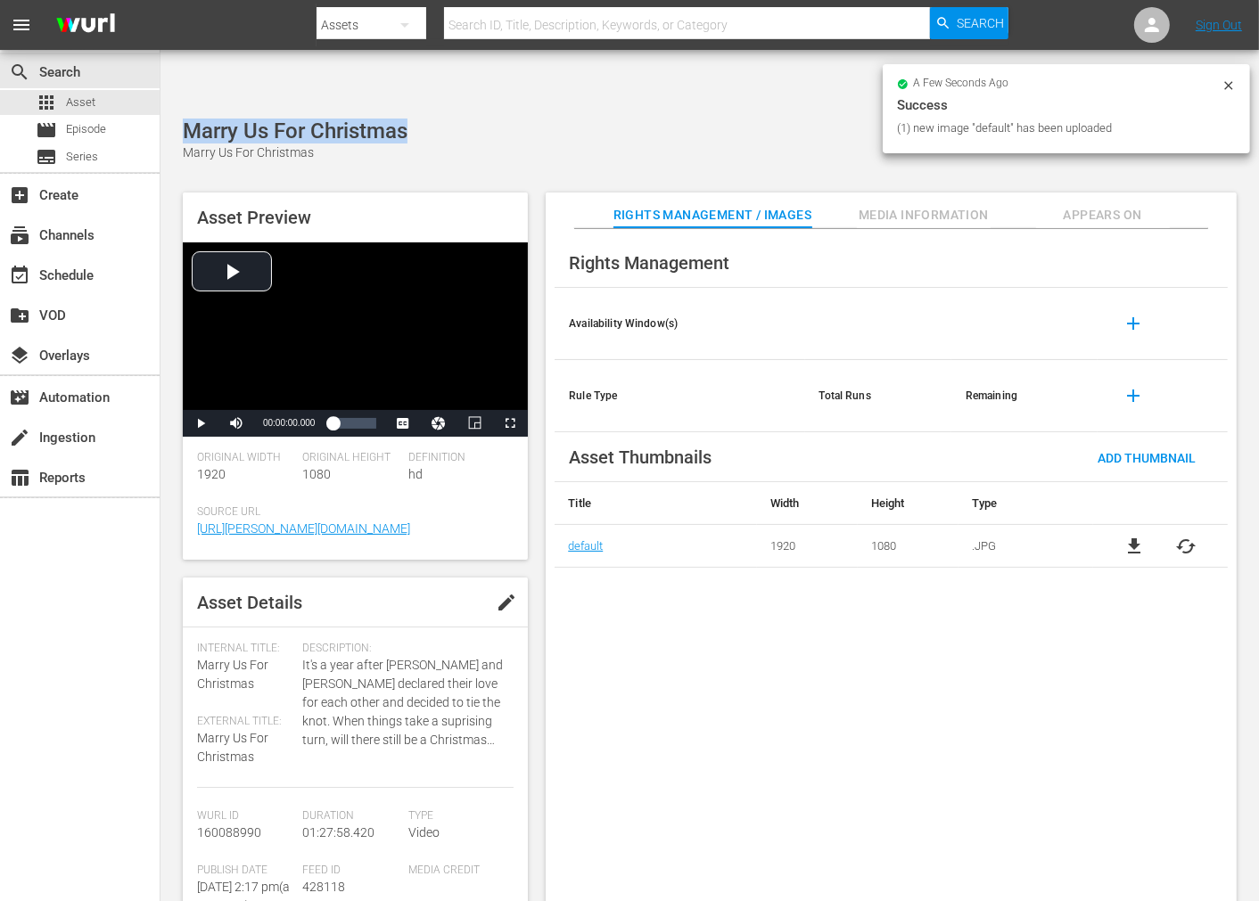
click at [1064, 662] on div "Rights Management Availability Window(s) add Rule Type Total Runs Remaining add…" at bounding box center [891, 580] width 691 height 702
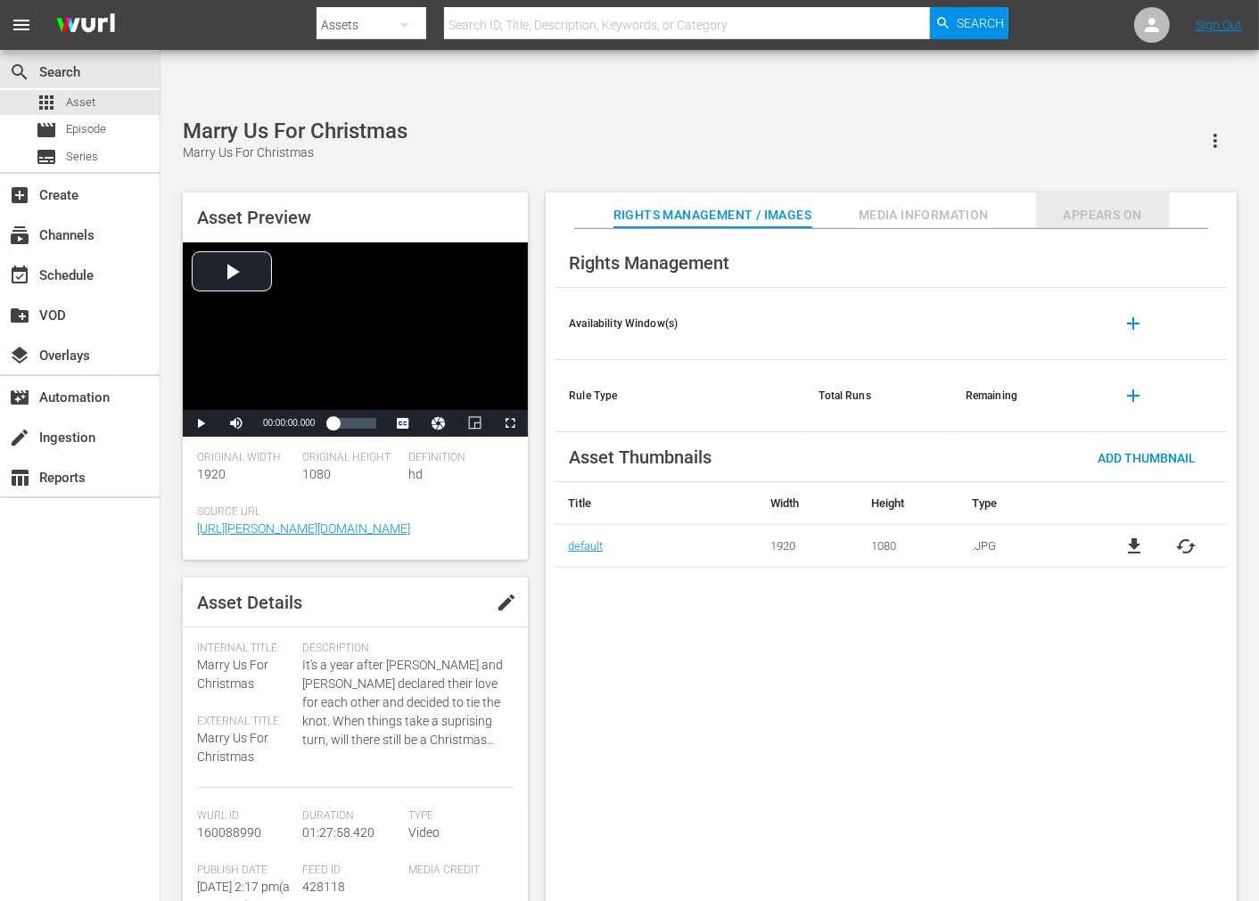
click at [1124, 204] on span "Appears On" at bounding box center [1103, 215] width 134 height 22
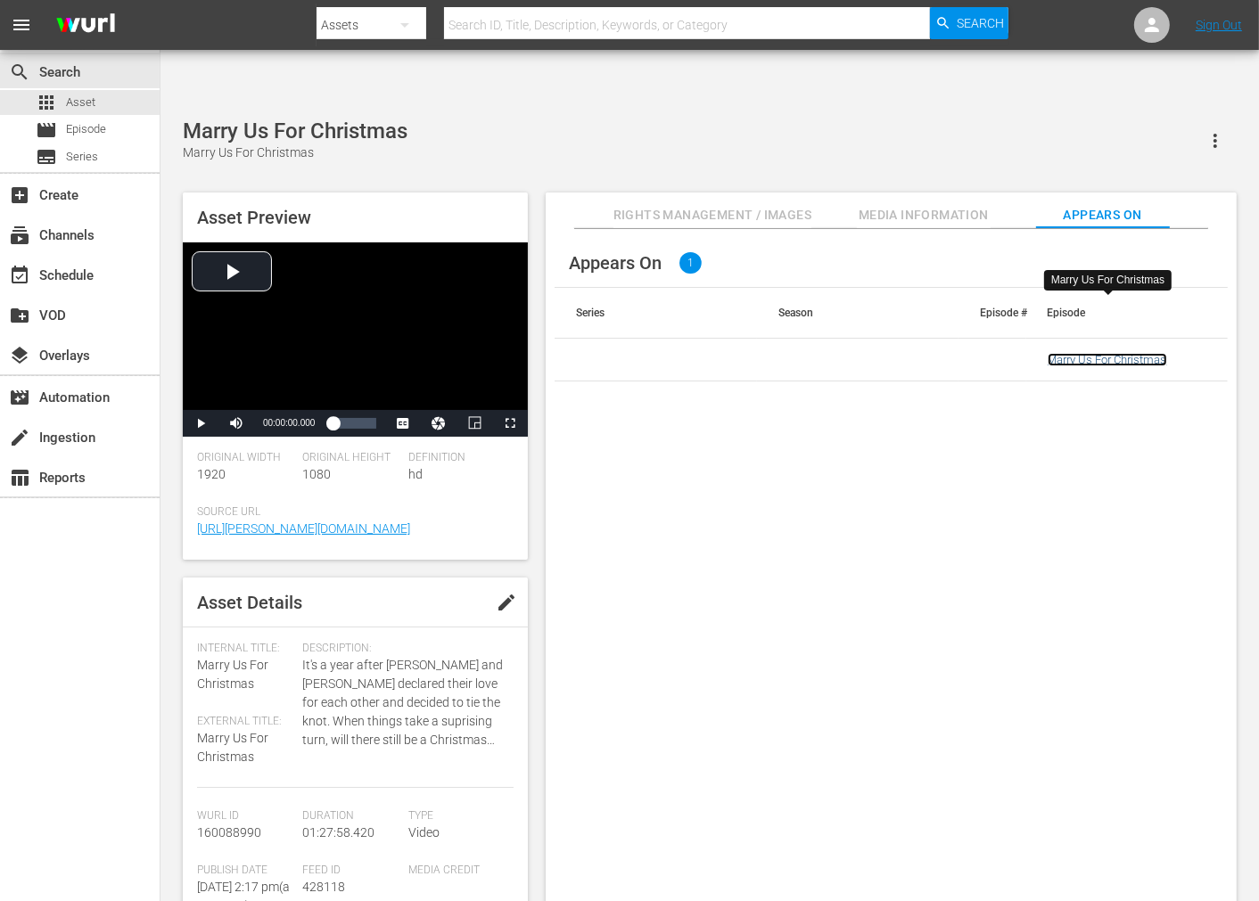
click at [1084, 353] on link "Marry Us For Christmas" at bounding box center [1107, 359] width 119 height 13
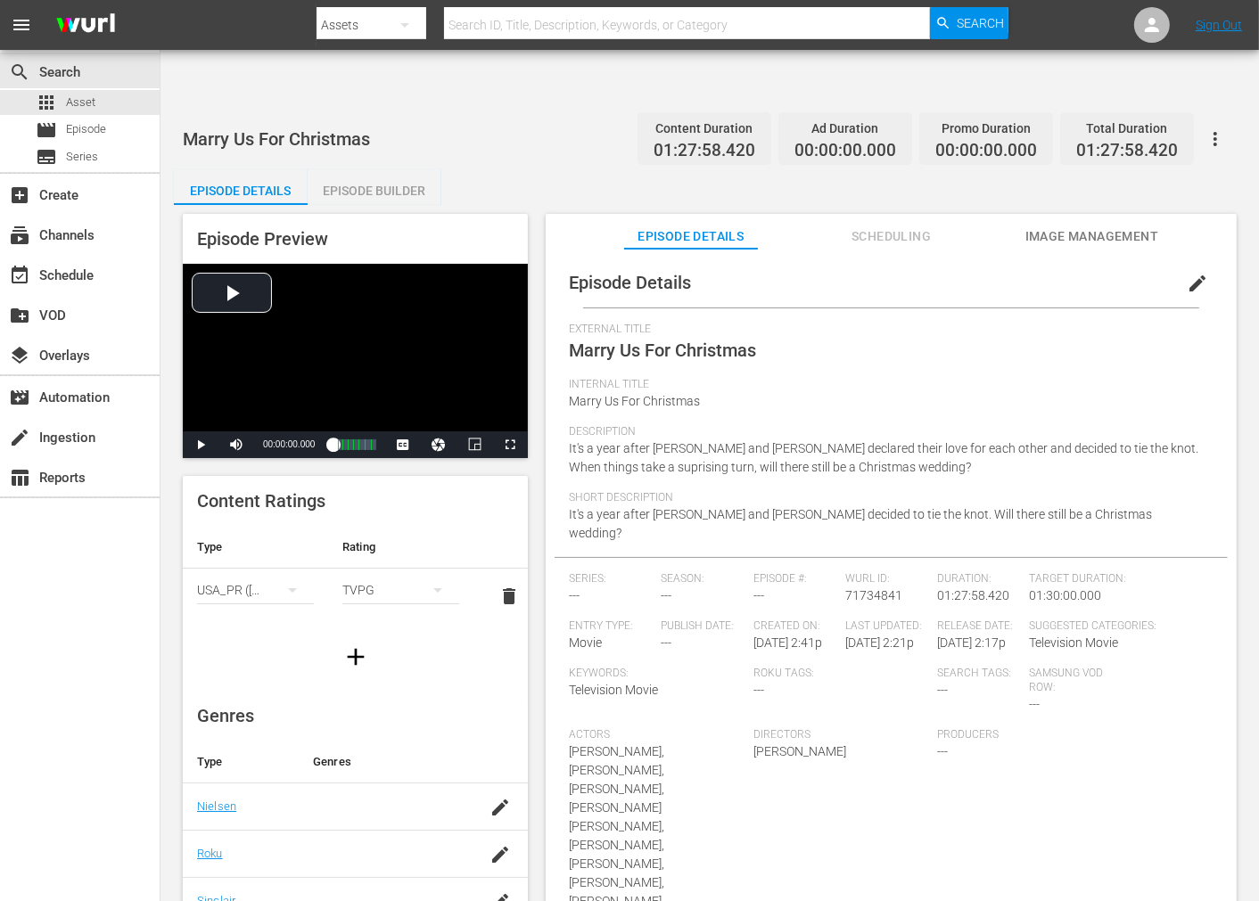
click at [1044, 226] on span "Image Management" at bounding box center [1092, 237] width 134 height 22
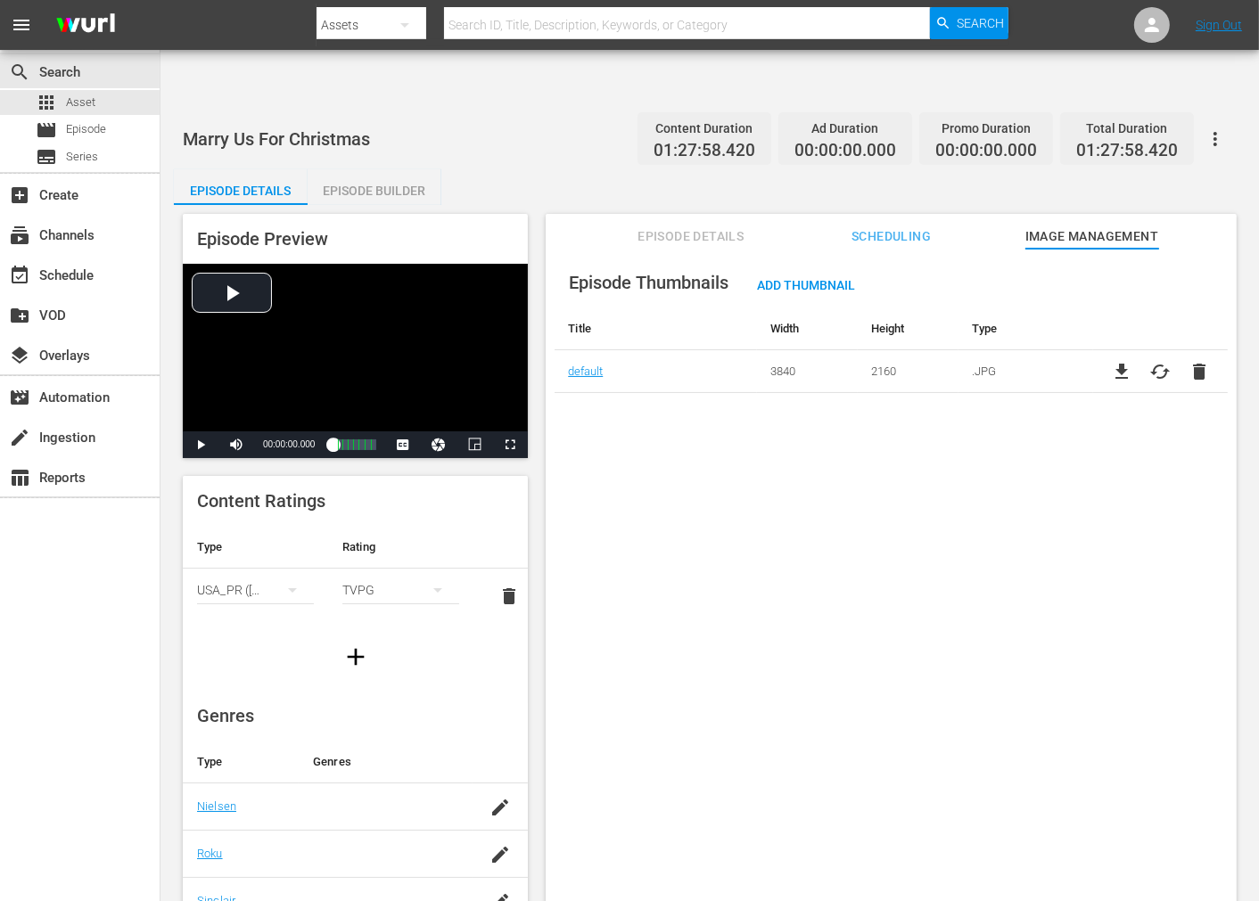
click at [1219, 128] on icon "button" at bounding box center [1215, 138] width 21 height 21
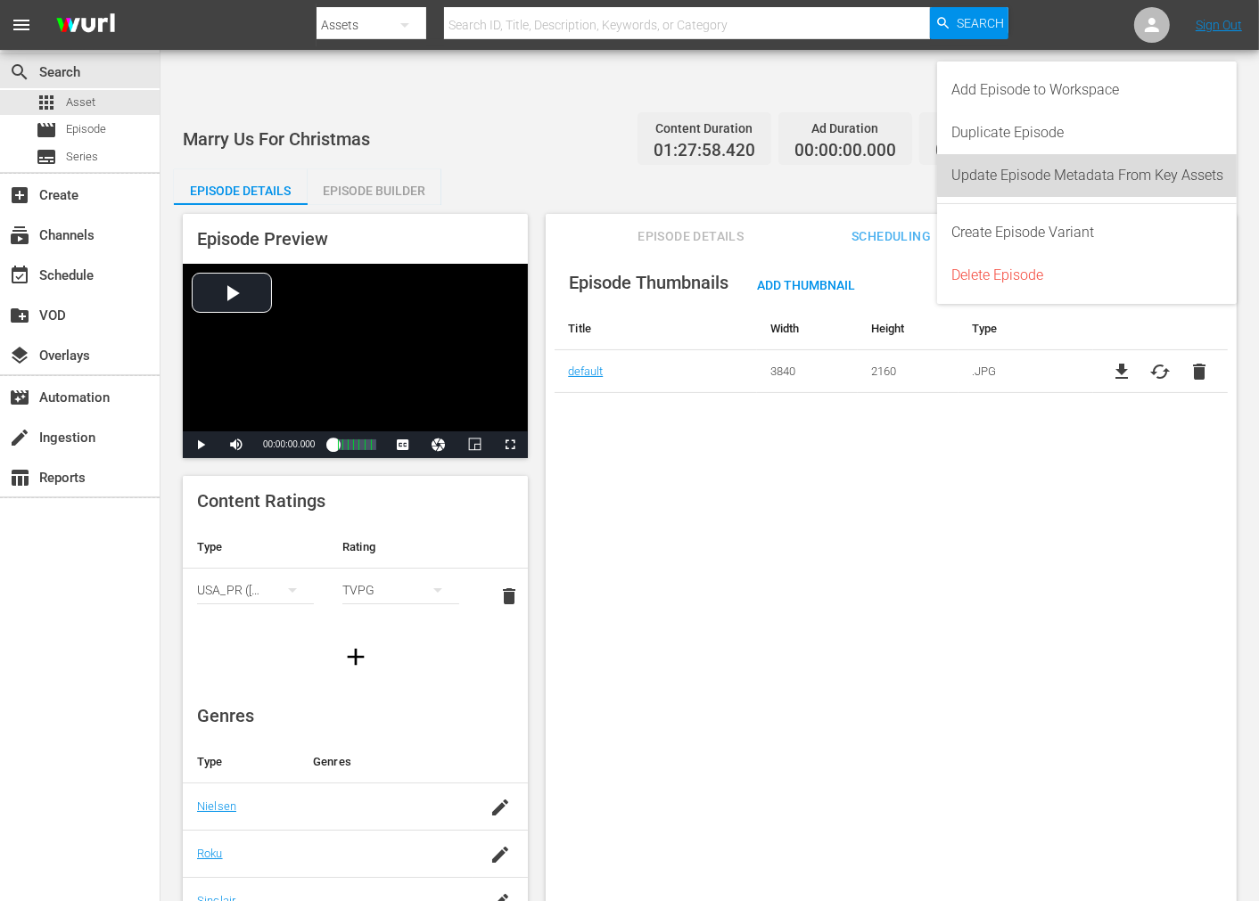
click at [1145, 173] on div "Update Episode Metadata From Key Assets" at bounding box center [1087, 175] width 272 height 43
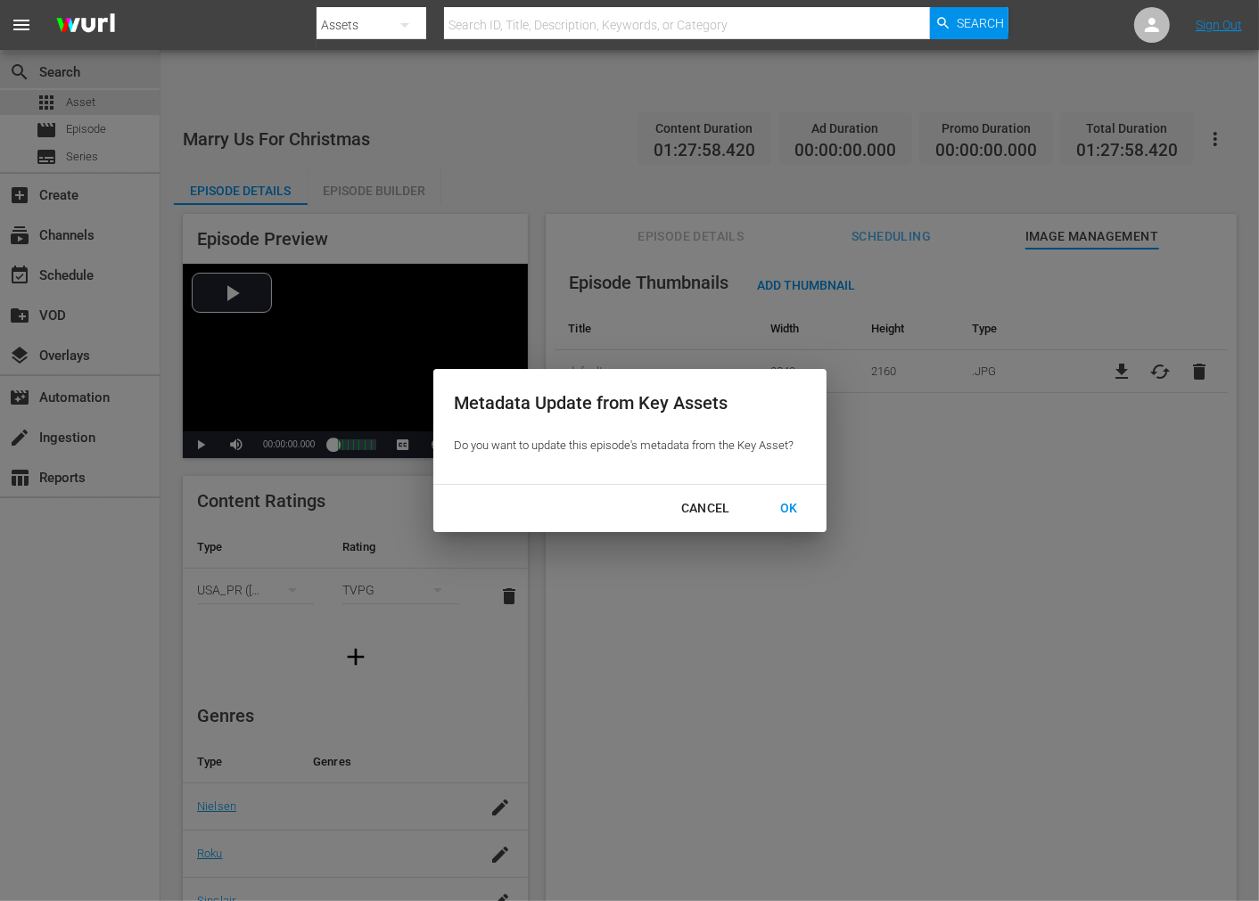
click at [778, 501] on div "OK" at bounding box center [789, 509] width 46 height 22
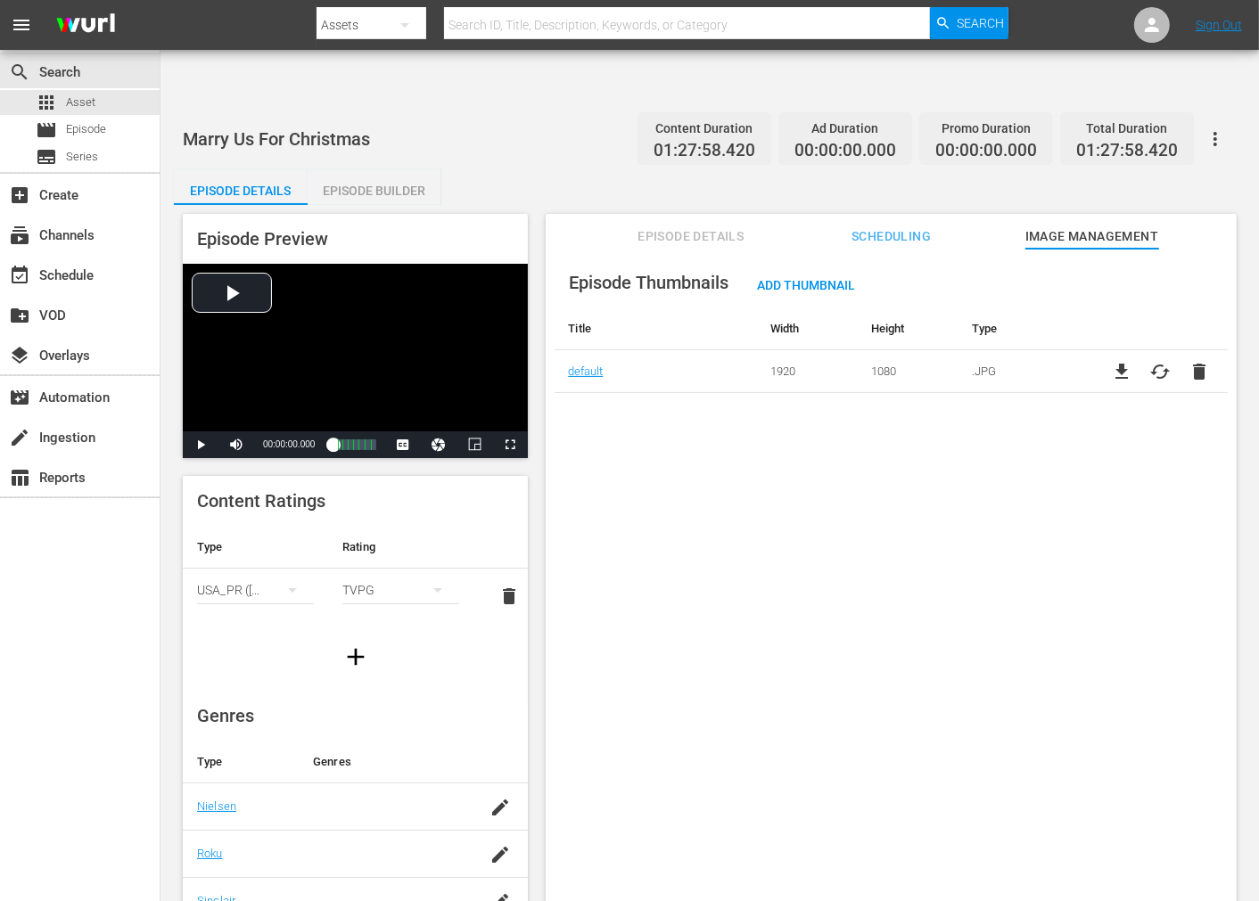
click at [491, 119] on div "Marry Us For Christmas Content Duration 01:27:58.420 Ad Duration 00:00:00.000 P…" at bounding box center [710, 139] width 1054 height 40
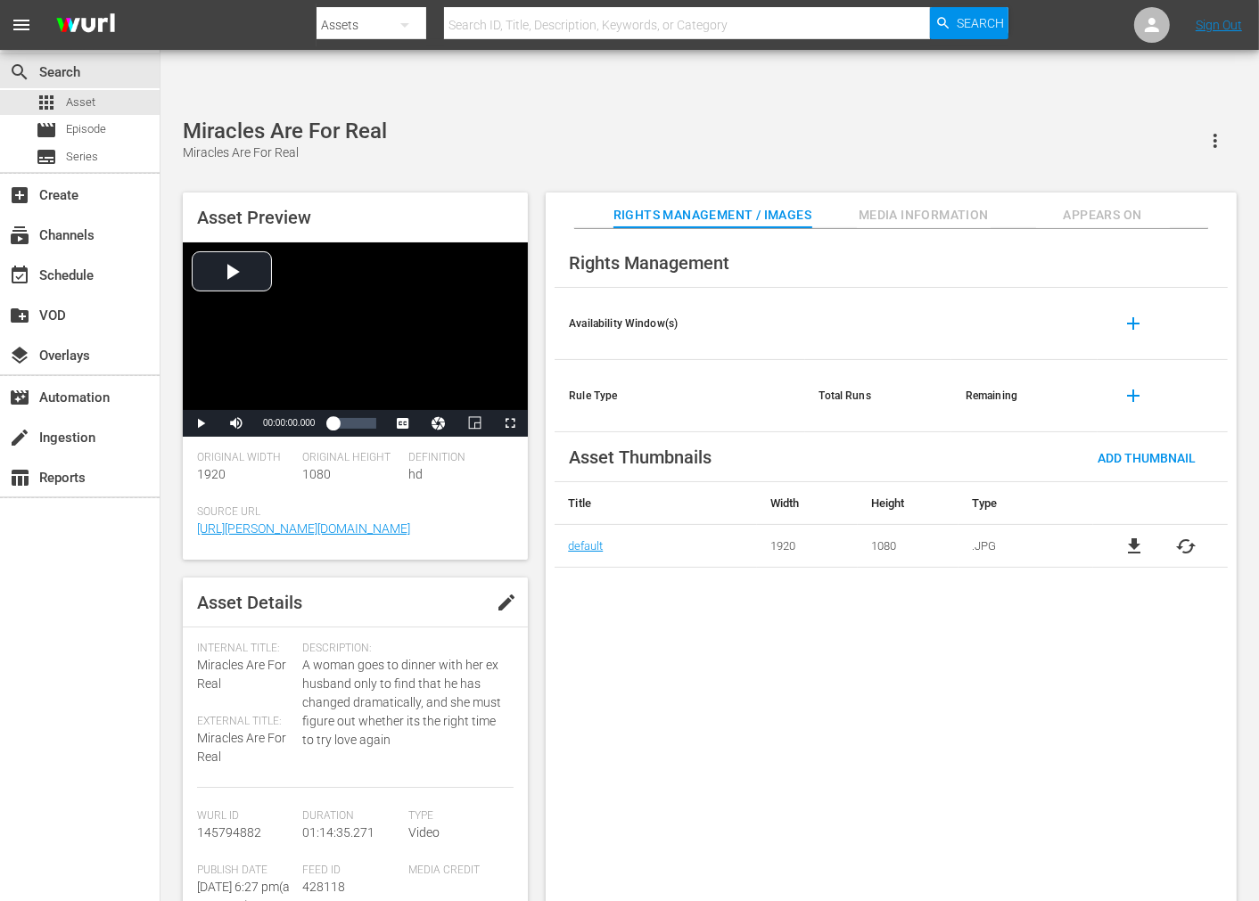
click at [1192, 536] on span "cached" at bounding box center [1186, 546] width 21 height 21
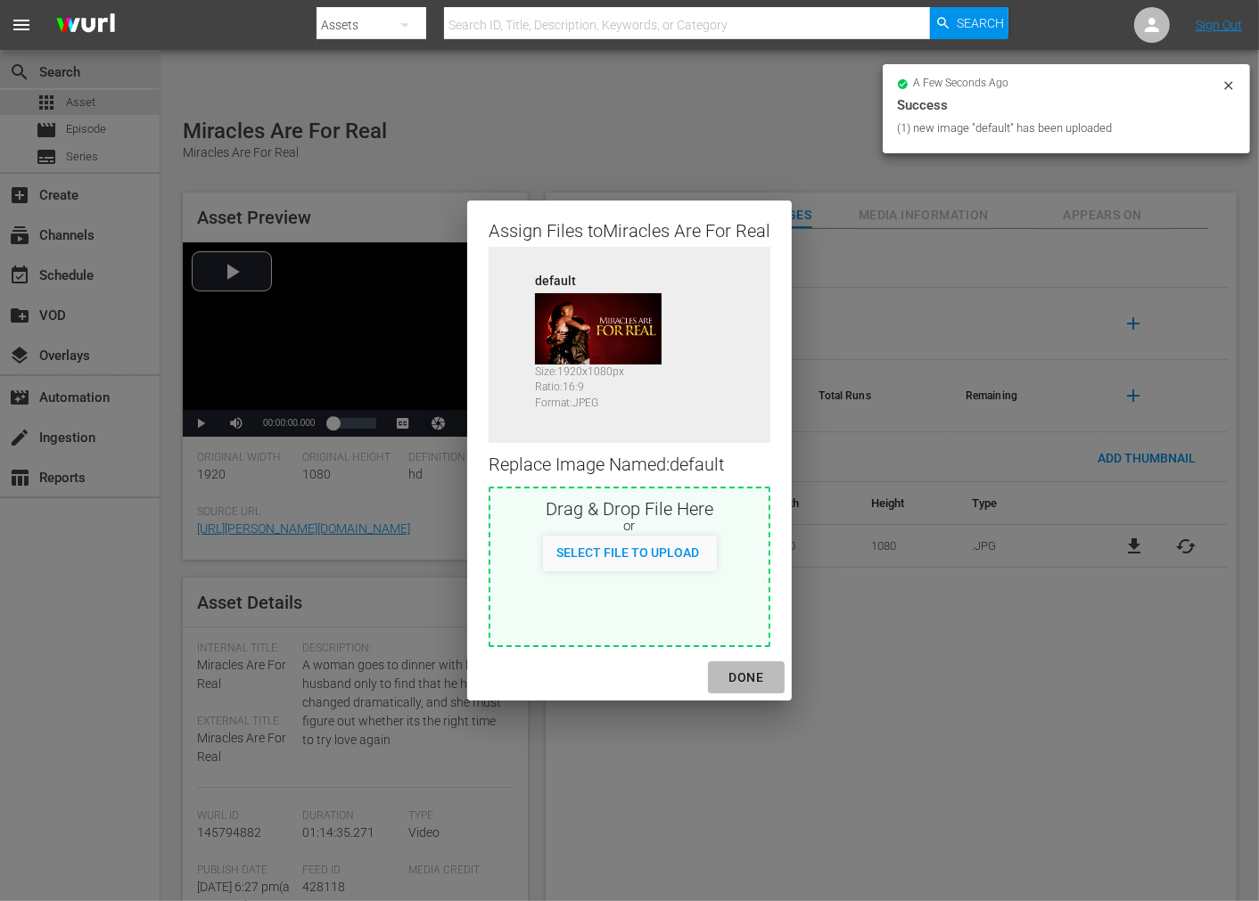
click at [751, 670] on div "DONE" at bounding box center [746, 678] width 62 height 22
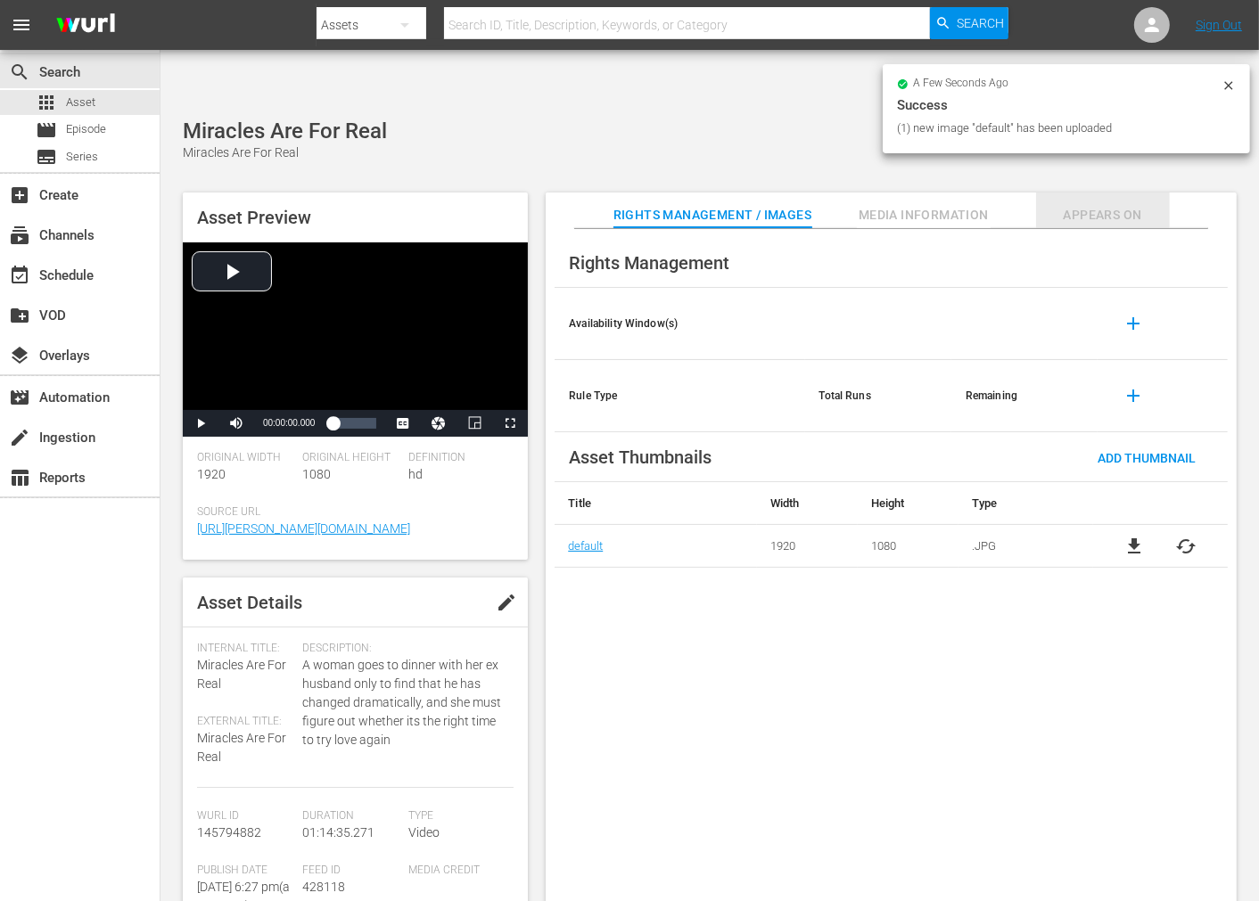
click at [1102, 204] on span "Appears On" at bounding box center [1103, 215] width 134 height 22
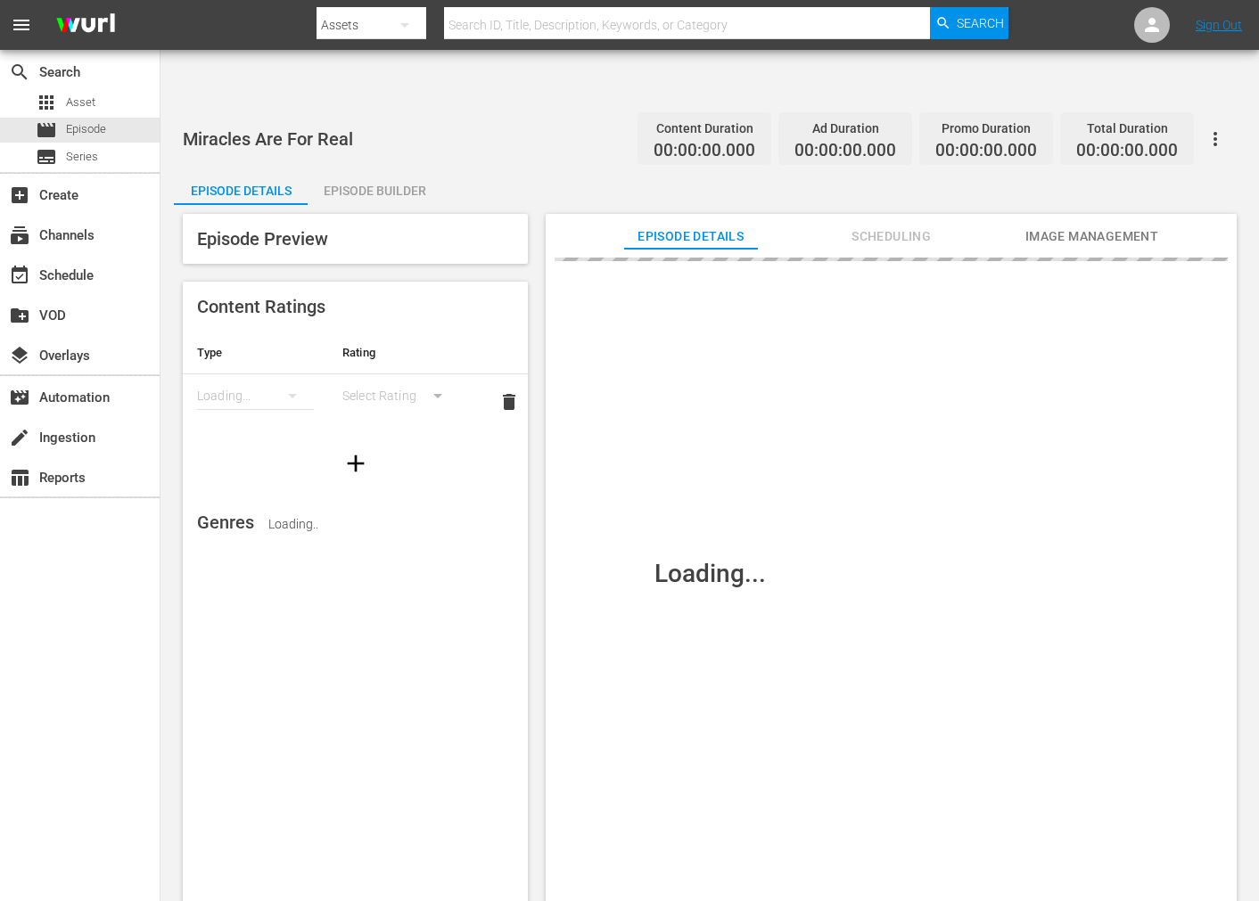
click at [1050, 205] on div "Loading..." at bounding box center [710, 573] width 1072 height 737
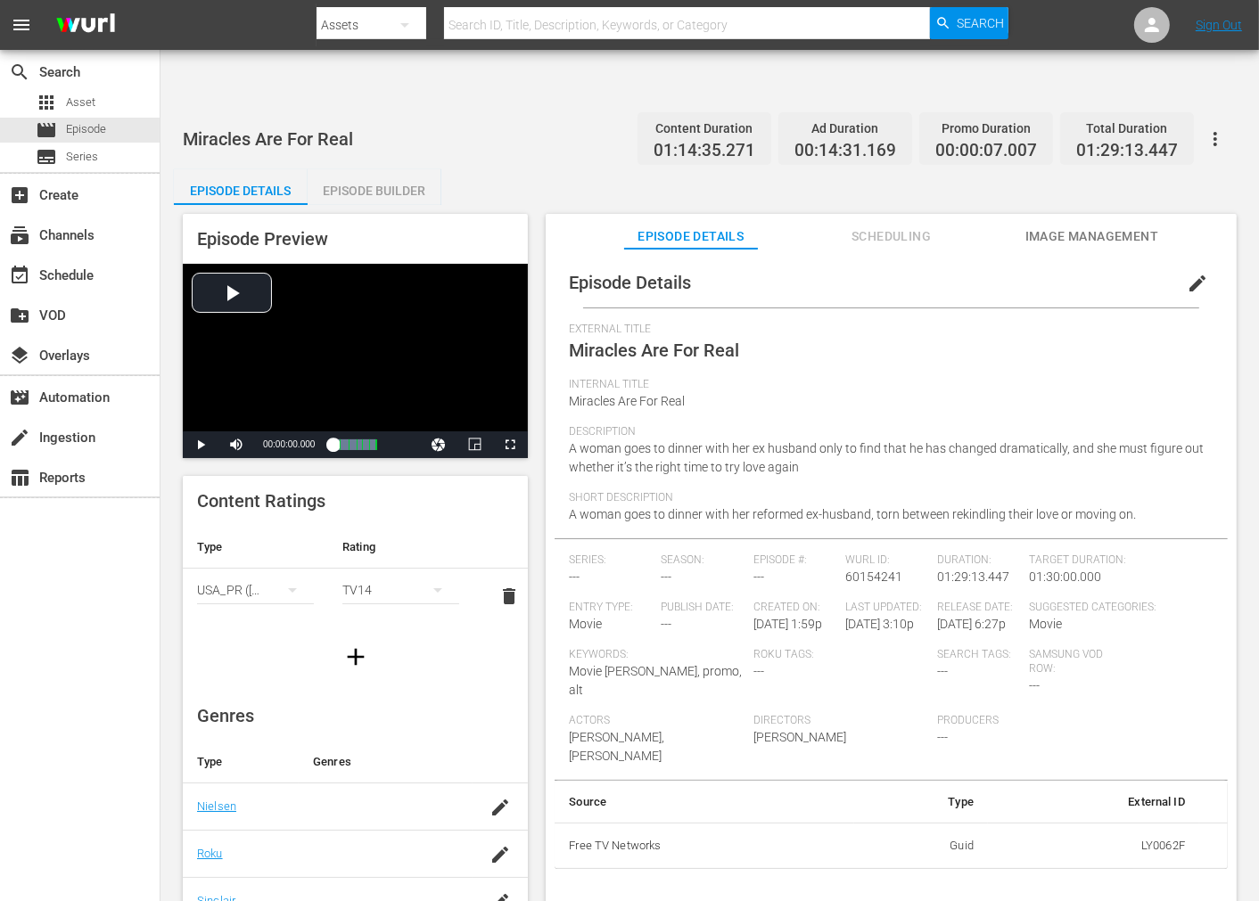
click at [1059, 226] on span "Image Management" at bounding box center [1092, 237] width 134 height 22
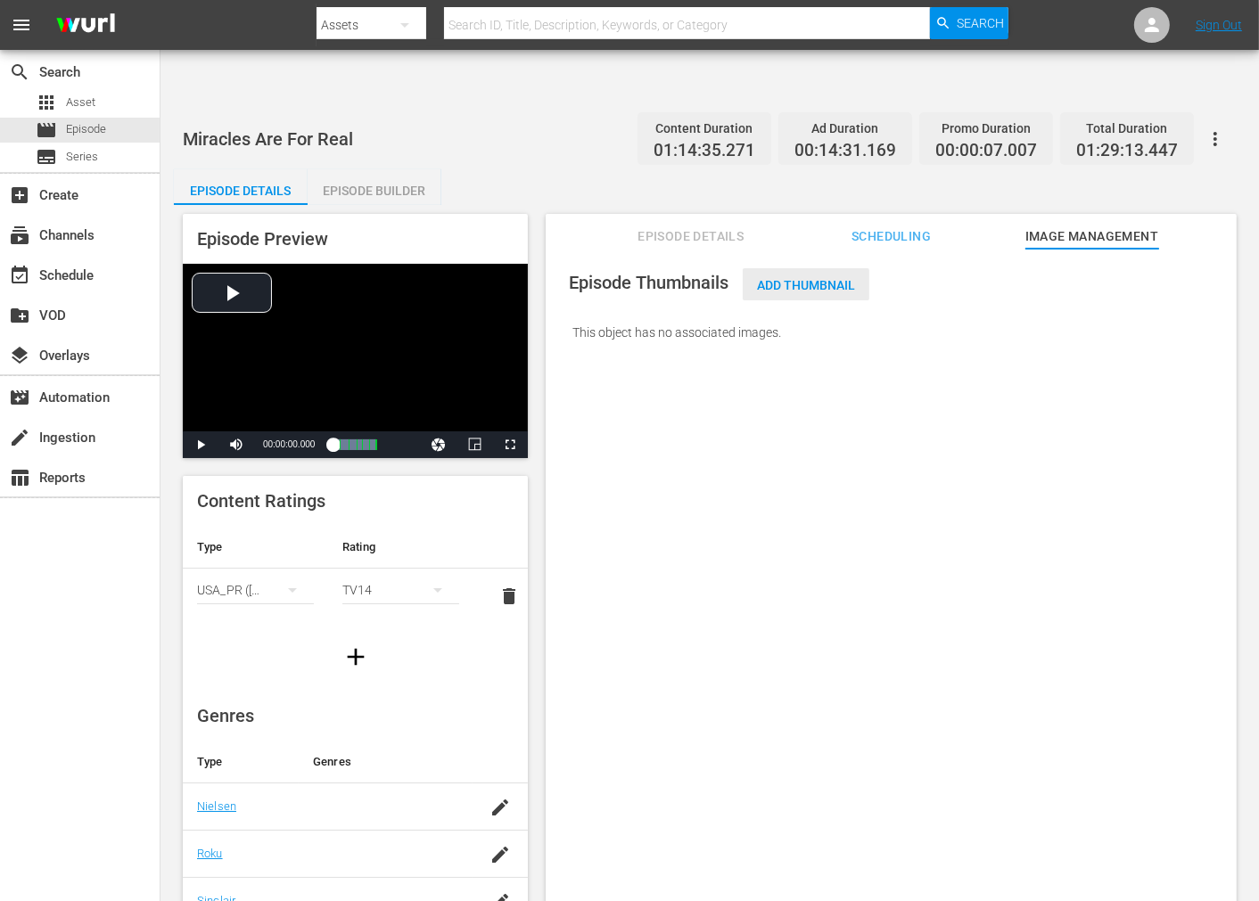
click at [835, 278] on span "Add Thumbnail" at bounding box center [806, 285] width 127 height 14
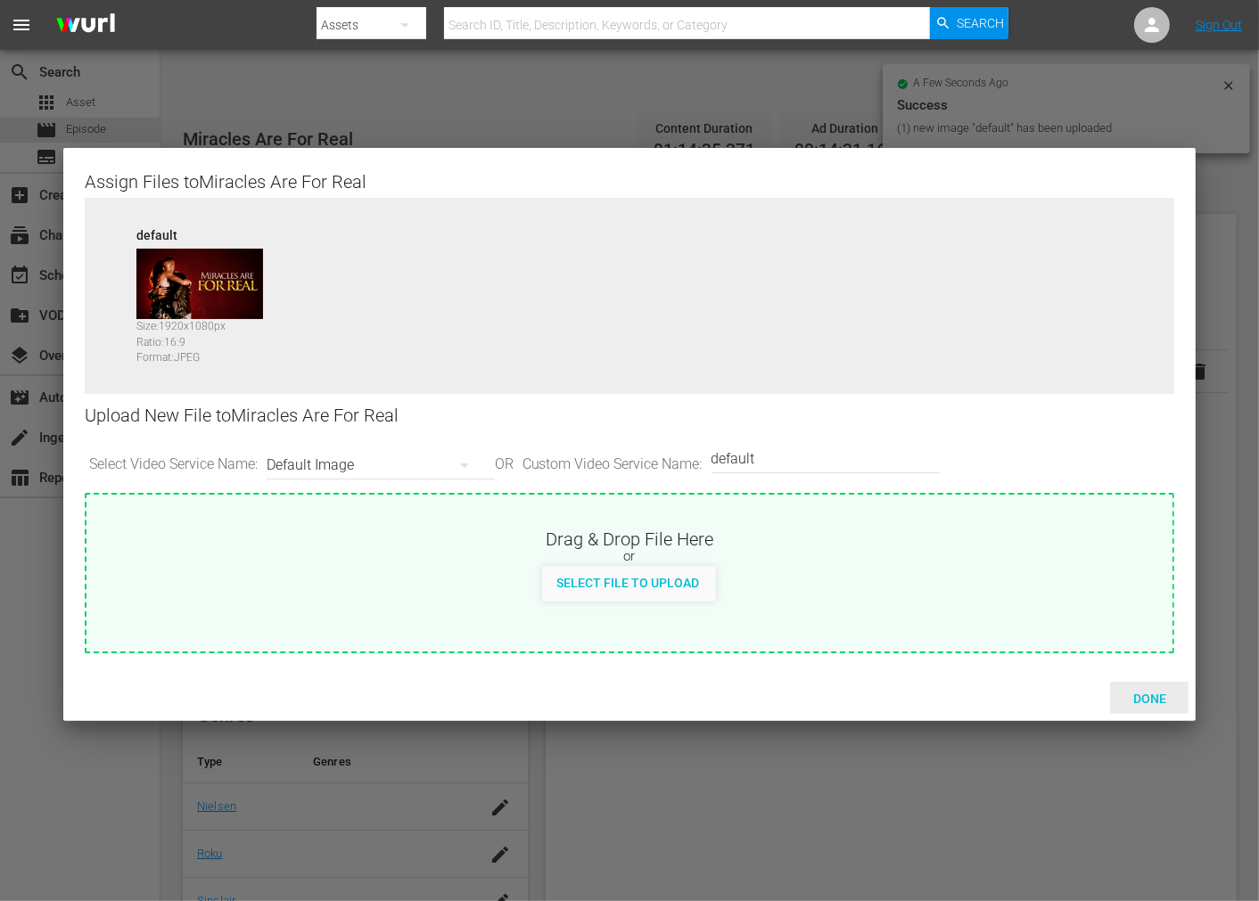
click at [1134, 692] on span "Done" at bounding box center [1150, 699] width 62 height 14
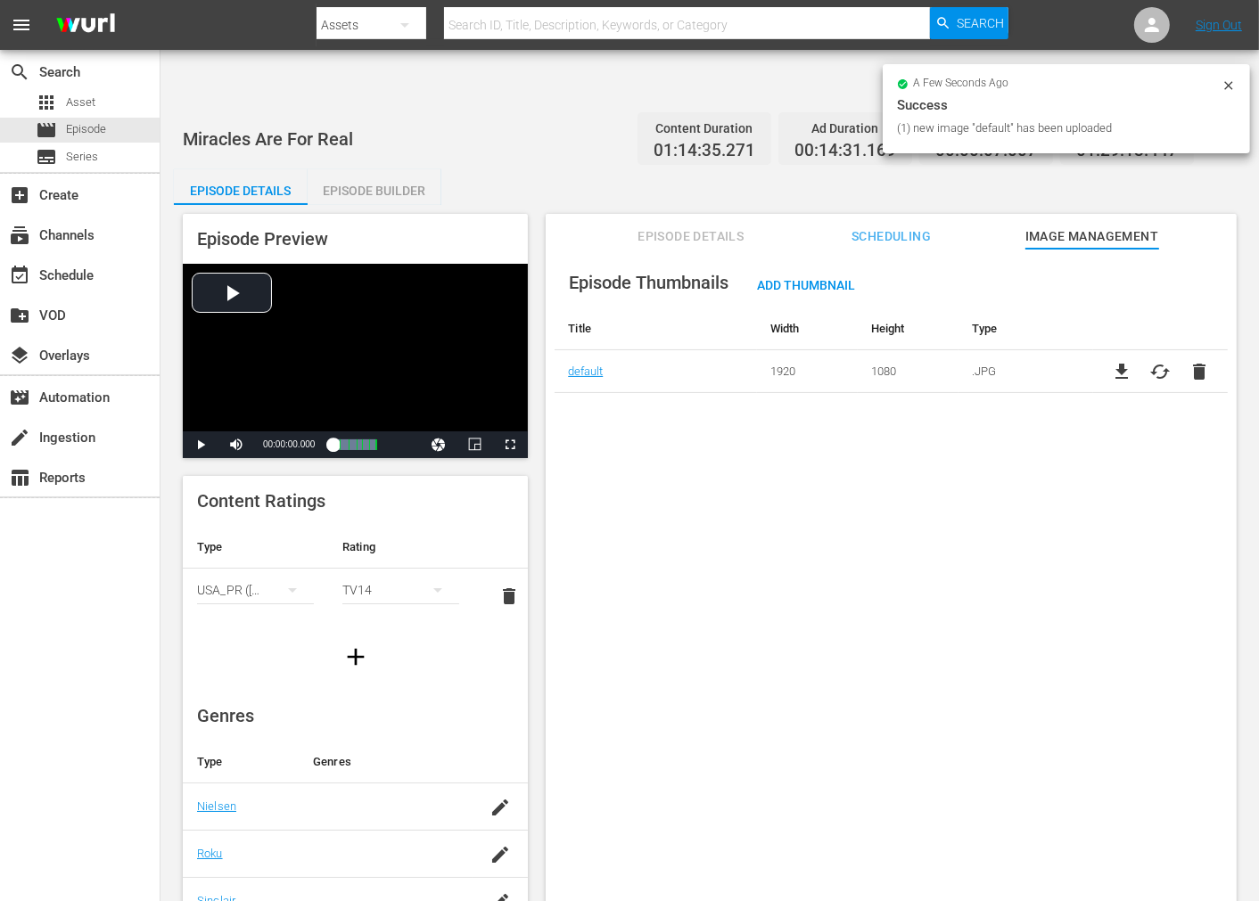
click at [928, 497] on div "Episode Thumbnails Add Thumbnail Title Width Height Type default 1920 1080 .JPG…" at bounding box center [891, 597] width 691 height 696
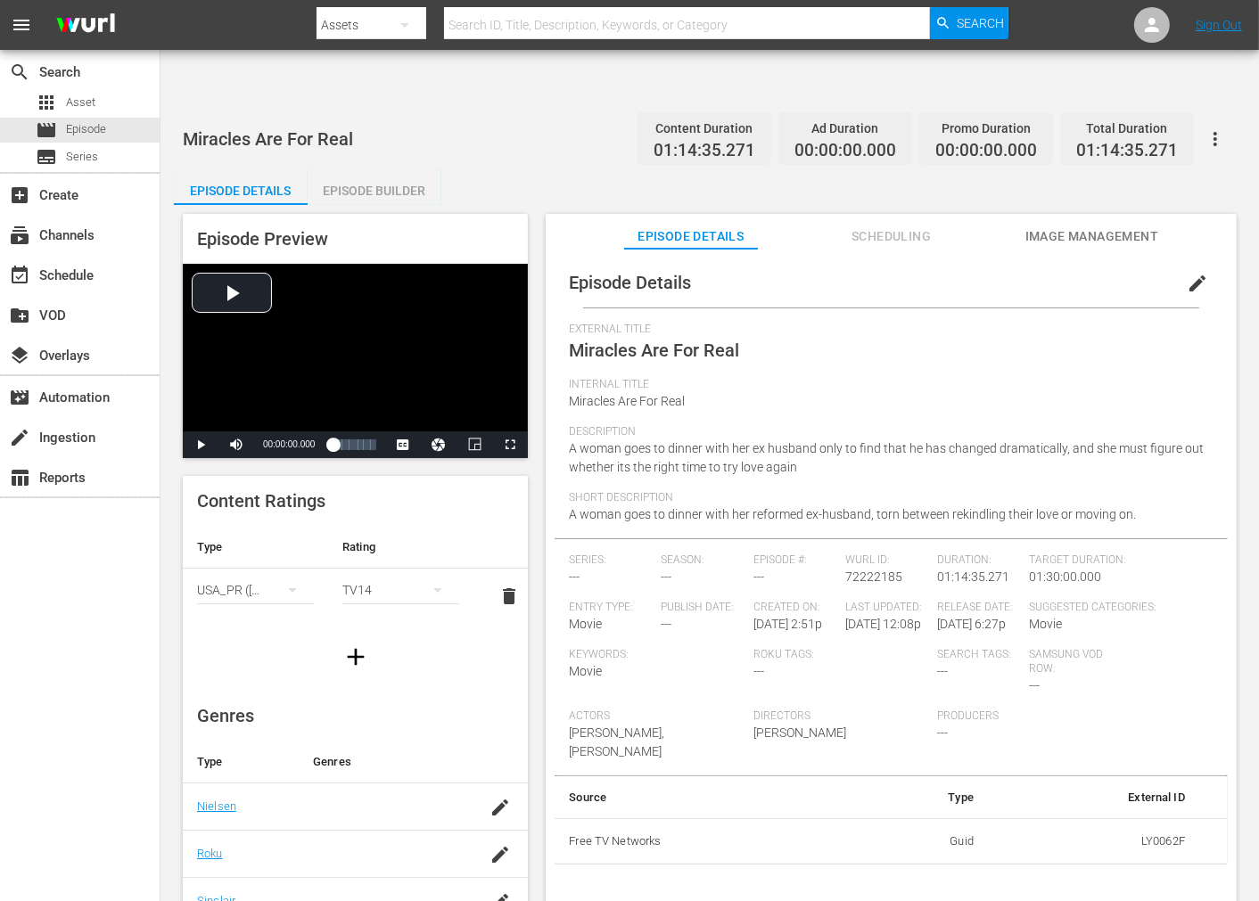
click at [1088, 226] on span "Image Management" at bounding box center [1092, 237] width 134 height 22
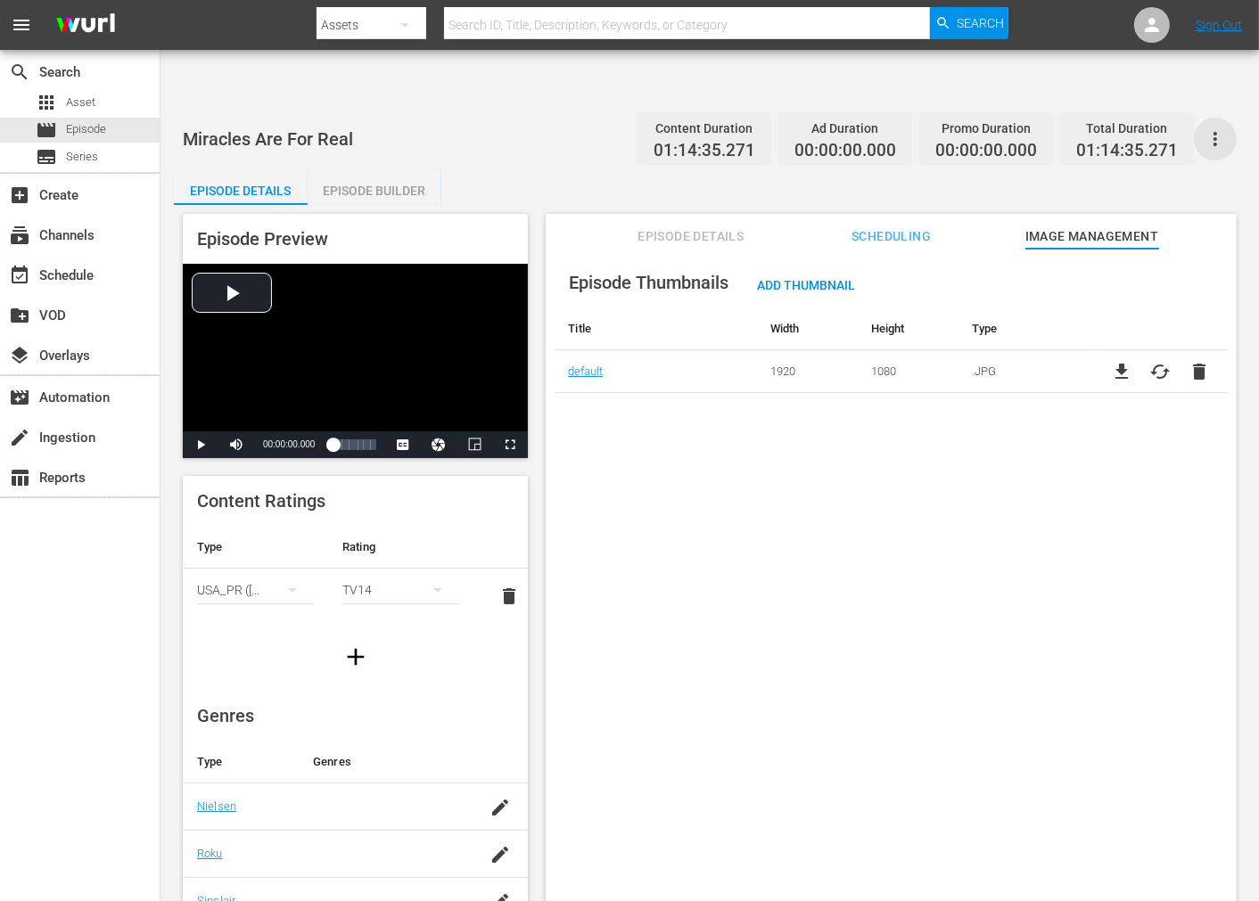
click at [1132, 128] on icon "button" at bounding box center [1215, 138] width 21 height 21
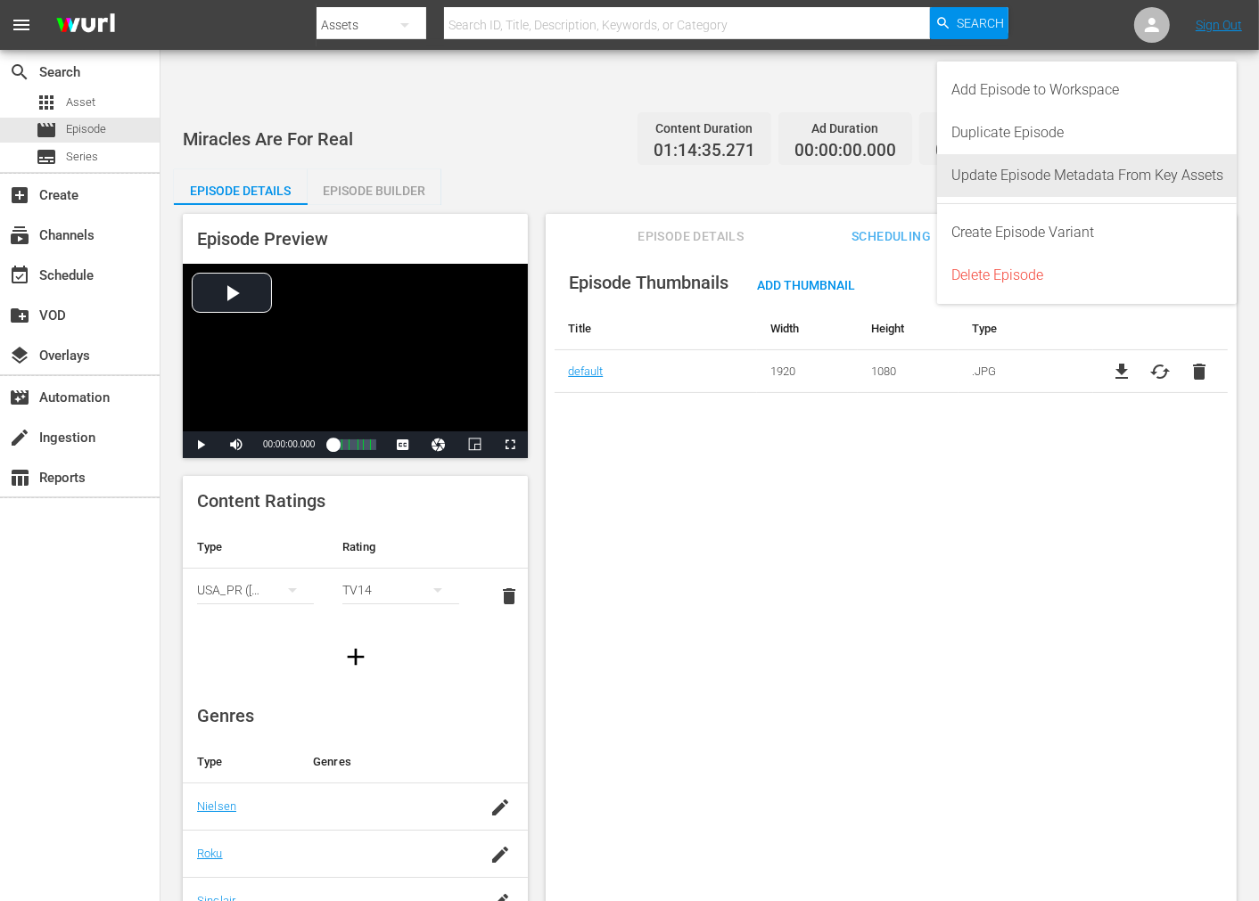
click at [1108, 180] on div "Update Episode Metadata From Key Assets" at bounding box center [1087, 175] width 272 height 43
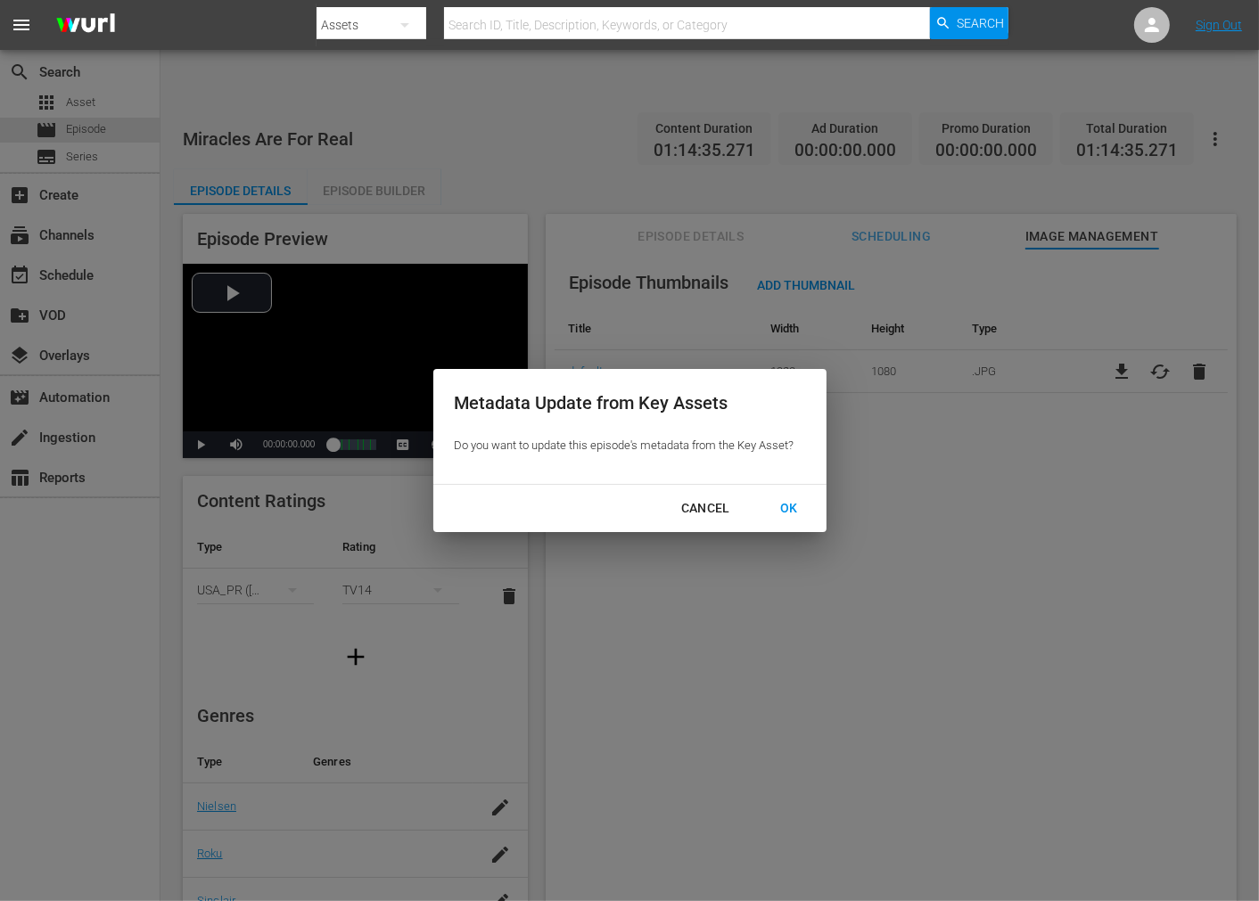
click at [794, 511] on div "OK" at bounding box center [789, 509] width 46 height 22
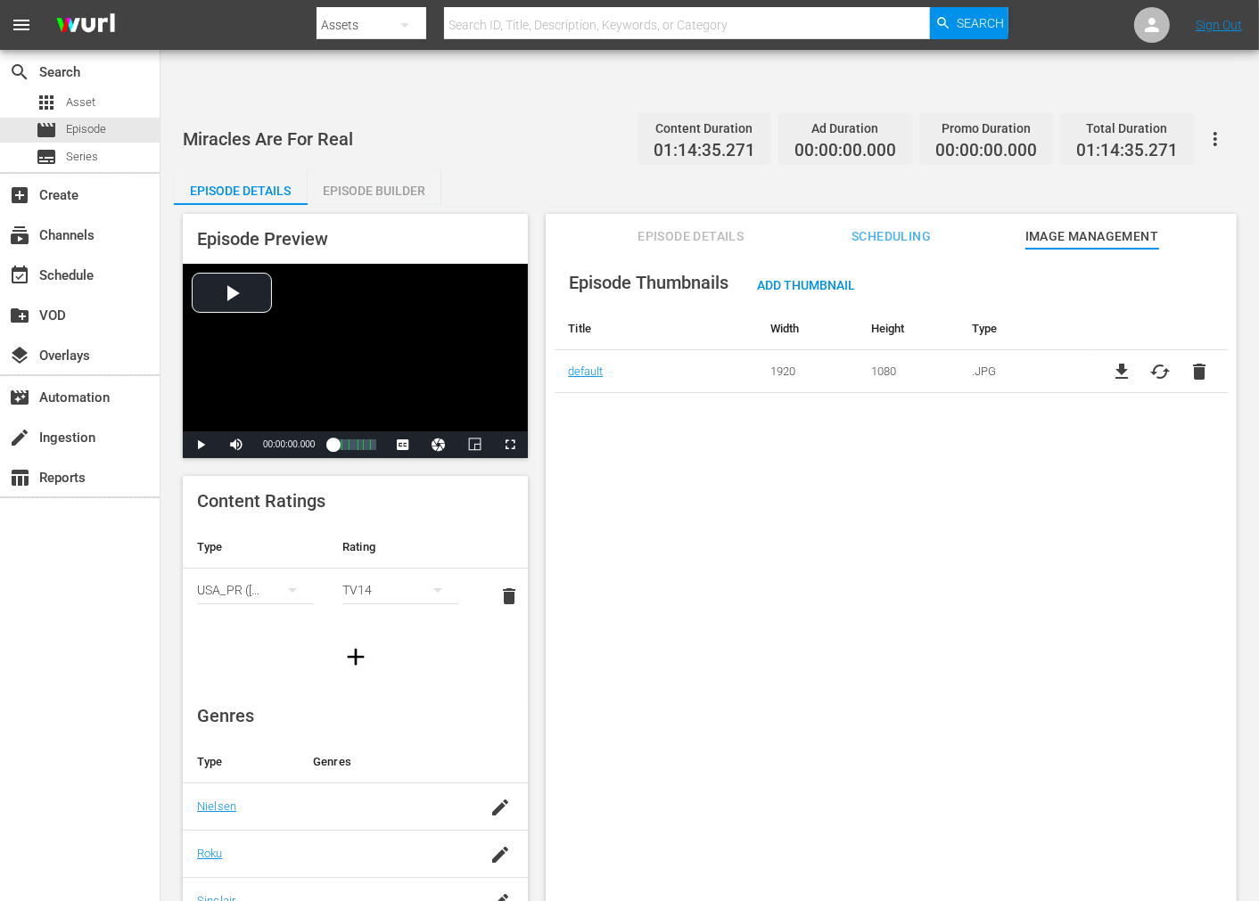
click at [441, 119] on div "Miracles Are For Real Content Duration 01:14:35.271 Ad Duration 00:00:00.000 Pr…" at bounding box center [710, 139] width 1054 height 40
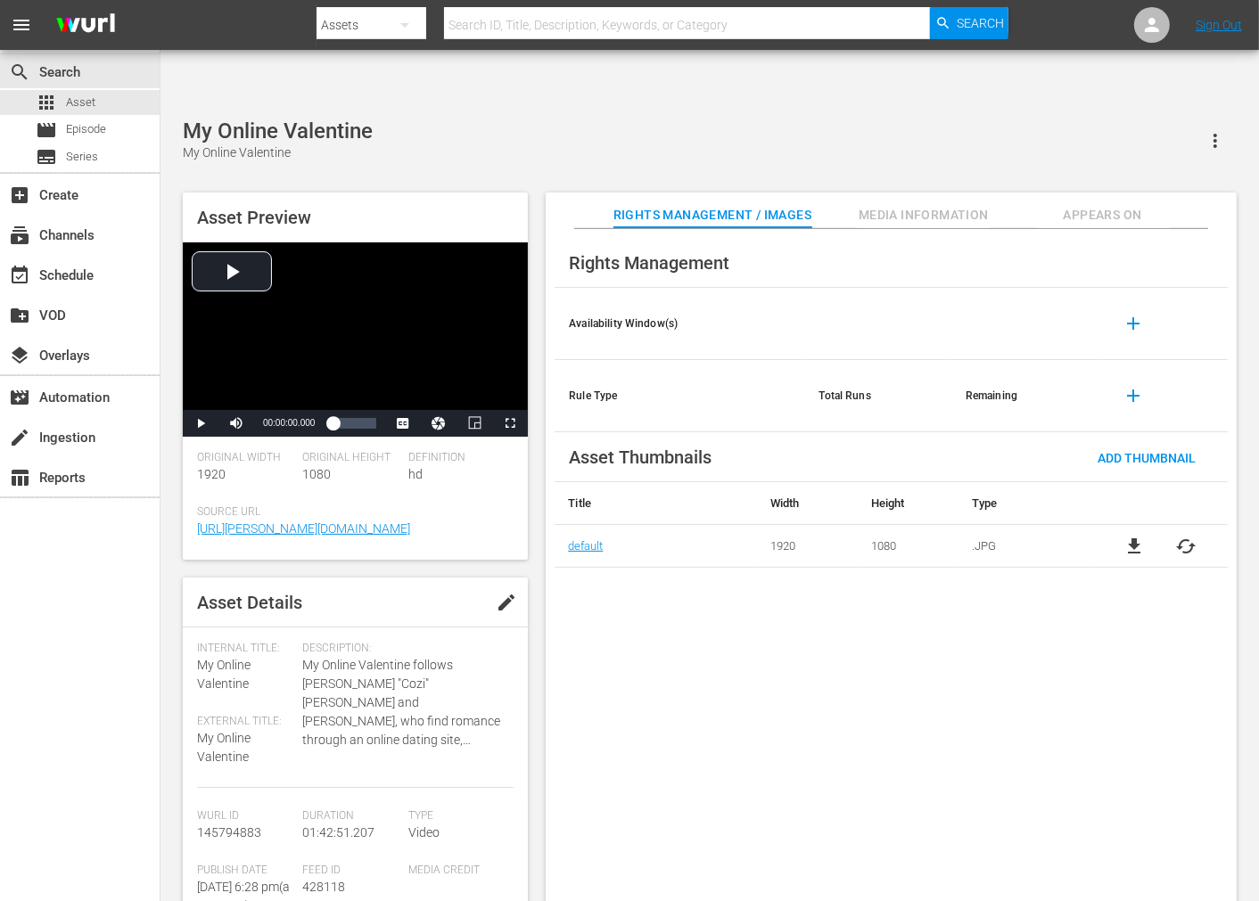
click at [1187, 536] on span "cached" at bounding box center [1186, 546] width 21 height 21
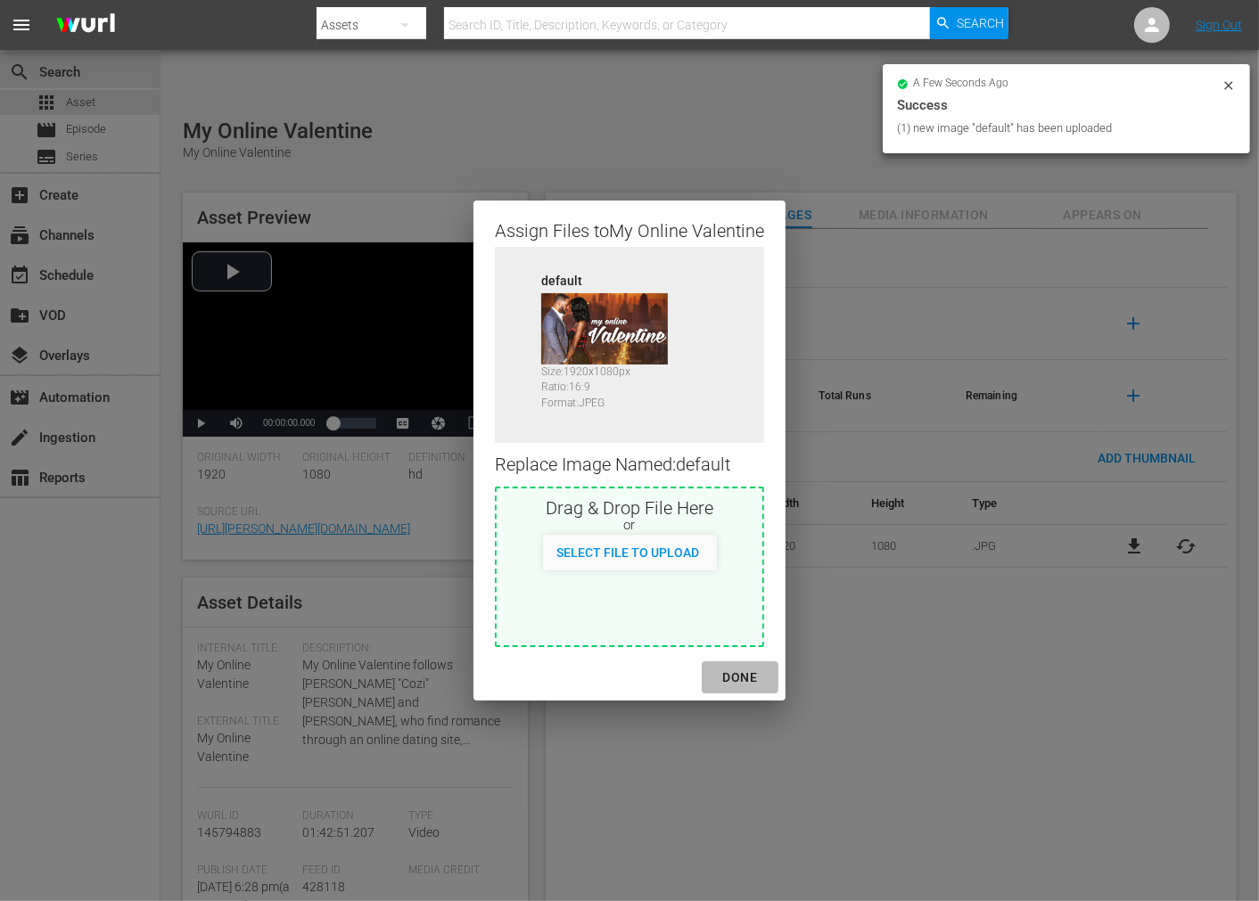
click at [743, 667] on div "DONE" at bounding box center [740, 678] width 62 height 22
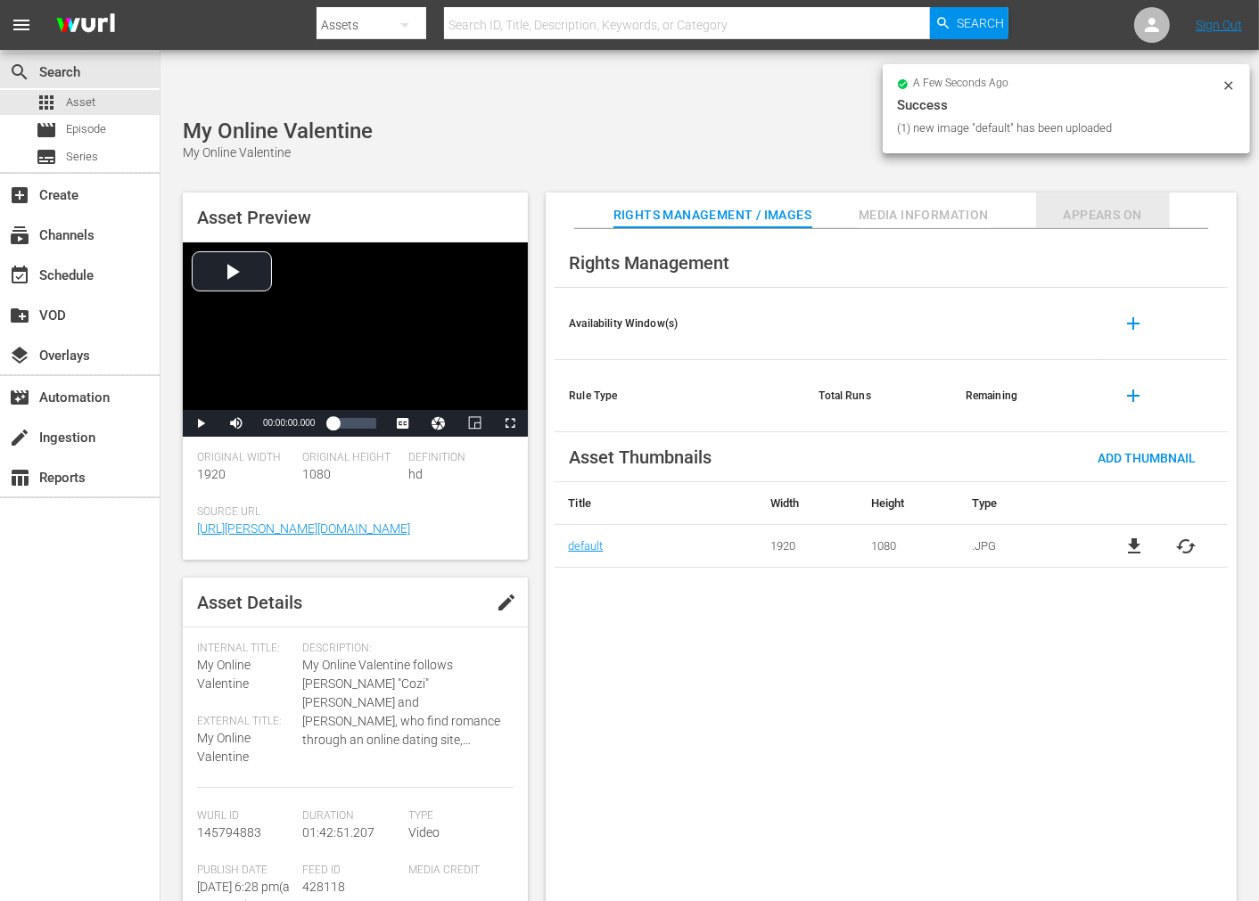
click at [1090, 204] on span "Appears On" at bounding box center [1103, 215] width 134 height 22
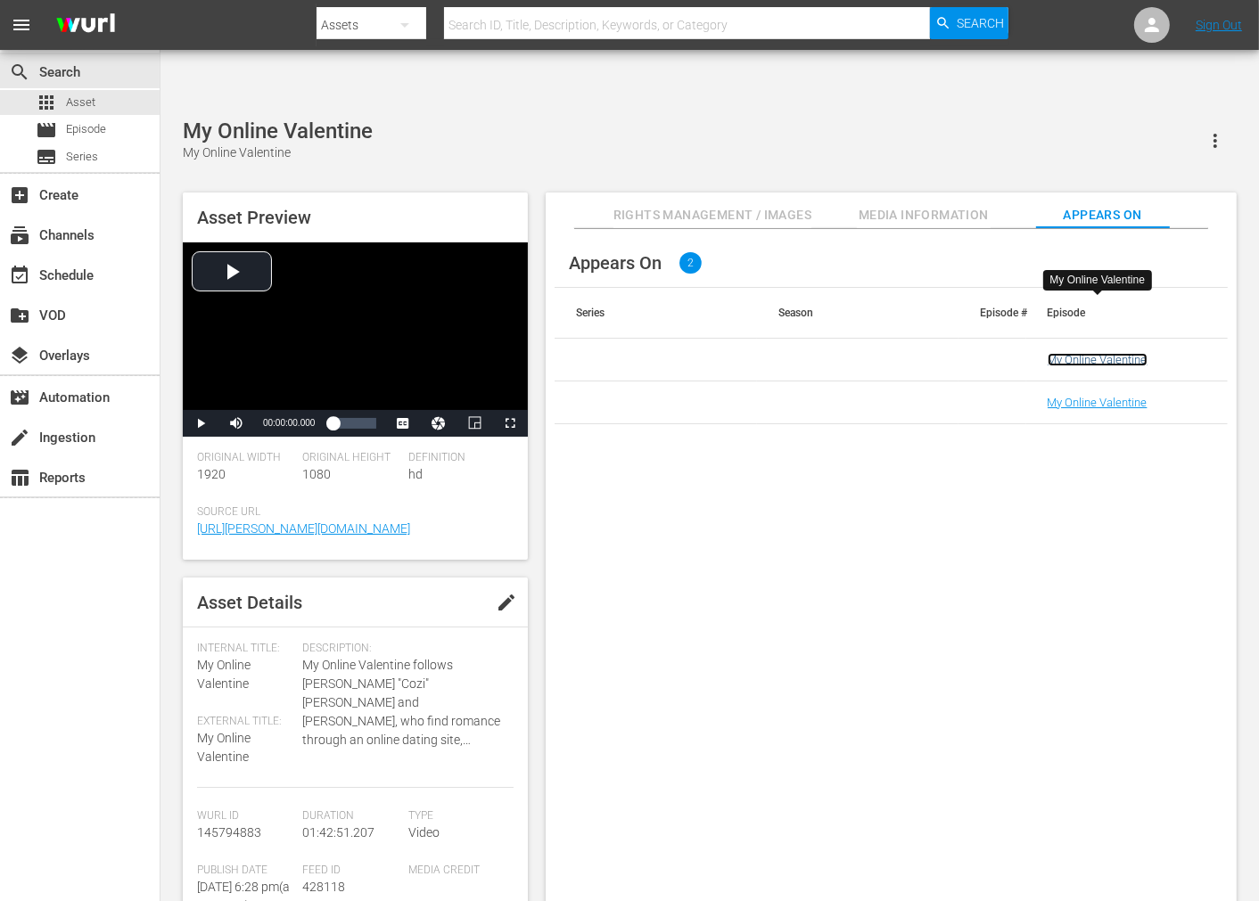
click at [1065, 353] on link "My Online Valentine" at bounding box center [1098, 359] width 100 height 13
click at [1065, 396] on link "My Online Valentine" at bounding box center [1098, 402] width 100 height 13
click at [934, 606] on div "Appears On 2 Series Season Episode # Episode My Online Valentine My Online Vale…" at bounding box center [891, 580] width 691 height 702
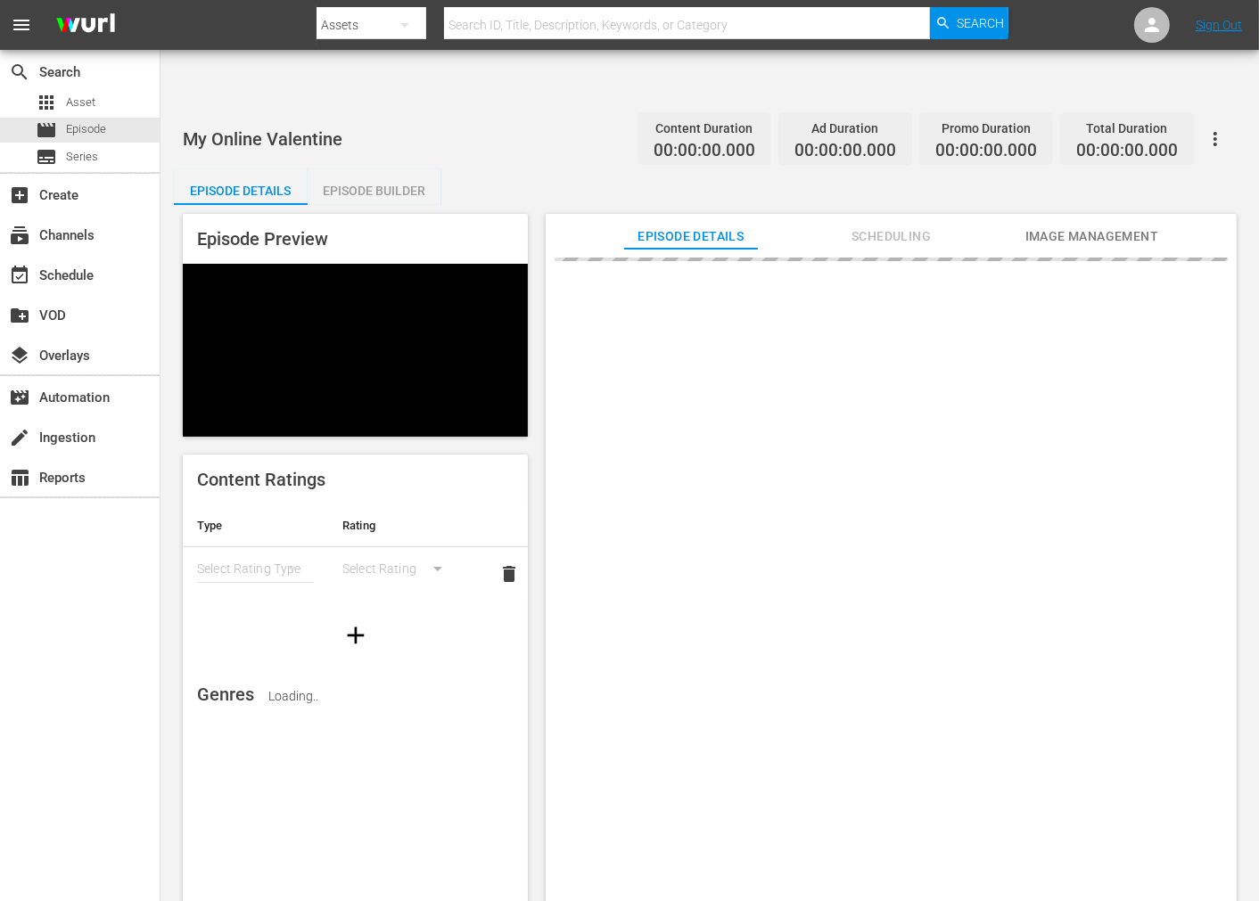
click at [1095, 226] on span "Image Management" at bounding box center [1092, 237] width 134 height 22
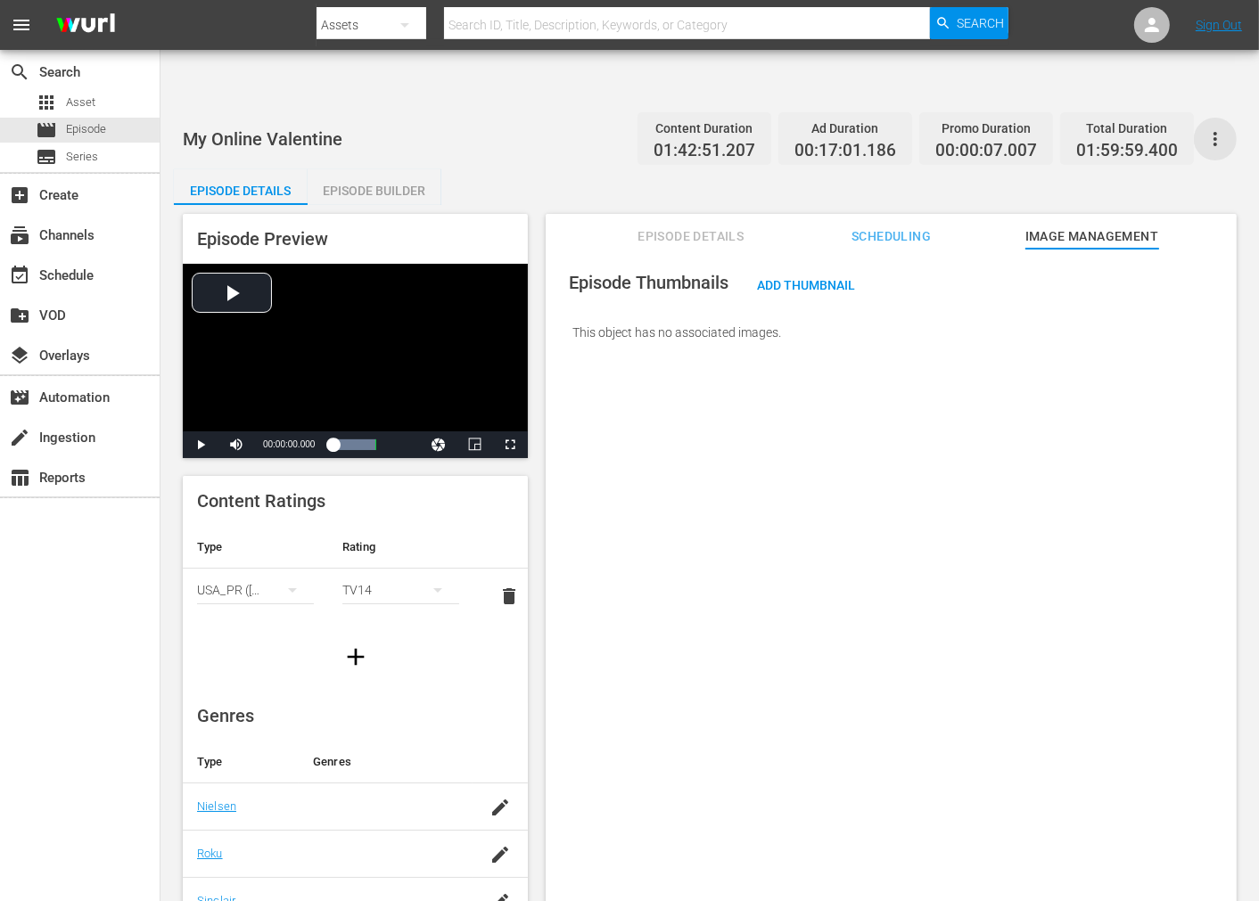
click at [1220, 128] on icon "button" at bounding box center [1215, 138] width 21 height 21
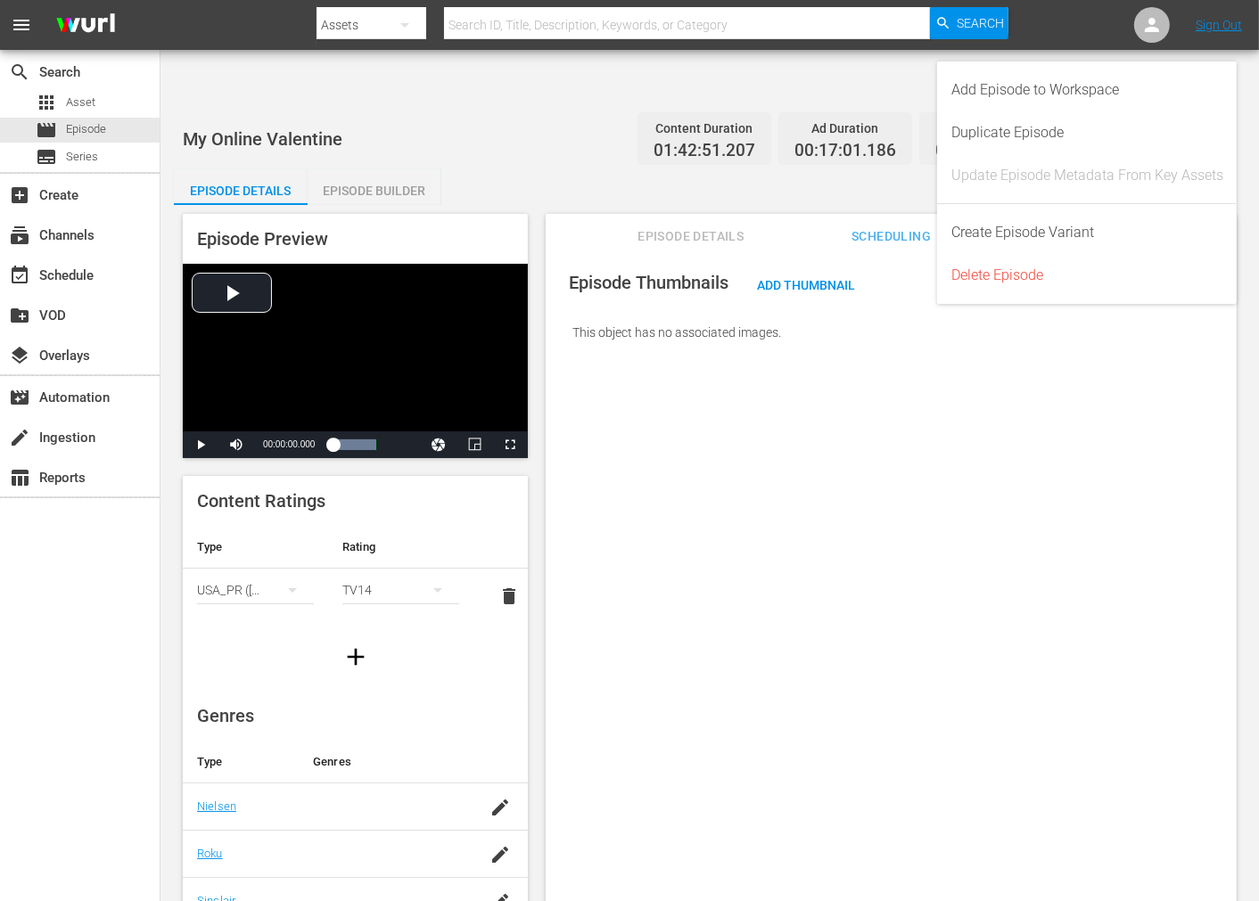
click at [806, 308] on div "This object has no associated images." at bounding box center [891, 333] width 673 height 50
click at [808, 278] on span "Add Thumbnail" at bounding box center [806, 285] width 127 height 14
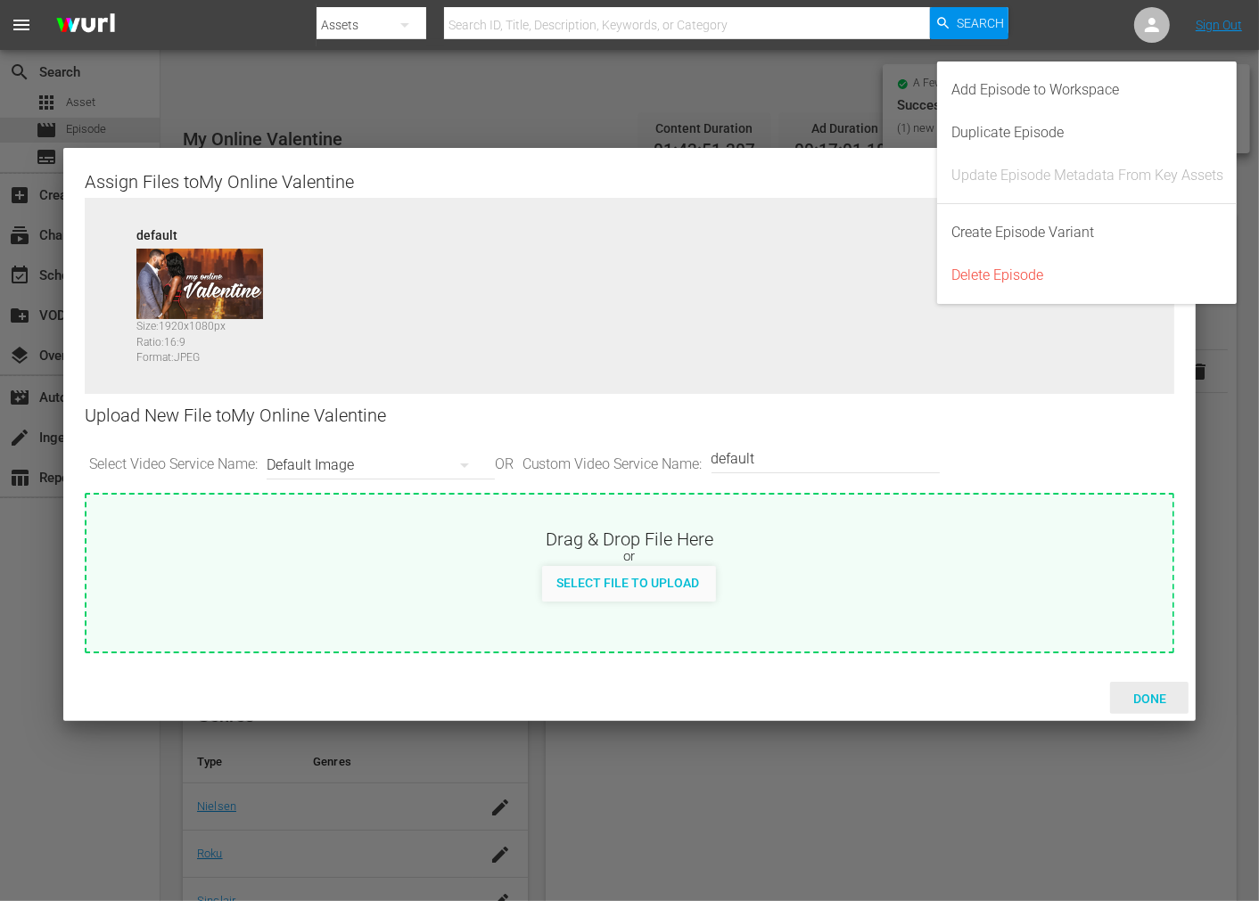
click at [1151, 695] on span "Done" at bounding box center [1150, 699] width 62 height 14
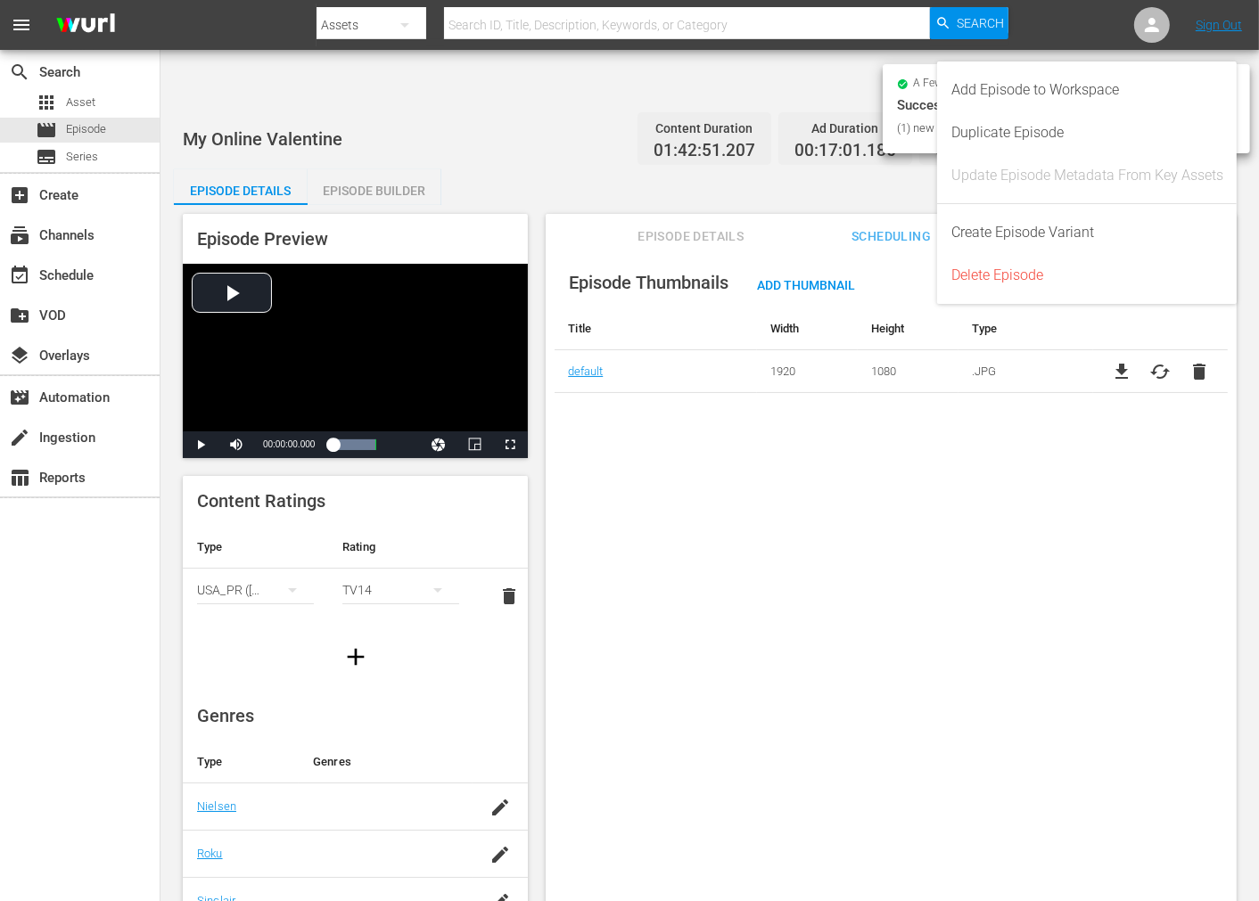
click at [974, 523] on div "Episode Thumbnails Add Thumbnail Title Width Height Type default 1920 1080 .JPG…" at bounding box center [891, 597] width 691 height 696
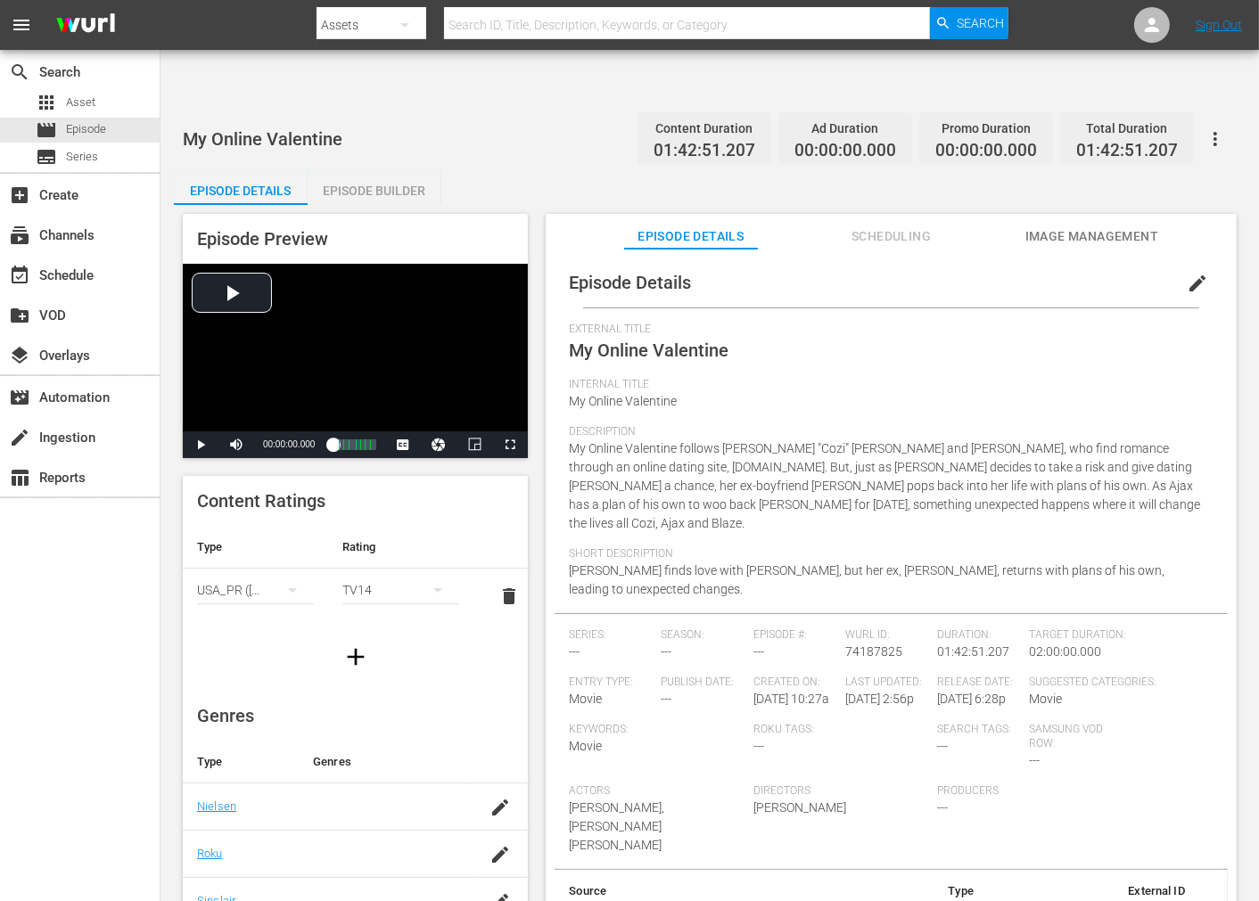
click at [1065, 226] on span "Image Management" at bounding box center [1092, 237] width 134 height 22
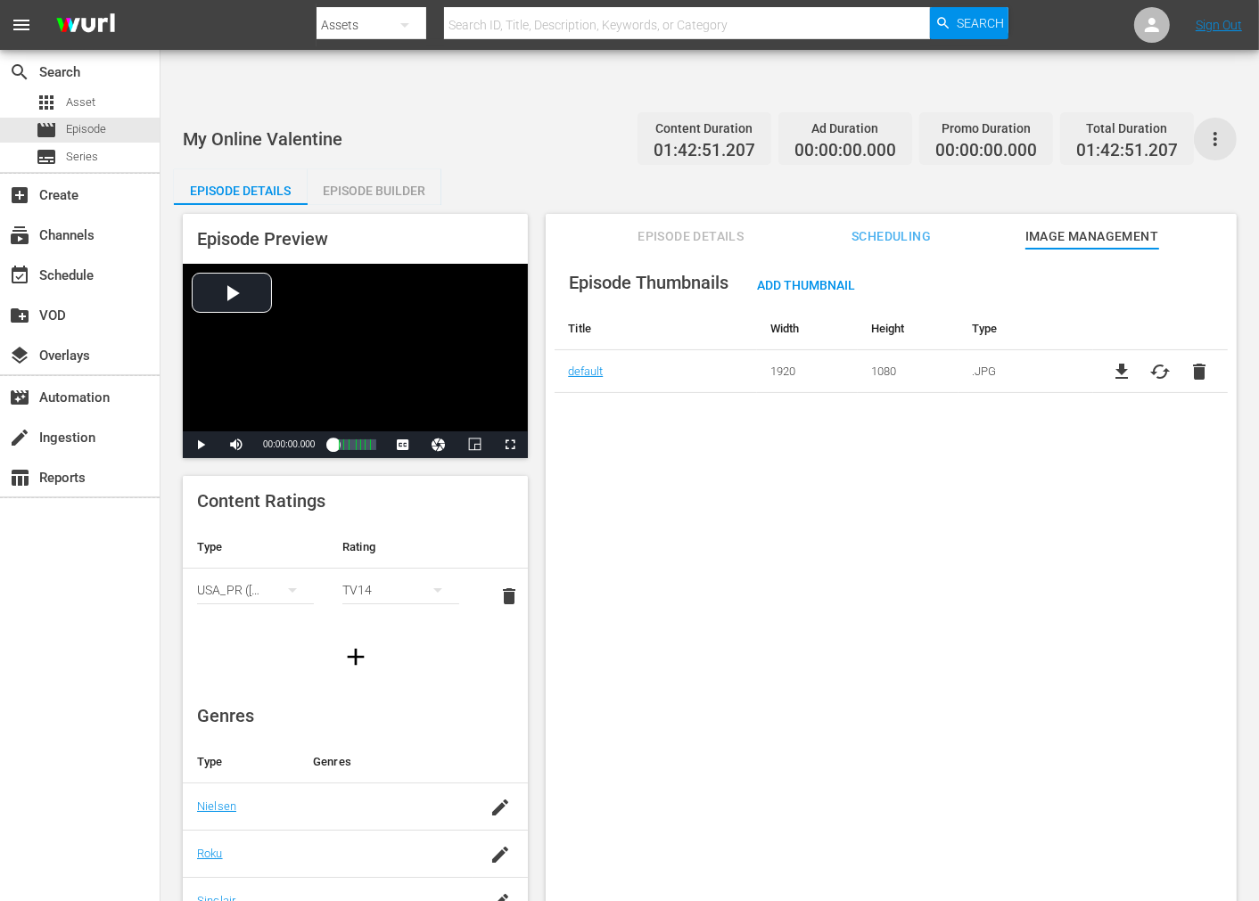
click at [1132, 128] on icon "button" at bounding box center [1215, 138] width 21 height 21
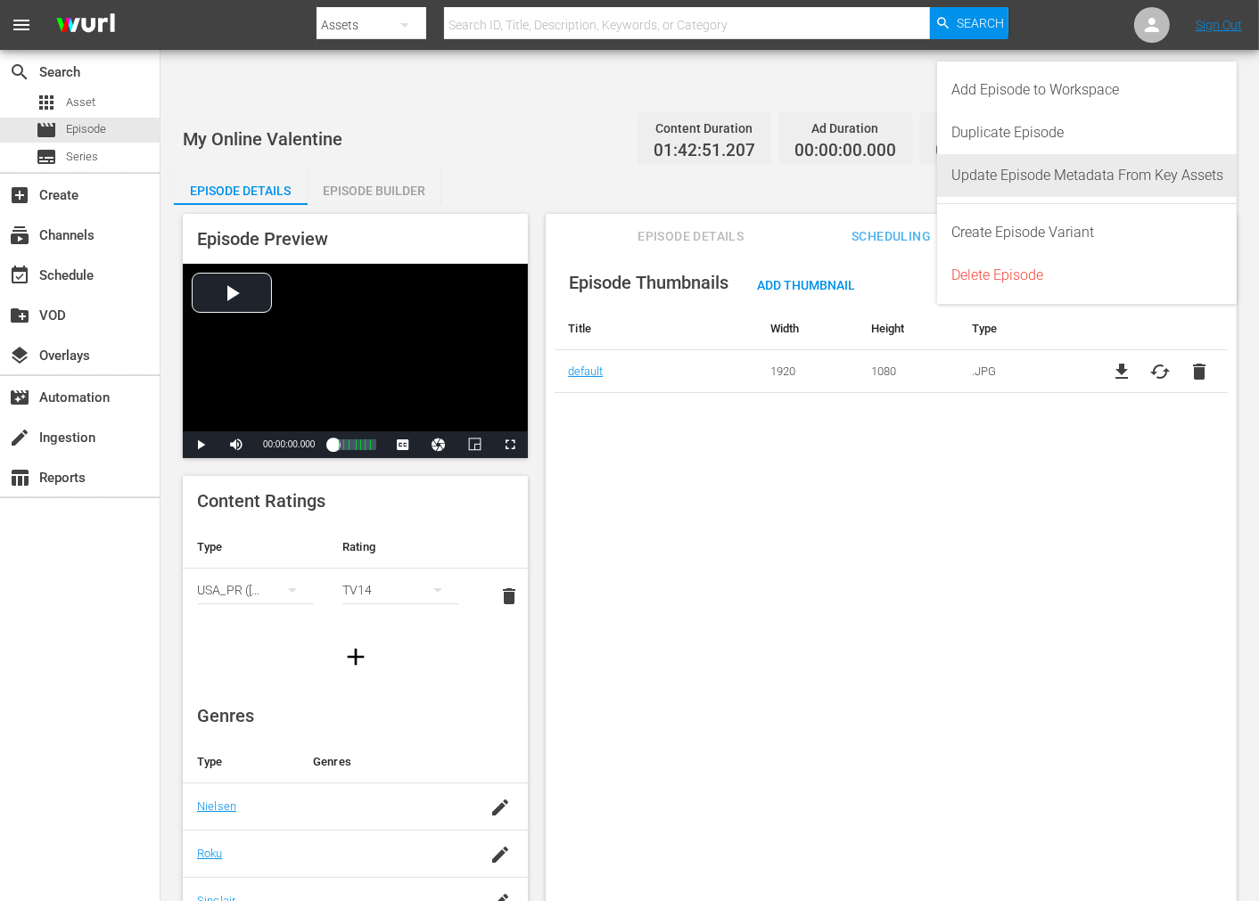
click at [1132, 169] on div "Update Episode Metadata From Key Assets" at bounding box center [1087, 175] width 272 height 43
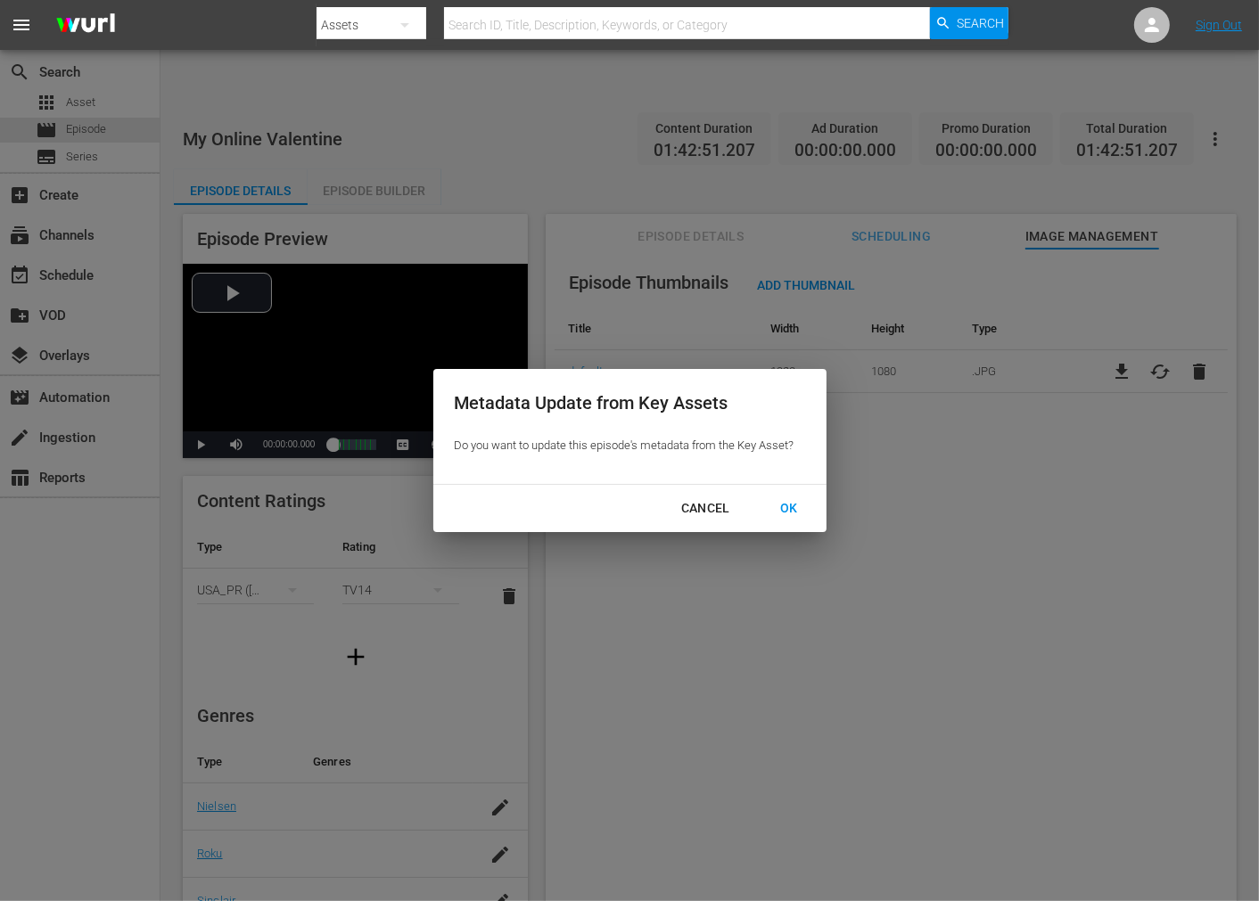
click at [781, 505] on div "OK" at bounding box center [789, 509] width 46 height 22
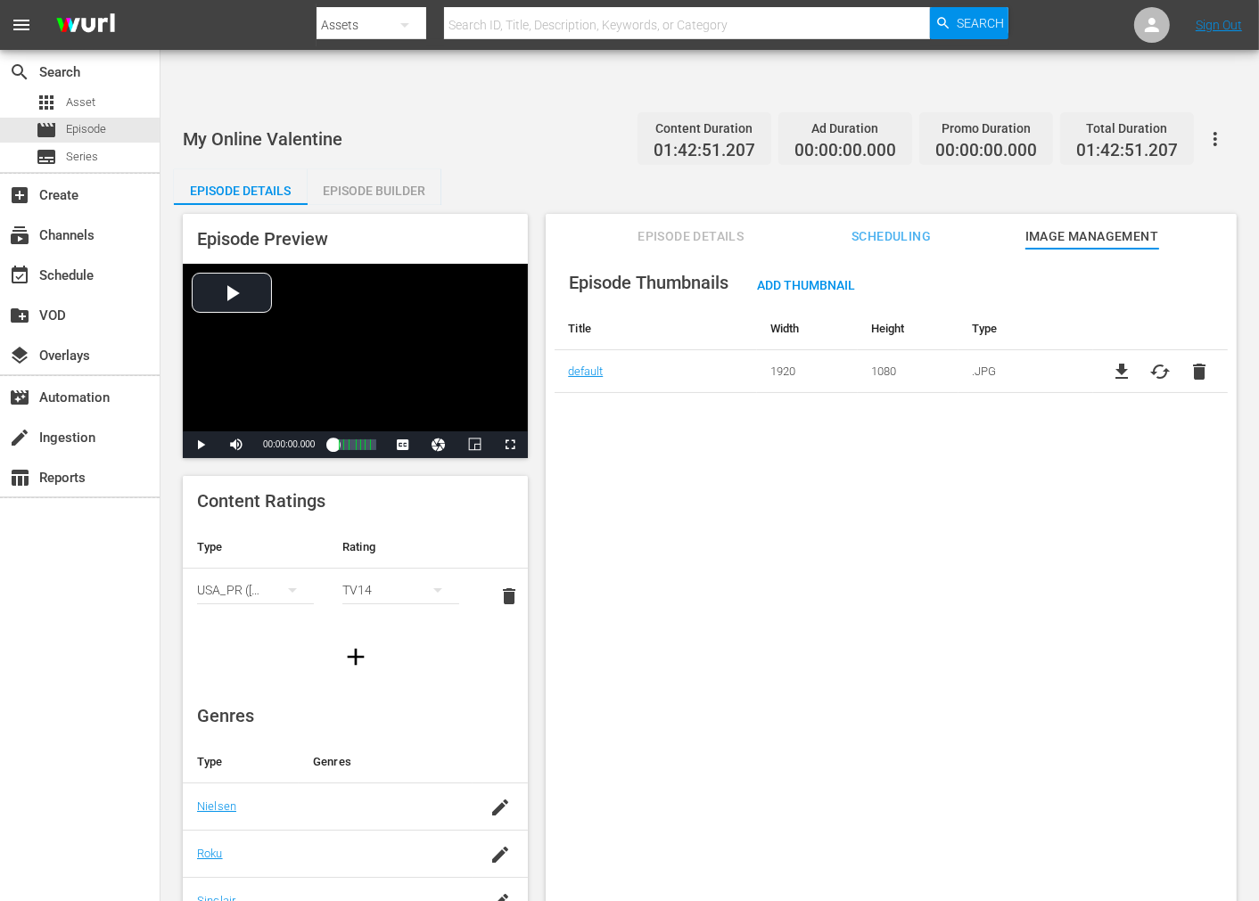
click at [1125, 544] on div "Episode Thumbnails Add Thumbnail Title Width Height Type default 1920 1080 .JPG…" at bounding box center [891, 597] width 691 height 696
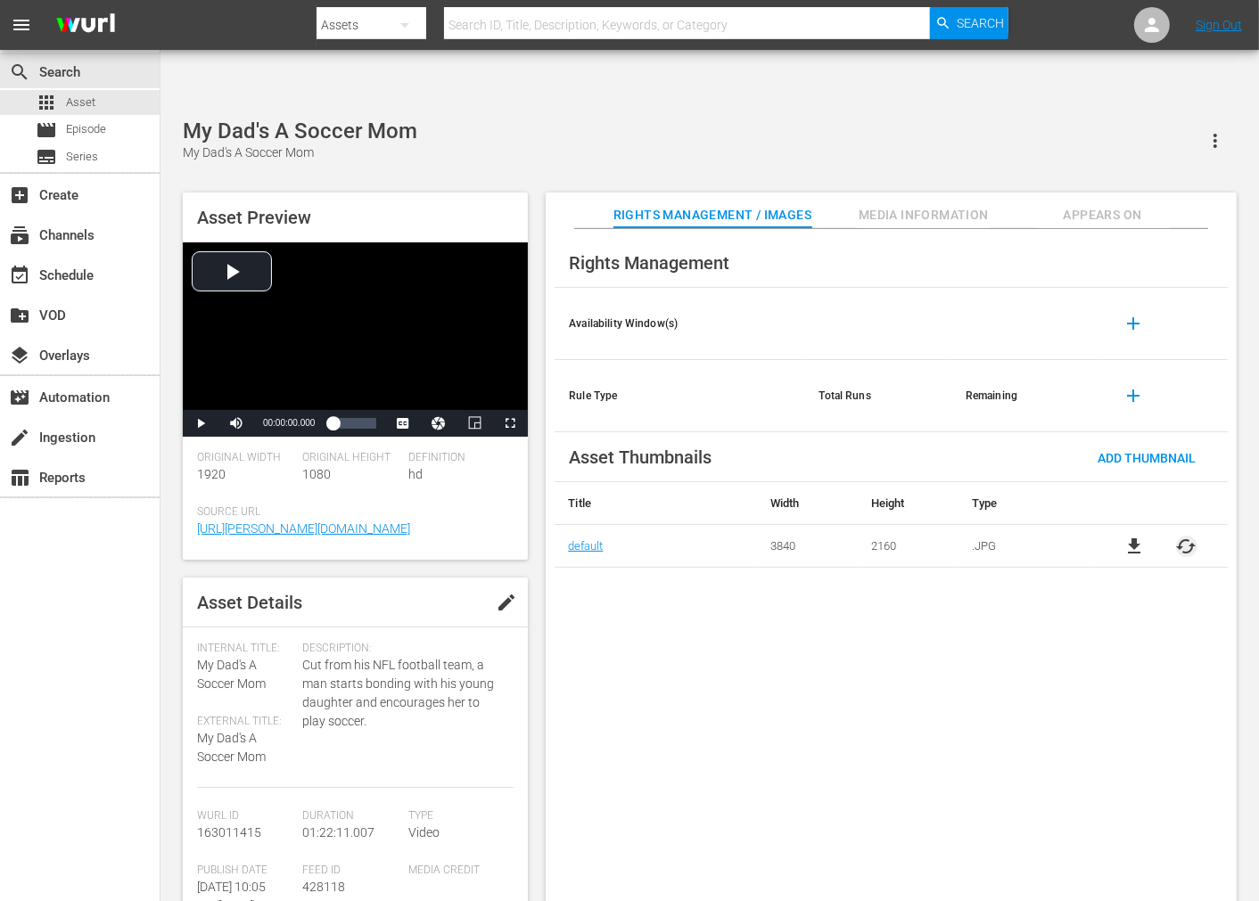
click at [1193, 536] on span "cached" at bounding box center [1186, 546] width 21 height 21
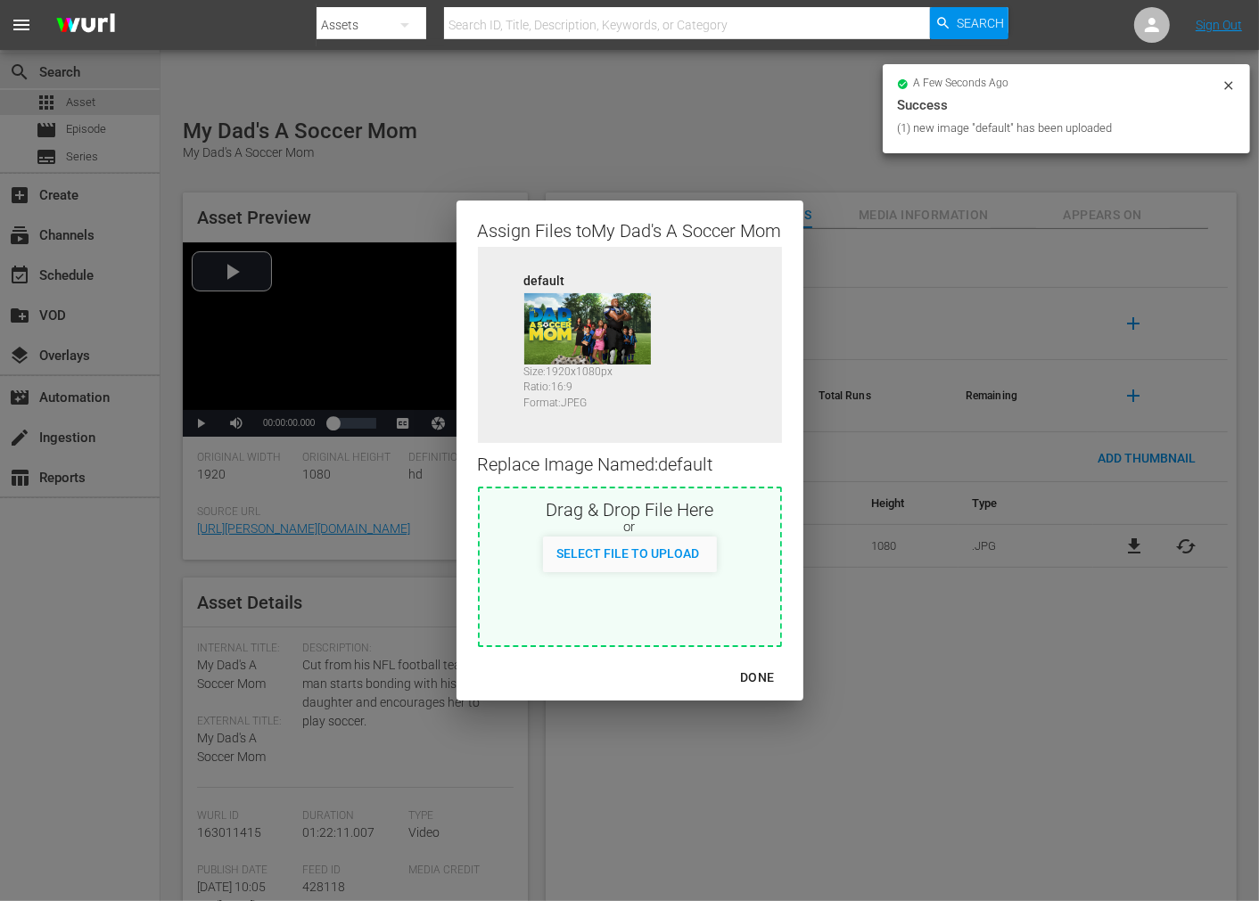
click at [759, 674] on div "DONE" at bounding box center [757, 678] width 62 height 22
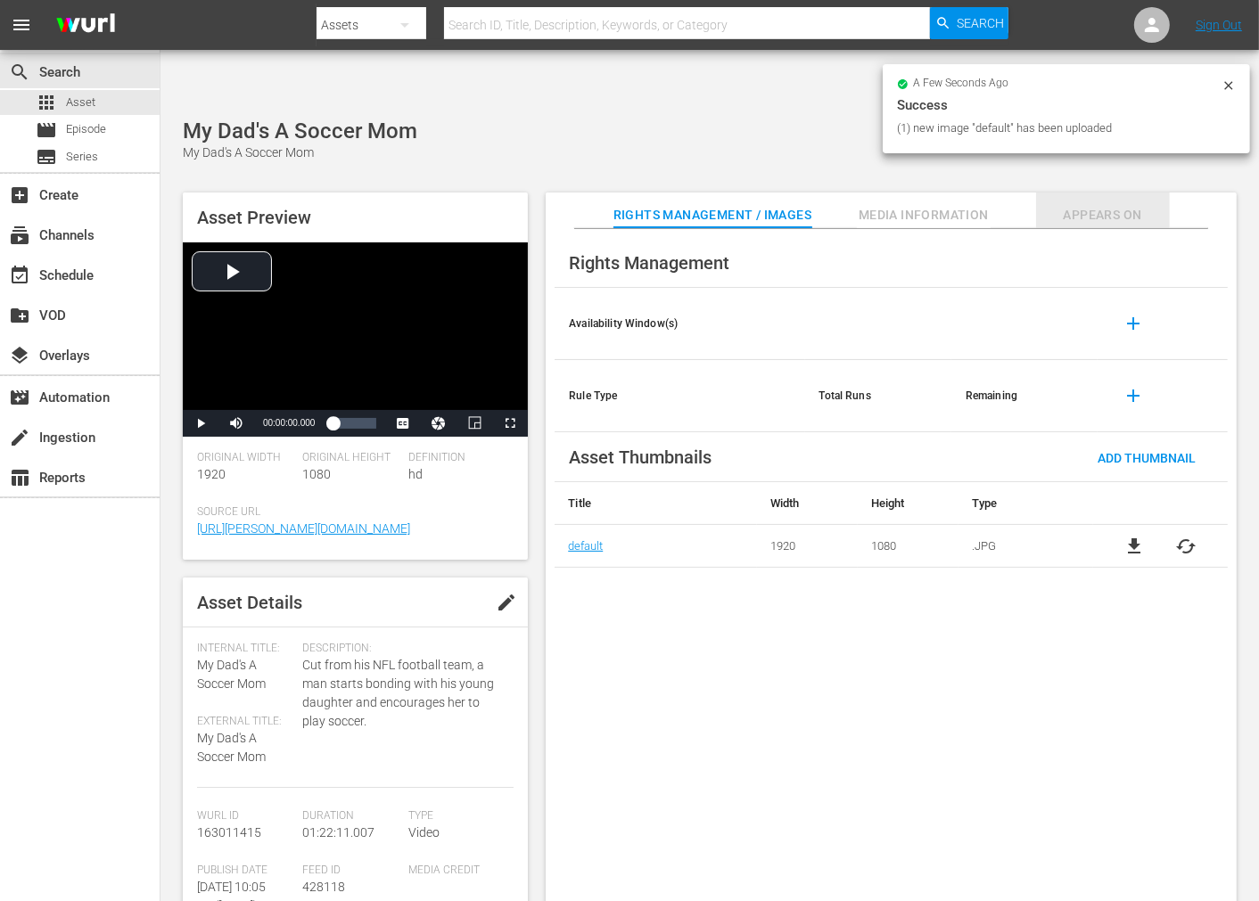
click at [1104, 204] on span "Appears On" at bounding box center [1103, 215] width 134 height 22
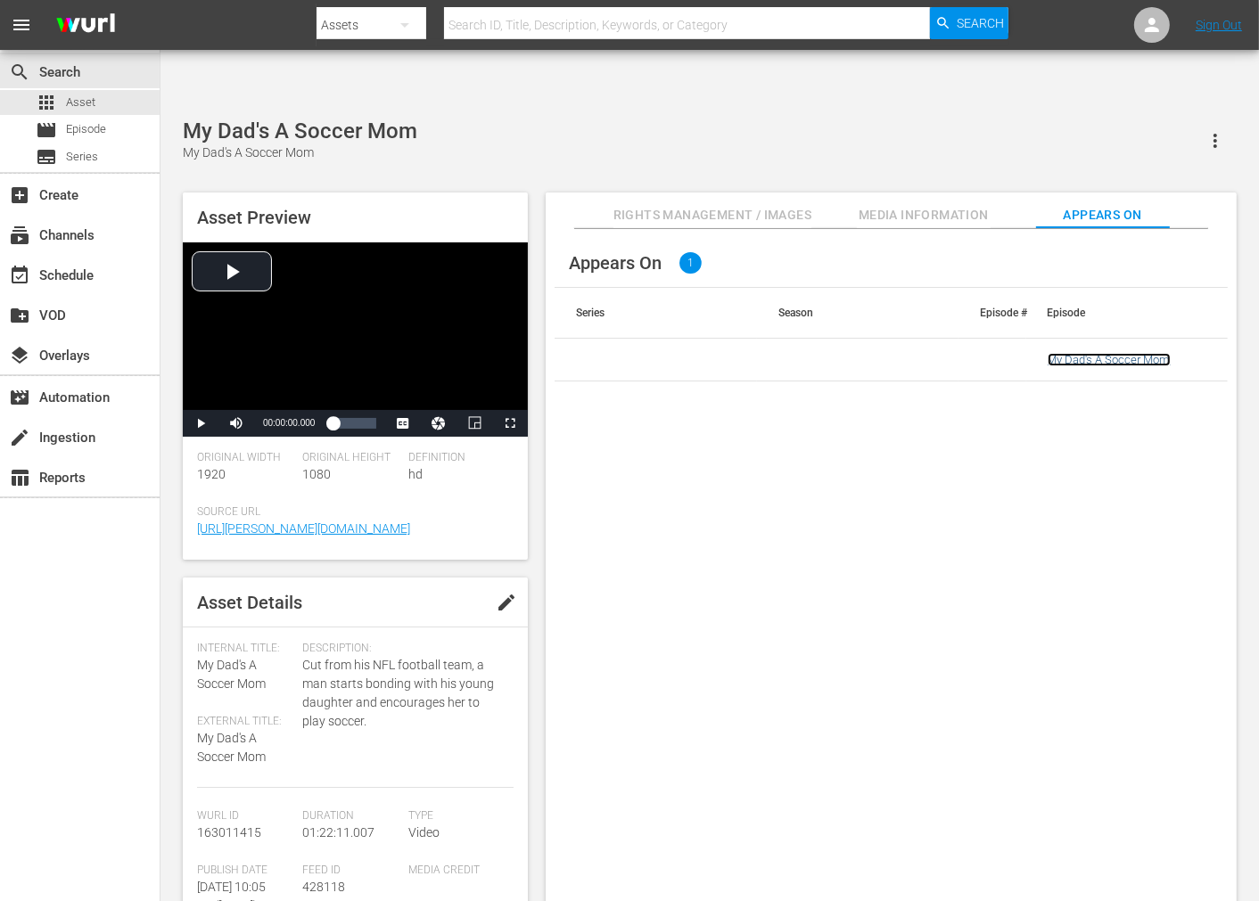
click at [1085, 353] on link "My Dad's A Soccer Mom" at bounding box center [1109, 359] width 123 height 13
click at [1030, 474] on div "Appears On 1 Series Season Episode # Episode My Dad's A Soccer Mom" at bounding box center [891, 580] width 691 height 702
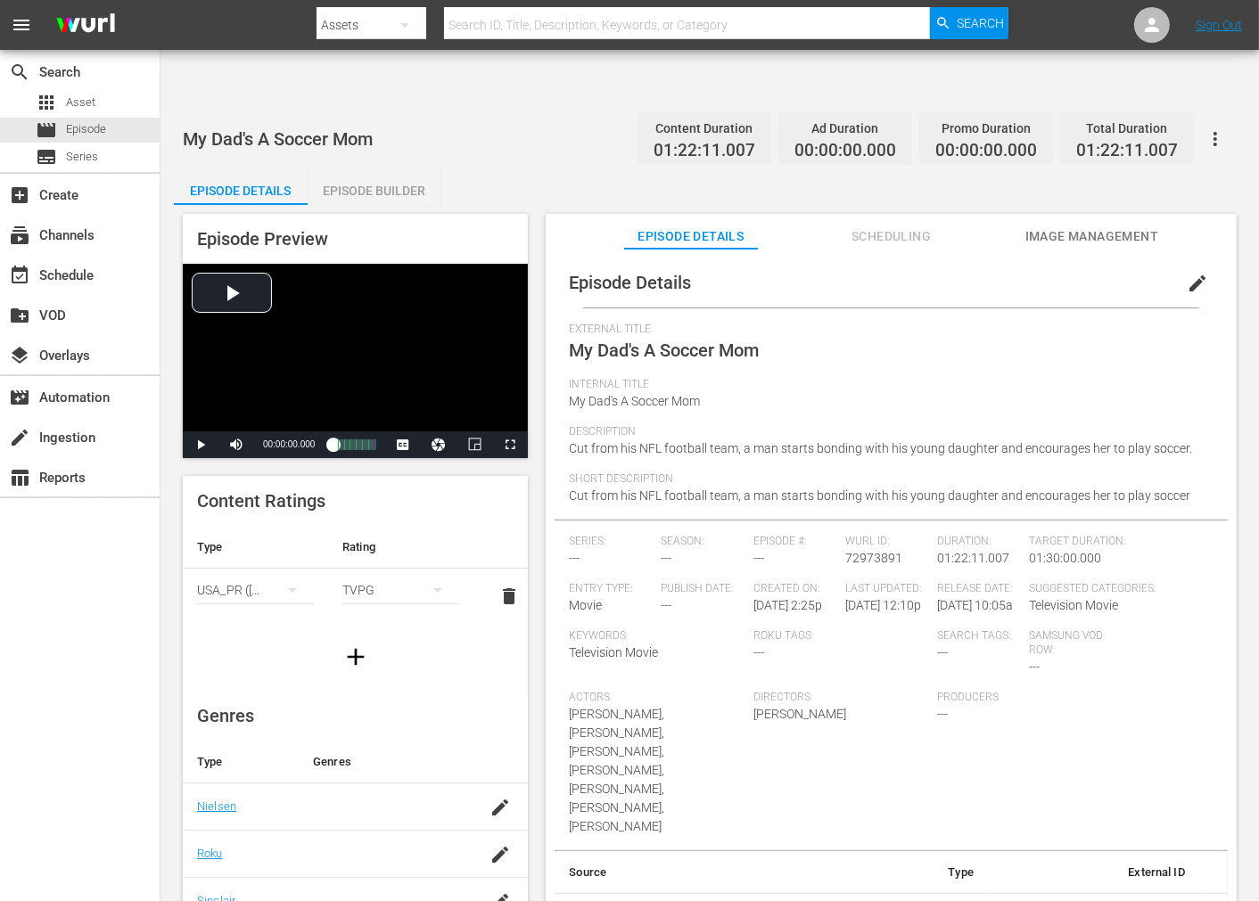
click at [1068, 226] on span "Image Management" at bounding box center [1092, 237] width 134 height 22
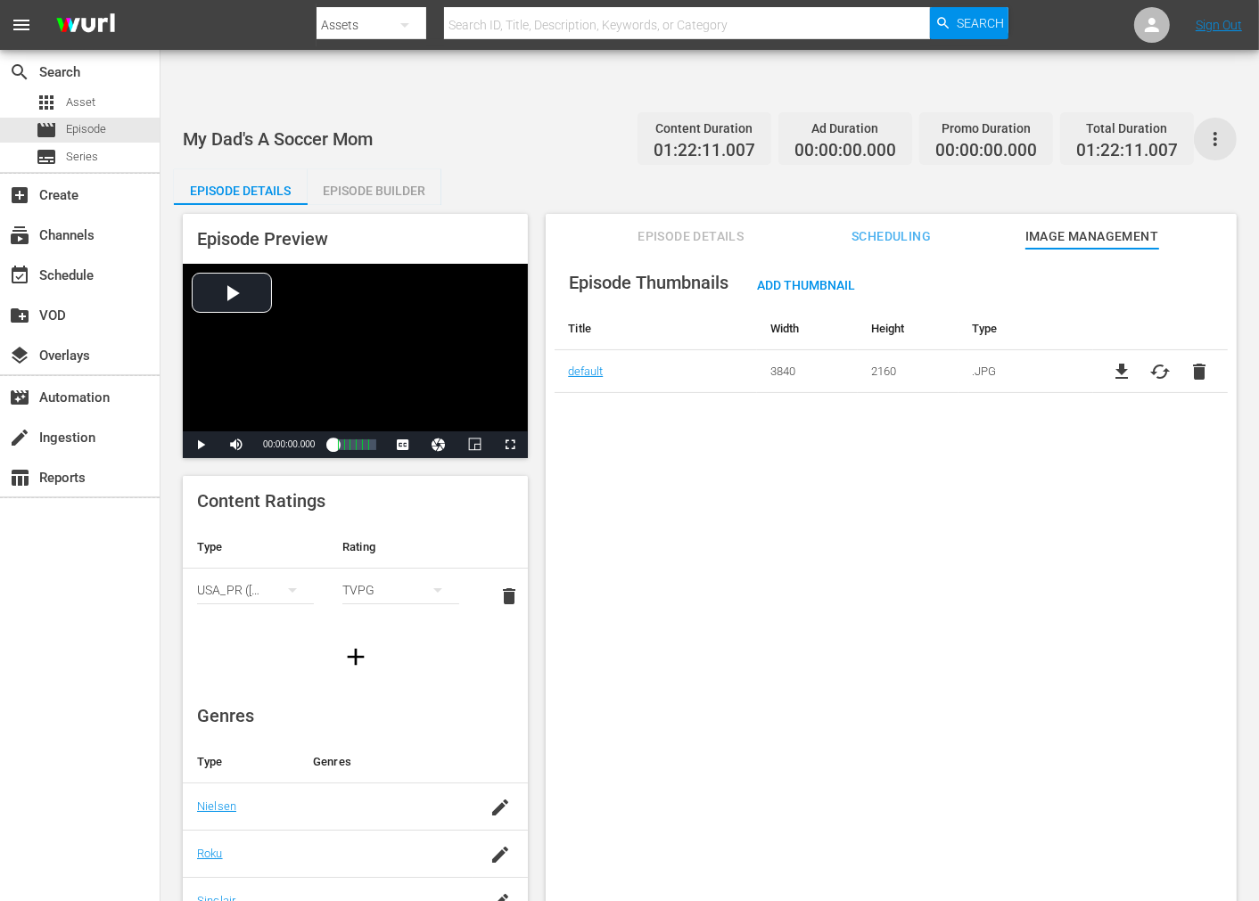
click at [1205, 128] on icon "button" at bounding box center [1215, 138] width 21 height 21
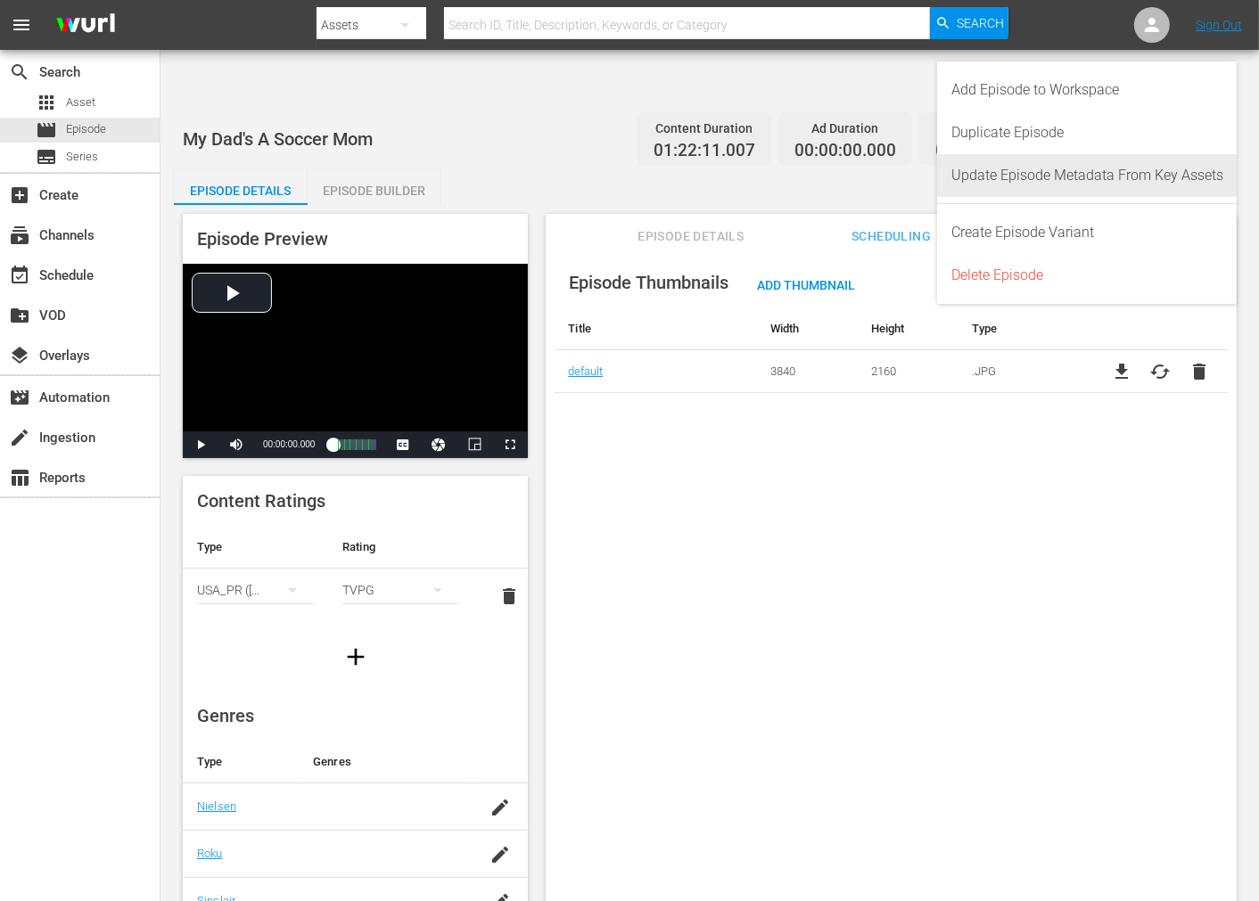
click at [1150, 172] on div "Update Episode Metadata From Key Assets" at bounding box center [1087, 175] width 272 height 43
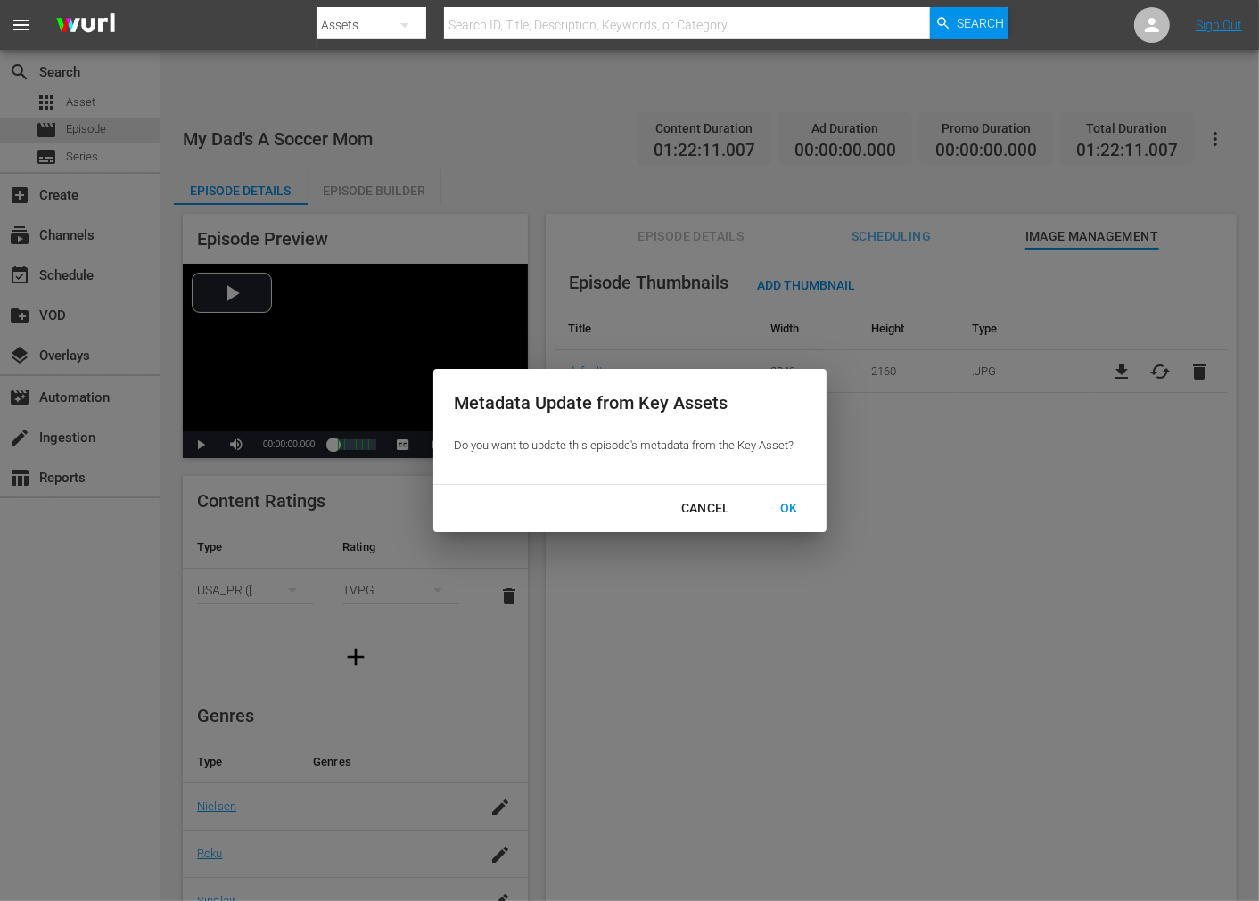
click at [792, 511] on div "OK" at bounding box center [789, 509] width 46 height 22
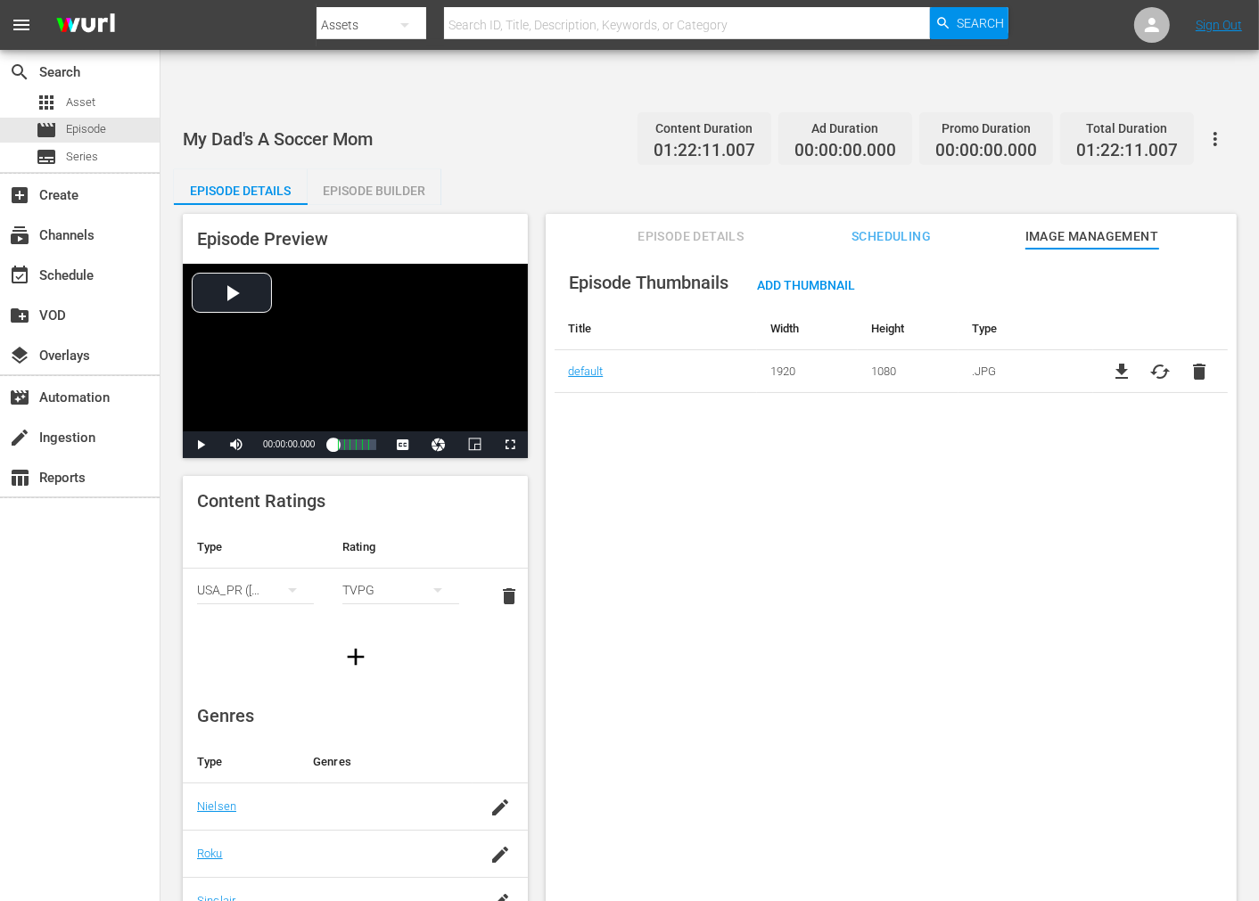
click at [768, 467] on div "Episode Thumbnails Add Thumbnail Title Width Height Type default 1920 1080 .JPG…" at bounding box center [891, 597] width 691 height 696
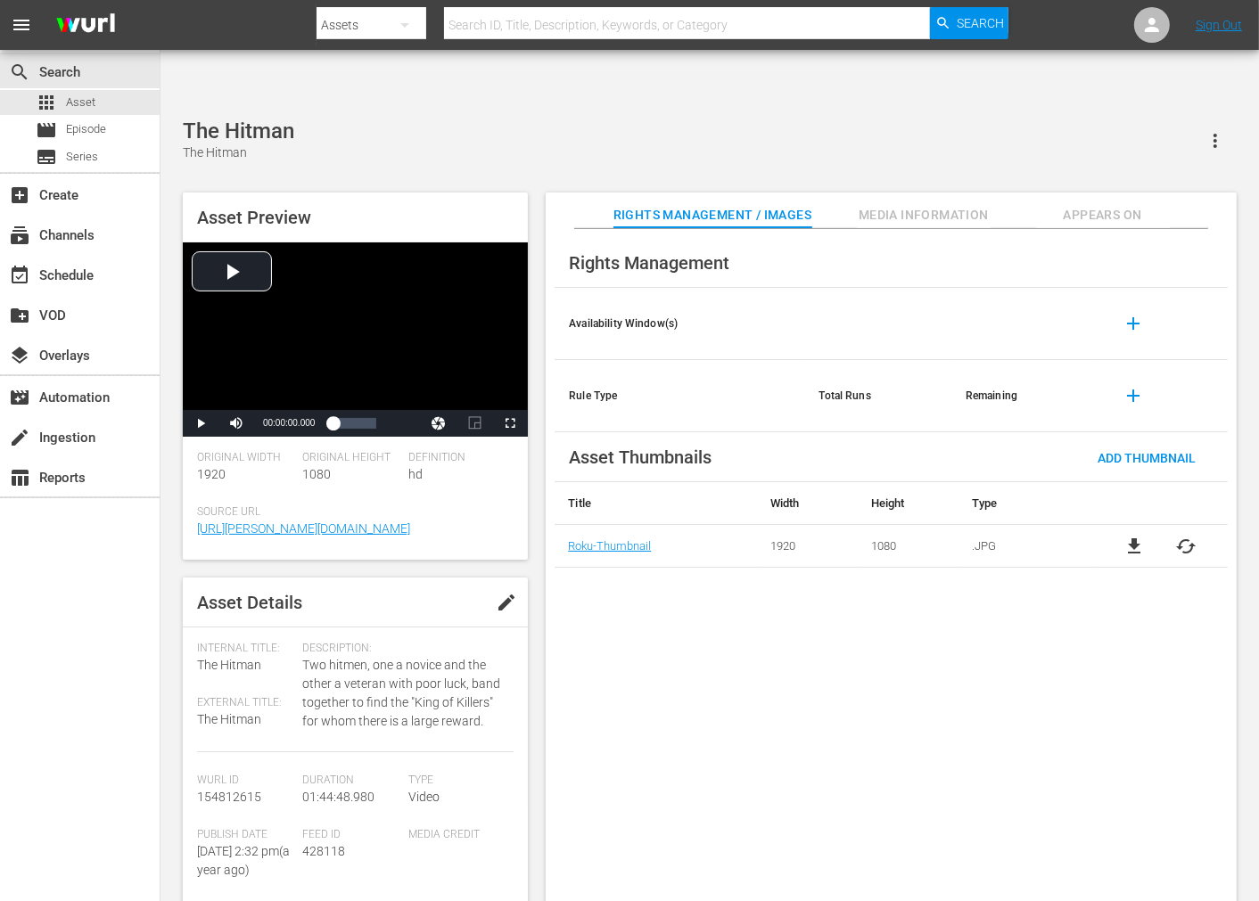
click at [228, 119] on div "The Hitman" at bounding box center [238, 131] width 111 height 25
copy div "Hitman"
click at [1132, 536] on span "cached" at bounding box center [1186, 546] width 21 height 21
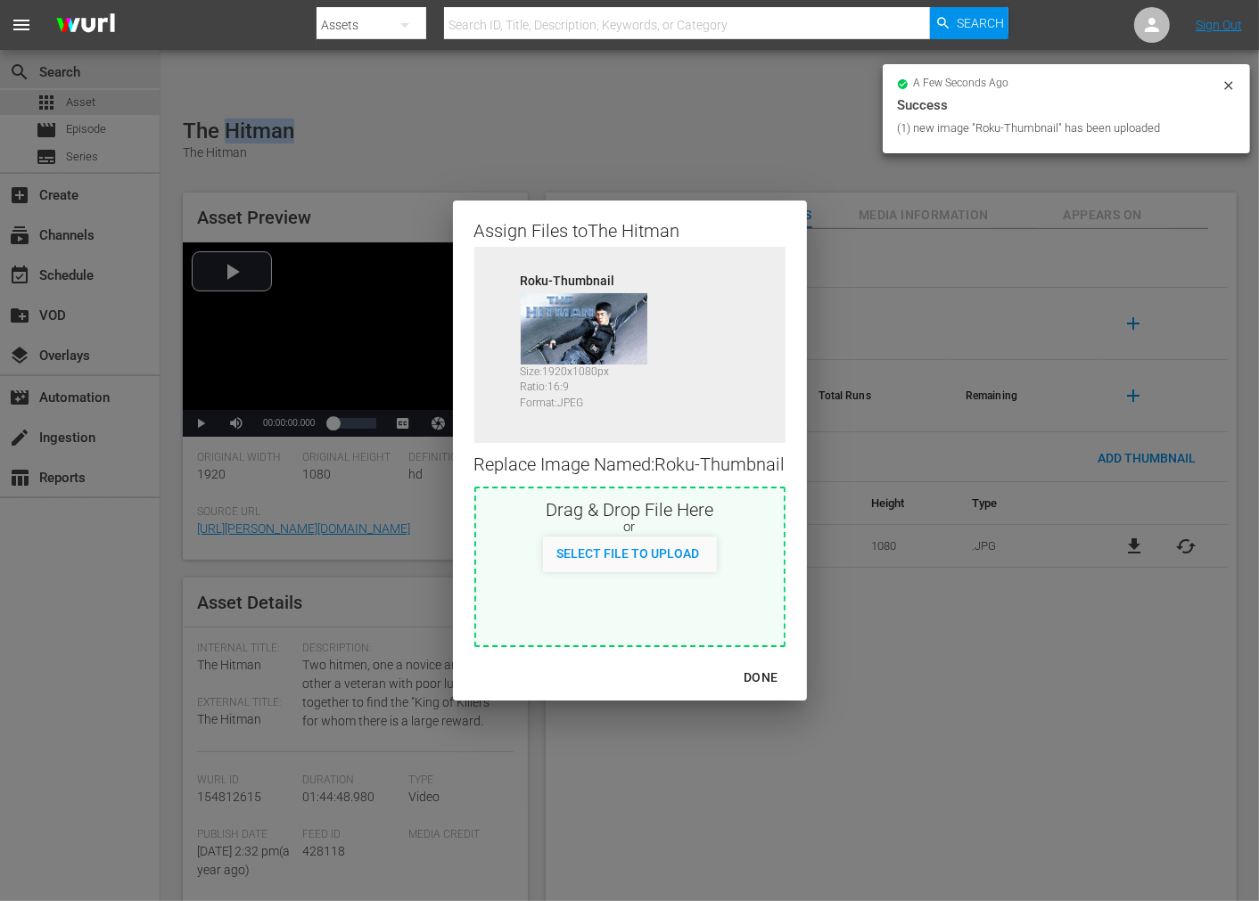
click at [768, 679] on div "DONE" at bounding box center [760, 678] width 62 height 22
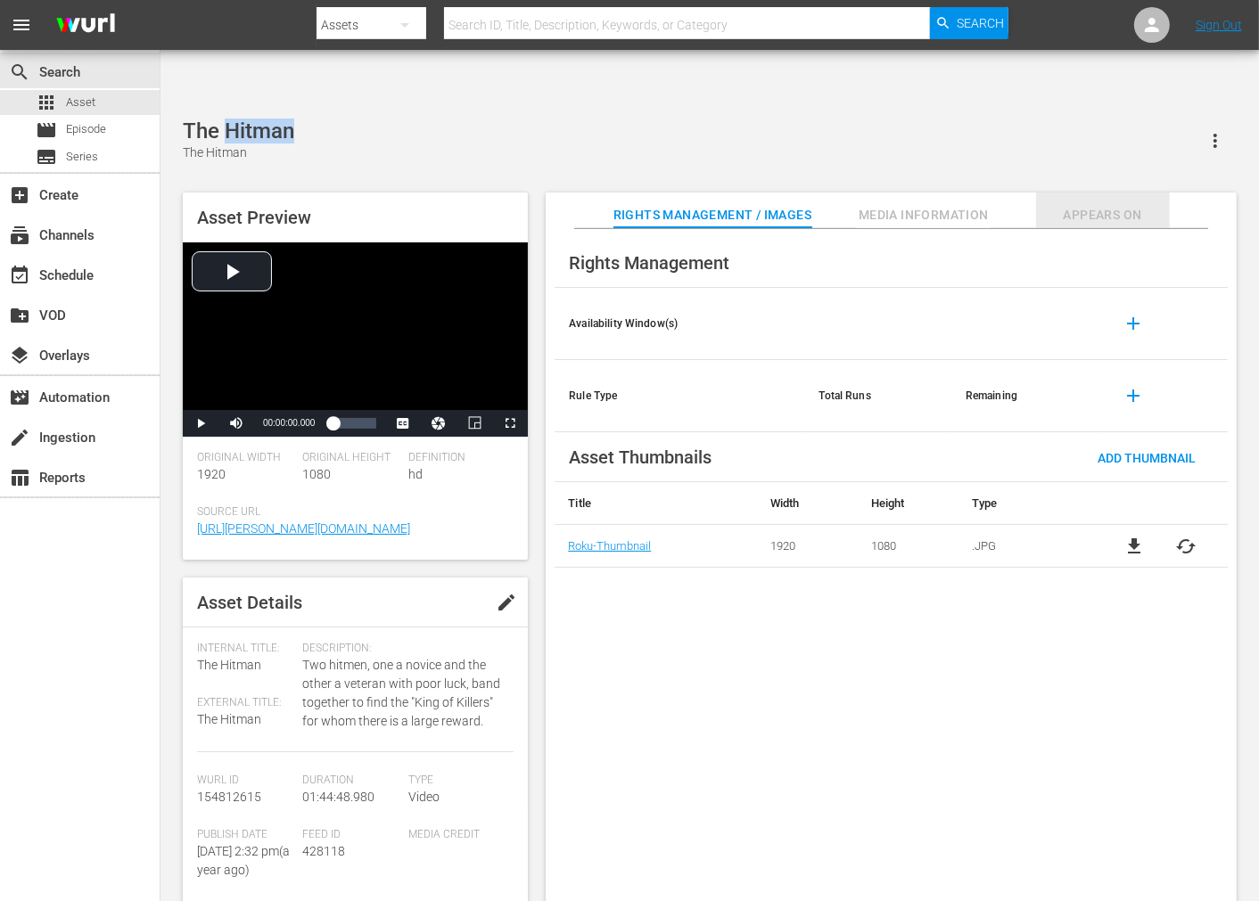
click at [1107, 204] on span "Appears On" at bounding box center [1103, 215] width 134 height 22
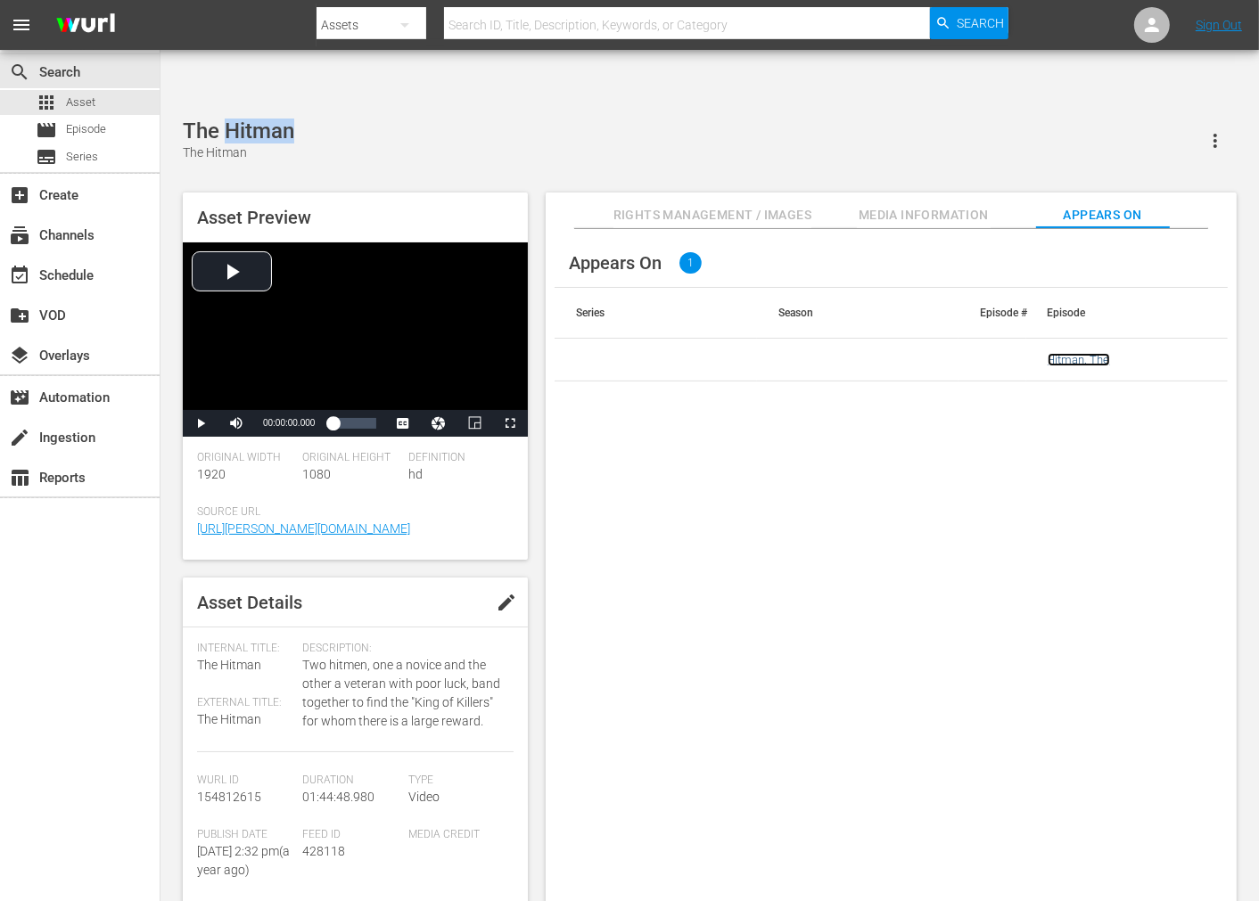
click at [1057, 353] on link "Hitman, The" at bounding box center [1079, 359] width 62 height 13
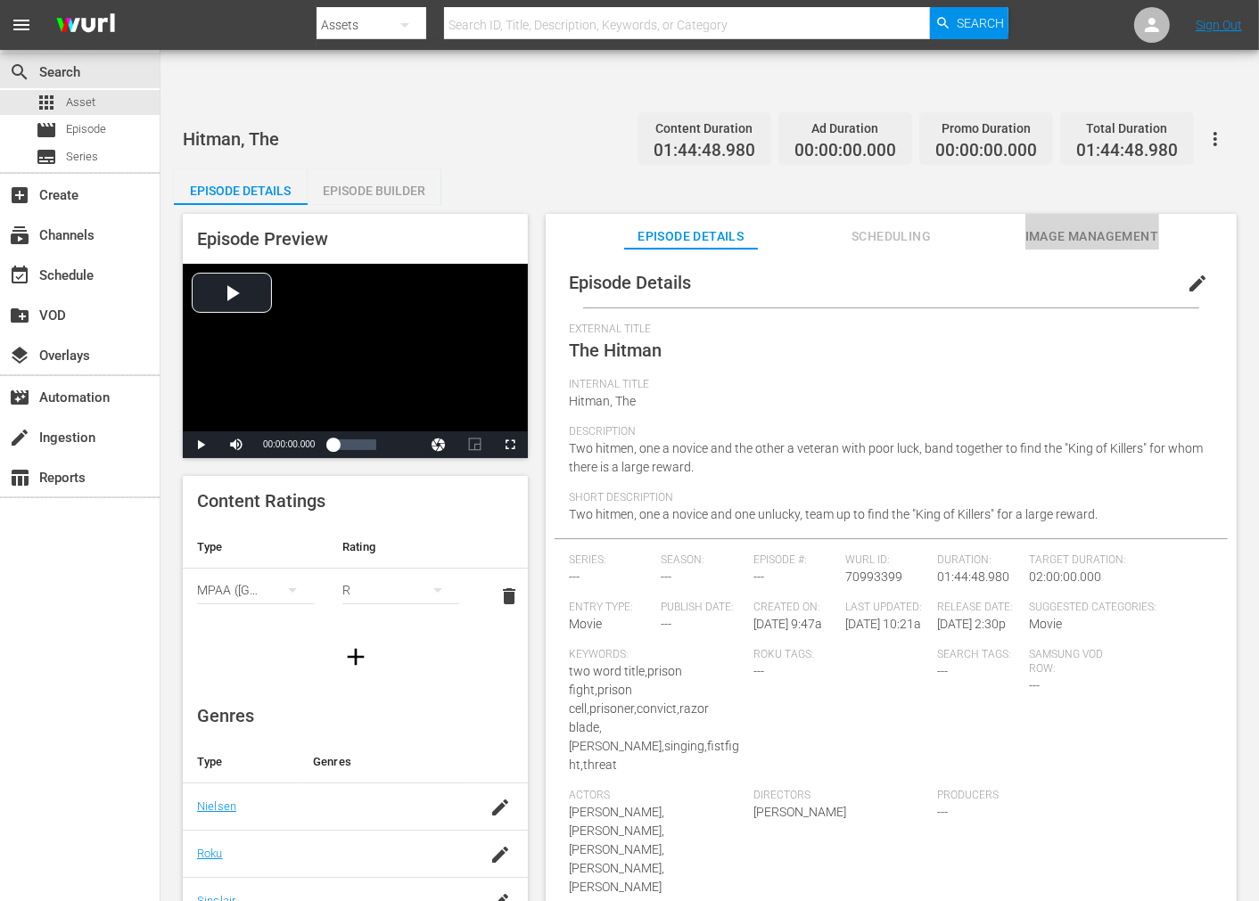
click at [1124, 226] on span "Image Management" at bounding box center [1092, 237] width 134 height 22
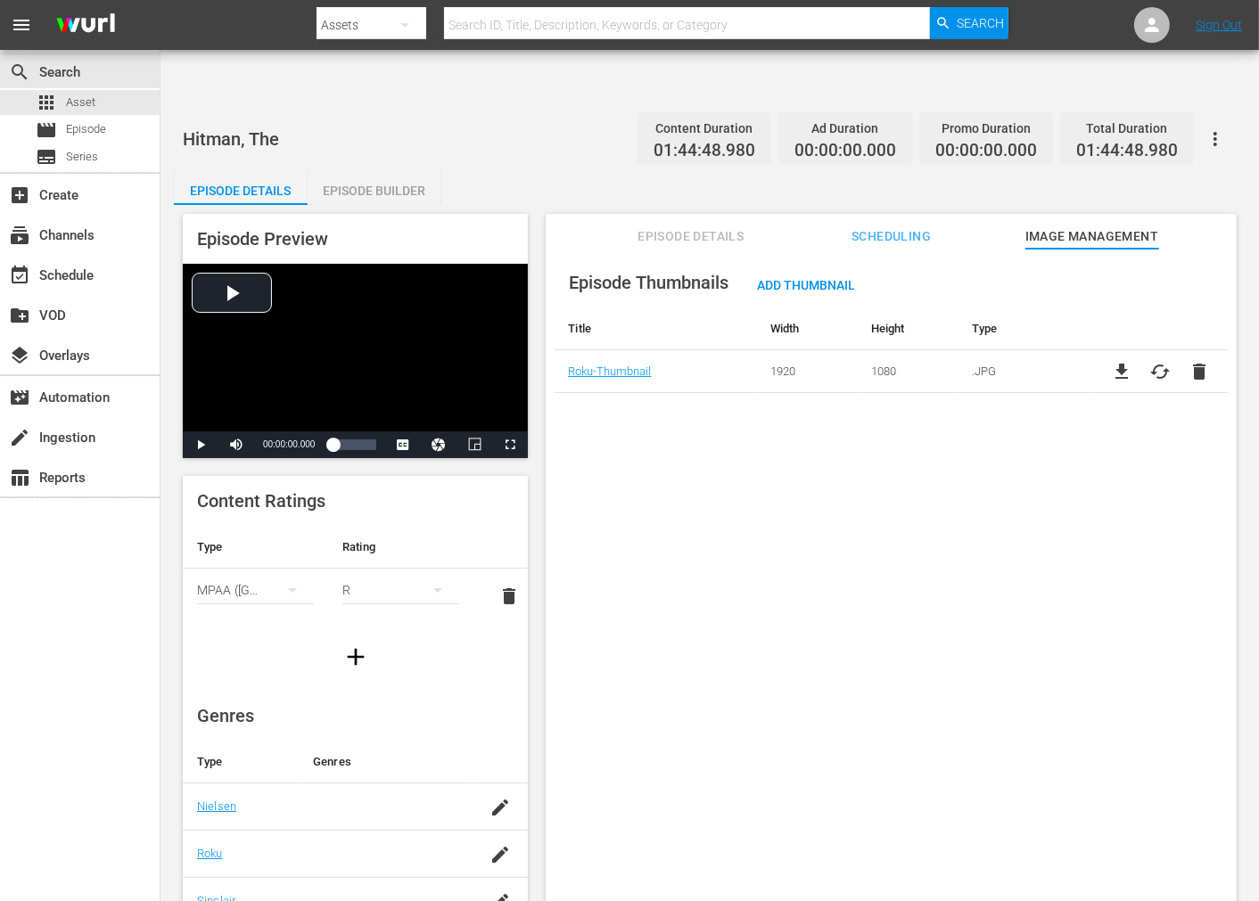
click at [1132, 128] on icon "button" at bounding box center [1215, 138] width 21 height 21
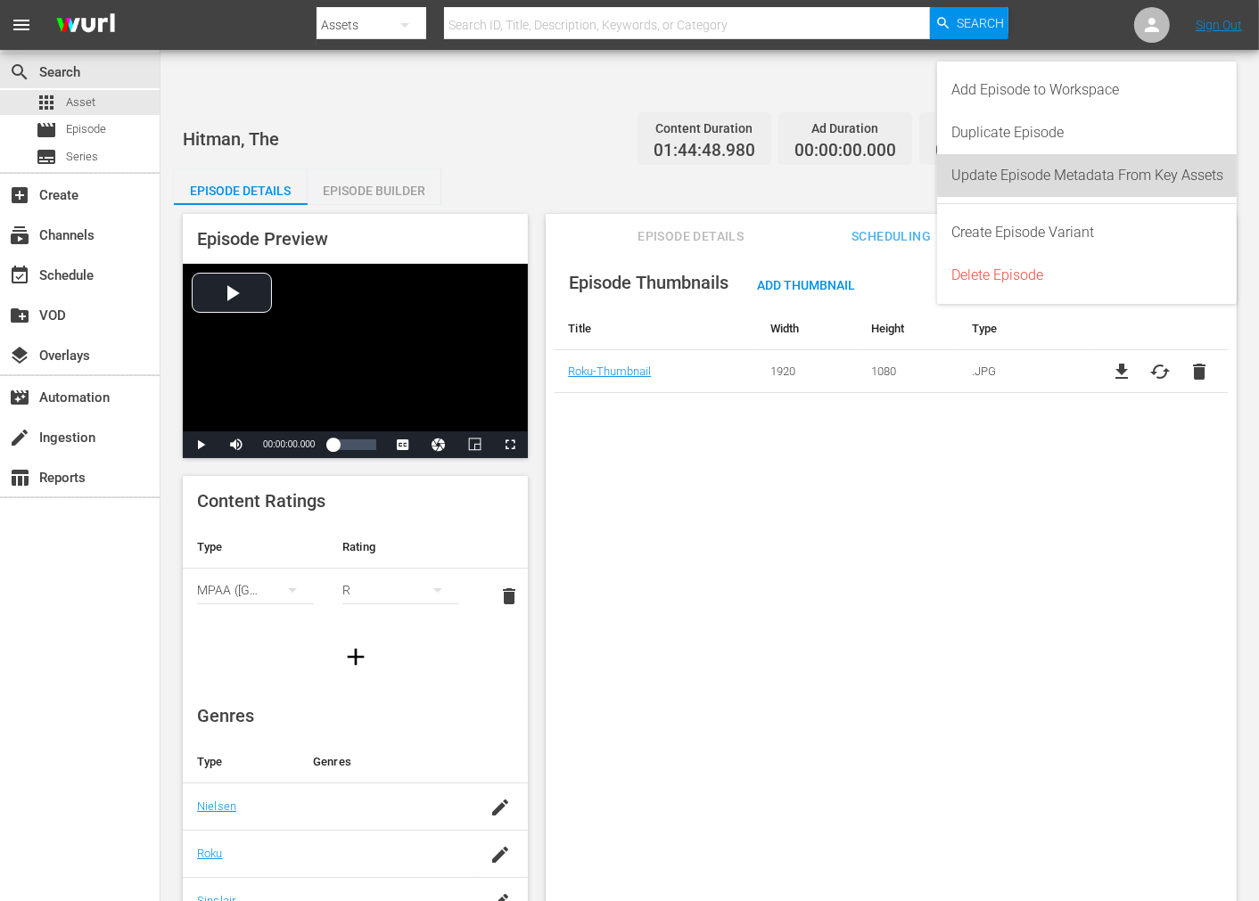
click at [1132, 165] on div "Update Episode Metadata From Key Assets" at bounding box center [1087, 175] width 272 height 43
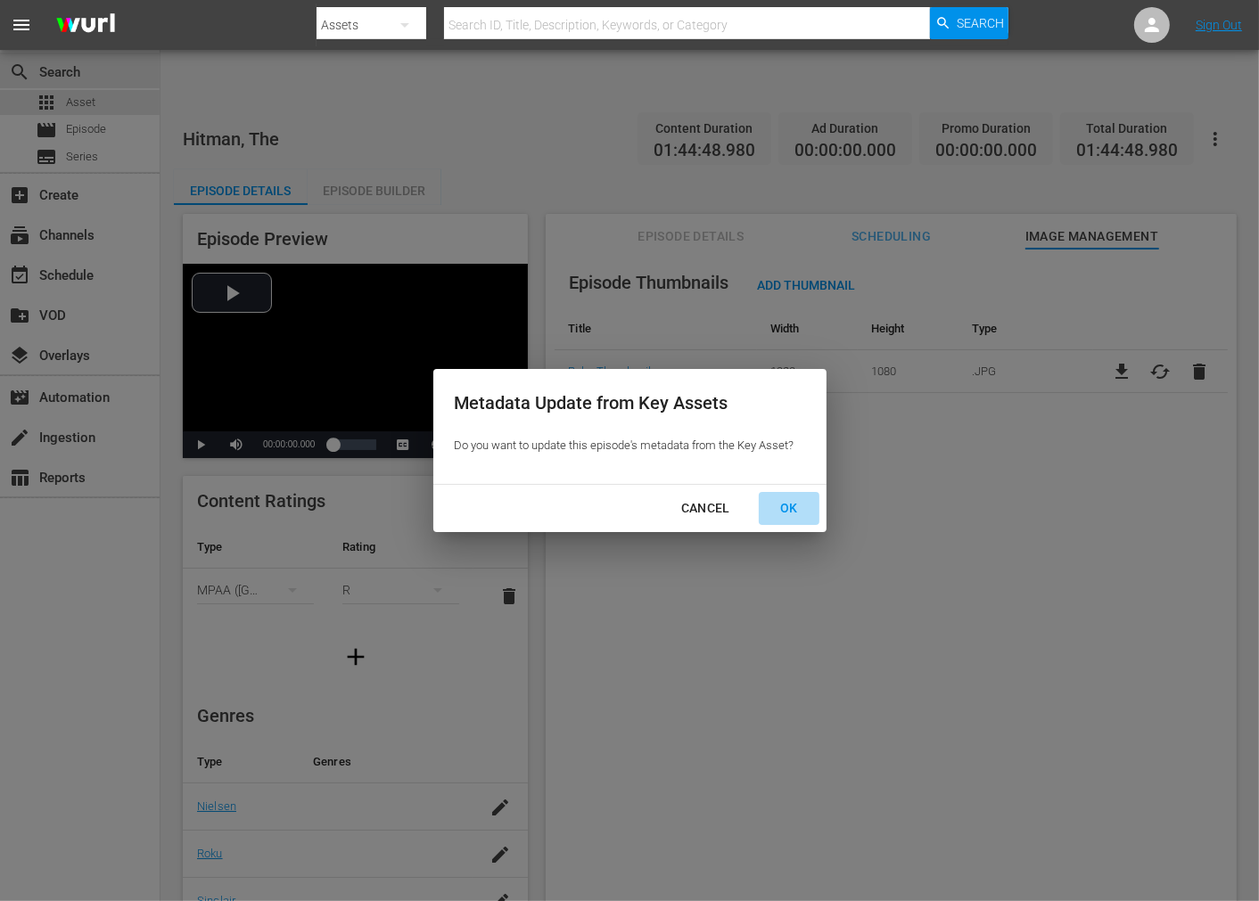
click at [781, 513] on div "OK" at bounding box center [789, 509] width 46 height 22
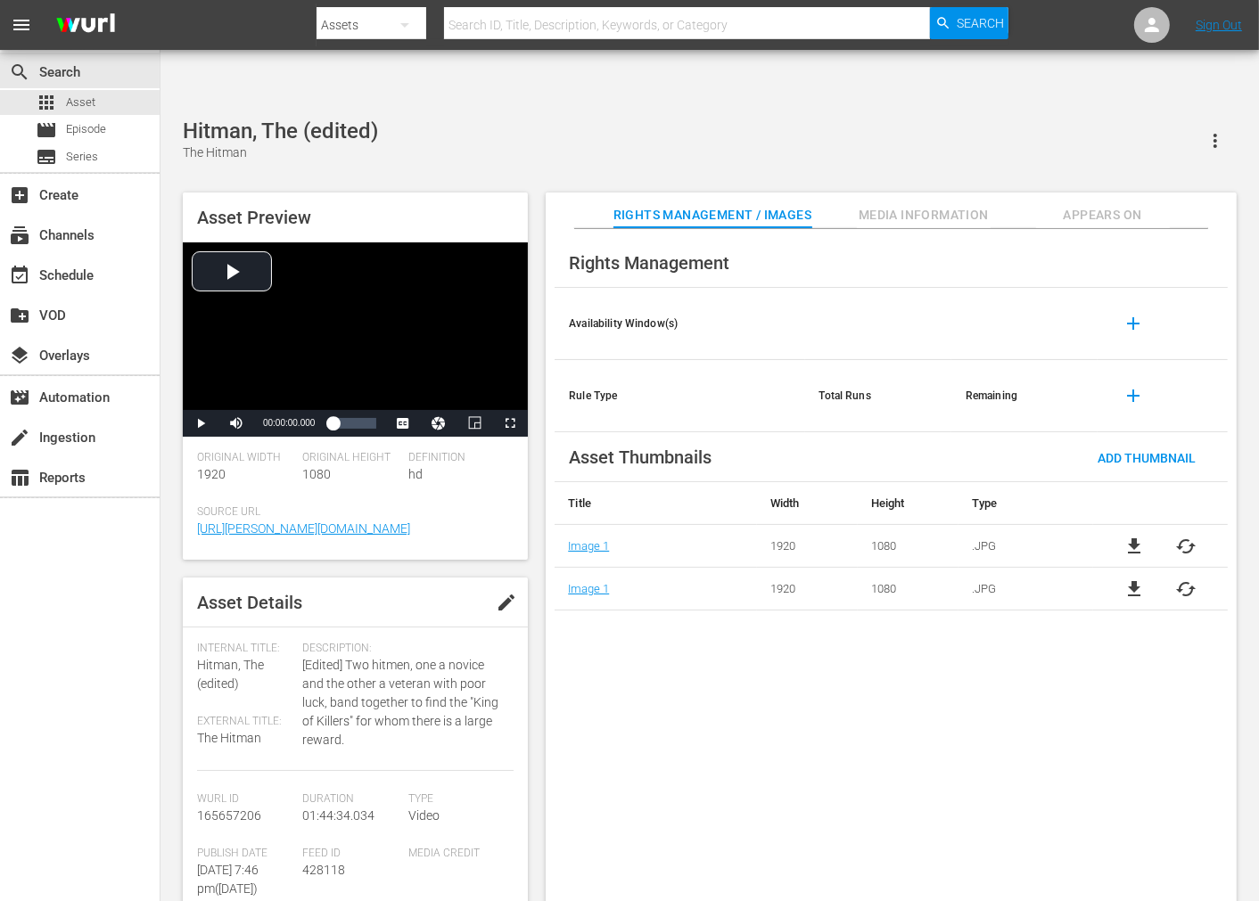
click at [756, 648] on div "Rights Management Availability Window(s) add Rule Type Total Runs Remaining add…" at bounding box center [891, 580] width 691 height 702
click at [1132, 536] on span "cached" at bounding box center [1186, 546] width 21 height 21
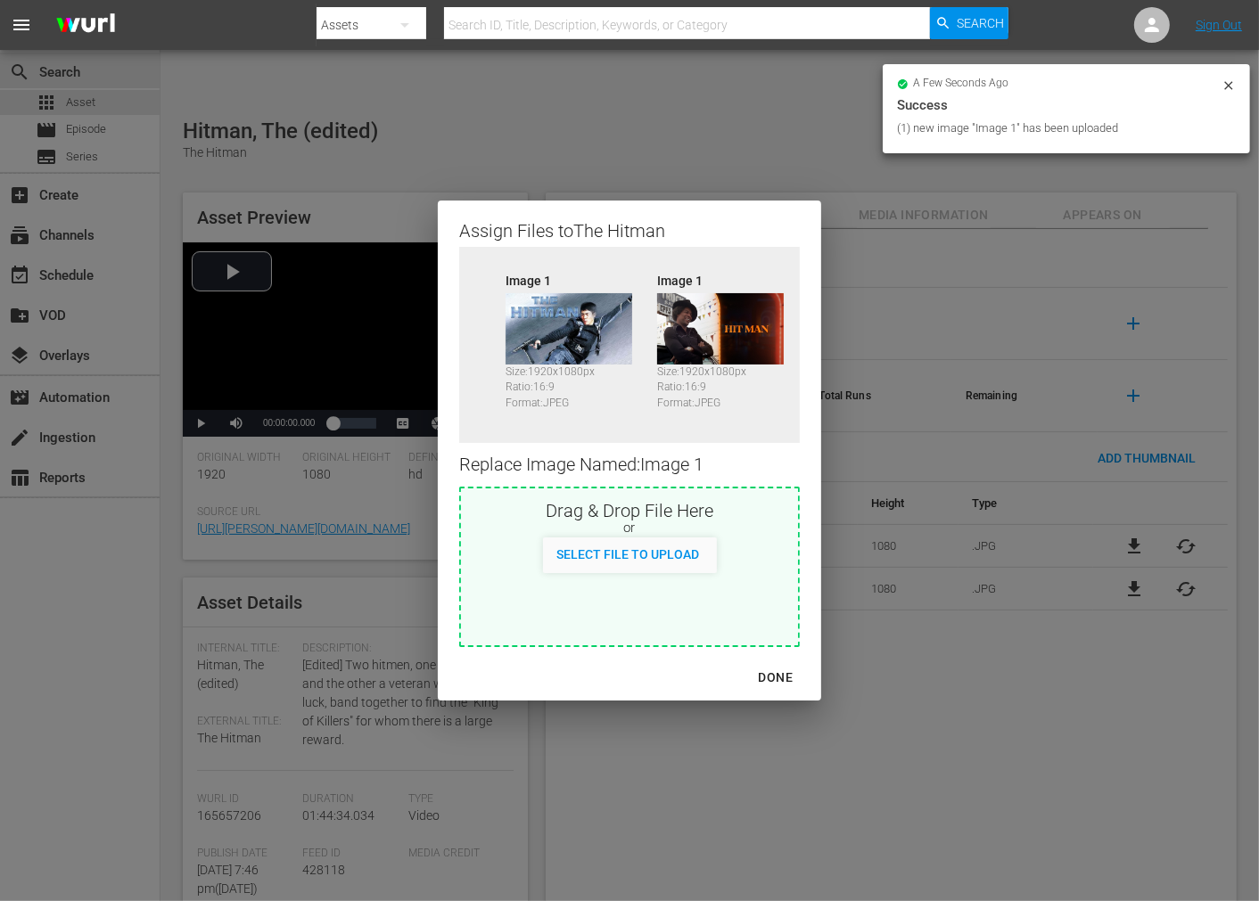
click at [783, 679] on div "DONE" at bounding box center [775, 678] width 62 height 22
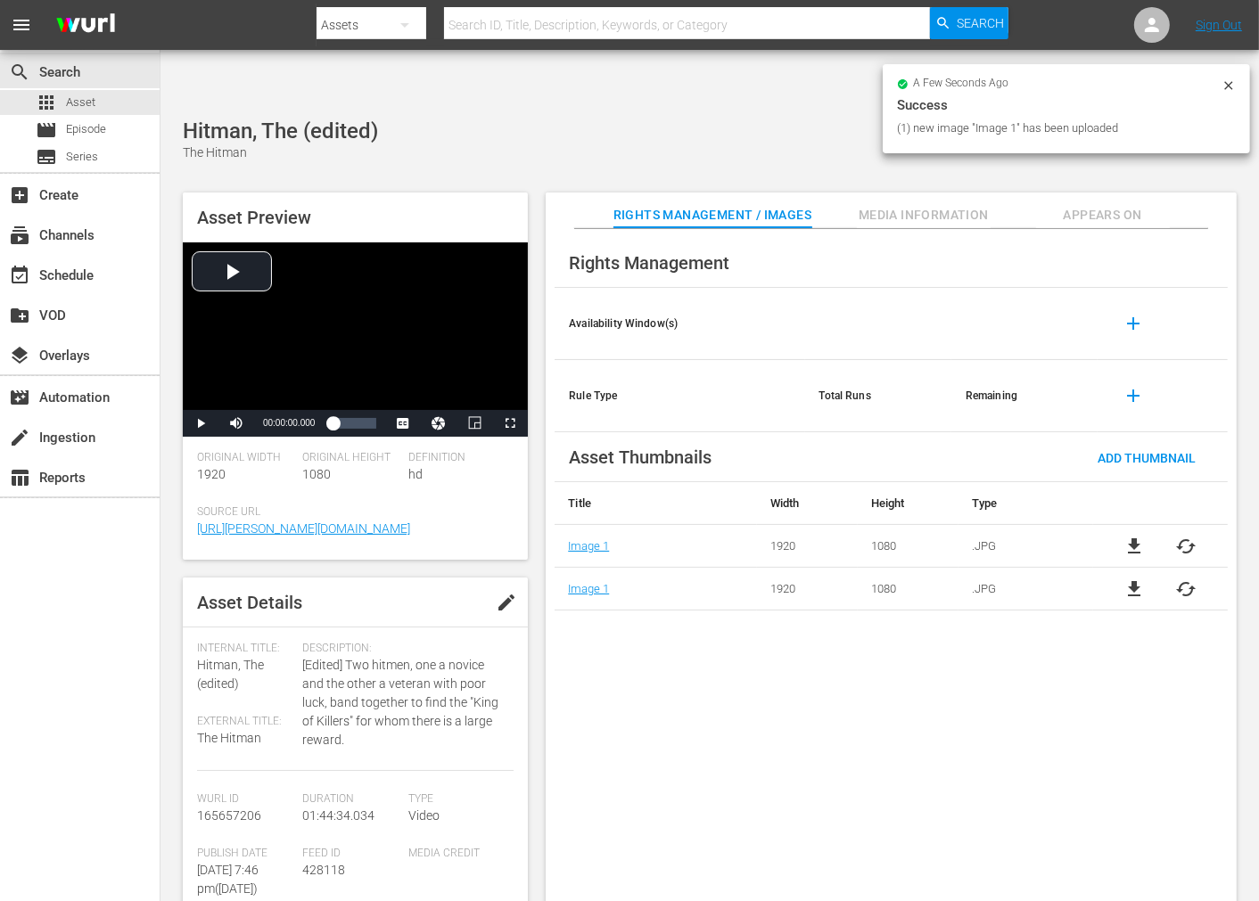
click at [820, 731] on div "Rights Management Availability Window(s) add Rule Type Total Runs Remaining add…" at bounding box center [891, 580] width 691 height 702
click at [1123, 204] on span "Appears On" at bounding box center [1103, 215] width 134 height 22
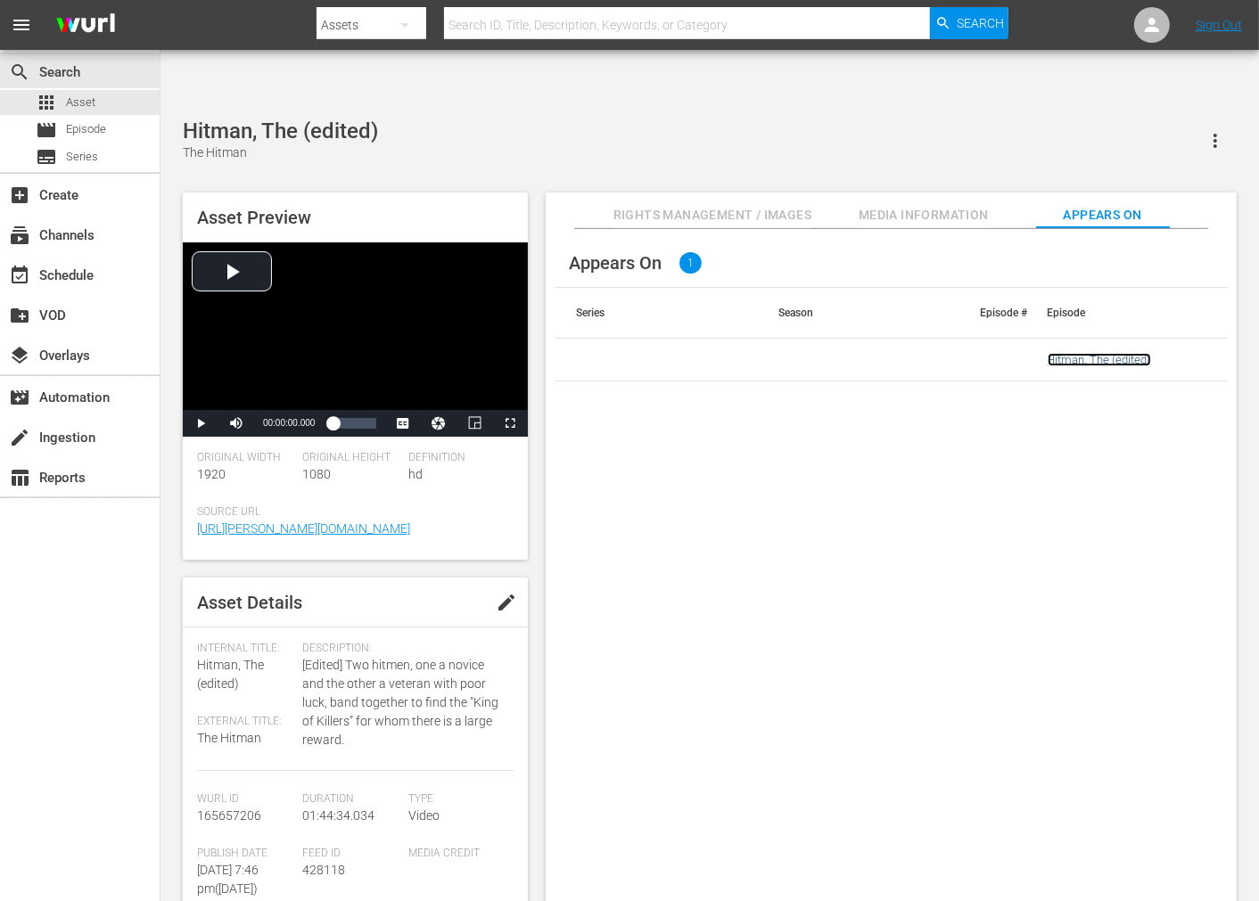
click at [1089, 353] on link "Hitman, The (edited)" at bounding box center [1099, 359] width 103 height 13
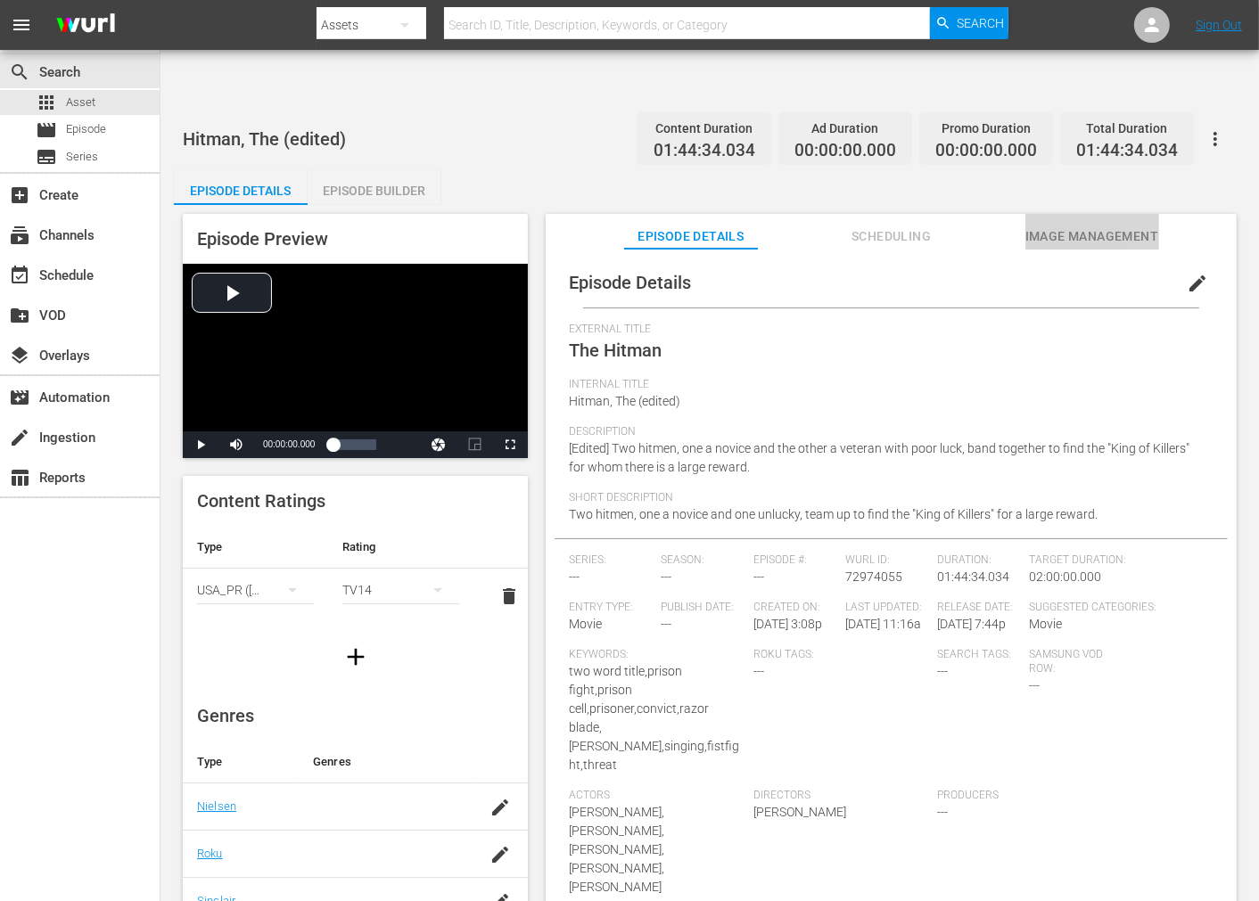
click at [1120, 226] on span "Image Management" at bounding box center [1092, 237] width 134 height 22
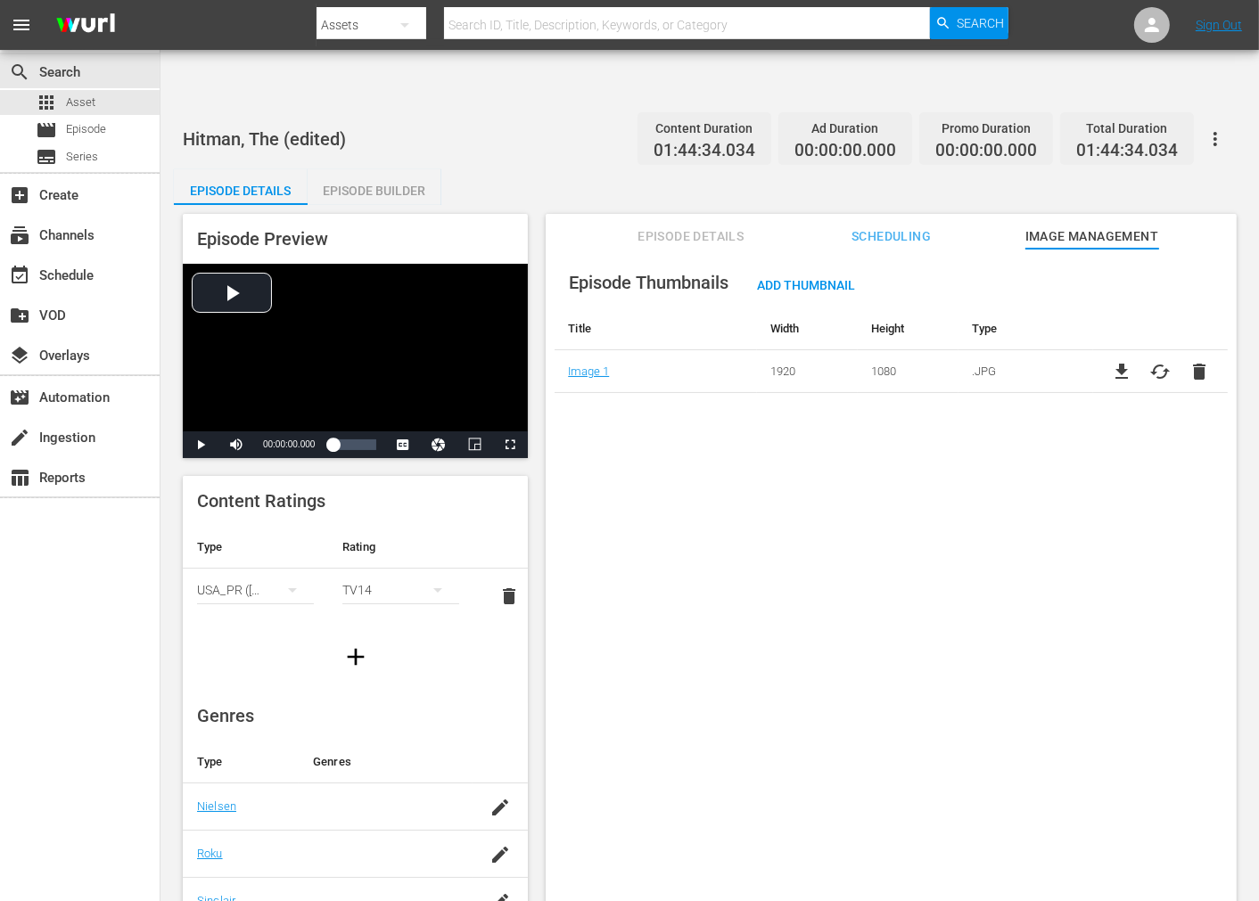
click at [1132, 105] on div "Hitman, The (edited) Content Duration 01:44:34.034 Ad Duration 00:00:00.000 Pro…" at bounding box center [709, 518] width 1098 height 826
click at [1132, 128] on icon "button" at bounding box center [1215, 138] width 21 height 21
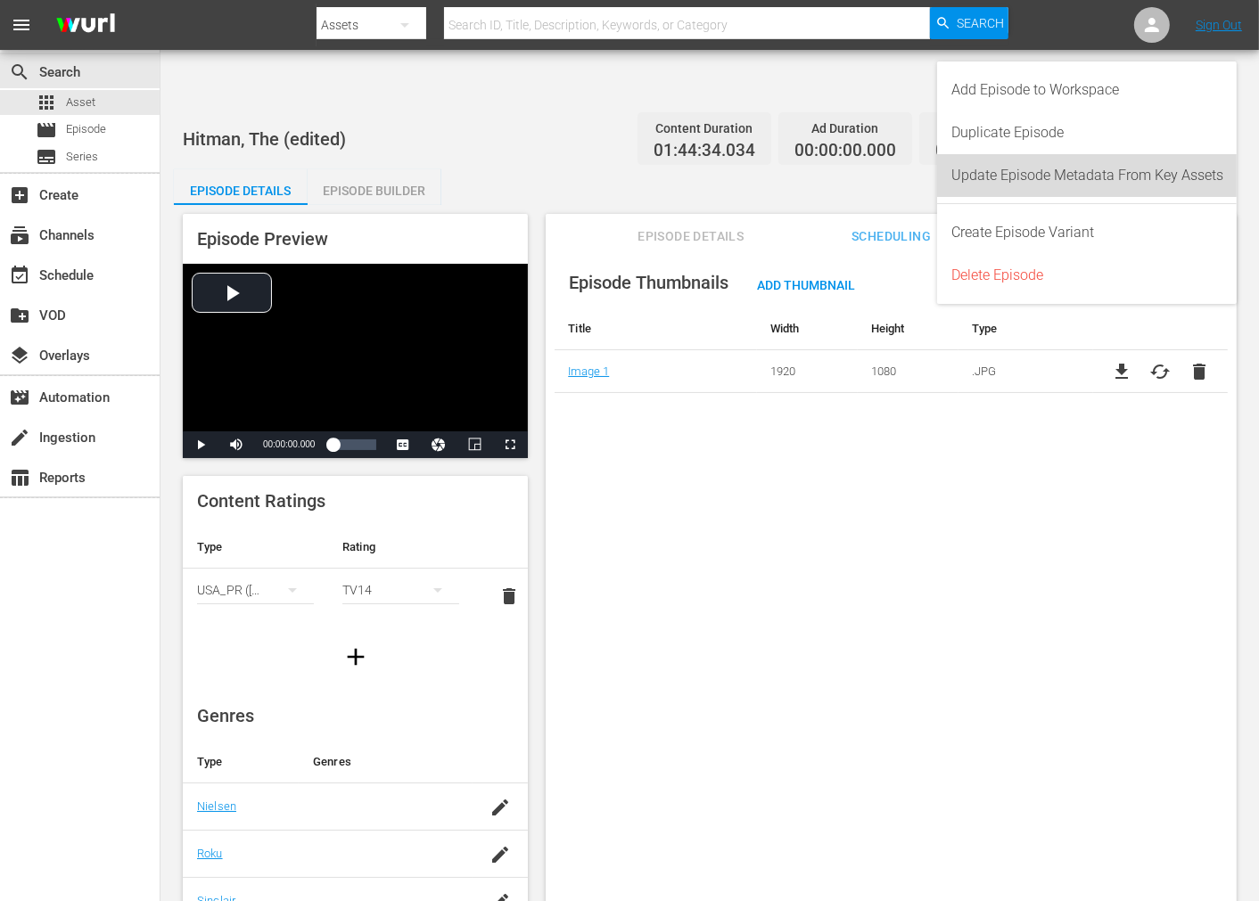
click at [1132, 168] on div "Update Episode Metadata From Key Assets" at bounding box center [1087, 175] width 272 height 43
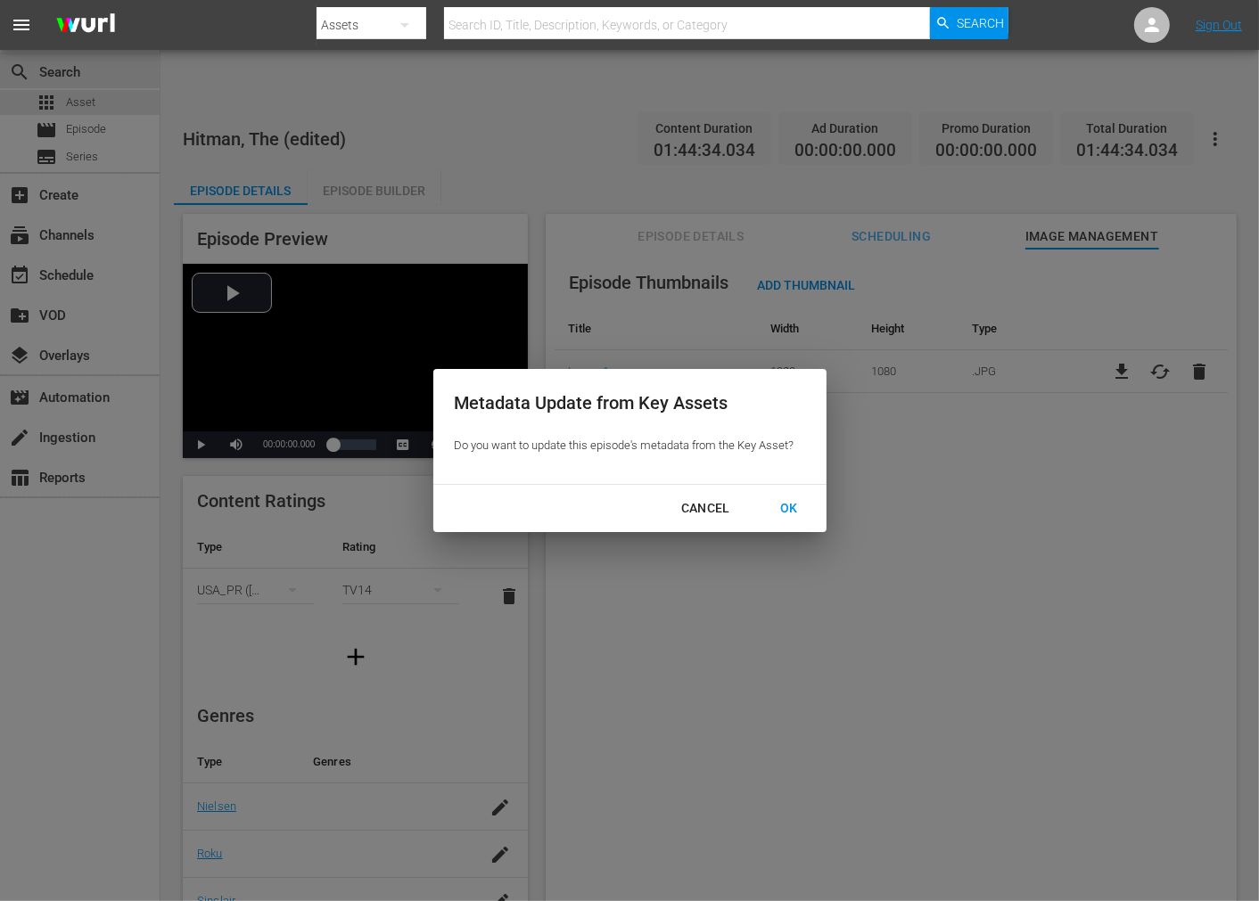
click at [797, 508] on div "OK" at bounding box center [789, 509] width 46 height 22
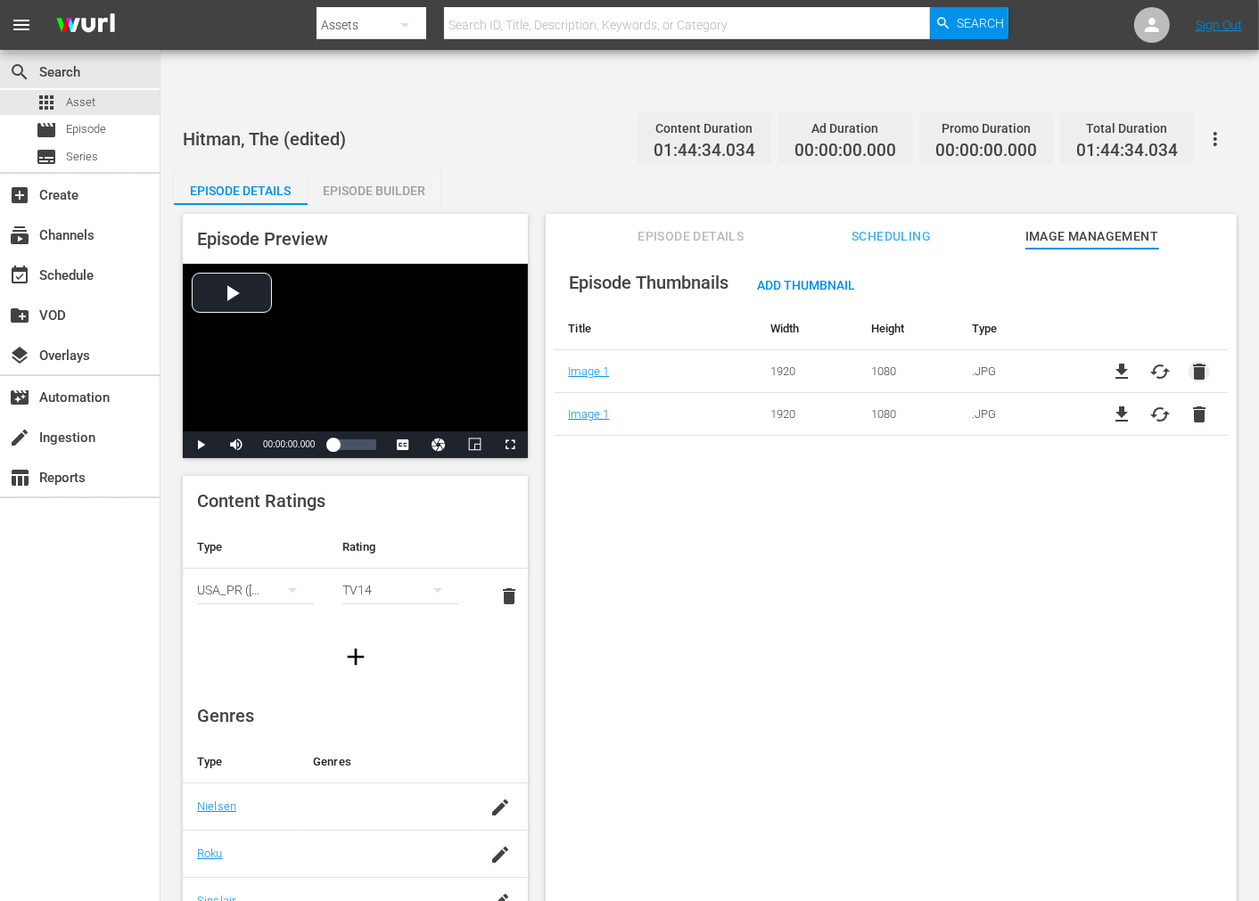
click at [1132, 361] on span "delete" at bounding box center [1199, 371] width 21 height 21
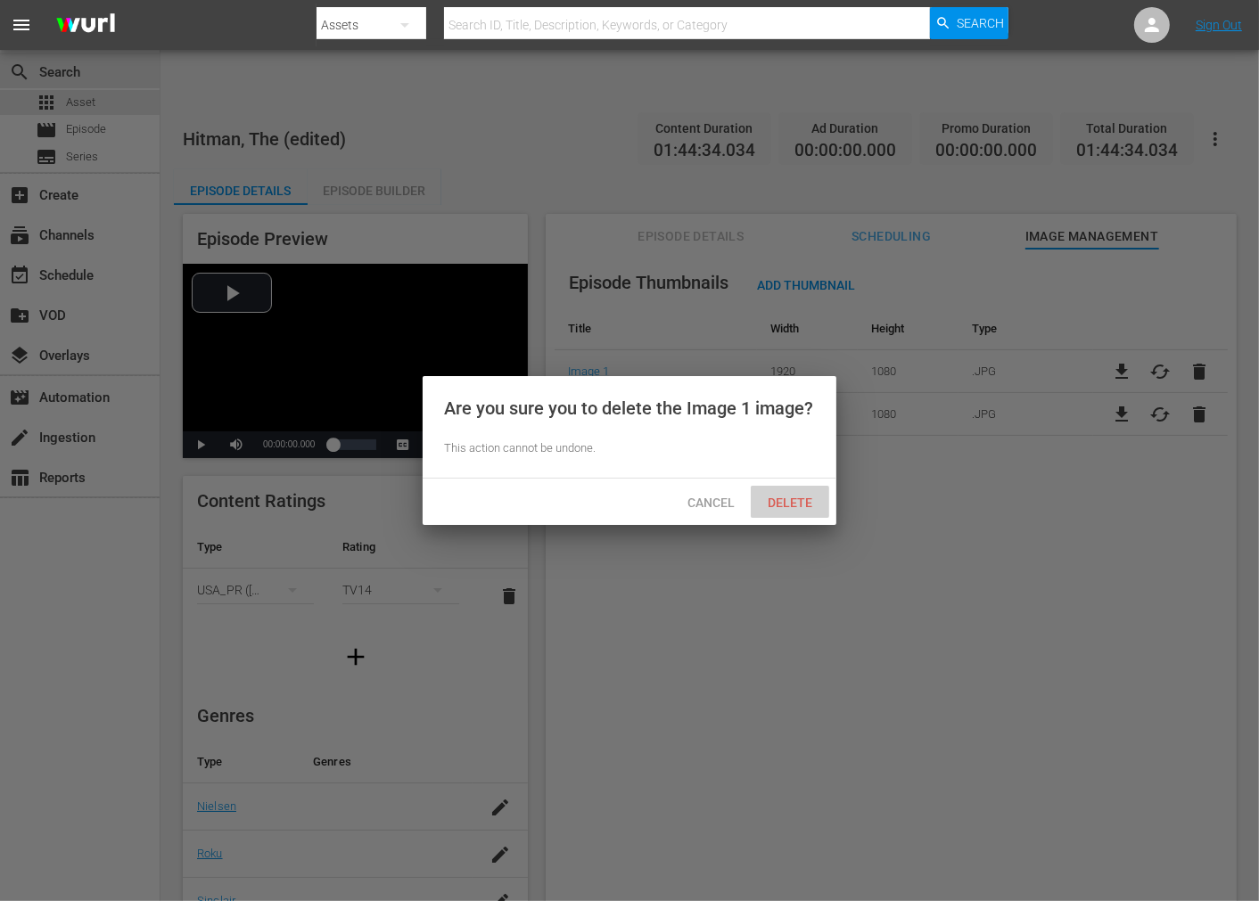
click at [796, 499] on span "Delete" at bounding box center [789, 503] width 73 height 14
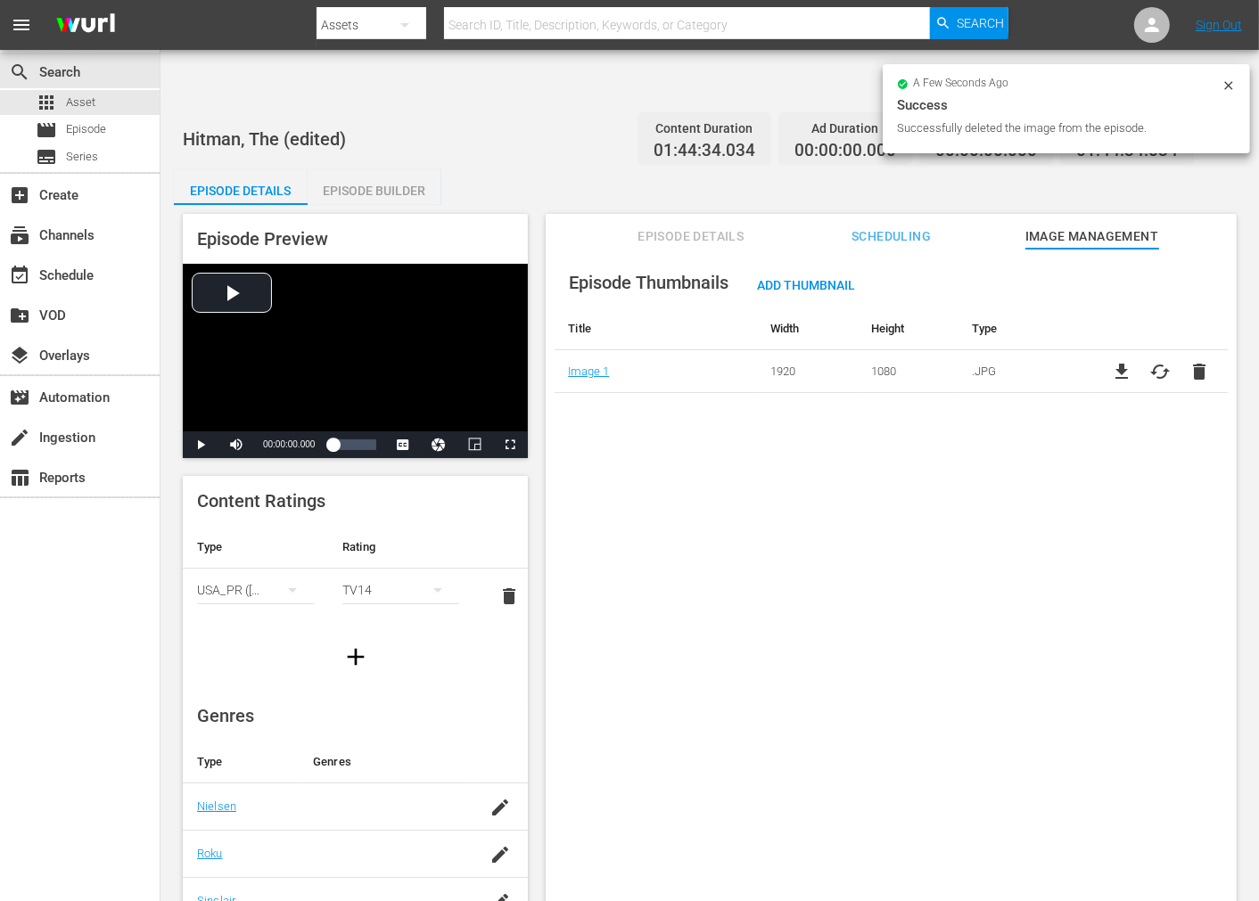
click at [807, 527] on div "Episode Thumbnails Add Thumbnail Title Width Height Type Image 1 1920 1080 .JPG…" at bounding box center [891, 597] width 691 height 696
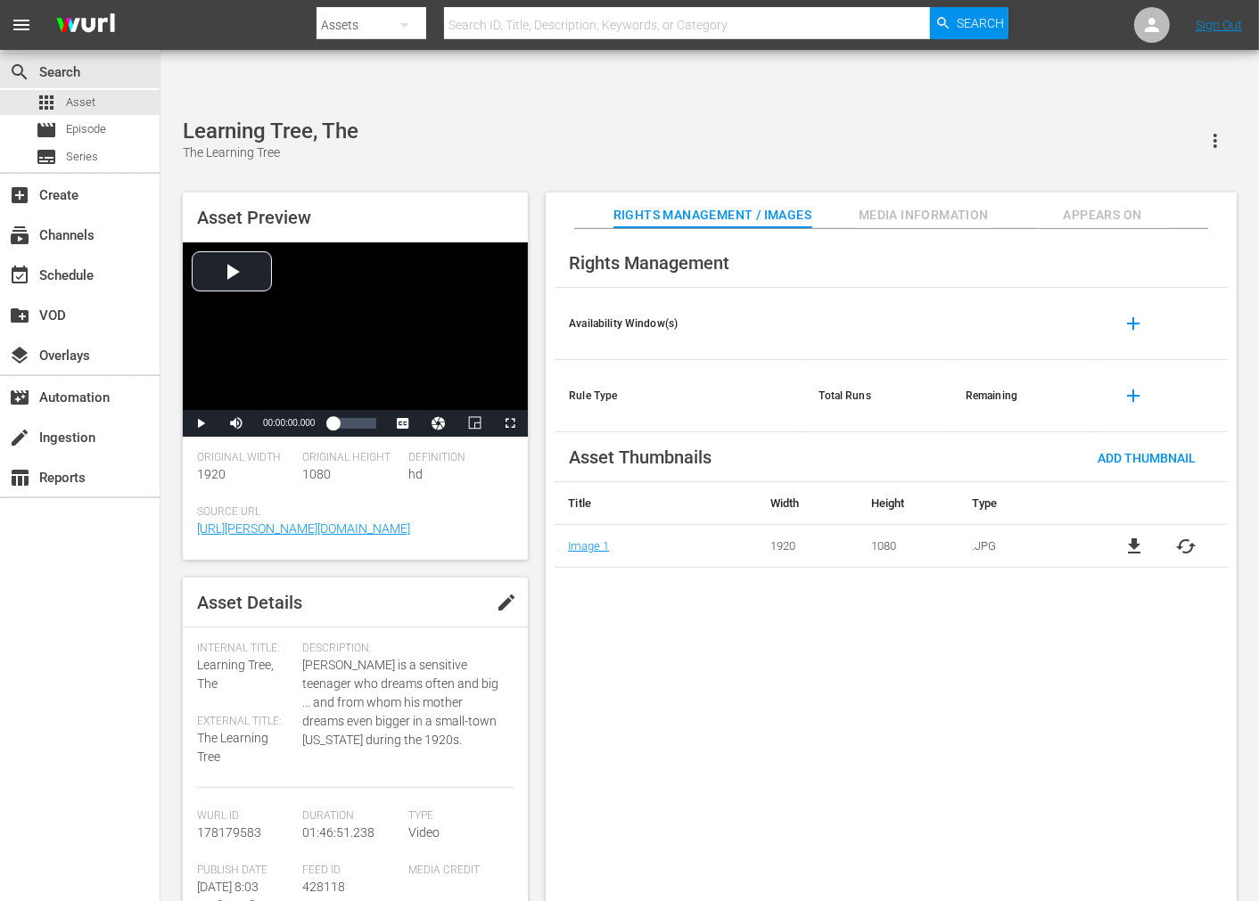
click at [1197, 536] on span "cached" at bounding box center [1186, 546] width 21 height 21
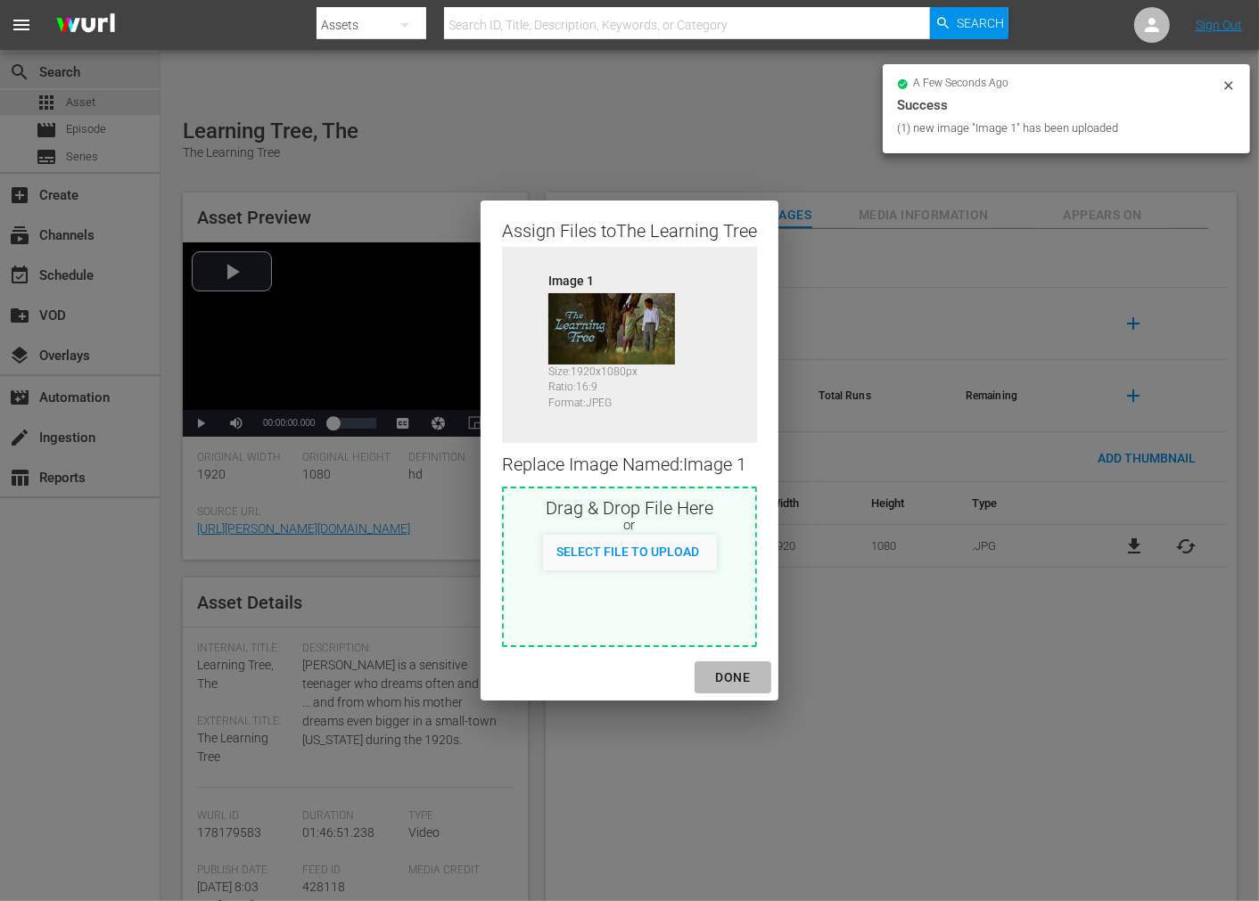
click at [734, 676] on div "DONE" at bounding box center [733, 678] width 62 height 22
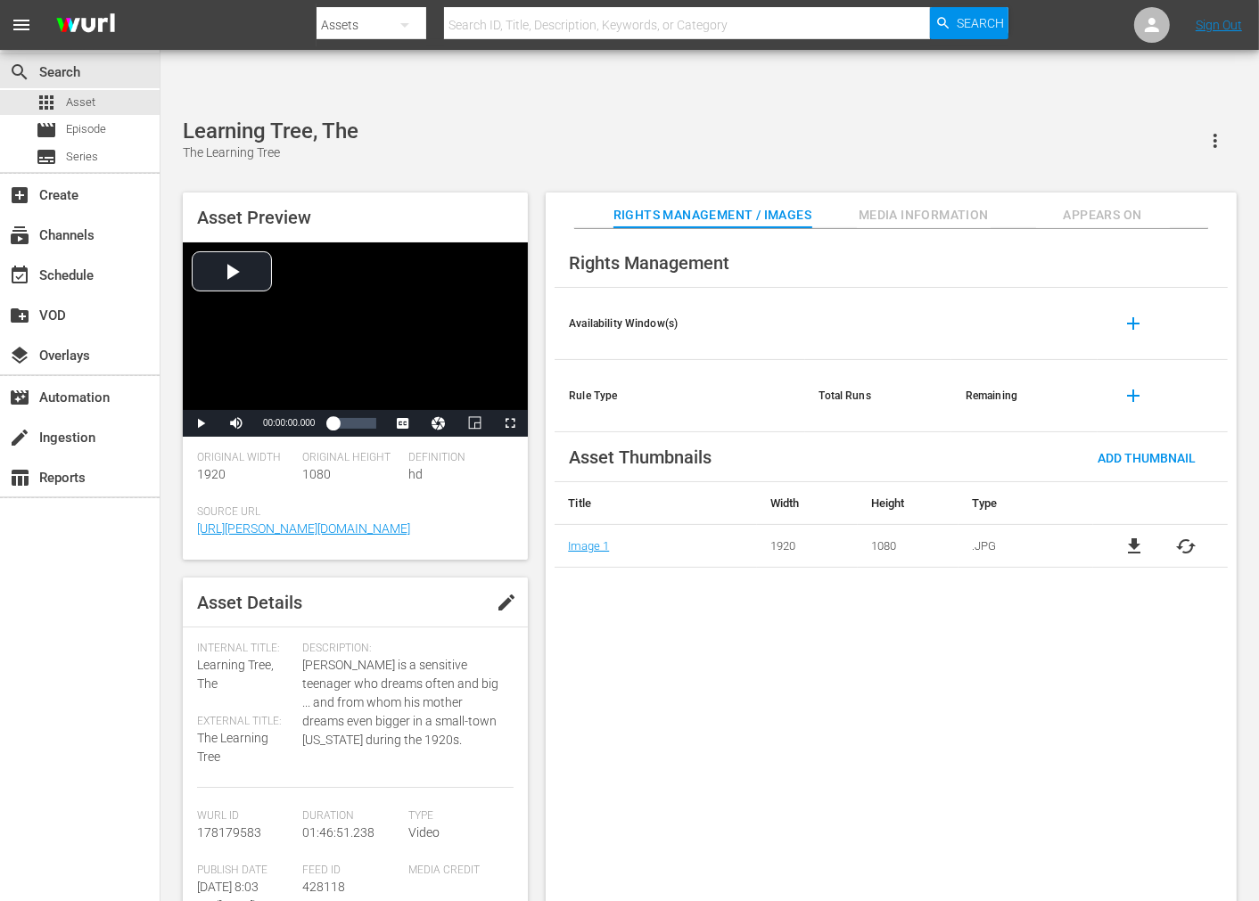
click at [1077, 204] on span "Appears On" at bounding box center [1103, 215] width 134 height 22
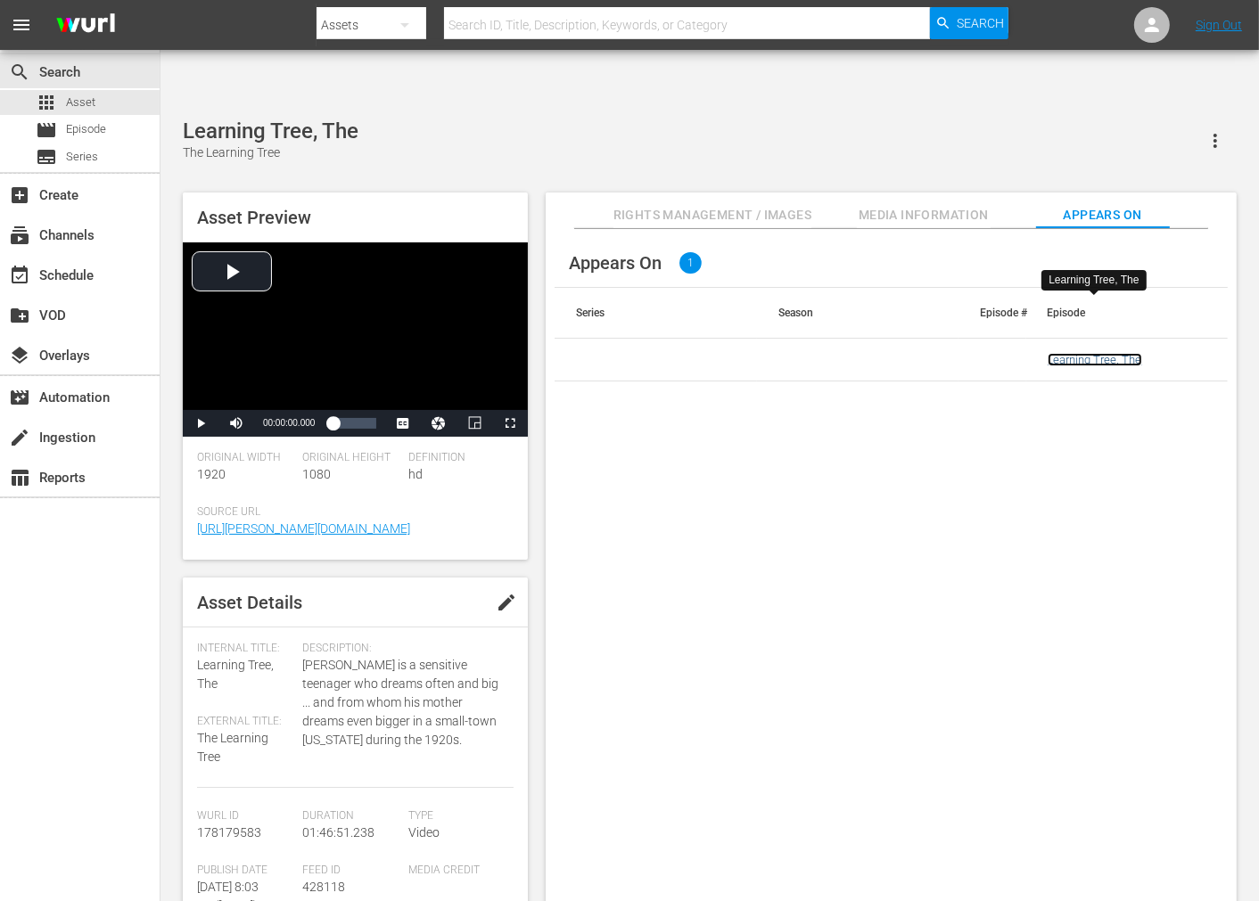
click at [1095, 353] on link "Learning Tree, The" at bounding box center [1095, 359] width 95 height 13
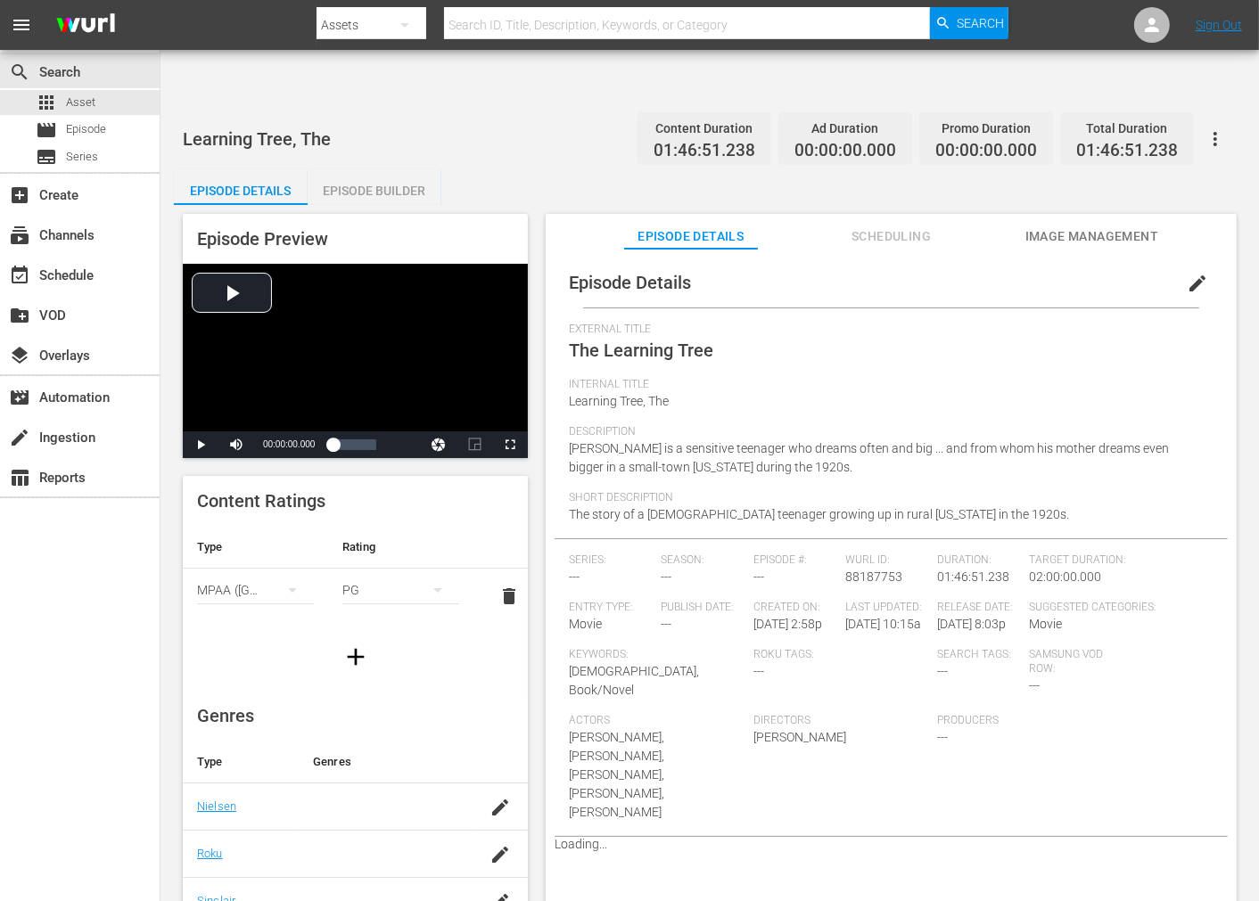
click at [1065, 226] on span "Image Management" at bounding box center [1092, 237] width 134 height 22
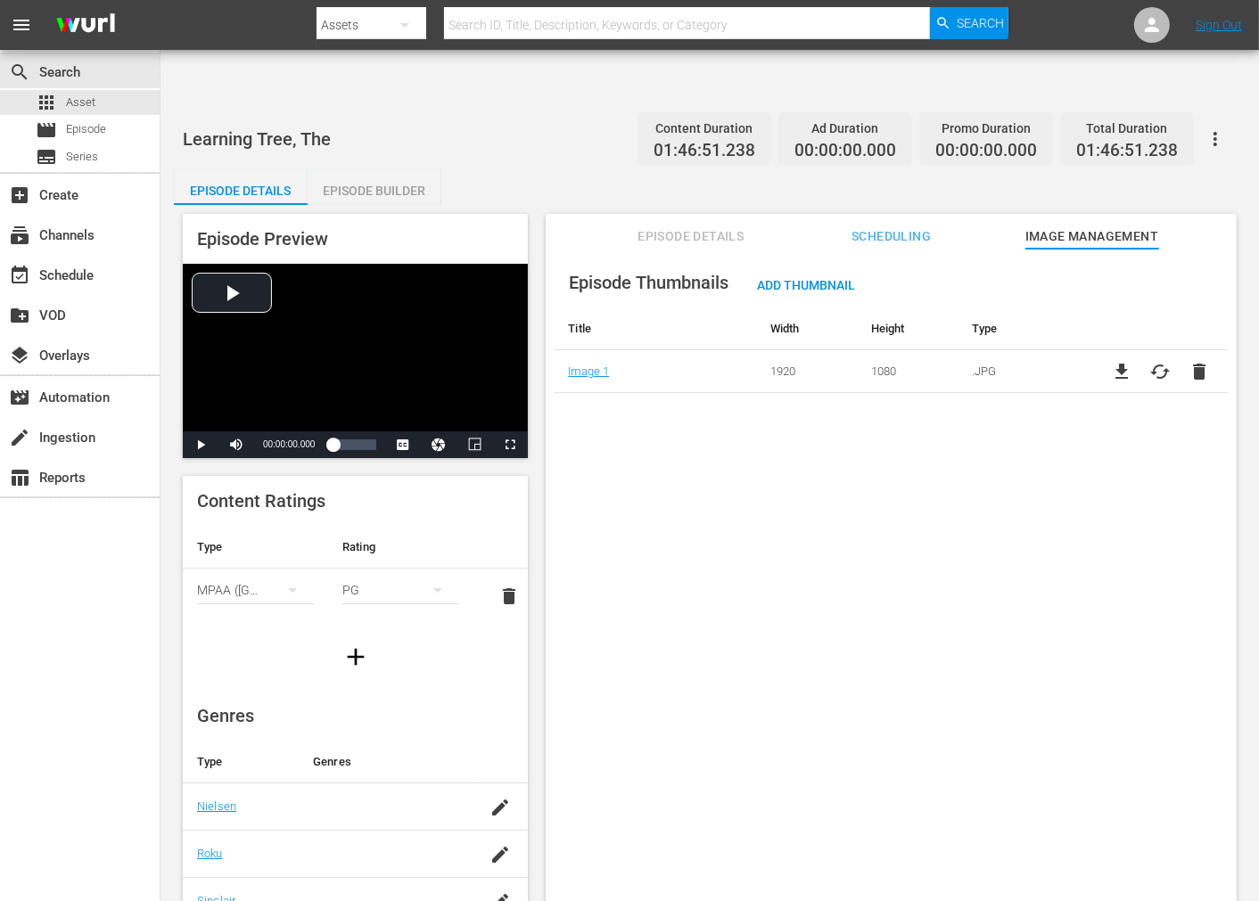
click at [1210, 128] on icon "button" at bounding box center [1215, 138] width 21 height 21
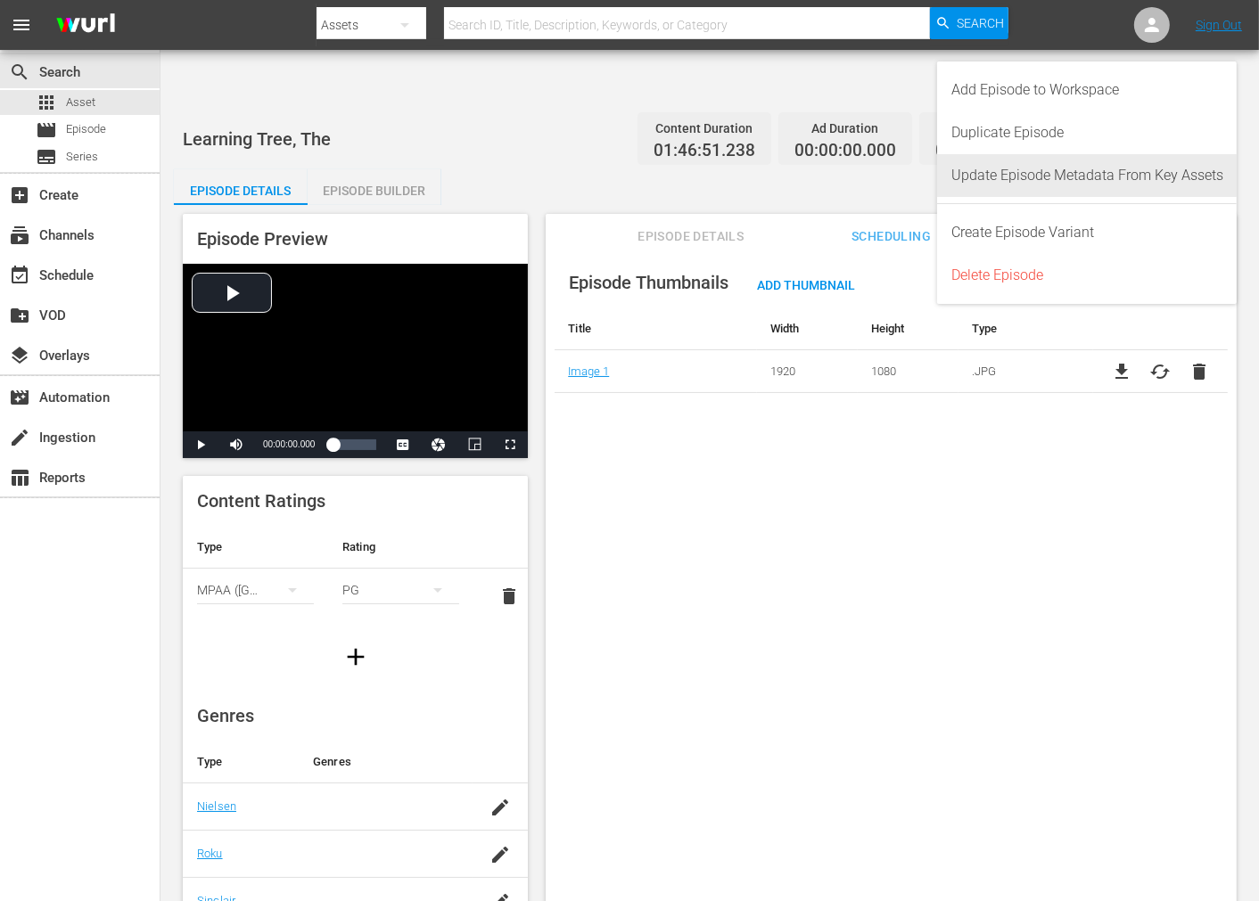
click at [1141, 164] on div "Update Episode Metadata From Key Assets" at bounding box center [1087, 175] width 272 height 43
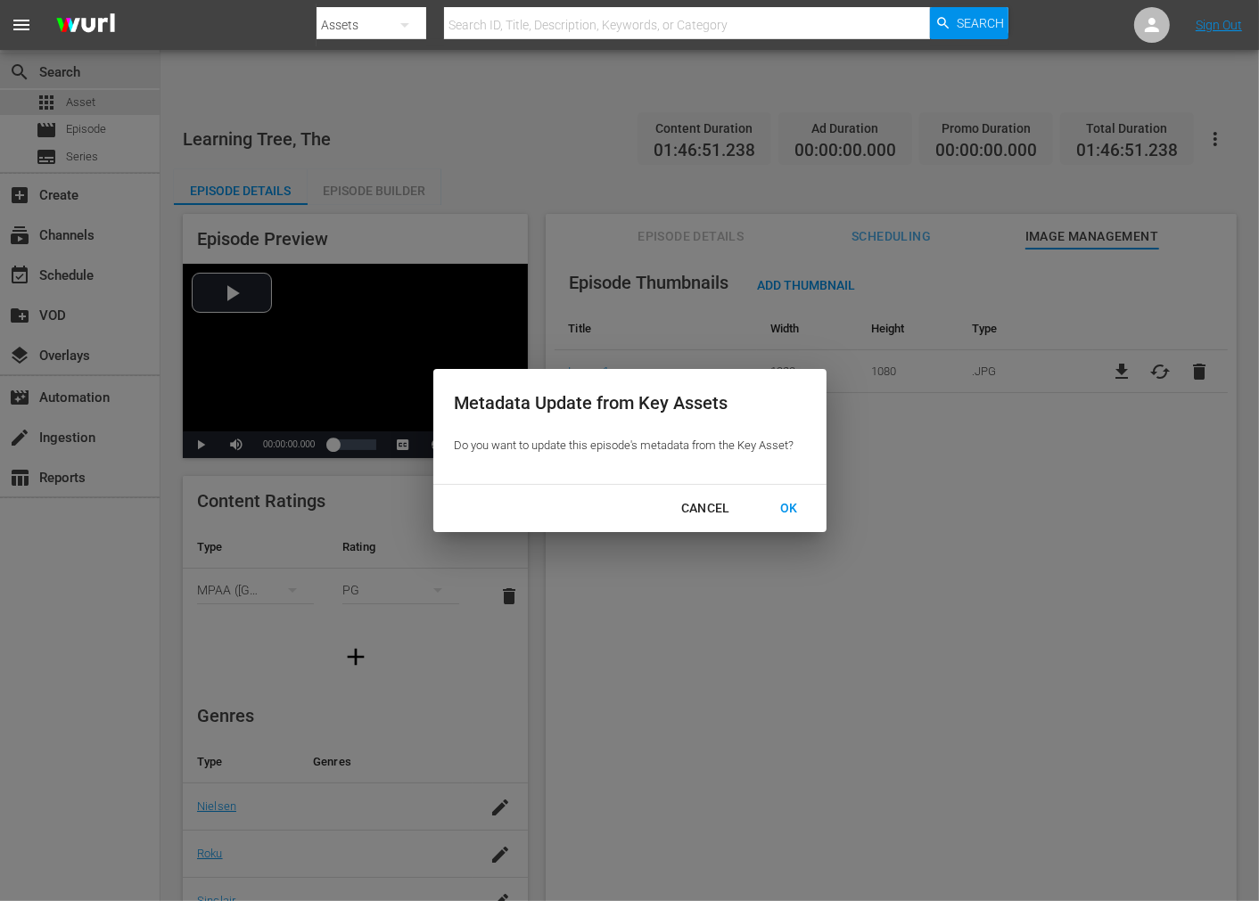
click at [797, 498] on div "OK" at bounding box center [789, 509] width 46 height 22
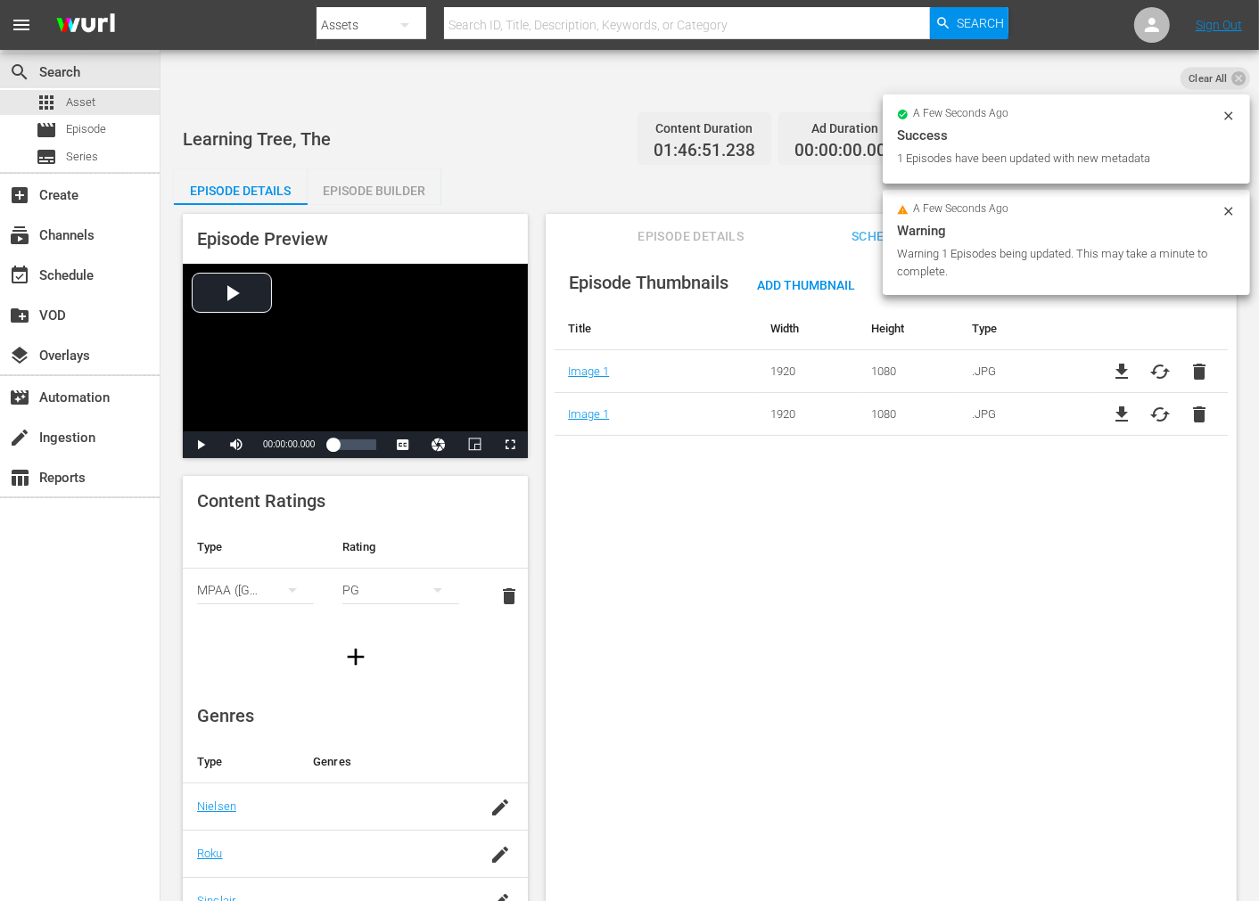
click at [728, 603] on div "Episode Thumbnails Add Thumbnail Title Width Height Type Image 1 1920 1080 .JPG…" at bounding box center [891, 597] width 691 height 696
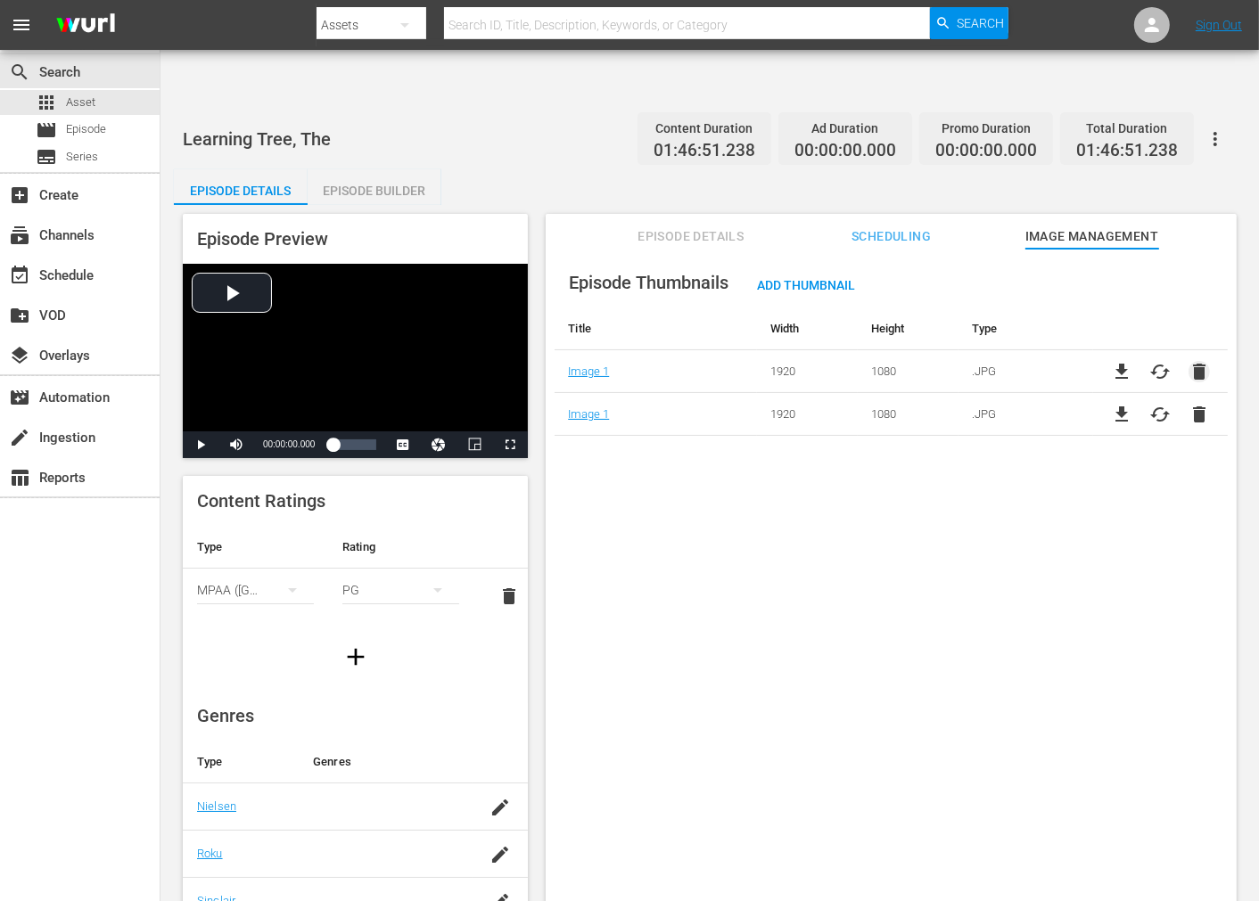
click at [1197, 361] on span "delete" at bounding box center [1199, 371] width 21 height 21
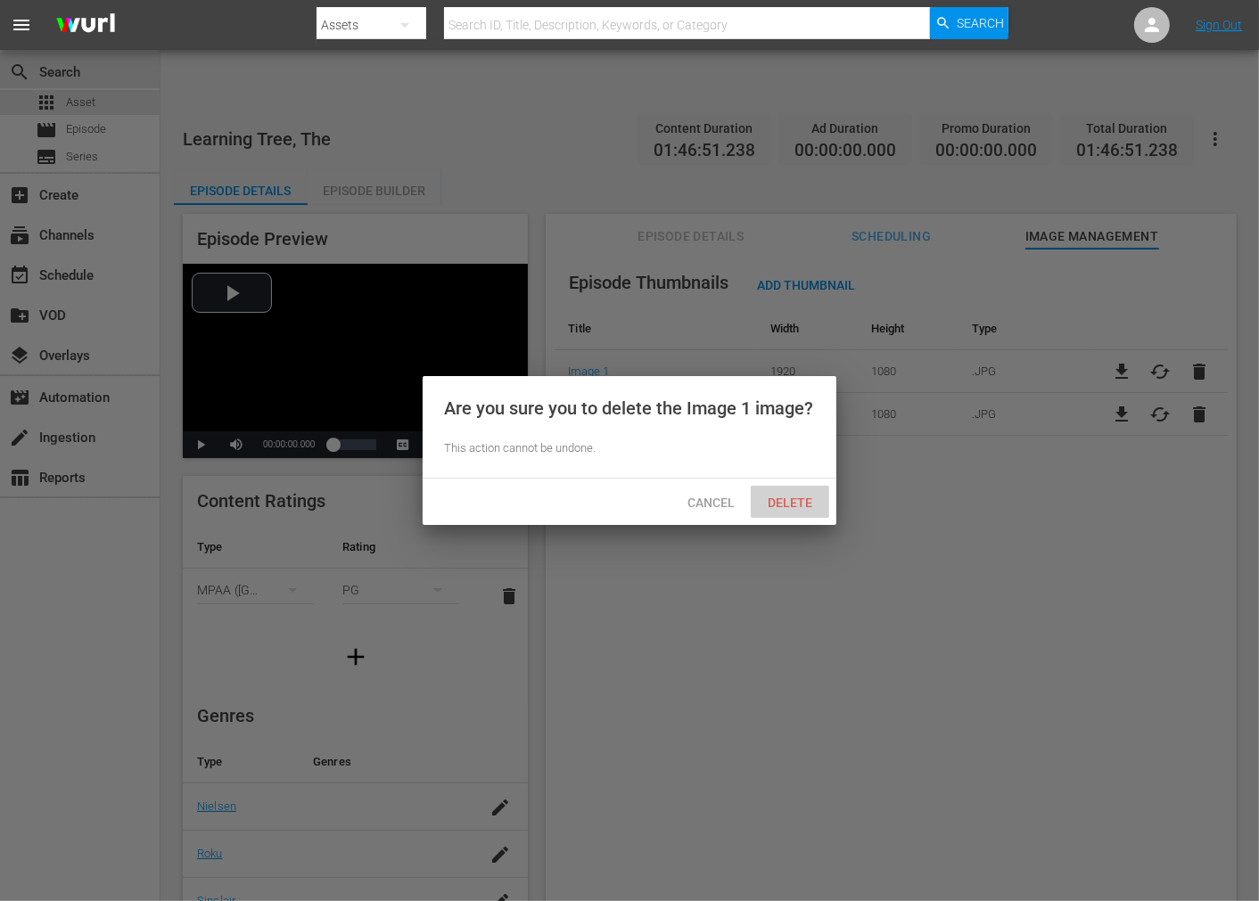
click at [795, 510] on div "Delete" at bounding box center [790, 502] width 78 height 33
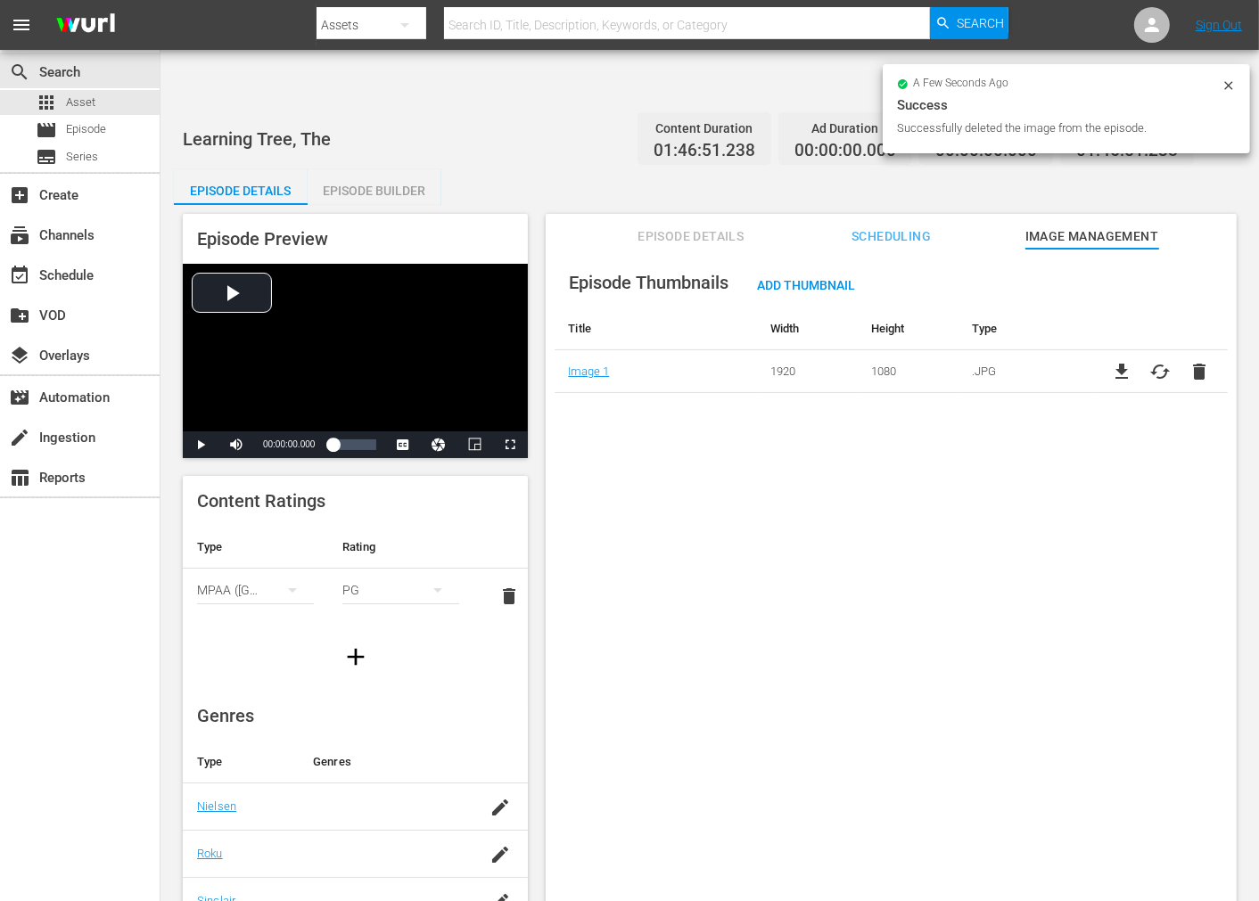
click at [716, 510] on div "Episode Thumbnails Add Thumbnail Title Width Height Type Image 1 1920 1080 .JPG…" at bounding box center [891, 597] width 691 height 696
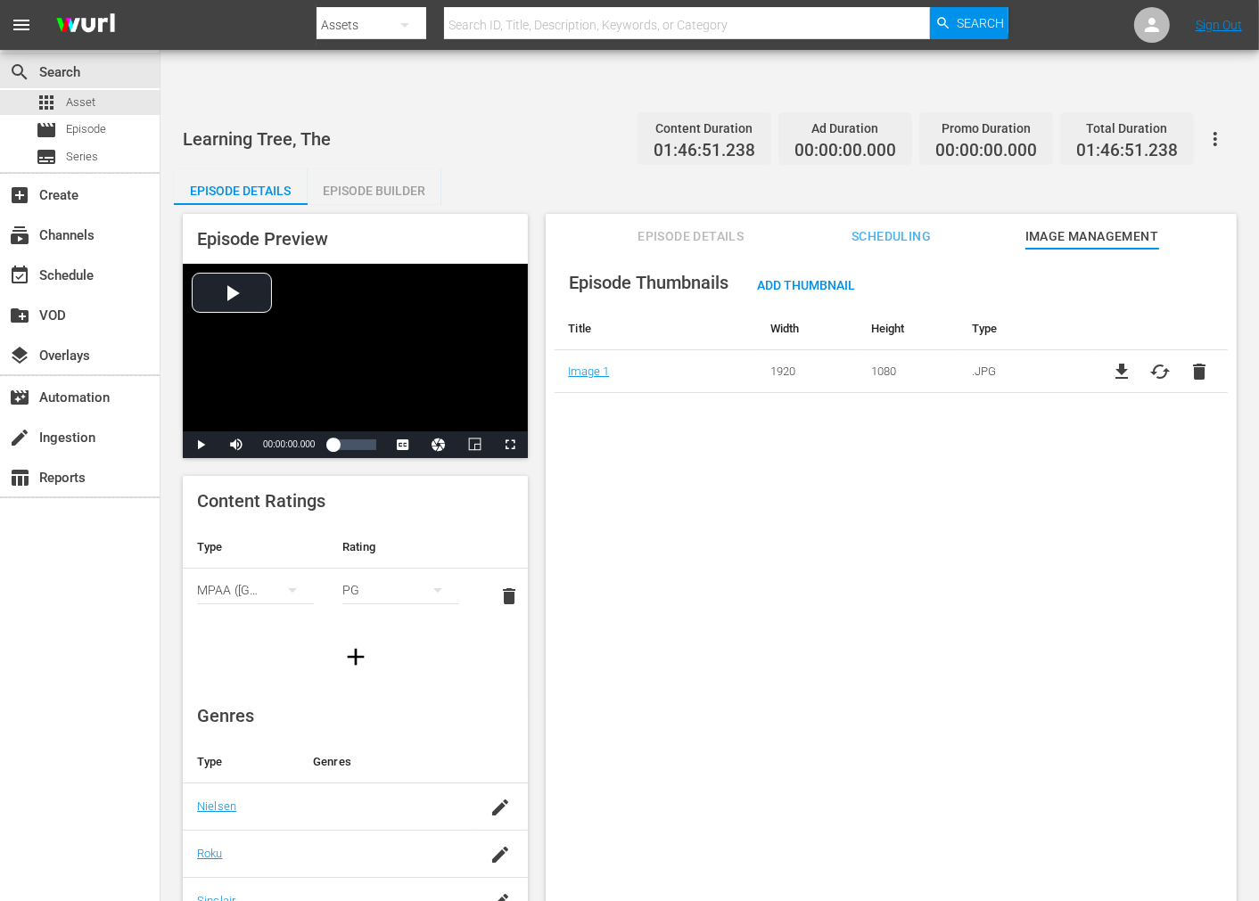
click at [691, 455] on div "Episode Thumbnails Add Thumbnail Title Width Height Type Image 1 1920 1080 .JPG…" at bounding box center [891, 597] width 691 height 696
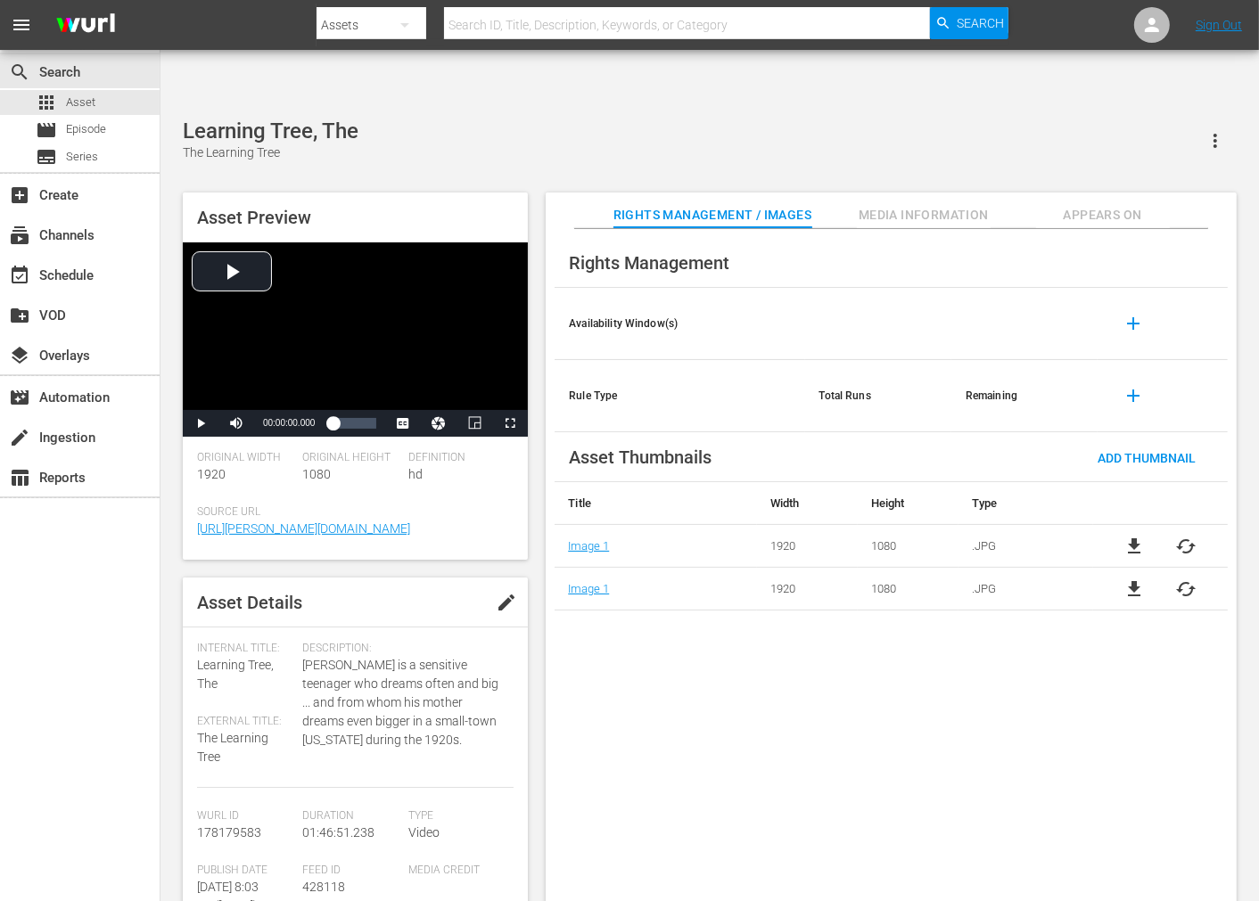
drag, startPoint x: 675, startPoint y: 648, endPoint x: 1101, endPoint y: 788, distance: 448.6
click at [679, 648] on div "Rights Management Availability Window(s) add Rule Type Total Runs Remaining add…" at bounding box center [891, 580] width 691 height 702
click at [1182, 536] on span "cached" at bounding box center [1186, 546] width 21 height 21
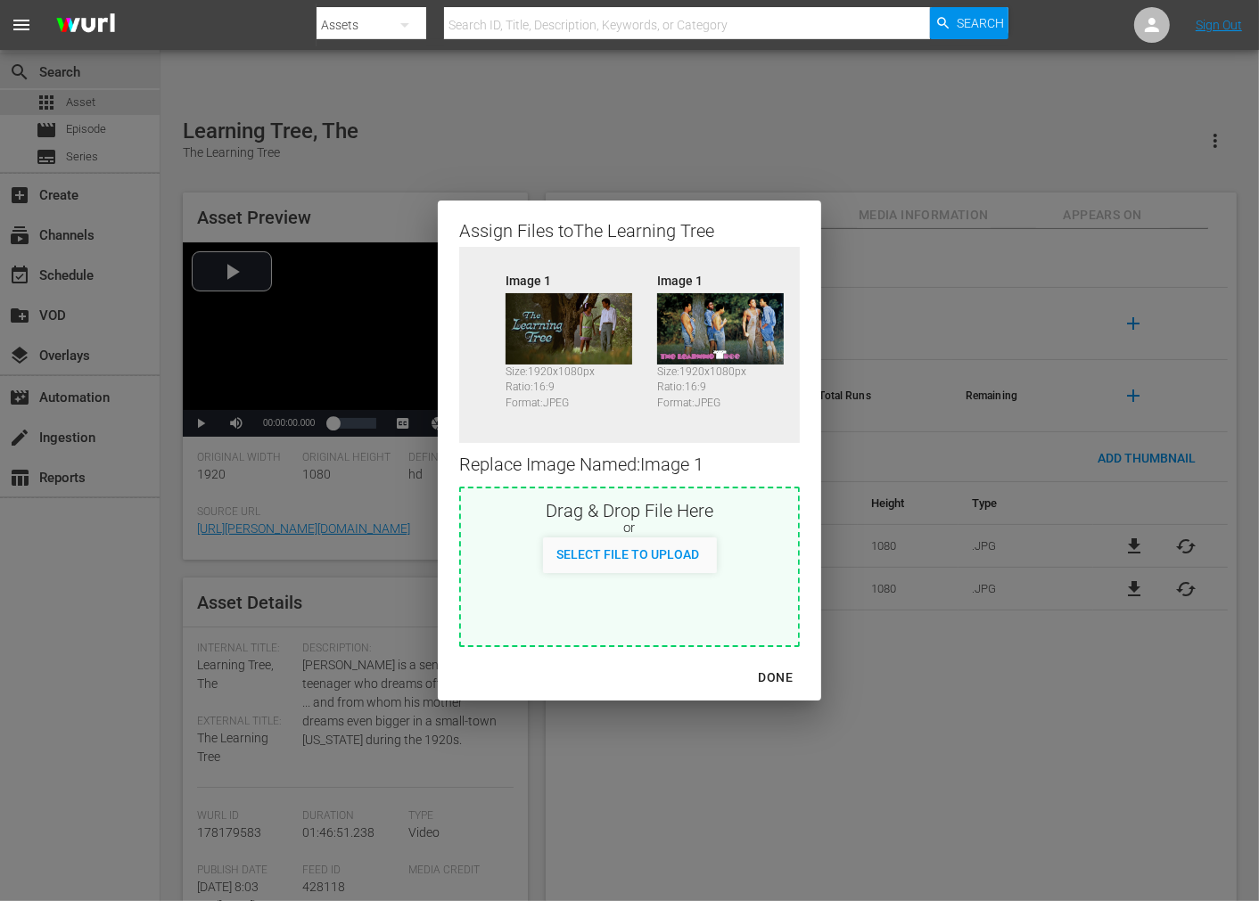
click at [977, 660] on div "Assign Files to The Learning Tree Source Image 1 Size: 1920 x 1080 px Ratio: 16…" at bounding box center [629, 450] width 1216 height 859
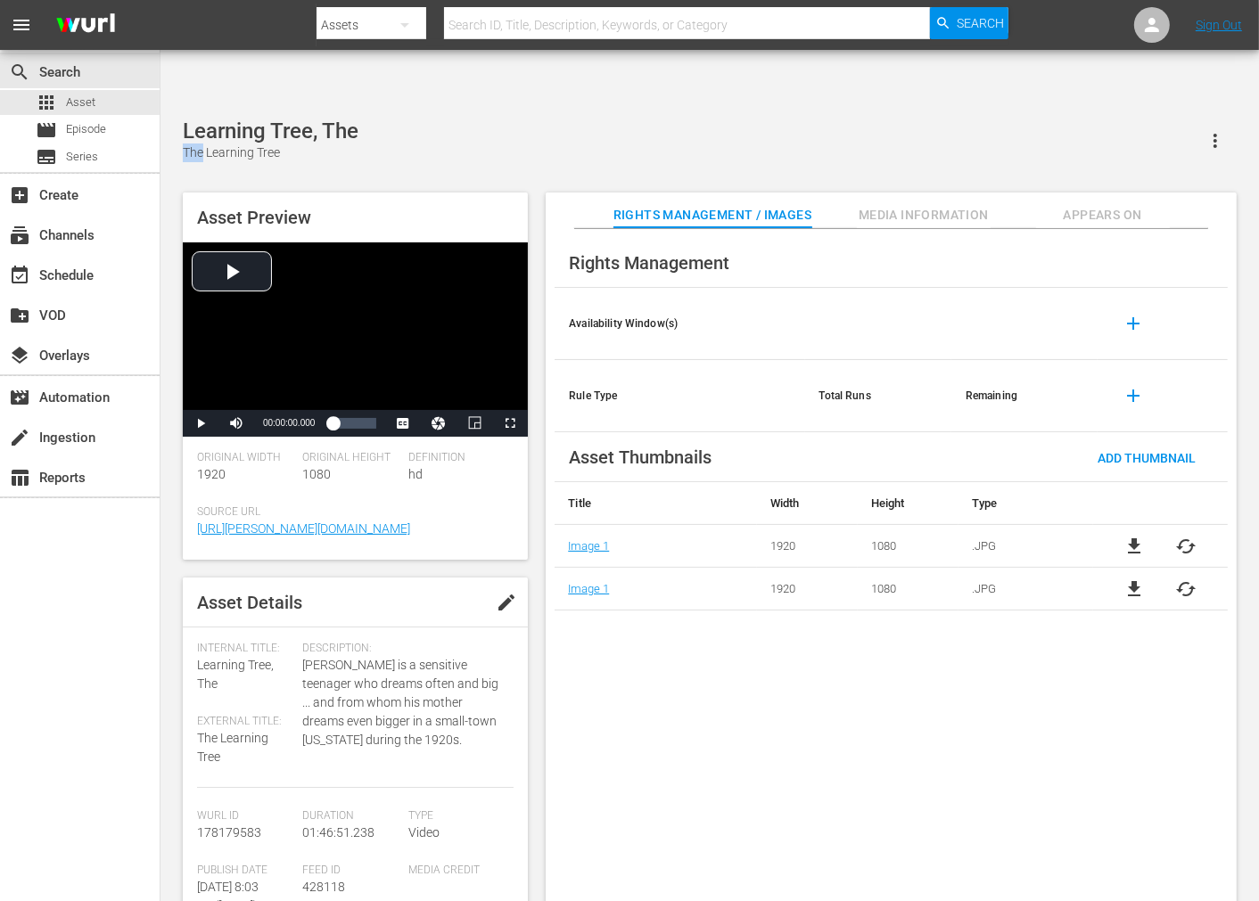
drag, startPoint x: 351, startPoint y: 76, endPoint x: 199, endPoint y: 103, distance: 154.8
click at [201, 119] on div "Learning Tree, The The Learning Tree" at bounding box center [271, 141] width 176 height 44
click at [315, 144] on div "The Learning Tree" at bounding box center [271, 153] width 176 height 19
drag, startPoint x: 367, startPoint y: 75, endPoint x: 299, endPoint y: 527, distance: 457.2
click at [169, 105] on div "Learning Tree, The The Learning Tree Asset Preview Video Player is loading. Pla…" at bounding box center [709, 519] width 1098 height 829
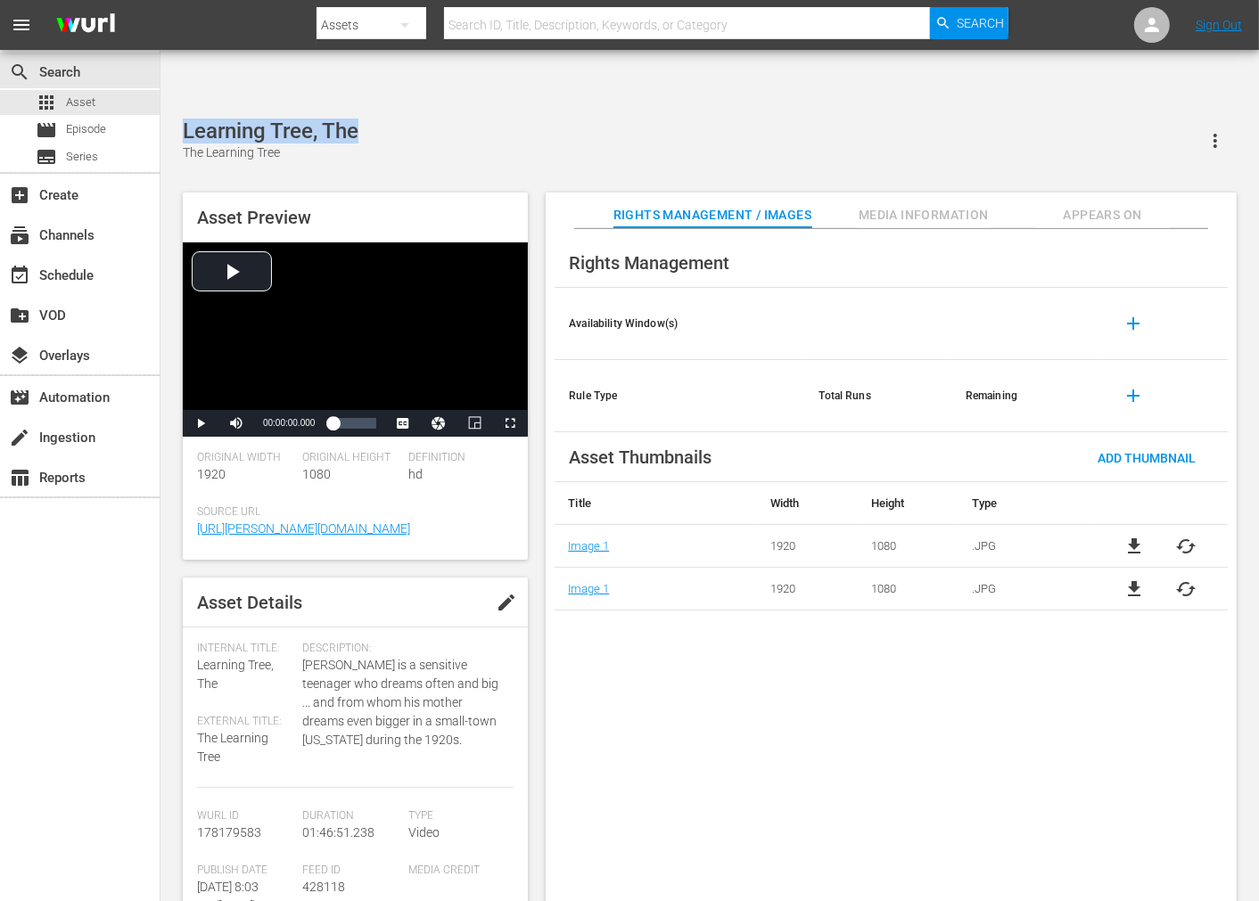
copy div "Learning Tree, The"
click at [876, 688] on div "Rights Management Availability Window(s) add Rule Type Total Runs Remaining add…" at bounding box center [891, 580] width 691 height 702
drag, startPoint x: 675, startPoint y: 652, endPoint x: 706, endPoint y: 673, distance: 37.8
click at [675, 653] on div "Rights Management Availability Window(s) add Rule Type Total Runs Remaining add…" at bounding box center [891, 580] width 691 height 702
click at [1083, 204] on span "Appears On" at bounding box center [1103, 215] width 134 height 22
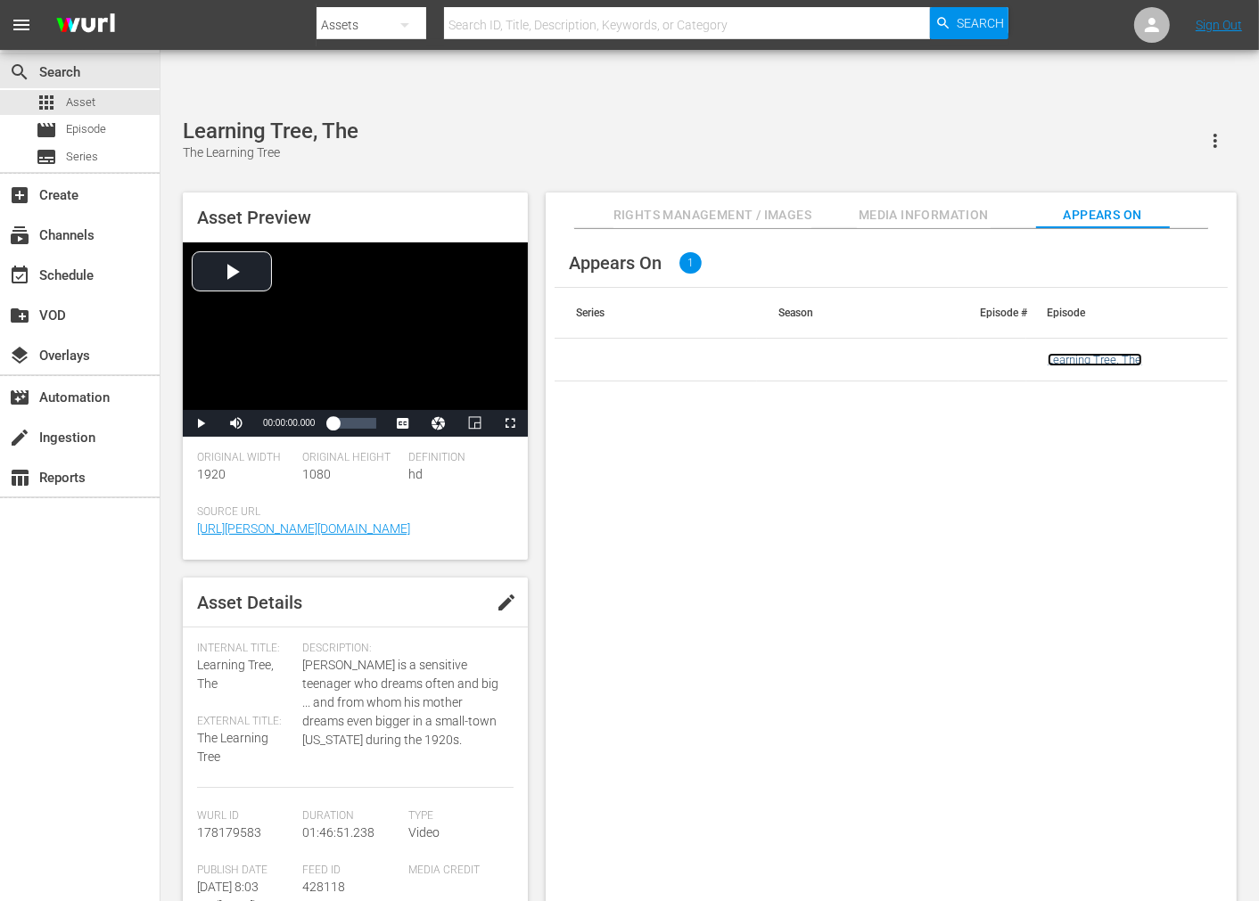
click at [1109, 353] on link "Learning Tree, The" at bounding box center [1095, 359] width 95 height 13
click at [724, 555] on div "Appears On 1 Series Season Episode # Episode Learning Tree, The" at bounding box center [891, 580] width 691 height 702
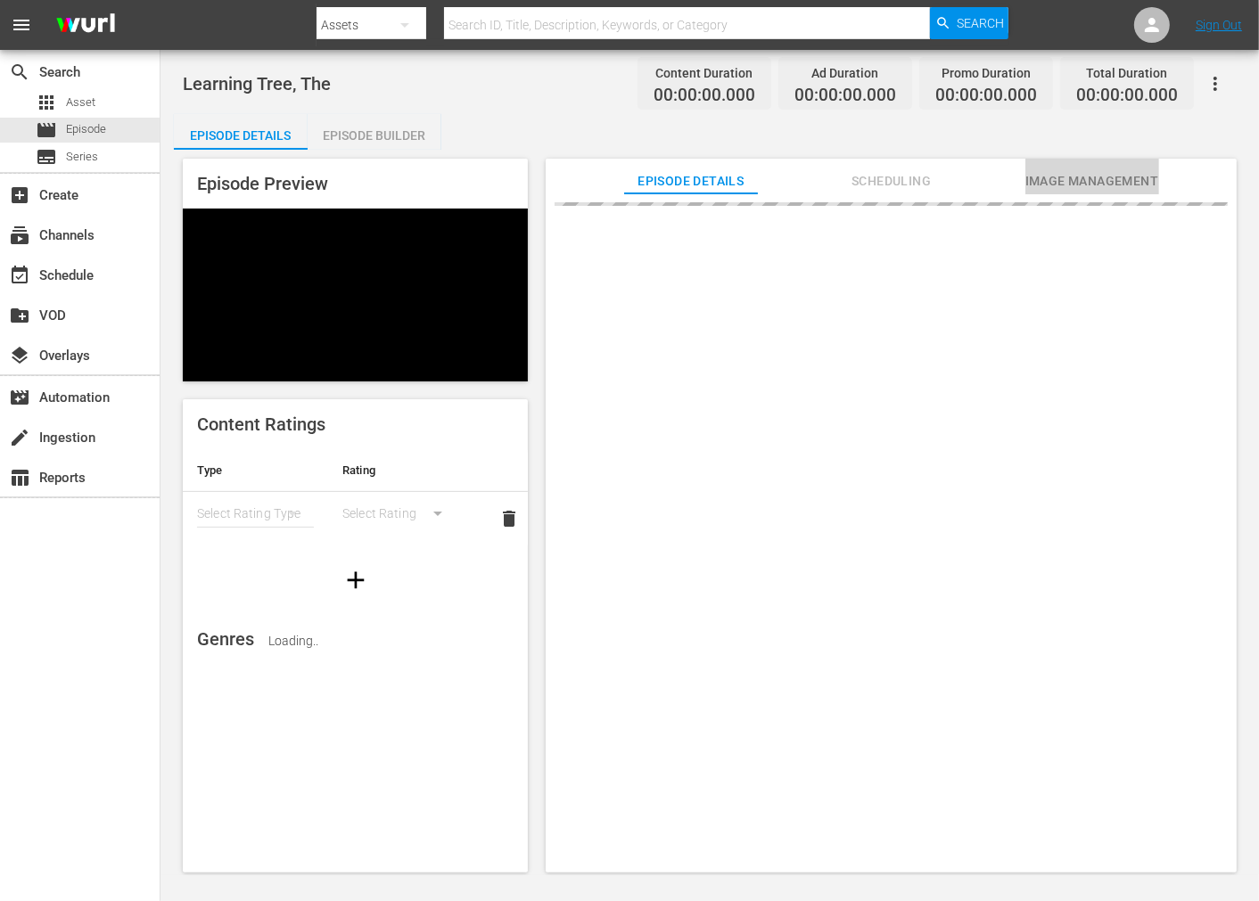
click at [1082, 179] on span "Image Management" at bounding box center [1092, 181] width 134 height 22
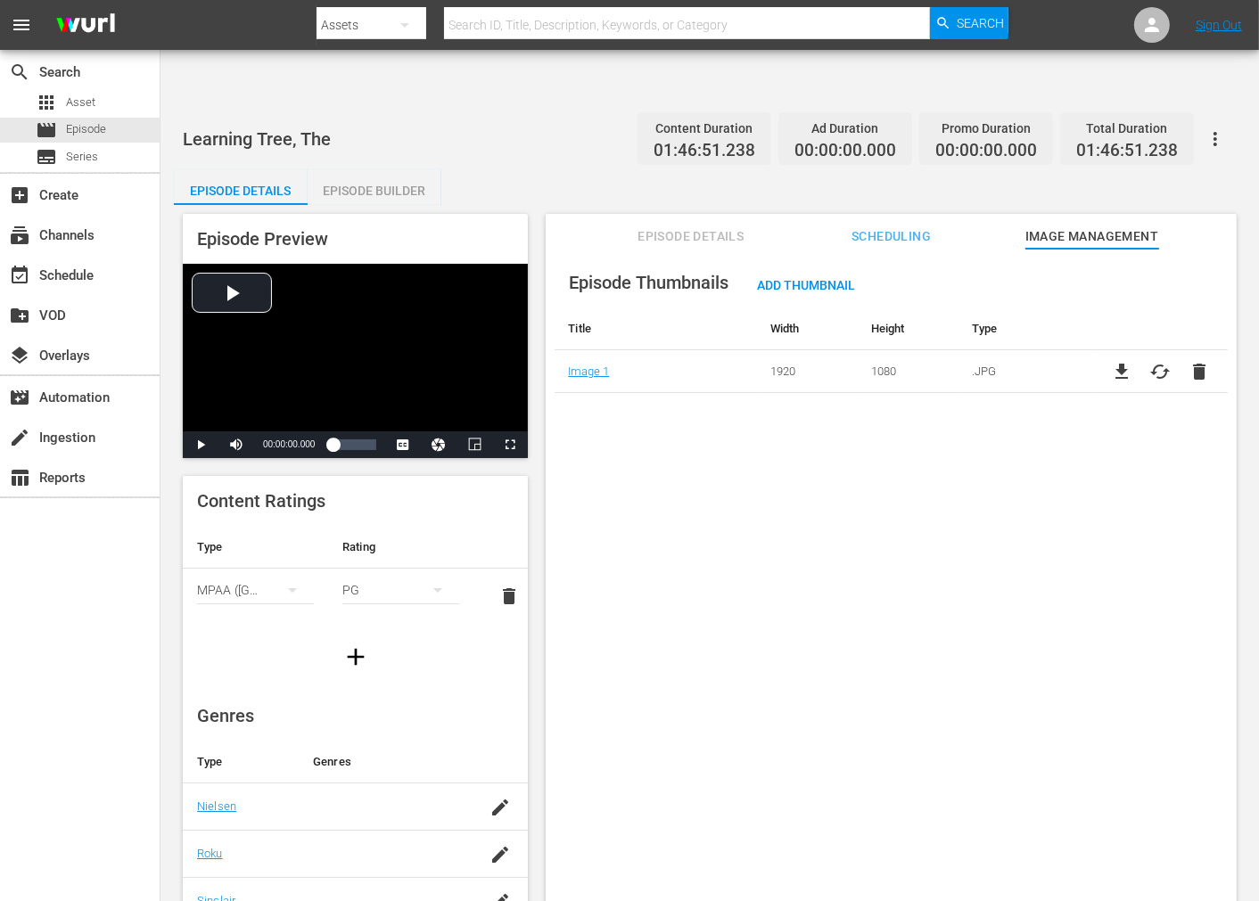
drag, startPoint x: 711, startPoint y: 397, endPoint x: 728, endPoint y: 399, distance: 17.2
click at [728, 399] on div "Episode Thumbnails Add Thumbnail Title Width Height Type Image 1 1920 1080 .JPG…" at bounding box center [891, 597] width 691 height 696
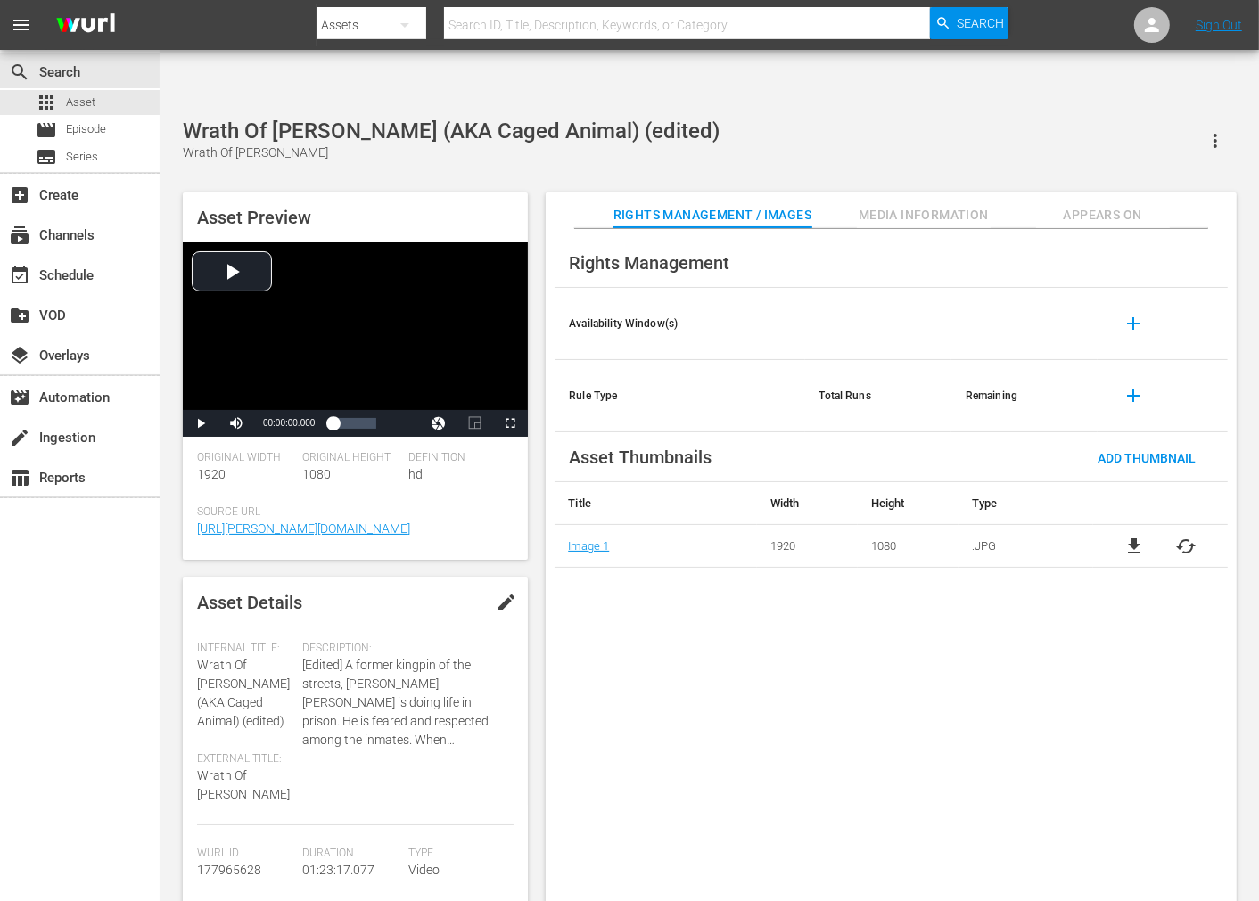
click at [1132, 536] on span "cached" at bounding box center [1186, 546] width 21 height 21
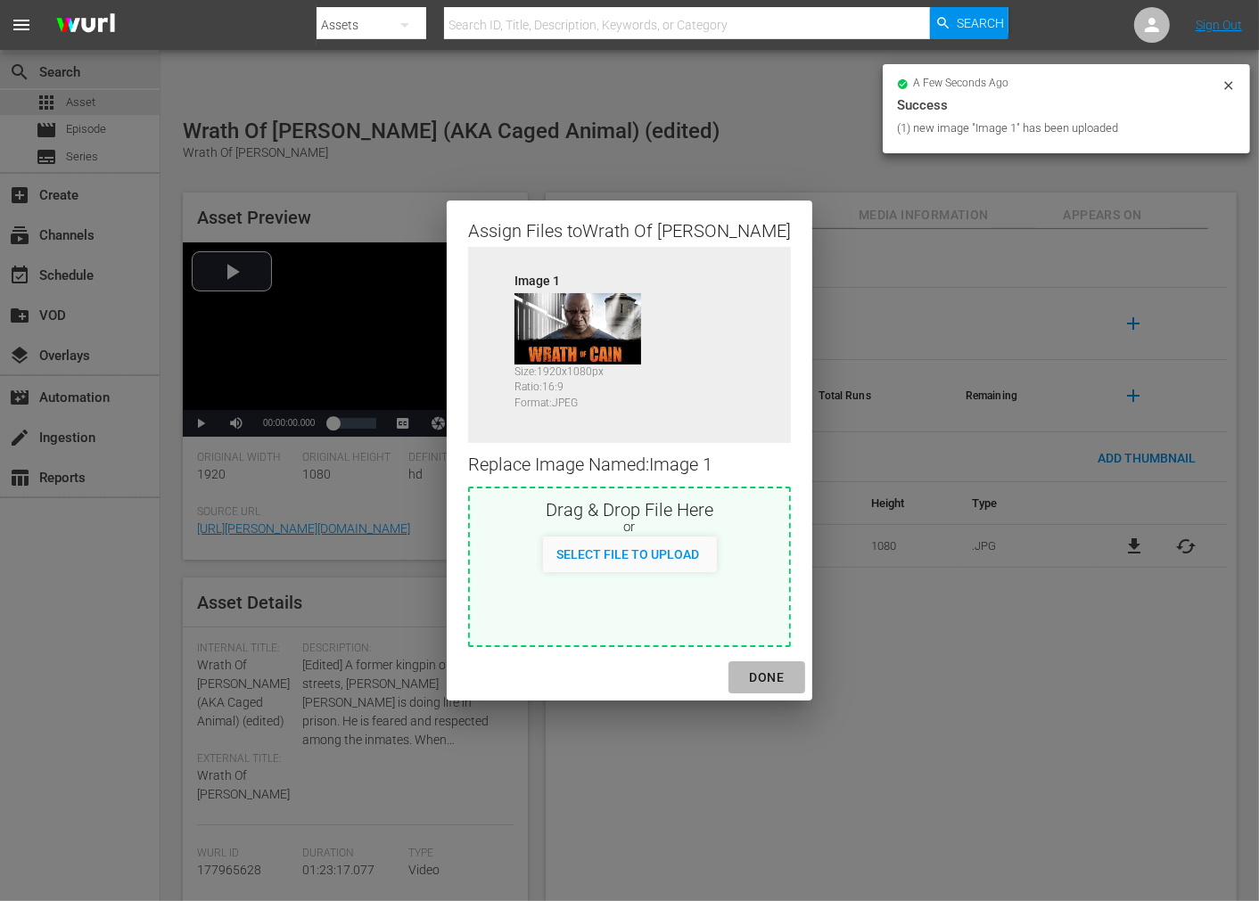
click at [736, 678] on div "DONE" at bounding box center [767, 678] width 62 height 22
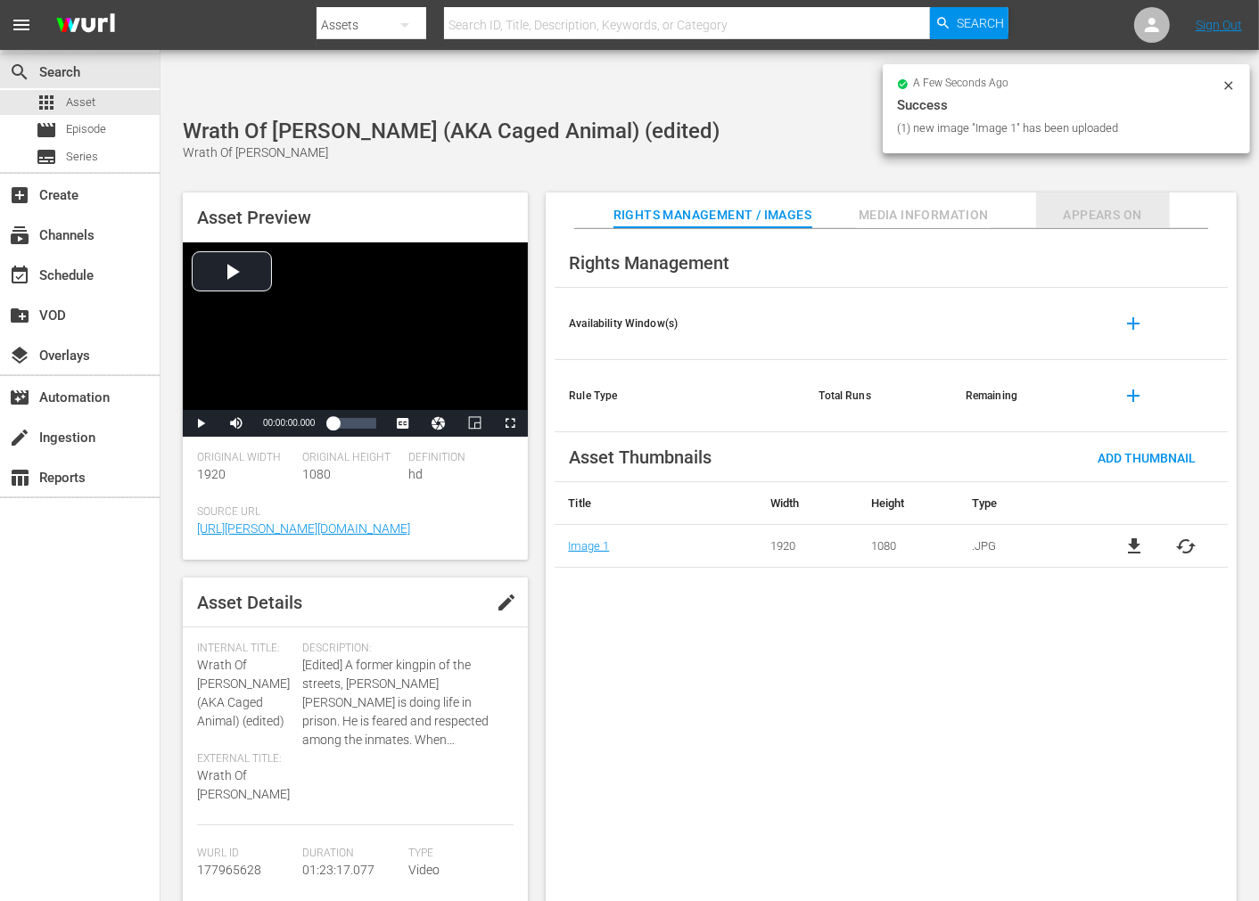
click at [1098, 204] on span "Appears On" at bounding box center [1103, 215] width 134 height 22
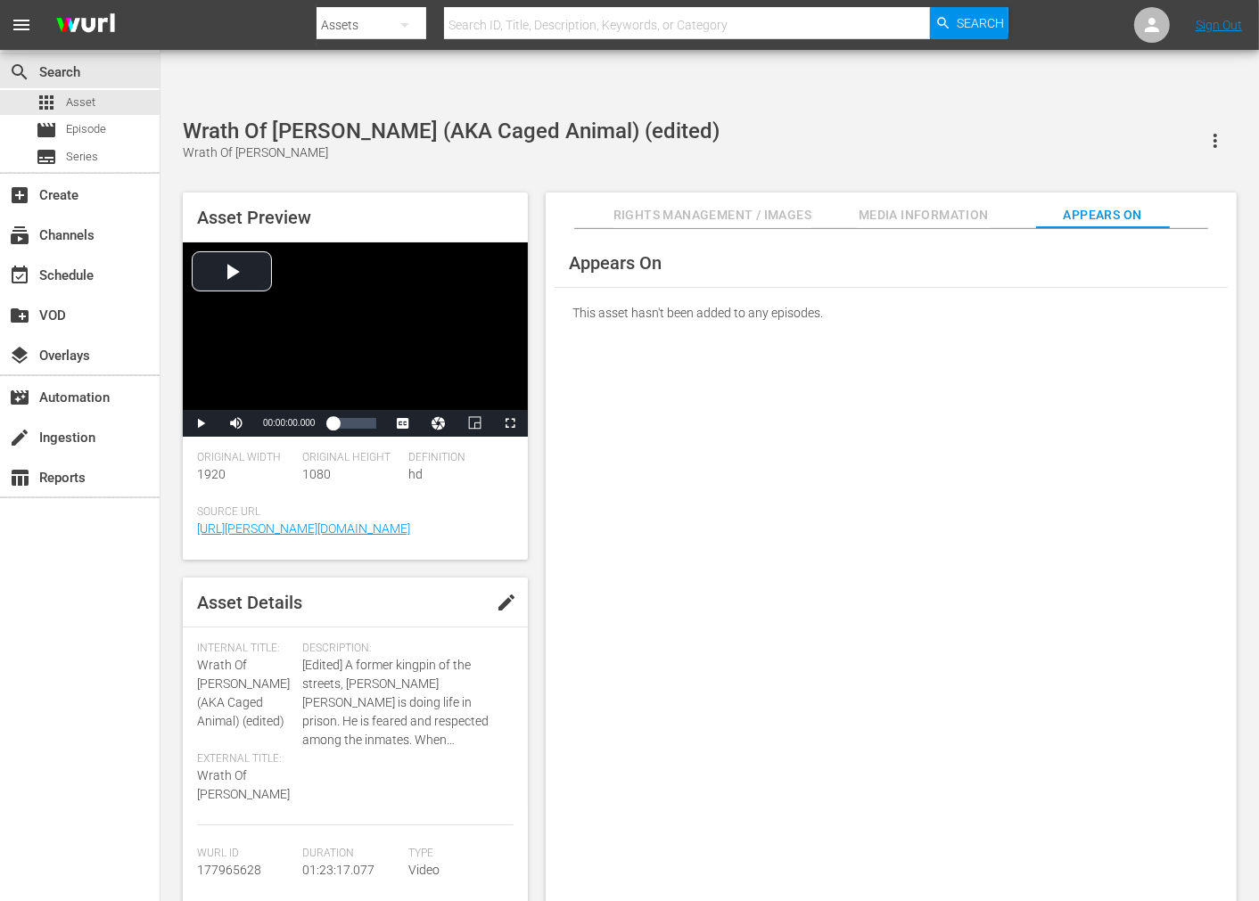
drag, startPoint x: 868, startPoint y: 381, endPoint x: 906, endPoint y: 416, distance: 51.7
click at [894, 420] on div "Appears On This asset hasn't been added to any episodes." at bounding box center [891, 580] width 691 height 702
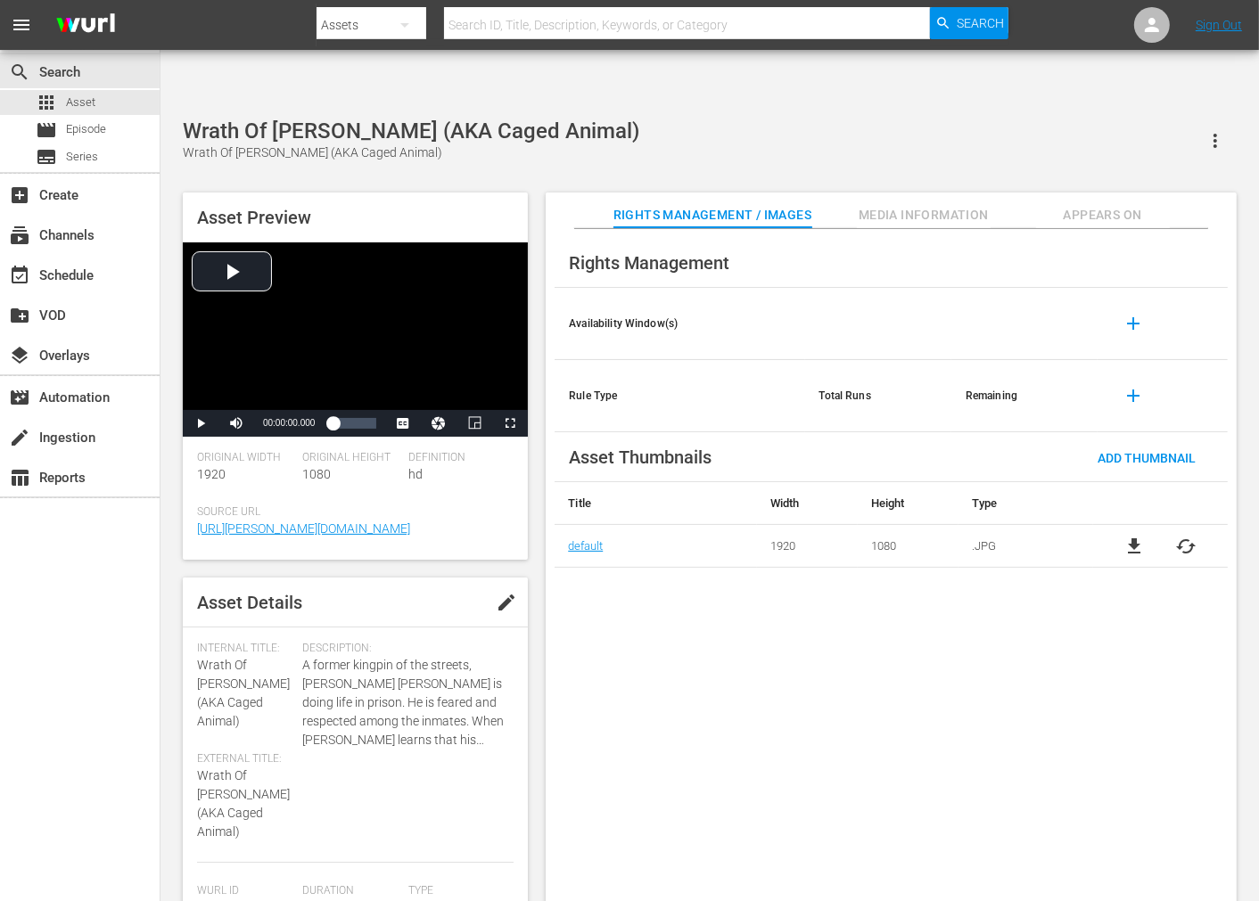
click at [1132, 536] on span "cached" at bounding box center [1186, 546] width 21 height 21
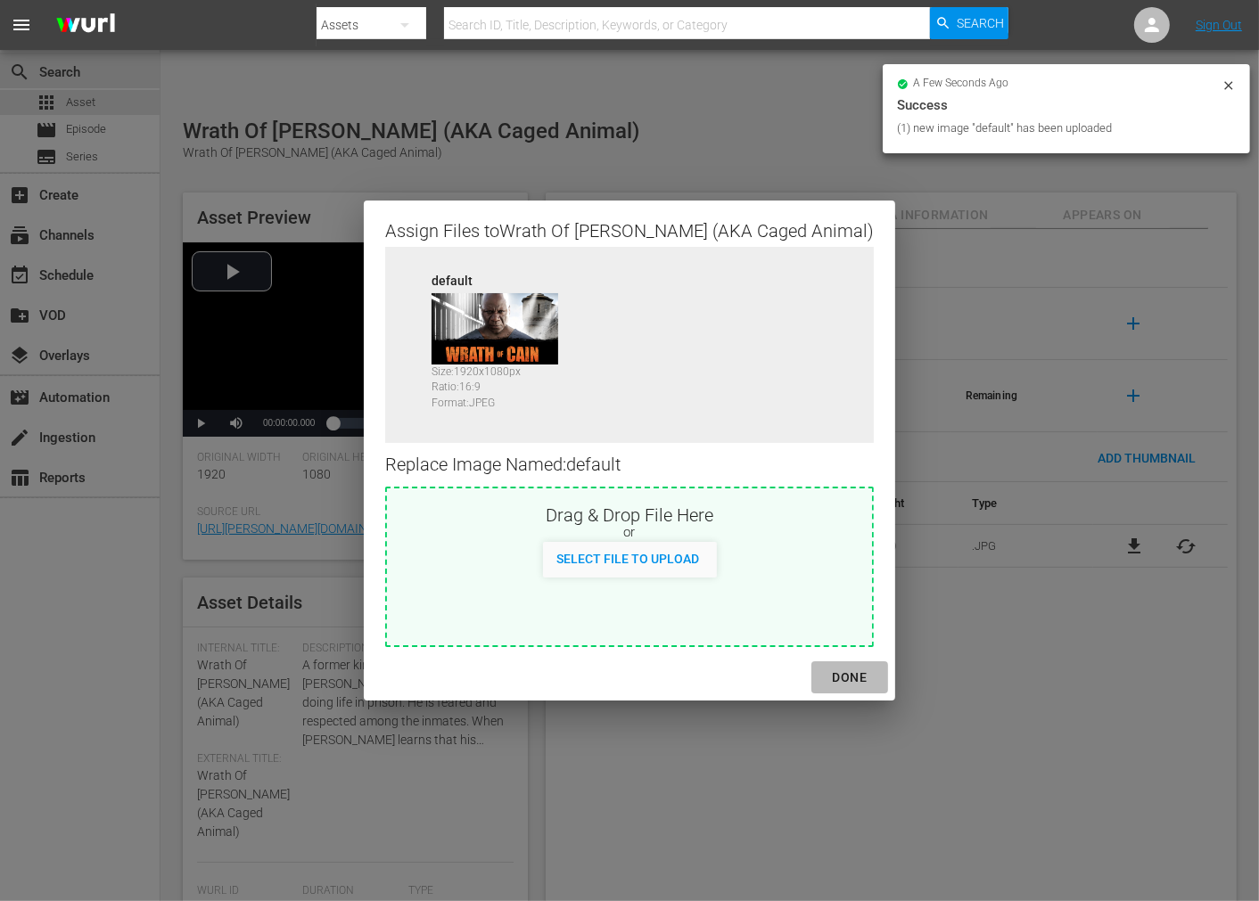
click at [819, 675] on div "DONE" at bounding box center [850, 678] width 62 height 22
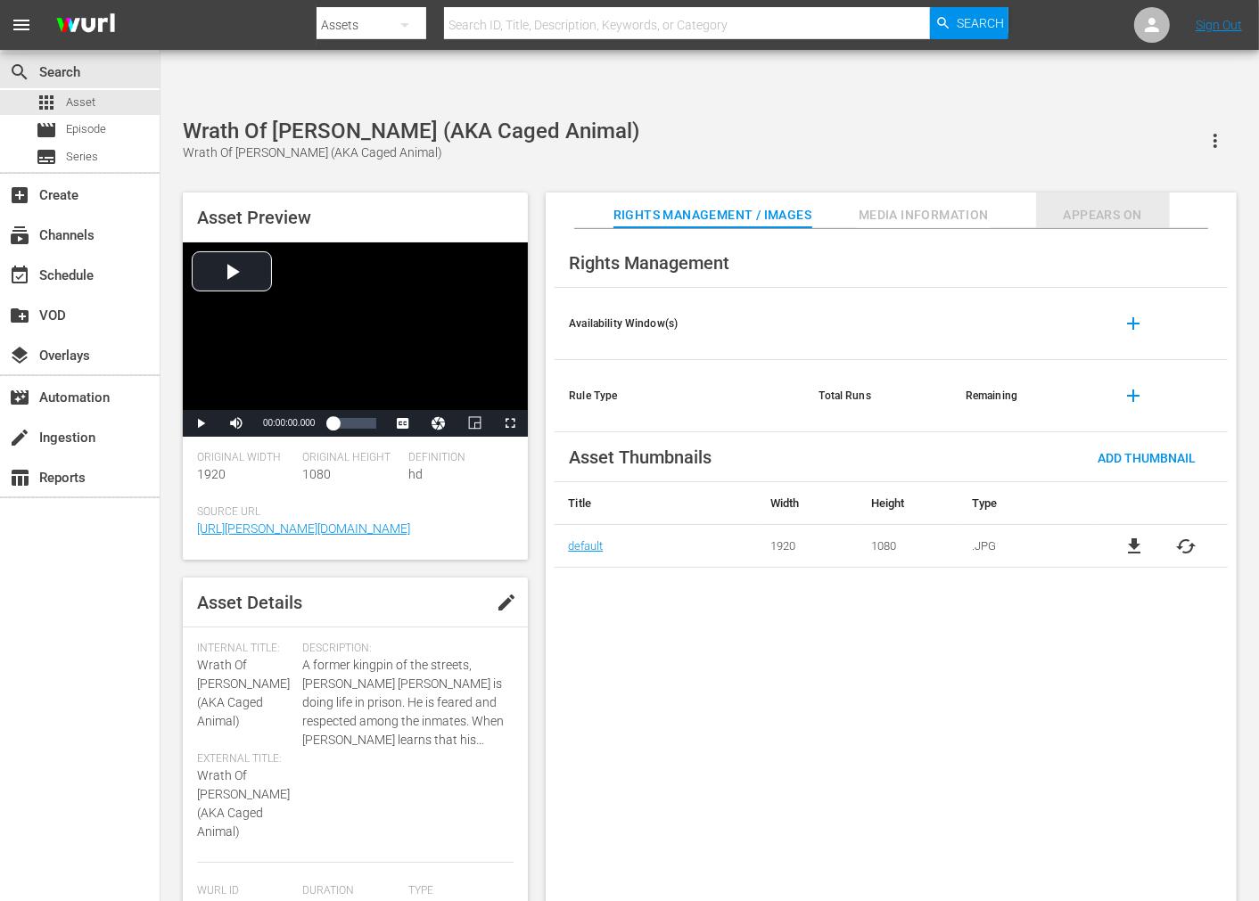
click at [1097, 204] on span "Appears On" at bounding box center [1103, 215] width 134 height 22
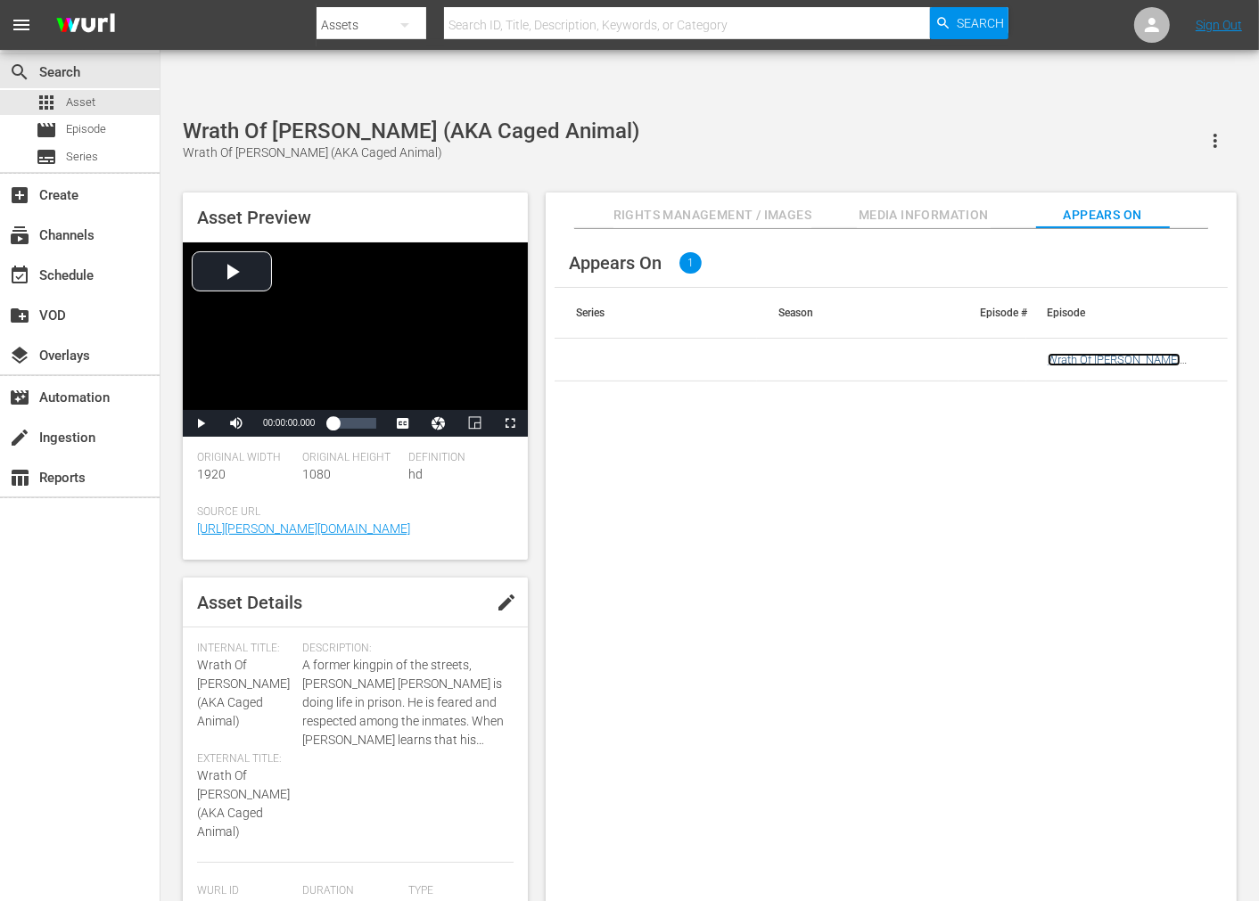
click at [1092, 353] on link "Wrath Of Cain (AKA Caged Animal)" at bounding box center [1114, 366] width 133 height 27
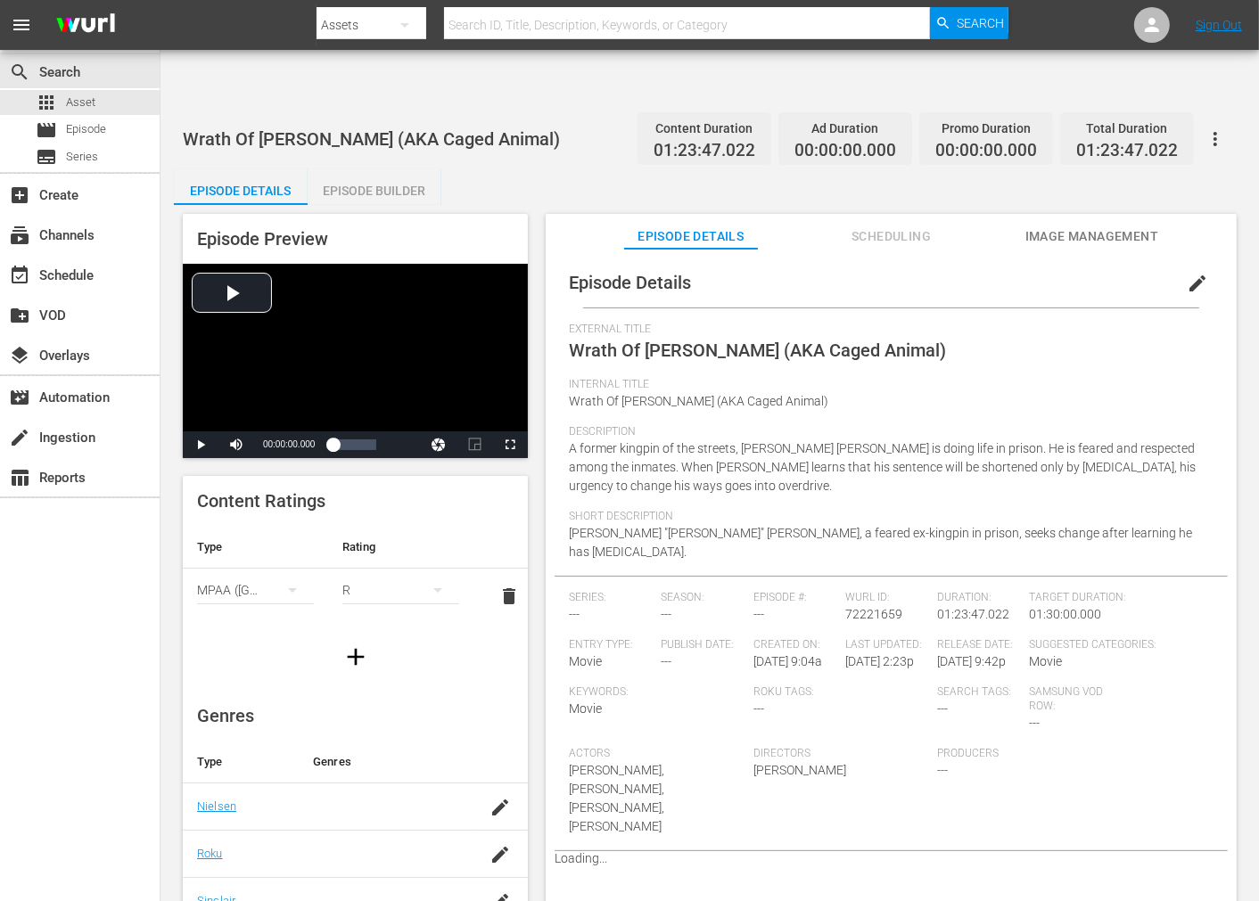
click at [1132, 128] on icon "button" at bounding box center [1215, 138] width 21 height 21
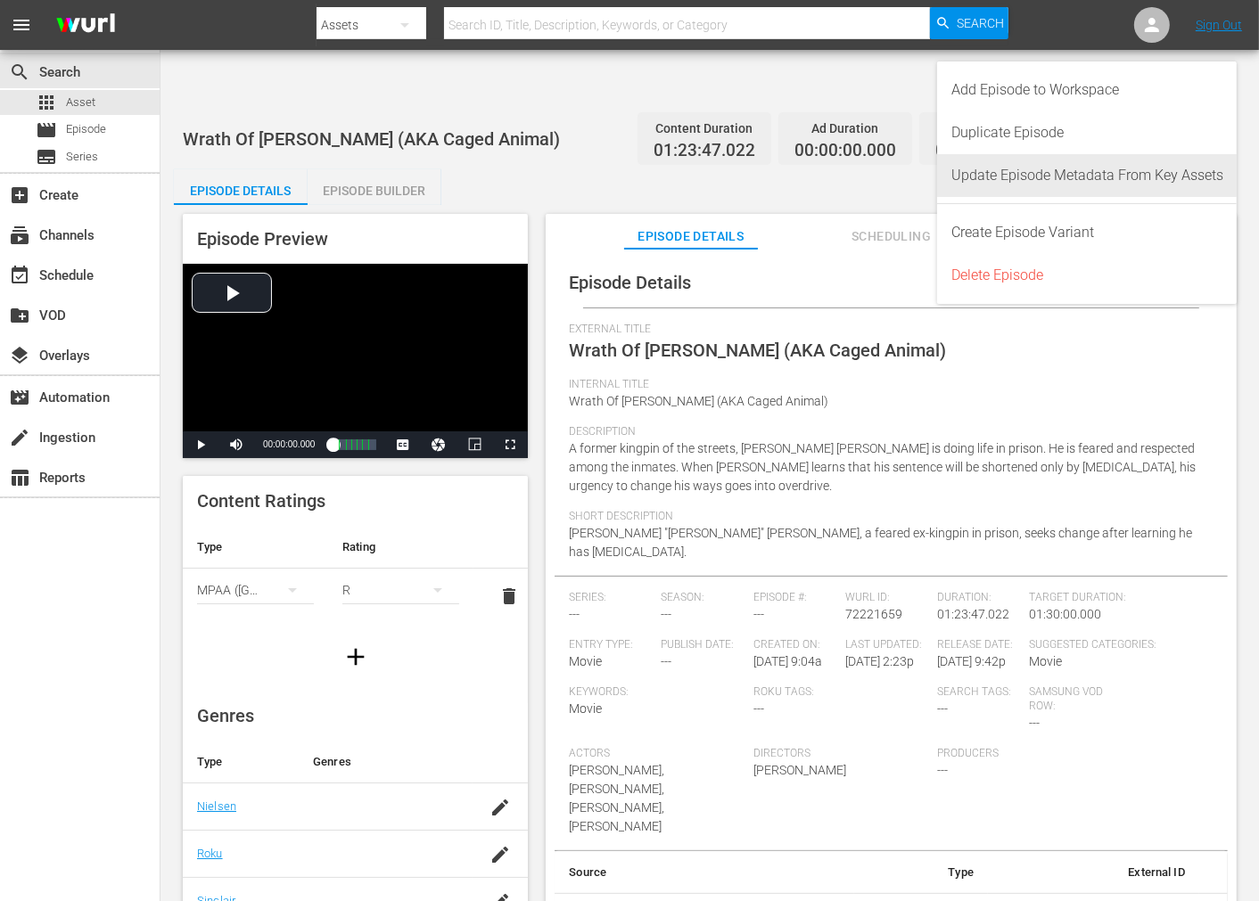
click at [1089, 180] on div "Update Episode Metadata From Key Assets" at bounding box center [1087, 175] width 272 height 43
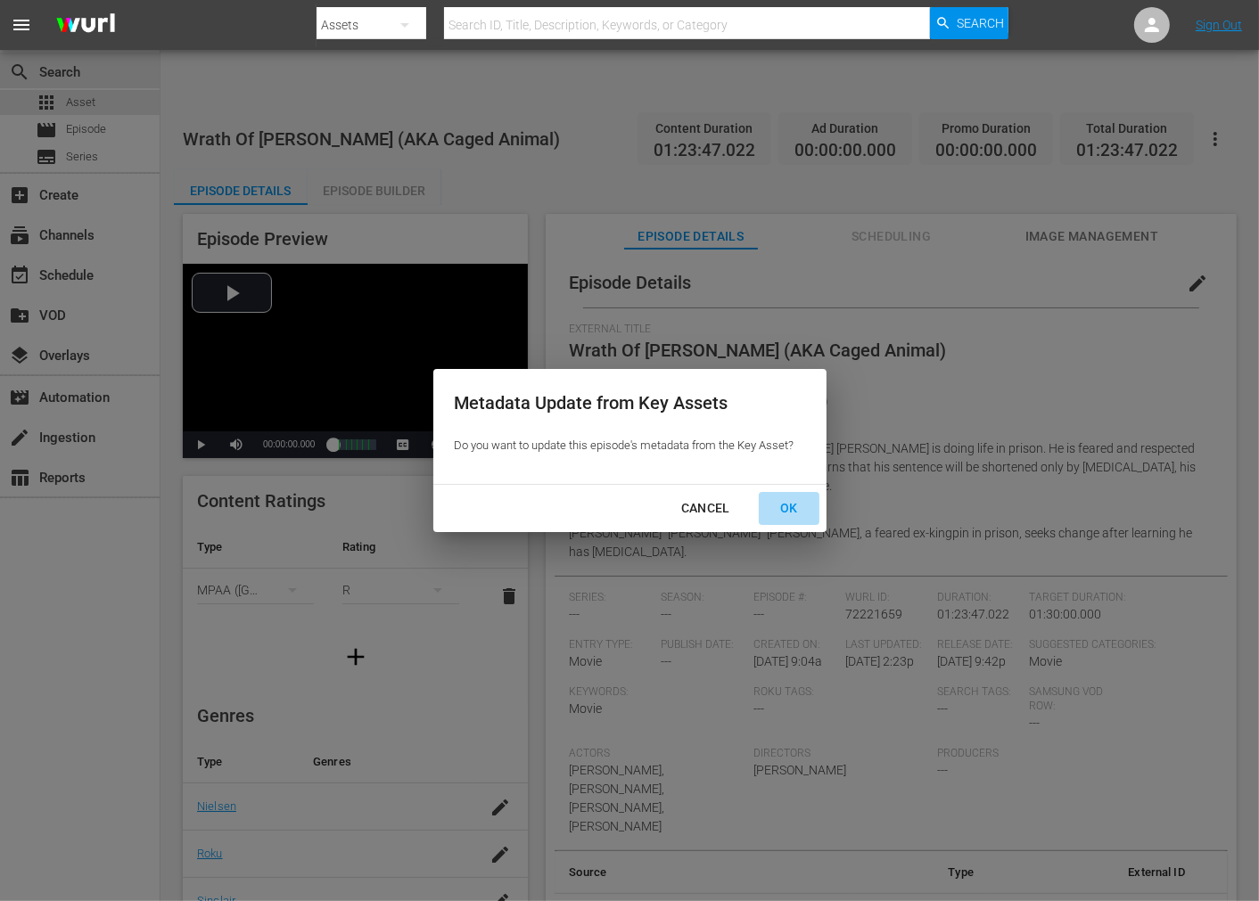
click at [795, 503] on div "OK" at bounding box center [789, 509] width 46 height 22
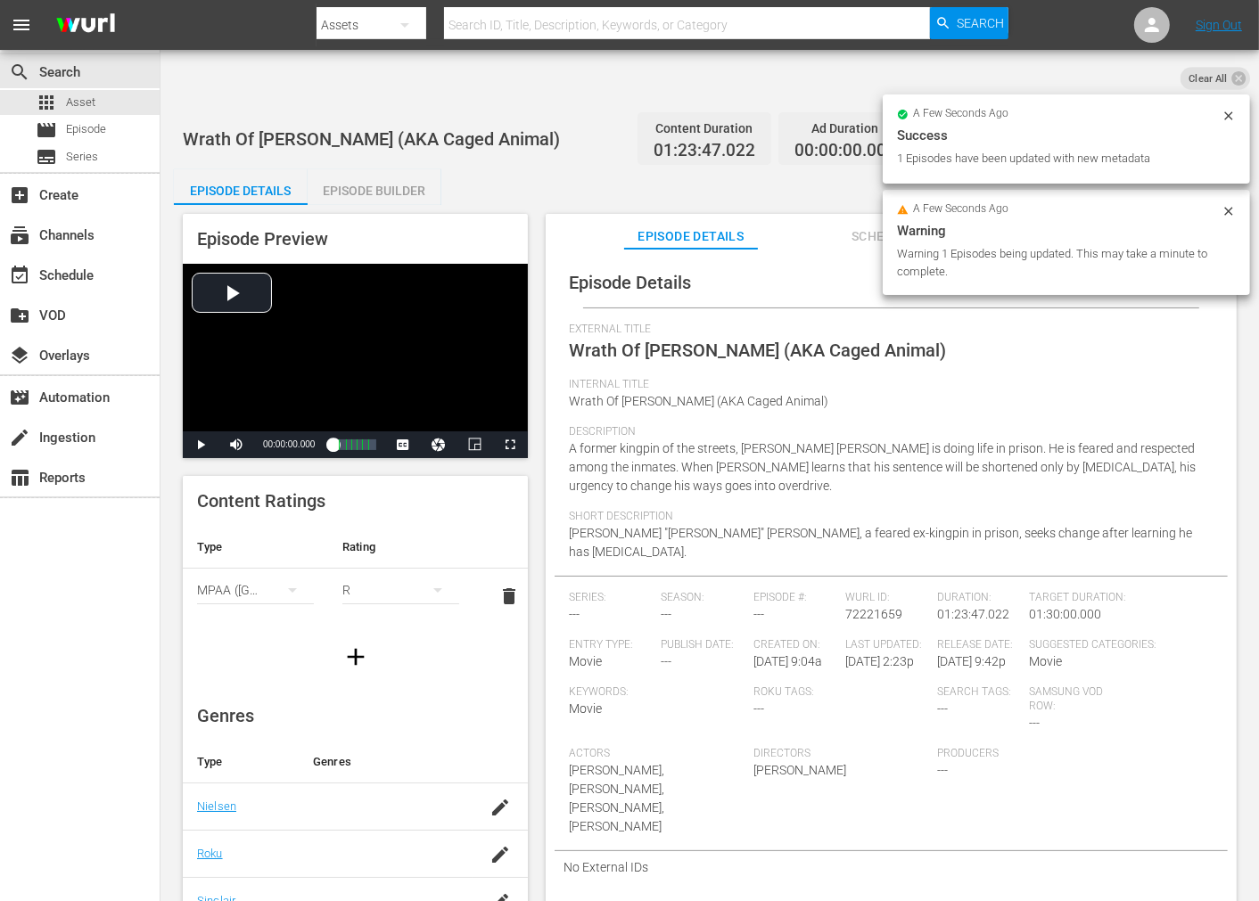
click at [1132, 114] on icon at bounding box center [1228, 115] width 8 height 8
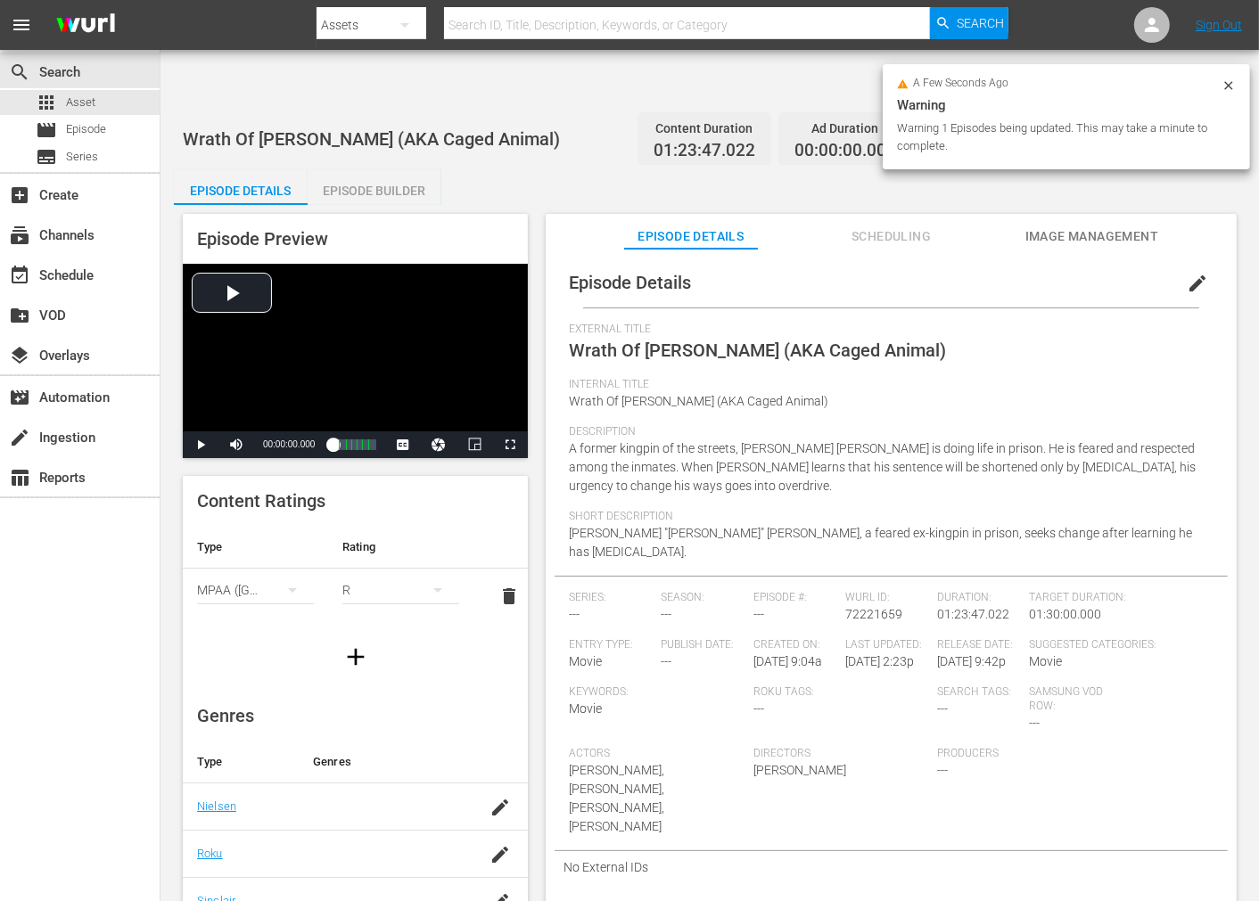
click at [1132, 84] on icon at bounding box center [1229, 85] width 14 height 14
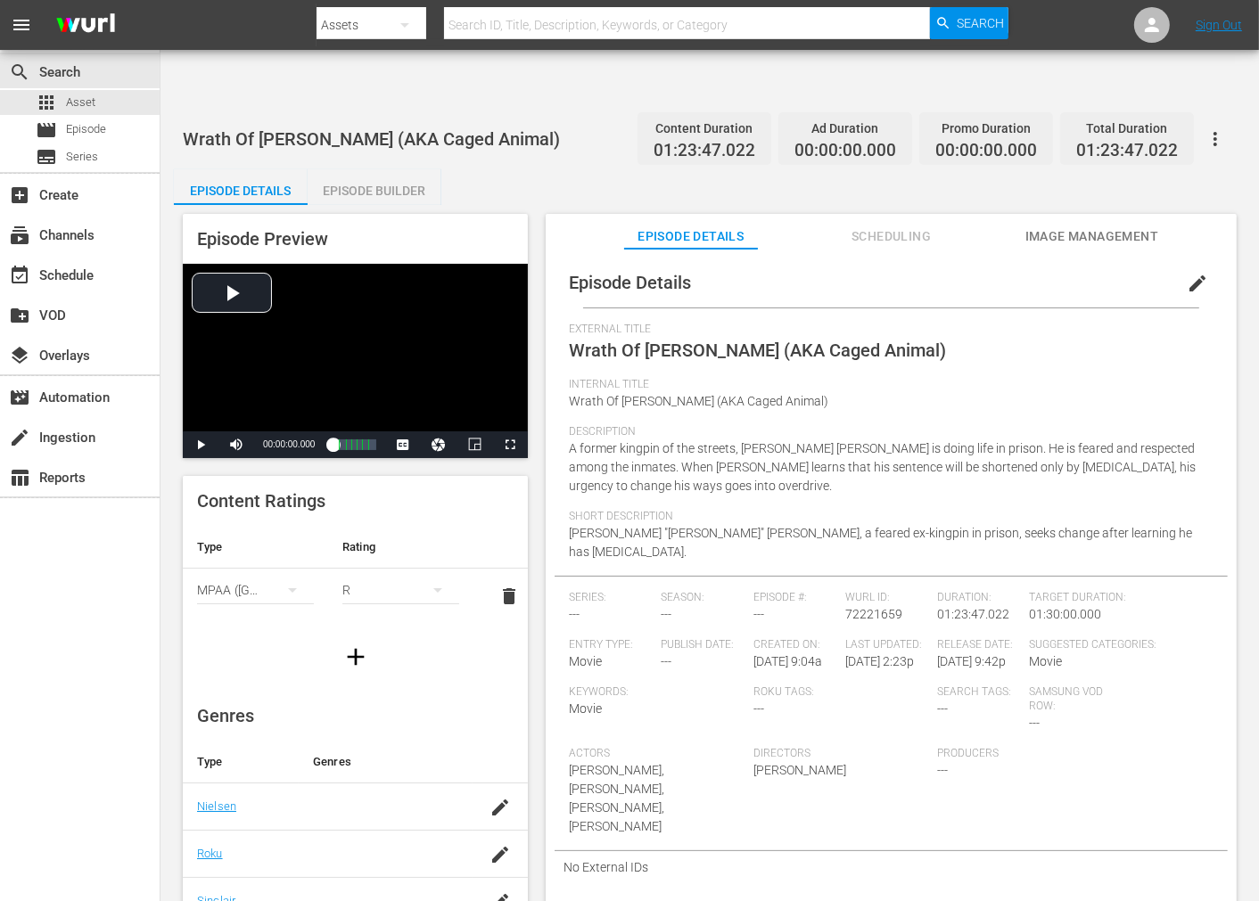
click at [1120, 226] on span "Image Management" at bounding box center [1092, 237] width 134 height 22
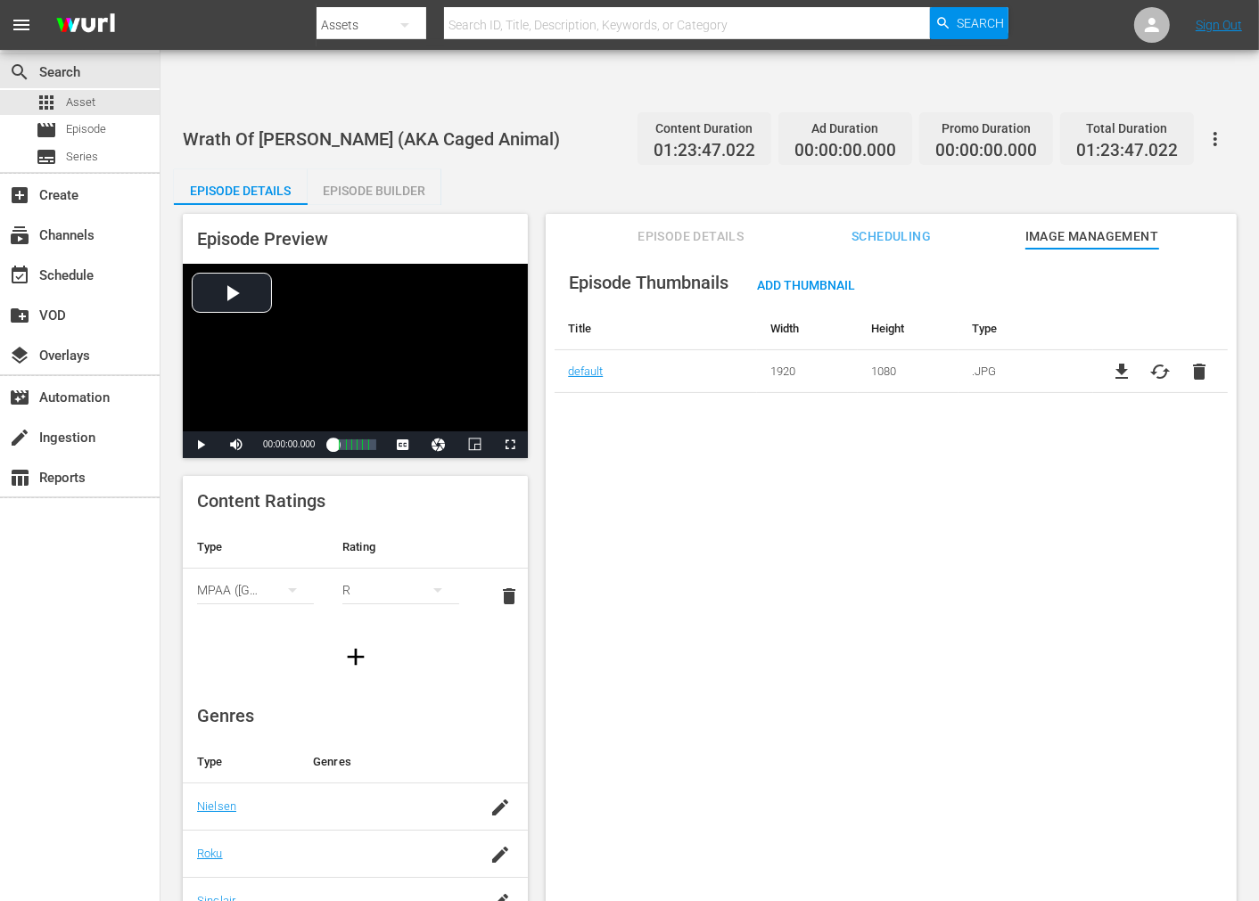
click at [574, 596] on div "Episode Thumbnails Add Thumbnail Title Width Height Type default 1920 1080 .JPG…" at bounding box center [891, 597] width 691 height 696
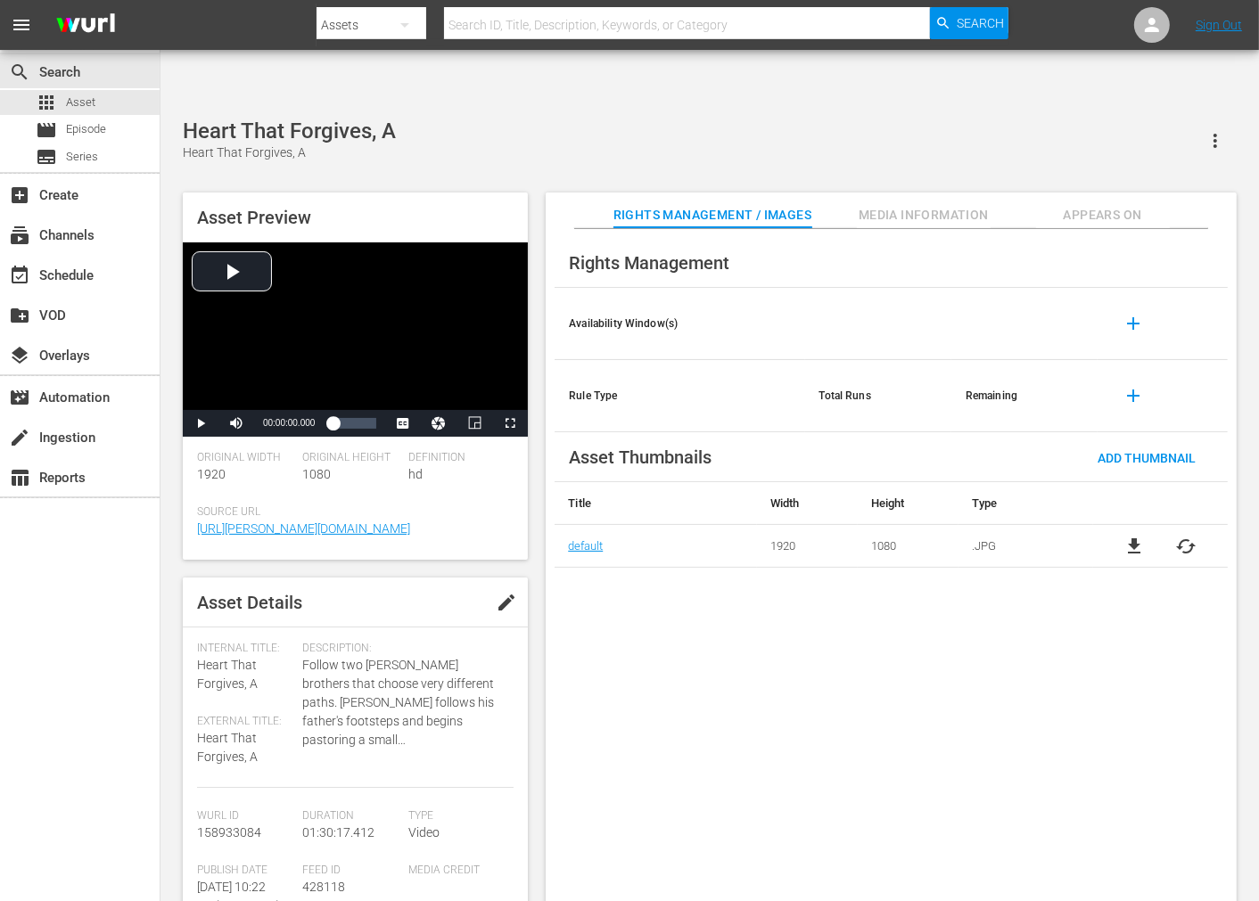
click at [1180, 536] on span "cached" at bounding box center [1186, 546] width 21 height 21
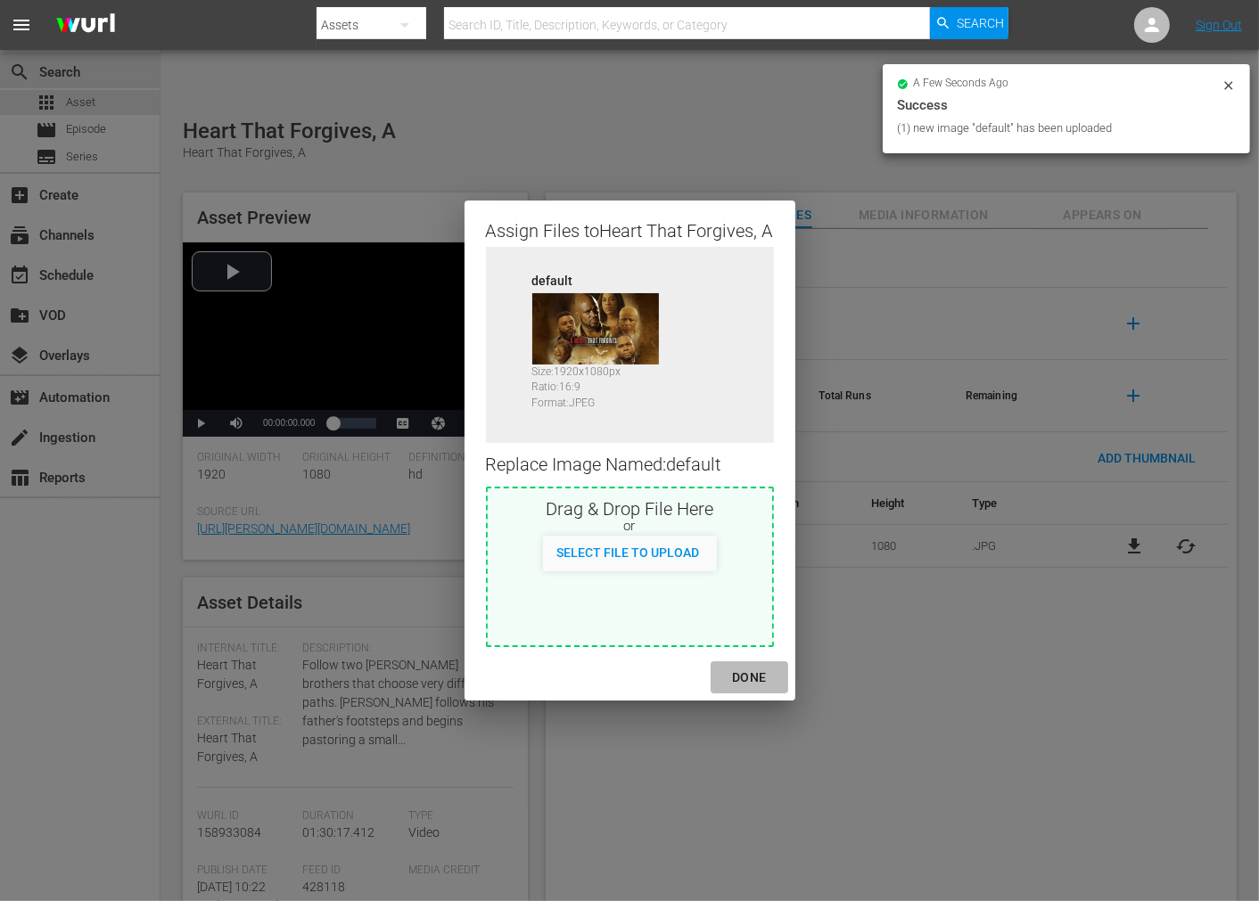
click at [758, 674] on div "DONE" at bounding box center [749, 678] width 62 height 22
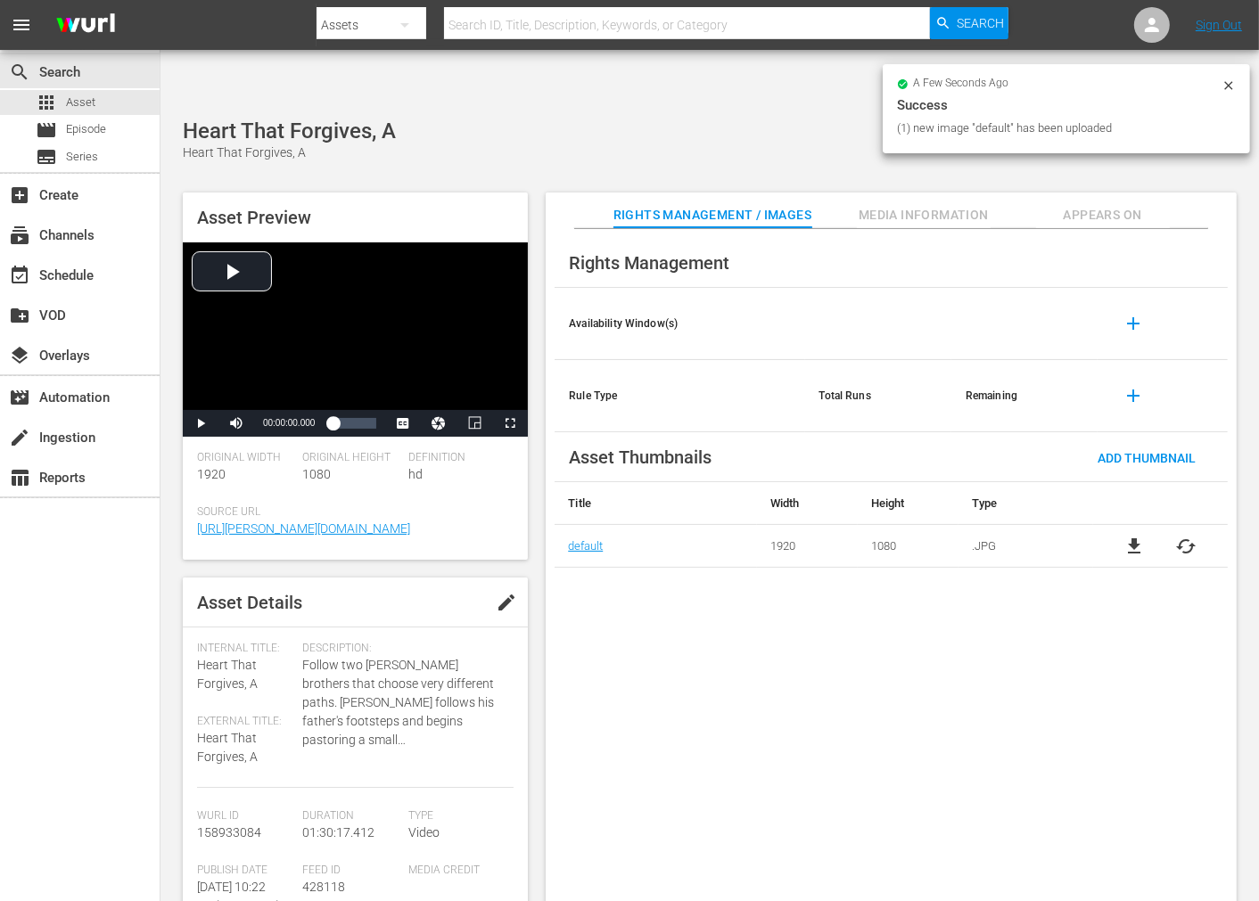
click at [785, 687] on div "Rights Management Availability Window(s) add Rule Type Total Runs Remaining add…" at bounding box center [891, 580] width 691 height 702
click at [1089, 193] on button "Appears On" at bounding box center [1103, 211] width 134 height 36
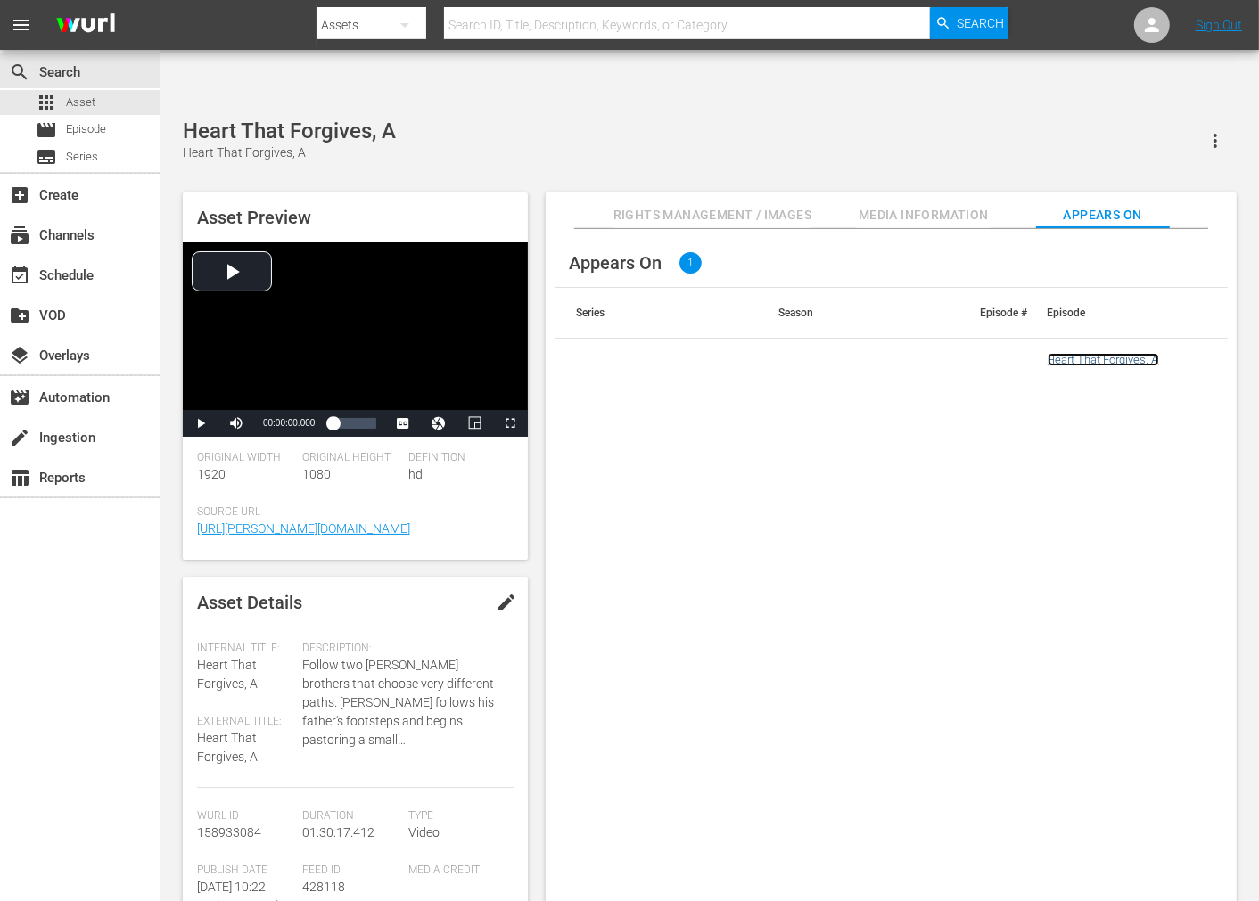
click at [1082, 353] on link "Heart That Forgives, A" at bounding box center [1103, 359] width 111 height 13
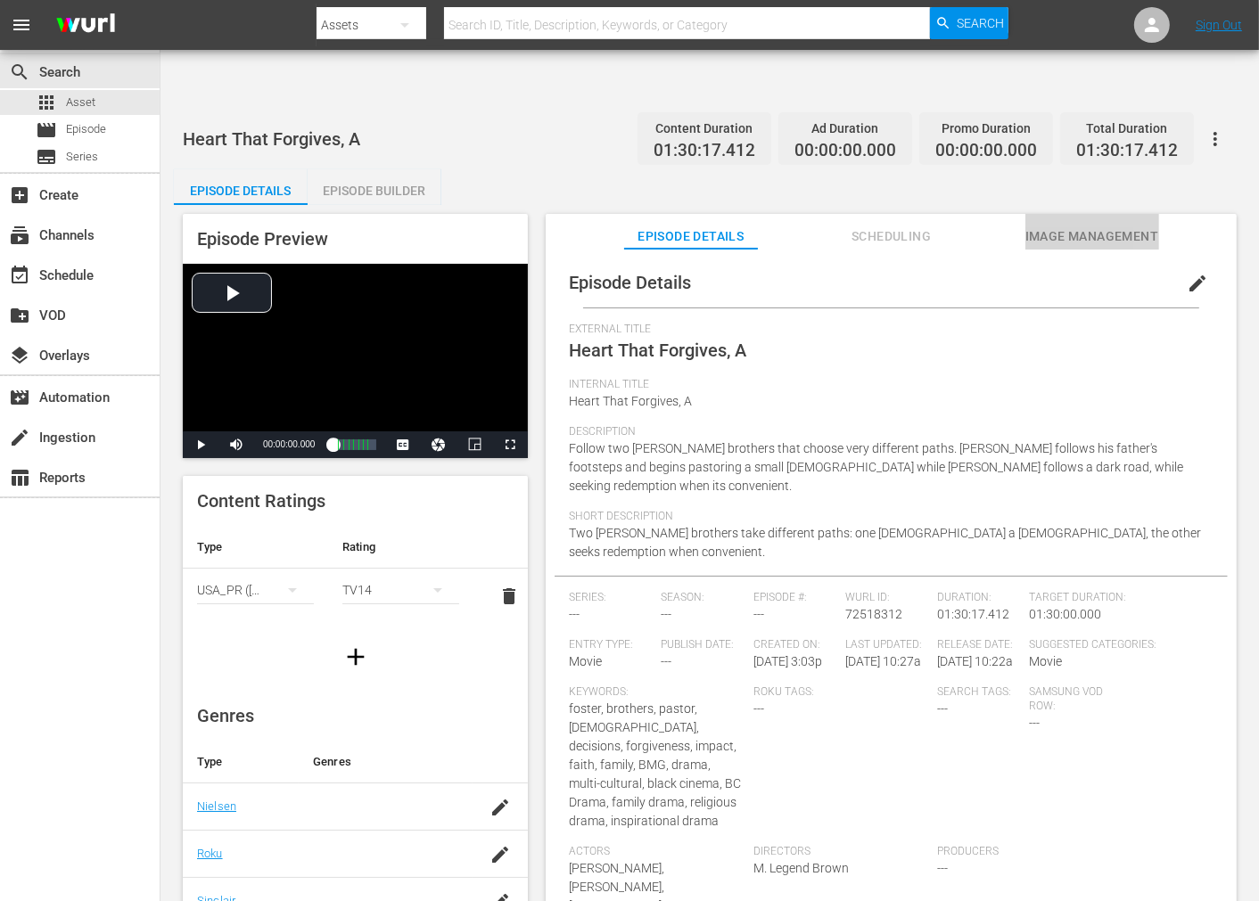
click at [1071, 226] on span "Image Management" at bounding box center [1092, 237] width 134 height 22
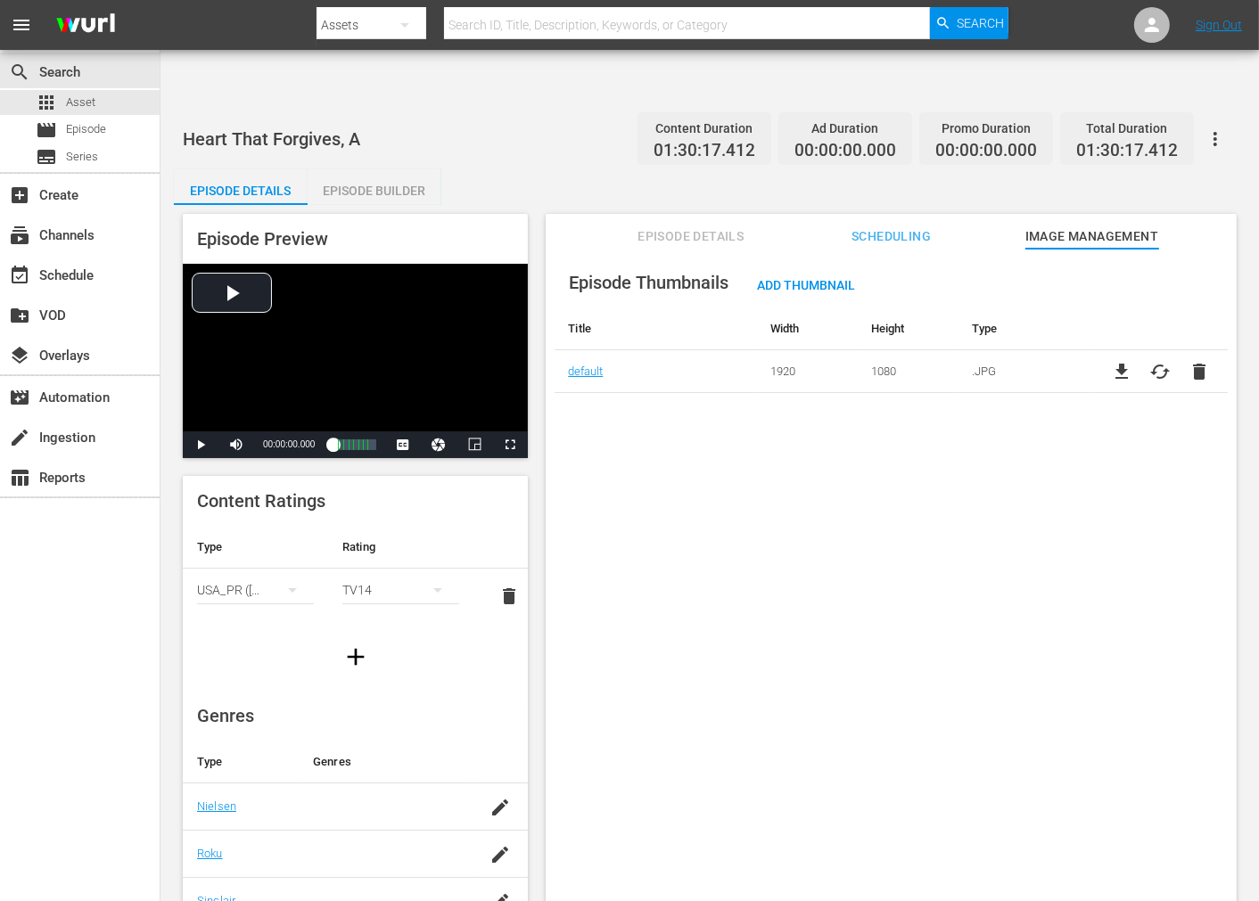
click at [1231, 118] on button "button" at bounding box center [1215, 139] width 43 height 43
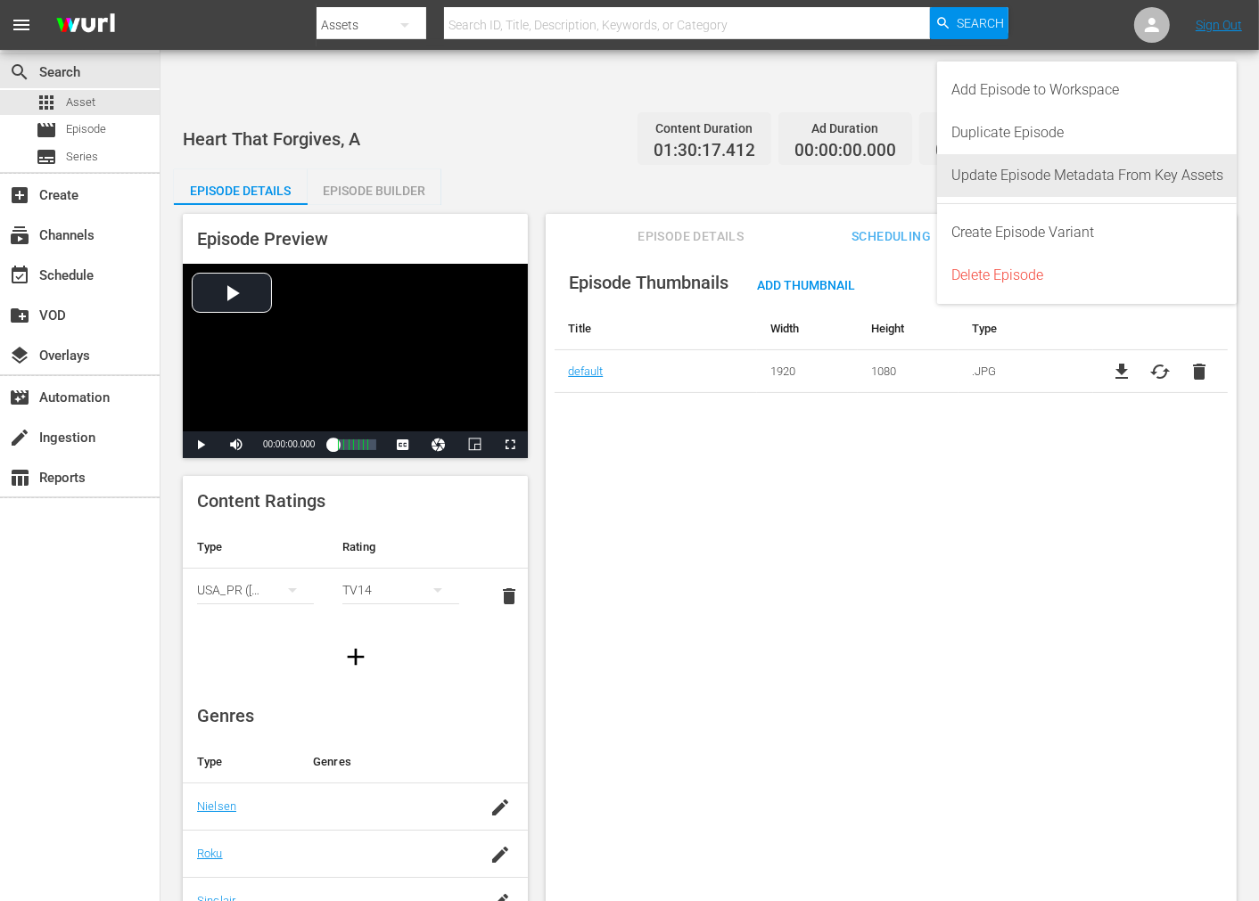
click at [1154, 173] on div "Update Episode Metadata From Key Assets" at bounding box center [1087, 175] width 272 height 43
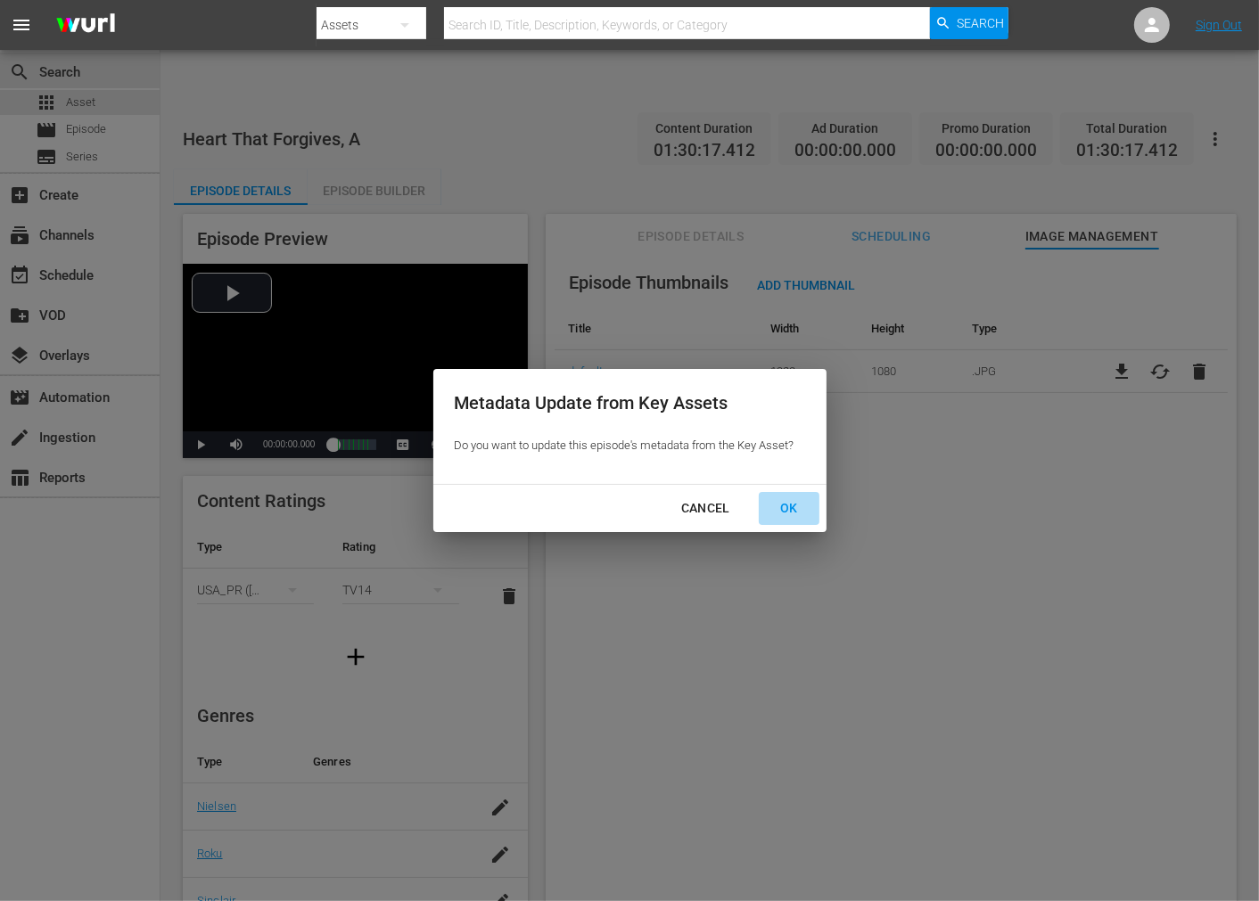
click at [801, 505] on div "OK" at bounding box center [789, 509] width 46 height 22
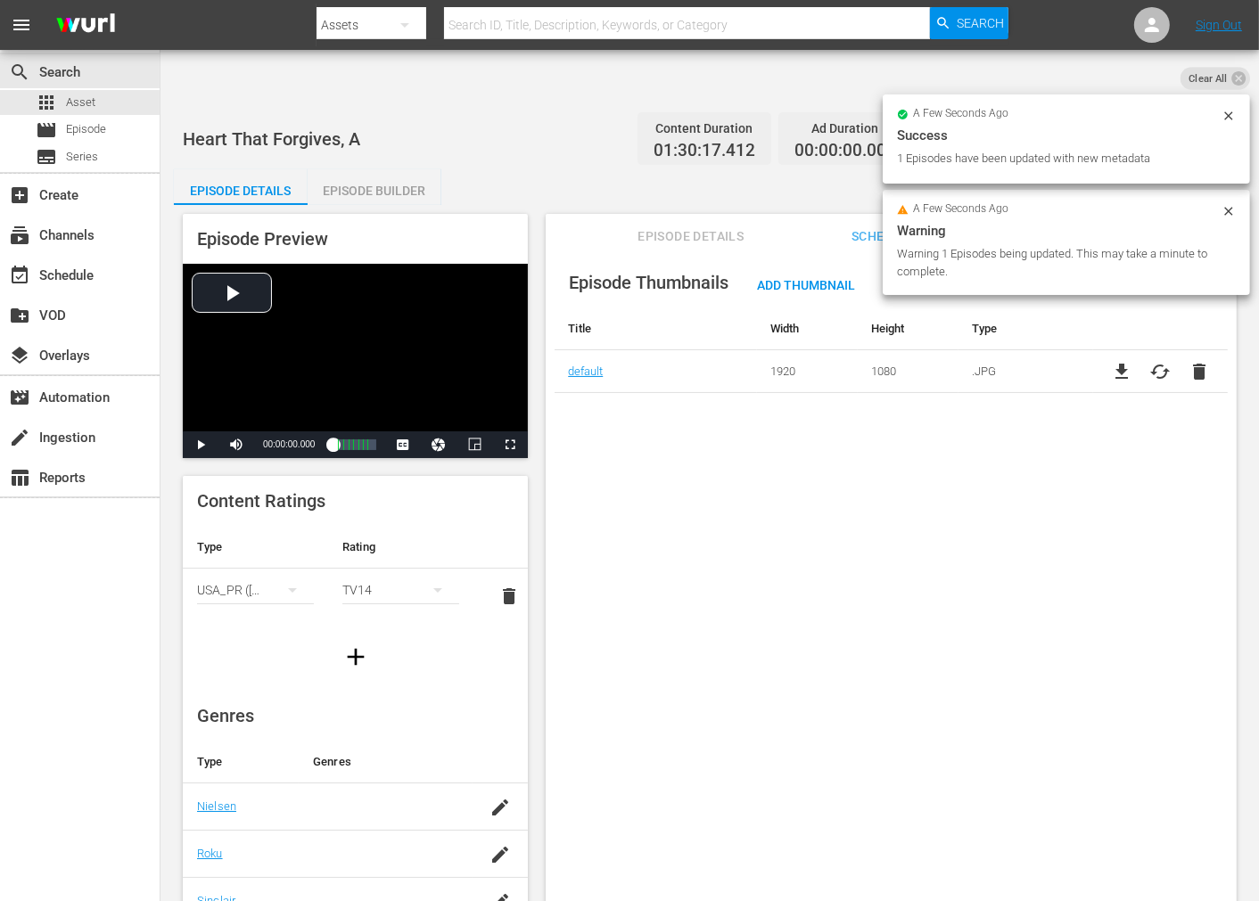
click at [728, 441] on div "Episode Thumbnails Add Thumbnail Title Width Height Type default 1920 1080 .JPG…" at bounding box center [891, 597] width 691 height 696
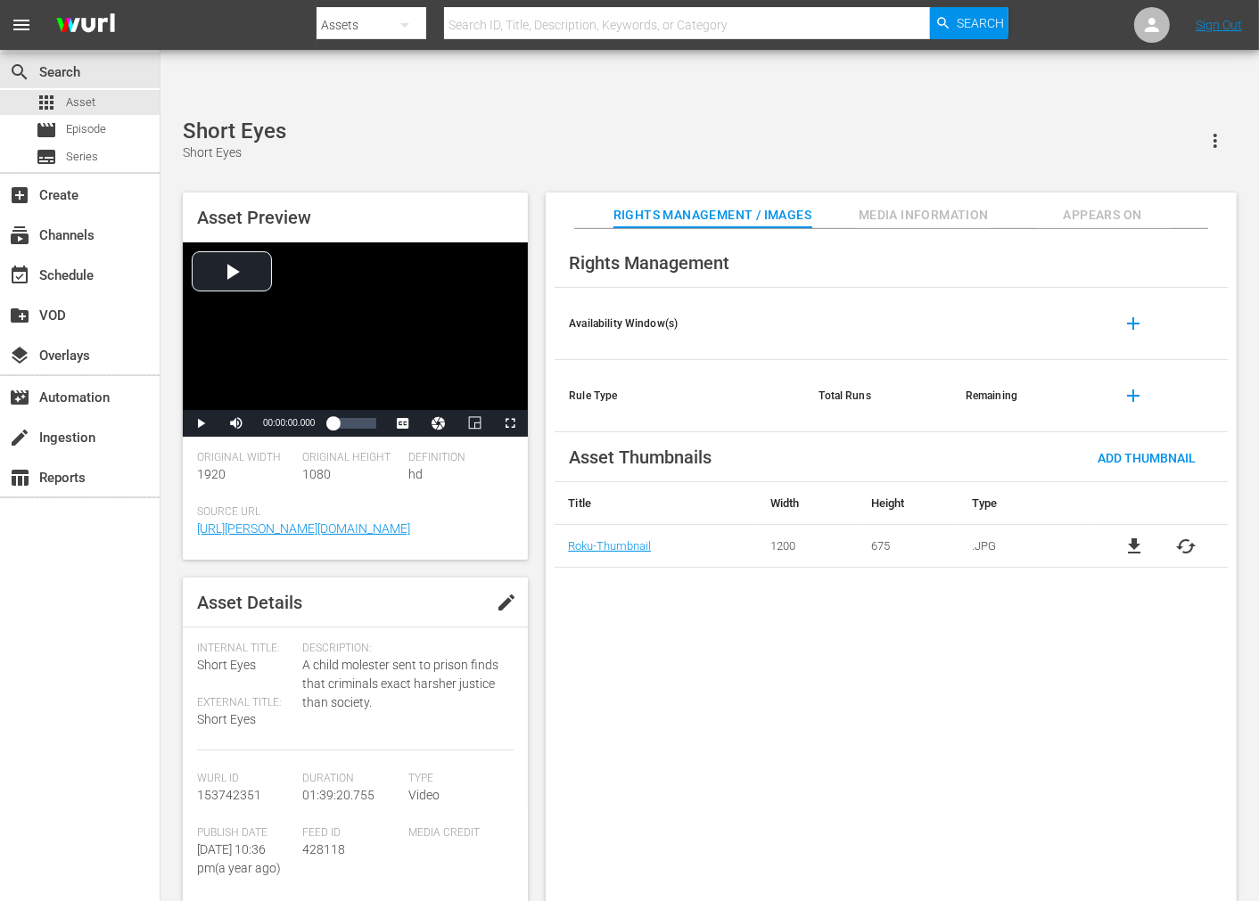
click at [1183, 536] on span "cached" at bounding box center [1186, 546] width 21 height 21
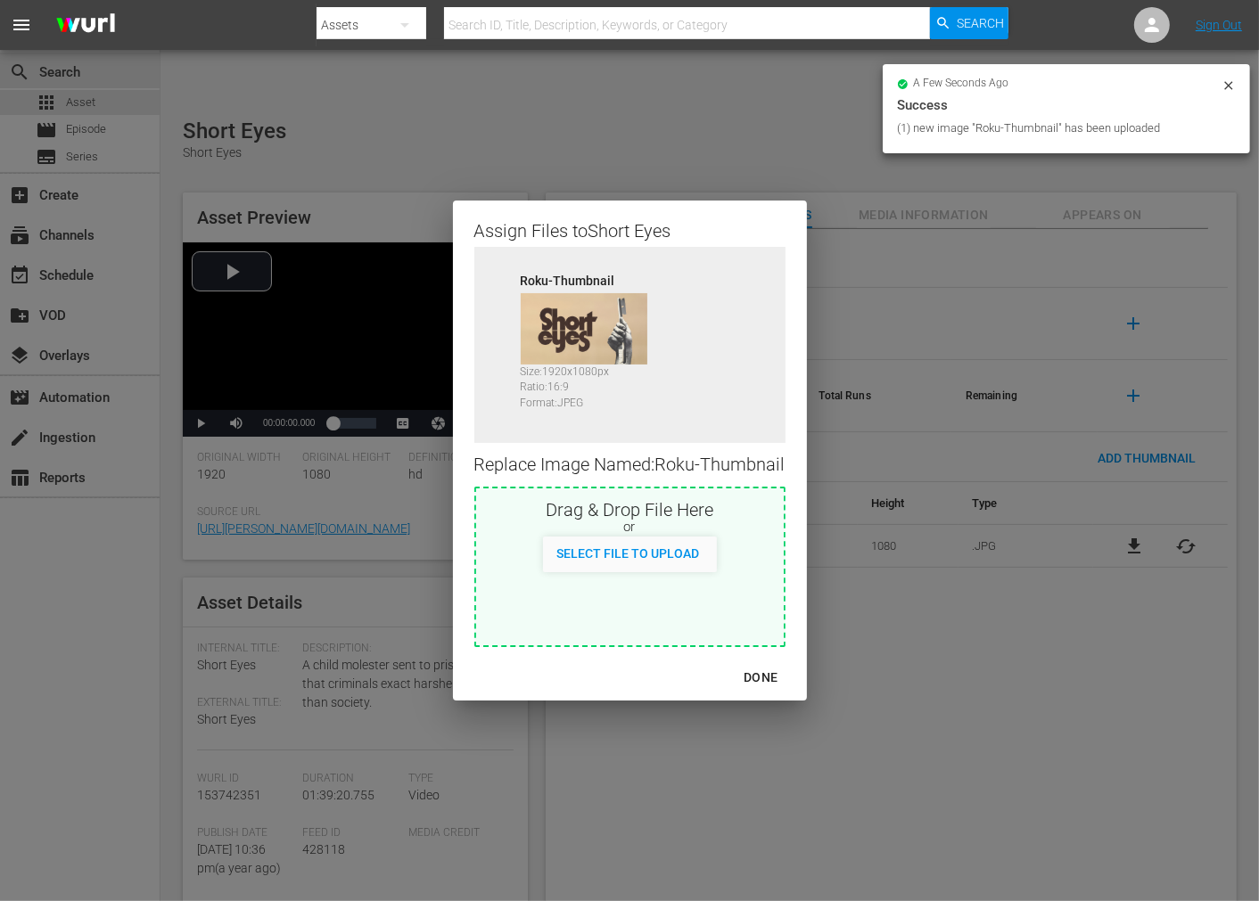
click at [782, 670] on div "DONE" at bounding box center [760, 678] width 62 height 22
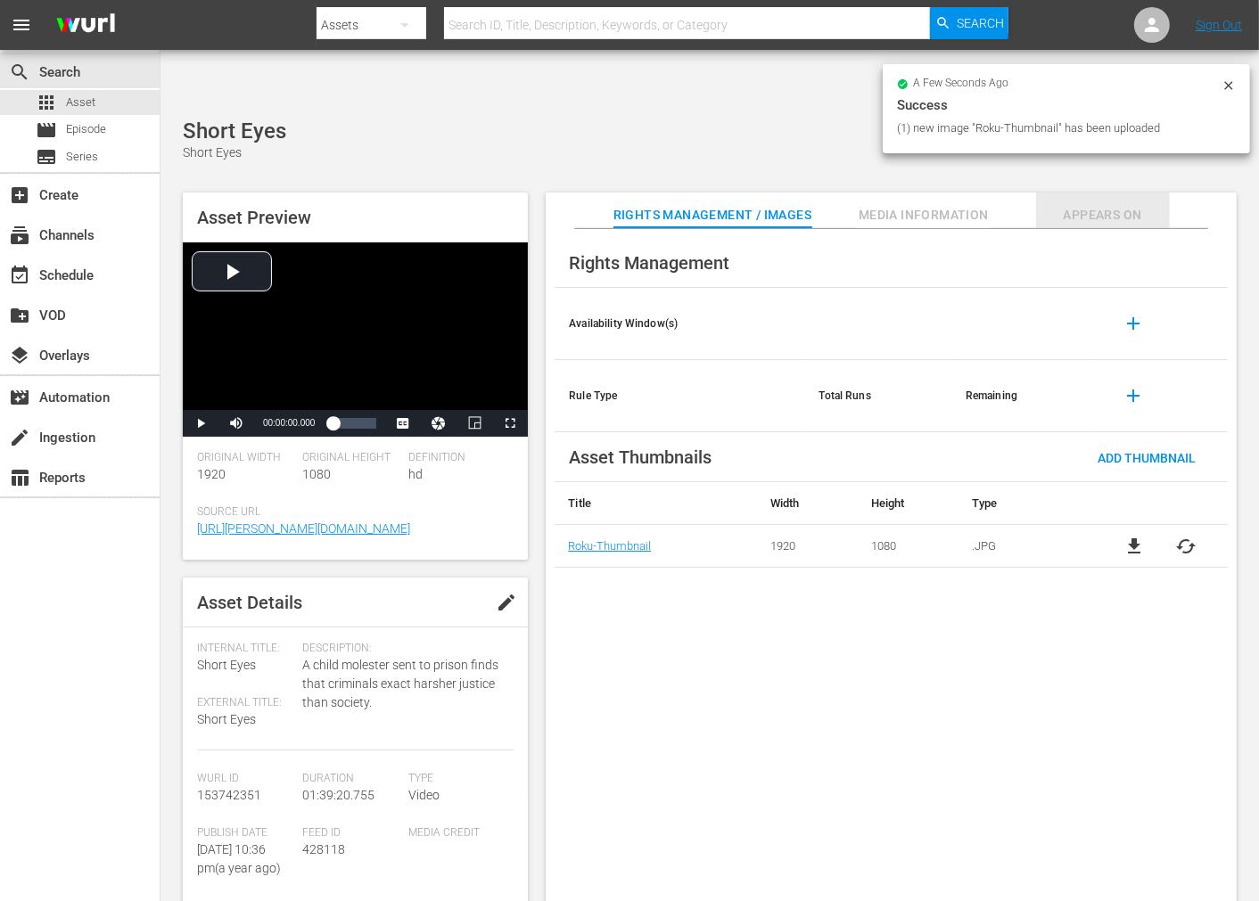
click at [1132, 204] on span "Appears On" at bounding box center [1103, 215] width 134 height 22
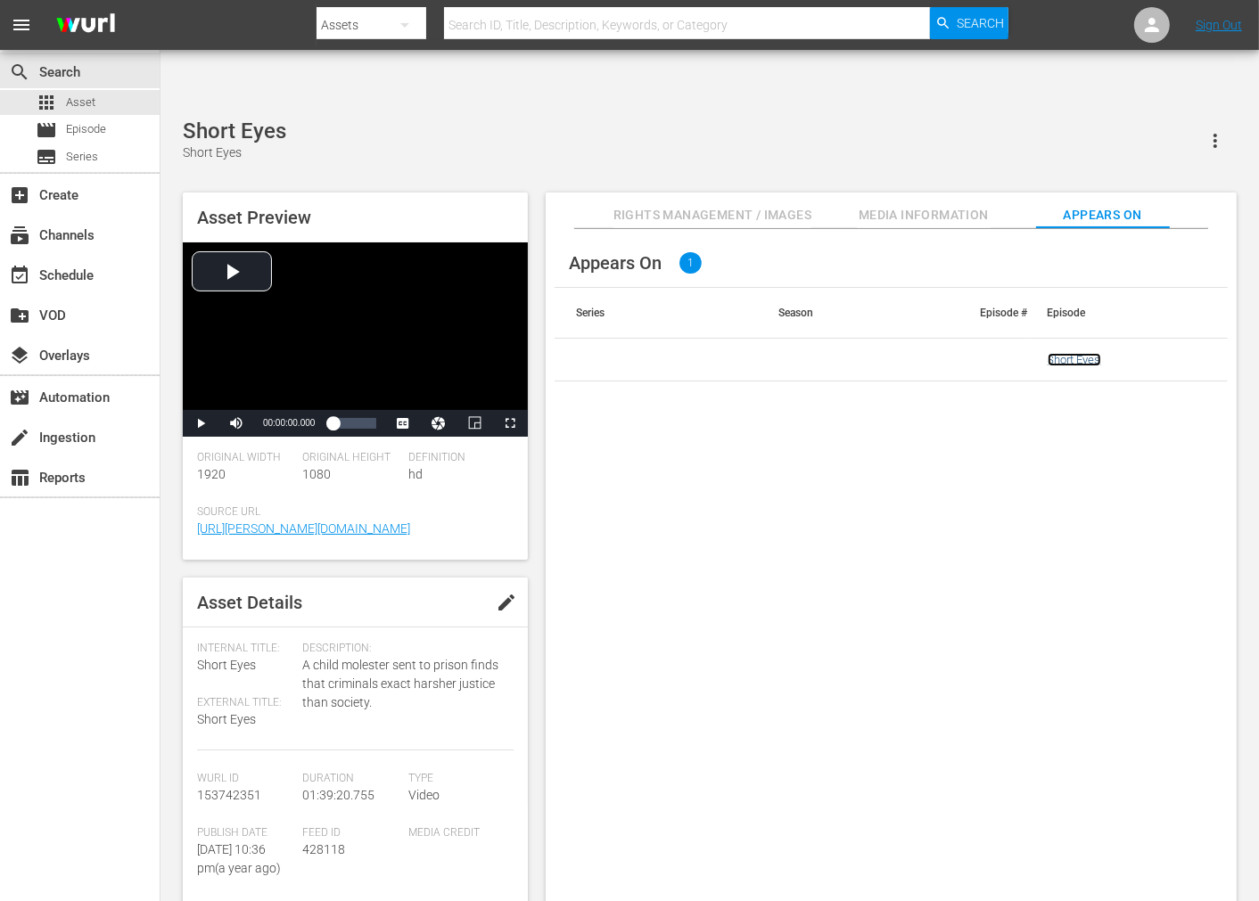
click at [1075, 353] on link "Short Eyes" at bounding box center [1074, 359] width 53 height 13
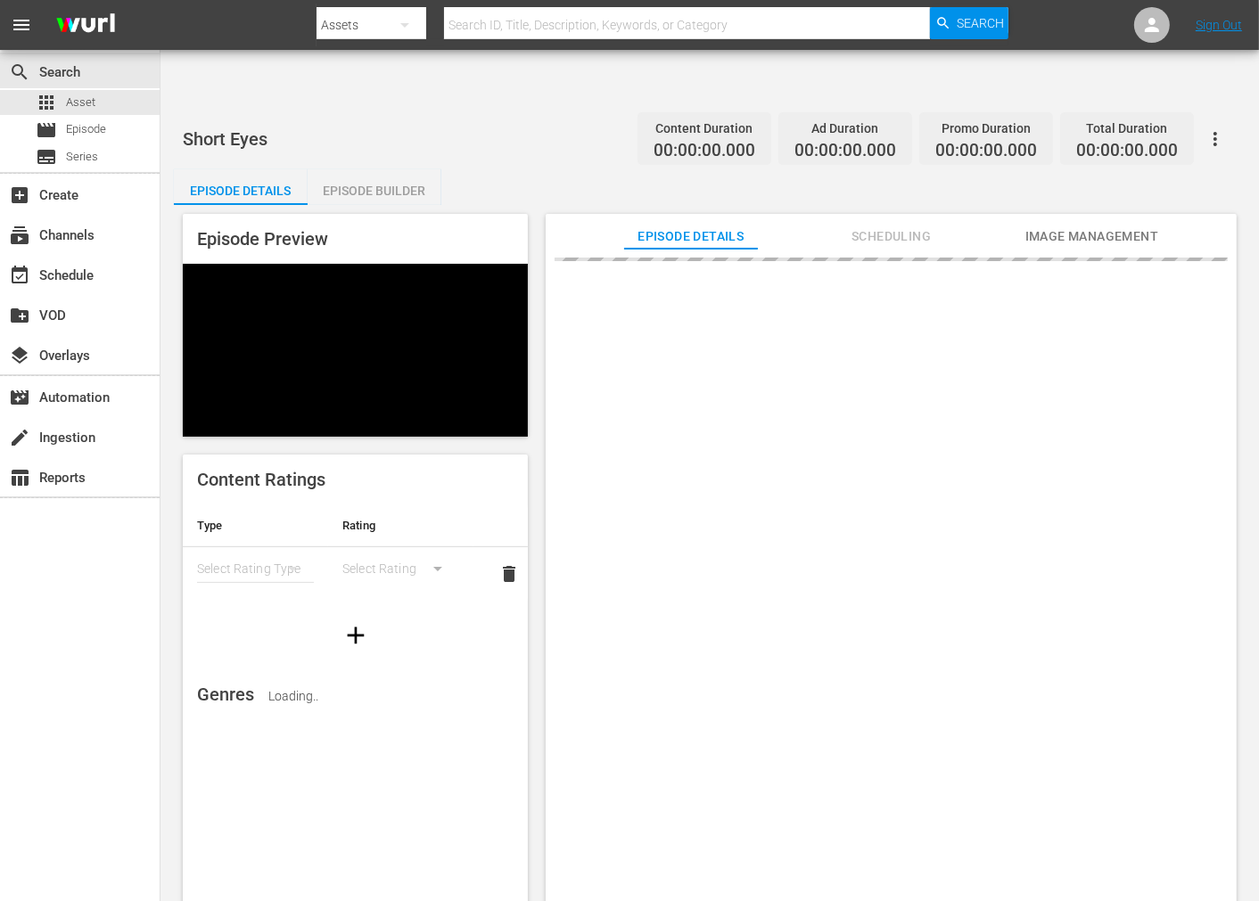
click at [1098, 226] on span "Image Management" at bounding box center [1092, 237] width 134 height 22
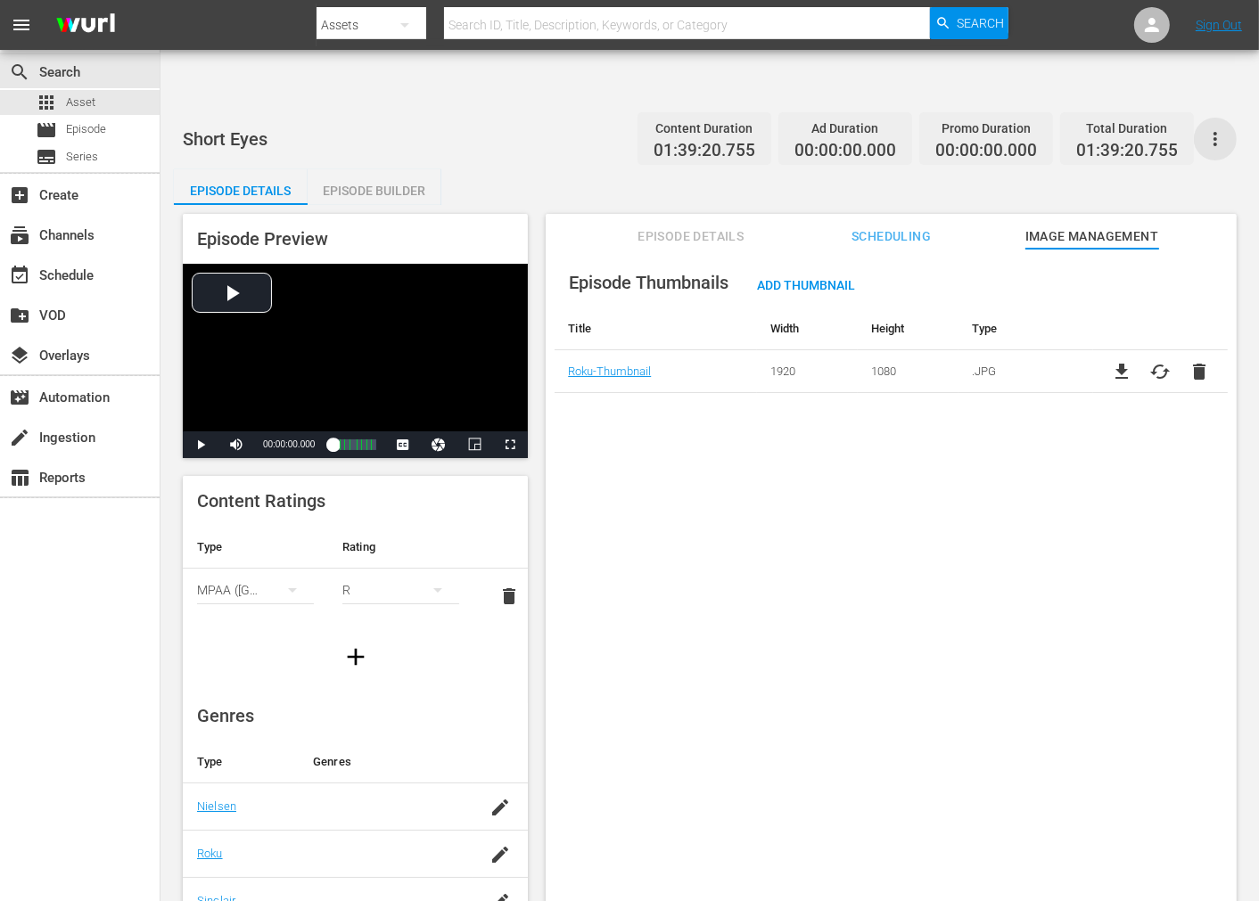
click at [1223, 128] on icon "button" at bounding box center [1215, 138] width 21 height 21
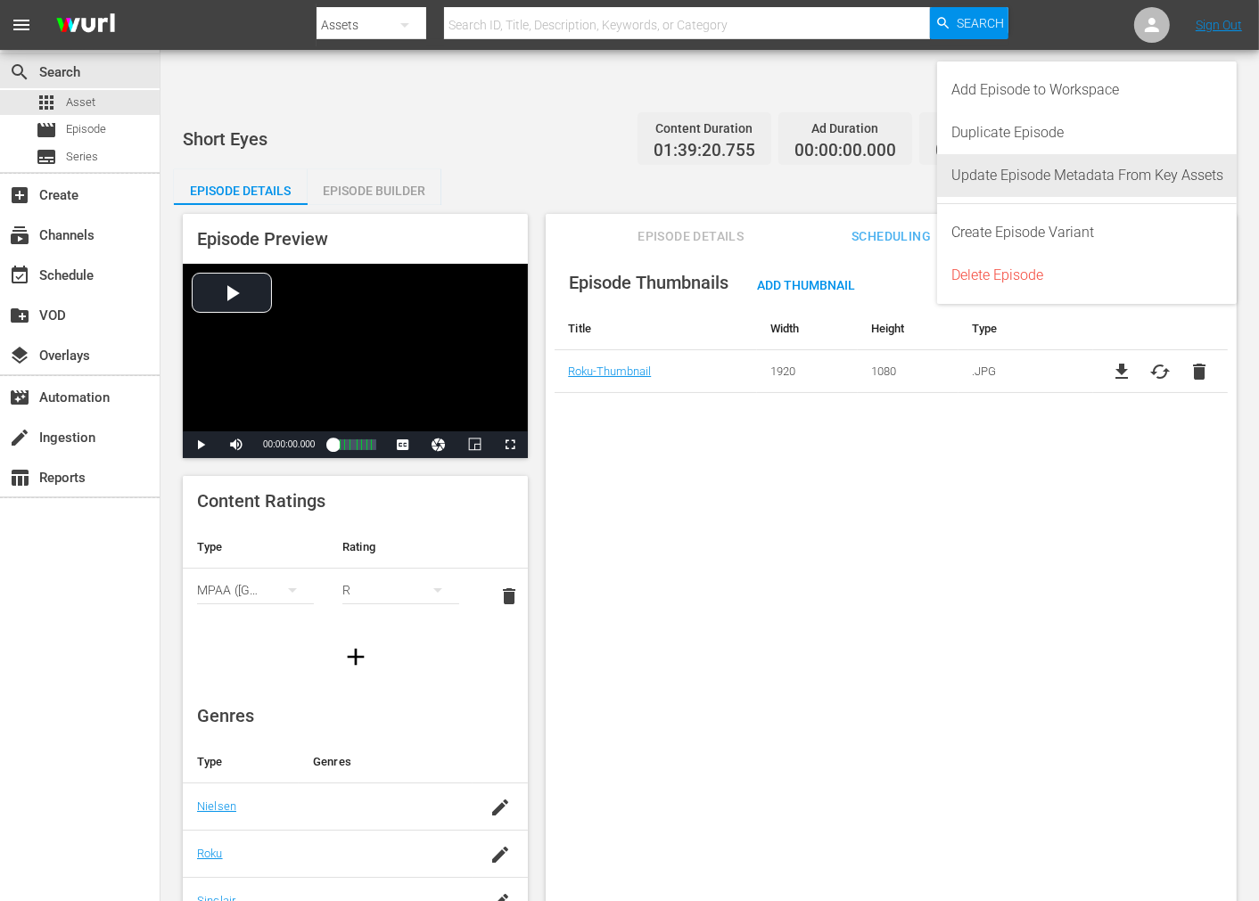
click at [1143, 188] on div "Update Episode Metadata From Key Assets" at bounding box center [1087, 175] width 272 height 43
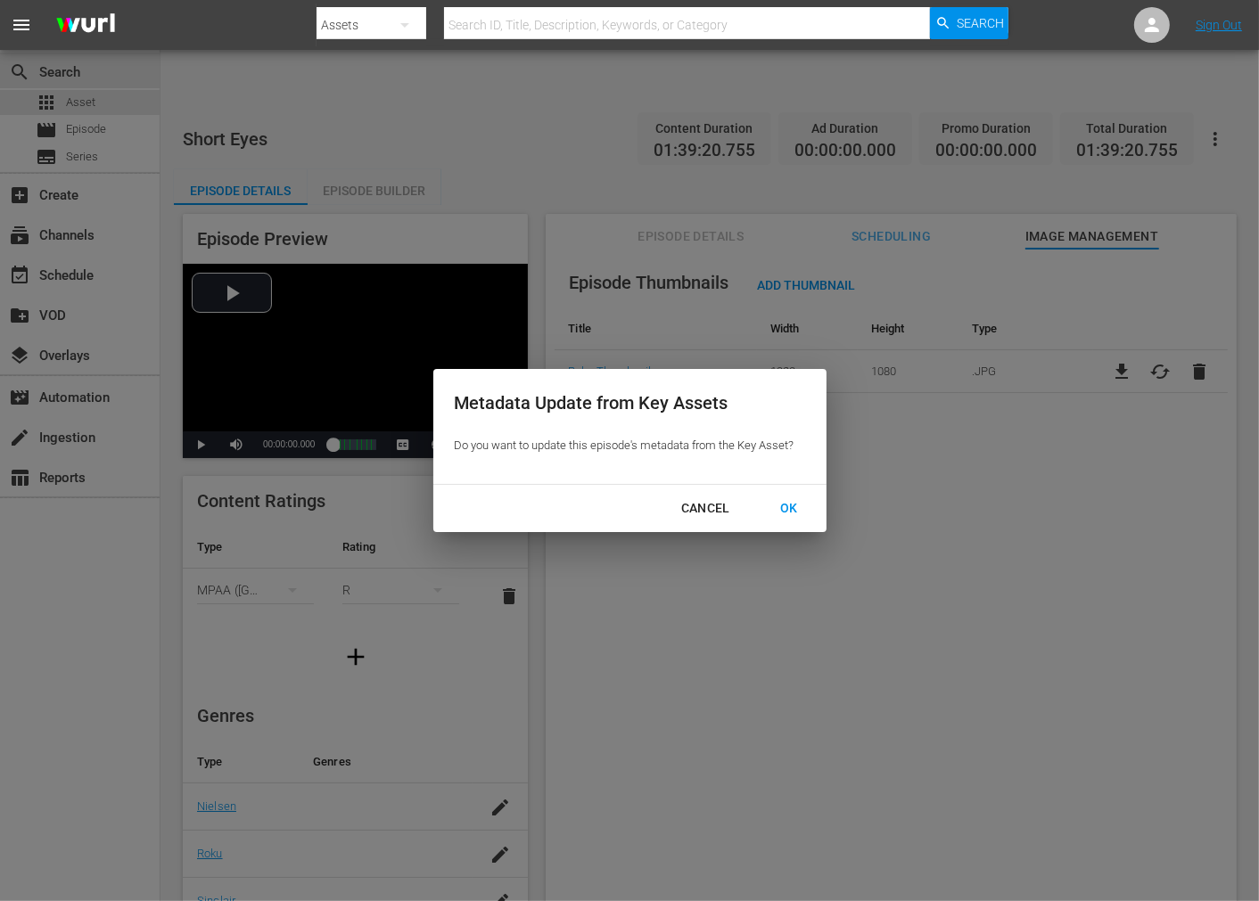
click at [792, 510] on div "OK" at bounding box center [789, 509] width 46 height 22
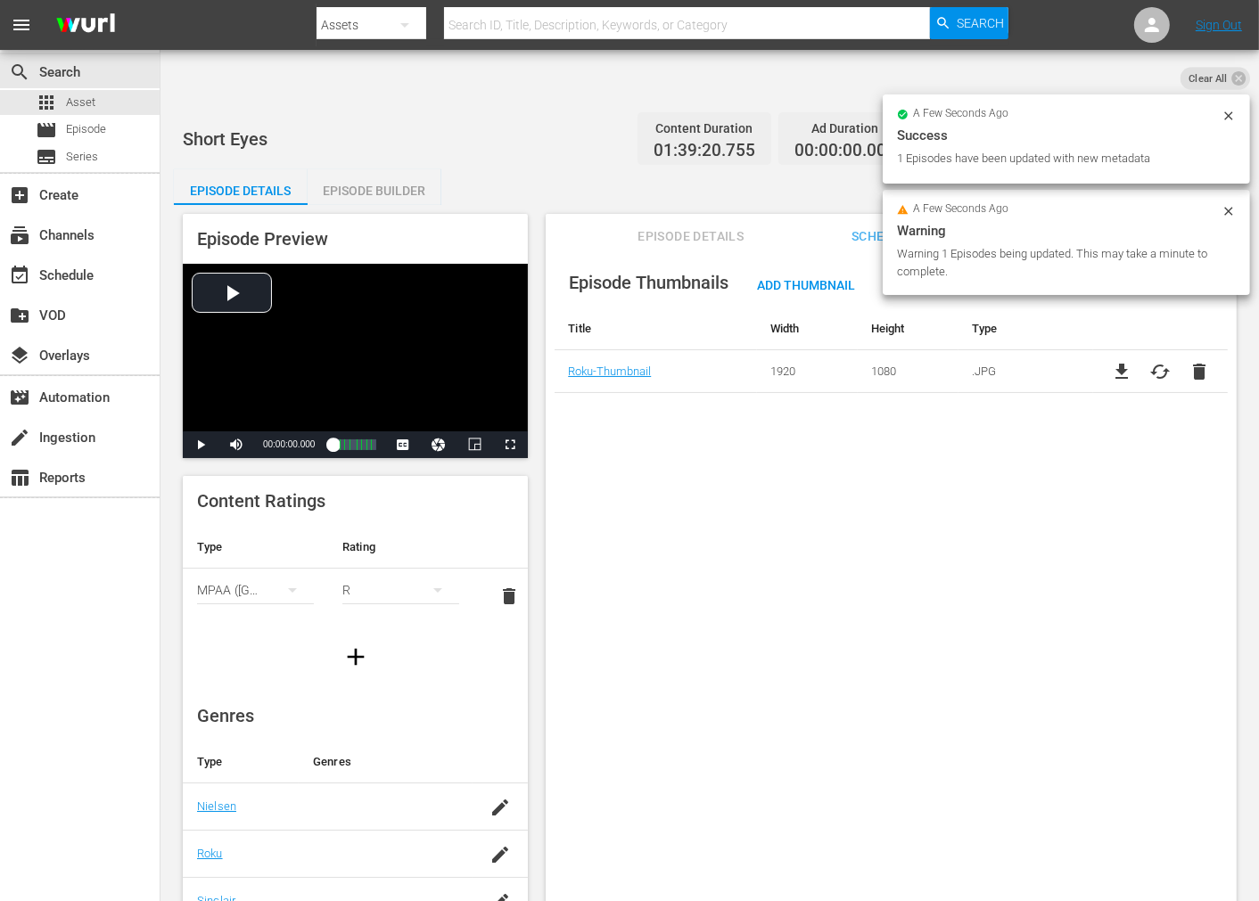
click at [1227, 117] on icon at bounding box center [1228, 115] width 8 height 8
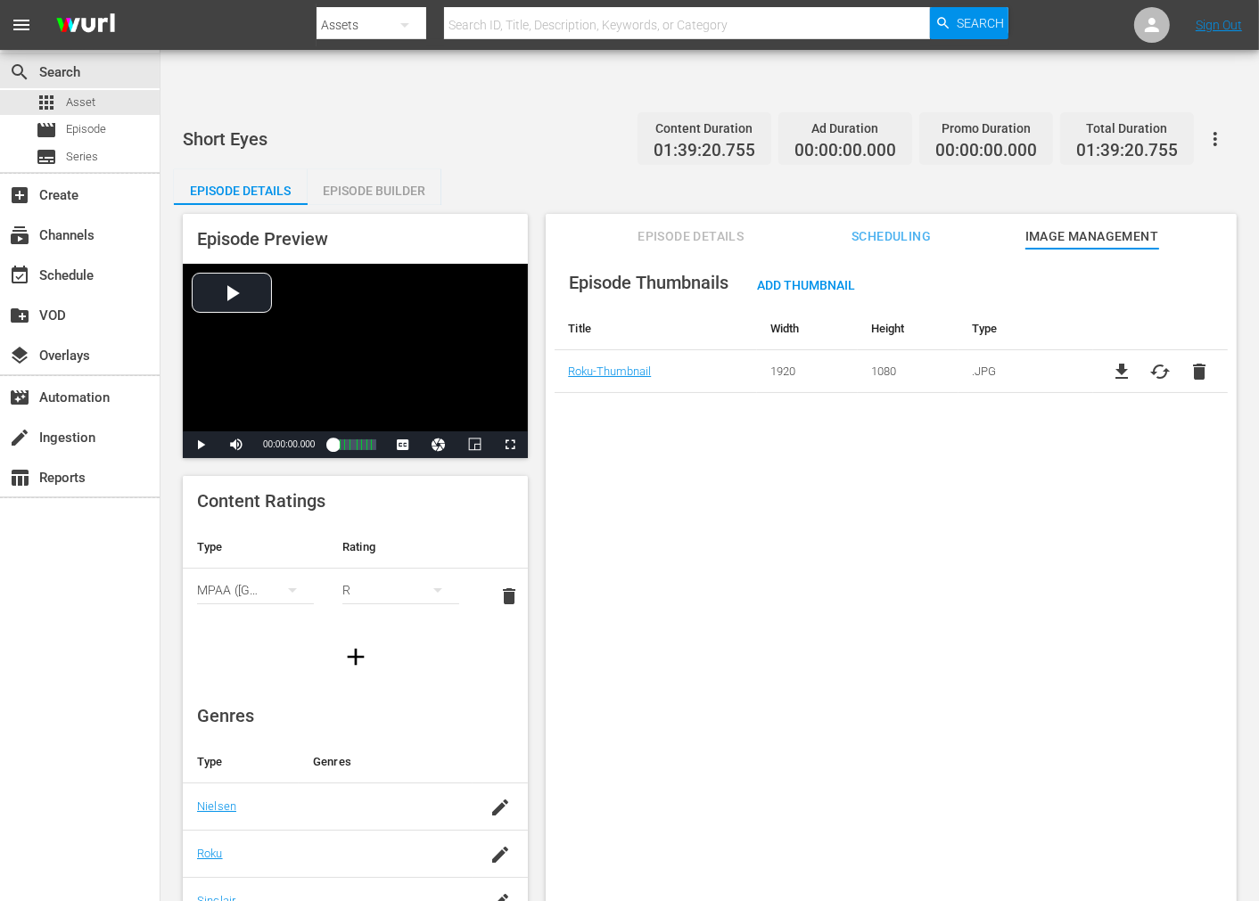
click at [1003, 566] on div "Episode Thumbnails Add Thumbnail Title Width Height Type Roku-Thumbnail 1920 10…" at bounding box center [891, 597] width 691 height 696
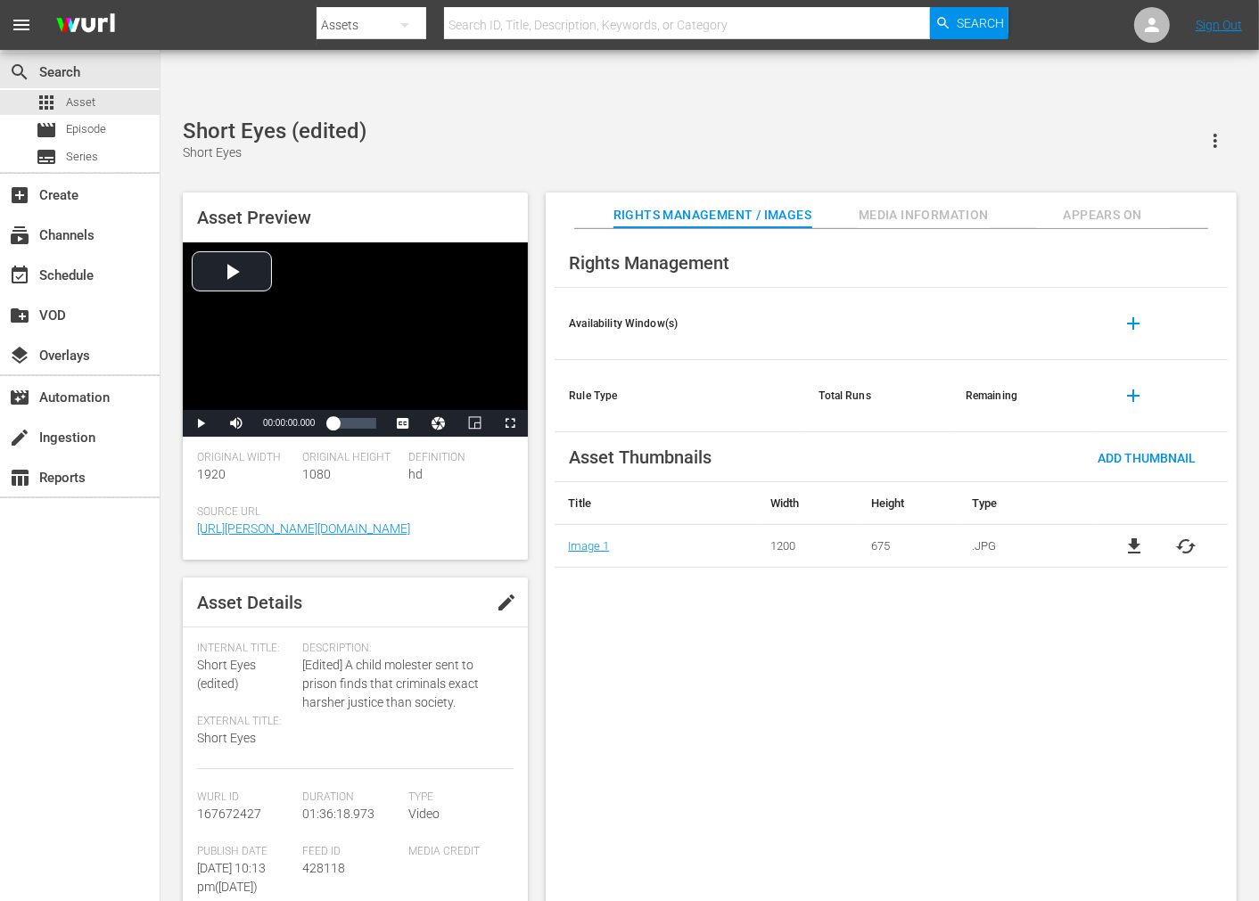
click at [1132, 536] on span "cached" at bounding box center [1186, 546] width 21 height 21
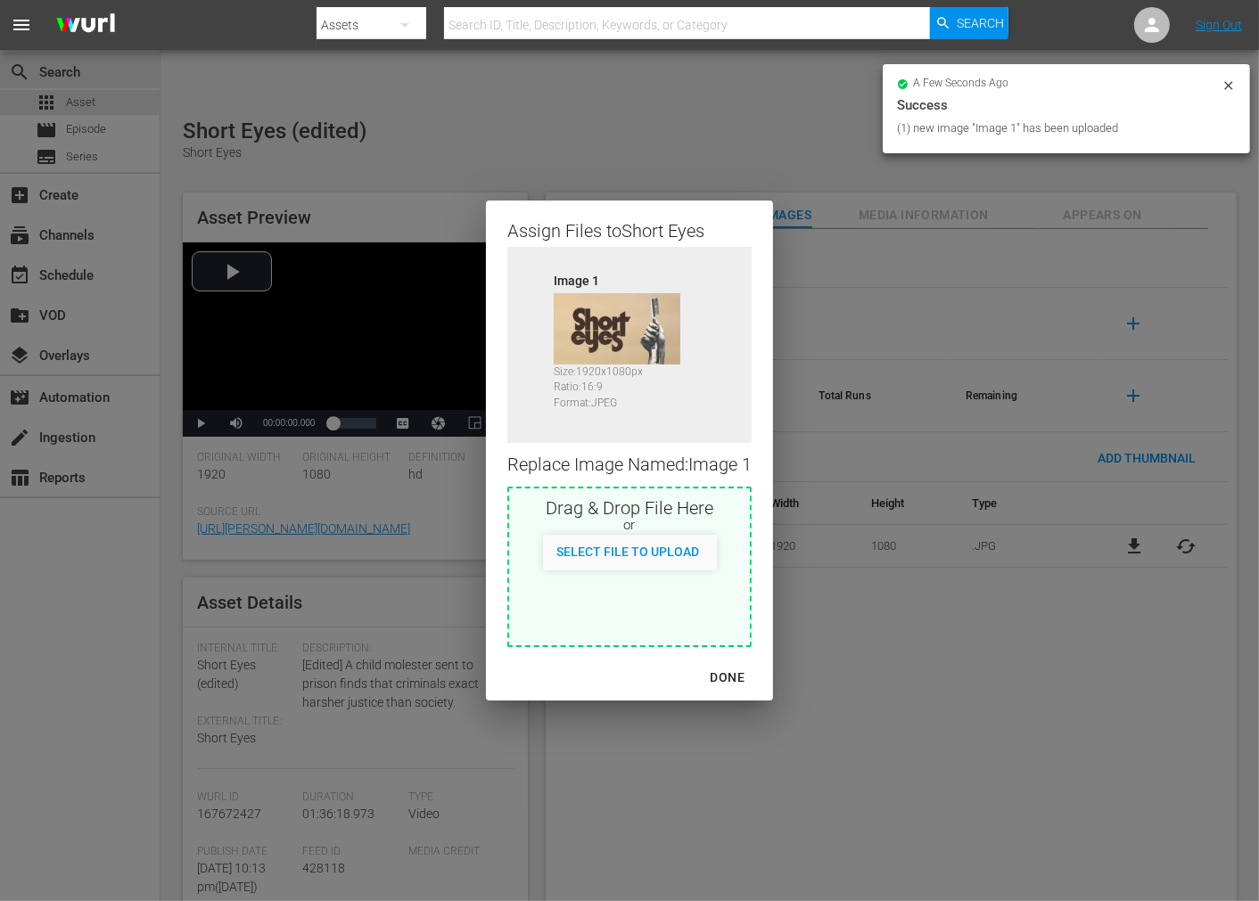
click at [726, 681] on div "DONE" at bounding box center [727, 678] width 62 height 22
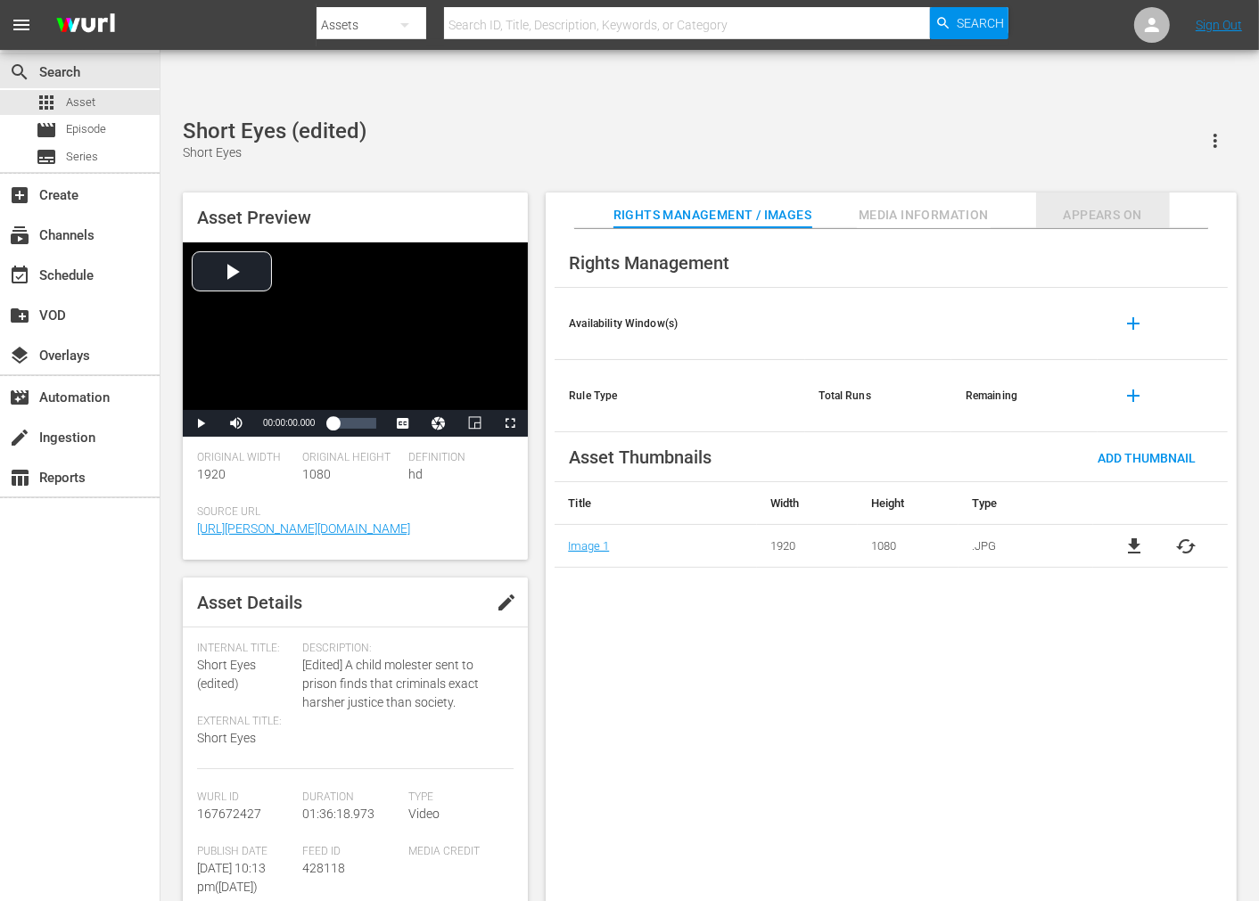
click at [1082, 204] on span "Appears On" at bounding box center [1103, 215] width 134 height 22
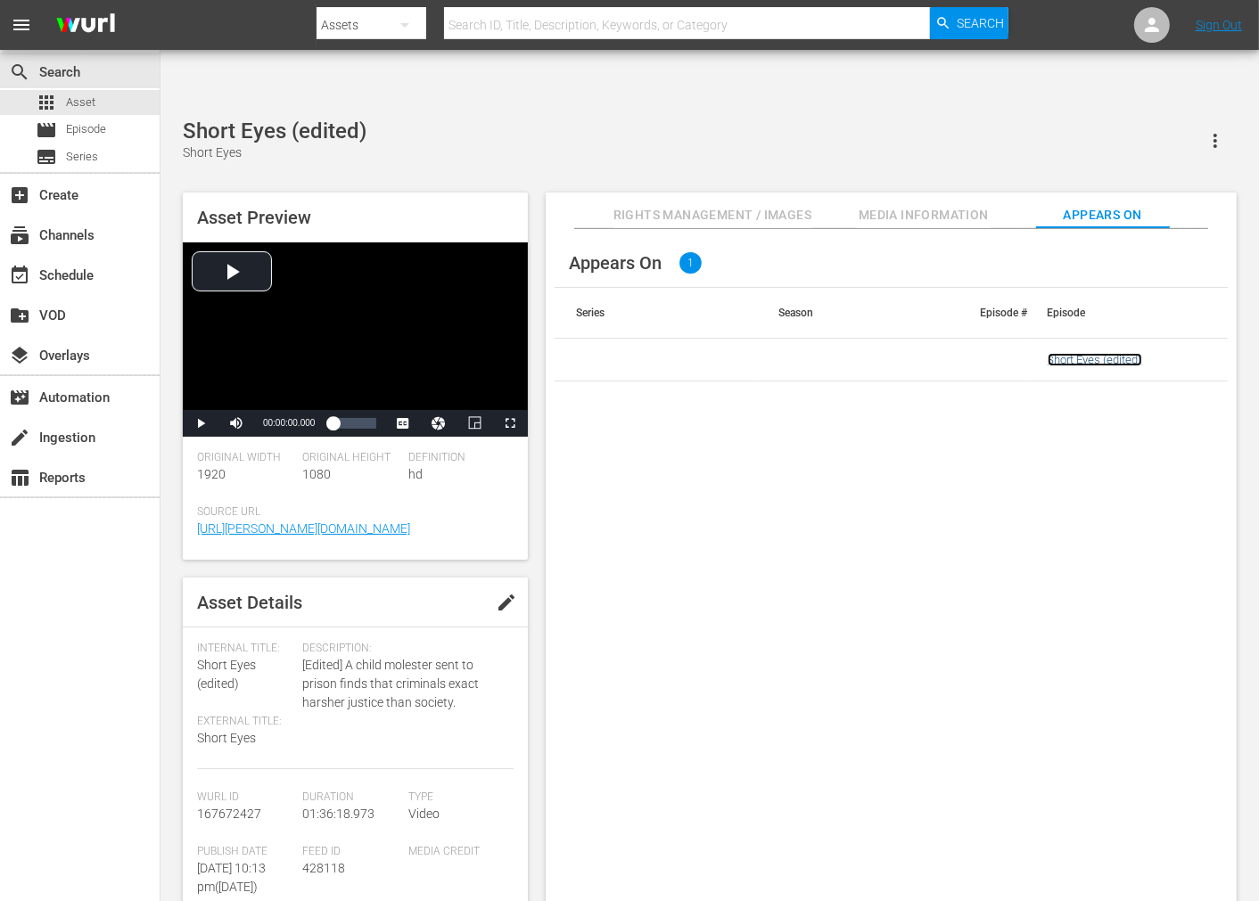
click at [1097, 353] on link "Short Eyes (edited)" at bounding box center [1095, 359] width 95 height 13
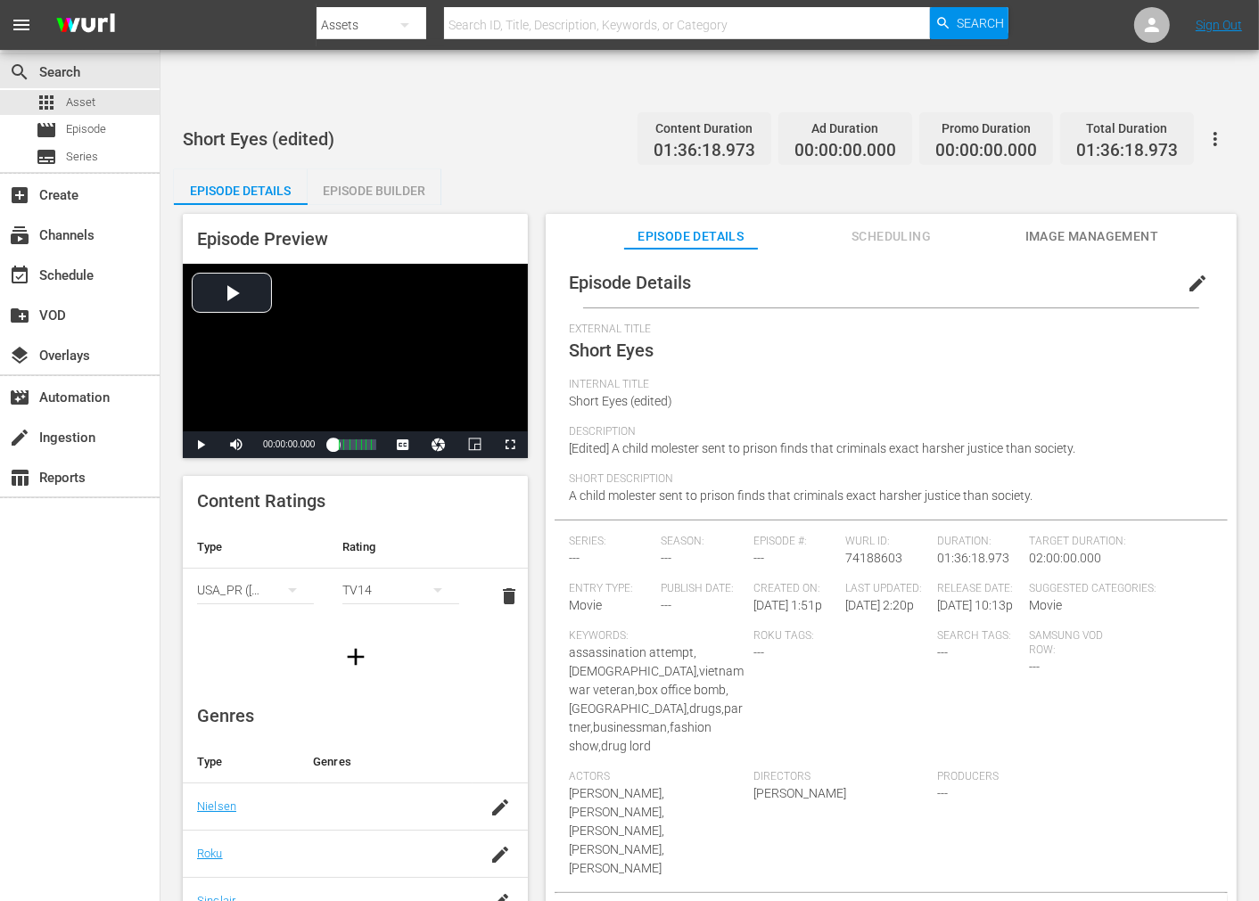
click at [1093, 226] on span "Image Management" at bounding box center [1092, 237] width 134 height 22
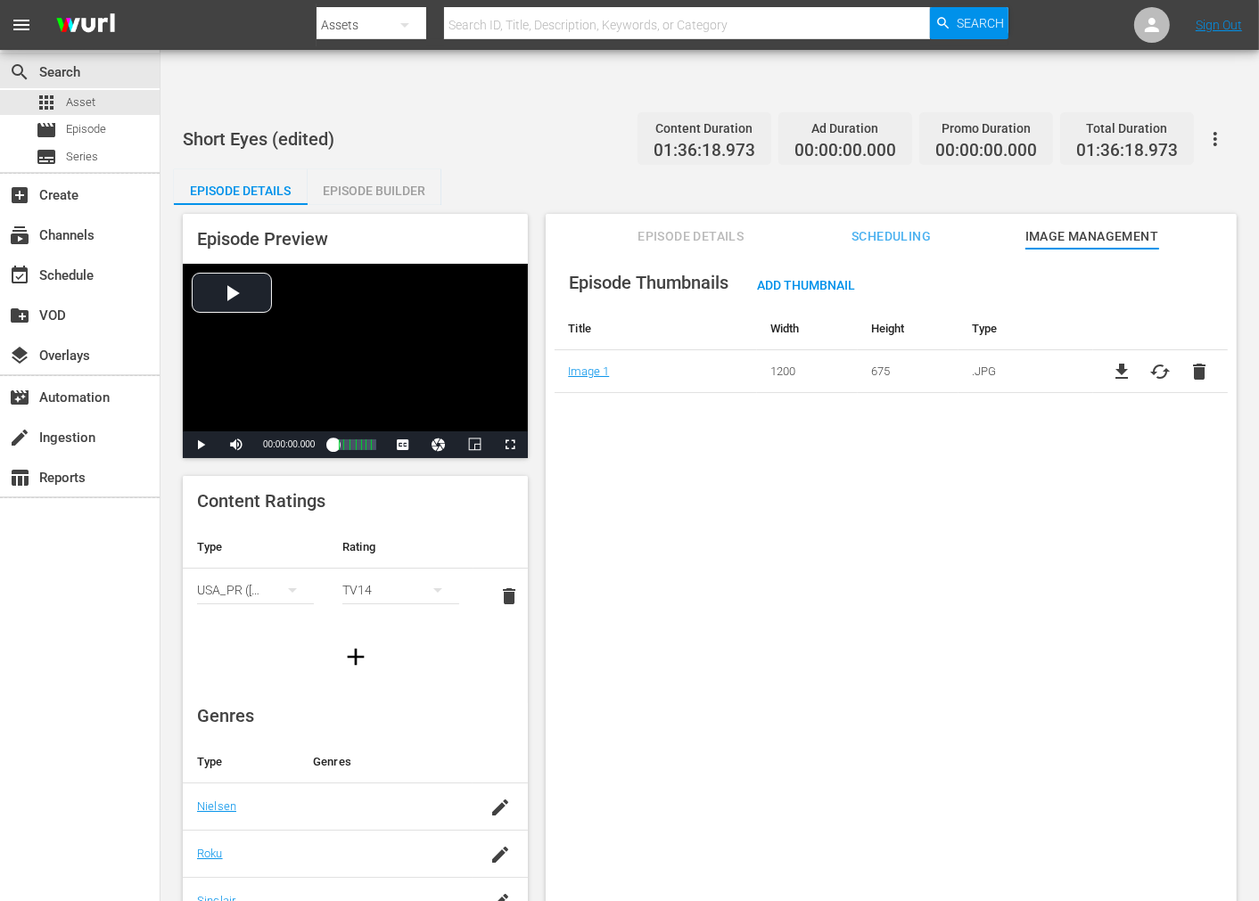
click at [1132, 118] on button "button" at bounding box center [1215, 139] width 43 height 43
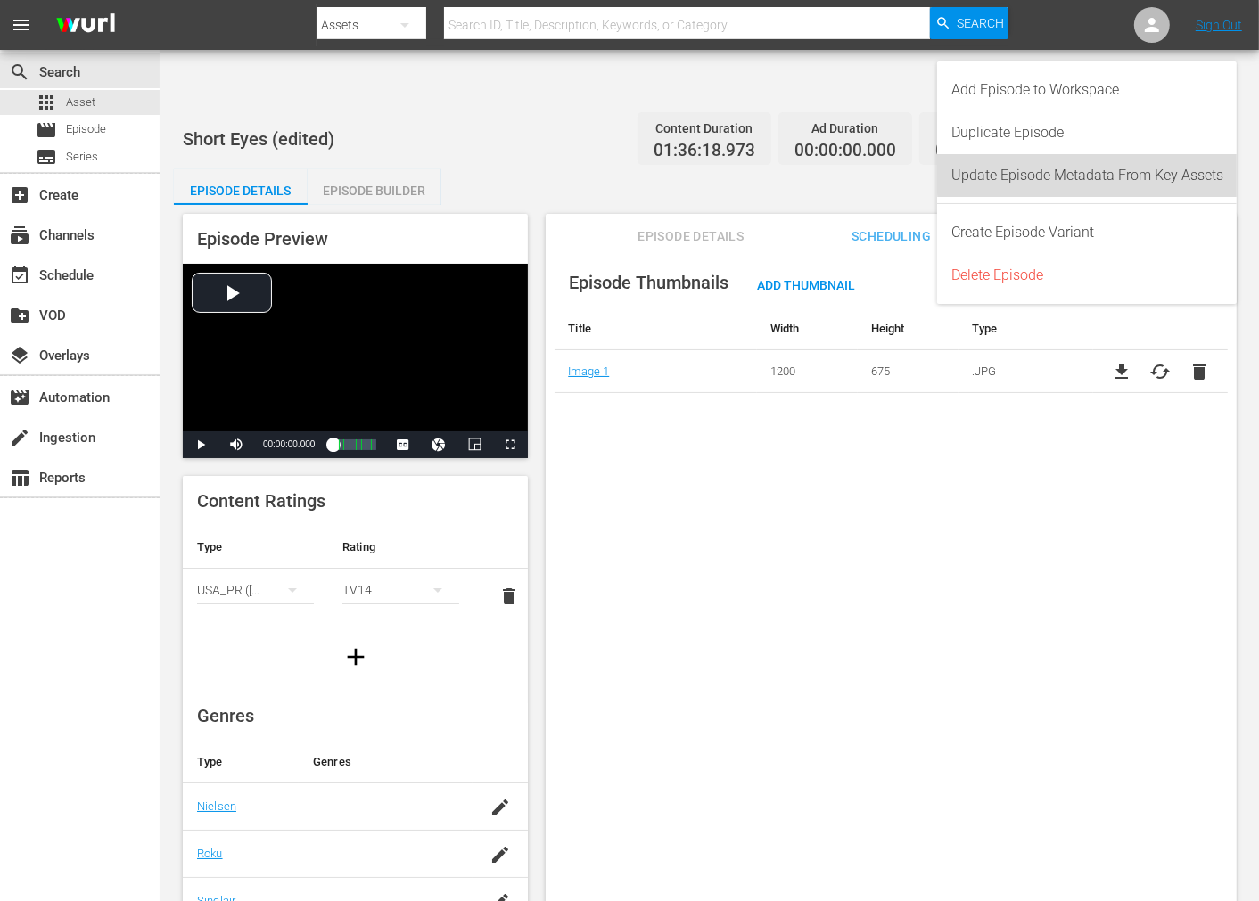
click at [1132, 173] on div "Update Episode Metadata From Key Assets" at bounding box center [1087, 175] width 272 height 43
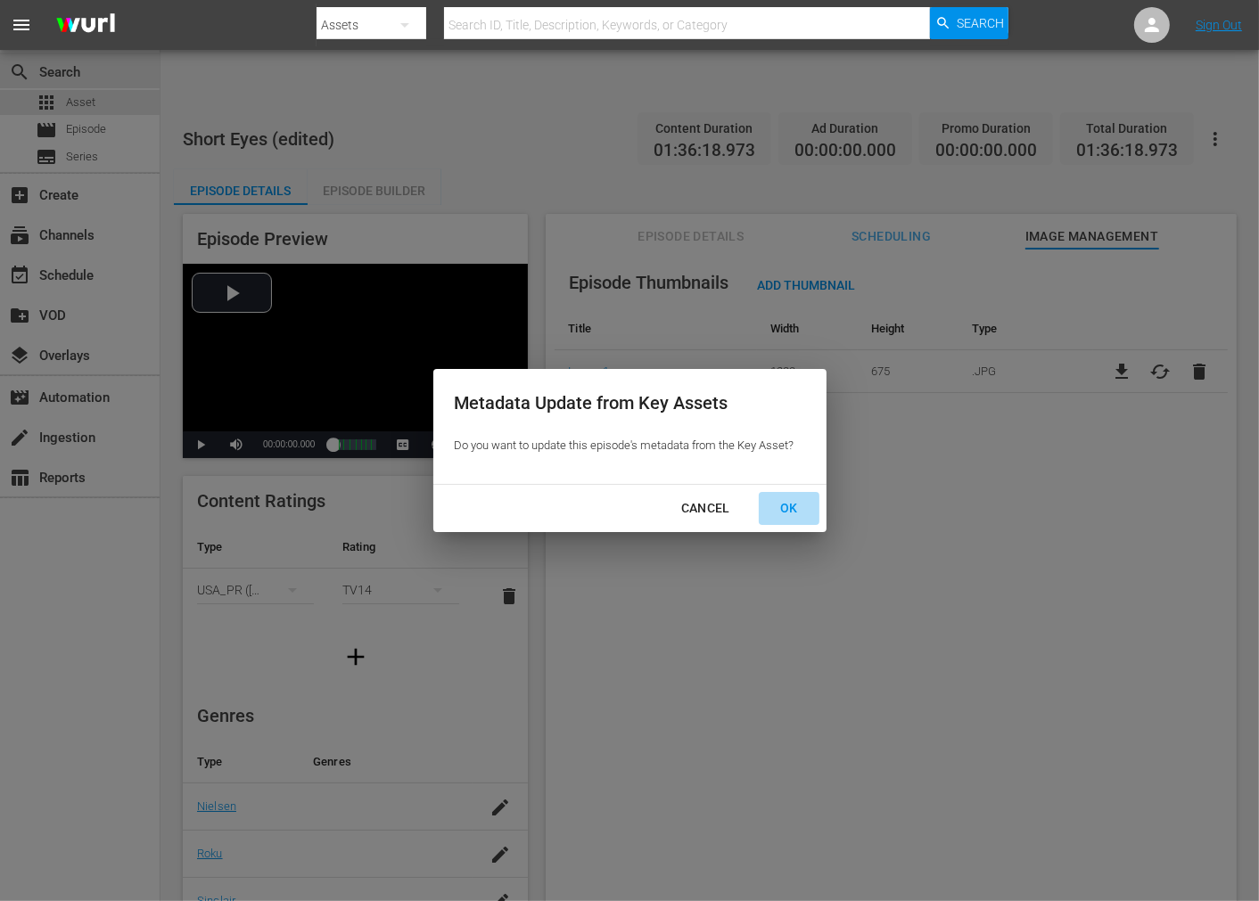
click at [777, 510] on div "OK" at bounding box center [789, 509] width 46 height 22
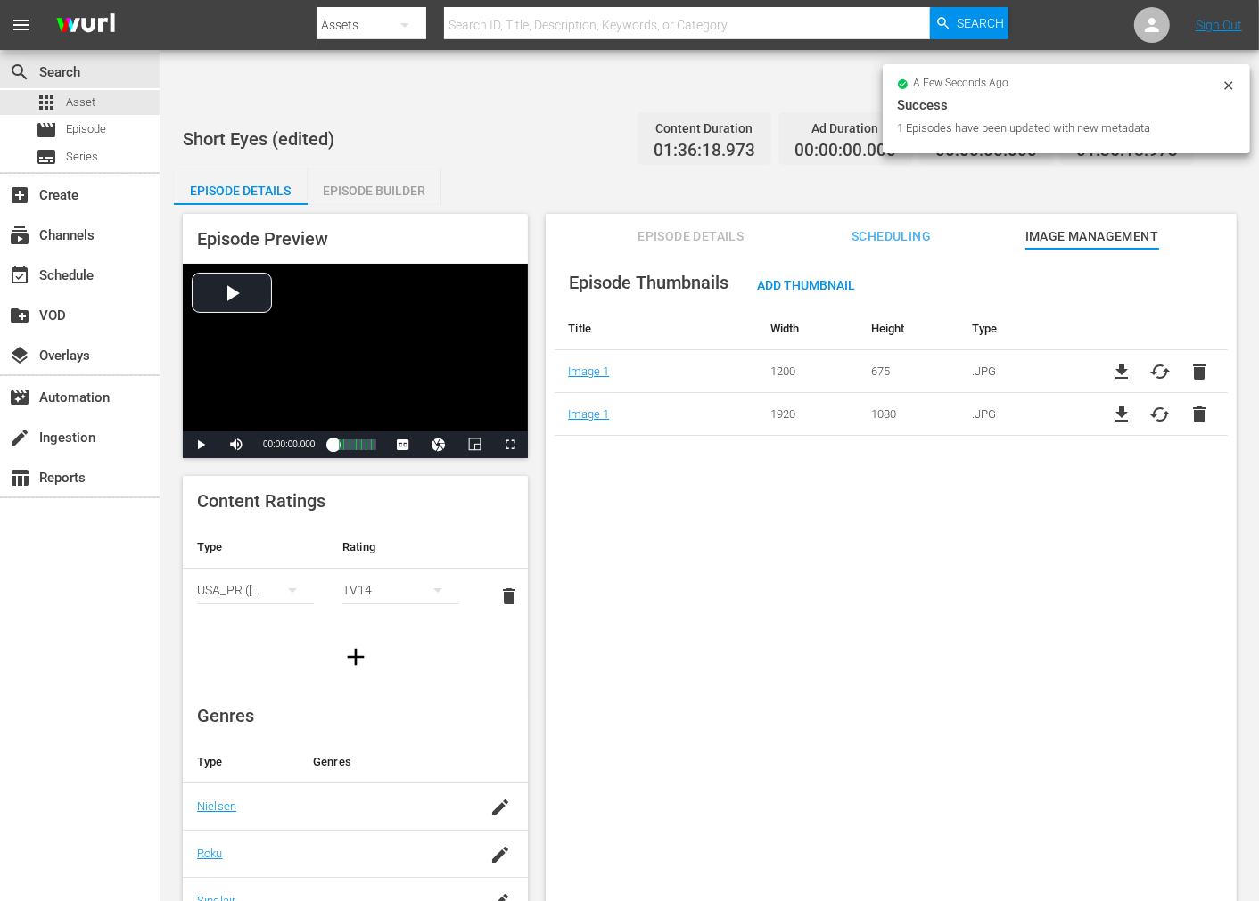
click at [1132, 361] on span "delete" at bounding box center [1199, 371] width 21 height 21
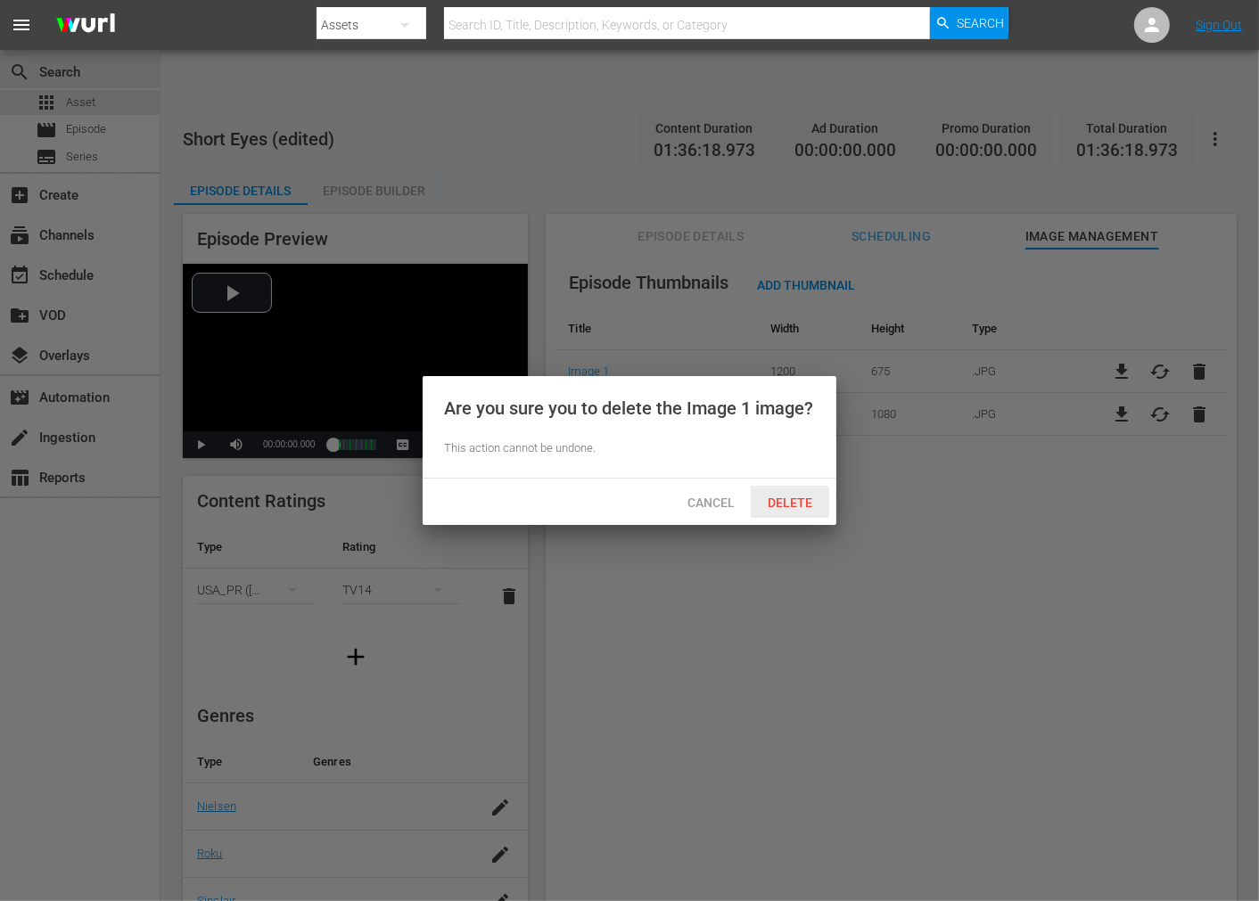
click at [786, 505] on span "Delete" at bounding box center [789, 503] width 73 height 14
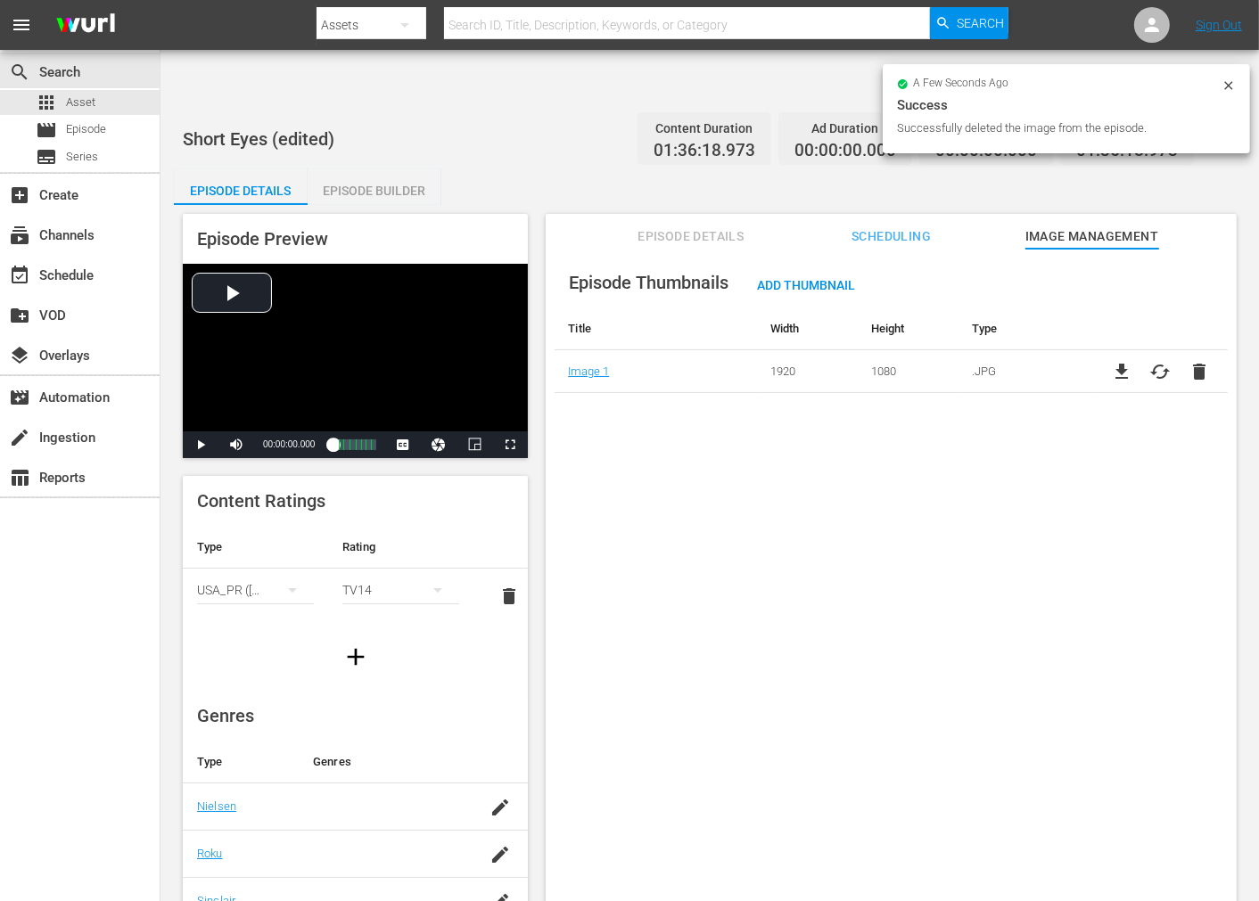
drag, startPoint x: 736, startPoint y: 487, endPoint x: 839, endPoint y: 517, distance: 106.9
click at [742, 488] on div "Episode Thumbnails Add Thumbnail Title Width Height Type Image 1 1920 1080 .JPG…" at bounding box center [891, 597] width 691 height 696
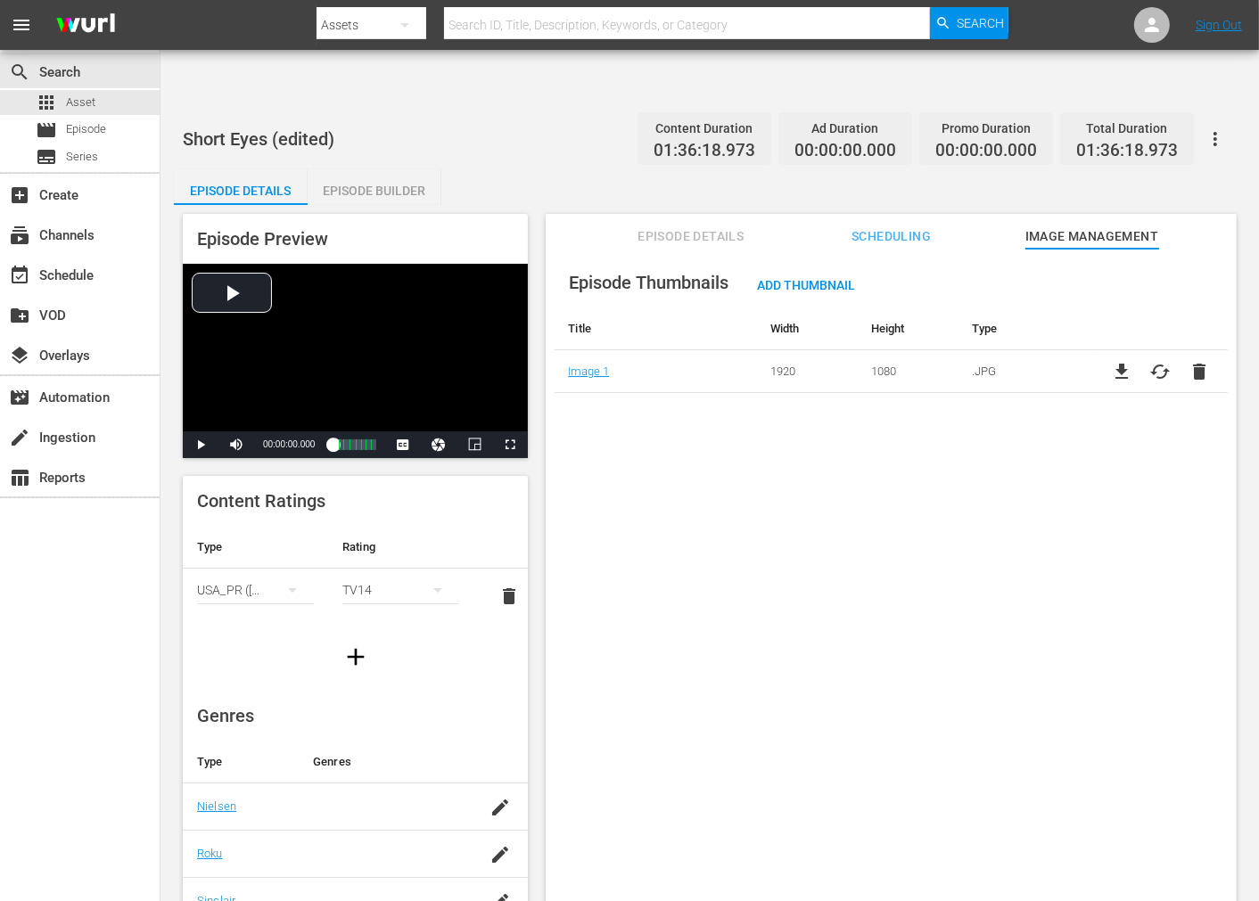
click at [895, 494] on div "Episode Thumbnails Add Thumbnail Title Width Height Type Image 1 1920 1080 .JPG…" at bounding box center [891, 597] width 691 height 696
click at [973, 469] on div "Episode Thumbnails Add Thumbnail Title Width Height Type Image 1 1920 1080 .JPG…" at bounding box center [891, 597] width 691 height 696
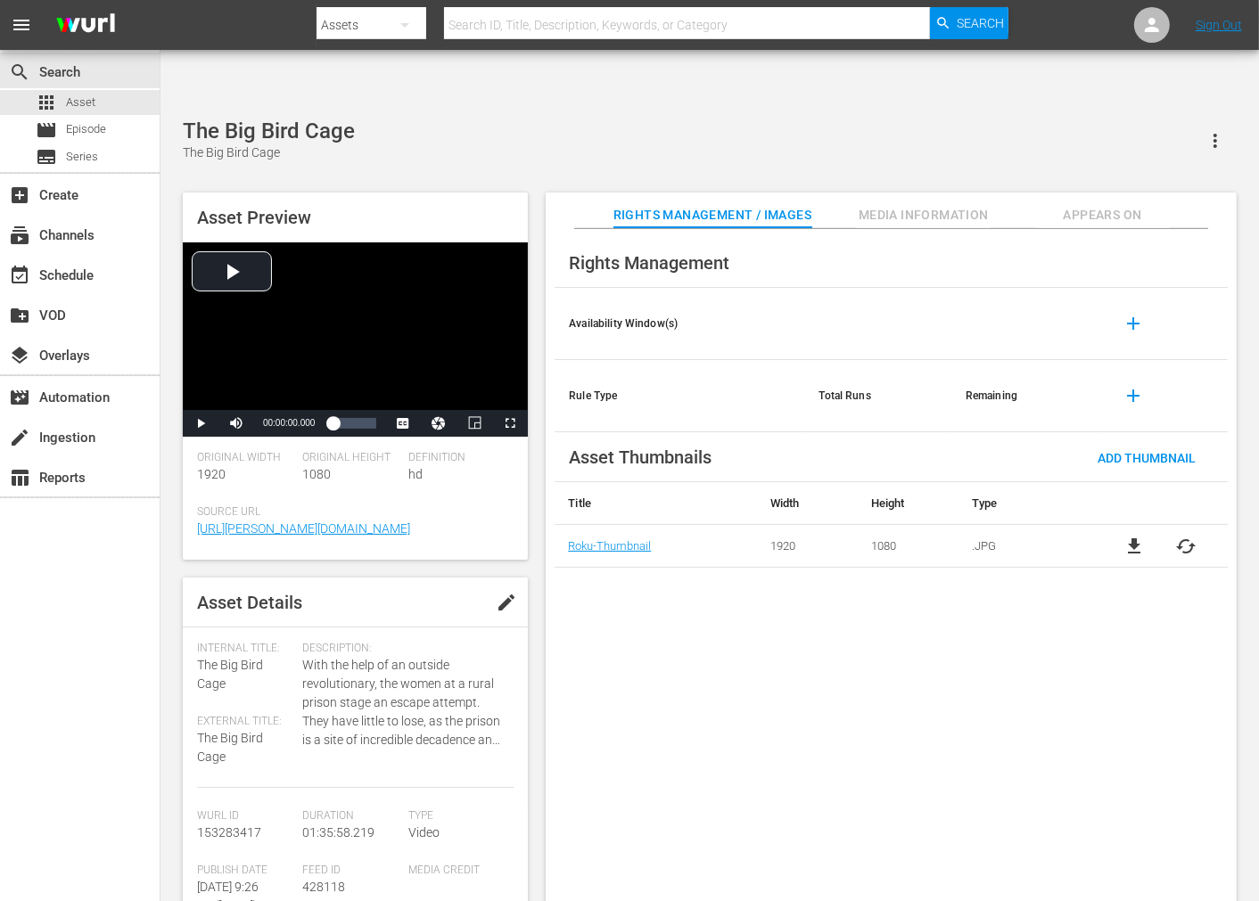
click at [714, 683] on div "Rights Management Availability Window(s) add Rule Type Total Runs Remaining add…" at bounding box center [891, 580] width 691 height 702
drag, startPoint x: 504, startPoint y: 85, endPoint x: 498, endPoint y: 94, distance: 10.9
click at [503, 119] on div "The Big Bird Cage The Big Bird Cage" at bounding box center [710, 141] width 1054 height 44
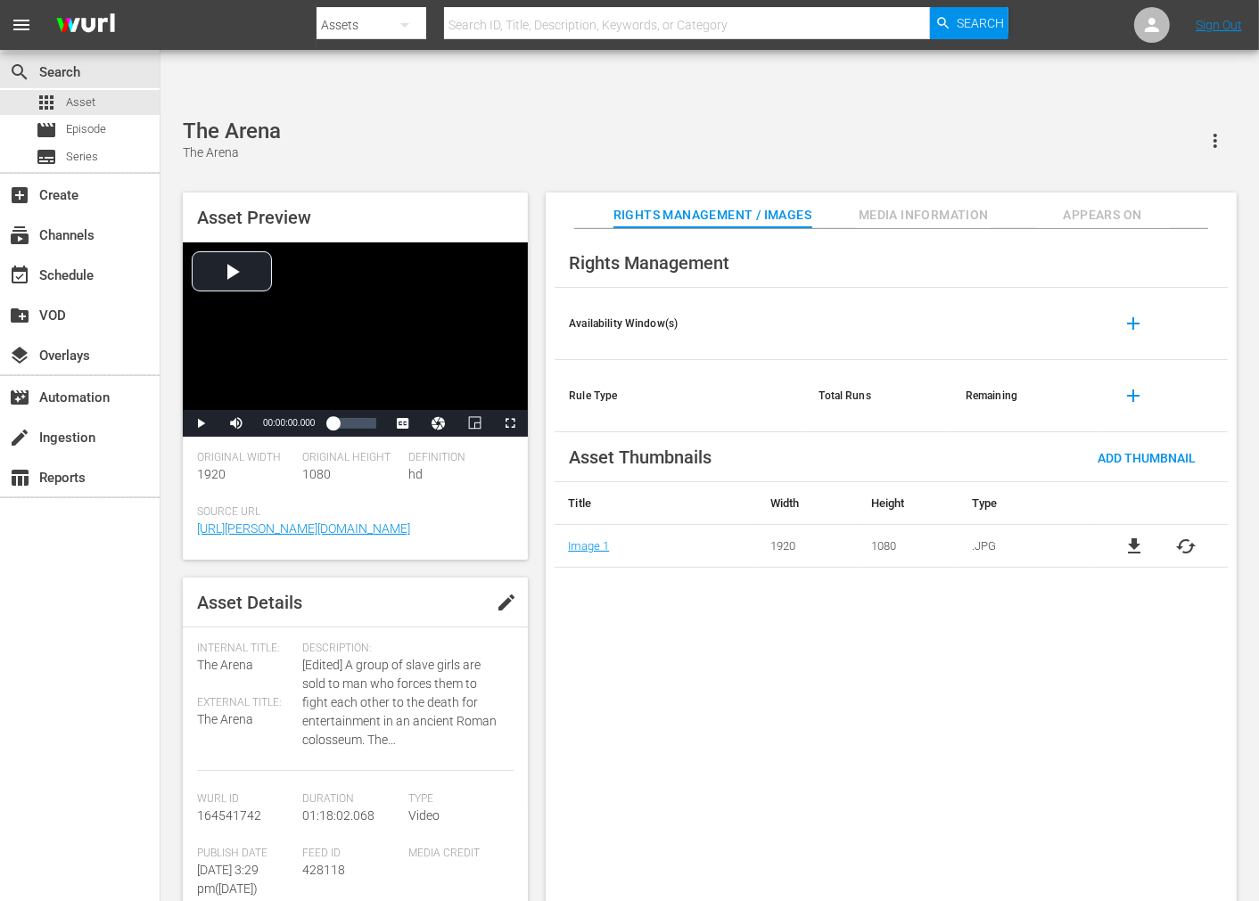
click at [809, 620] on div "Rights Management Availability Window(s) add Rule Type Total Runs Remaining add…" at bounding box center [891, 580] width 691 height 702
click at [616, 119] on div "The [GEOGRAPHIC_DATA]" at bounding box center [710, 141] width 1054 height 44
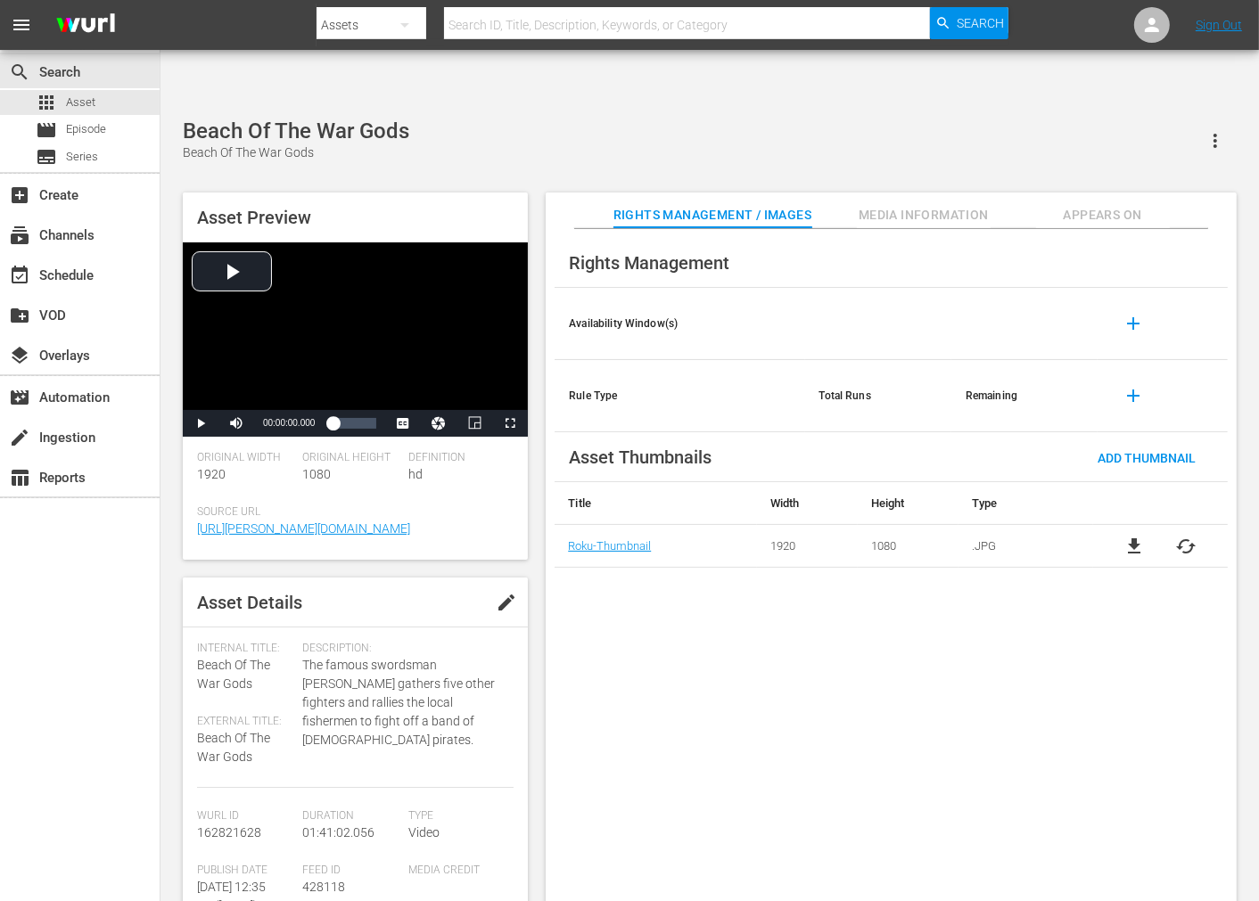
click at [683, 654] on div "Rights Management Availability Window(s) add Rule Type Total Runs Remaining add…" at bounding box center [891, 580] width 691 height 702
